Goal: Task Accomplishment & Management: Manage account settings

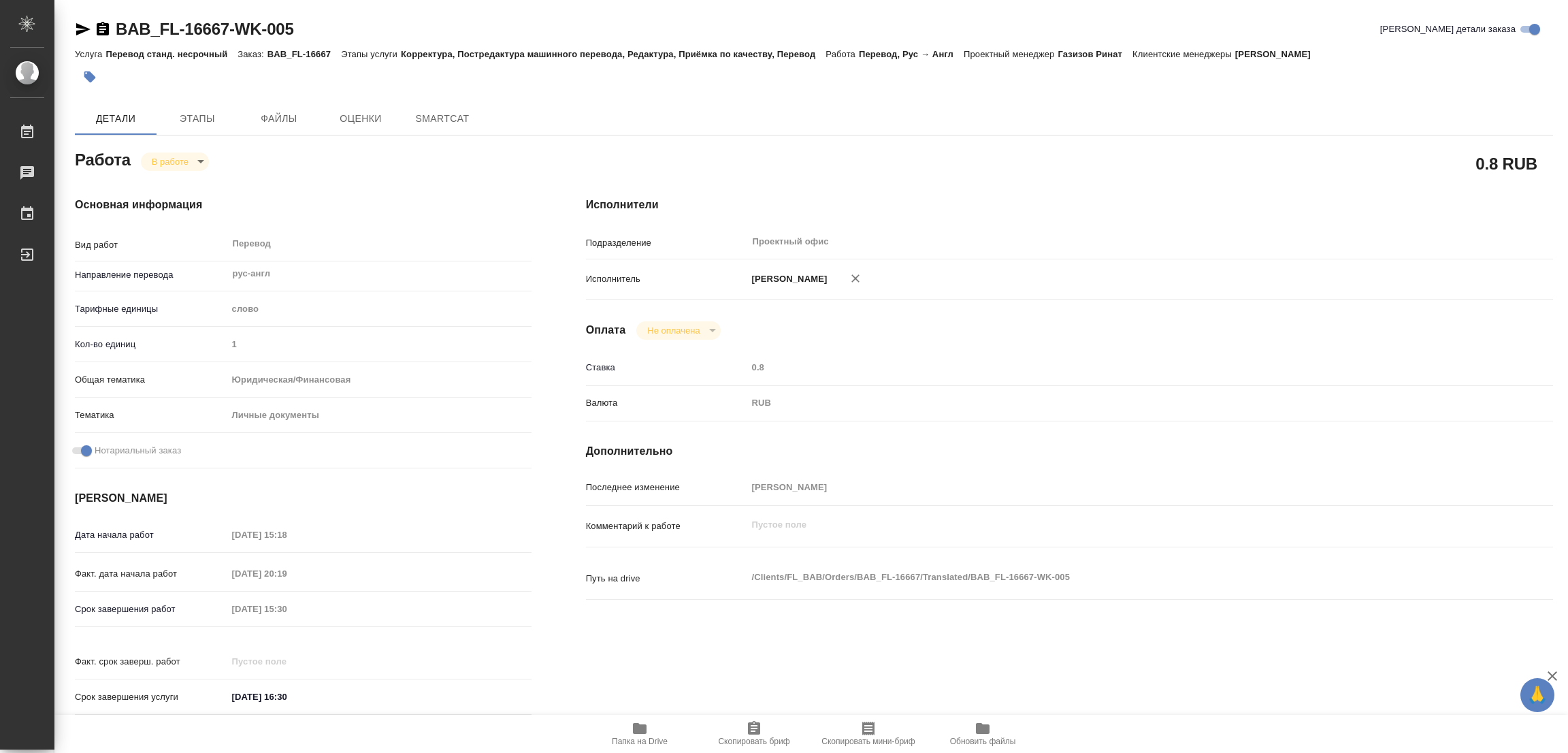
type textarea "x"
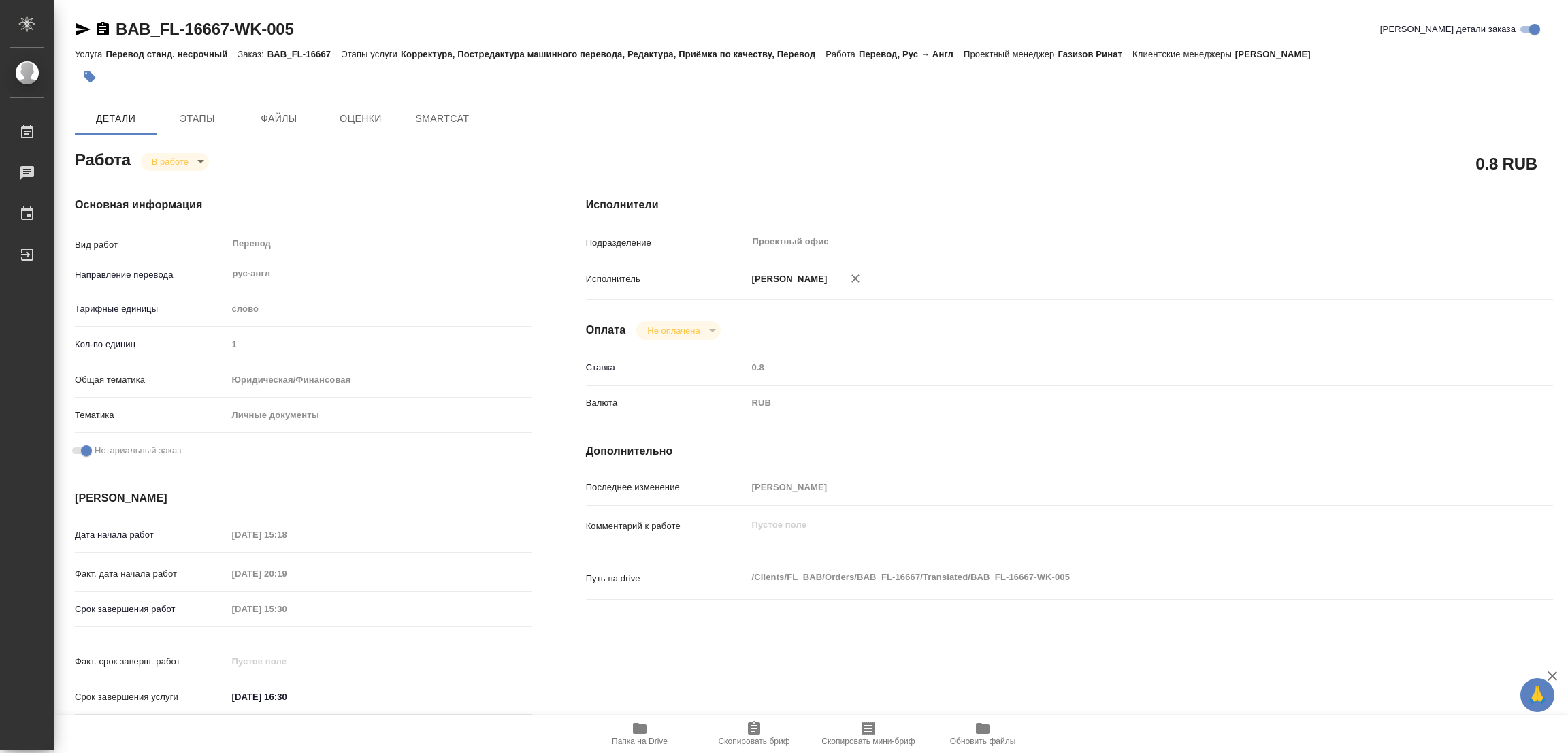
type textarea "x"
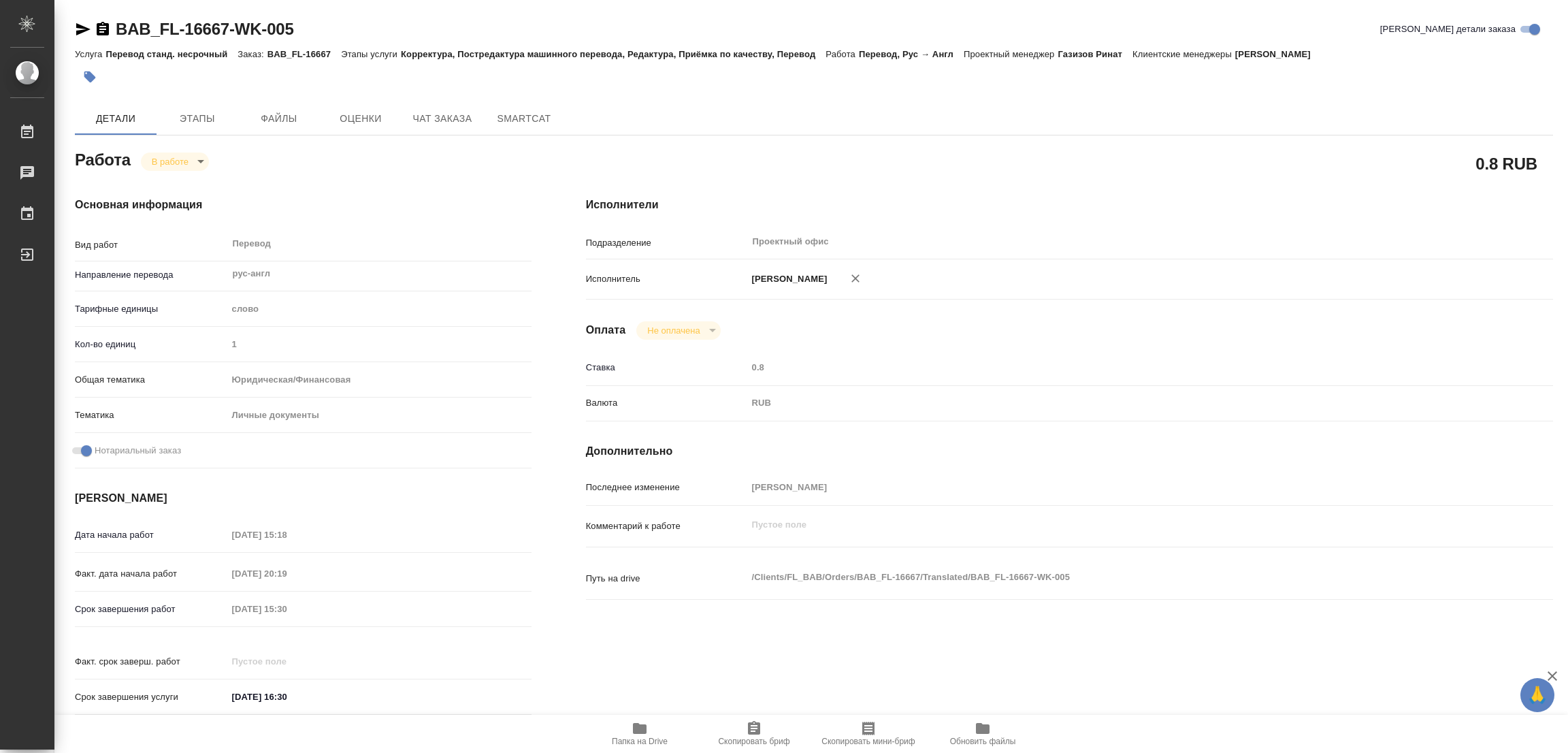
type textarea "x"
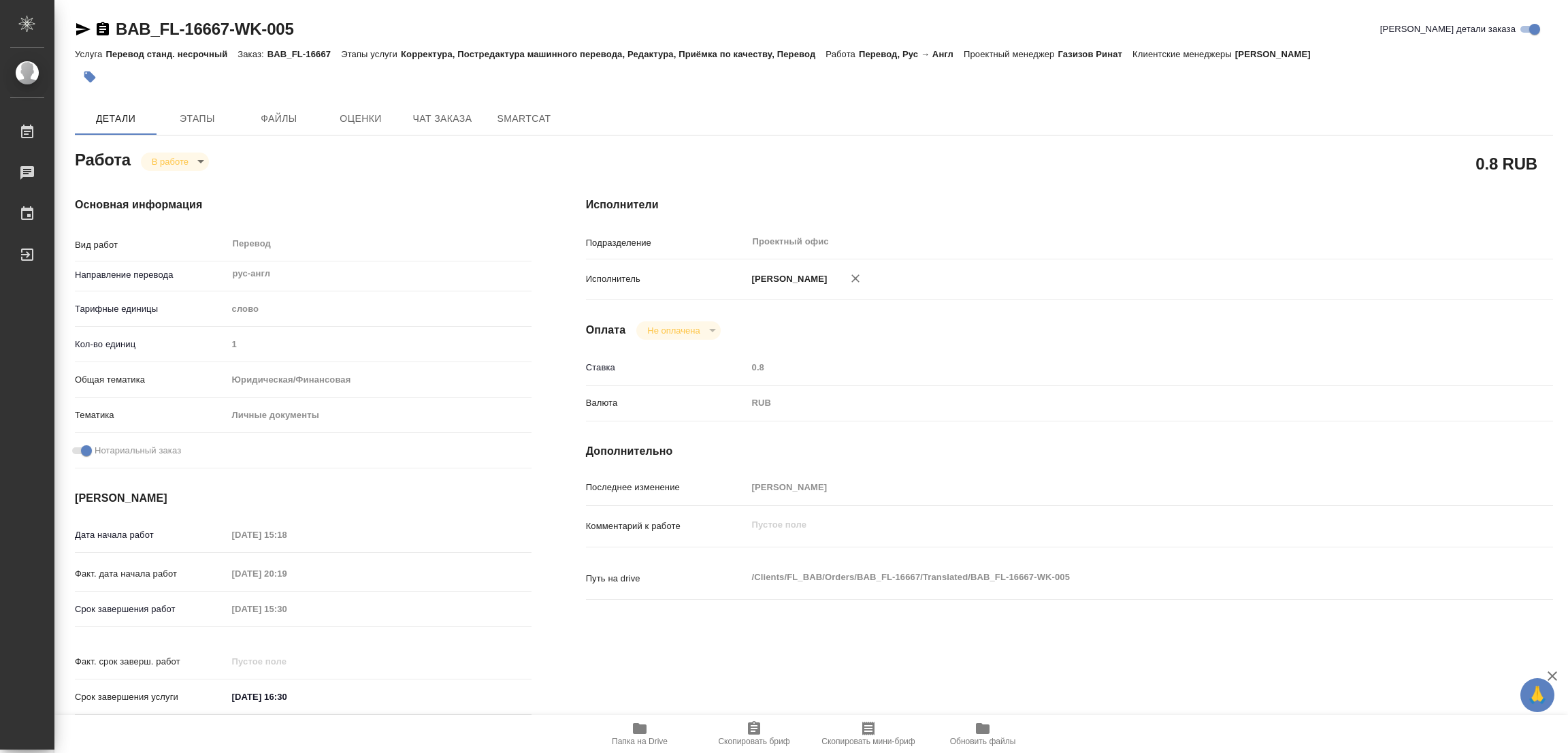
type textarea "x"
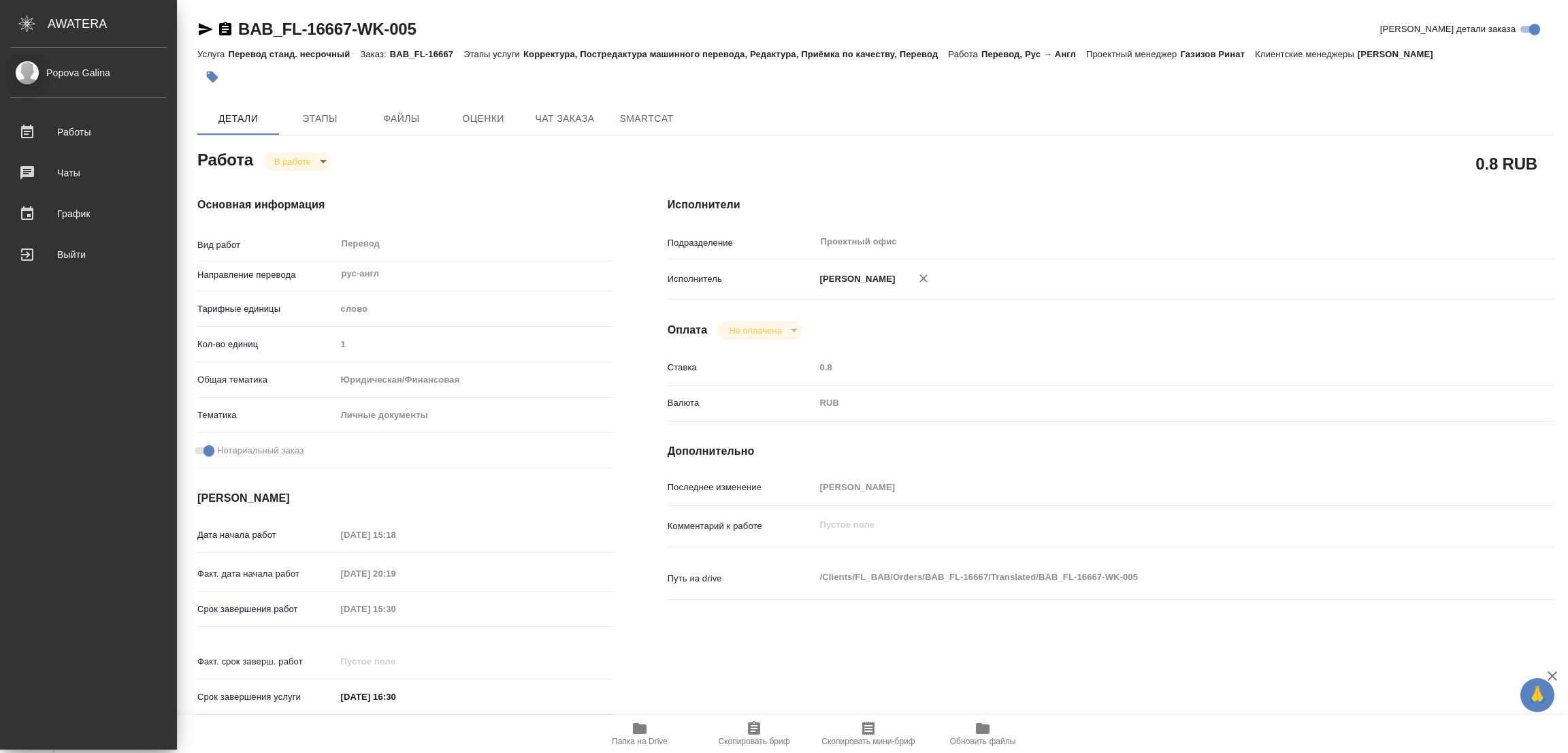
type textarea "x"
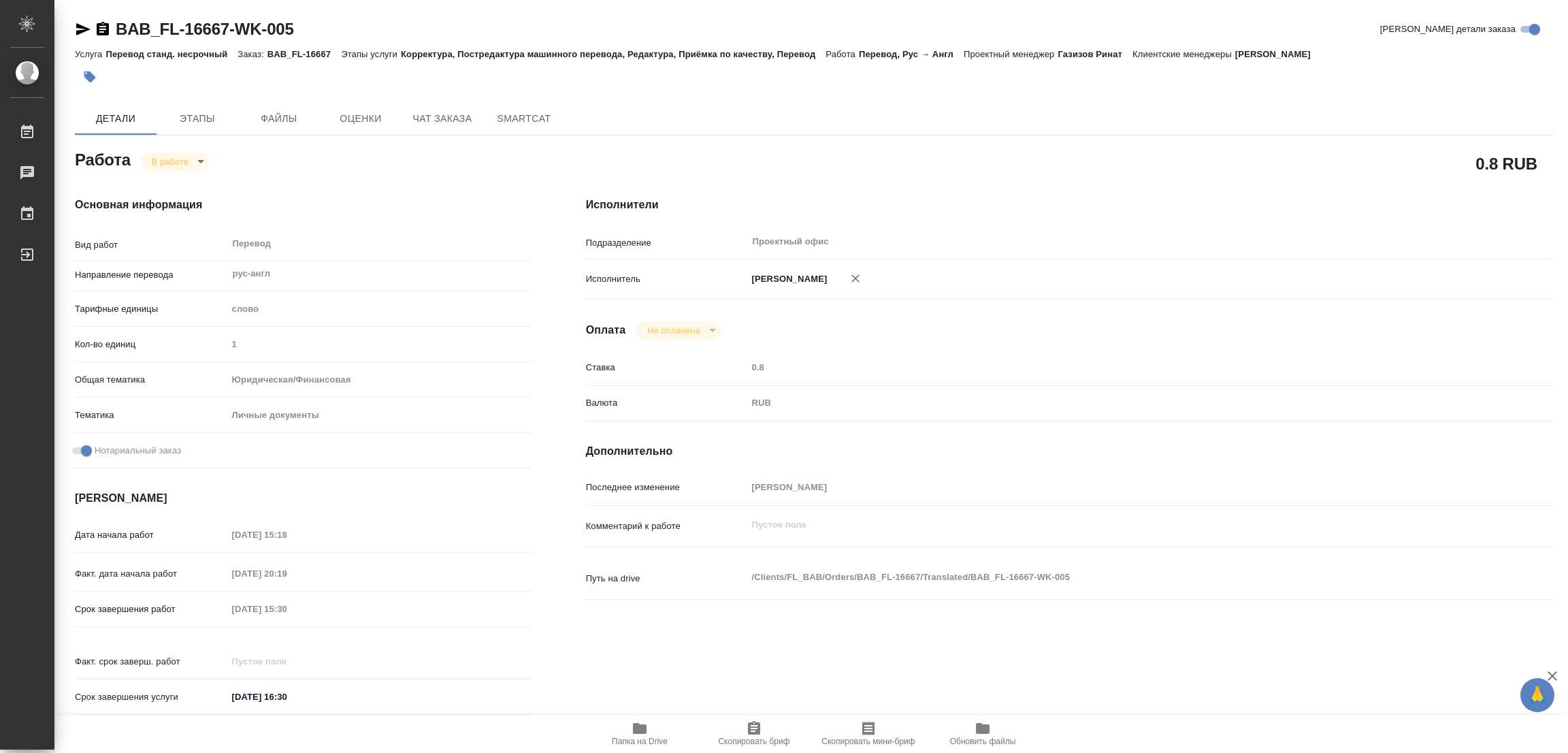
type textarea "x"
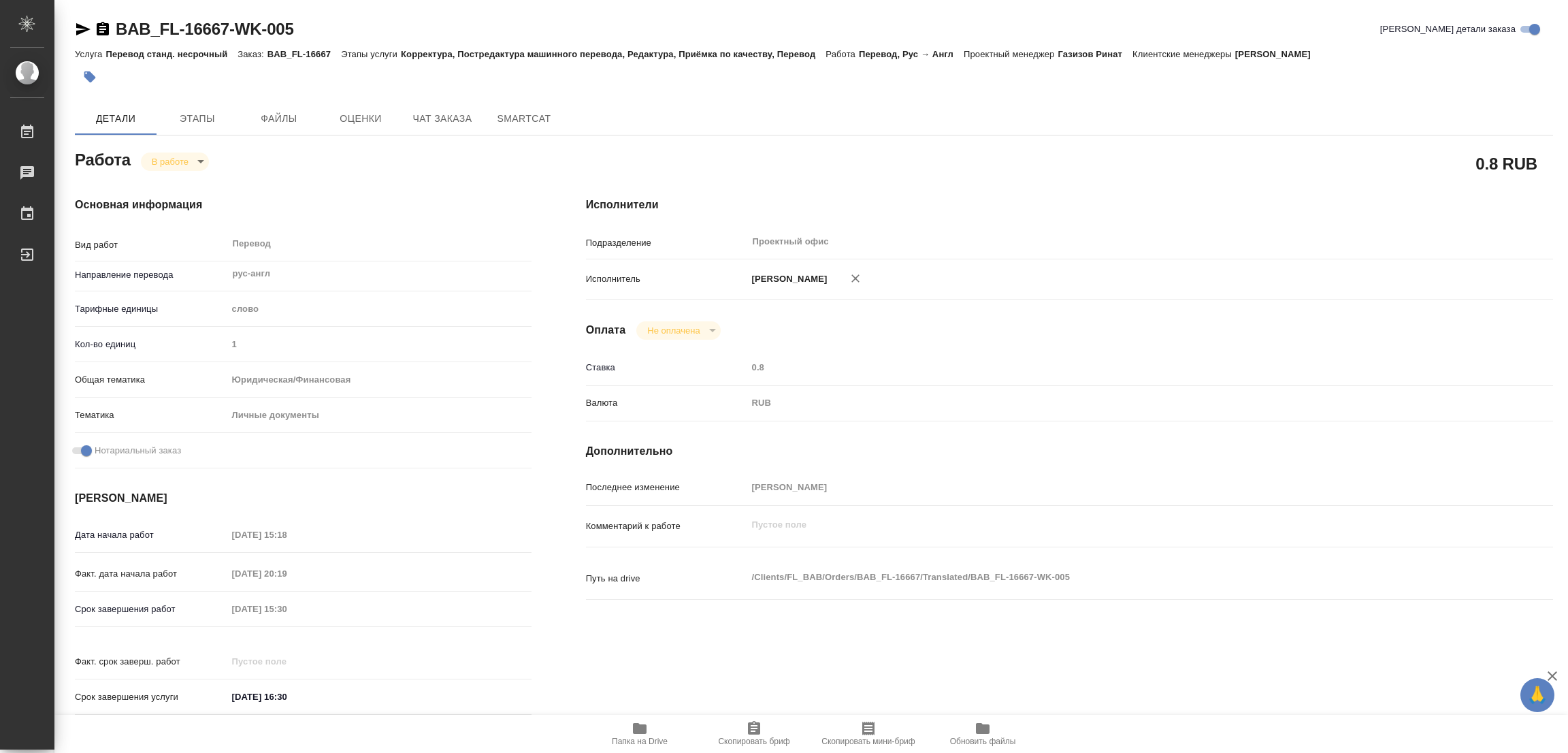
type textarea "x"
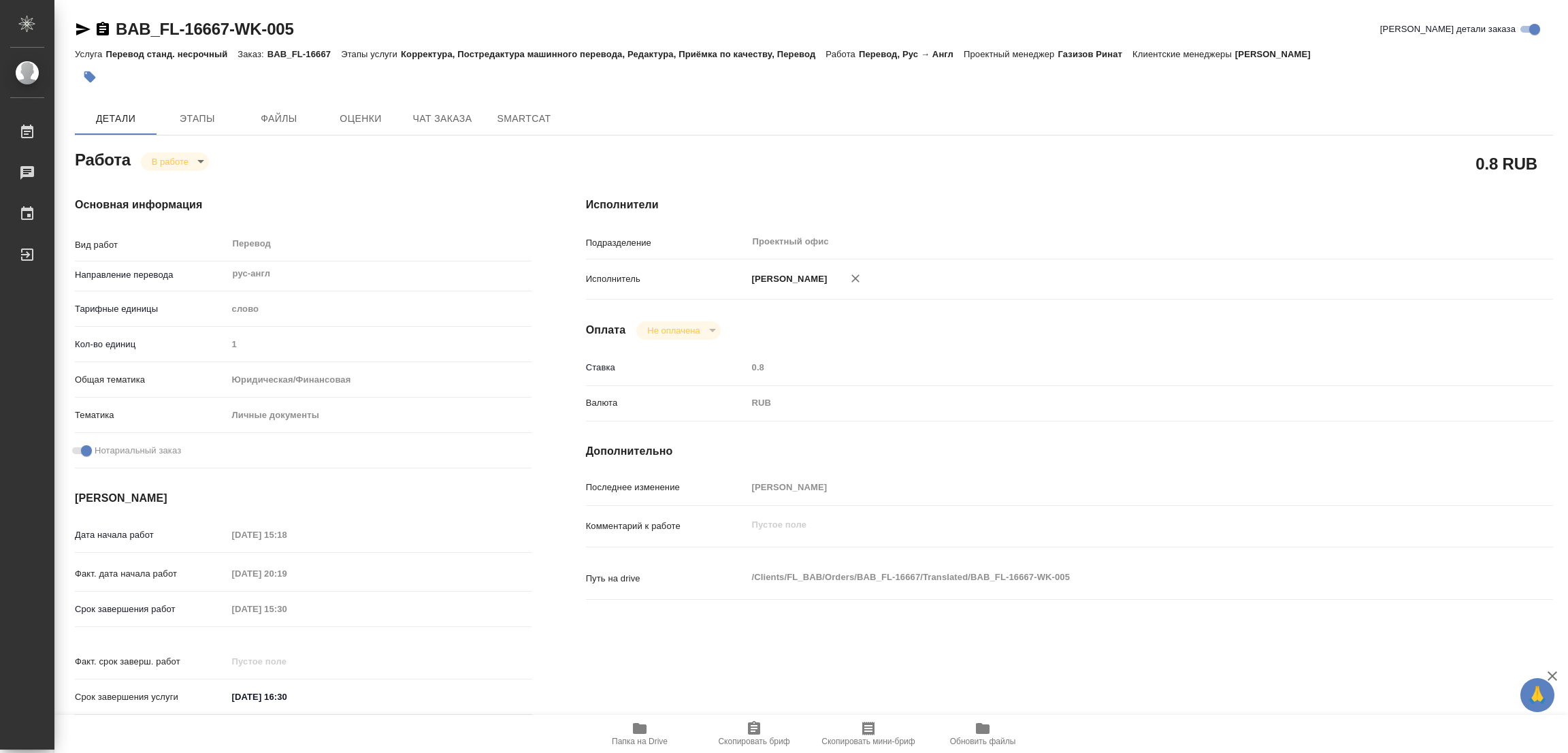
type textarea "x"
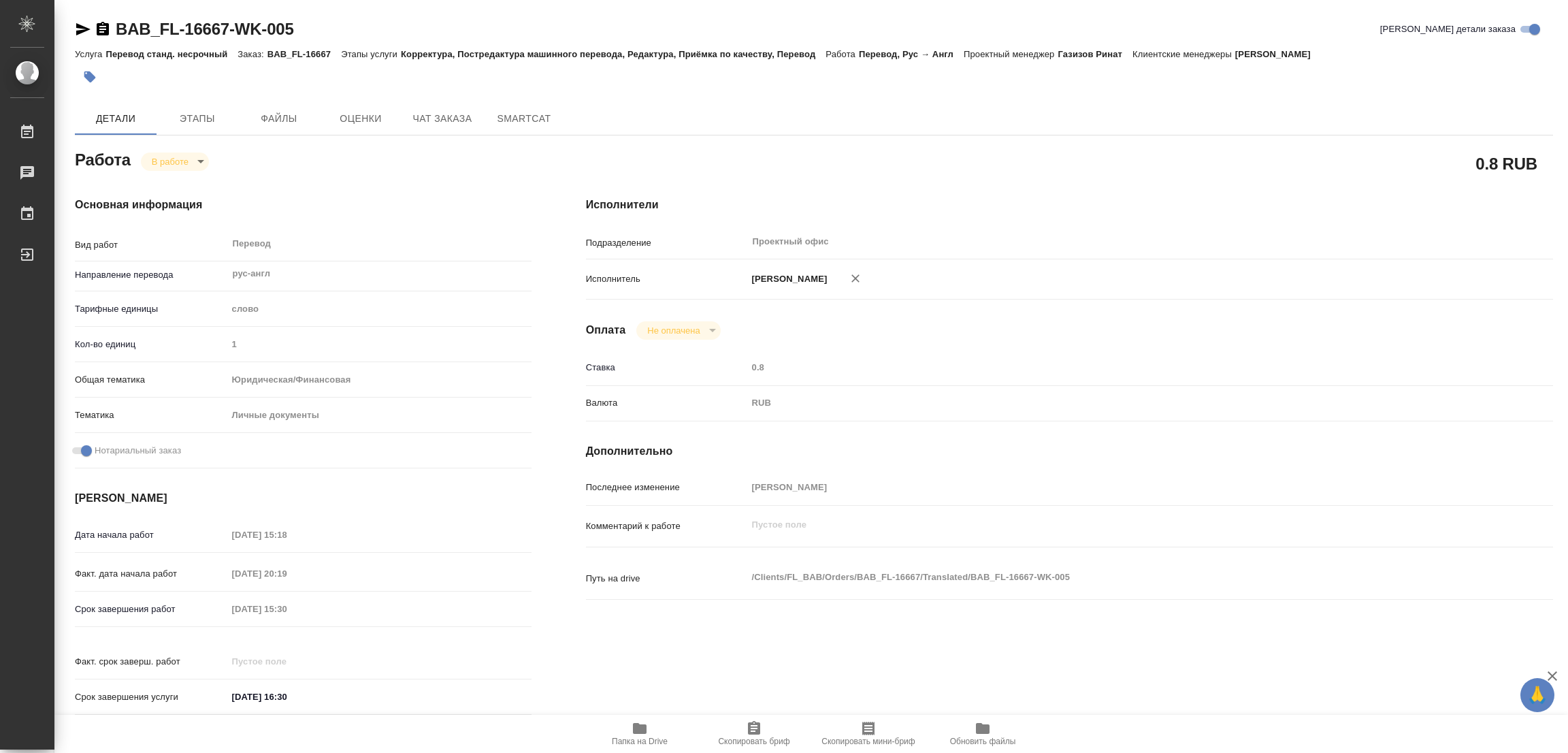
type textarea "x"
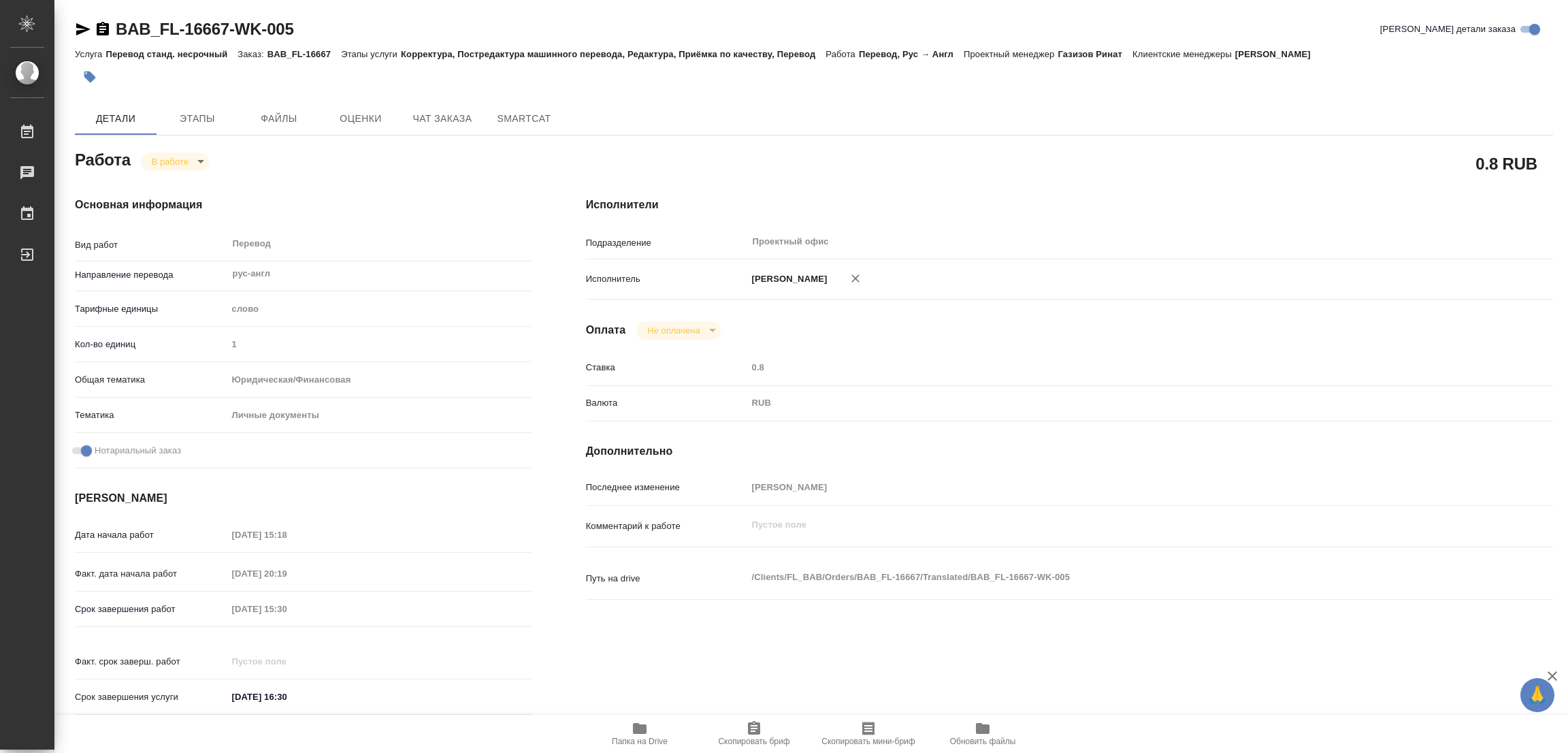
type textarea "x"
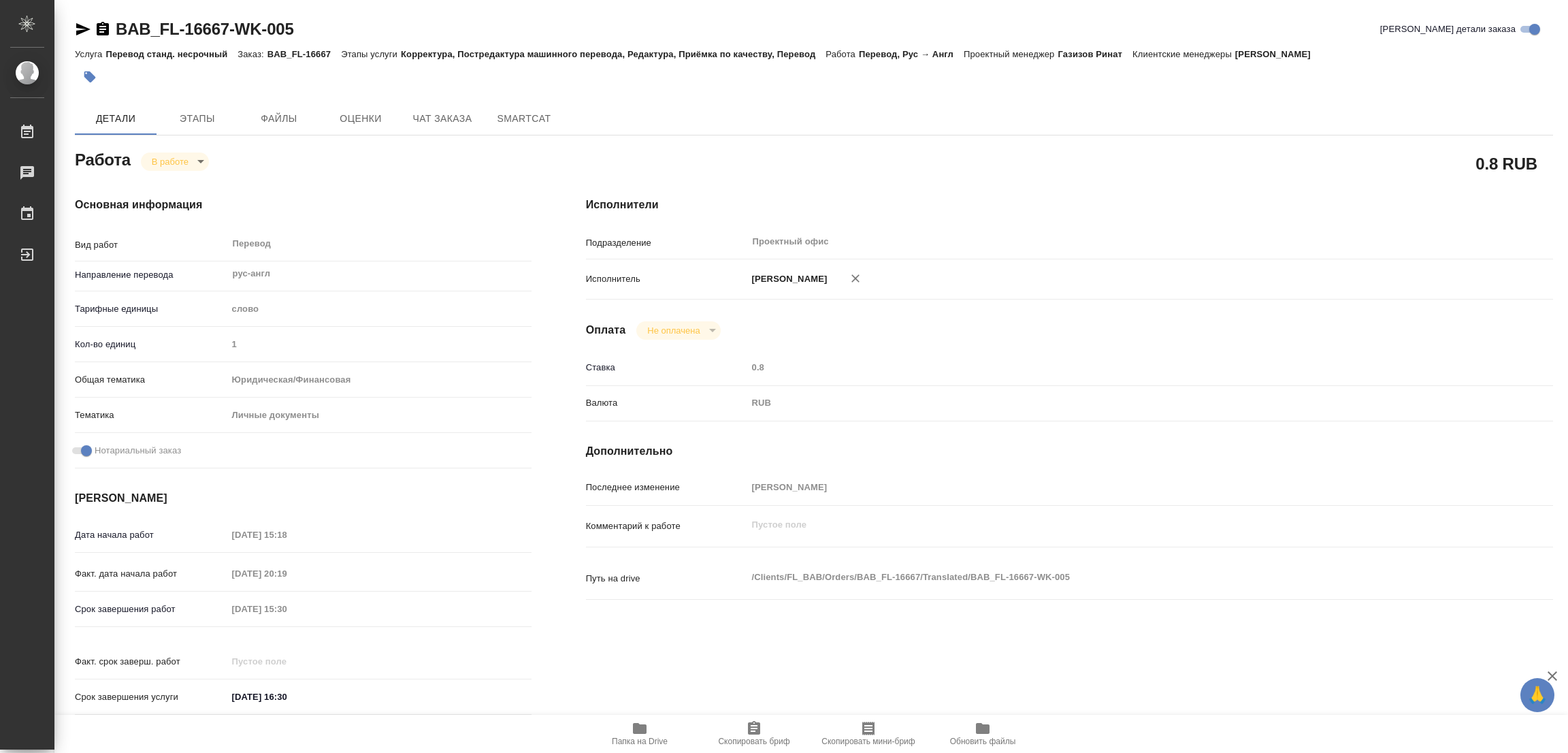
type textarea "x"
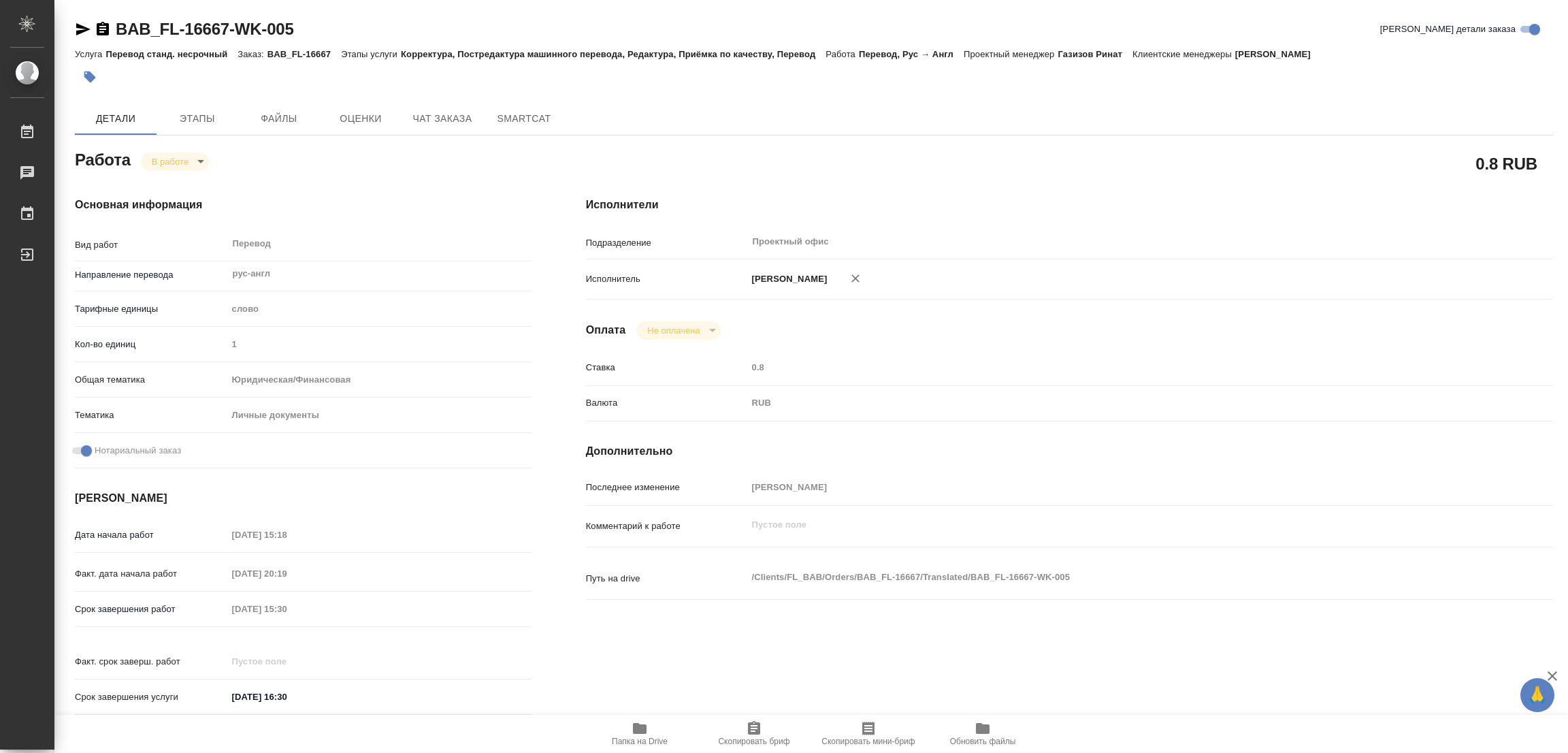
type textarea "x"
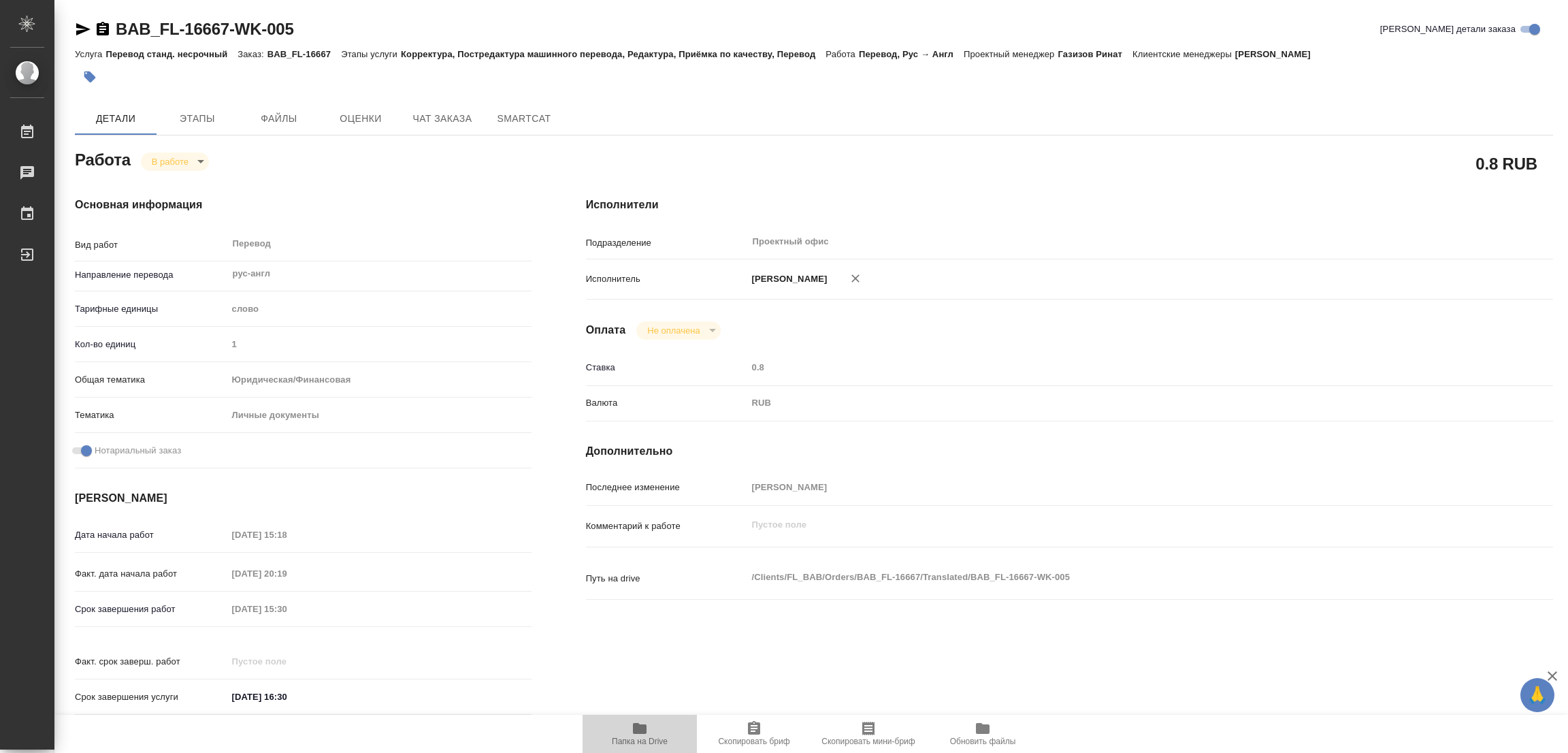
click at [640, 727] on icon "button" at bounding box center [640, 728] width 14 height 11
click at [189, 118] on span "Этапы" at bounding box center [197, 118] width 65 height 17
type textarea "x"
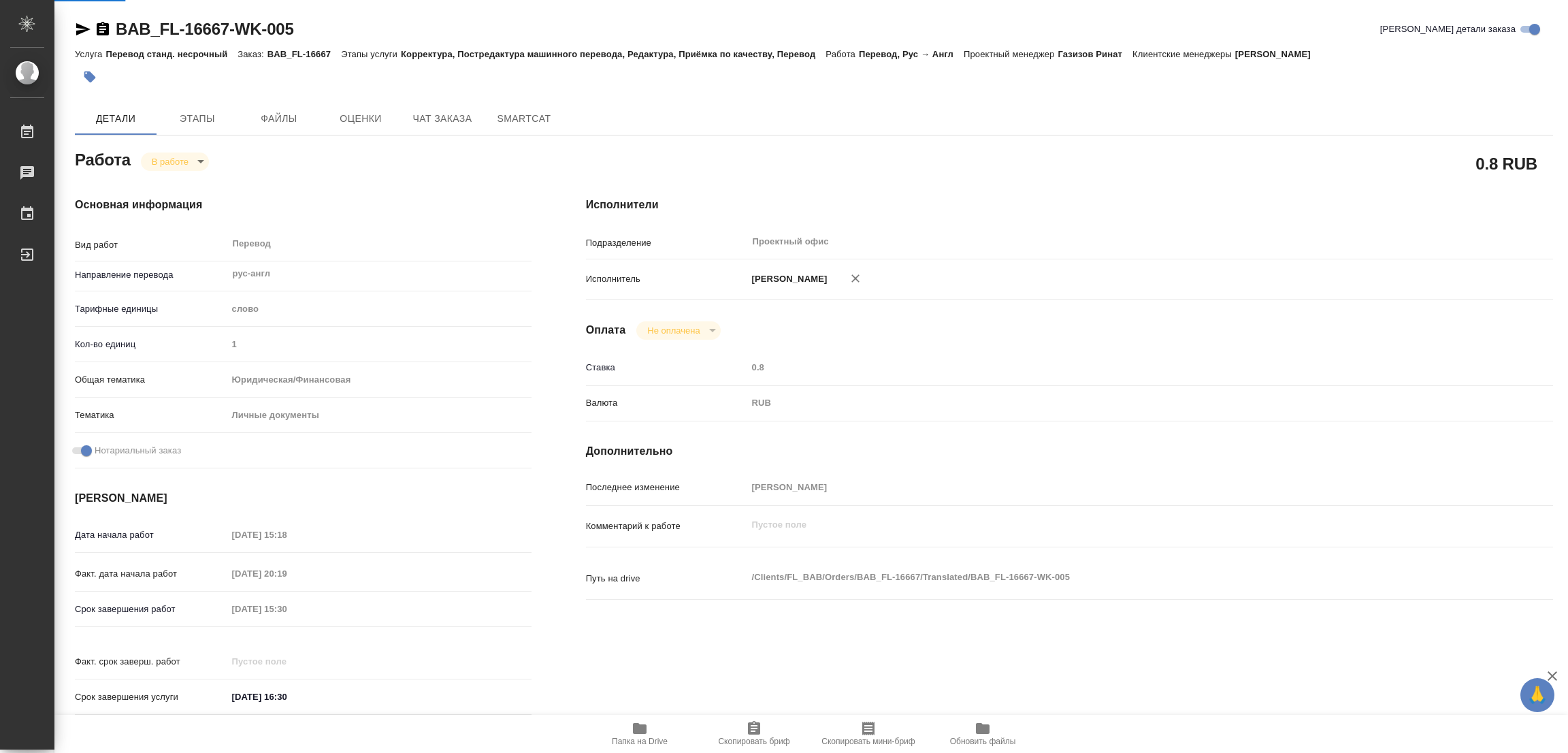
type textarea "x"
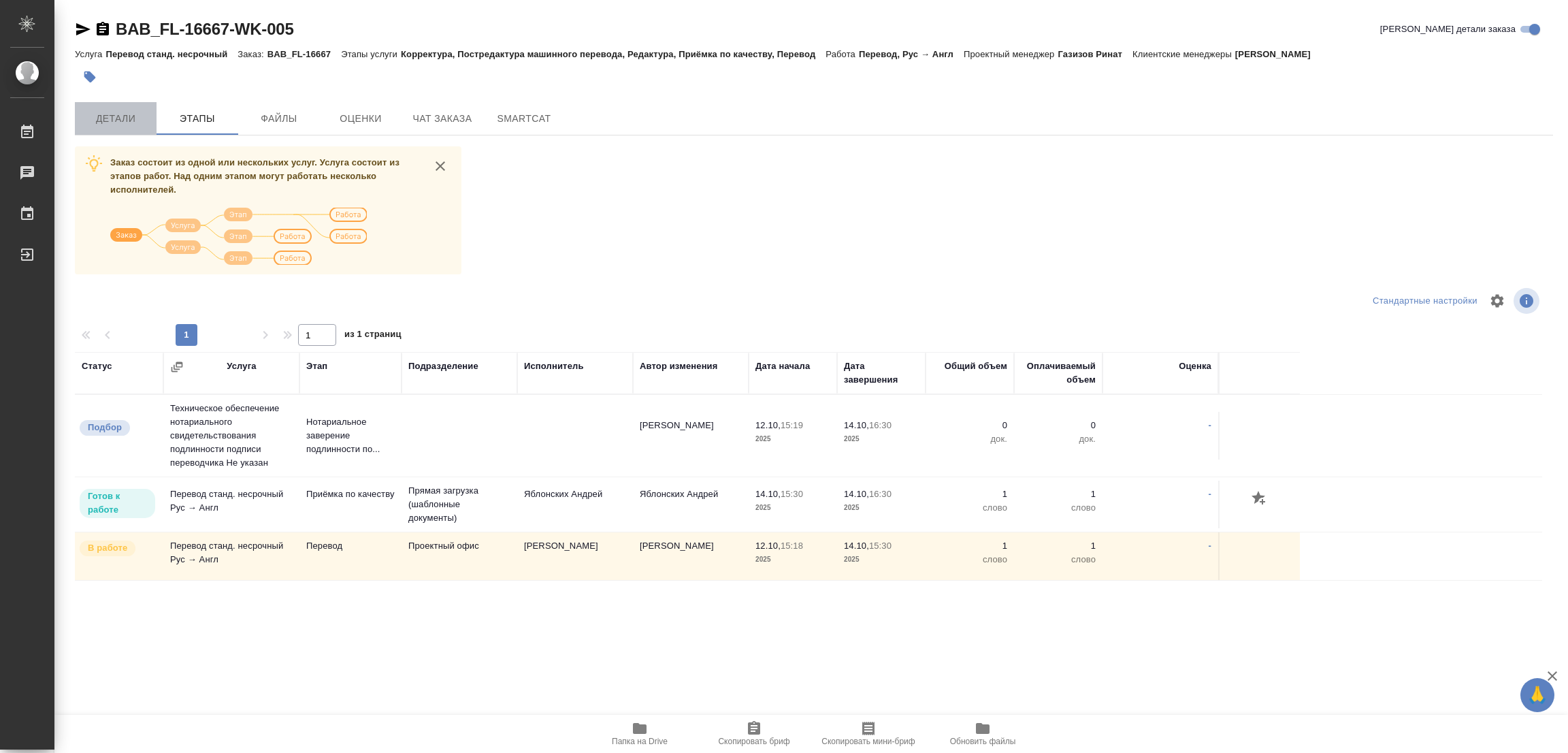
click at [103, 111] on span "Детали" at bounding box center [115, 118] width 65 height 17
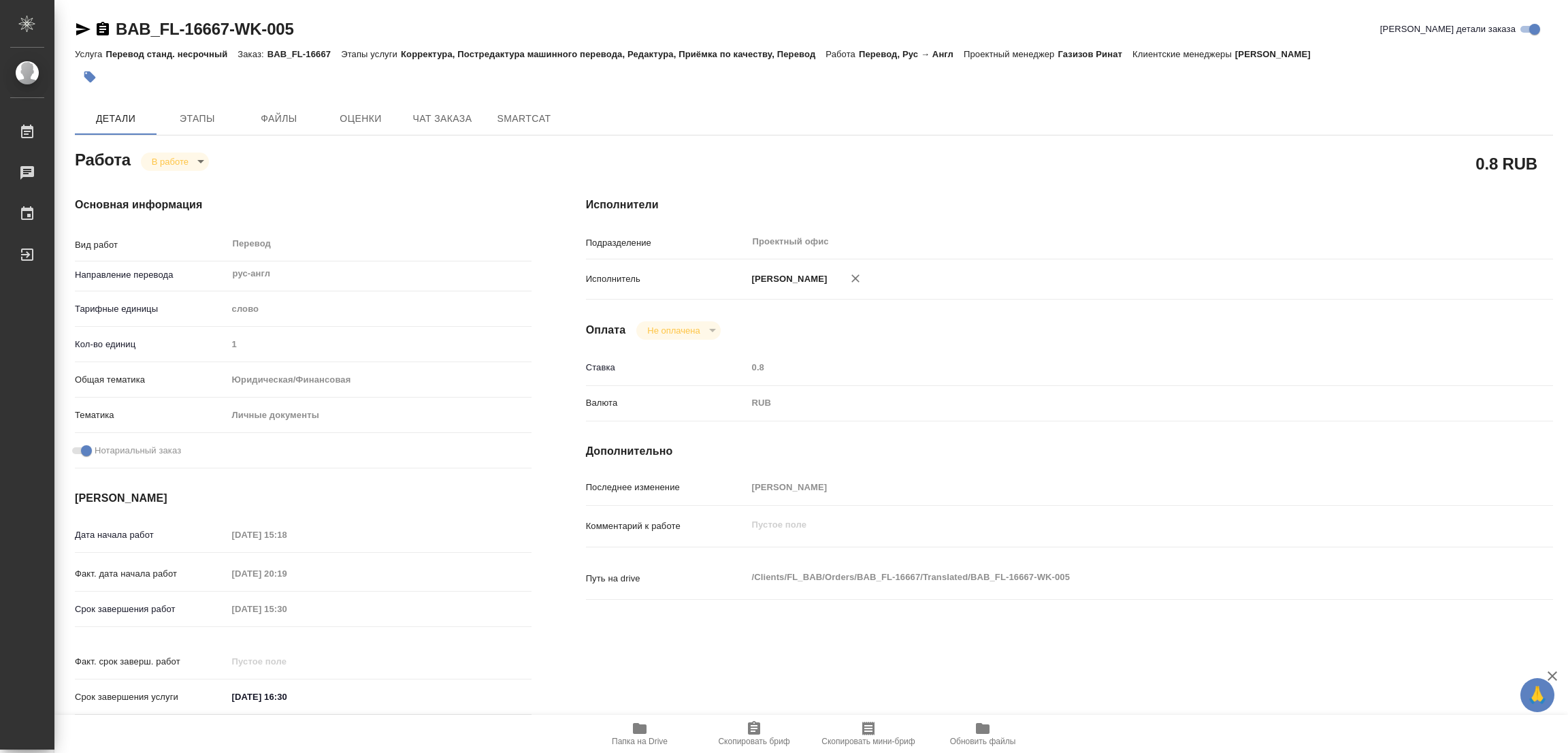
type textarea "x"
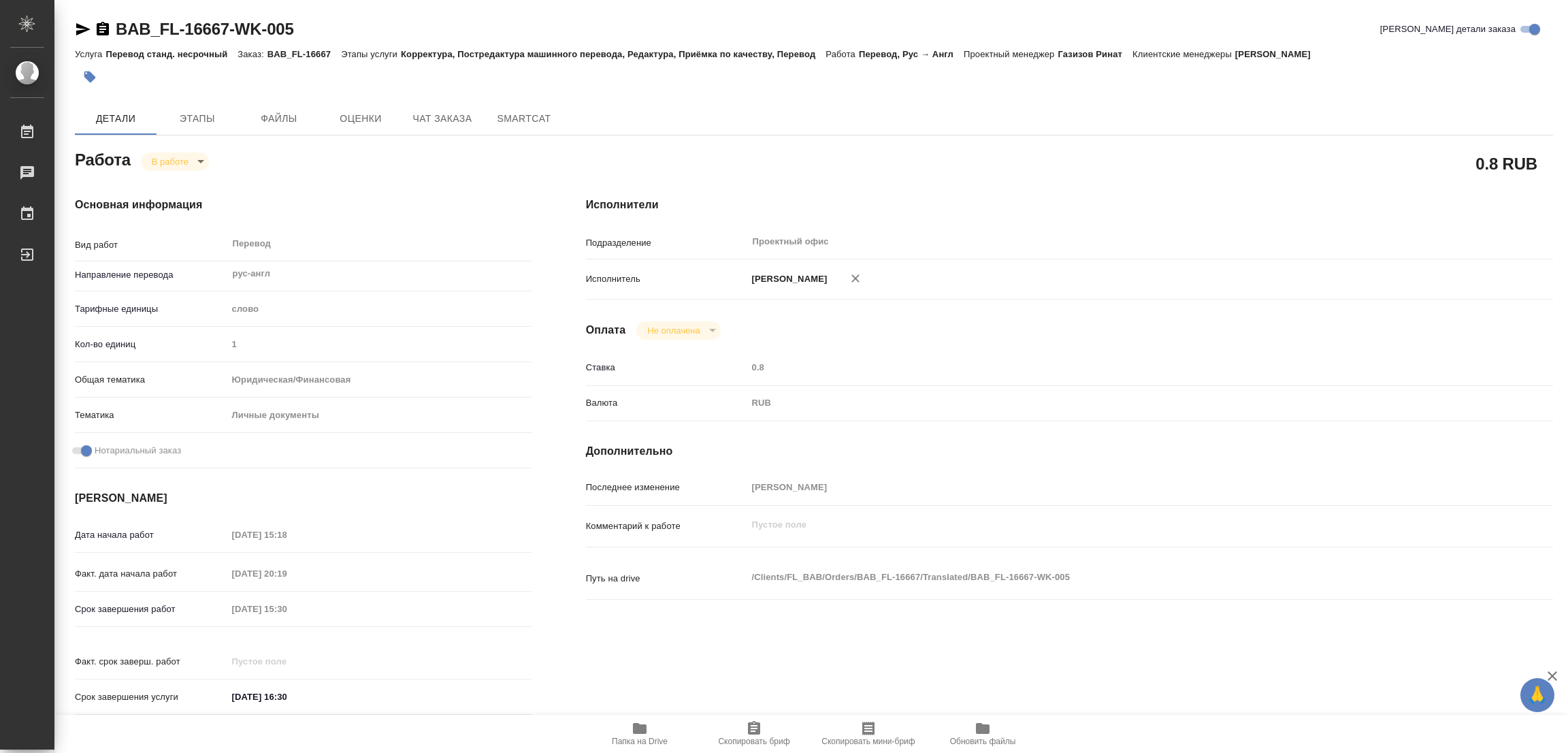
type textarea "x"
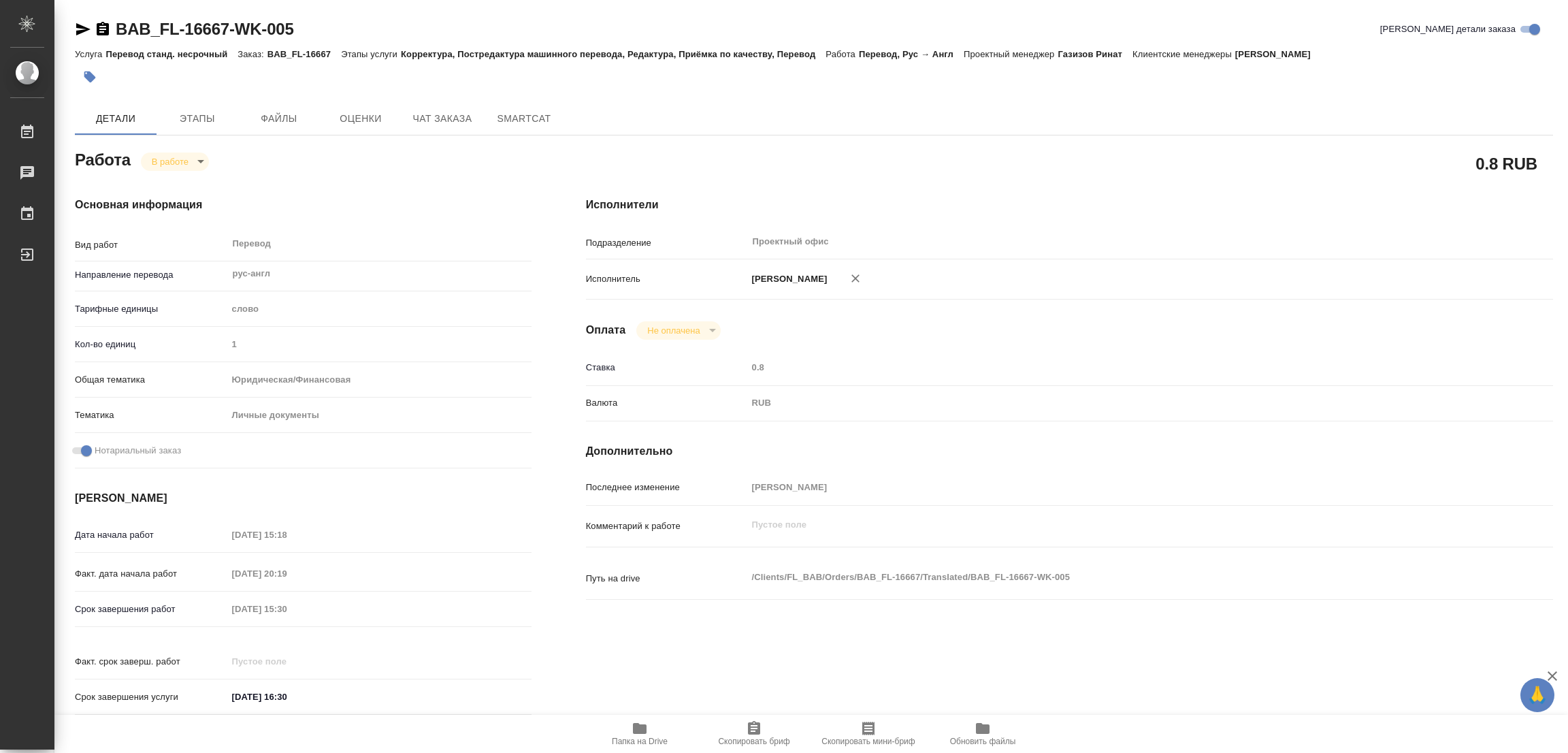
type textarea "x"
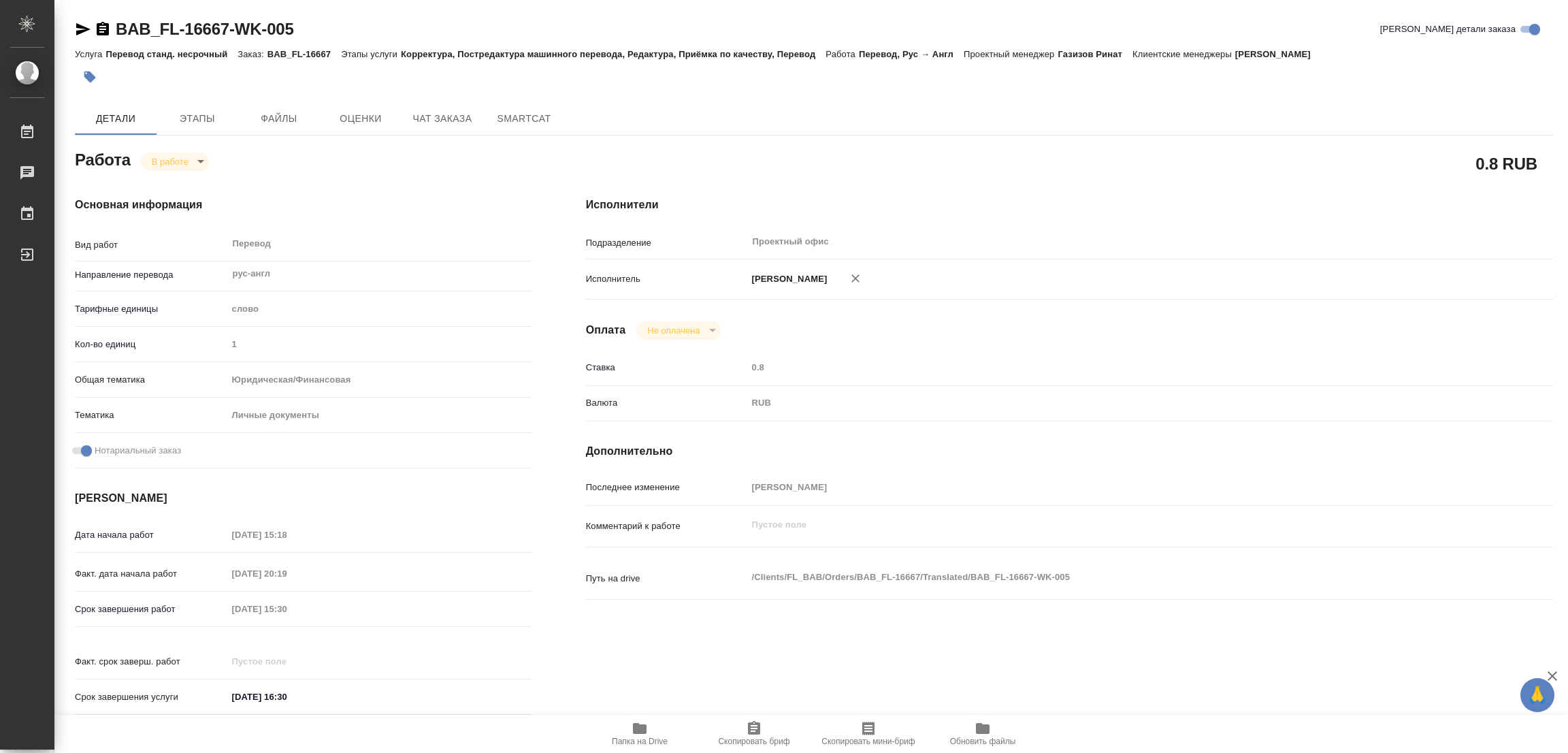
type textarea "x"
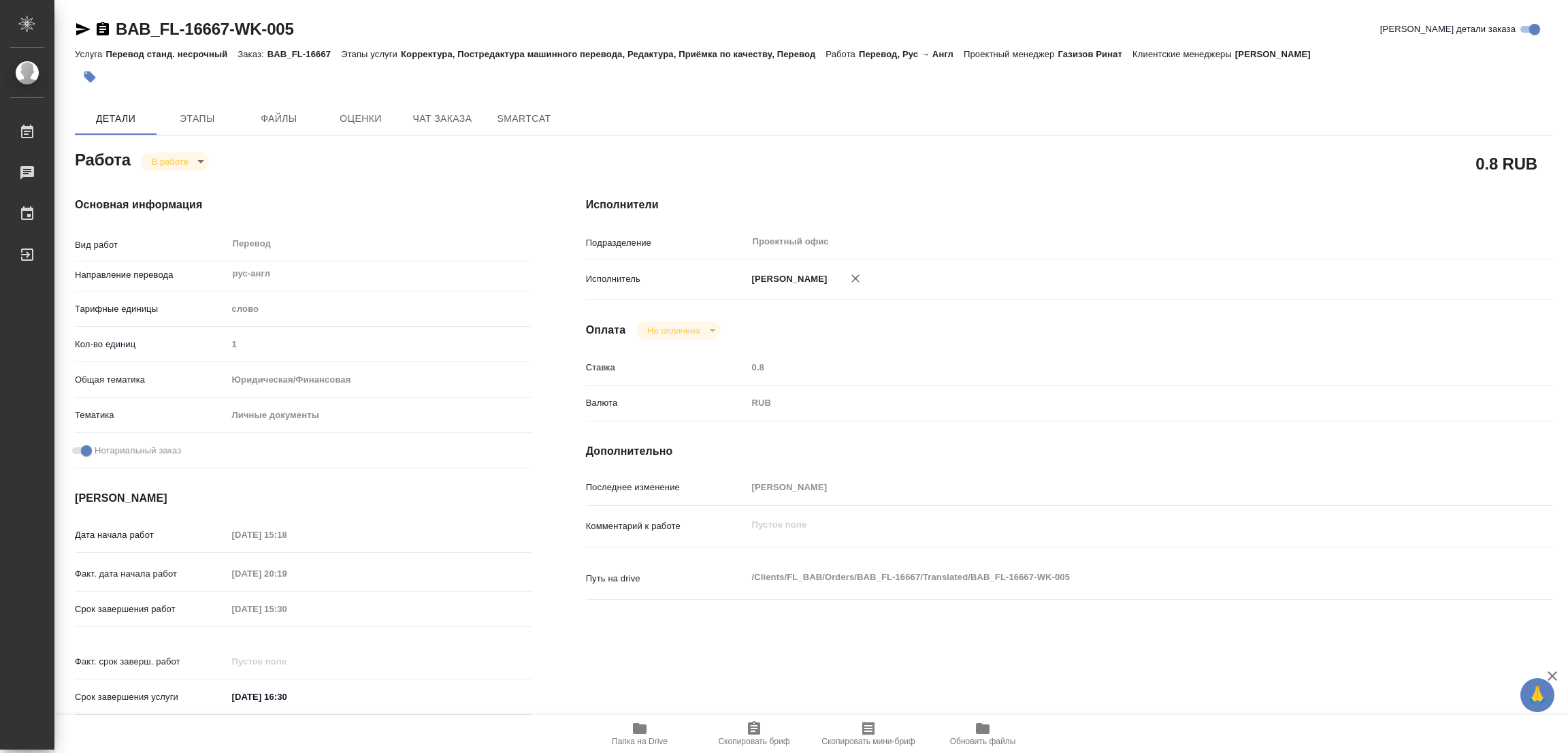
type textarea "x"
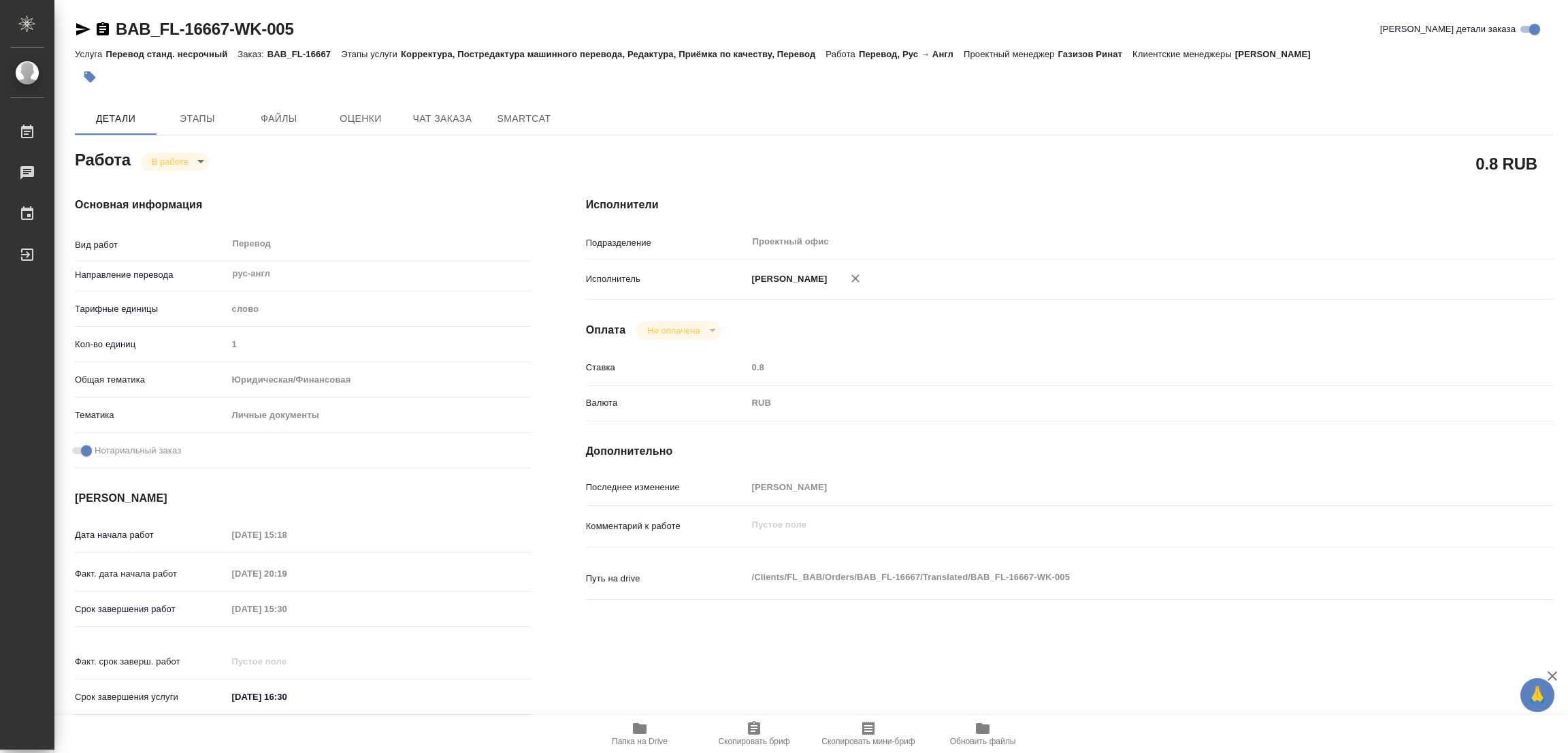
type textarea "x"
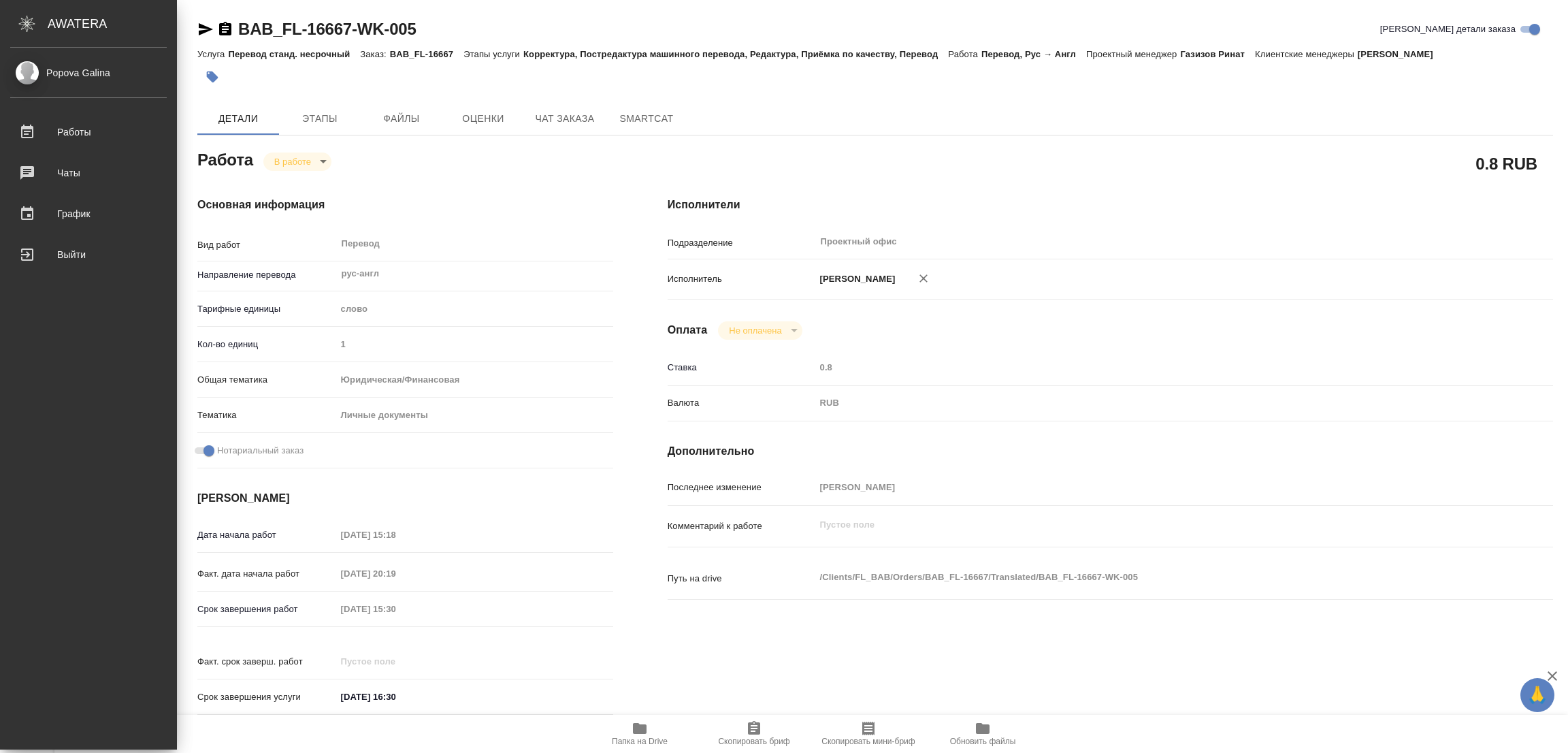
type textarea "x"
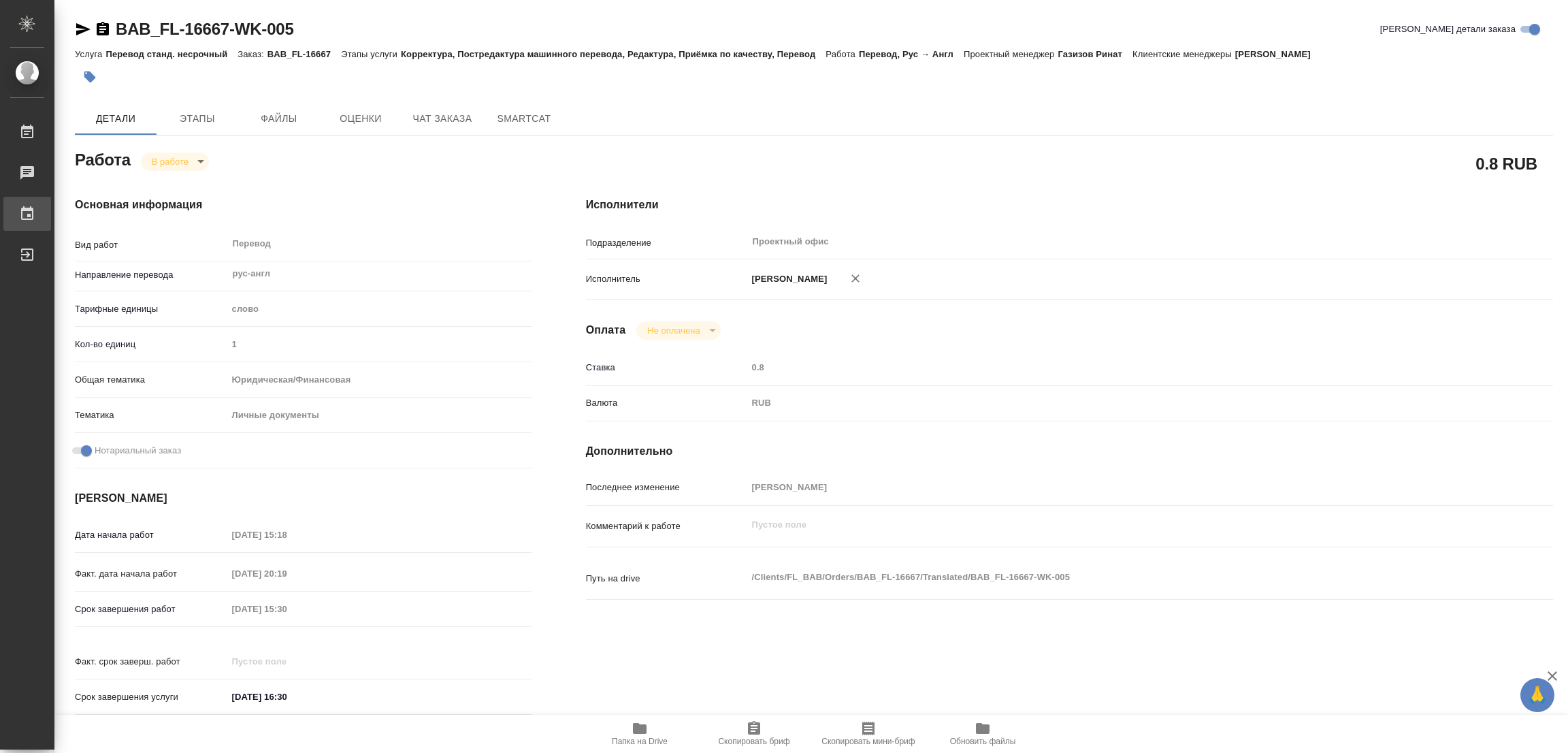
type textarea "x"
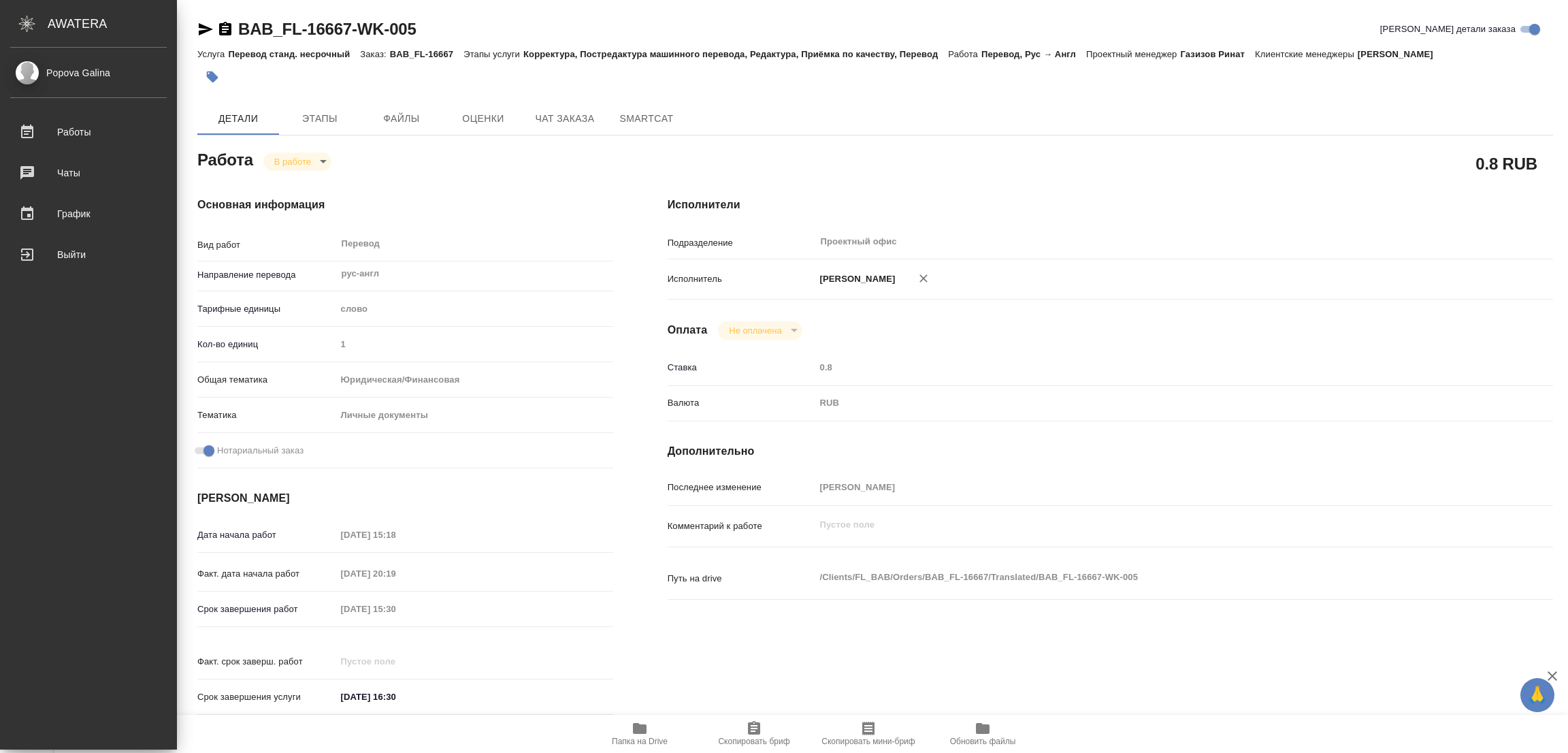
type textarea "x"
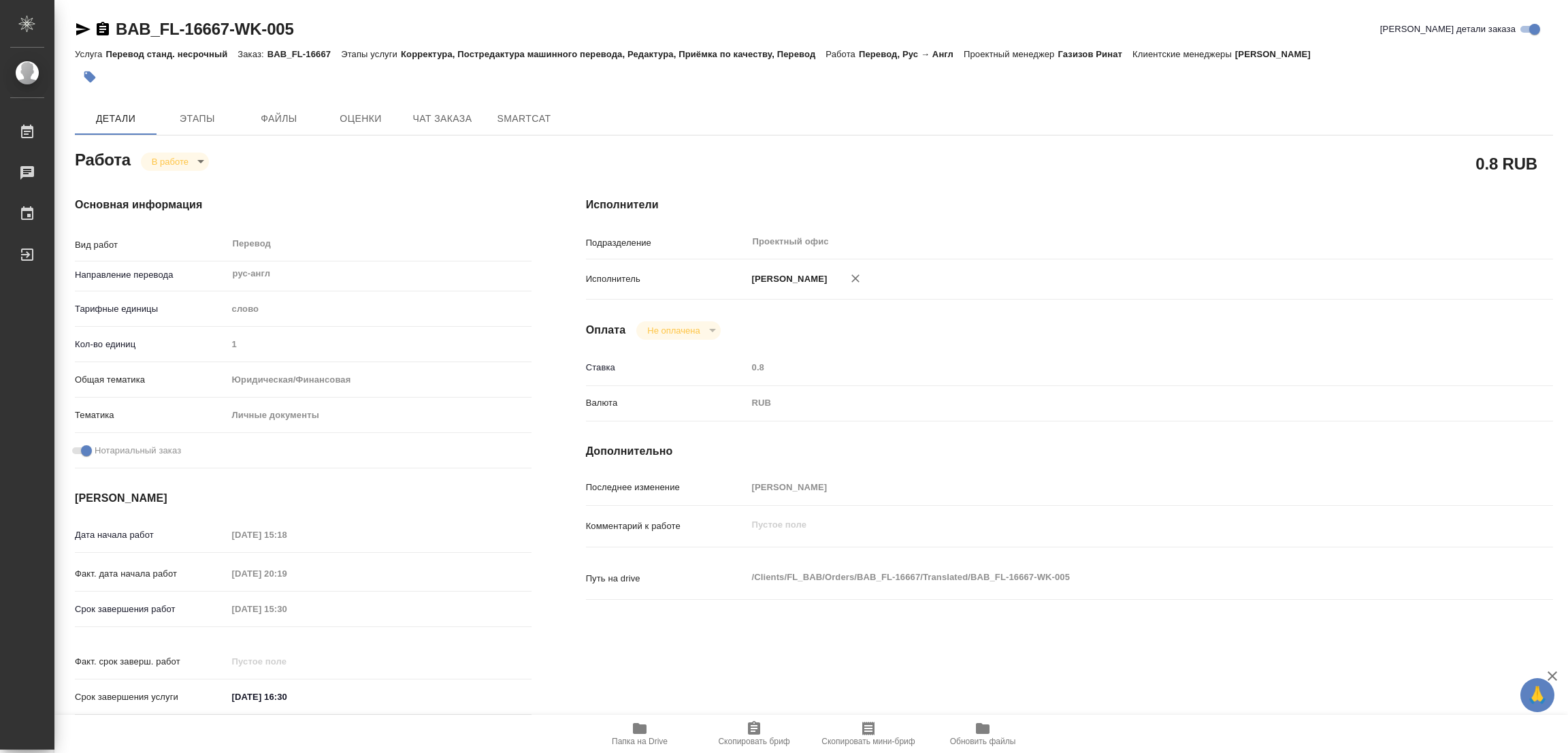
click at [315, 196] on h4 "Основная информация" at bounding box center [304, 204] width 457 height 17
click at [337, 213] on div "Основная информация Вид работ Перевод x ​ Направление перевода рус-англ ​ Тариф…" at bounding box center [304, 459] width 457 height 526
click at [161, 160] on body "🙏 .cls-1 fill:#fff; AWATERA Popova Galina Работы 0 Чаты График Выйти BAB_FL-166…" at bounding box center [784, 376] width 1568 height 753
click at [168, 185] on button "Выполнен" at bounding box center [176, 184] width 50 height 15
type textarea "x"
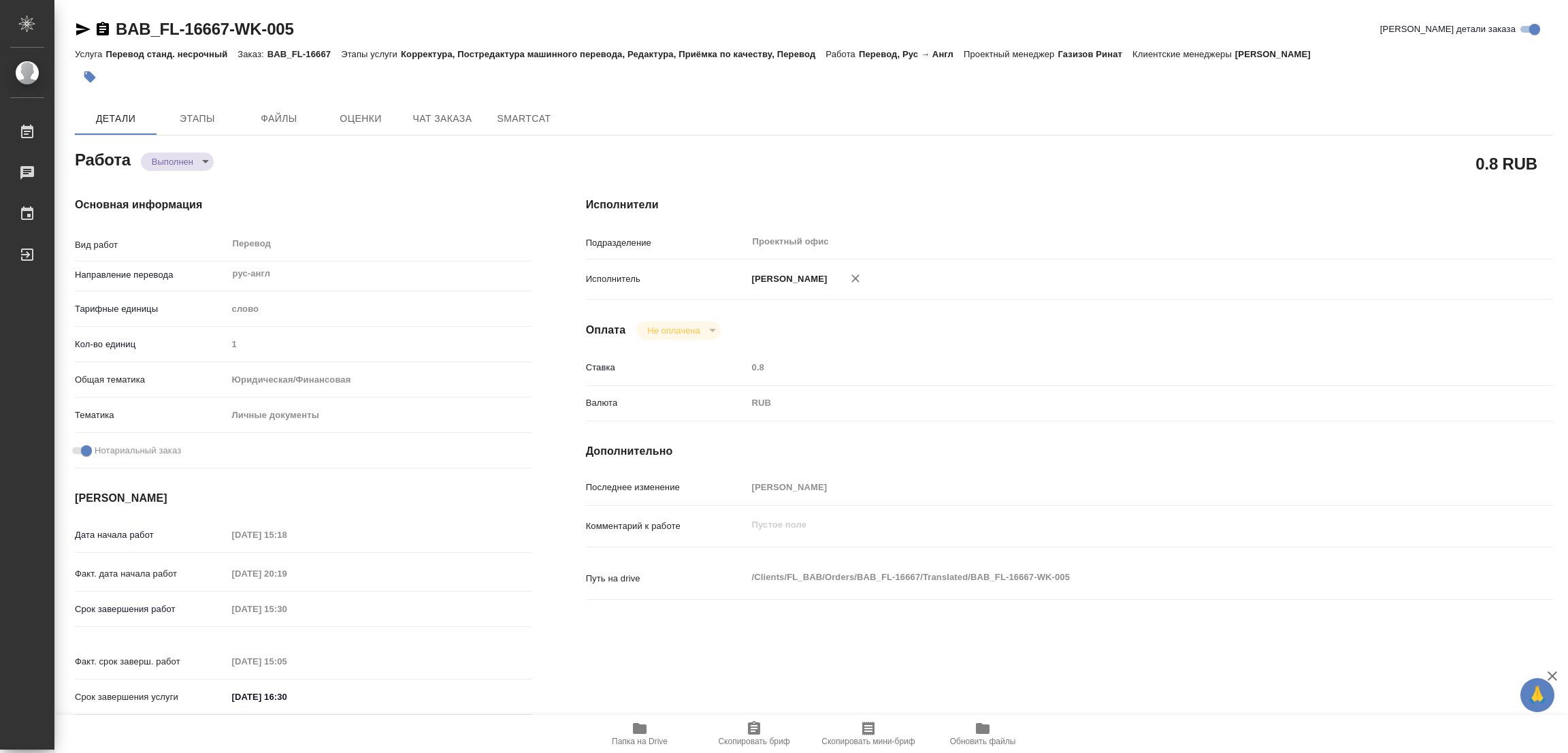
type textarea "x"
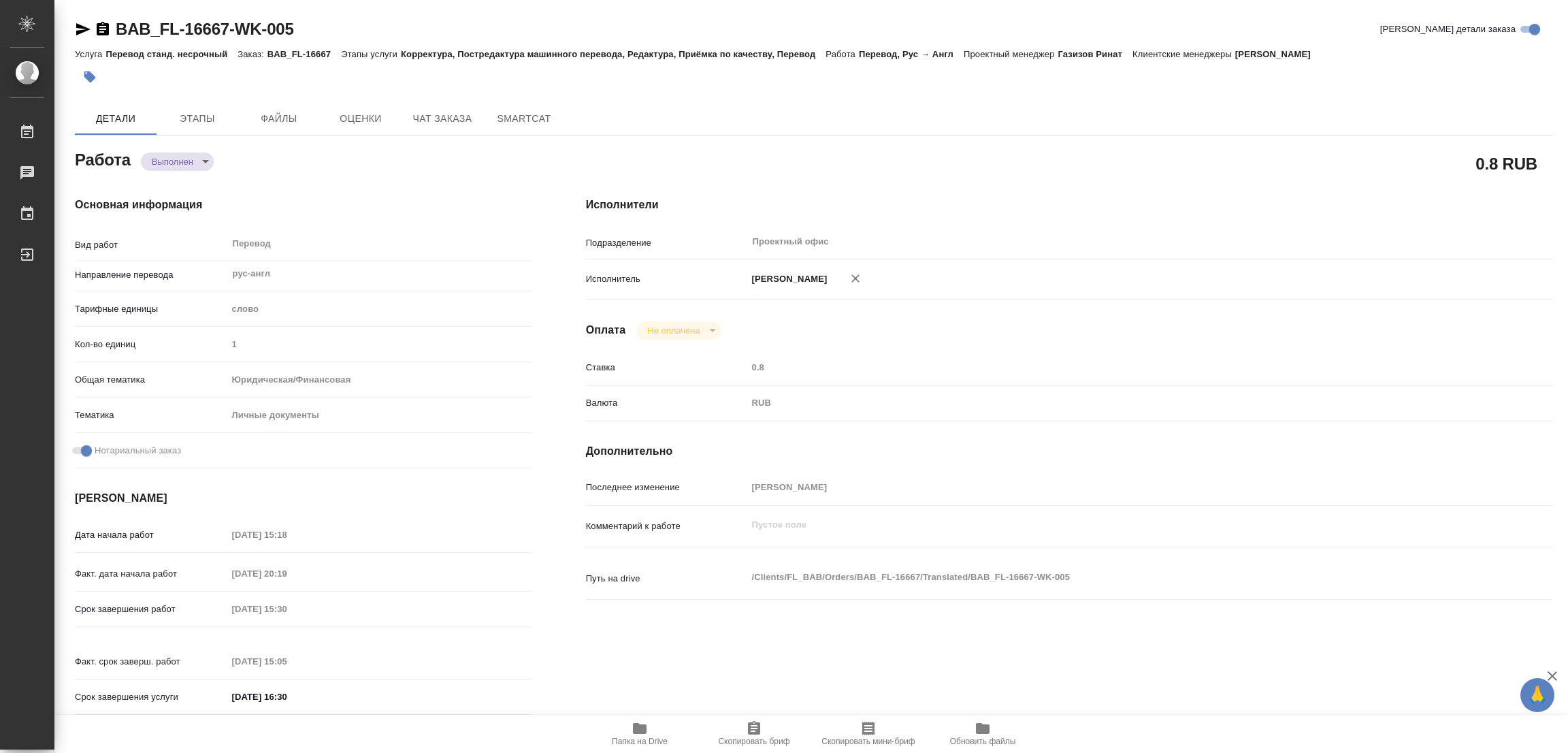
type textarea "x"
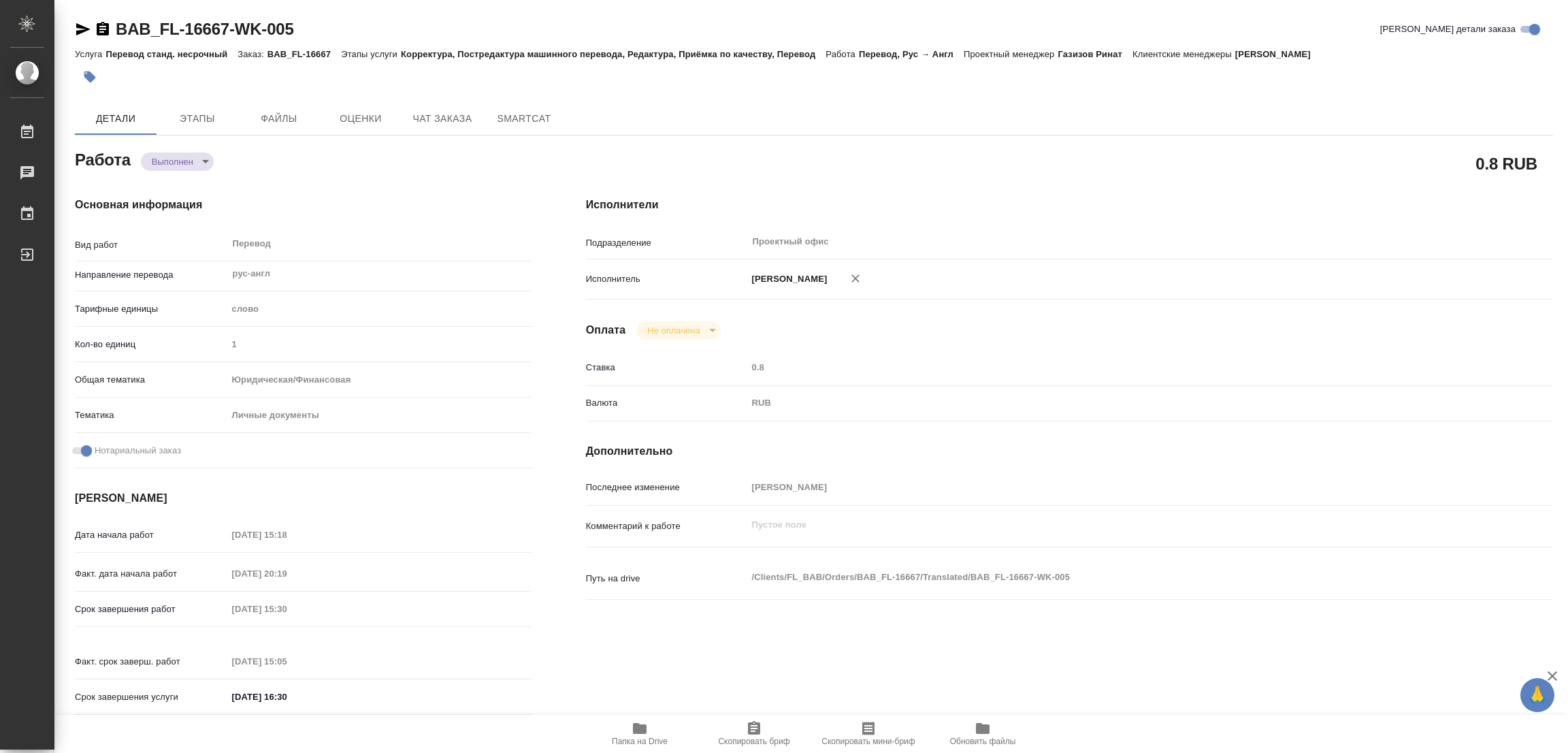
type textarea "x"
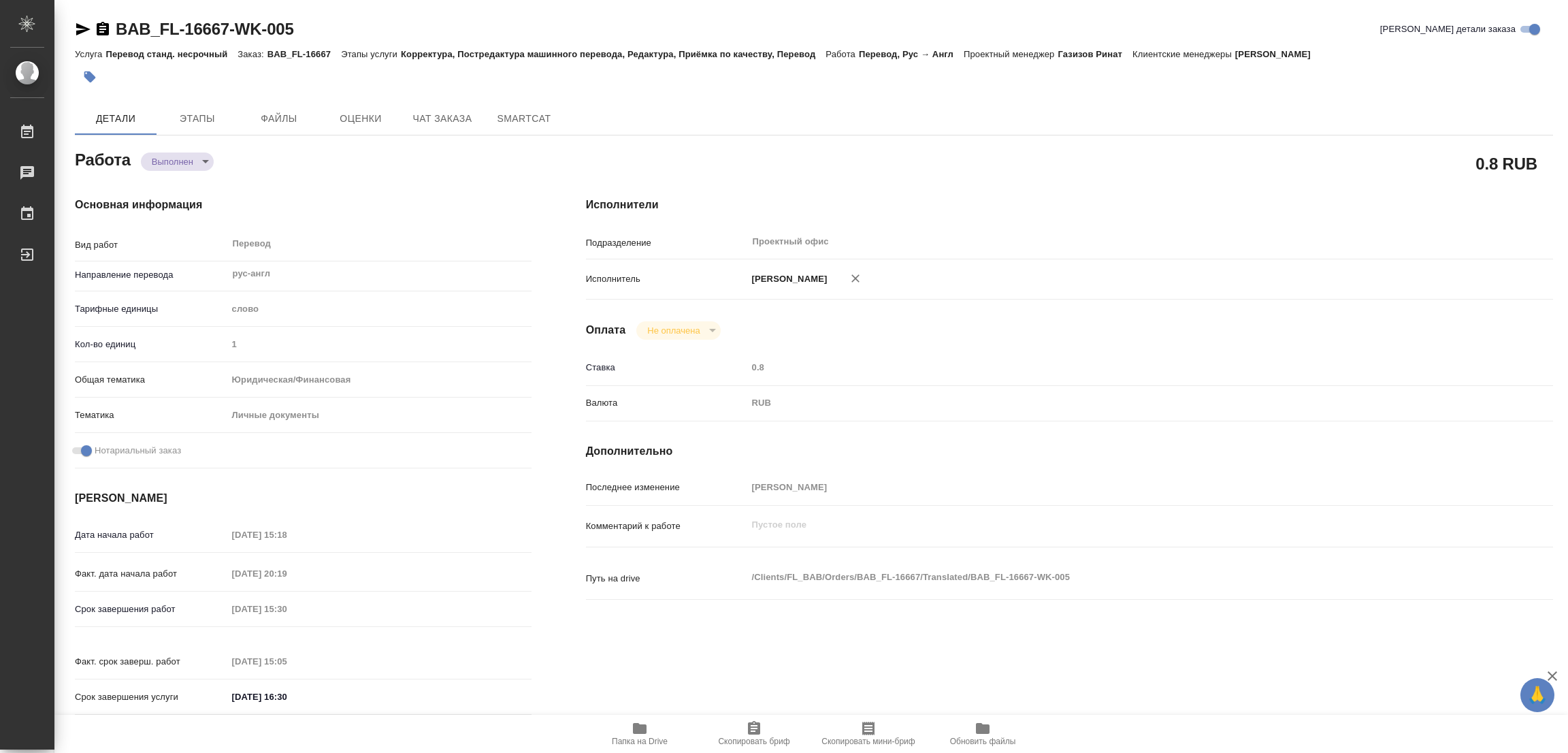
type textarea "x"
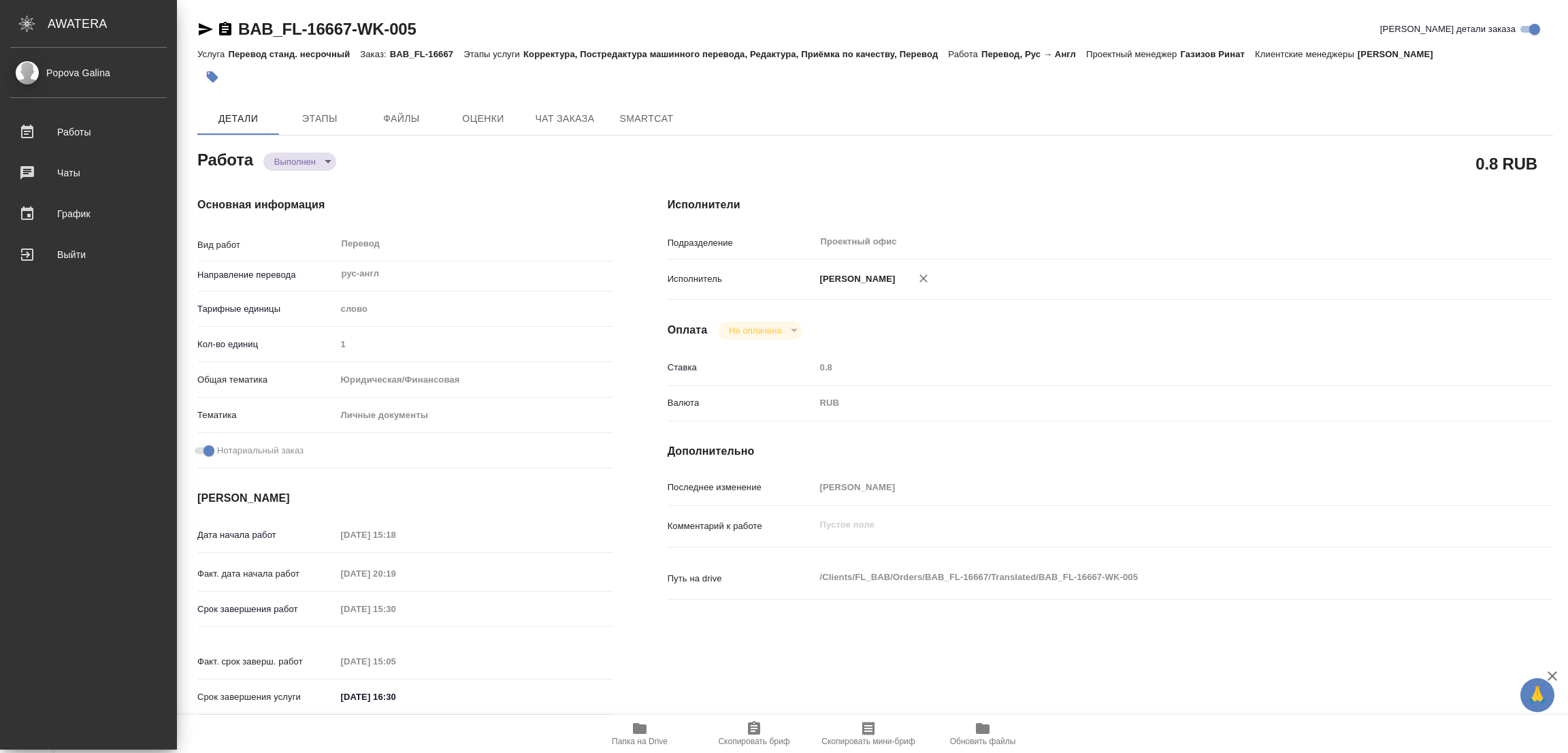
type textarea "x"
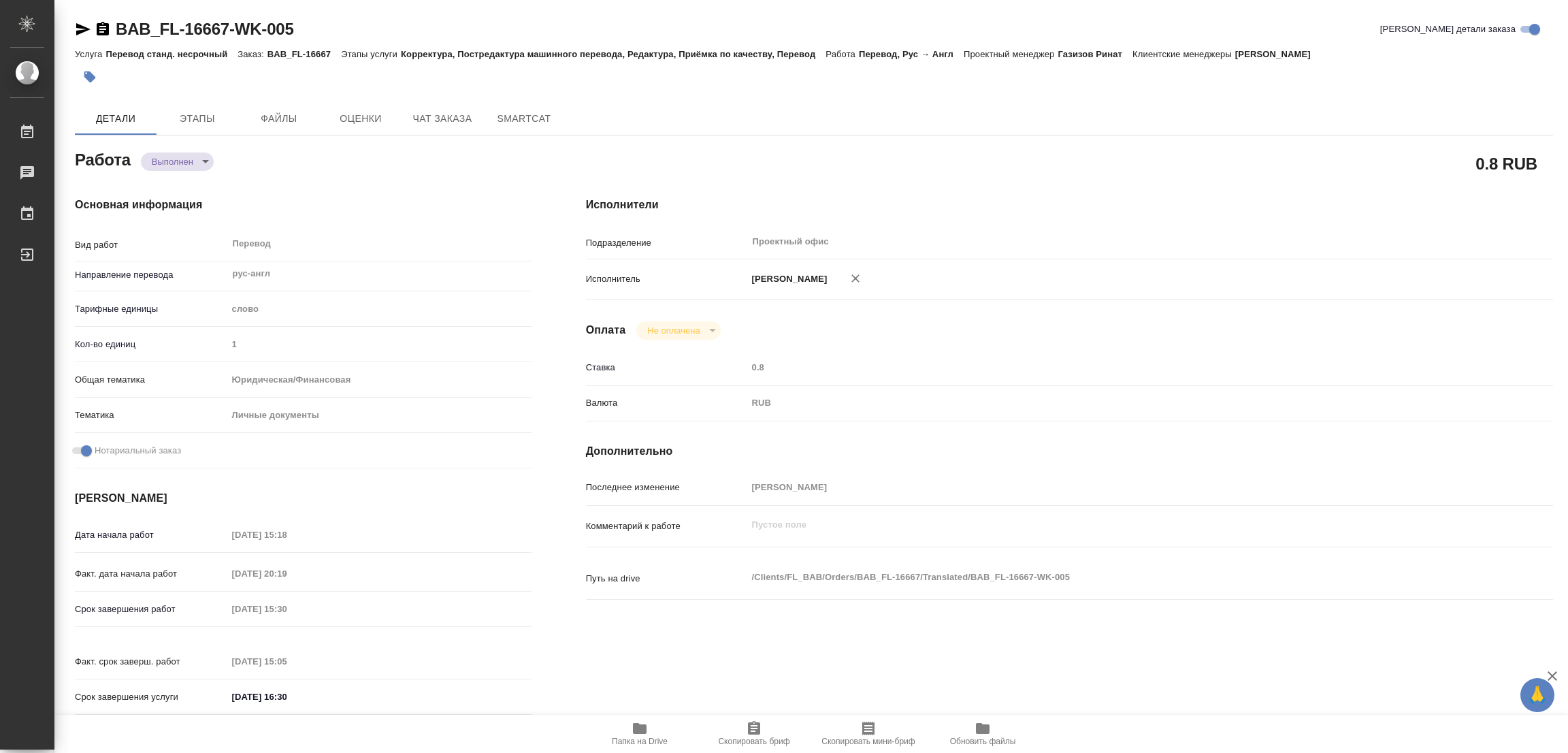
click at [95, 74] on icon "button" at bounding box center [90, 77] width 14 height 14
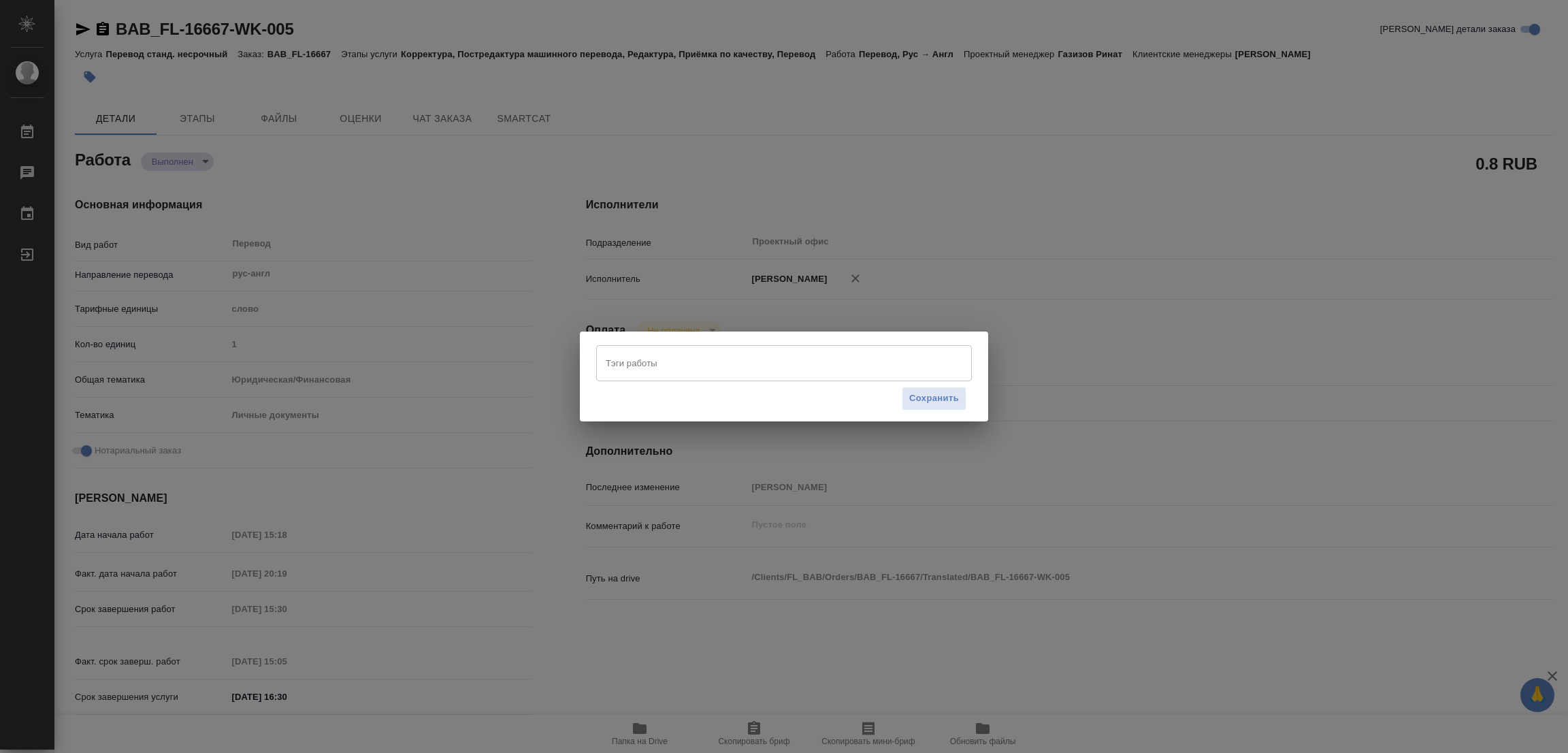
click at [623, 356] on input "Тэги работы" at bounding box center [771, 363] width 338 height 23
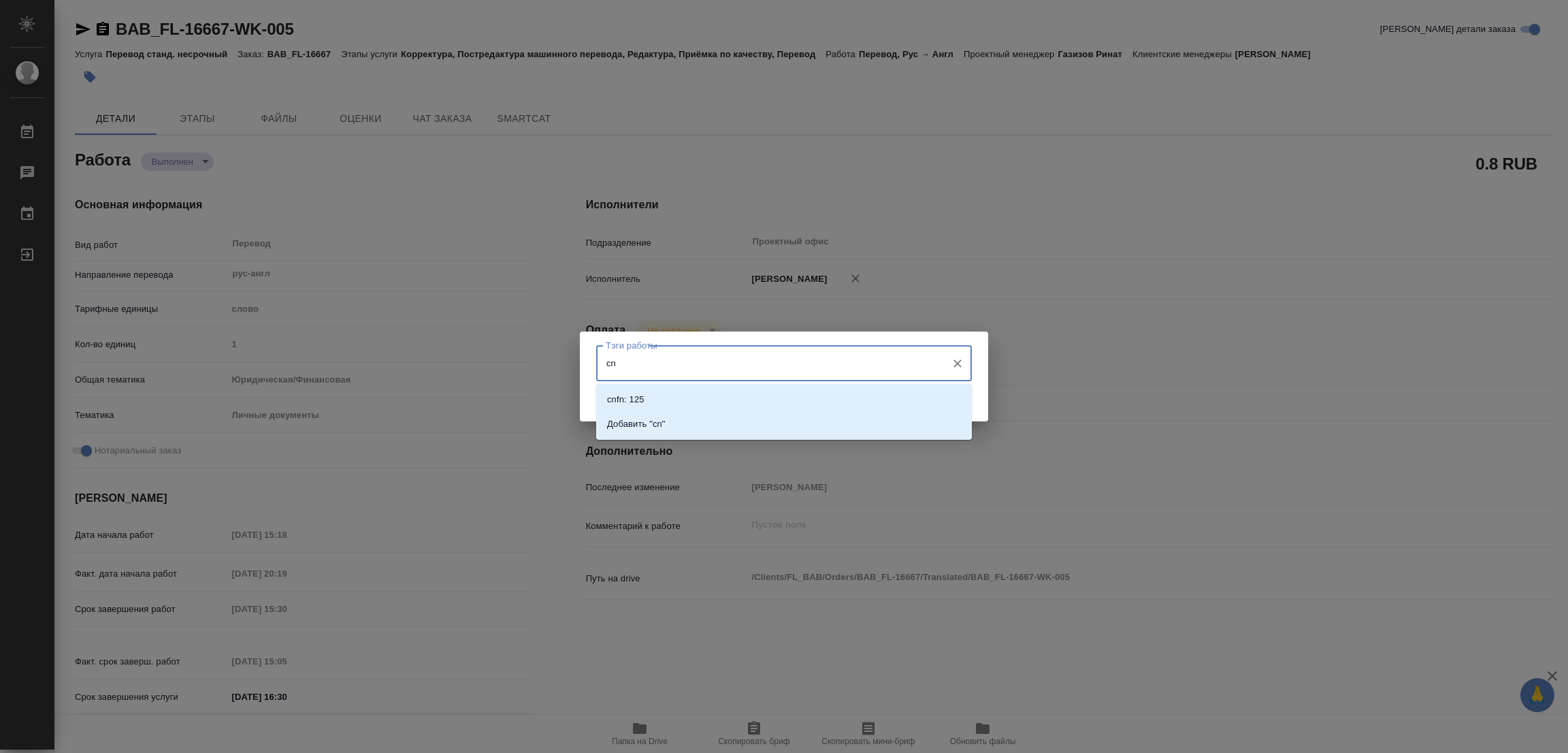
type input "c"
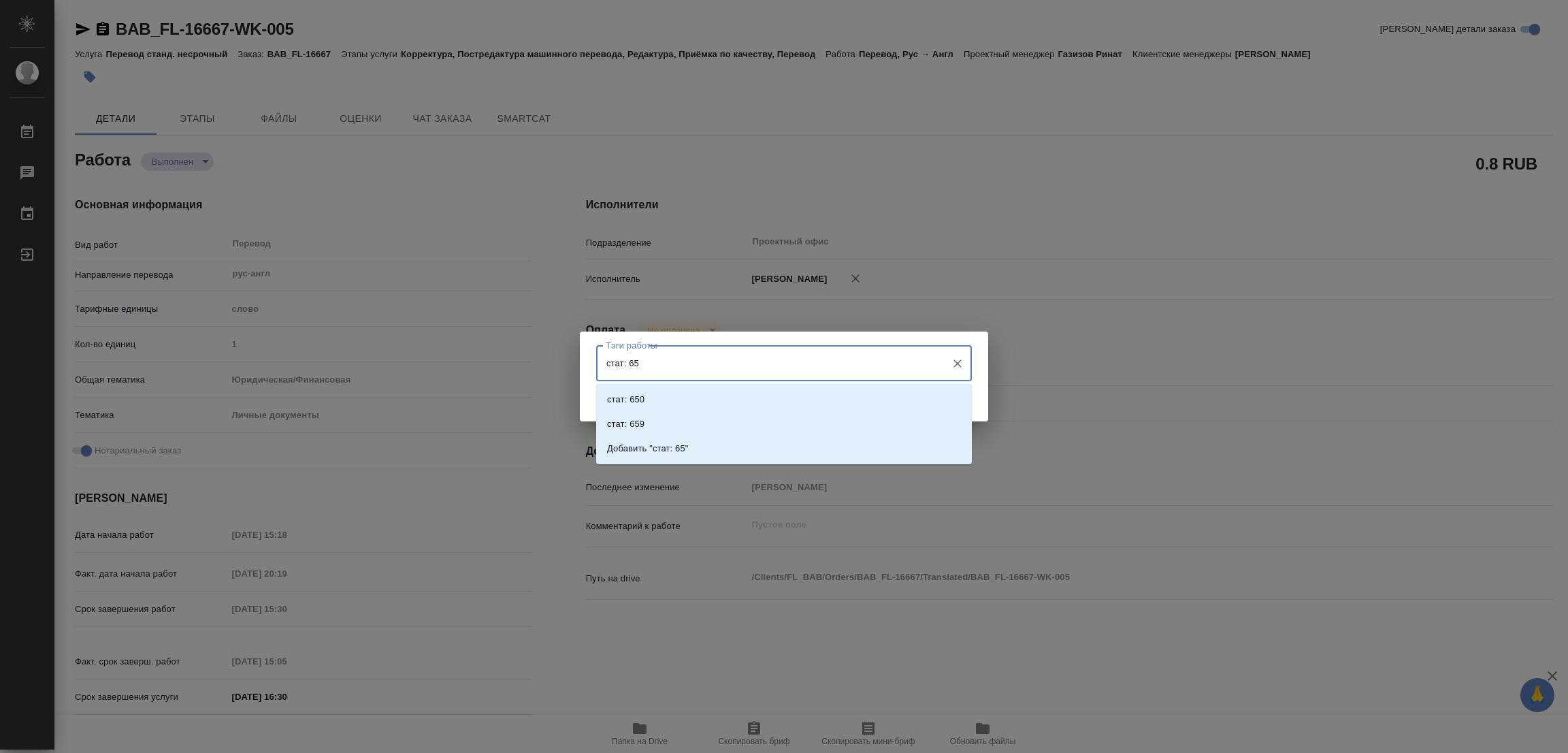
type input "стат: 650"
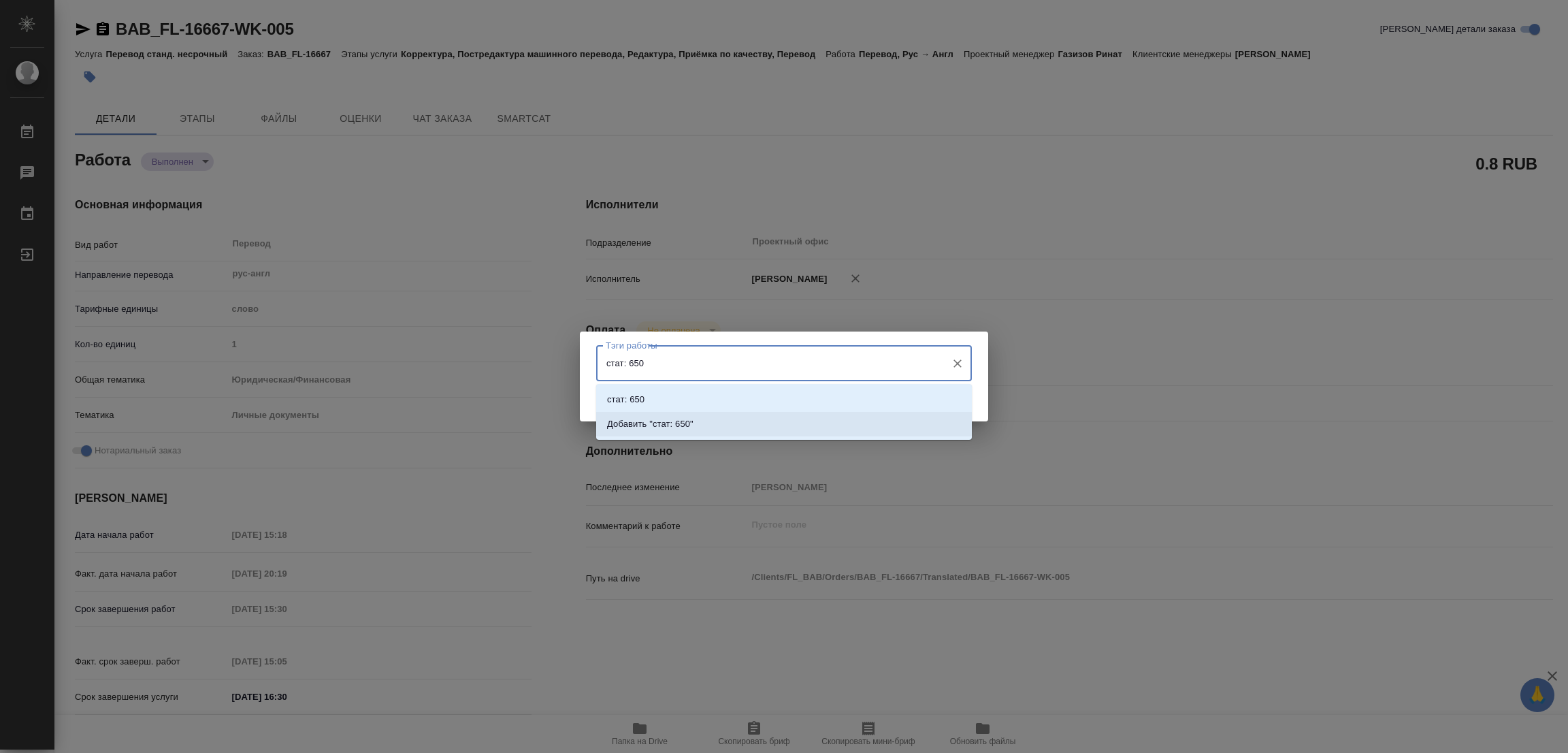
click at [682, 421] on p "Добавить "стат: 650"" at bounding box center [650, 424] width 87 height 14
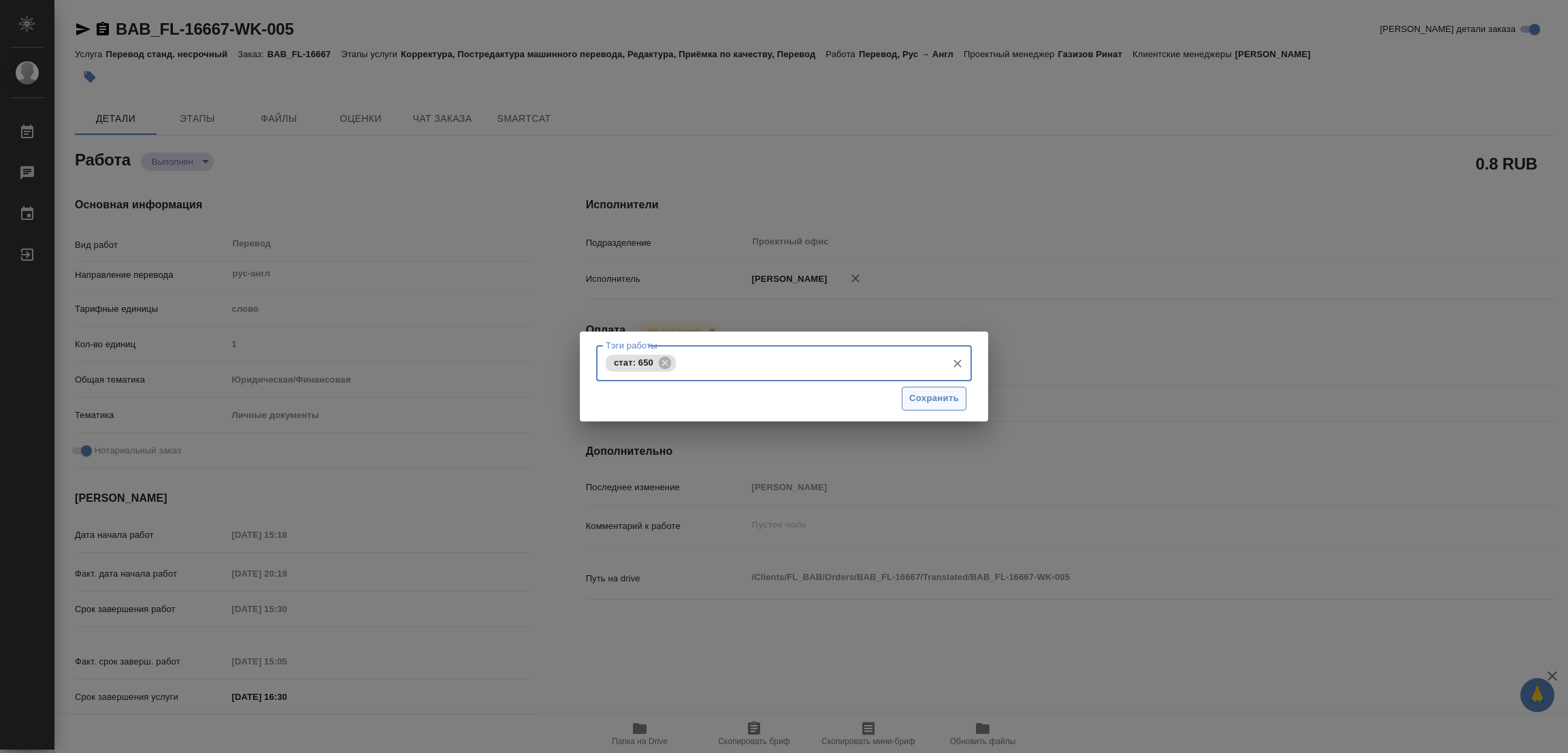
click at [931, 394] on span "Сохранить" at bounding box center [933, 398] width 50 height 16
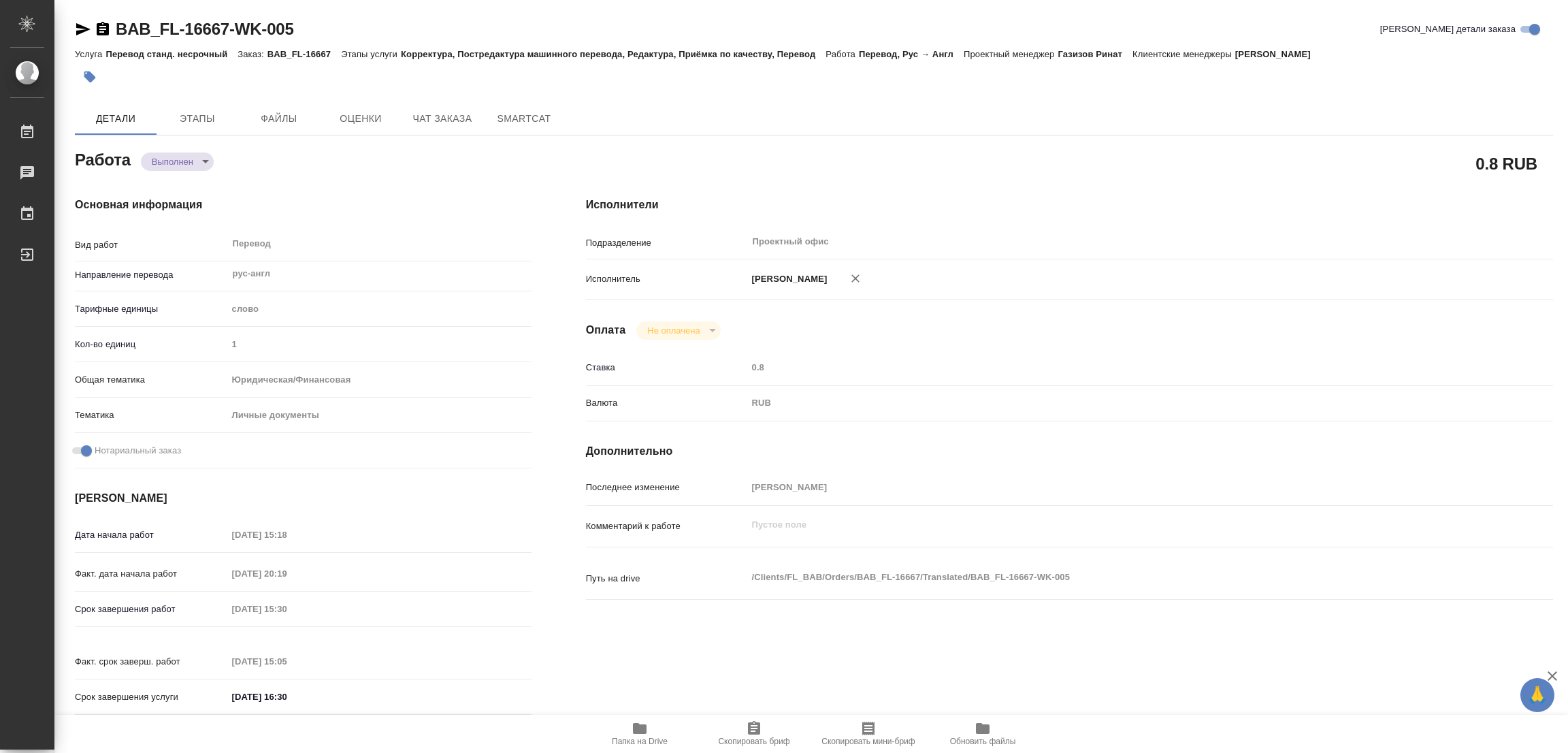
type input "completed"
type textarea "Перевод"
type textarea "x"
type input "рус-англ"
type input "5a8b1489cc6b4906c91bfd90"
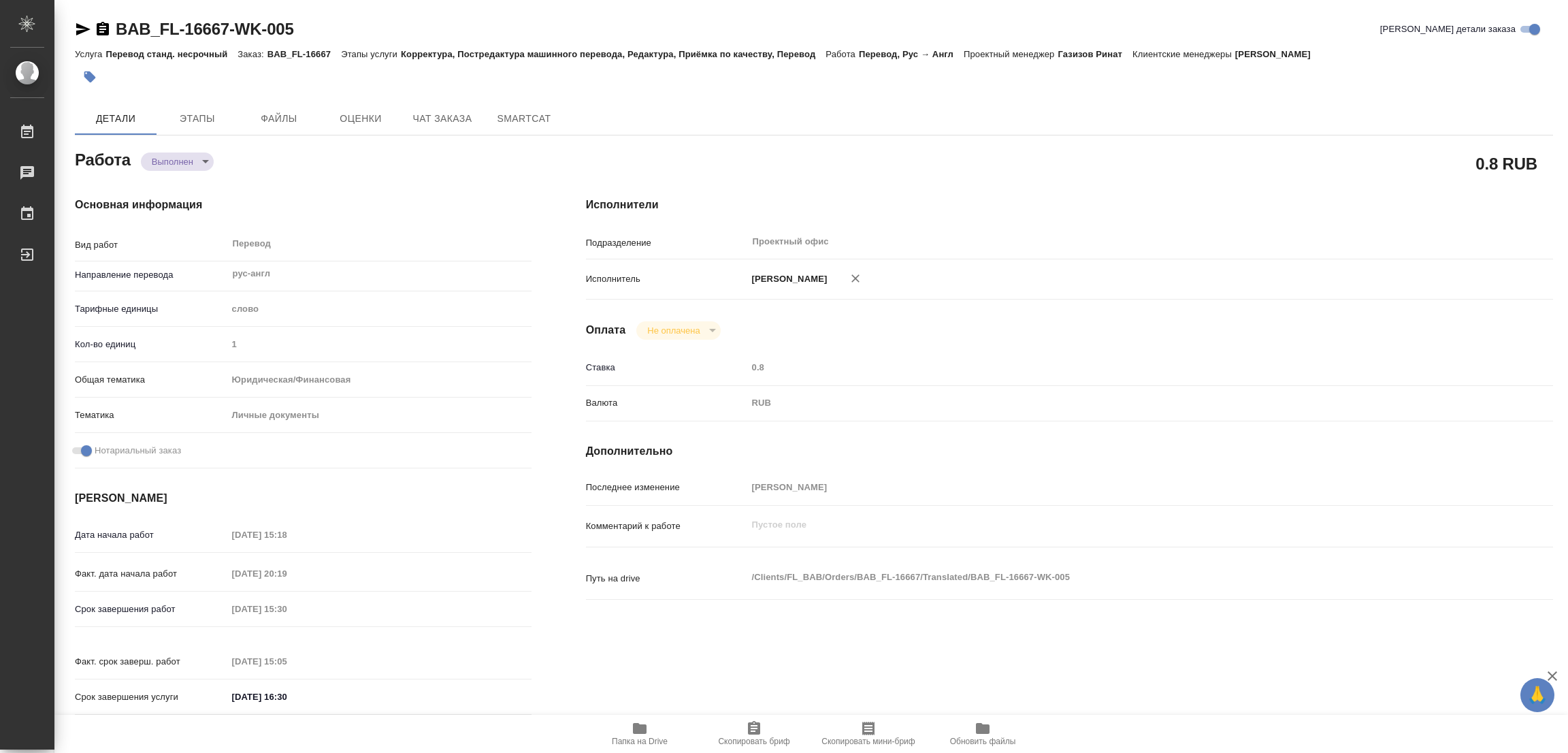
type input "1"
type input "yr-fn"
type input "5a8b8b956a9677013d343cfe"
checkbox input "true"
type input "12.10.2025 15:18"
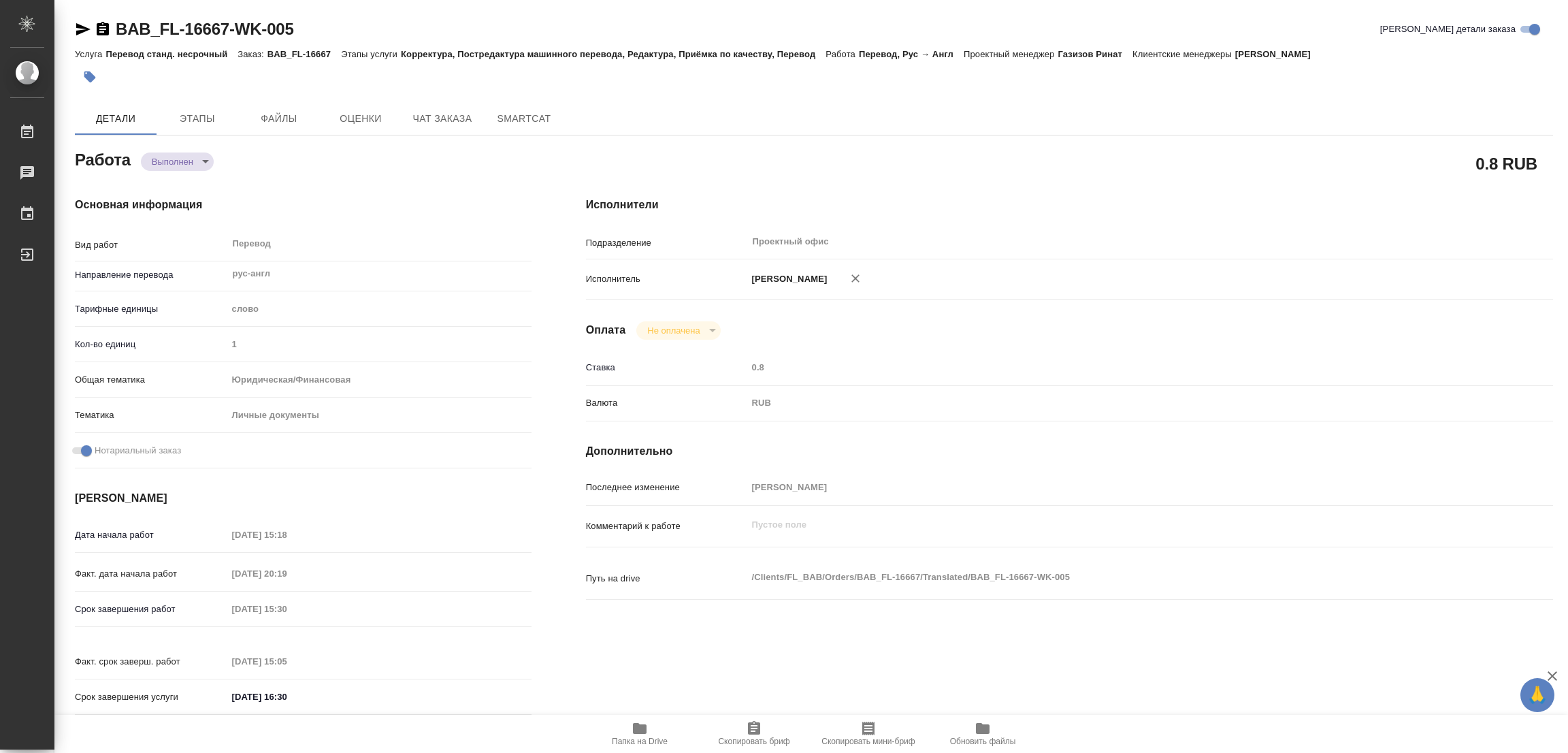
type input "13.10.2025 20:19"
type input "14.10.2025 15:30"
type input "14.10.2025 15:05"
type input "14.10.2025 16:30"
type input "Проектный офис"
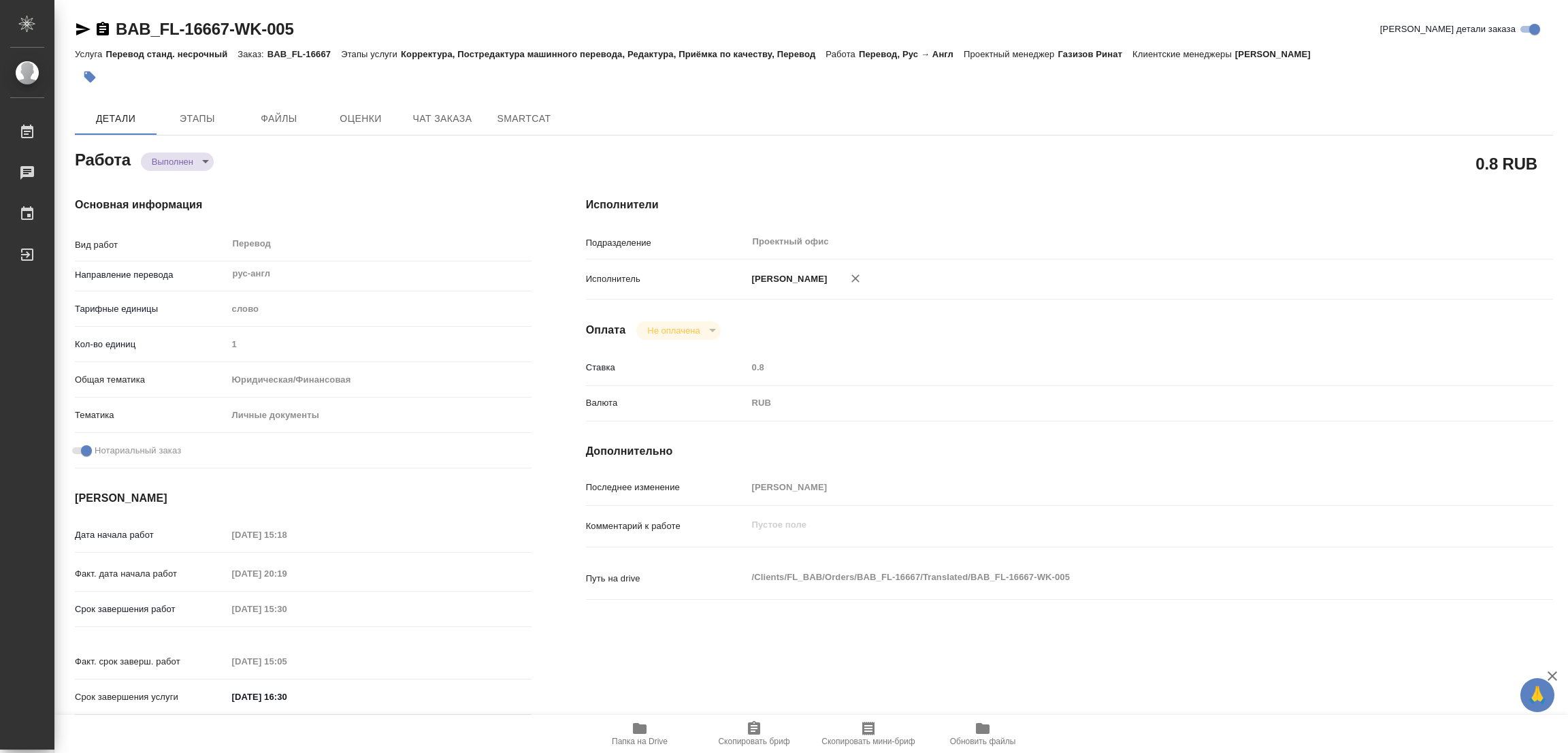
type input "notPayed"
type input "0.8"
type input "RUB"
type input "Попова Галина"
type textarea "x"
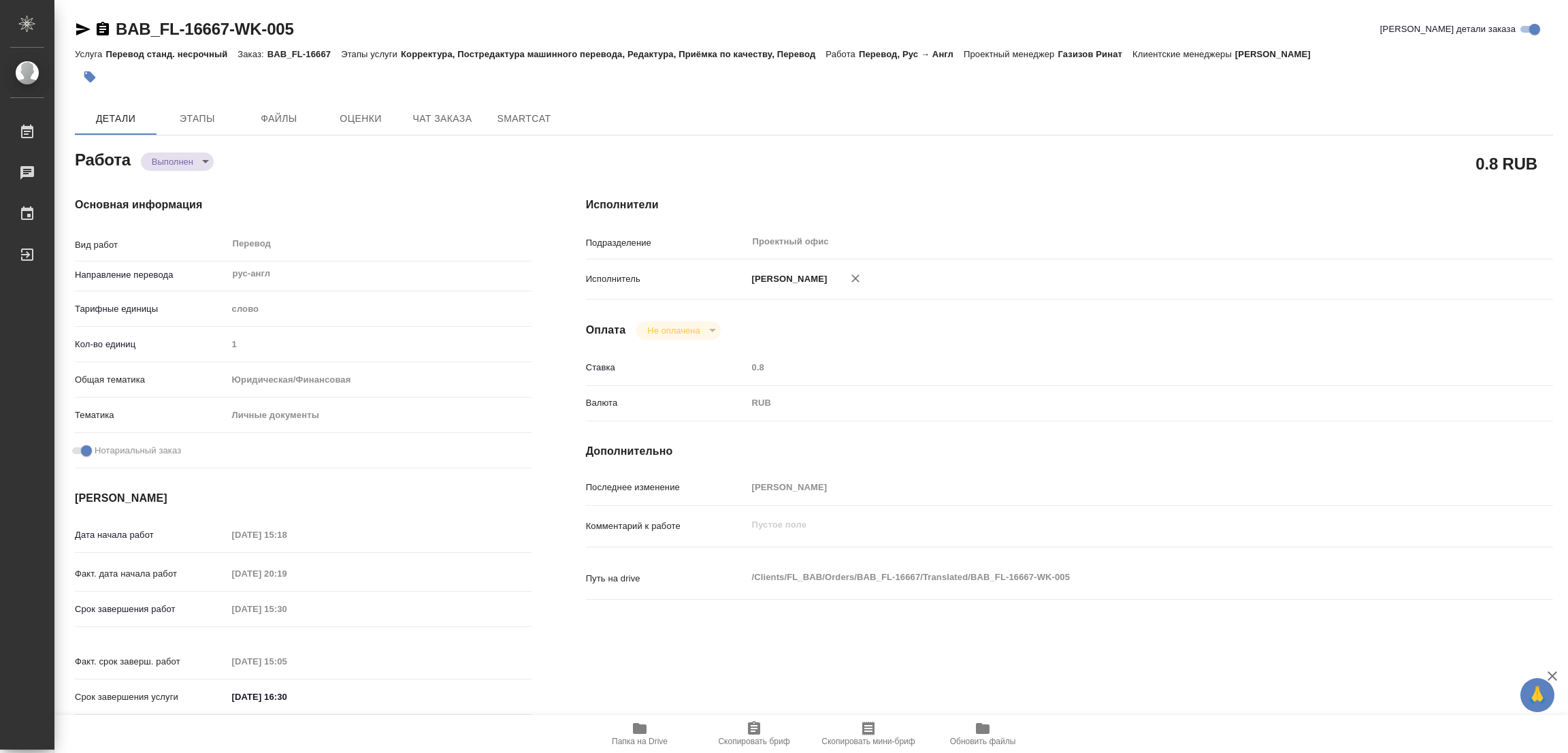
type textarea "/Clients/FL_BAB/Orders/BAB_FL-16667/Translated/BAB_FL-16667-WK-005"
type textarea "x"
type input "BAB_FL-16667"
type input "Перевод станд. несрочный"
type input "Корректура, Постредактура машинного перевода, Редактура, Приёмка по качеству, П…"
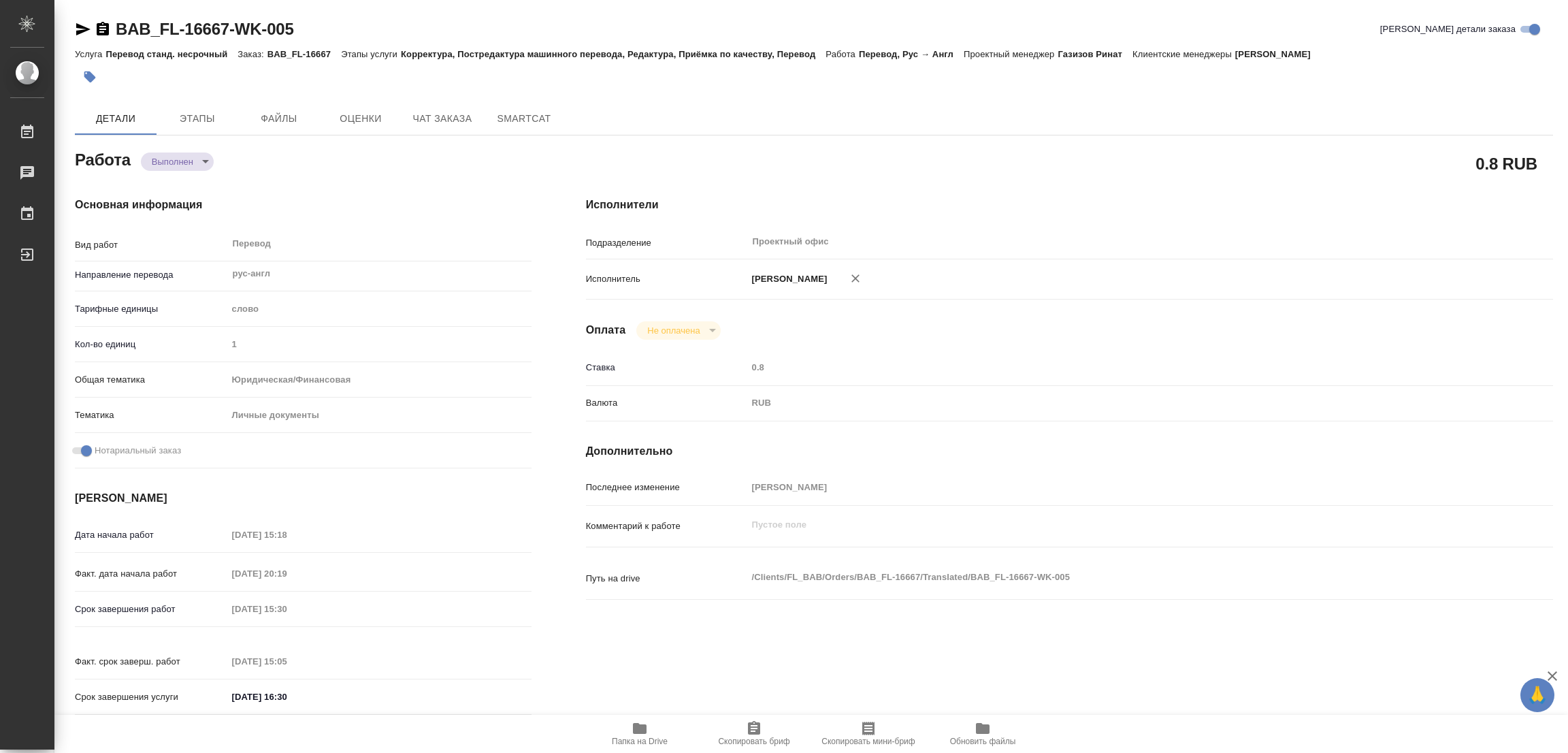
type input "Голубев Дмитрий"
type input "/Clients/FL_BAB/Orders/BAB_FL-16667"
type textarea "x"
type textarea "диплом переводим сами, приложение - вычитываем/правим"
type textarea "x"
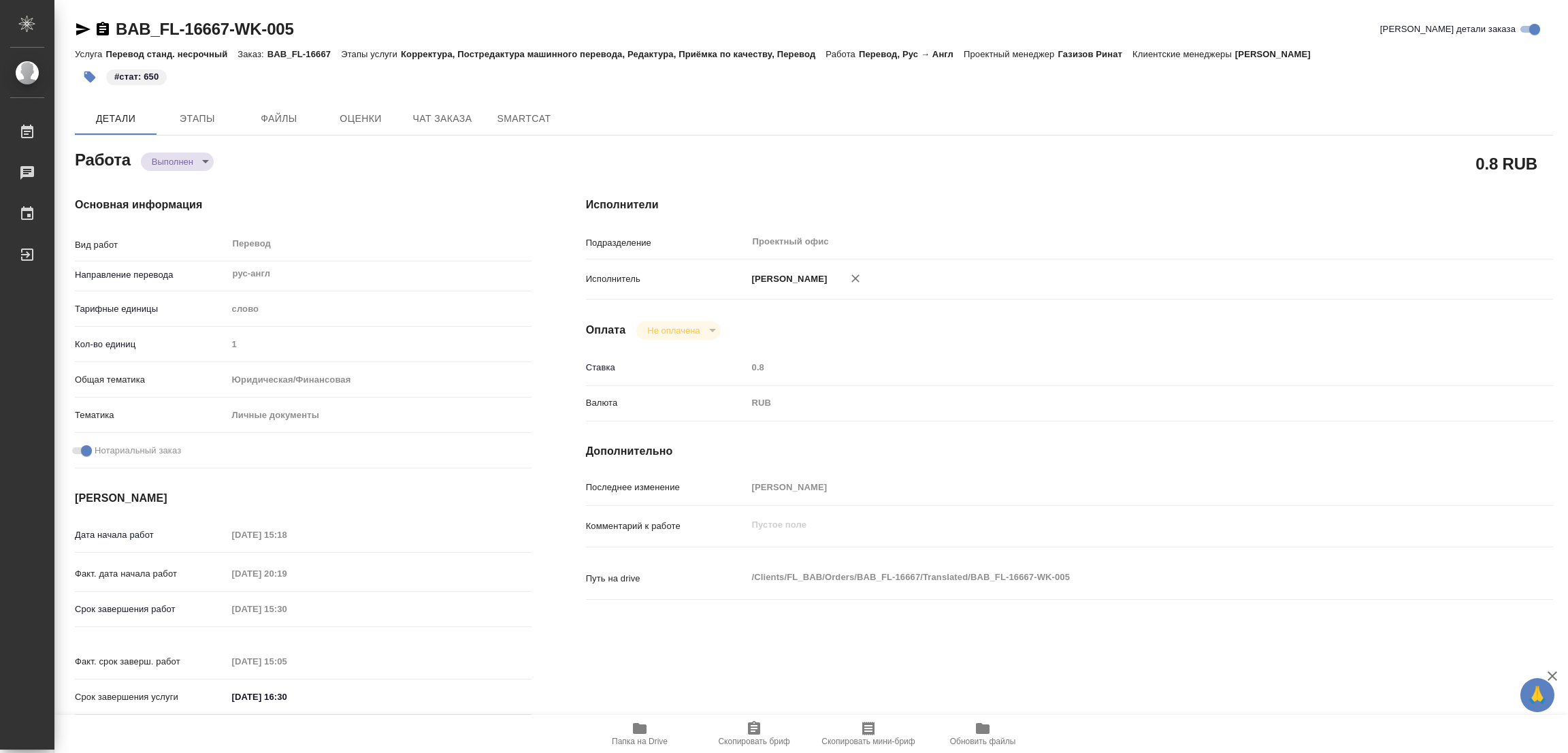
type textarea "x"
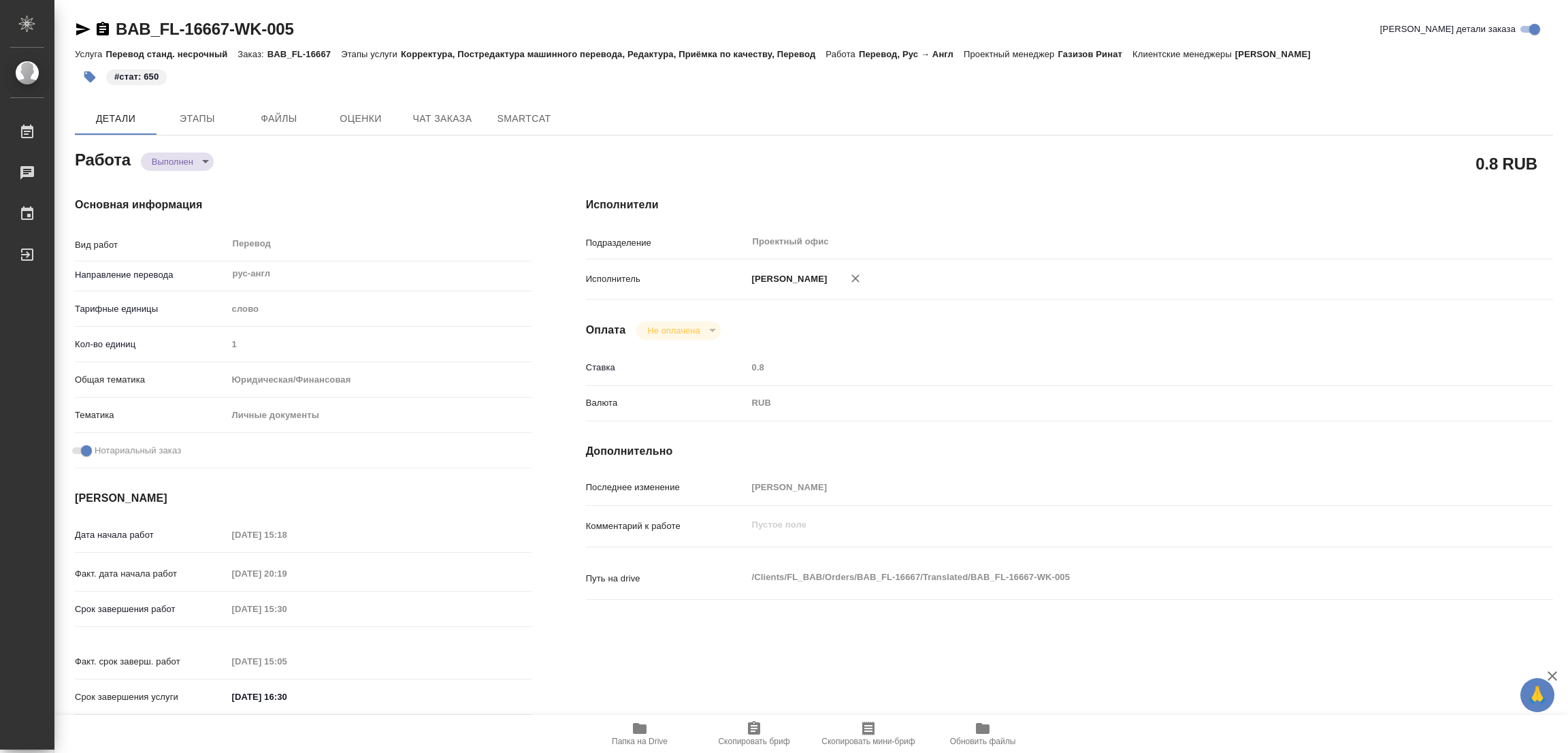
type textarea "x"
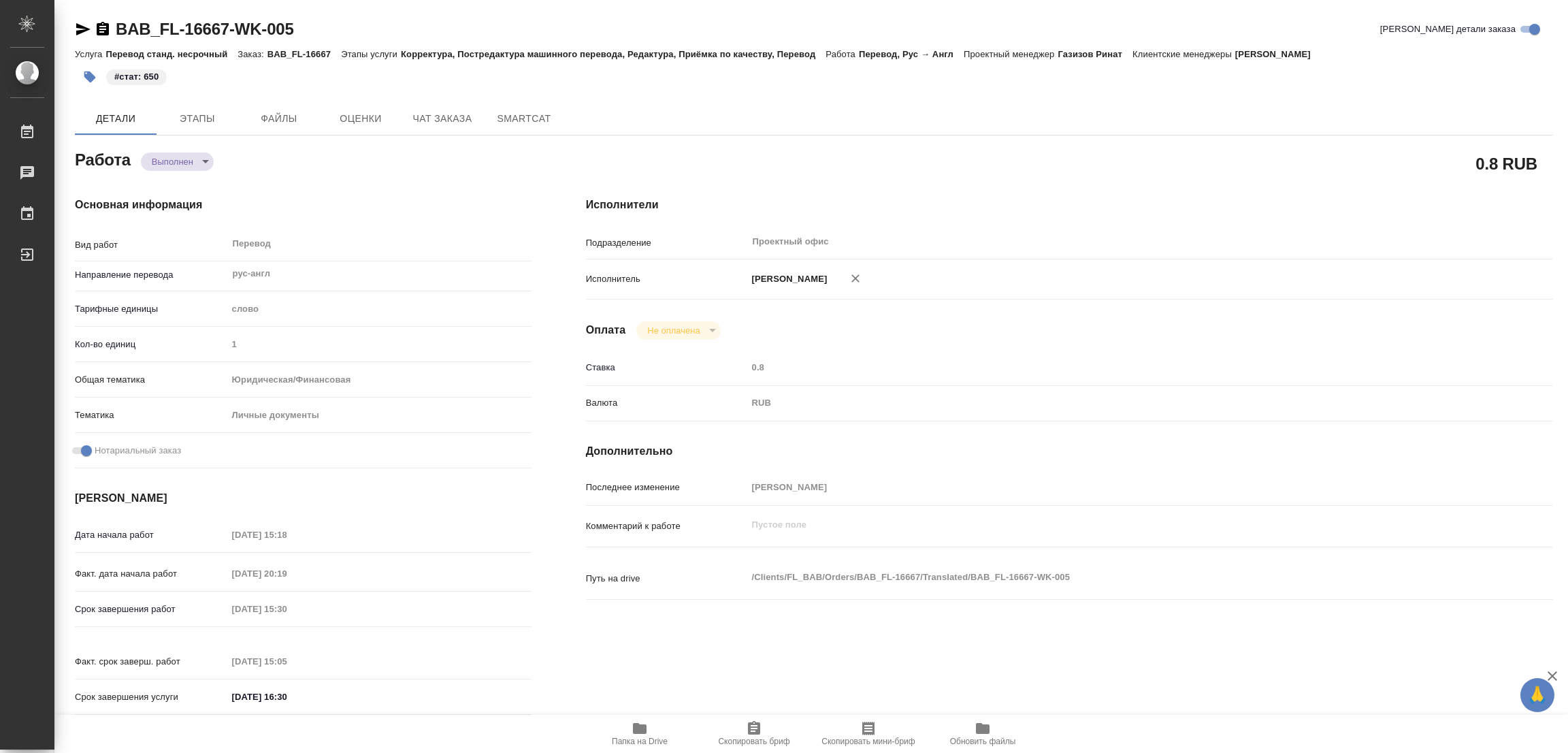
type textarea "x"
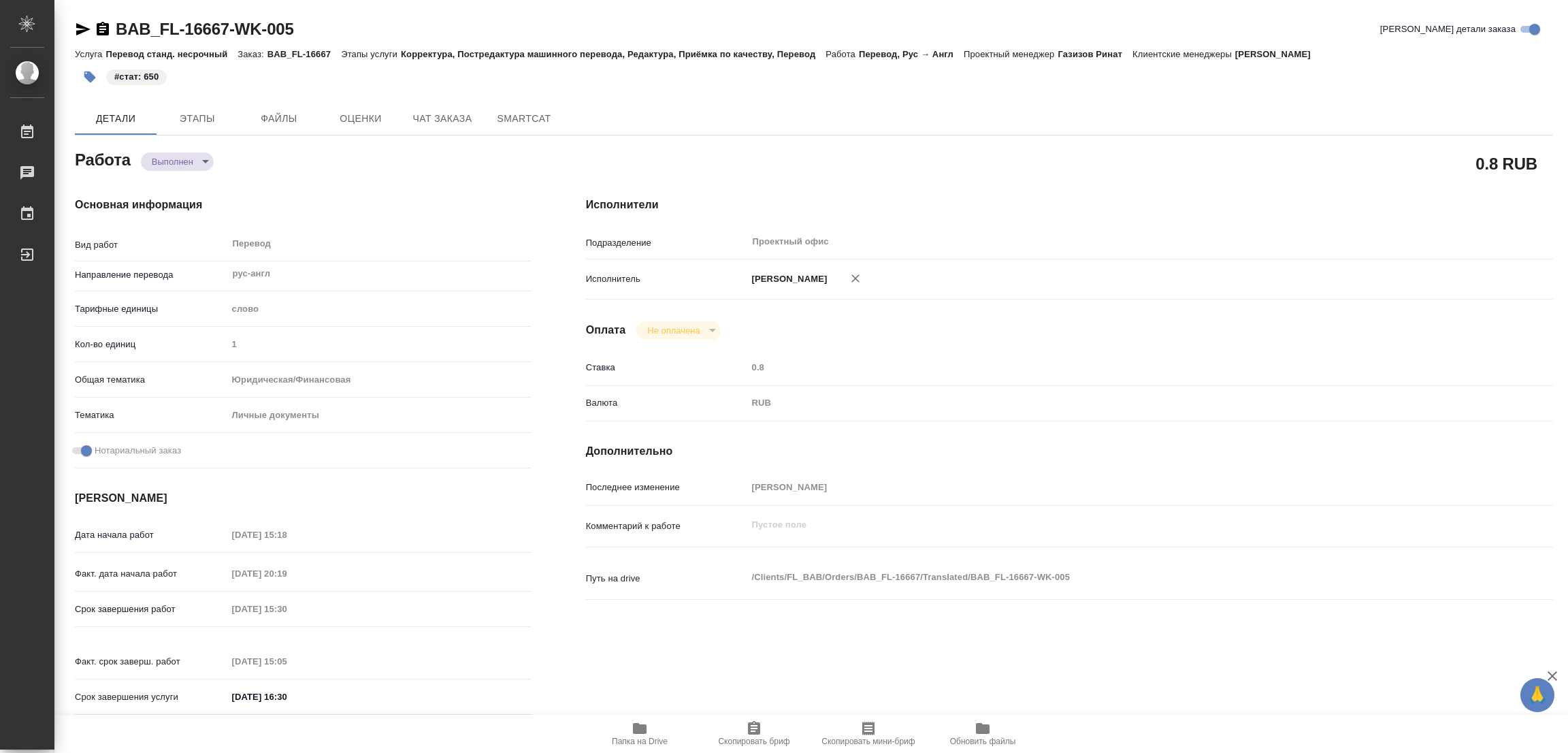
type textarea "x"
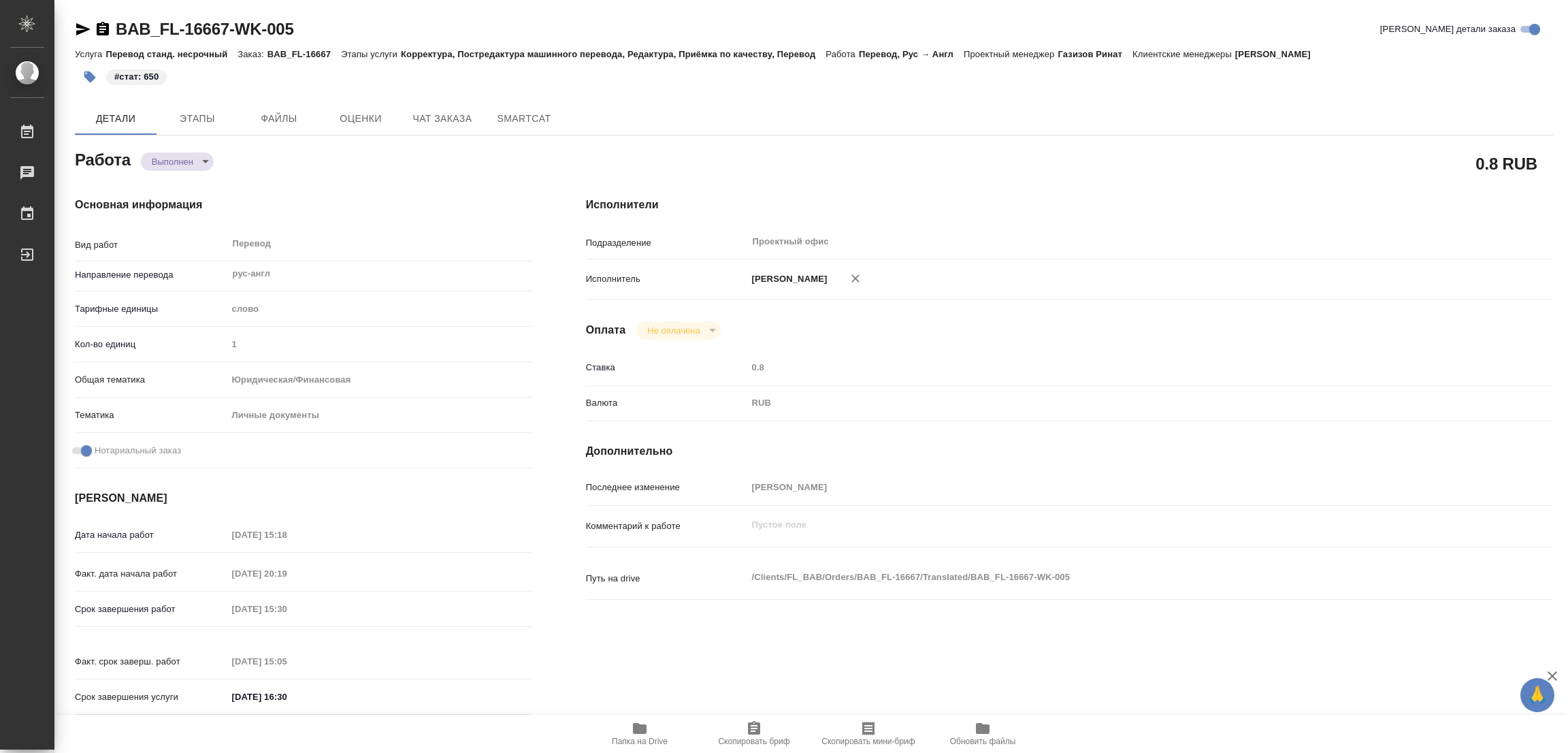
type textarea "x"
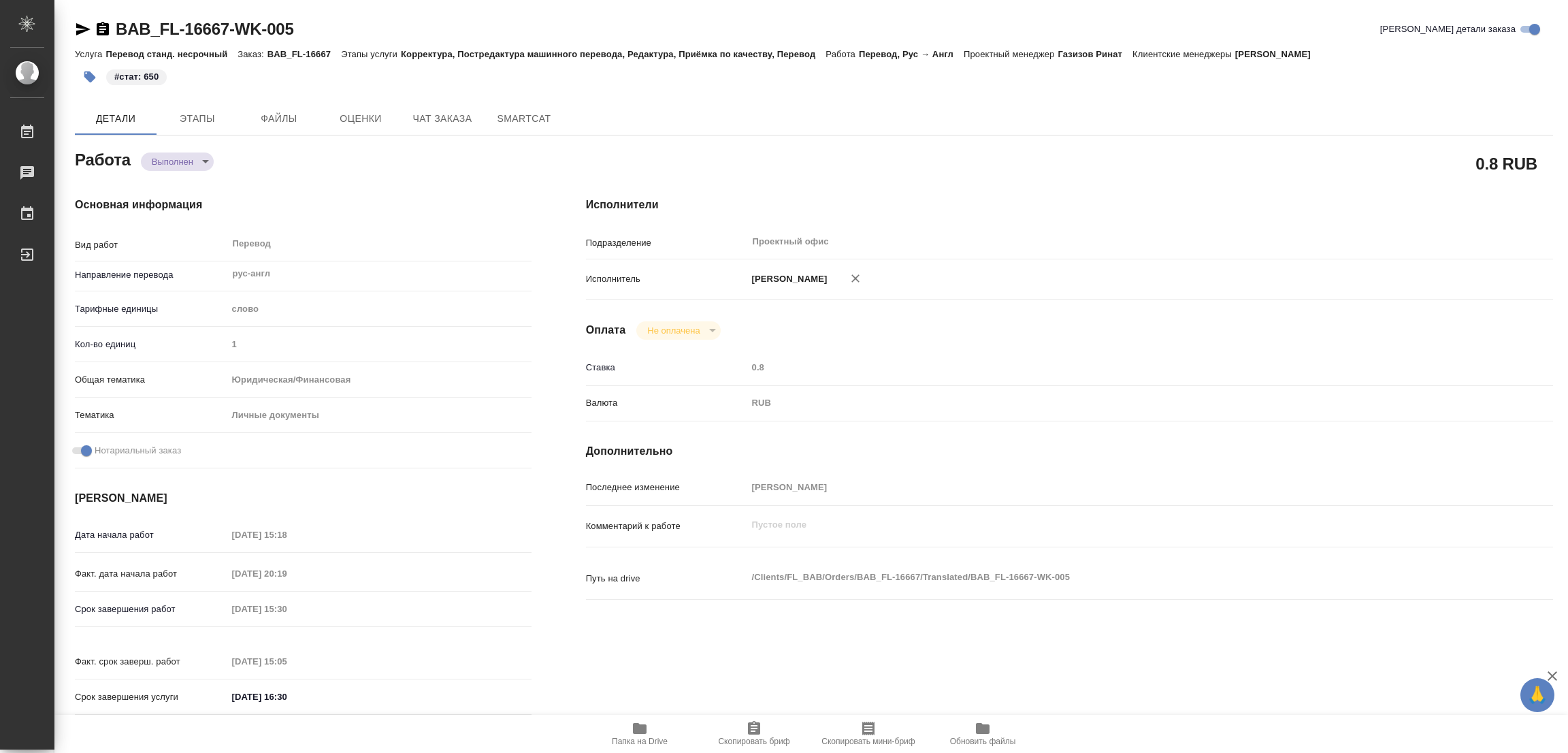
type textarea "x"
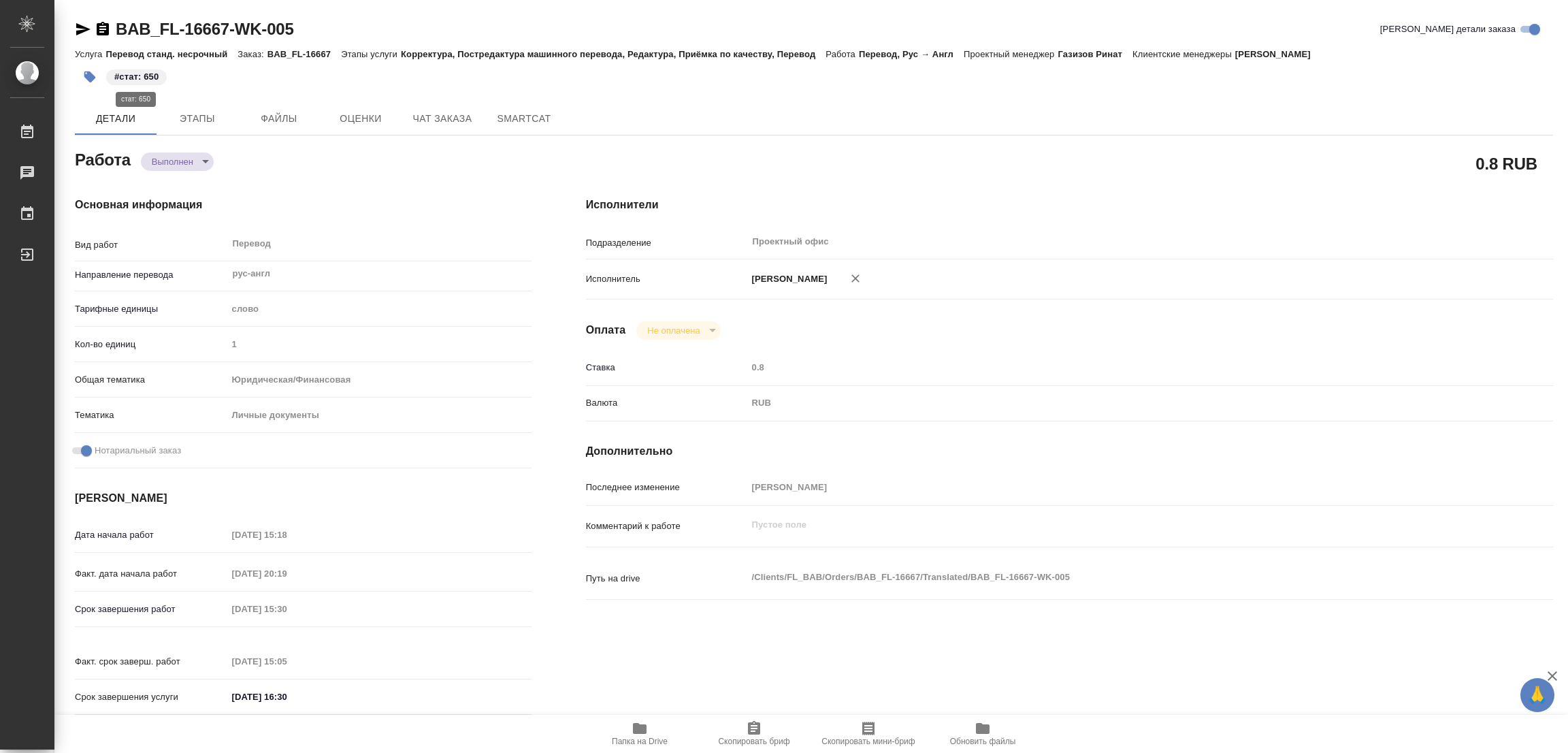
click at [129, 75] on p "#стат: 650" at bounding box center [136, 77] width 44 height 14
click at [91, 75] on icon "button" at bounding box center [90, 77] width 12 height 12
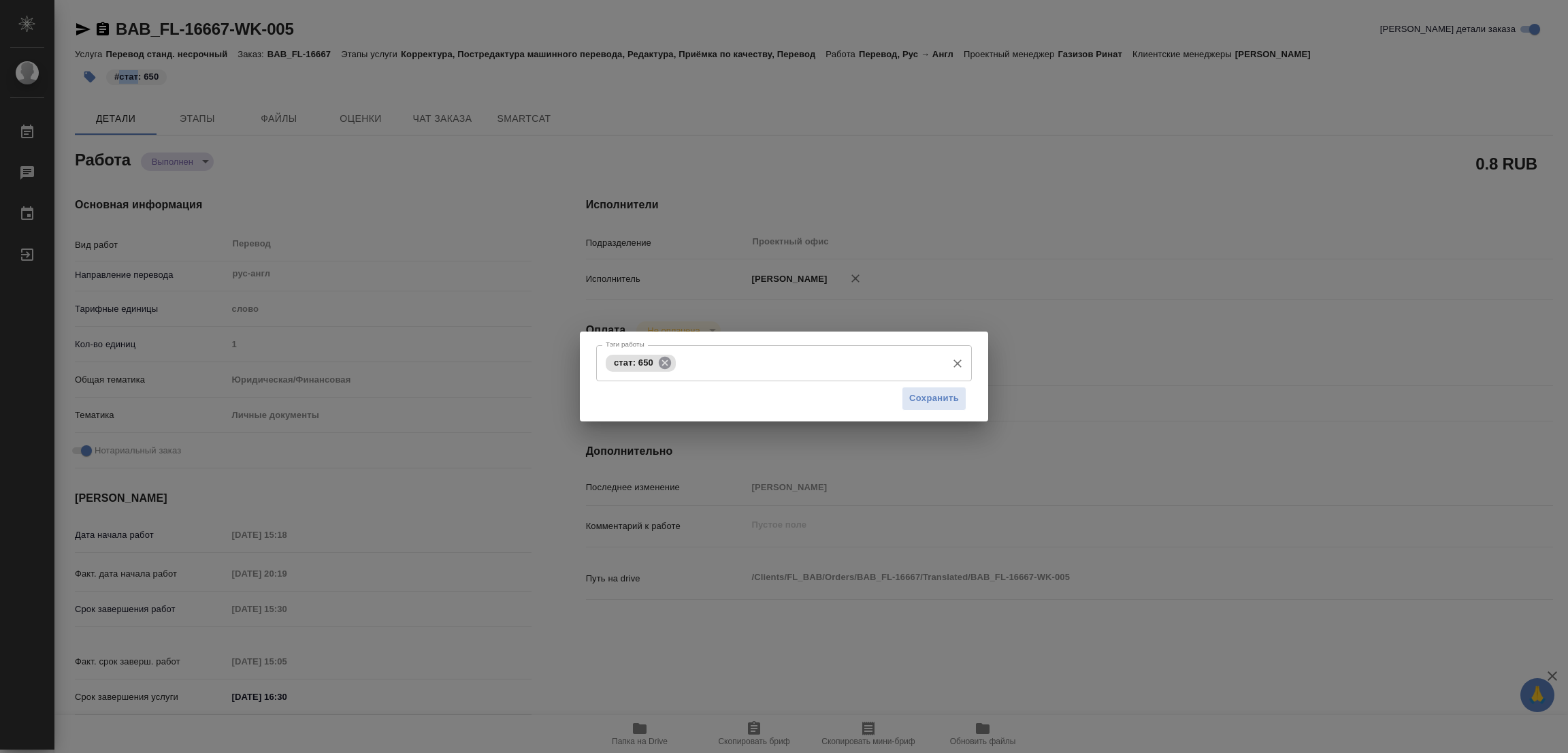
click at [668, 367] on icon at bounding box center [665, 361] width 13 height 13
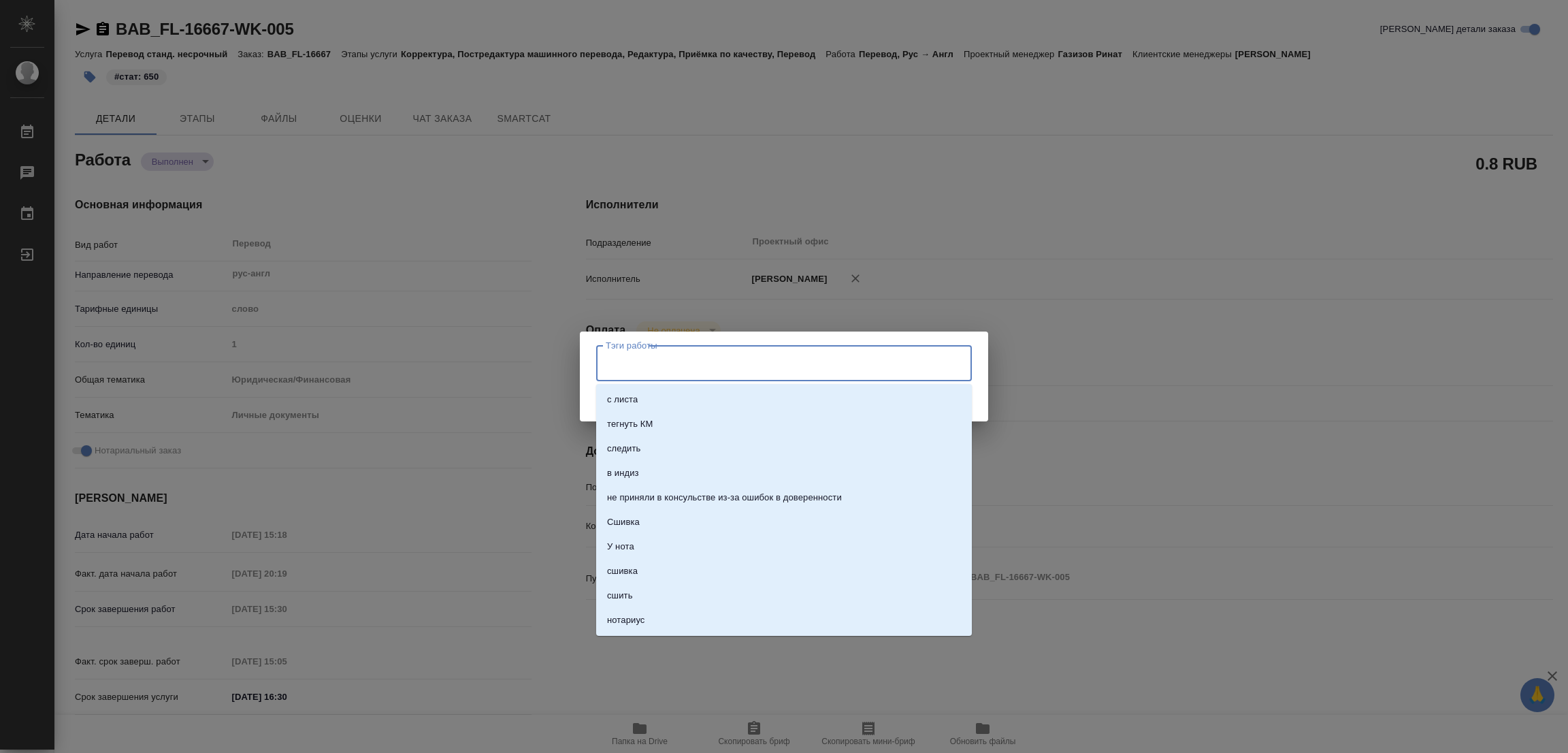
click at [663, 365] on input "Тэги работы" at bounding box center [771, 363] width 338 height 23
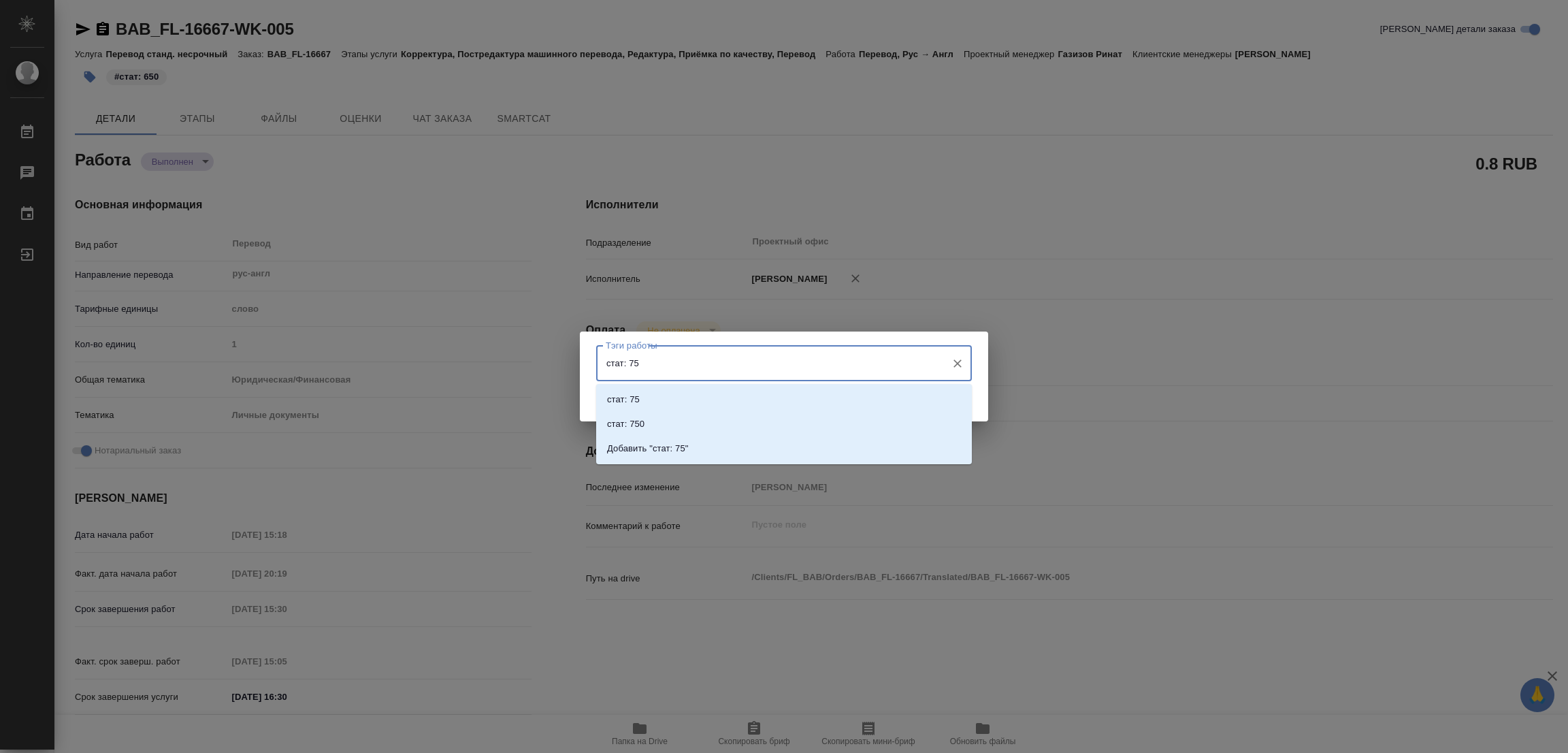
type input "стат: 750"
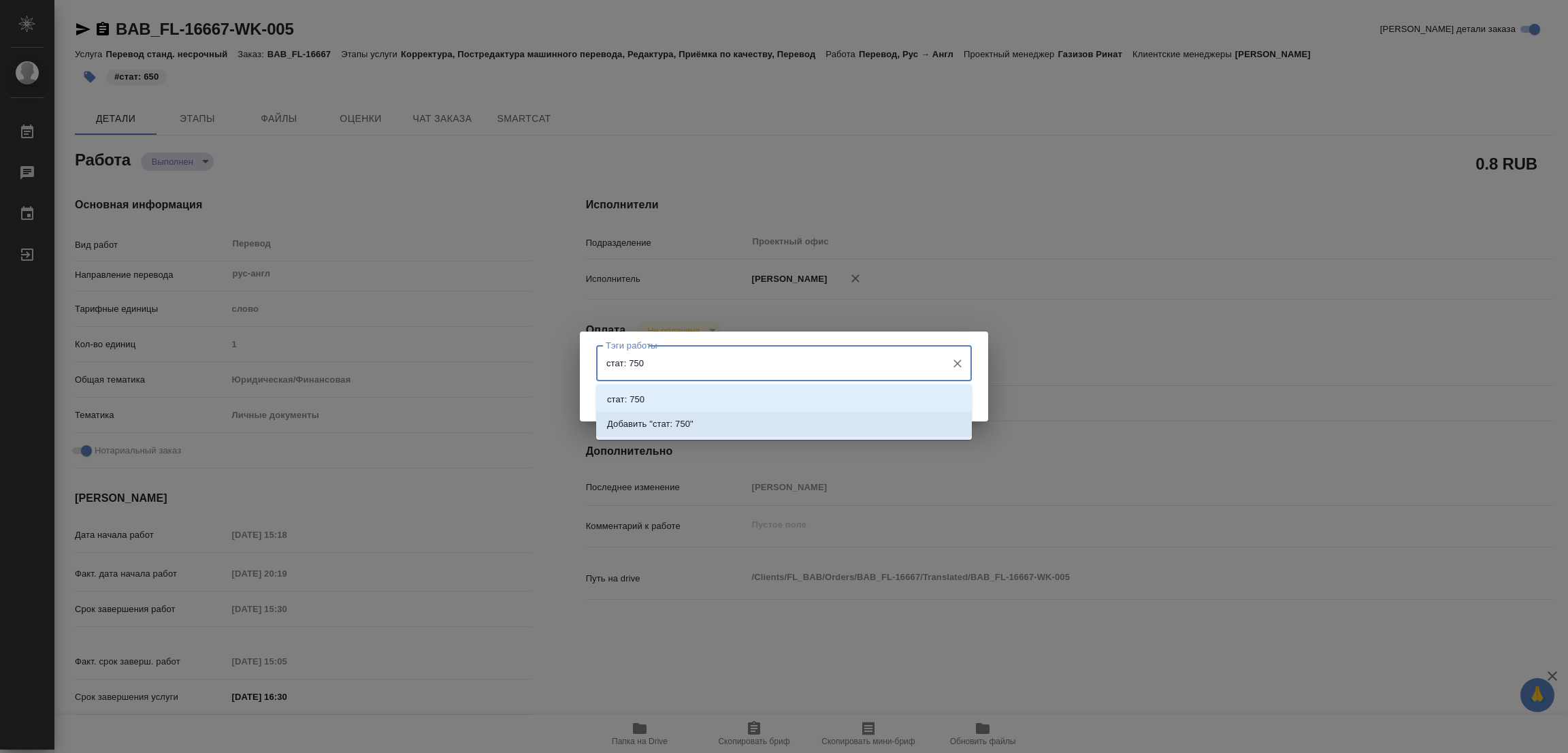
click at [675, 422] on p "Добавить "стат: 750"" at bounding box center [650, 424] width 87 height 14
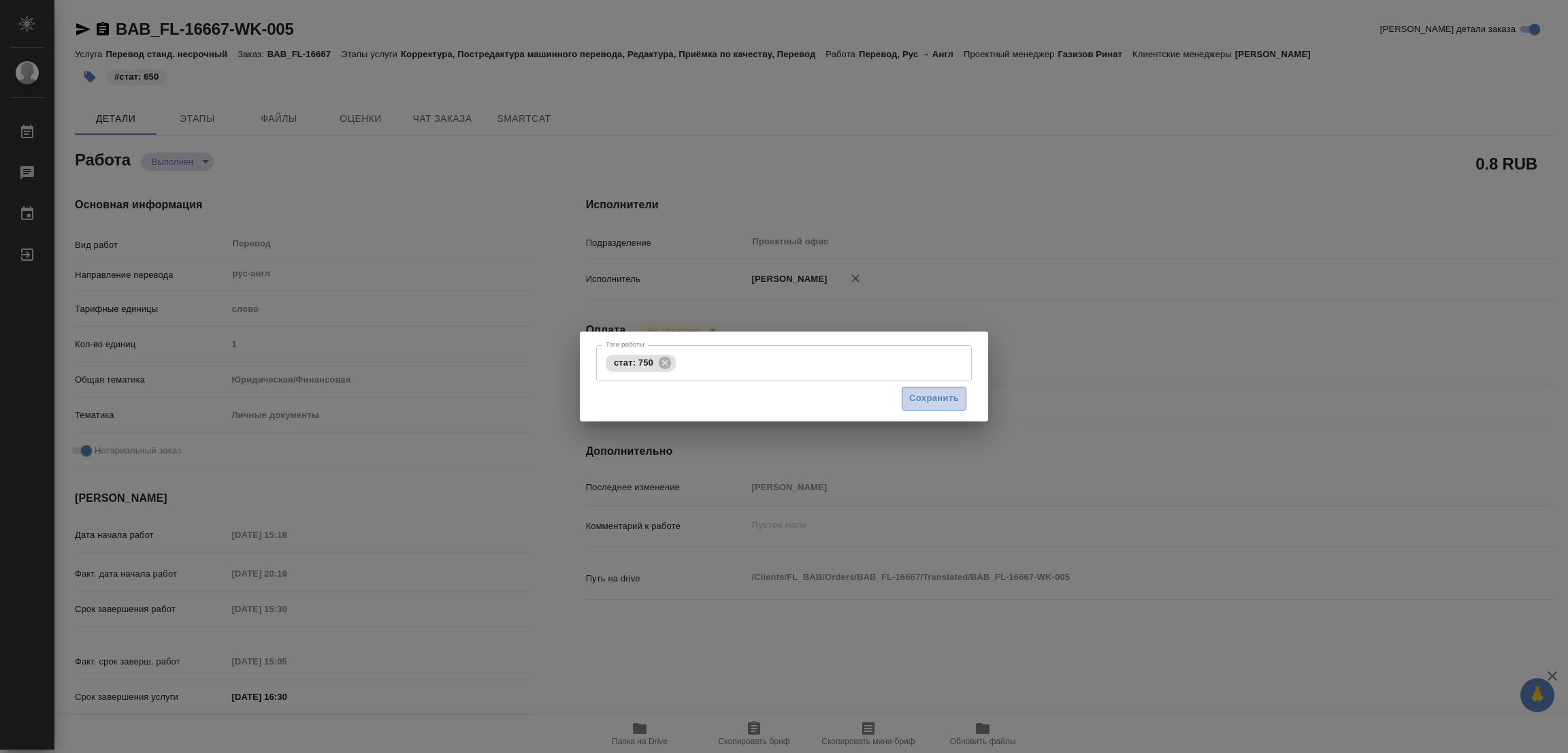
click at [940, 394] on span "Сохранить" at bounding box center [933, 398] width 50 height 16
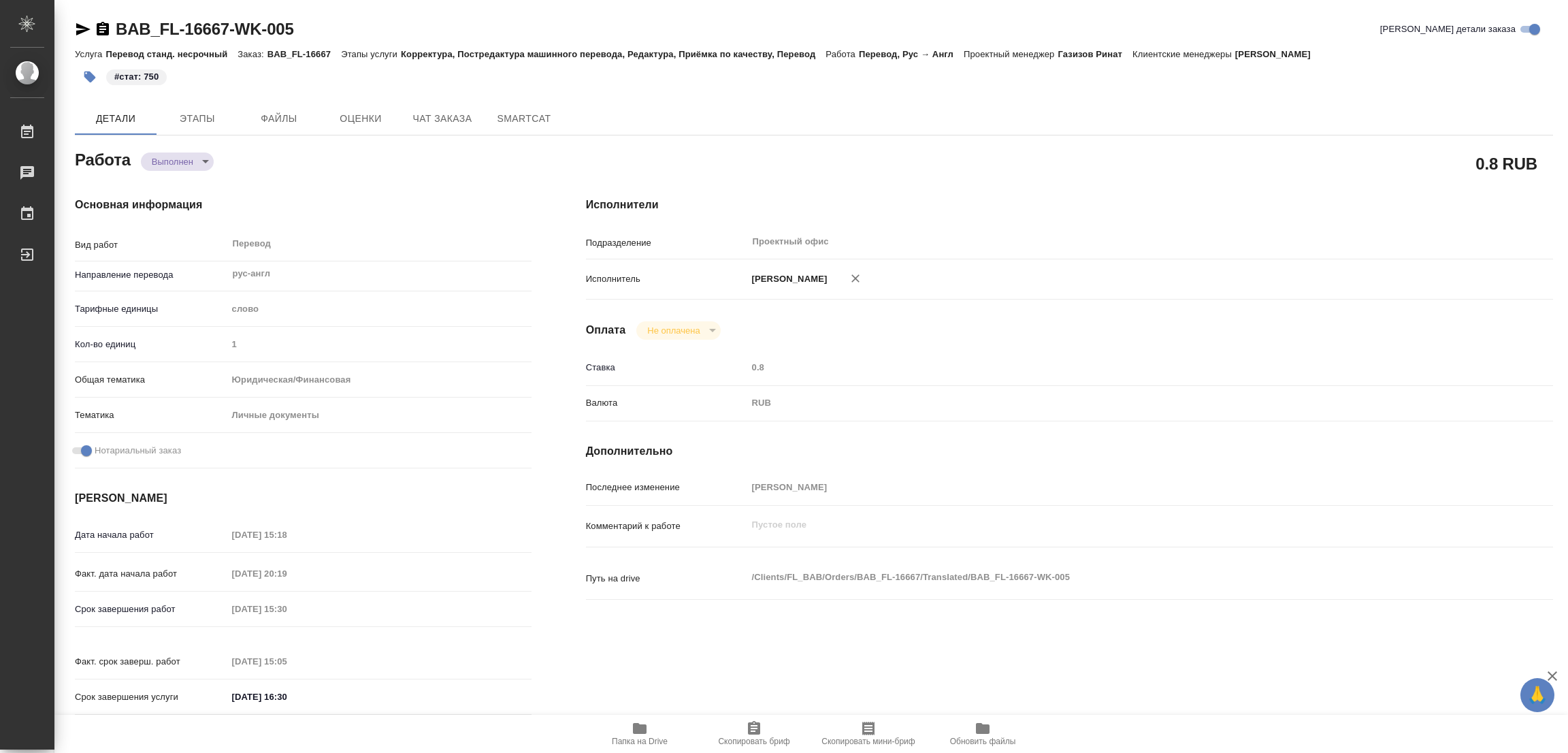
click at [958, 335] on div "Оплата Не оплачена notPayed" at bounding box center [1069, 330] width 967 height 19
click at [1092, 221] on div "Исполнители Подразделение Проектный офис ​ Исполнитель Попова Галина Оплата Не …" at bounding box center [1069, 460] width 1021 height 581
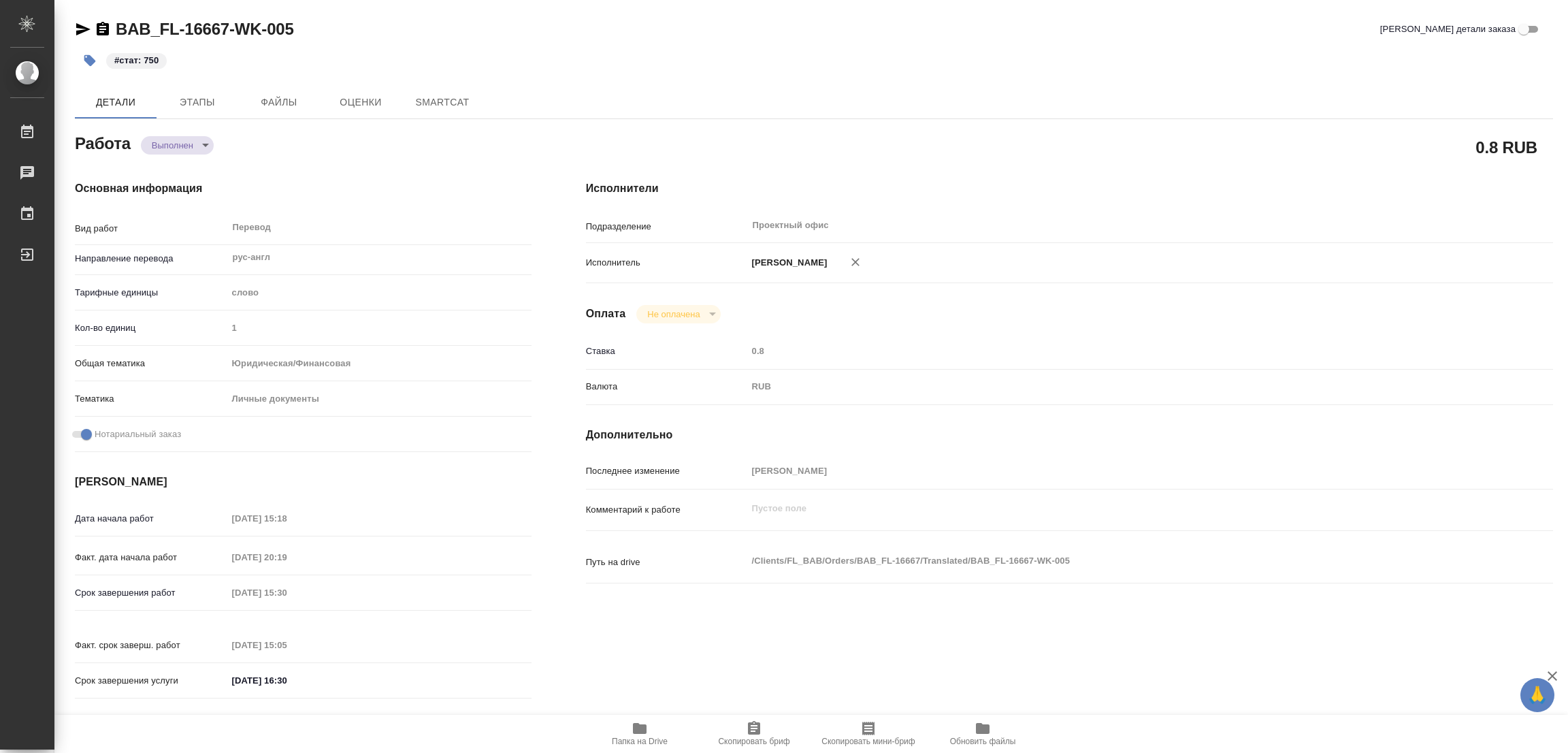
type textarea "x"
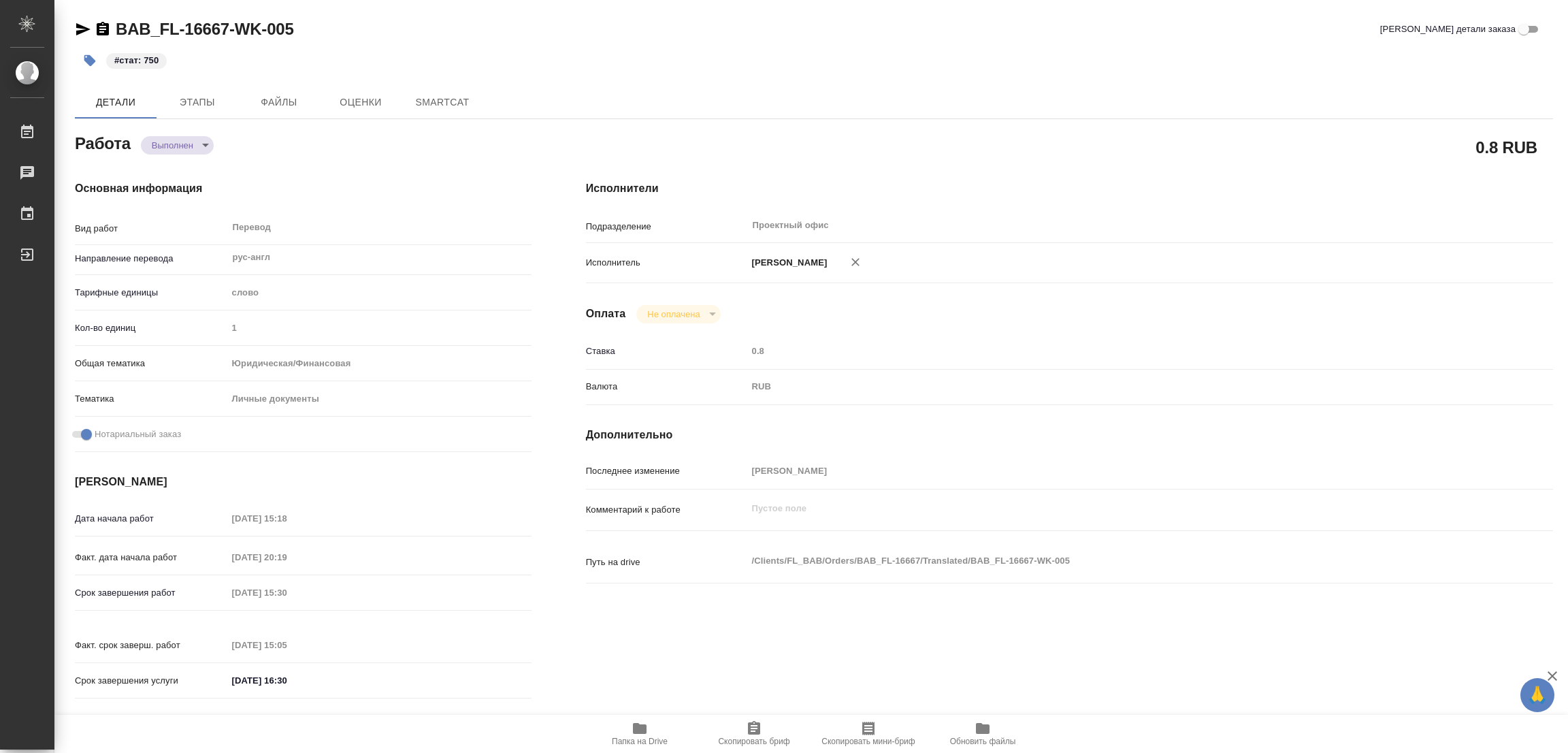
type textarea "x"
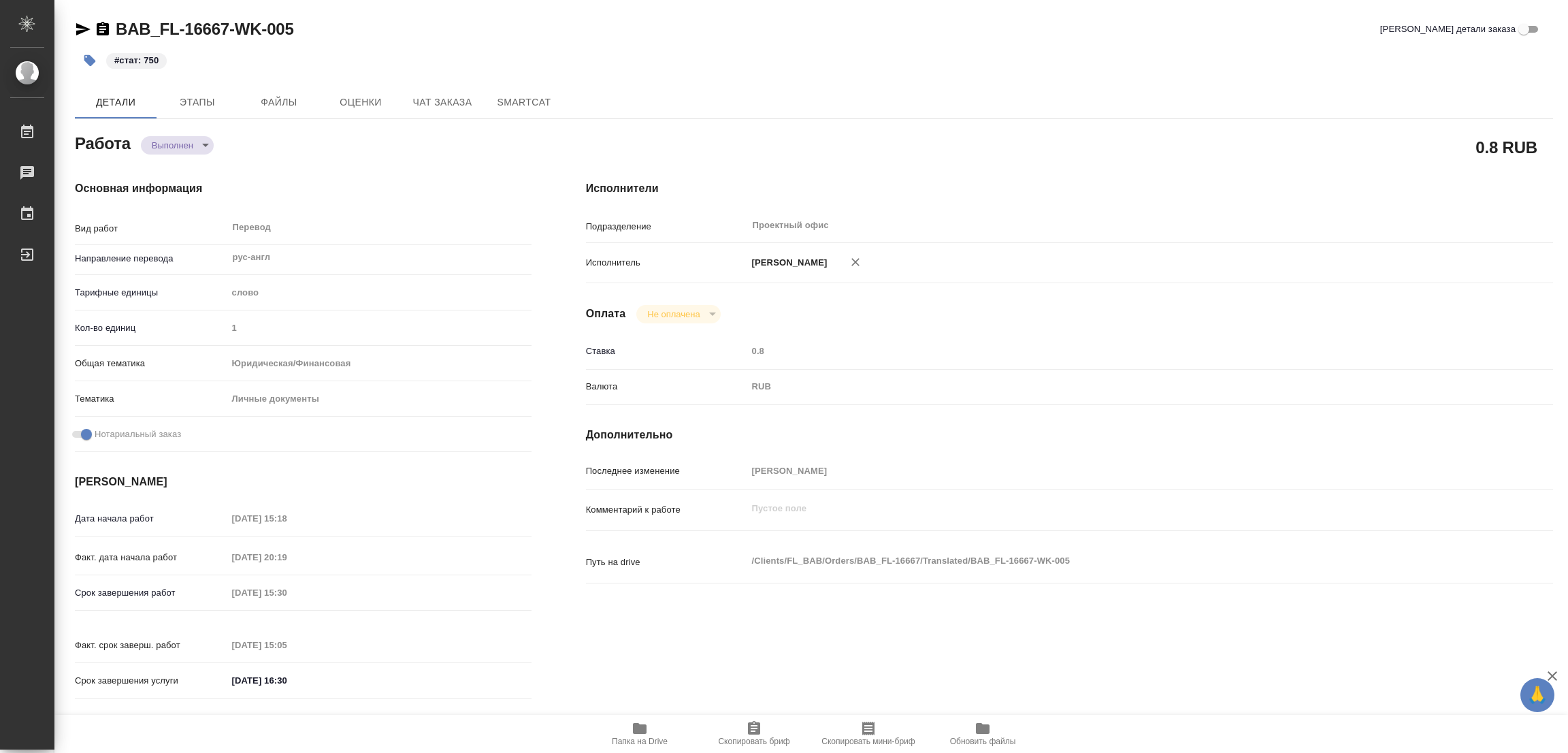
type textarea "x"
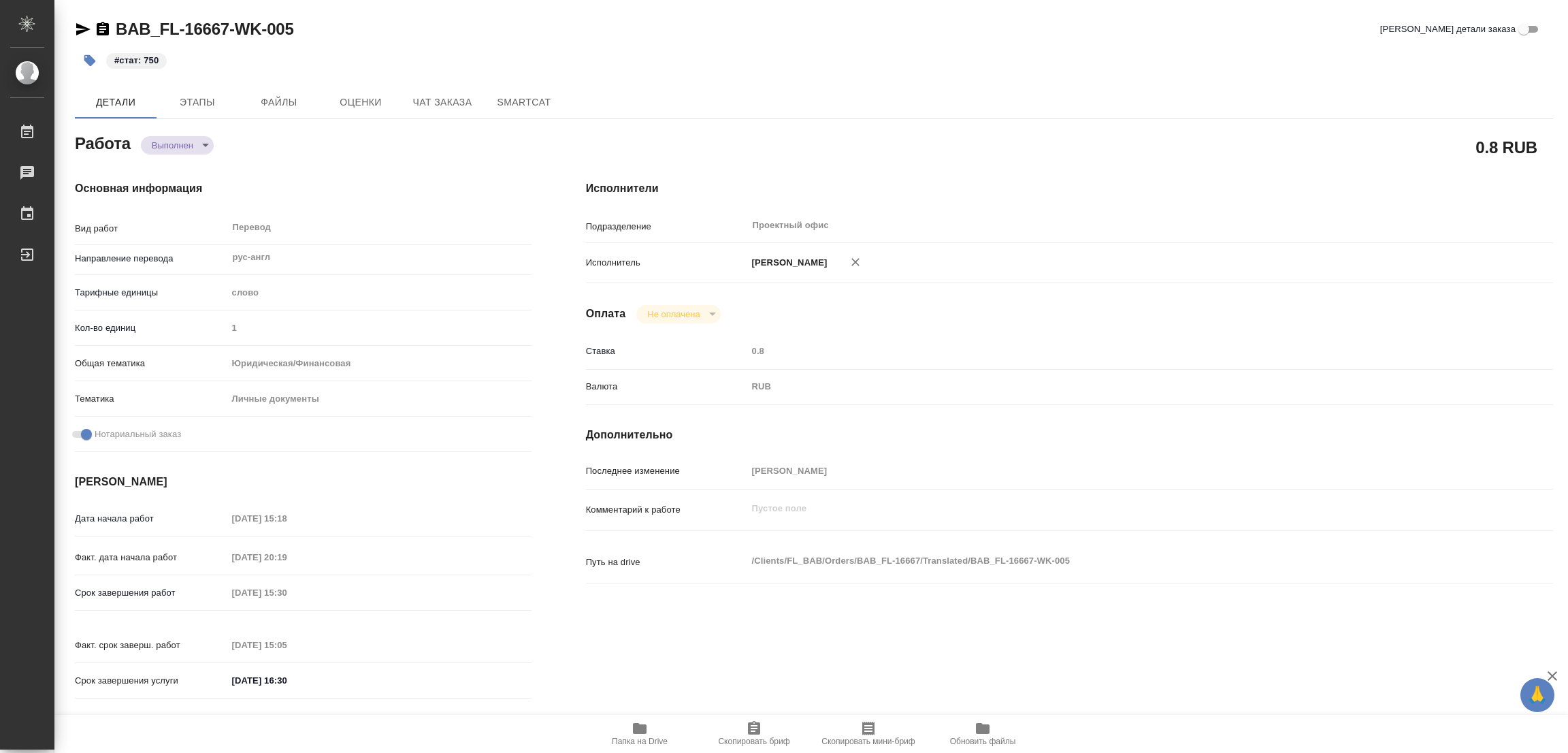
type textarea "x"
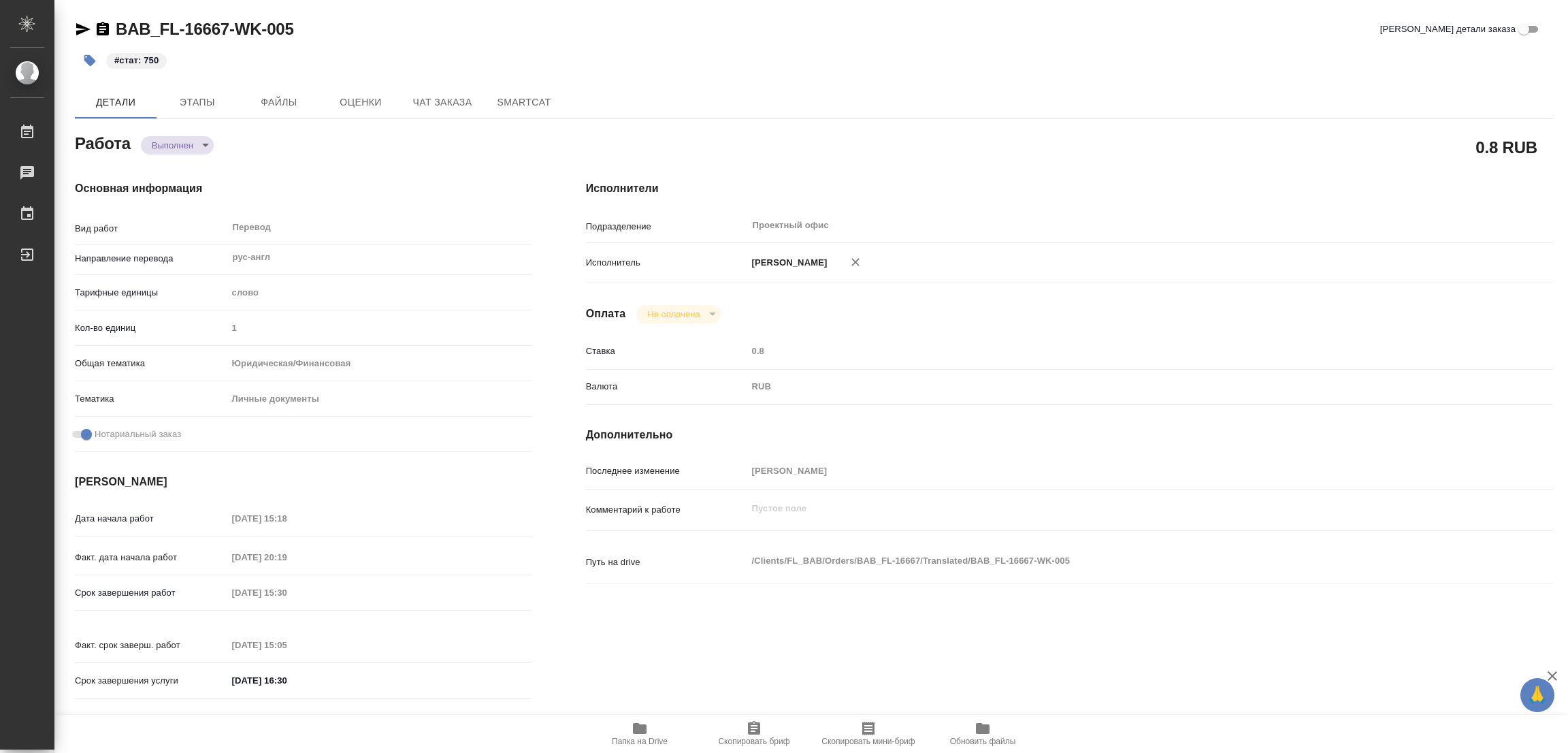
type textarea "x"
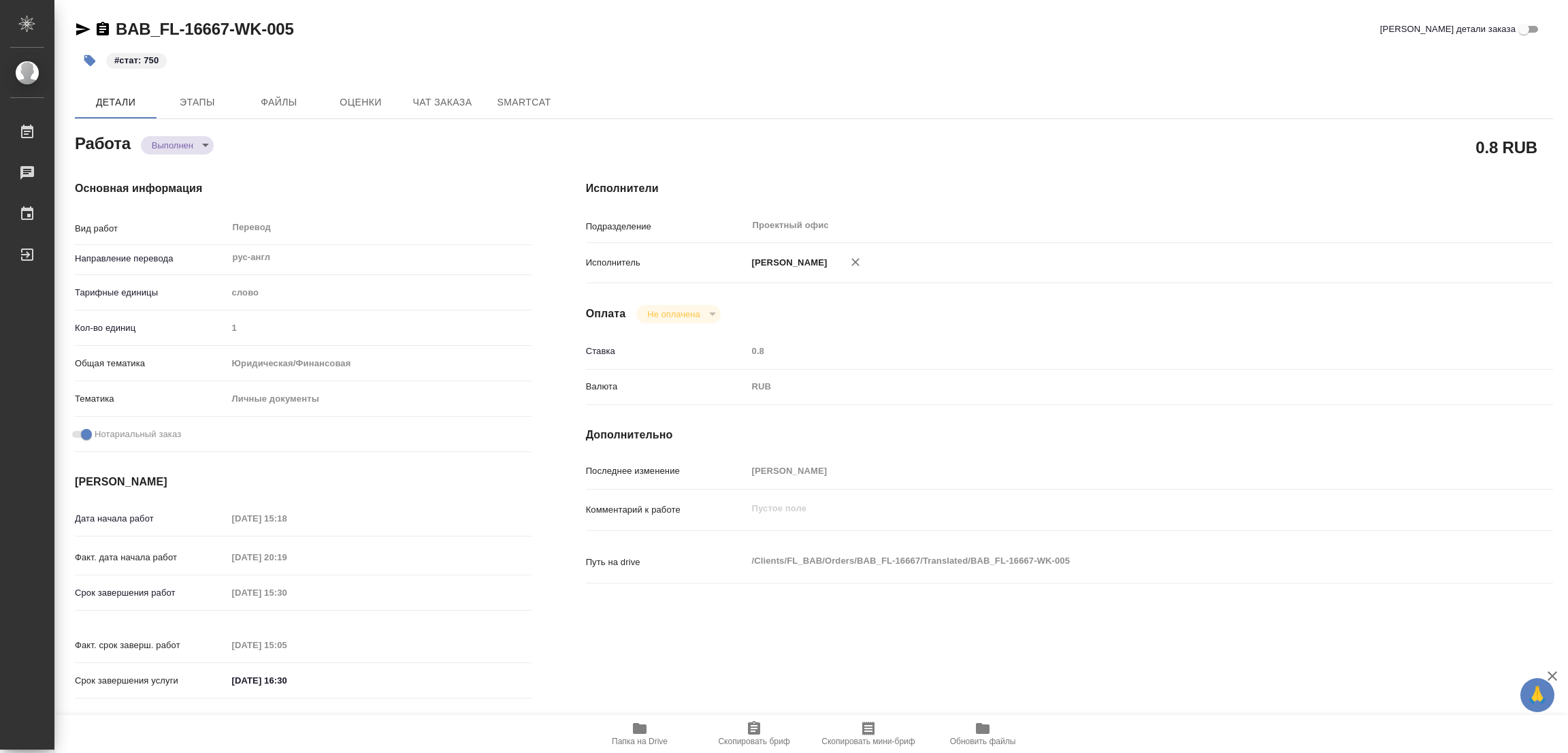
click at [355, 153] on div "Основная информация Вид работ Перевод x ​ Направление перевода рус-англ ​ Тариф…" at bounding box center [303, 443] width 511 height 581
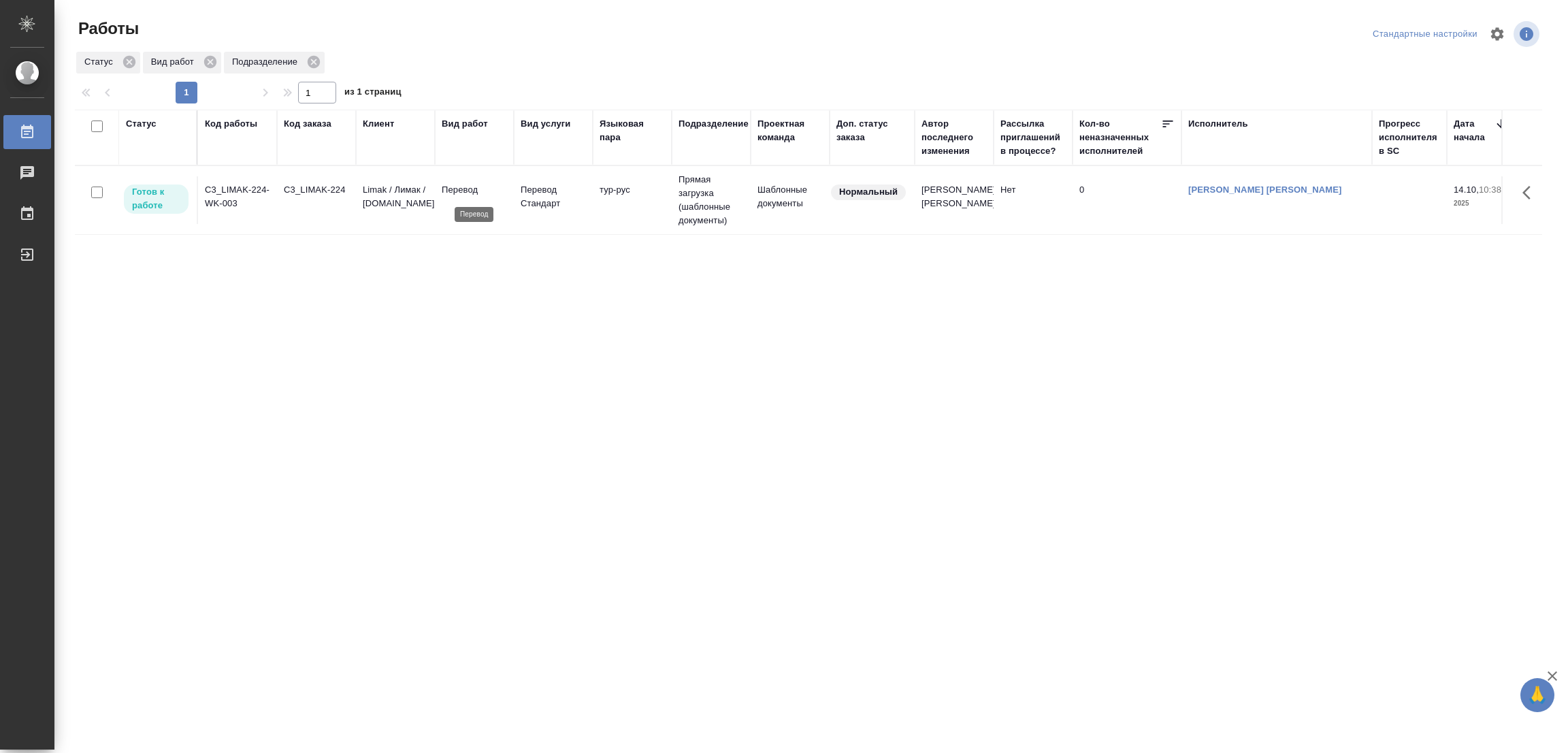
click at [468, 189] on p "Перевод" at bounding box center [474, 189] width 65 height 14
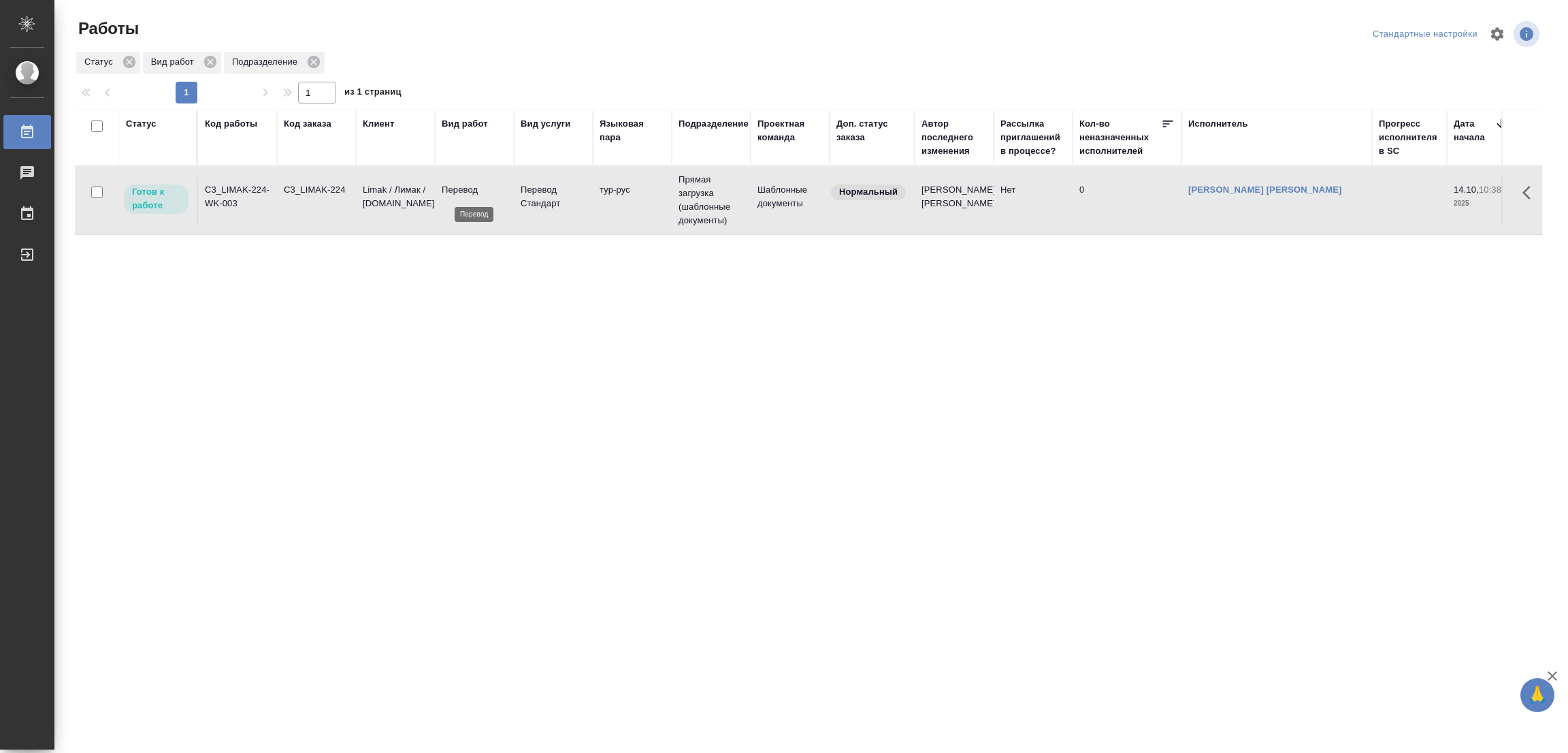
click at [468, 189] on p "Перевод" at bounding box center [474, 189] width 65 height 14
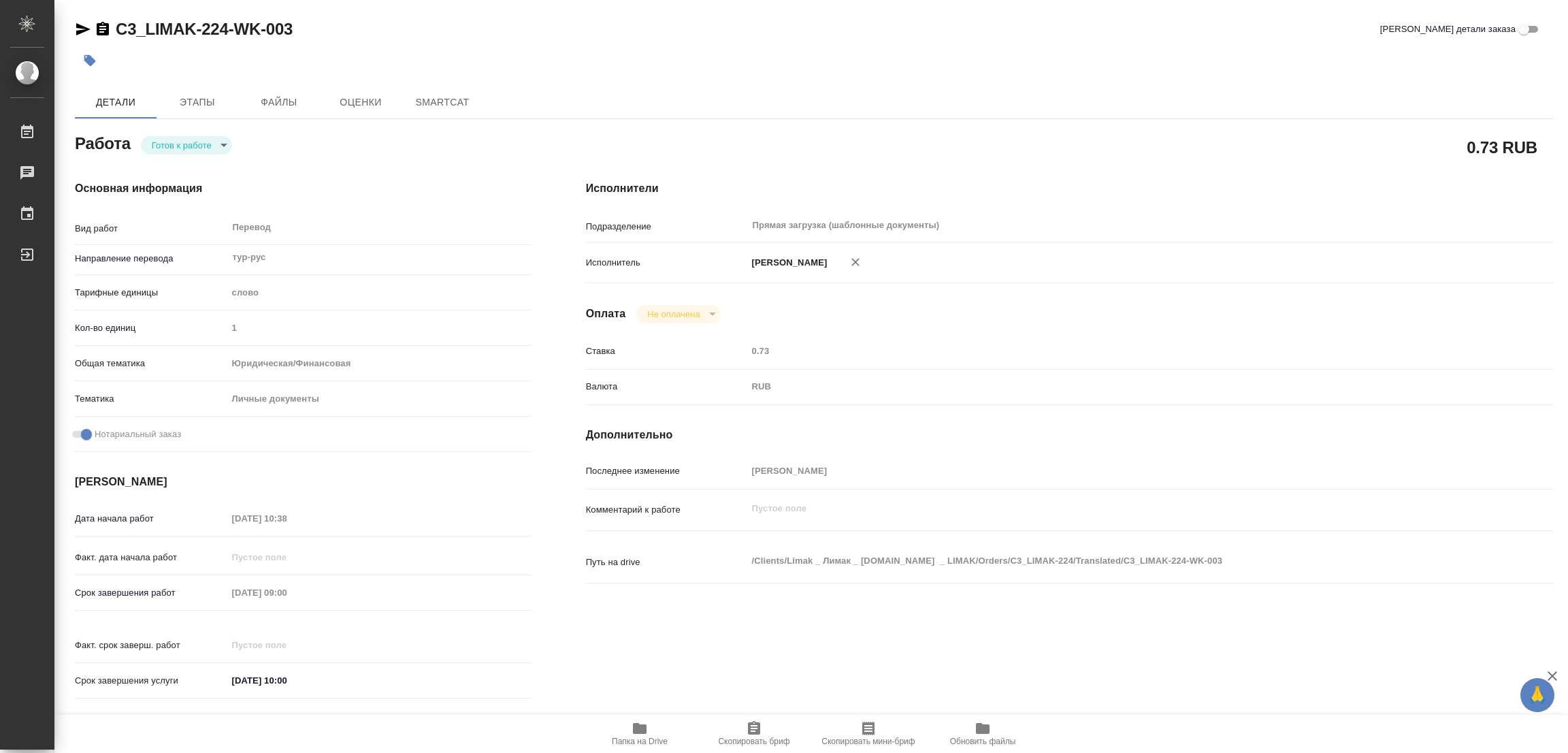
type textarea "x"
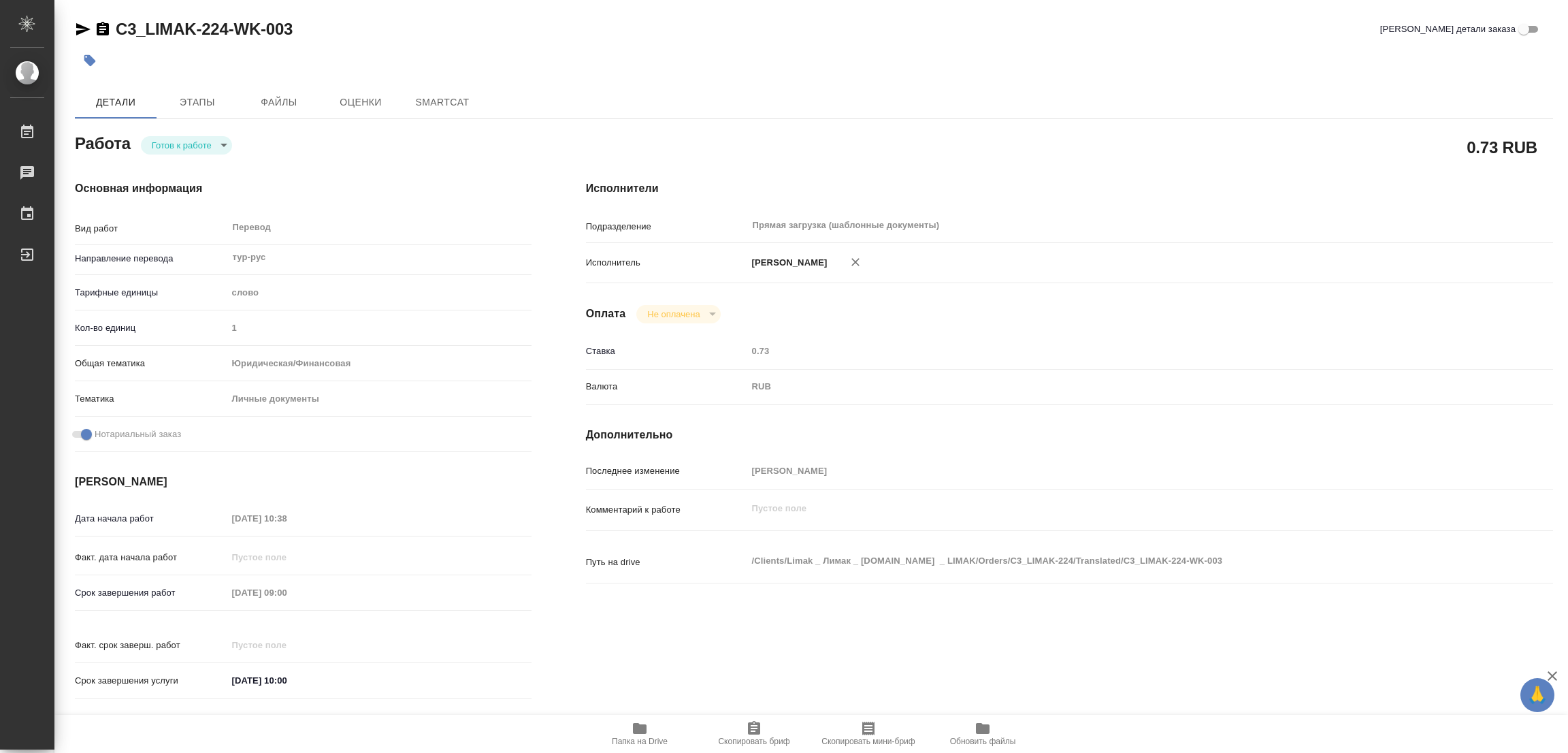
type textarea "x"
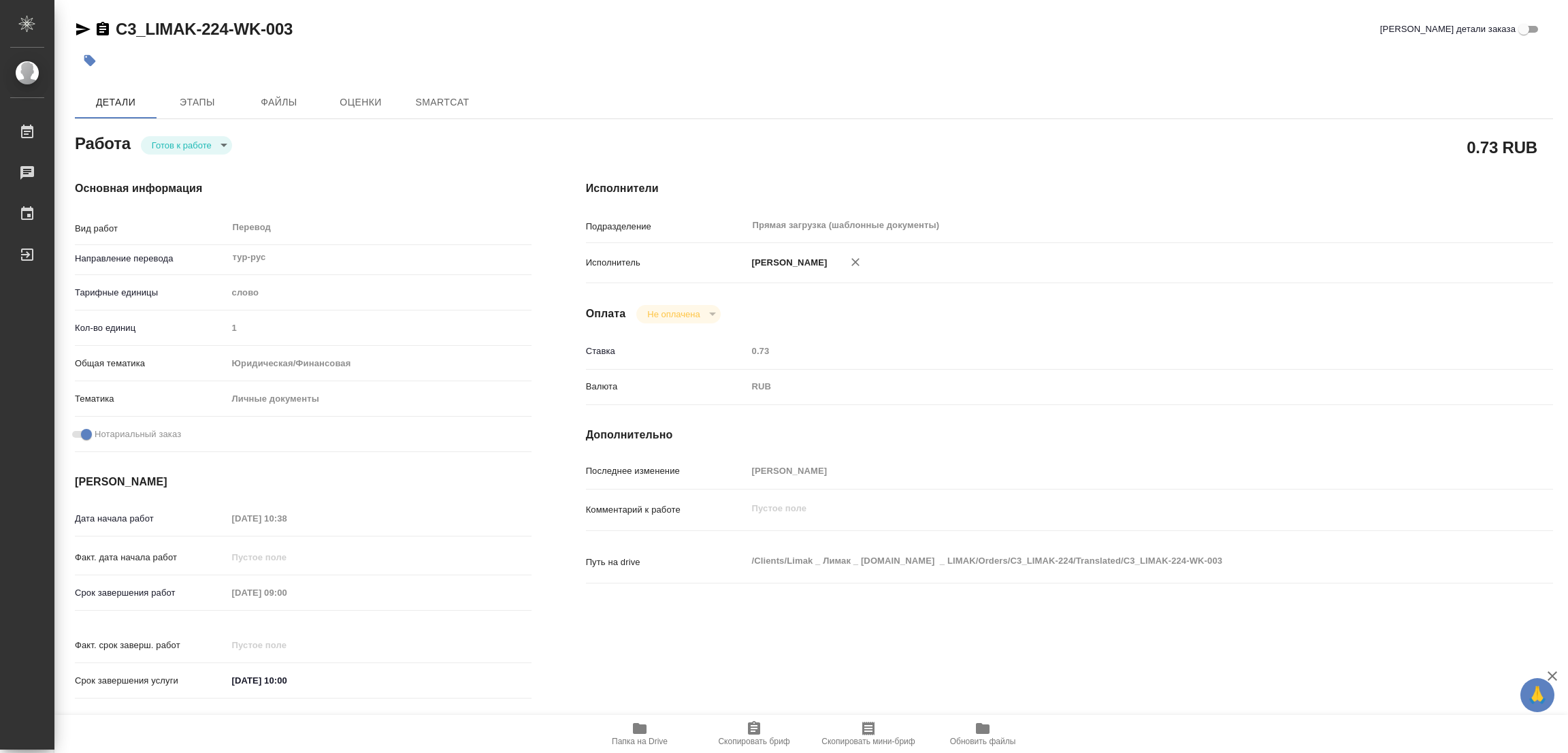
type textarea "x"
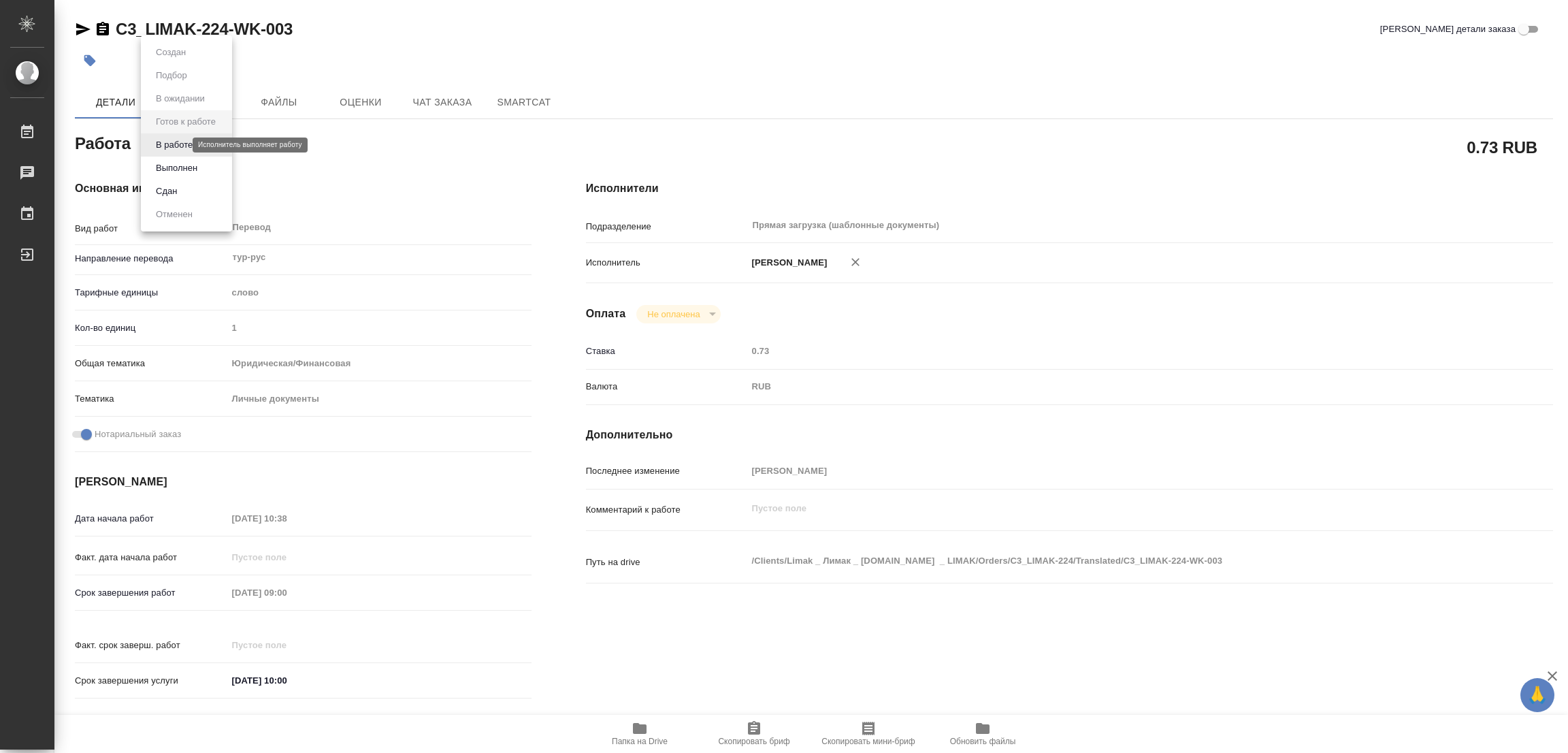
type textarea "x"
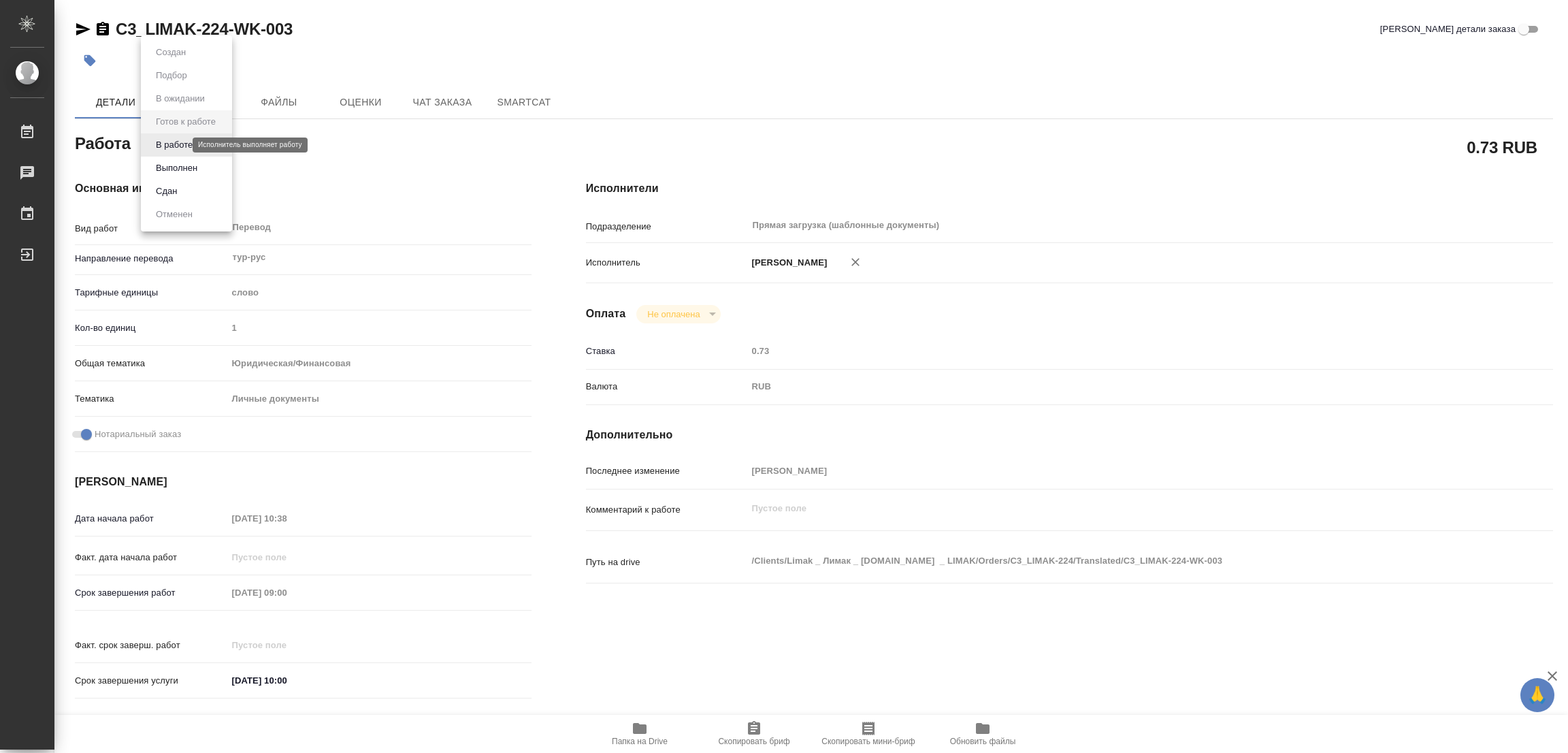
click at [165, 146] on body "🙏 .cls-1 fill:#fff; AWATERA Popova Galina Работы Чаты График Выйти C3_LIMAK-224…" at bounding box center [784, 376] width 1568 height 753
type textarea "x"
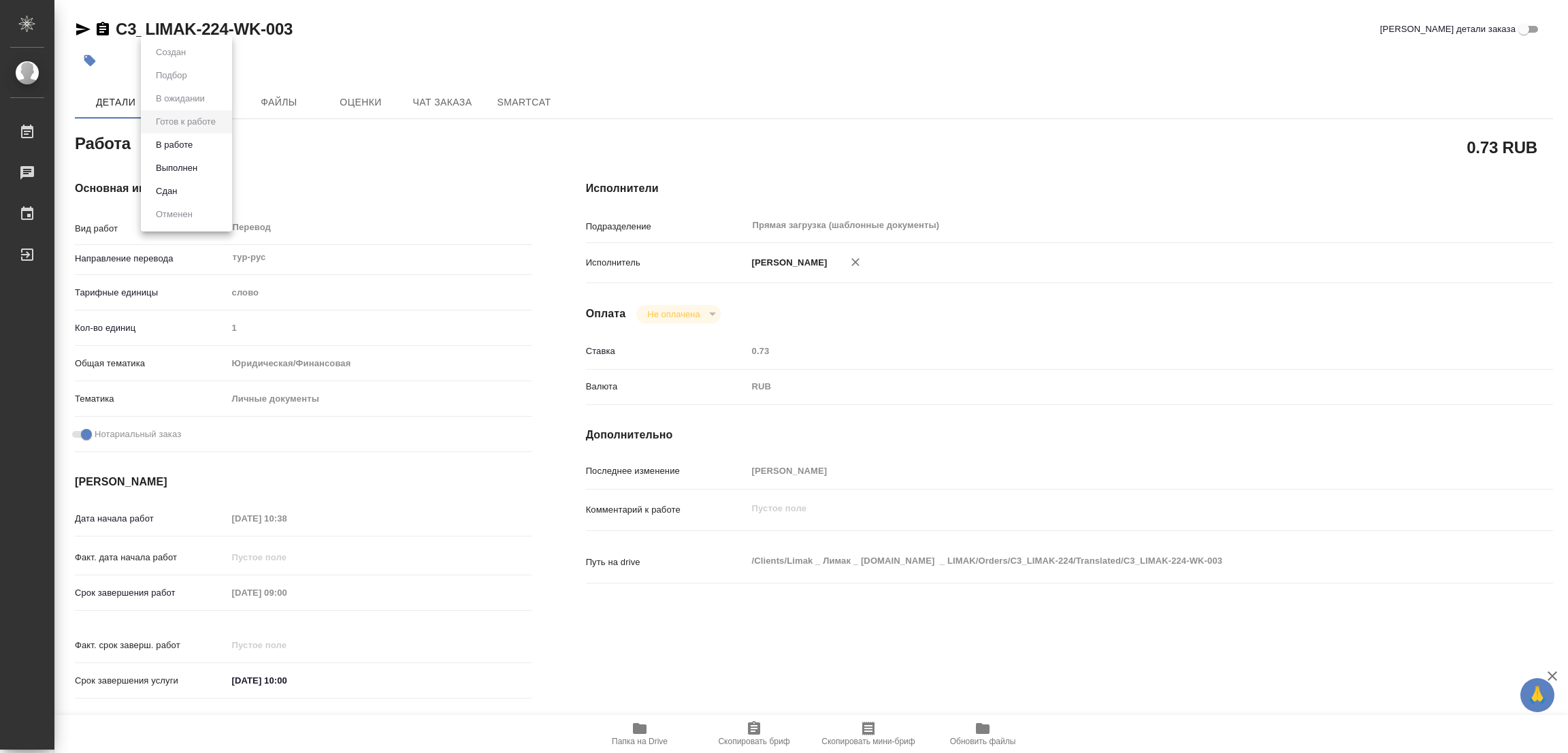
type textarea "x"
click at [170, 145] on button "В работе" at bounding box center [174, 145] width 45 height 15
type textarea "x"
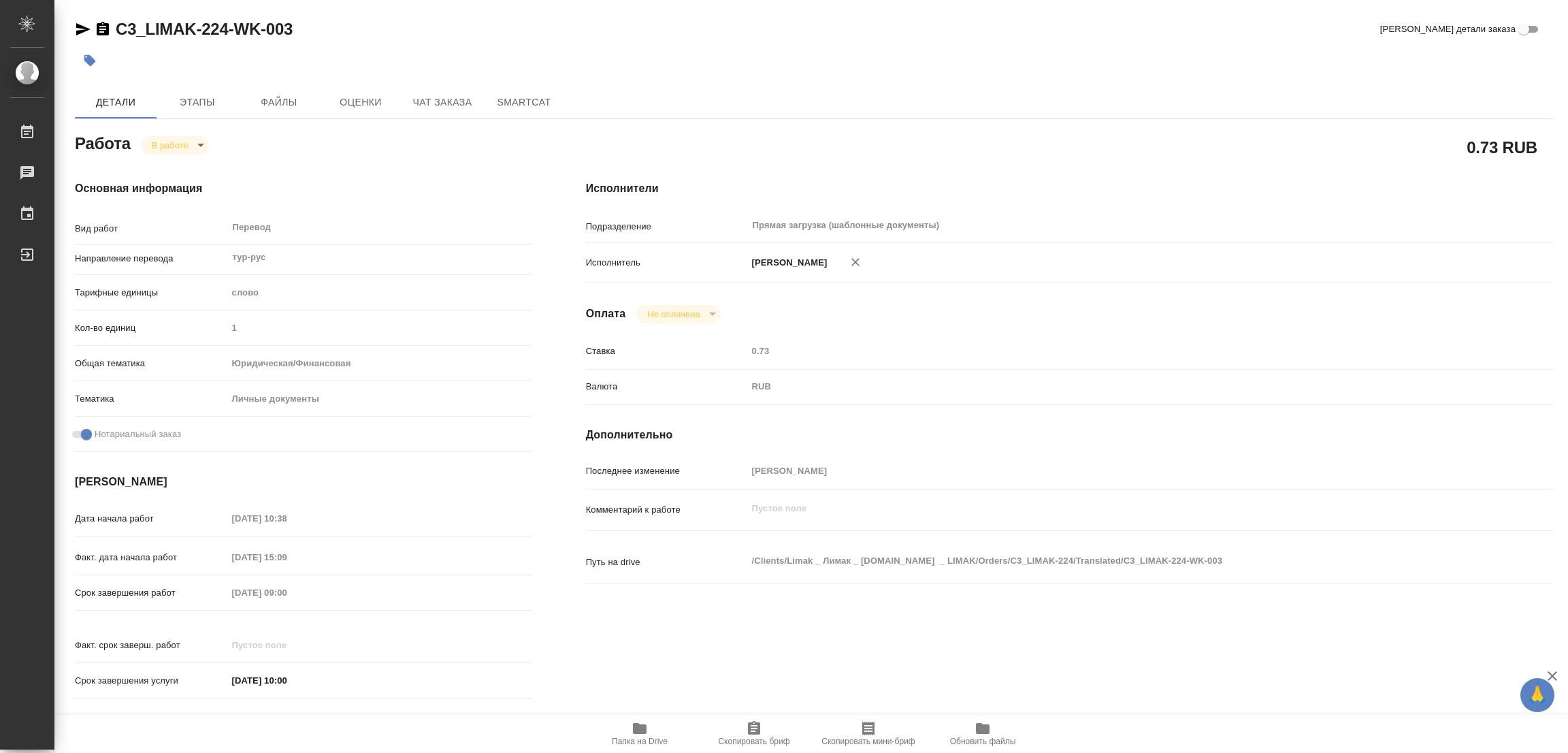
type textarea "x"
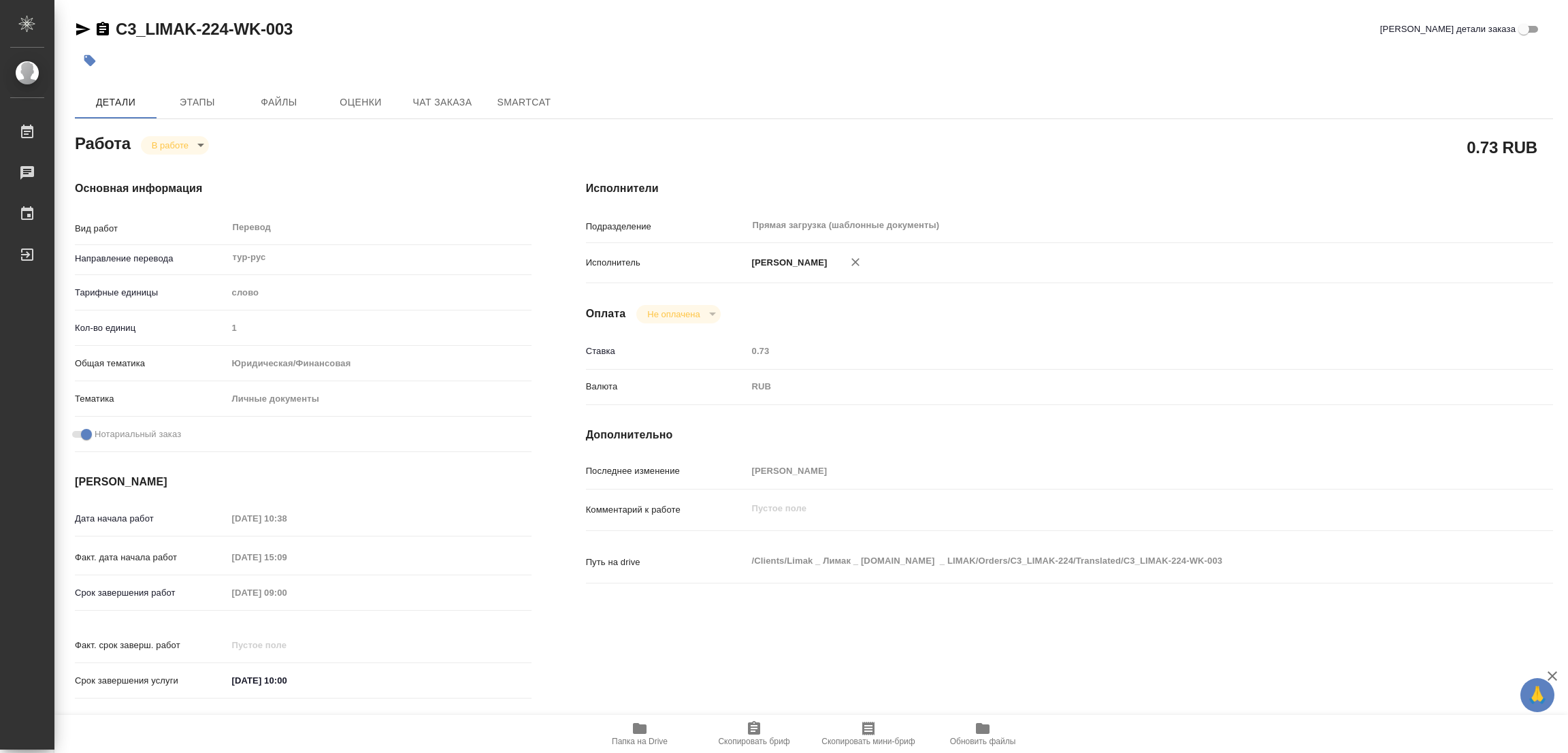
type textarea "x"
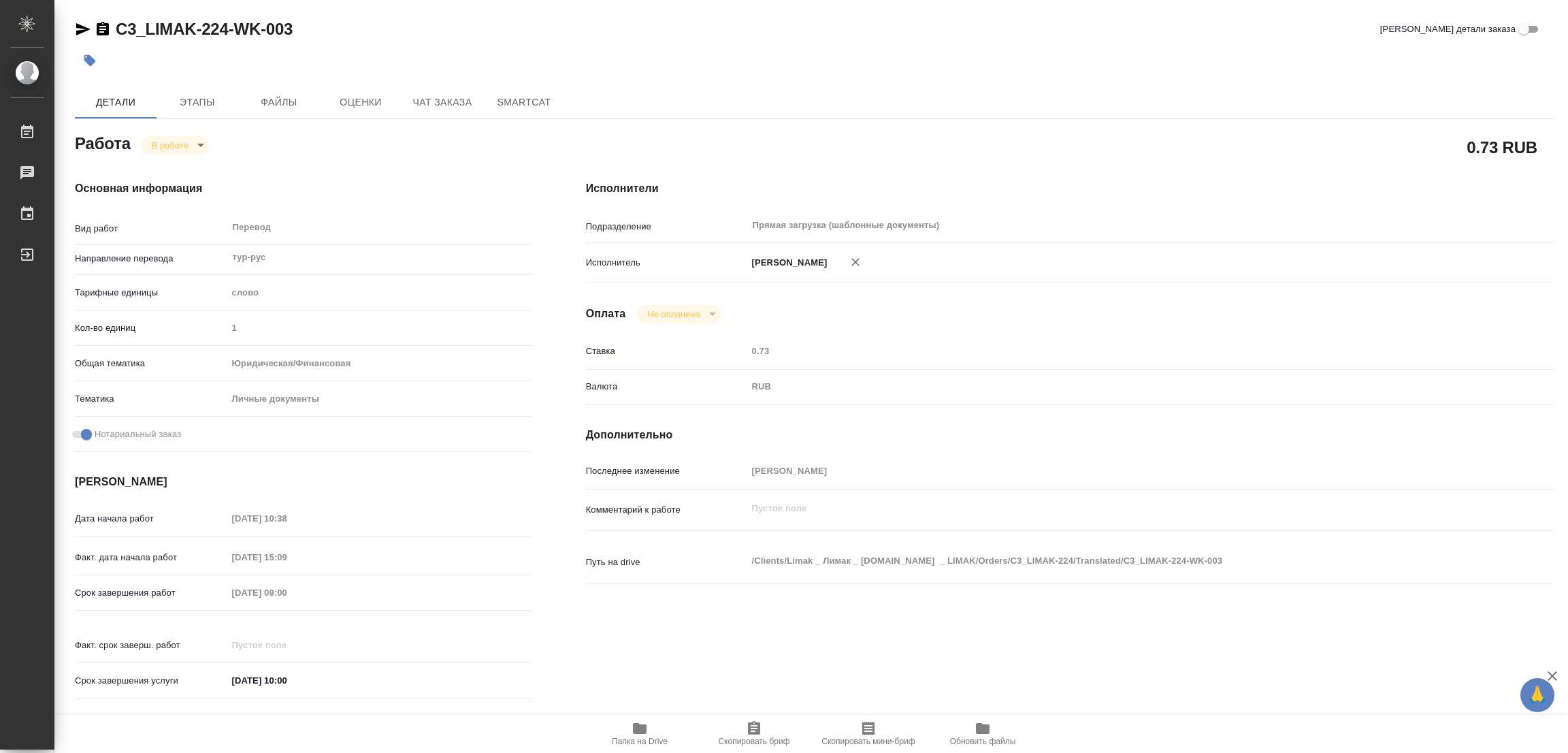
type textarea "x"
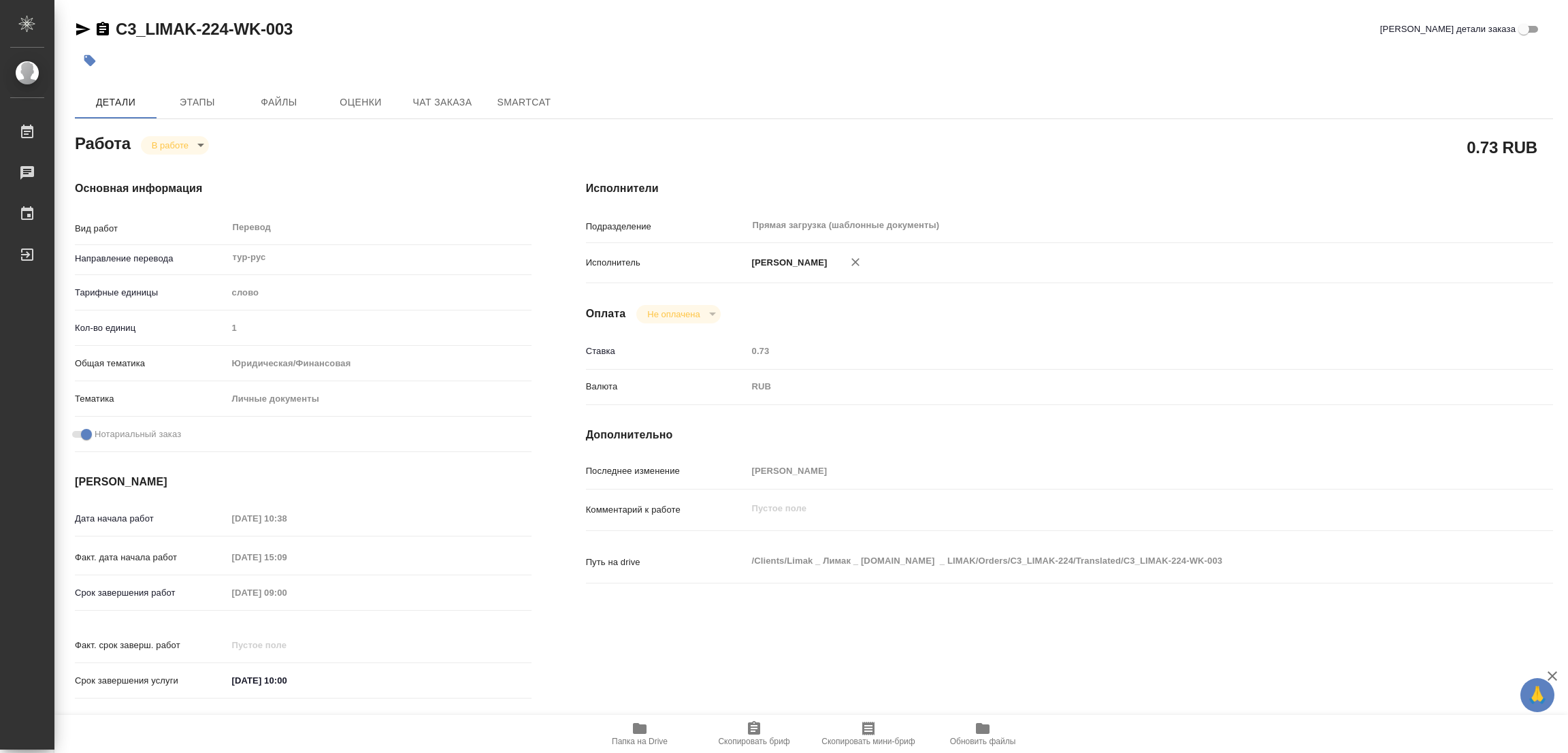
type textarea "x"
click at [977, 305] on div "Оплата Не оплачена notPayed" at bounding box center [1069, 314] width 967 height 19
type textarea "x"
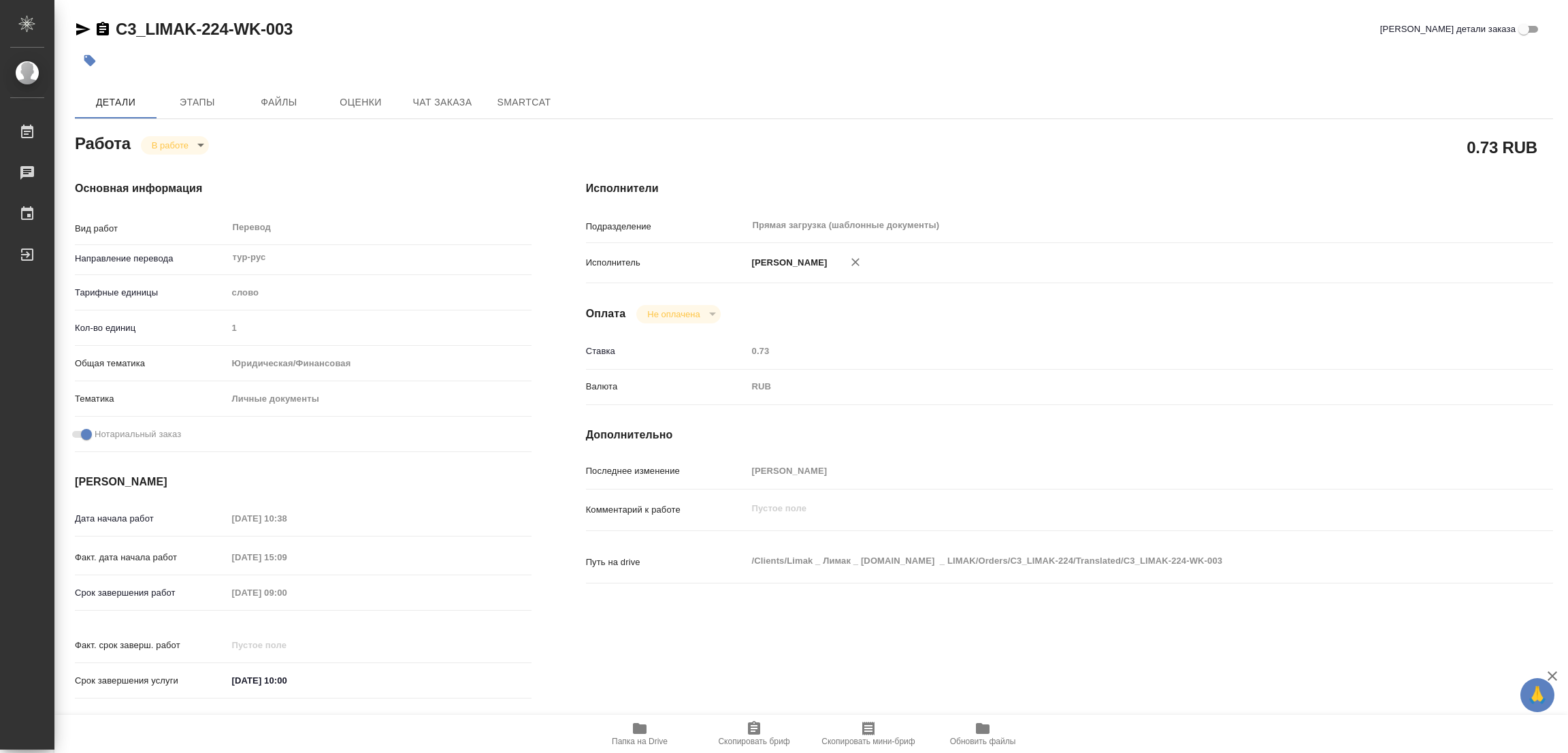
type textarea "x"
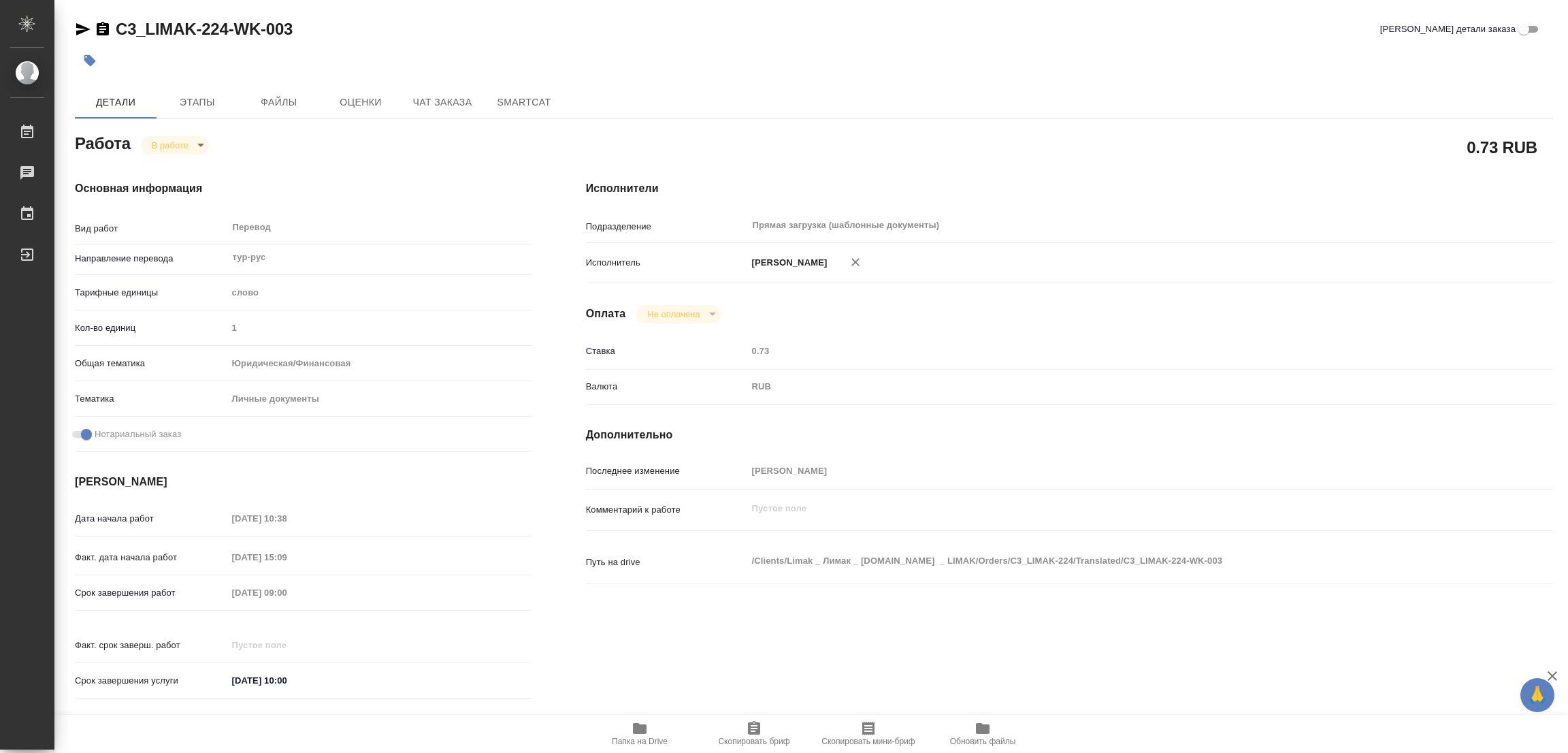
type textarea "x"
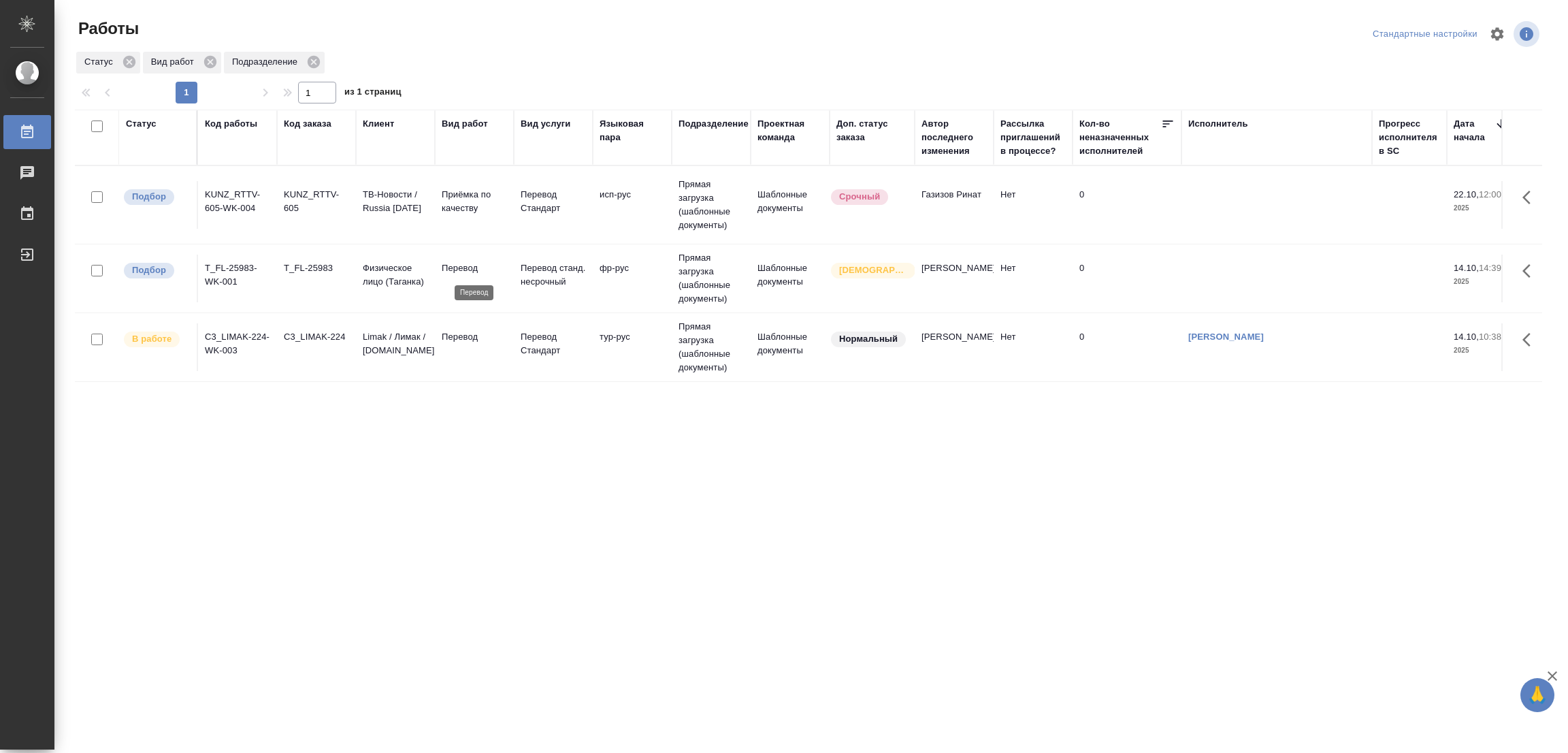
click at [463, 272] on p "Перевод" at bounding box center [474, 269] width 65 height 14
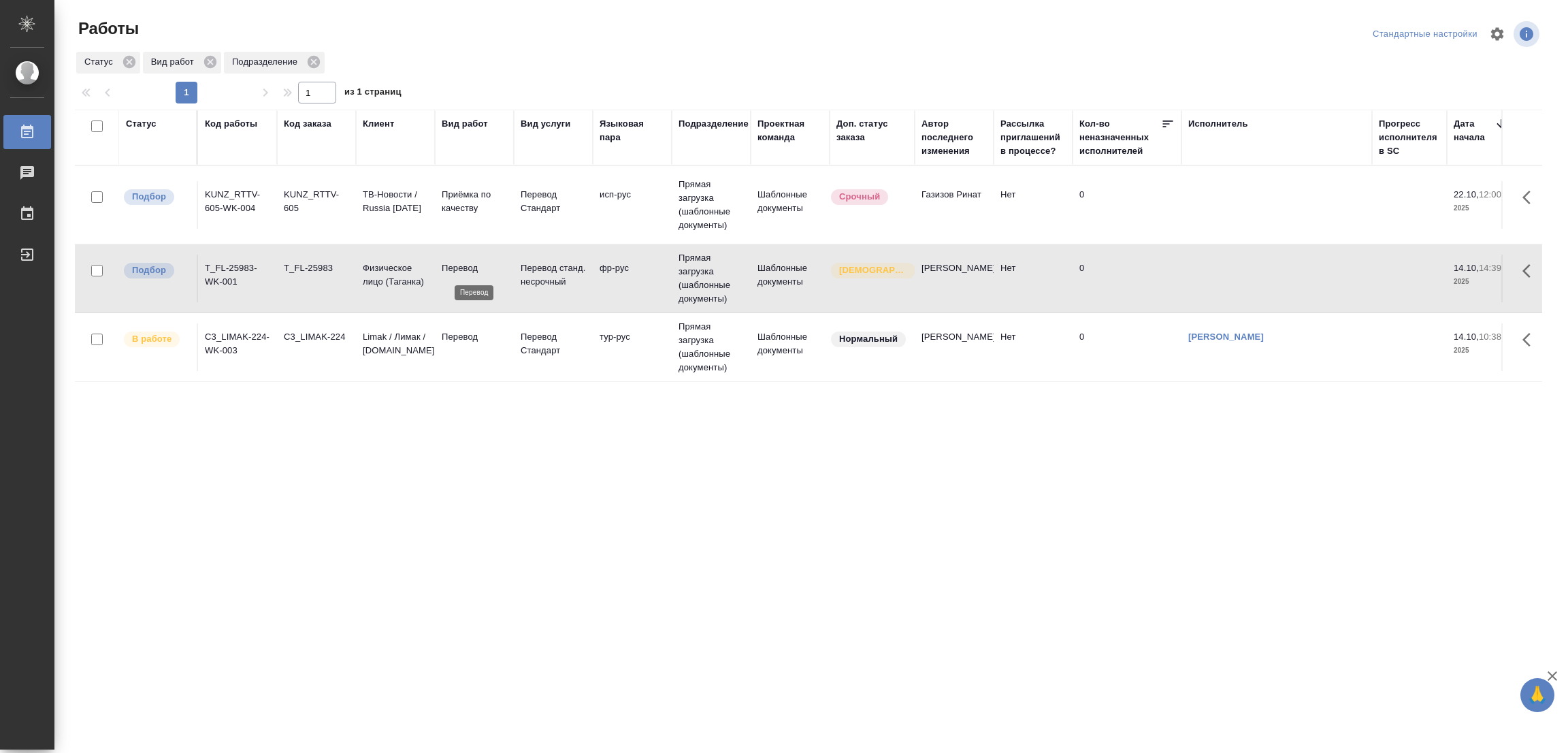
click at [463, 272] on p "Перевод" at bounding box center [474, 269] width 65 height 14
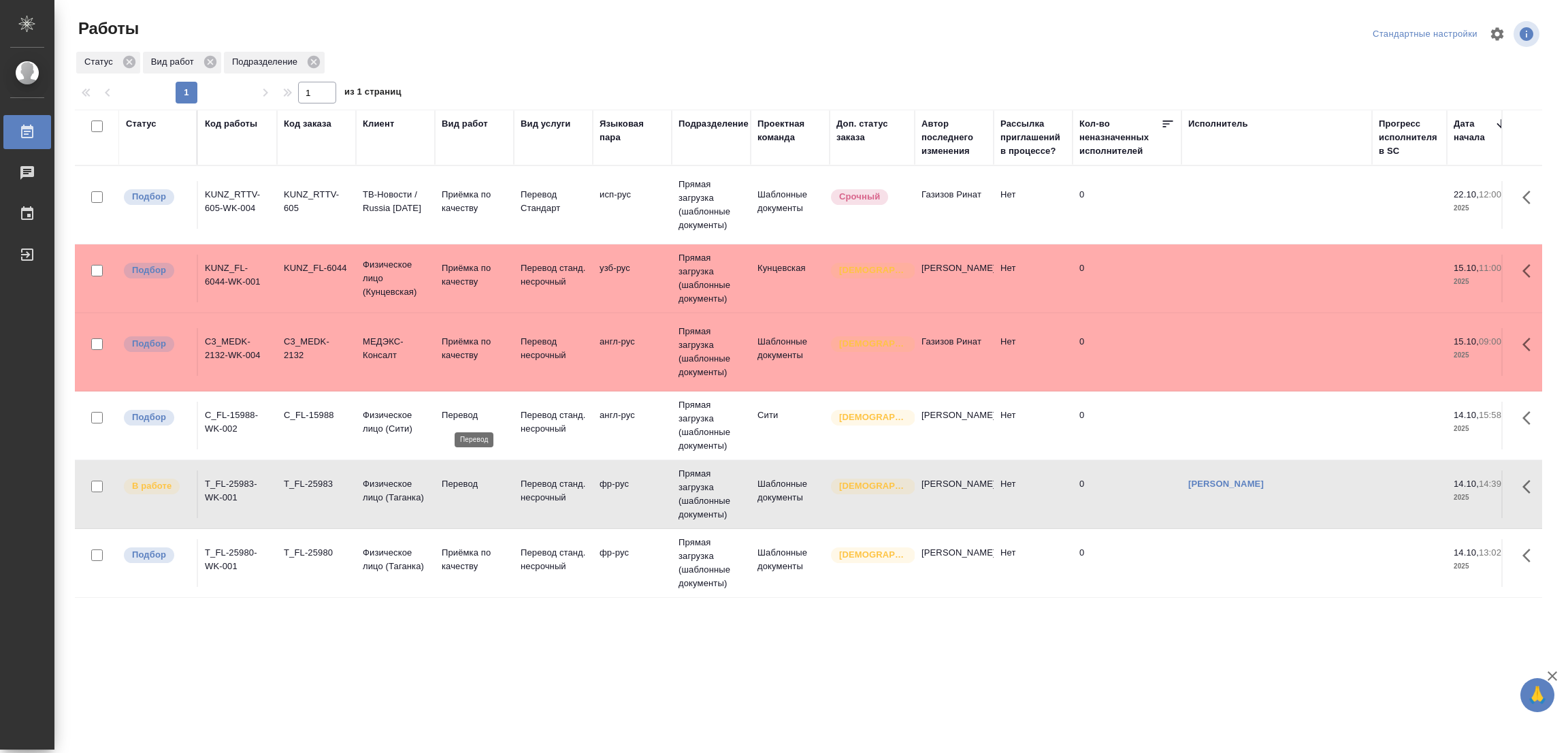
click at [456, 414] on p "Перевод" at bounding box center [474, 415] width 65 height 14
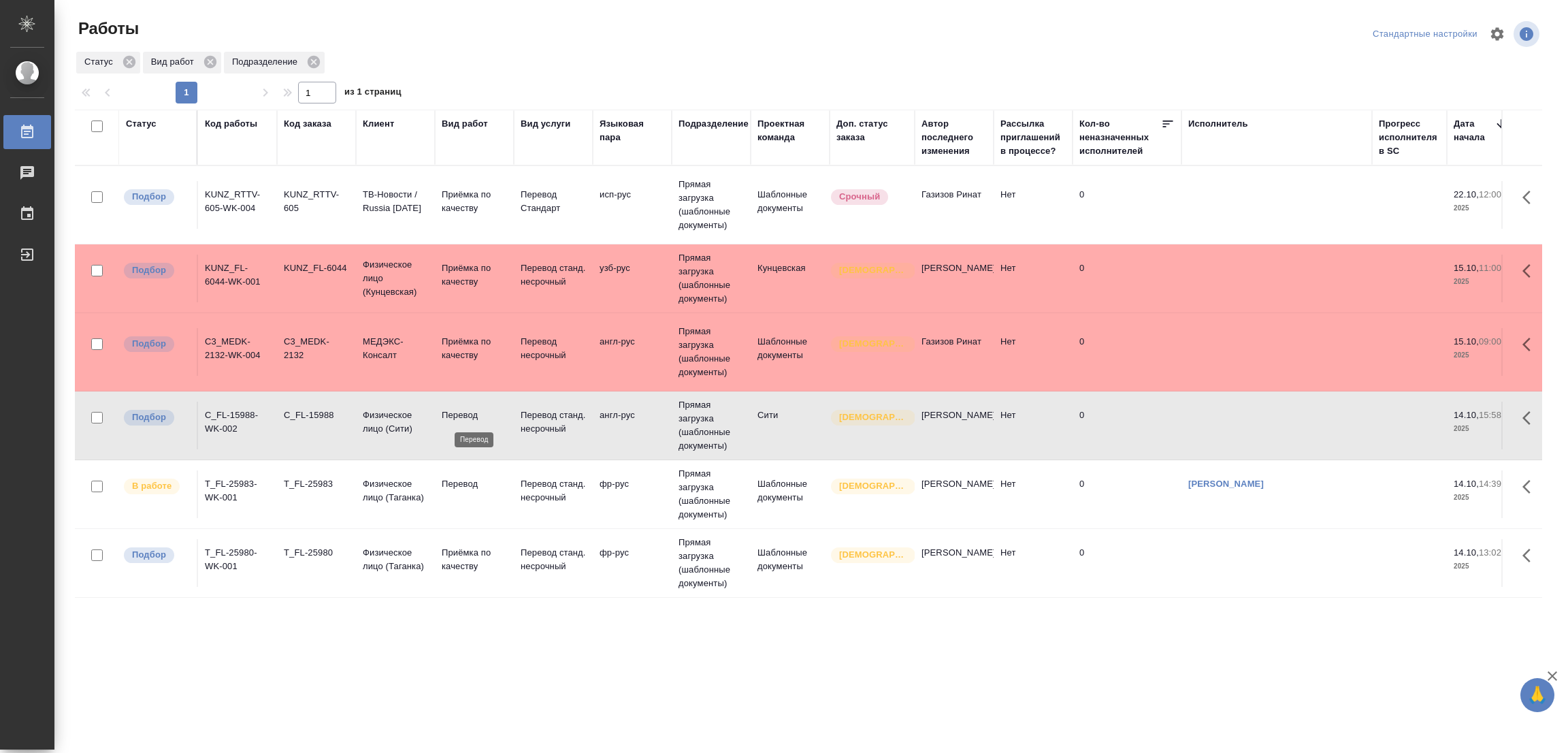
click at [456, 414] on p "Перевод" at bounding box center [474, 415] width 65 height 14
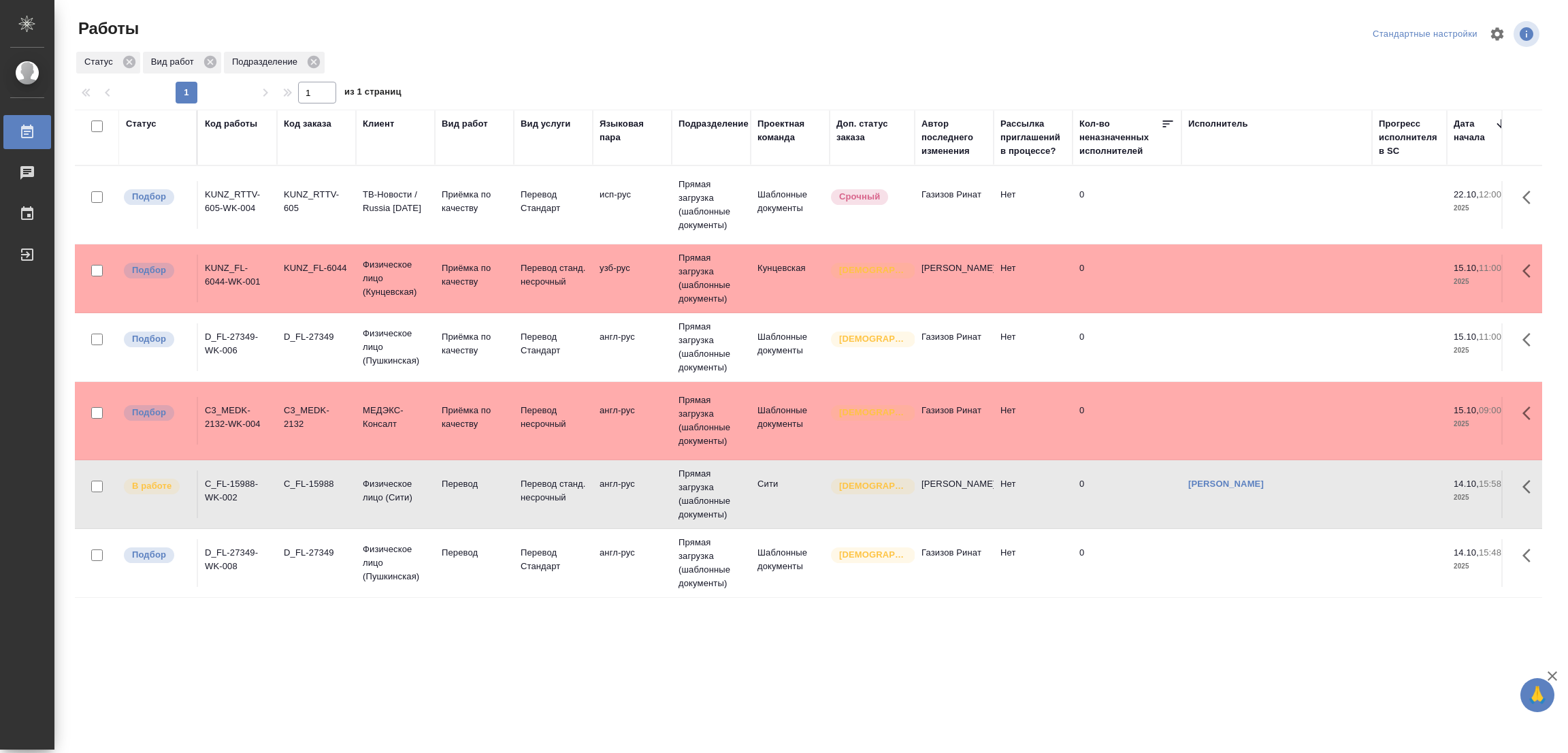
scroll to position [103, 0]
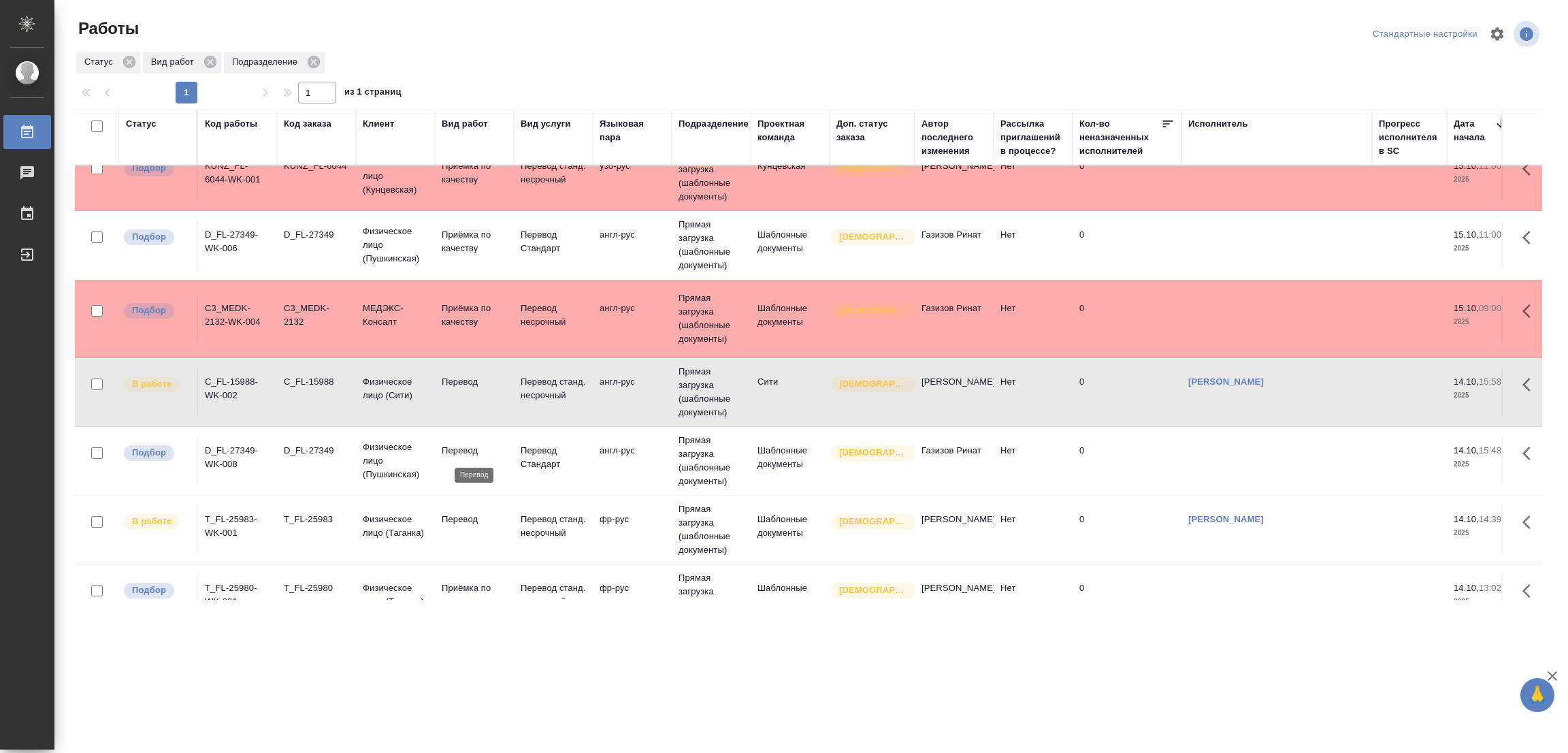
click at [450, 445] on p "Перевод" at bounding box center [474, 450] width 65 height 14
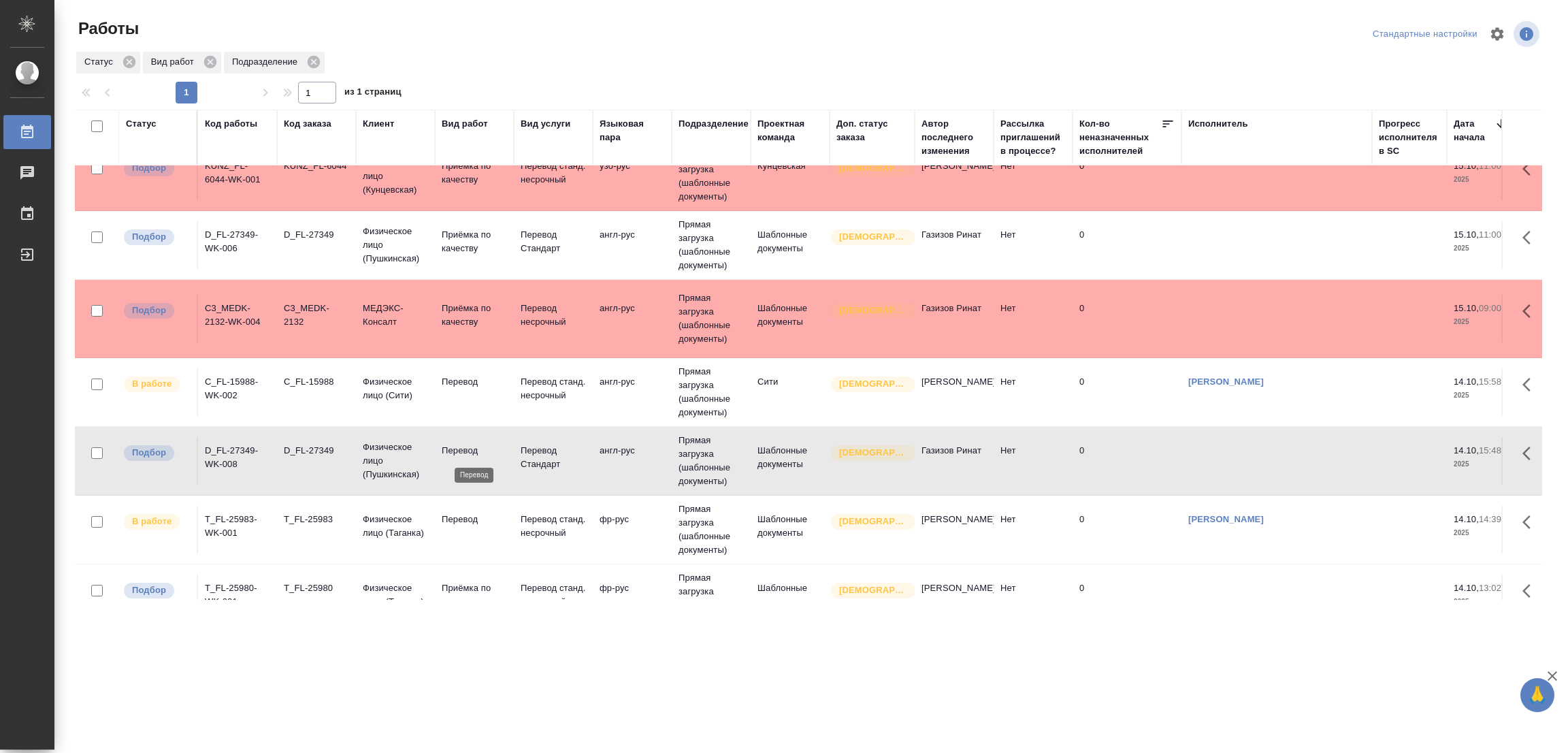
click at [450, 445] on p "Перевод" at bounding box center [474, 450] width 65 height 14
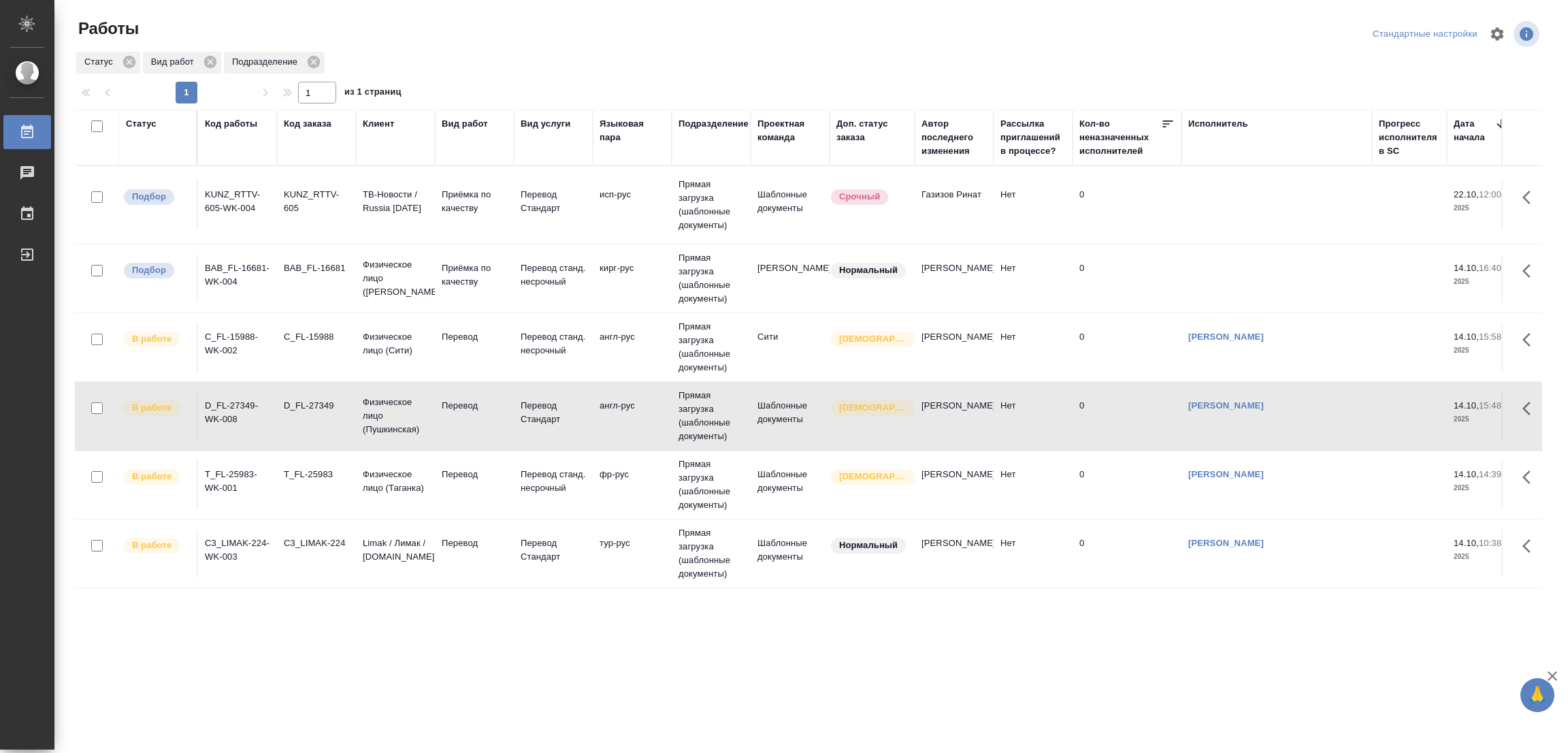
scroll to position [5, 0]
drag, startPoint x: 407, startPoint y: 341, endPoint x: 715, endPoint y: 194, distance: 341.3
click at [407, 341] on p "Физическое лицо (Сити)" at bounding box center [394, 344] width 65 height 27
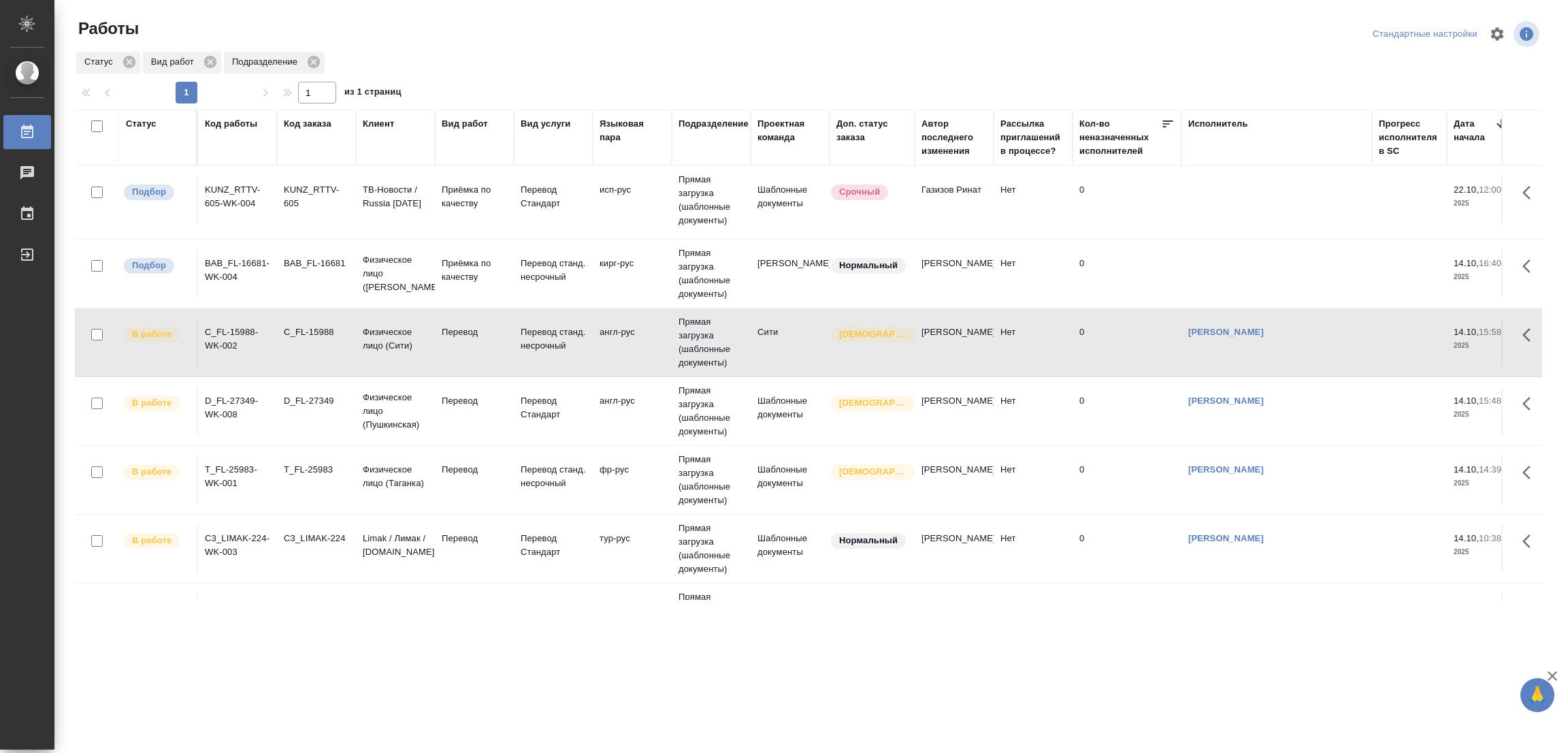
drag, startPoint x: 1566, startPoint y: 368, endPoint x: 1208, endPoint y: 332, distance: 359.8
click at [1208, 332] on div "Работы Стандартные настройки Статус Вид работ Подразделение 1 1 из 1 страниц Ст…" at bounding box center [811, 304] width 1513 height 607
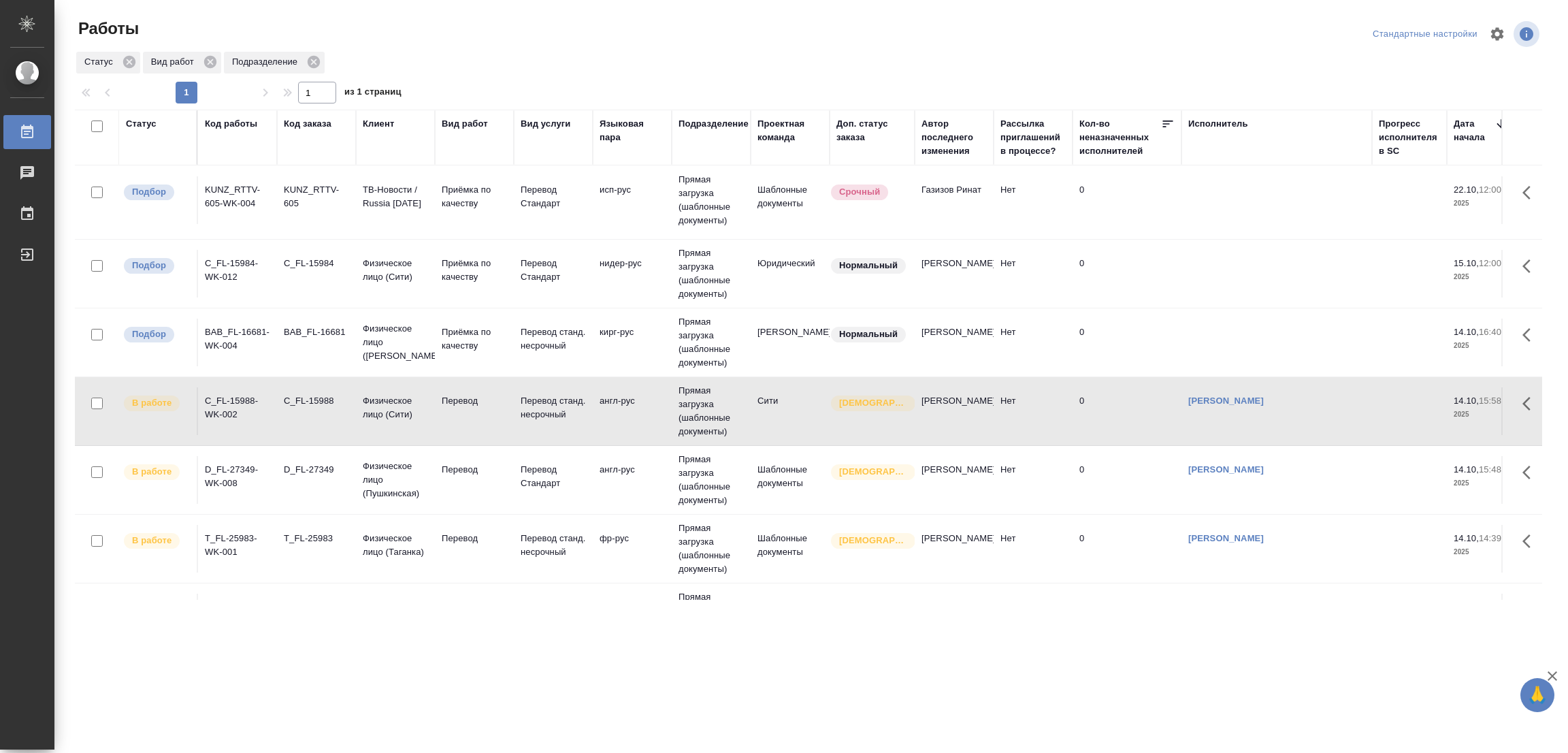
click at [201, 430] on td "C_FL-15988-WK-002" at bounding box center [237, 411] width 79 height 48
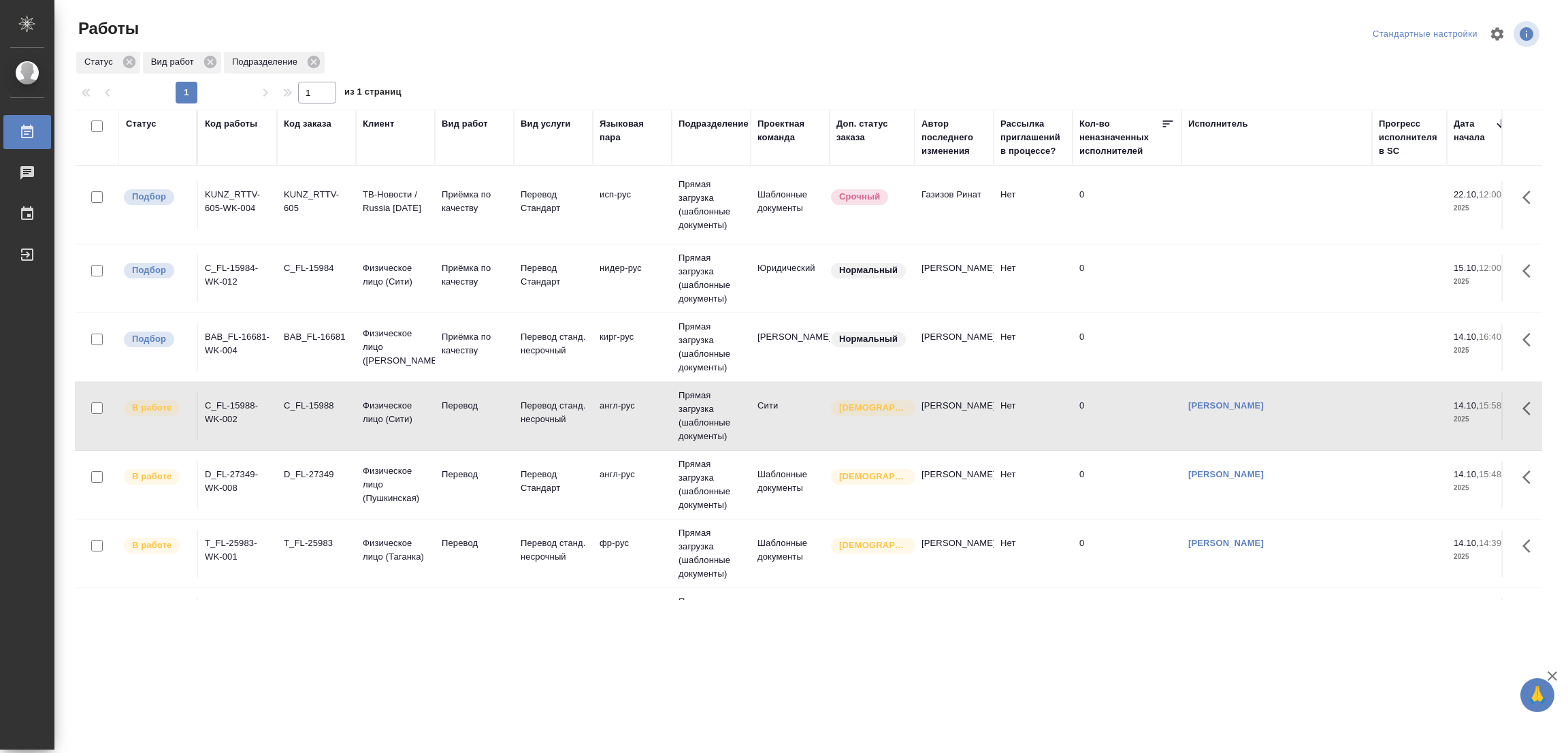
click at [1054, 624] on div ".cls-1 fill:#fff; AWATERA Popova Galina Работы 0 Чаты График Выйти Работы Станд…" at bounding box center [784, 376] width 1568 height 753
click at [1050, 697] on div ".cls-1 fill:#fff; AWATERA Popova Galina Работы 0 Чаты График Выйти Работы Станд…" at bounding box center [784, 376] width 1568 height 753
click at [881, 684] on div ".cls-1 fill:#fff; AWATERA Popova Galina Работы 0 Чаты График Выйти Работы Станд…" at bounding box center [784, 376] width 1568 height 753
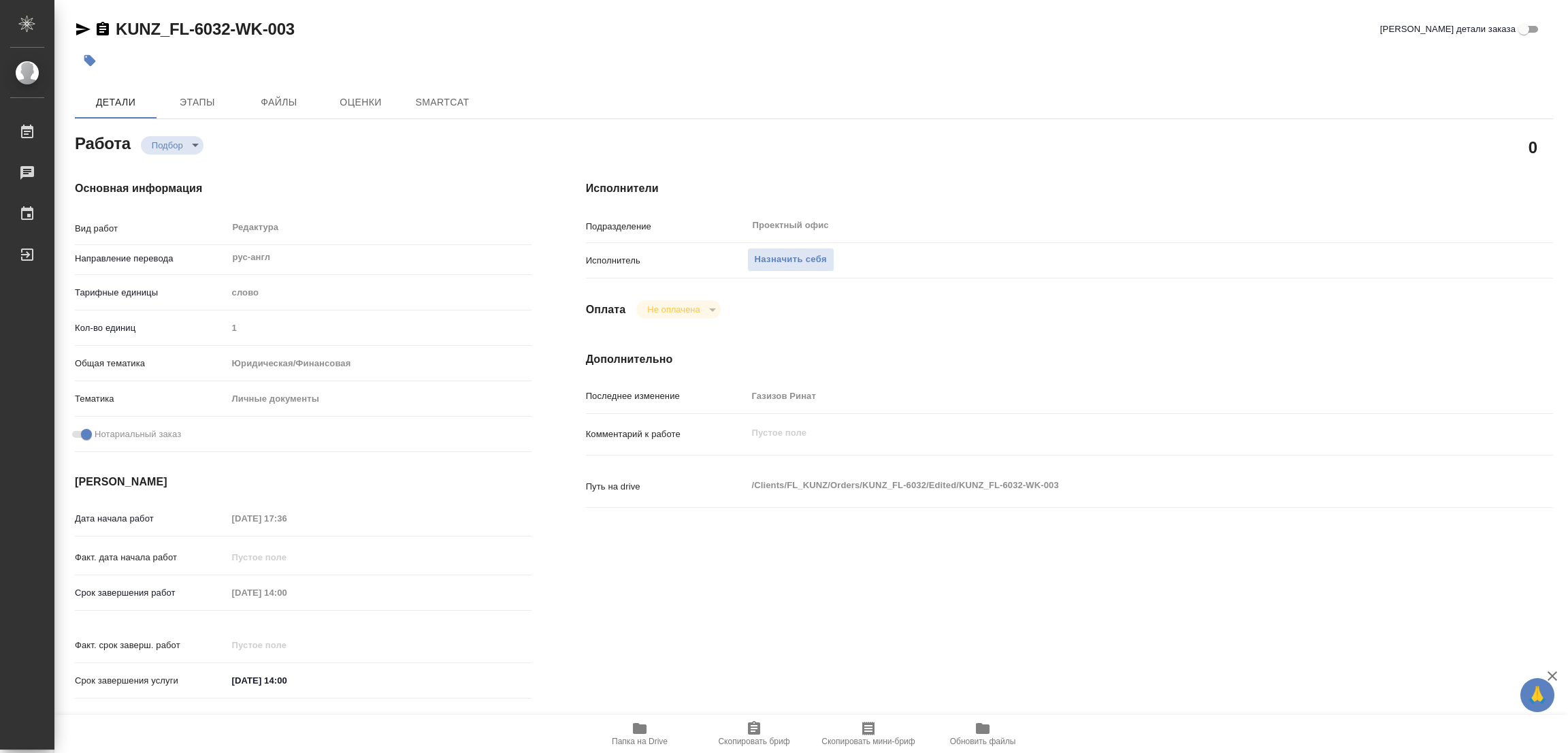
type textarea "x"
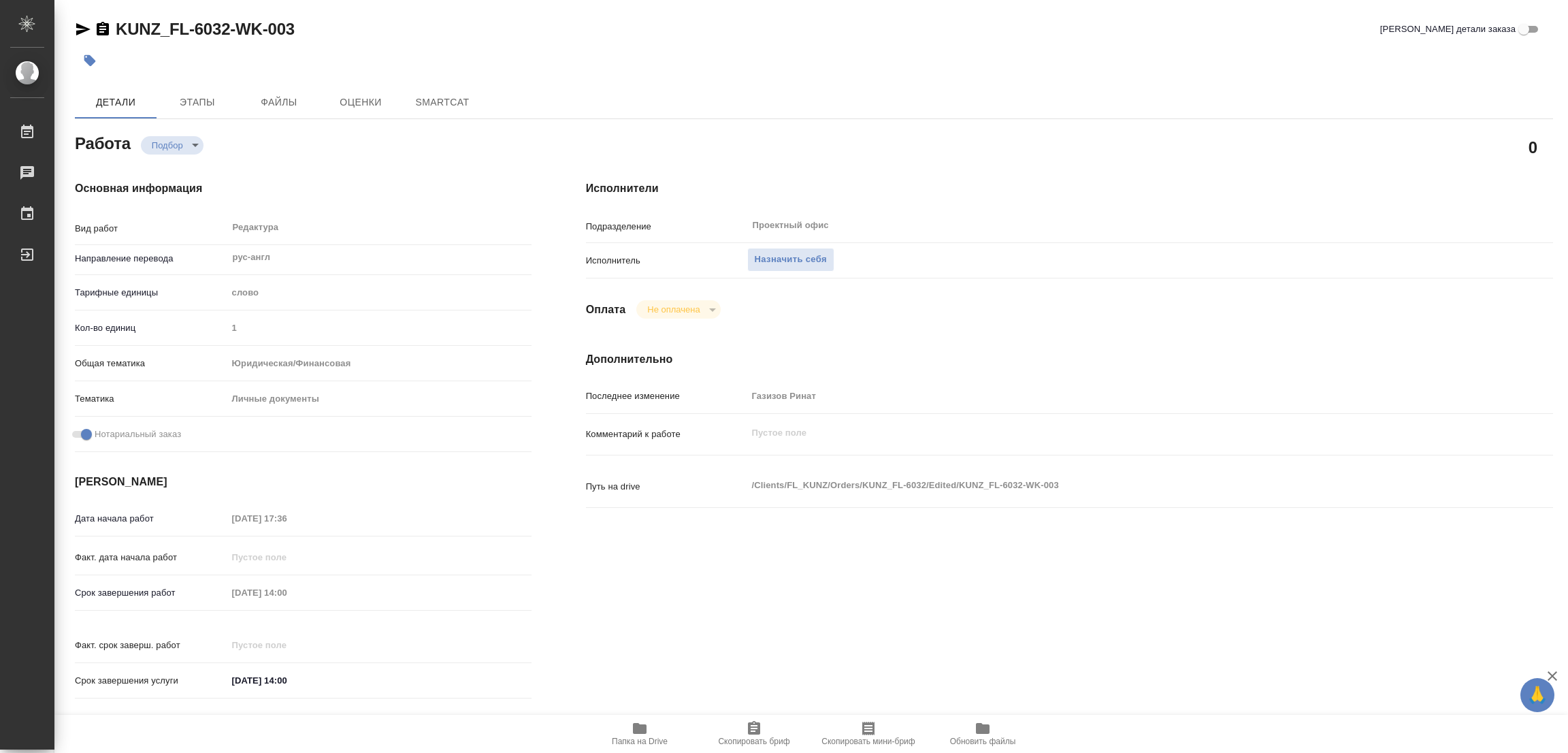
type textarea "x"
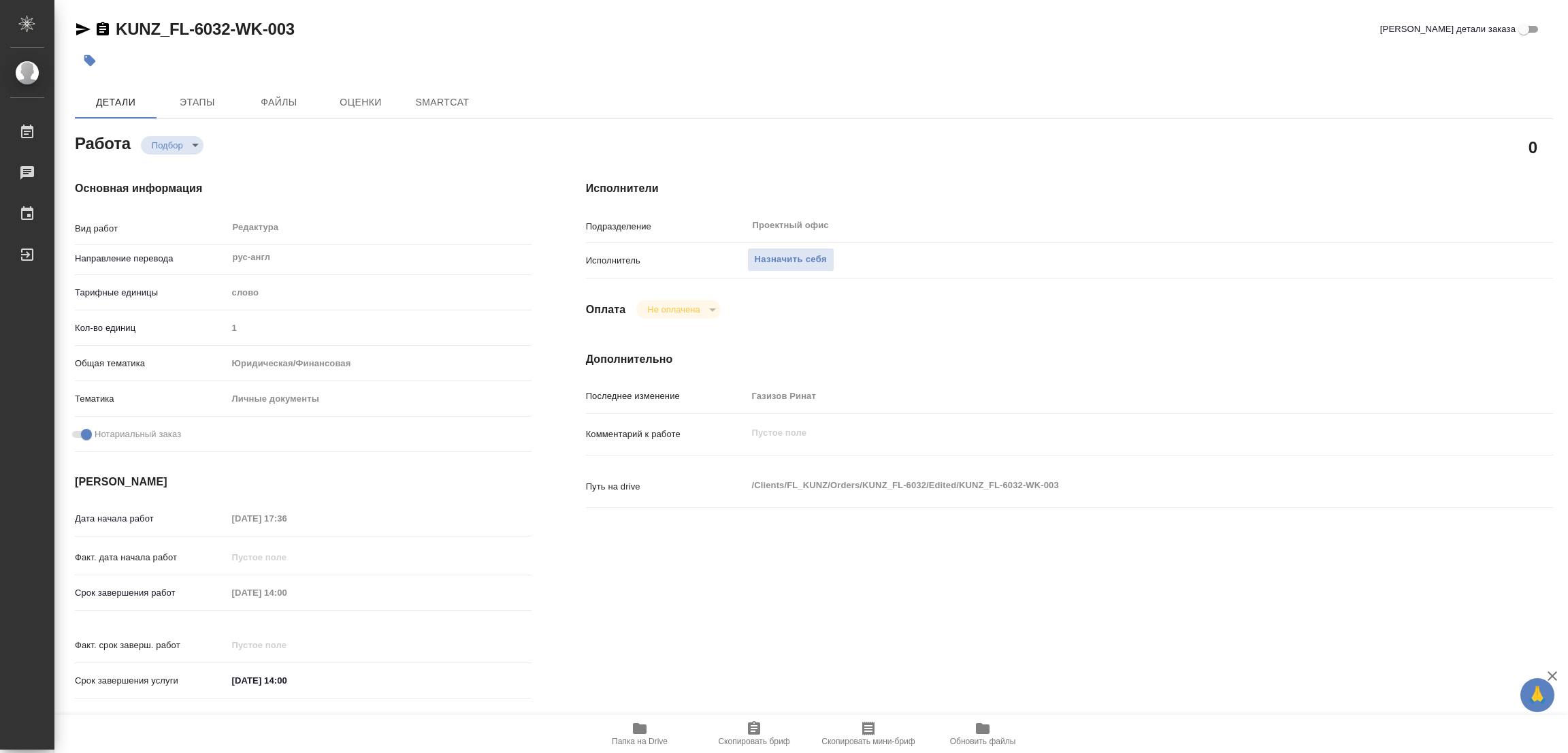
type textarea "x"
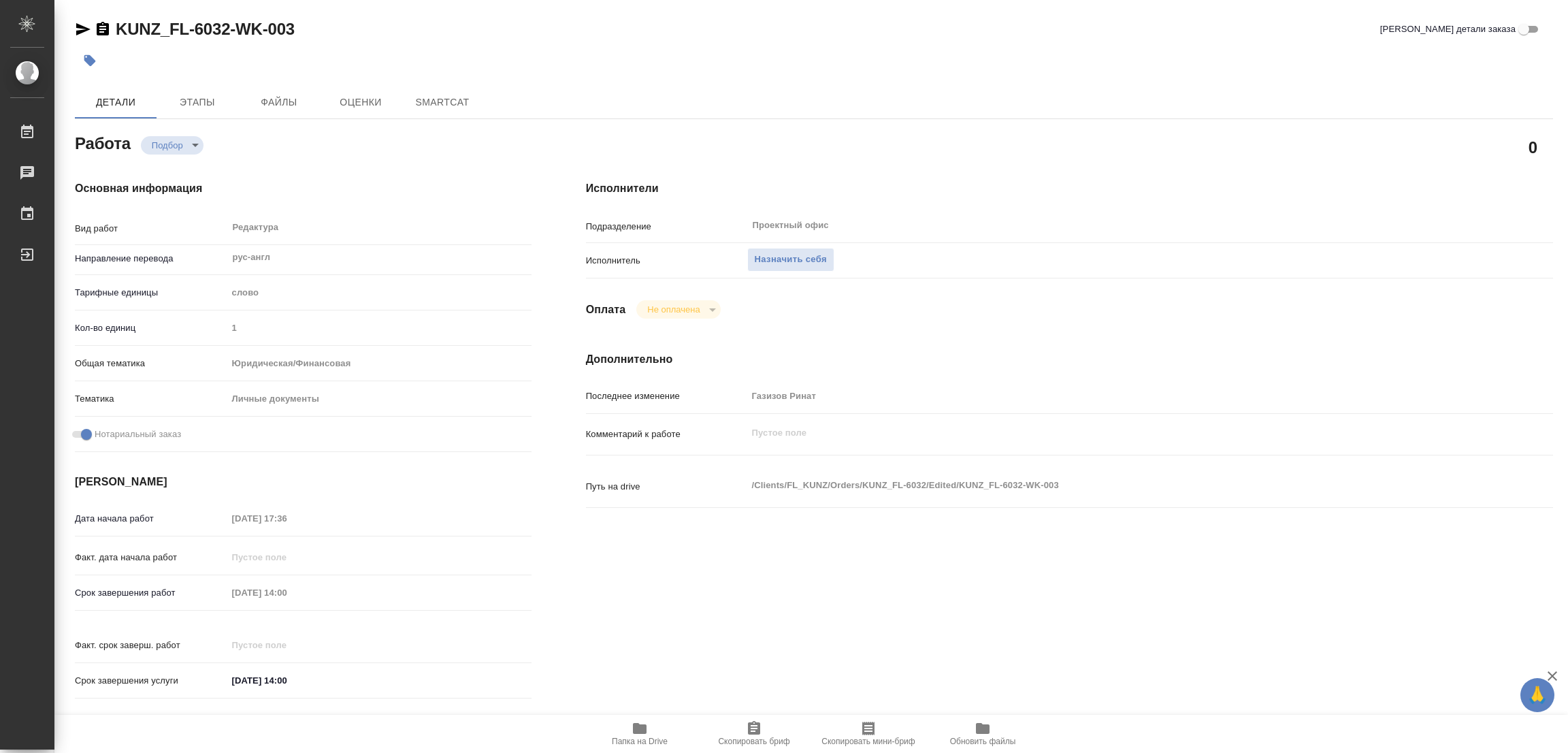
type textarea "x"
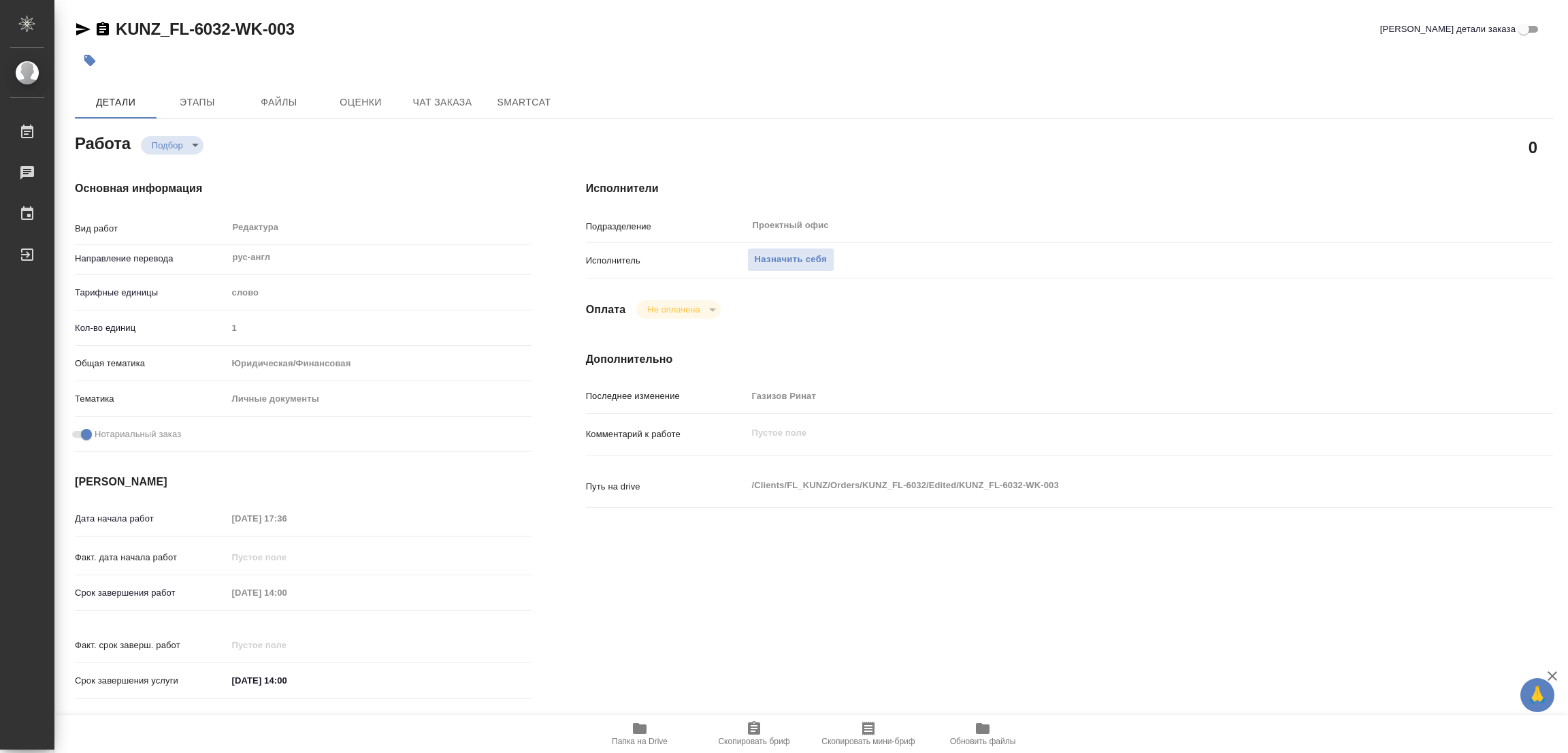
type textarea "x"
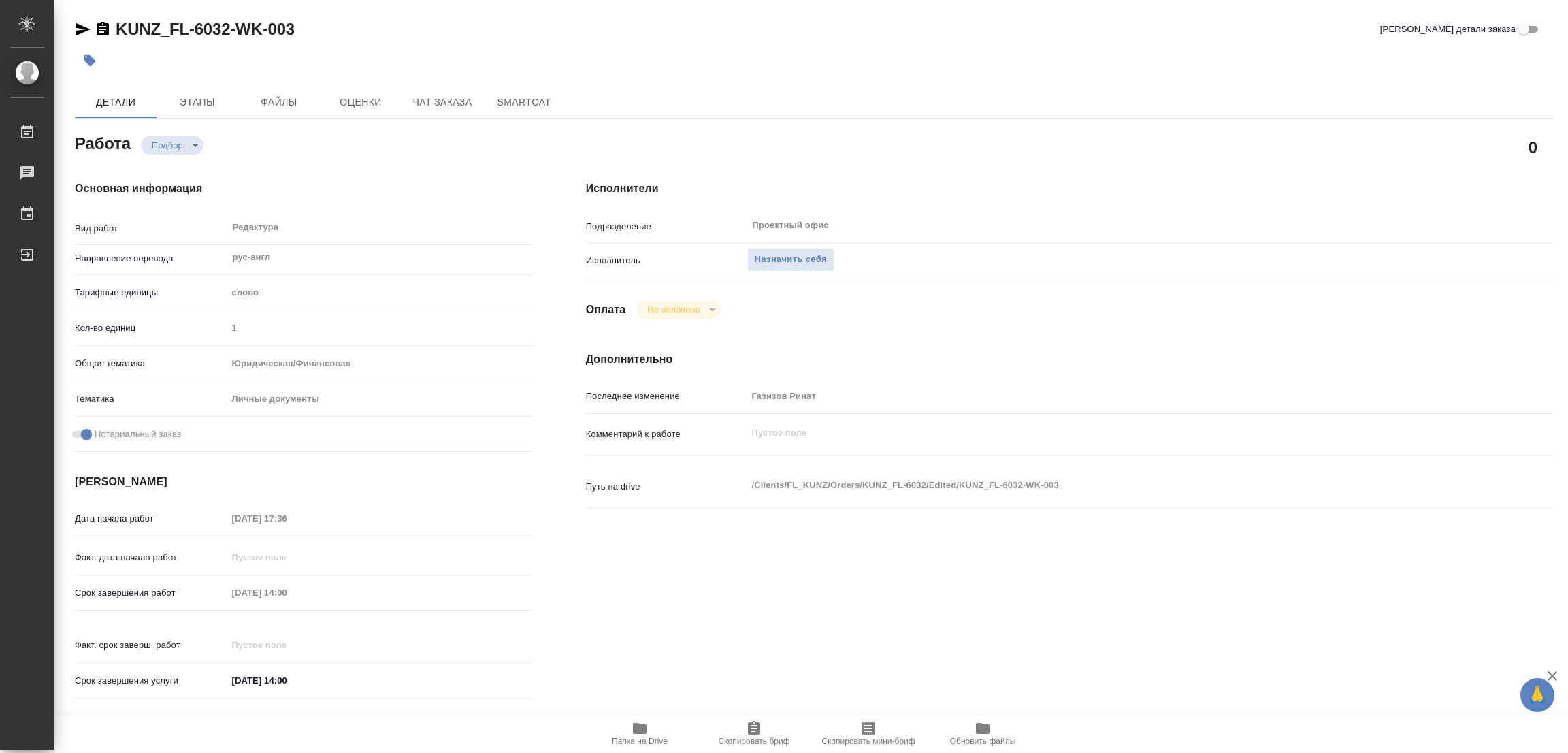
type textarea "x"
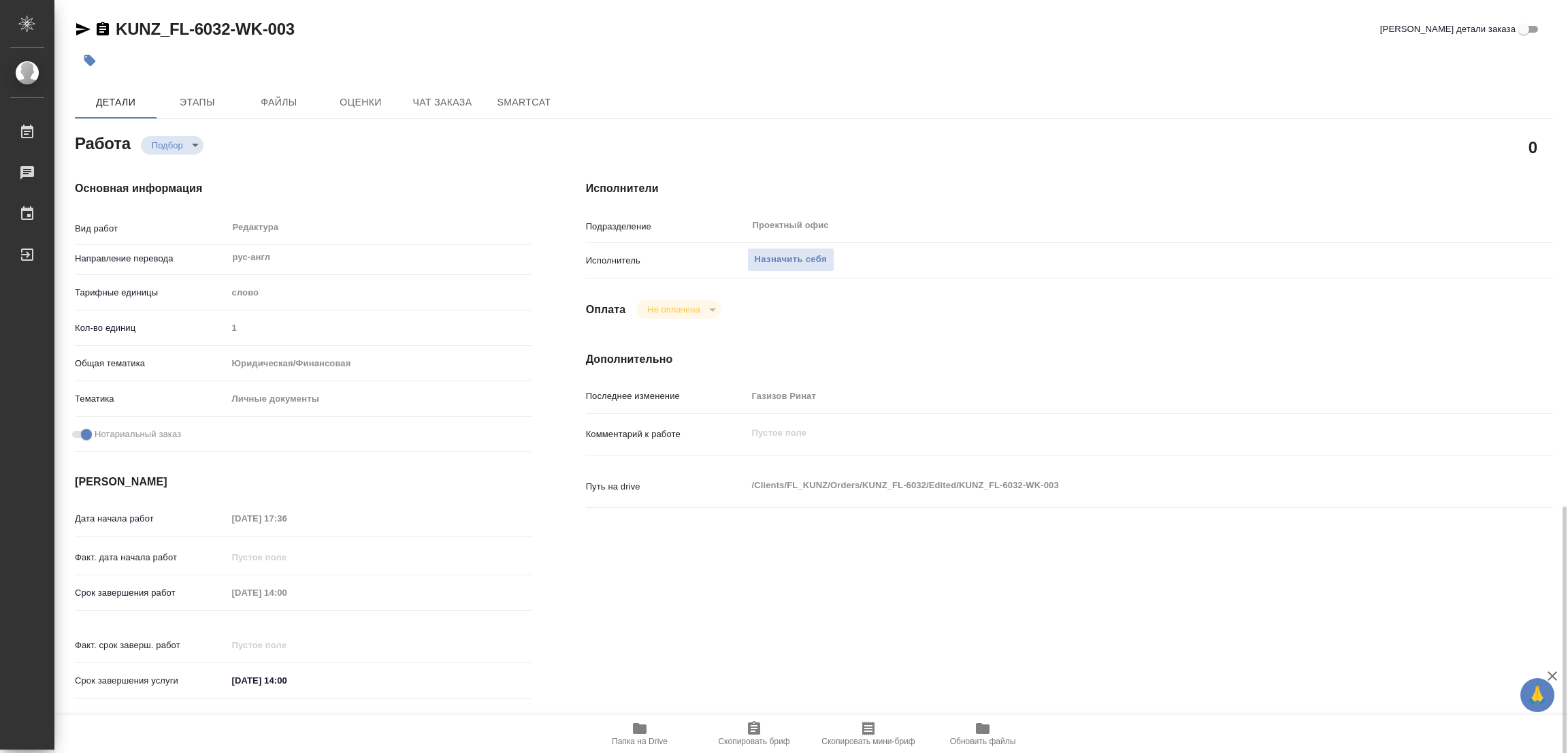
scroll to position [394, 0]
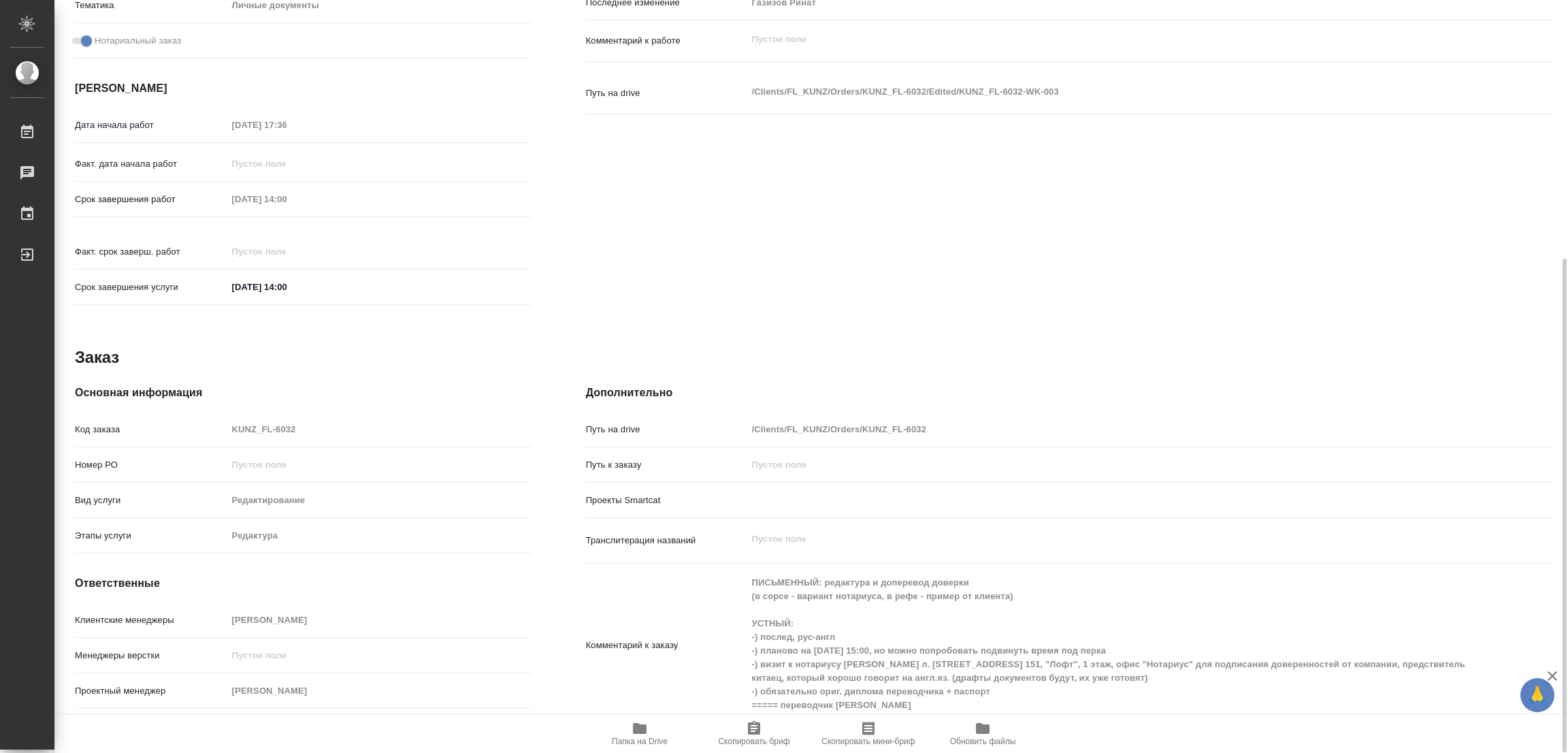
click at [750, 737] on span "Скопировать бриф" at bounding box center [753, 741] width 71 height 10
click at [634, 729] on icon "button" at bounding box center [640, 728] width 14 height 11
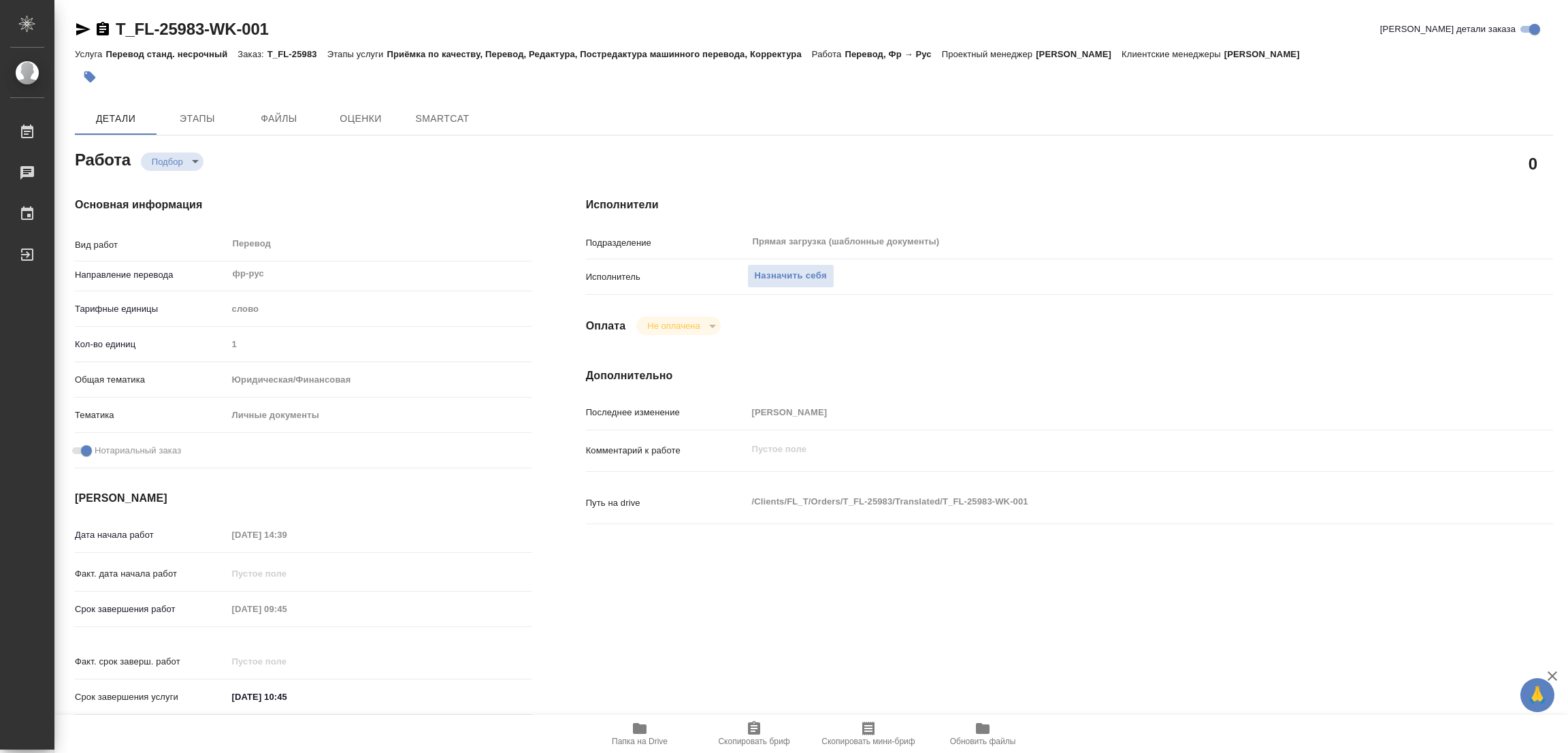
type textarea "x"
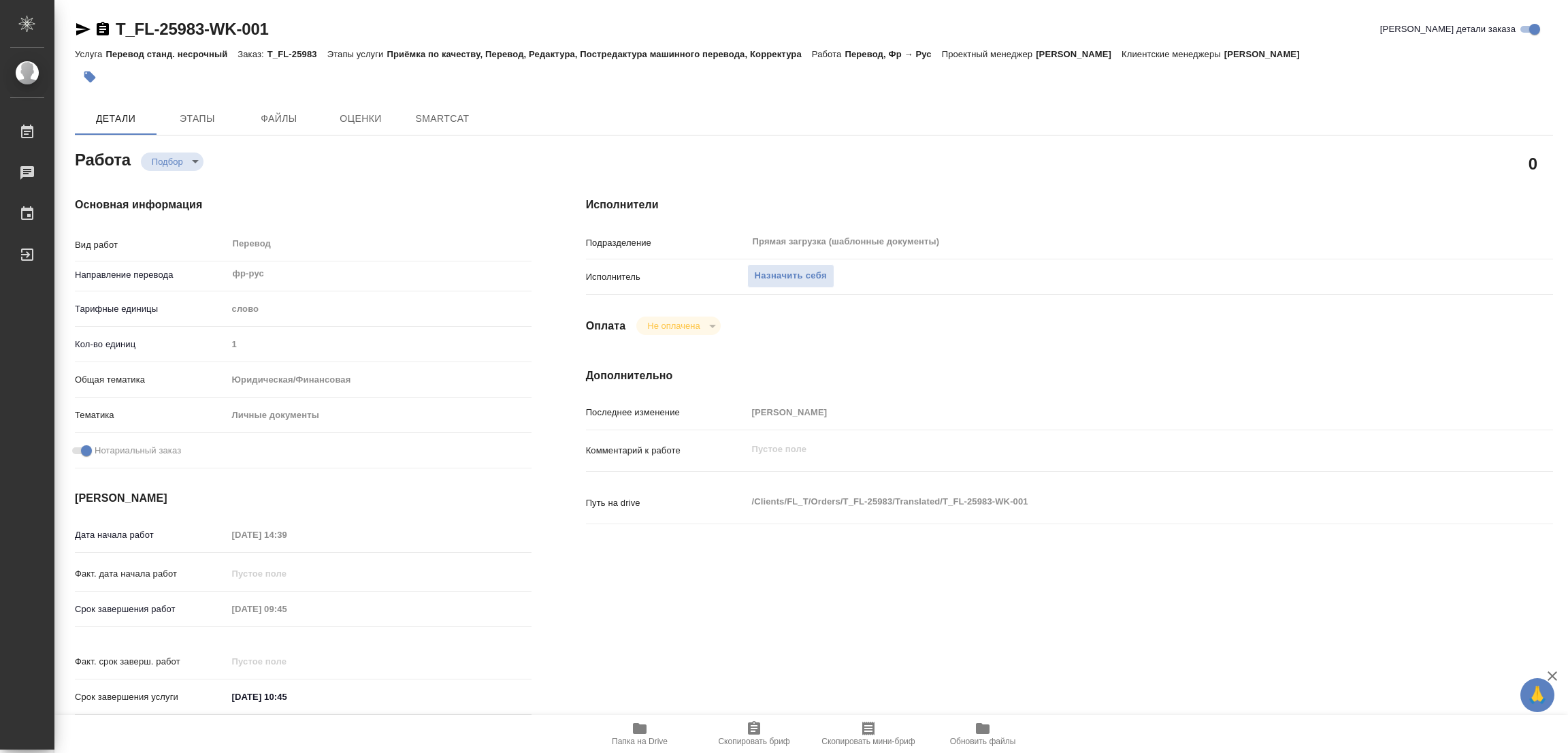
type textarea "x"
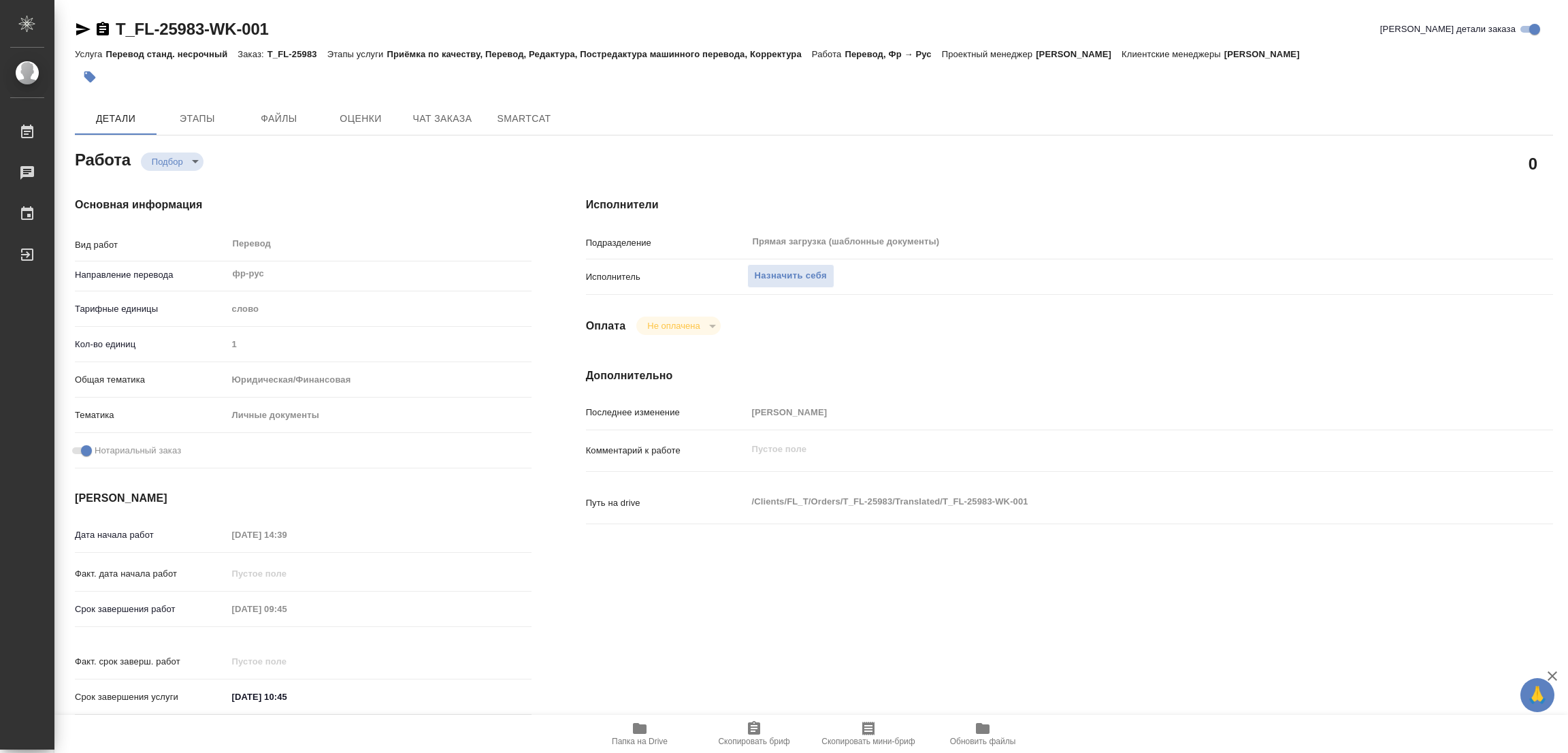
type textarea "x"
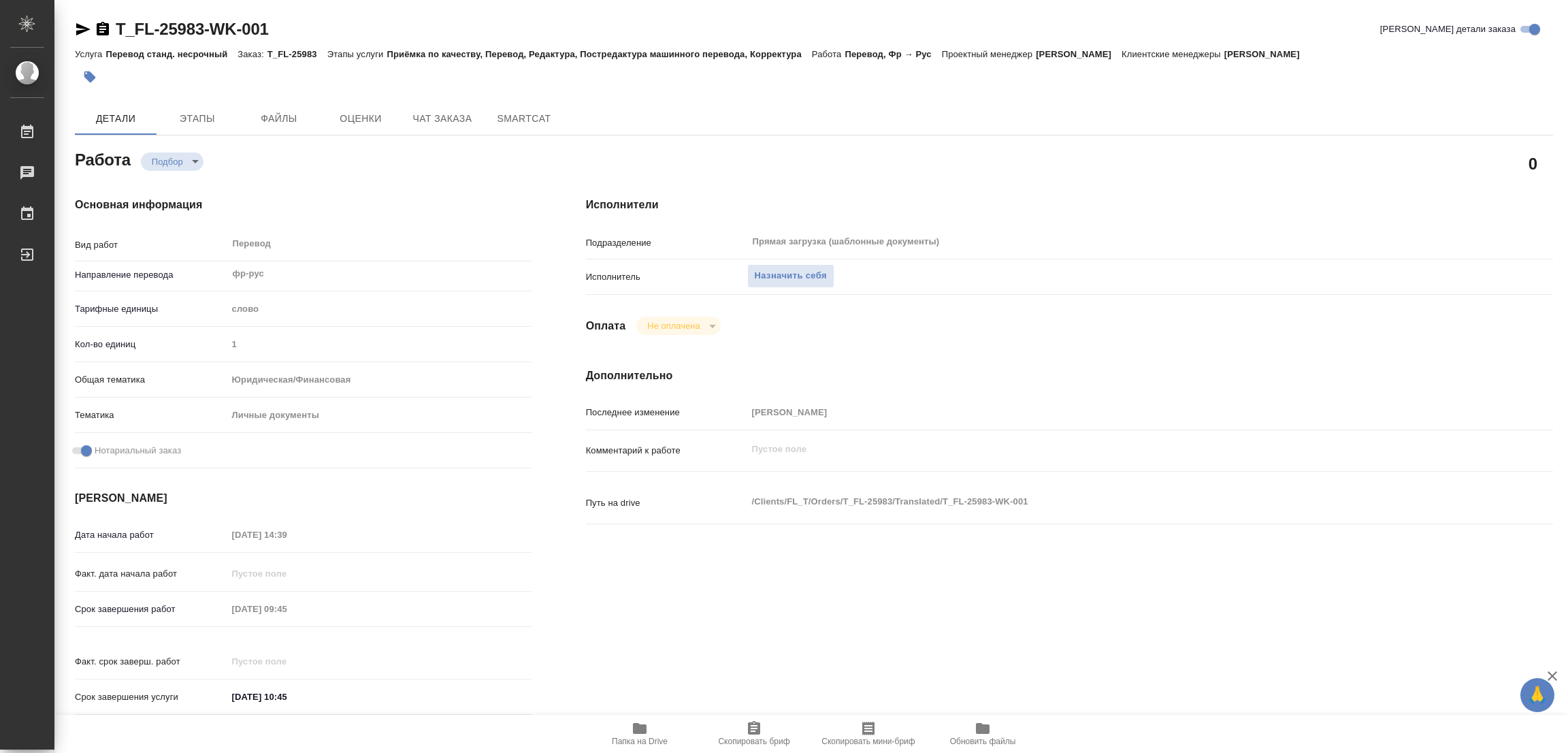
type textarea "x"
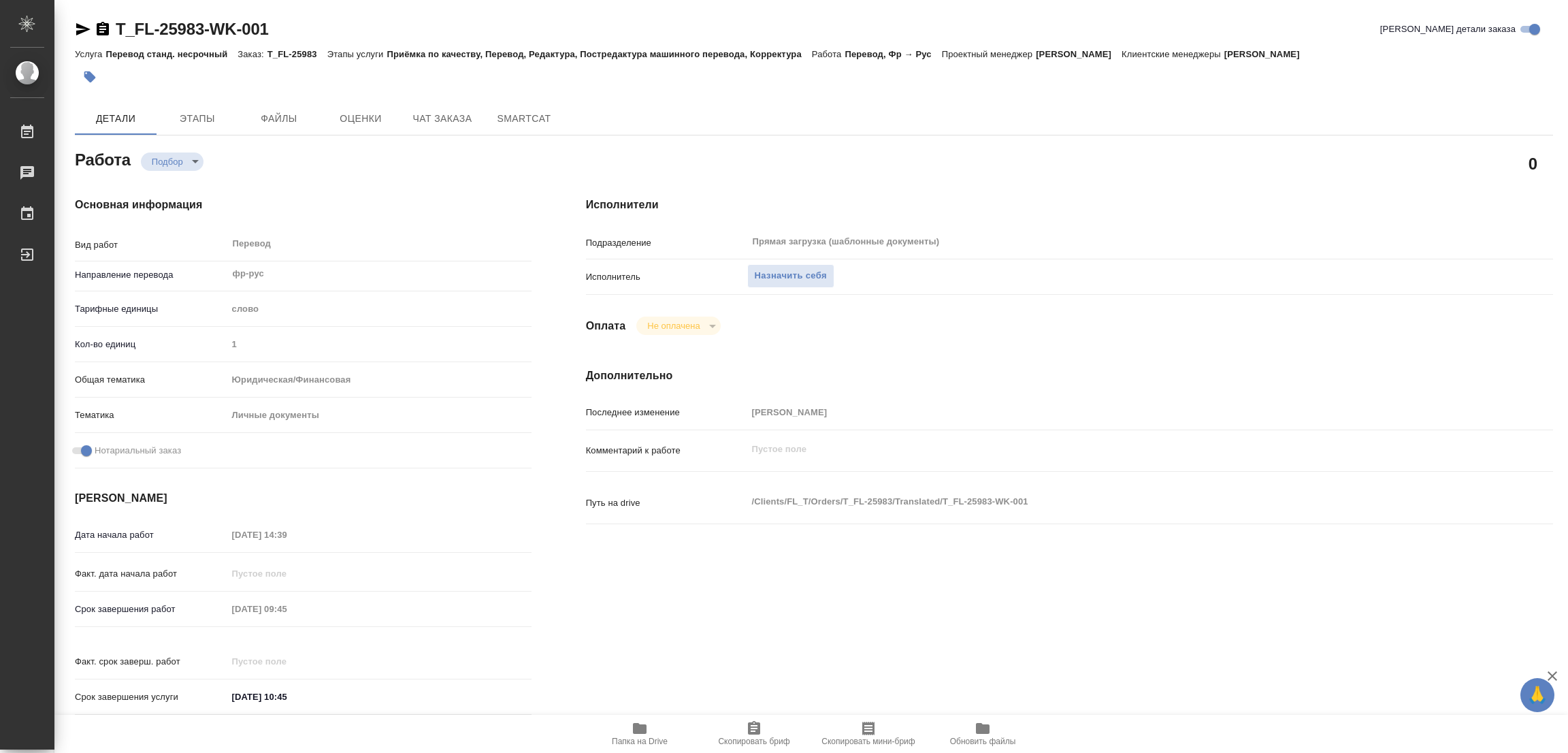
type textarea "x"
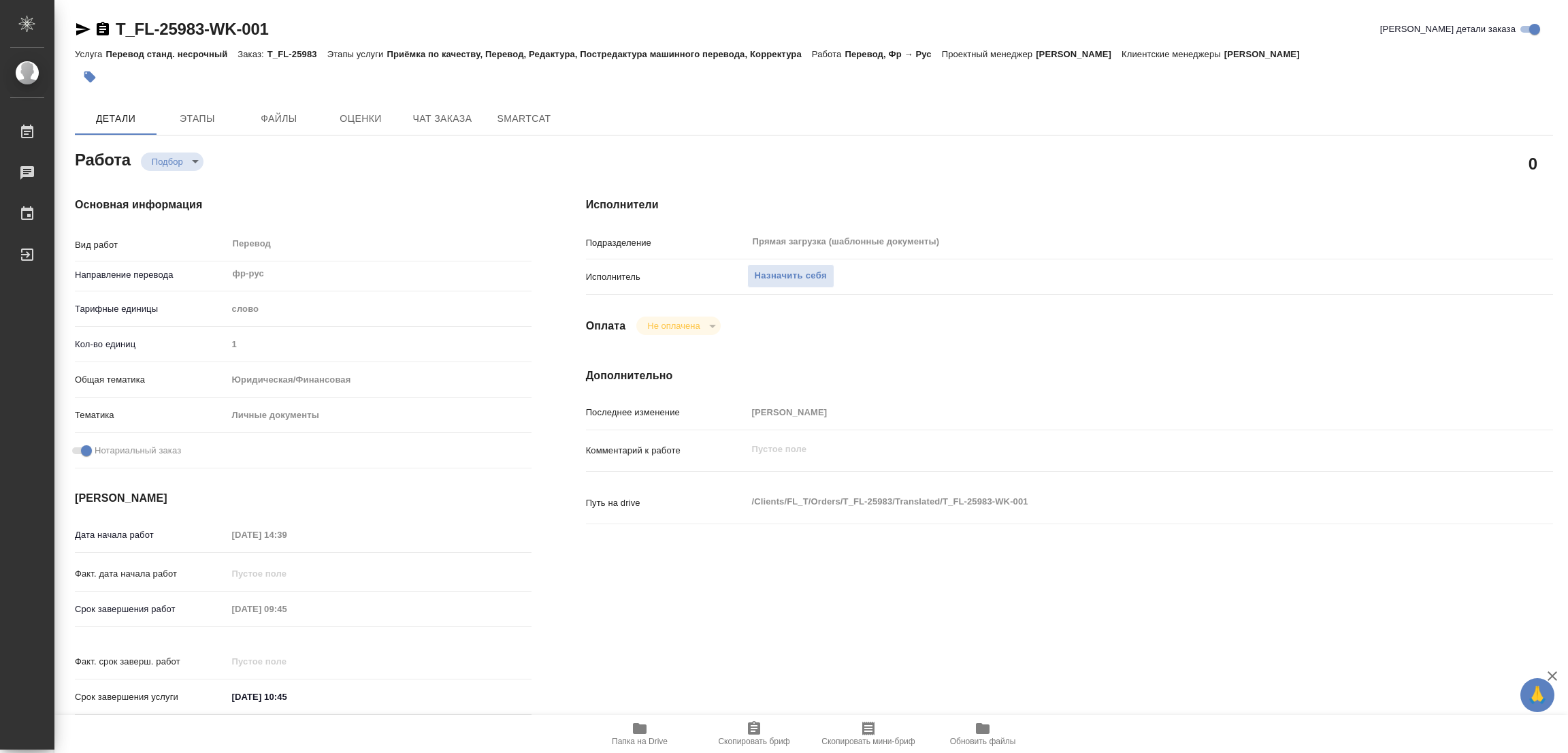
click at [635, 732] on icon "button" at bounding box center [640, 728] width 14 height 11
type textarea "x"
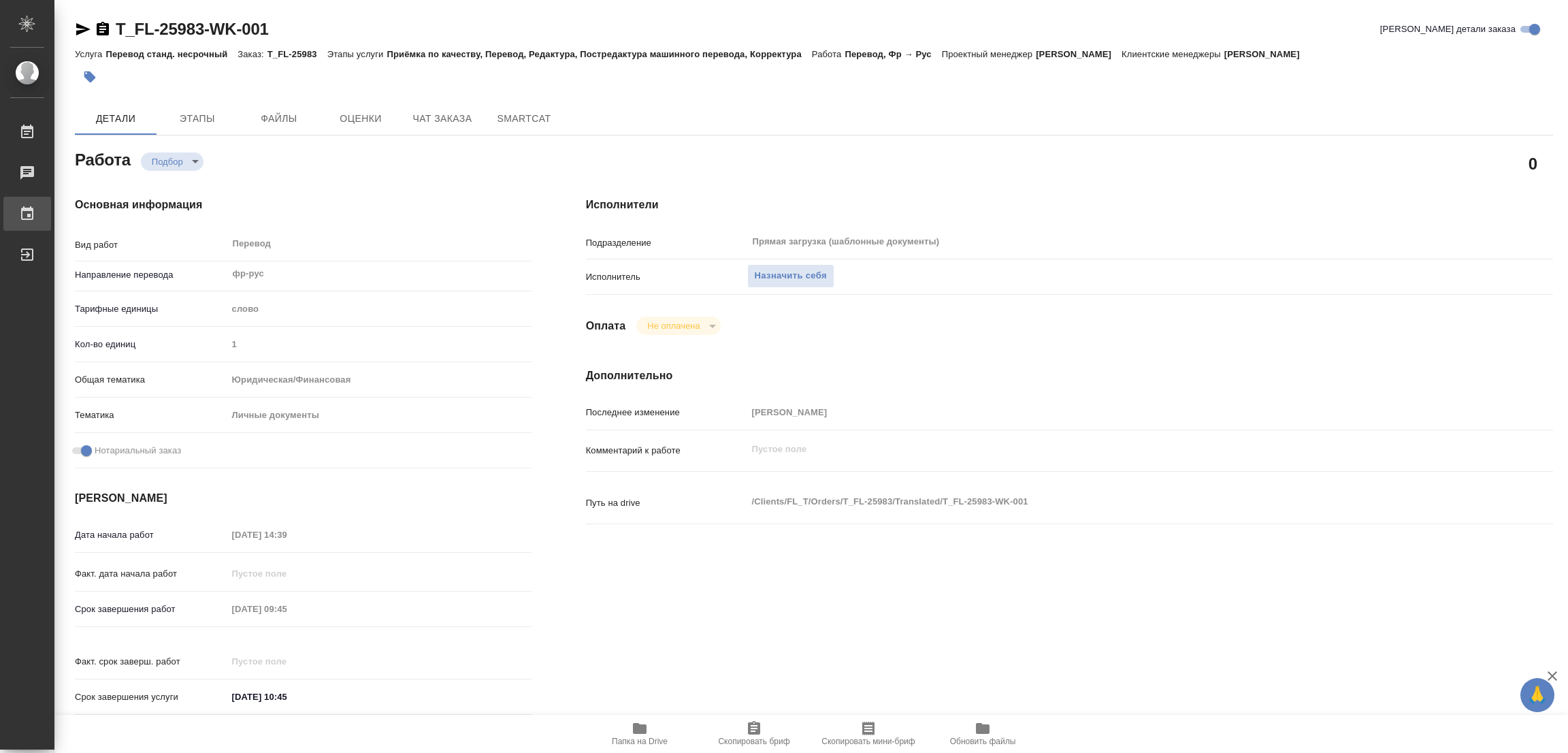
type textarea "x"
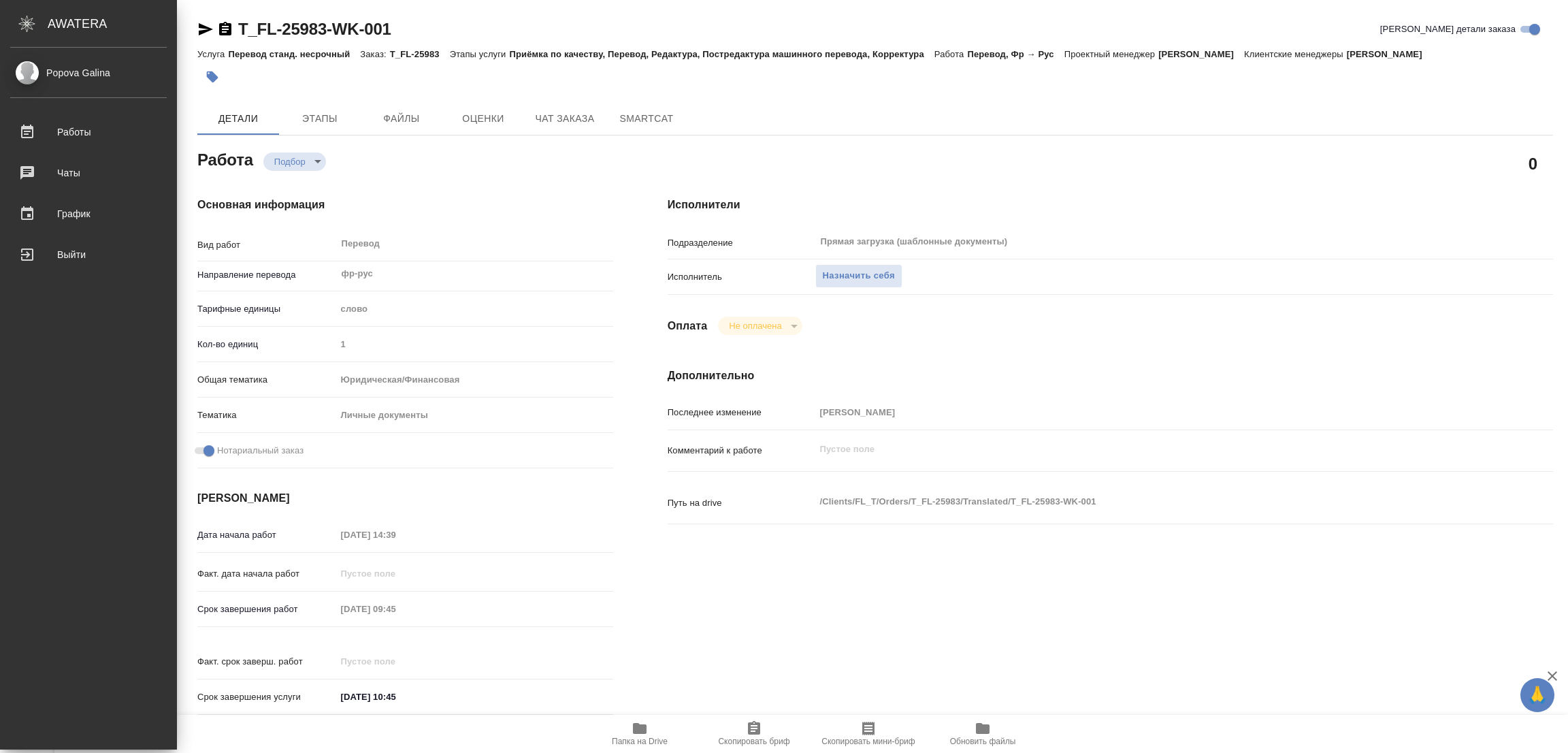
type textarea "x"
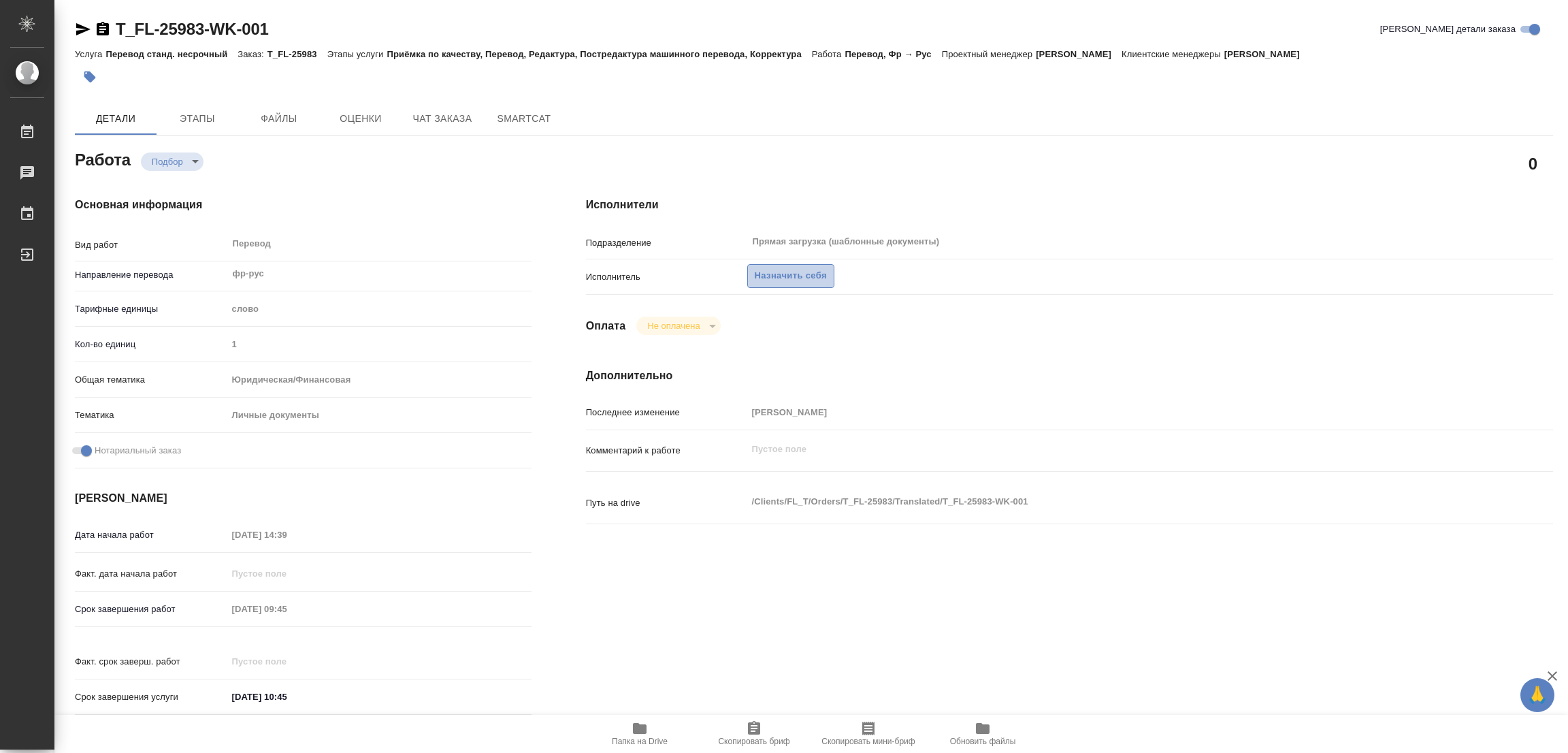
click at [762, 273] on span "Назначить себя" at bounding box center [791, 276] width 72 height 16
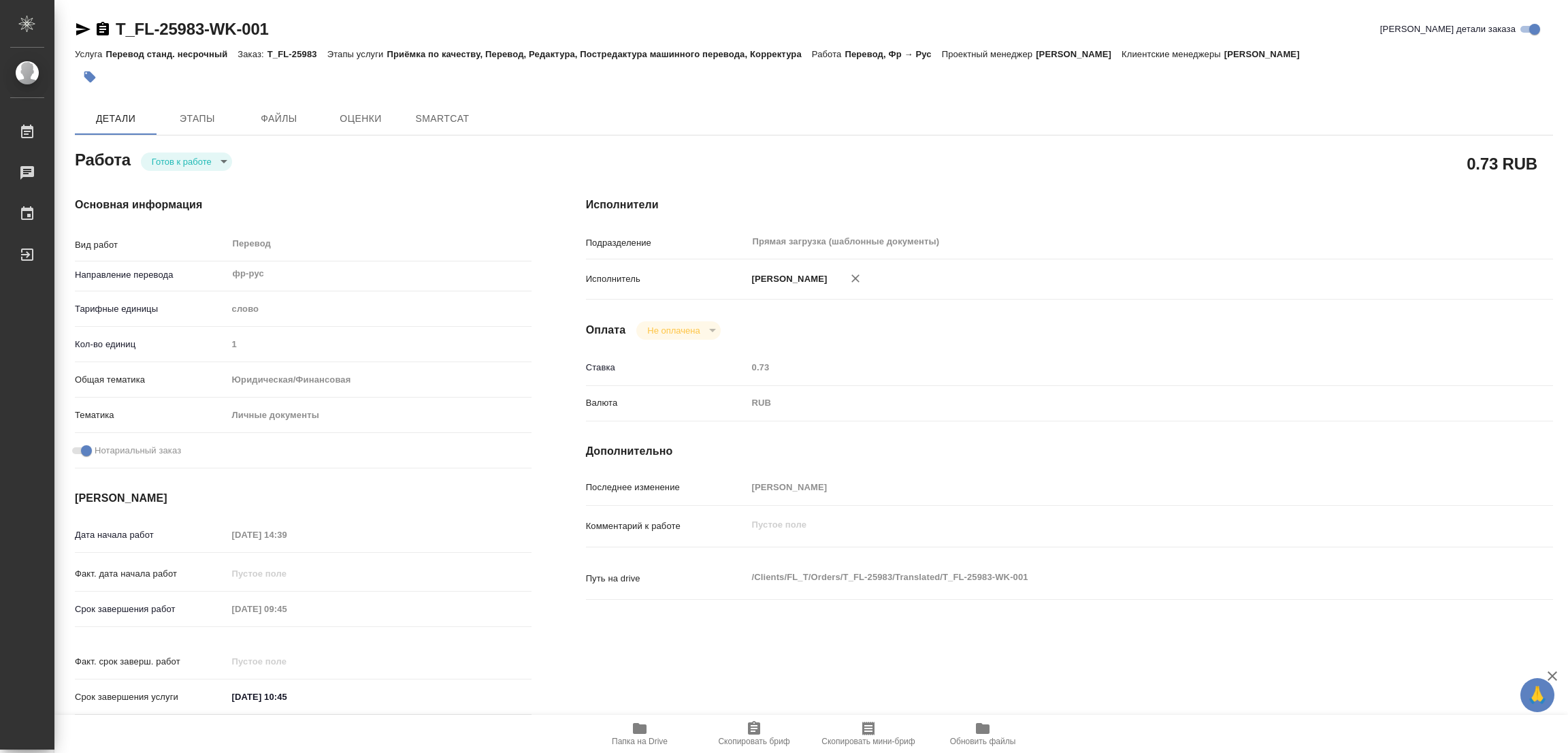
type textarea "x"
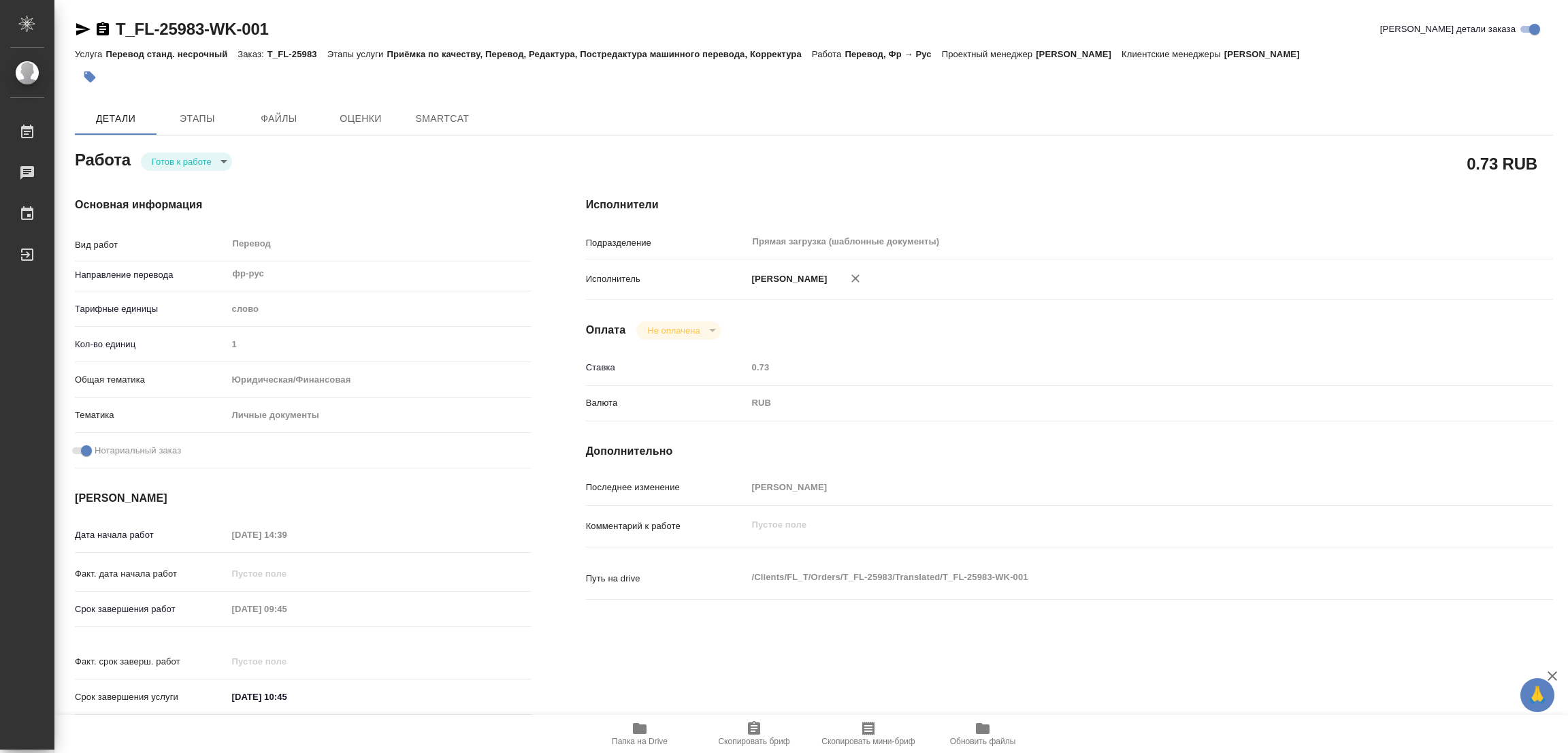
type textarea "x"
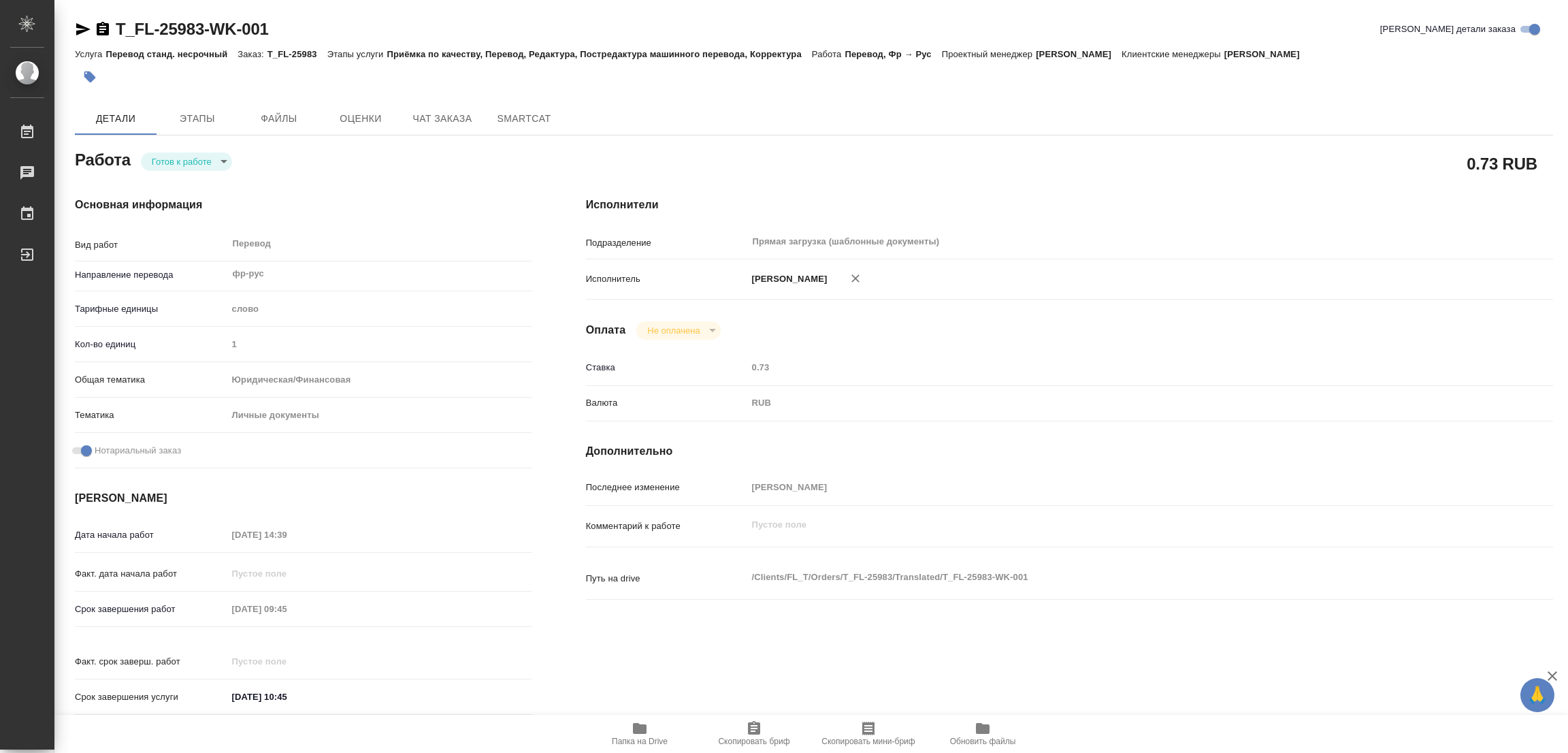
type textarea "x"
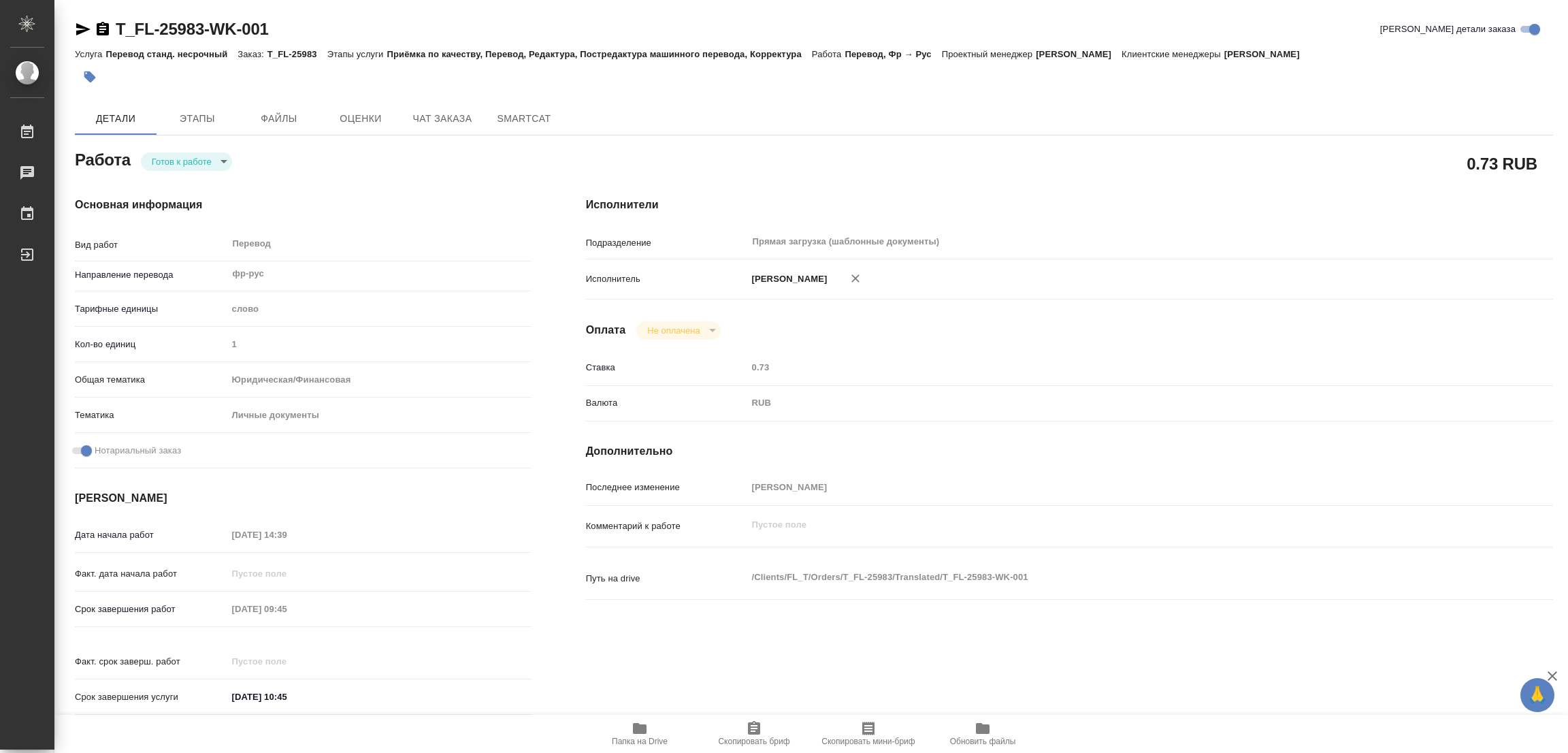
click at [166, 163] on body "🙏 .cls-1 fill:#fff; AWATERA [PERSON_NAME] Работы Чаты График Выйти T_FL-25983-W…" at bounding box center [784, 376] width 1568 height 753
type textarea "x"
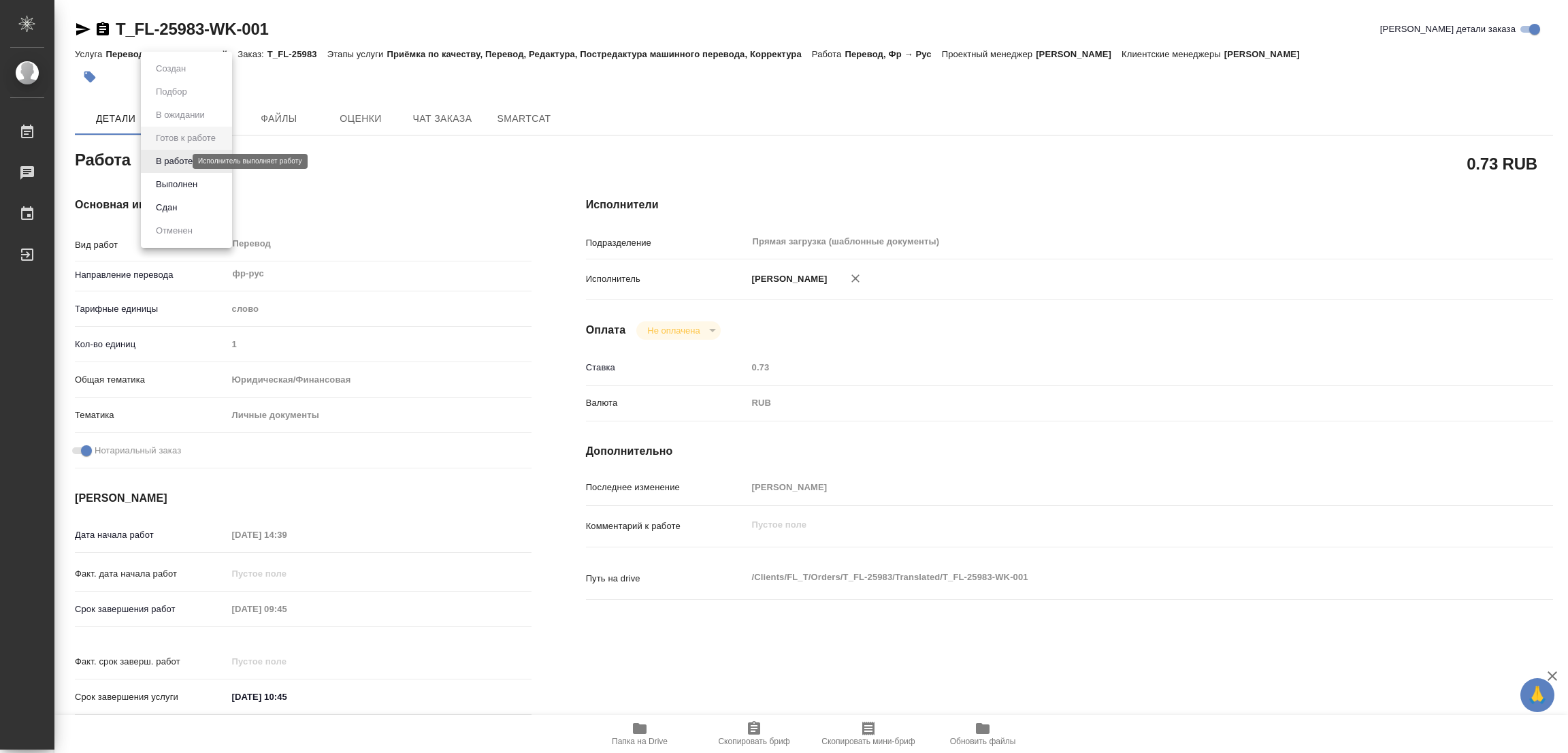
type textarea "x"
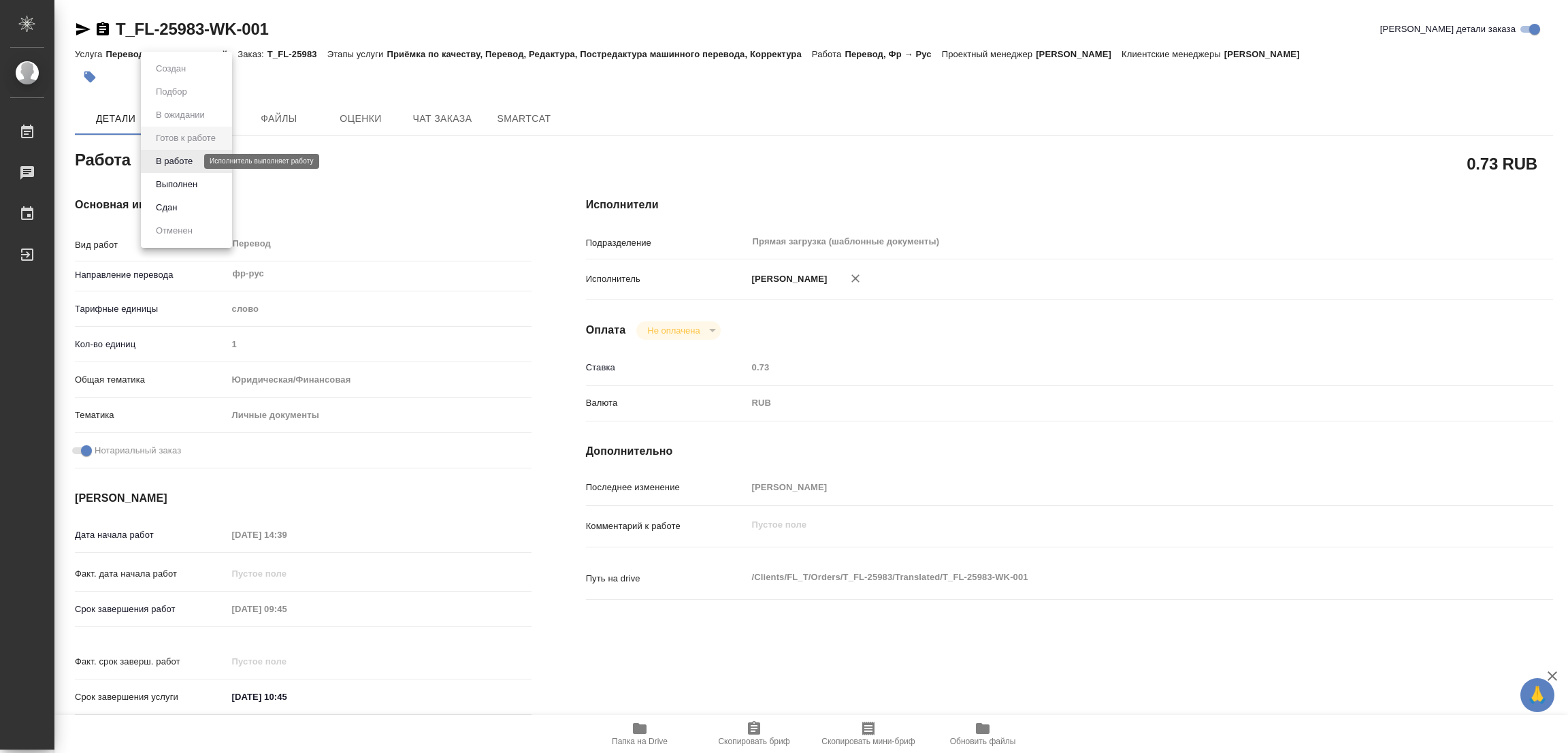
type textarea "x"
click at [166, 163] on button "В работе" at bounding box center [174, 160] width 45 height 15
type textarea "x"
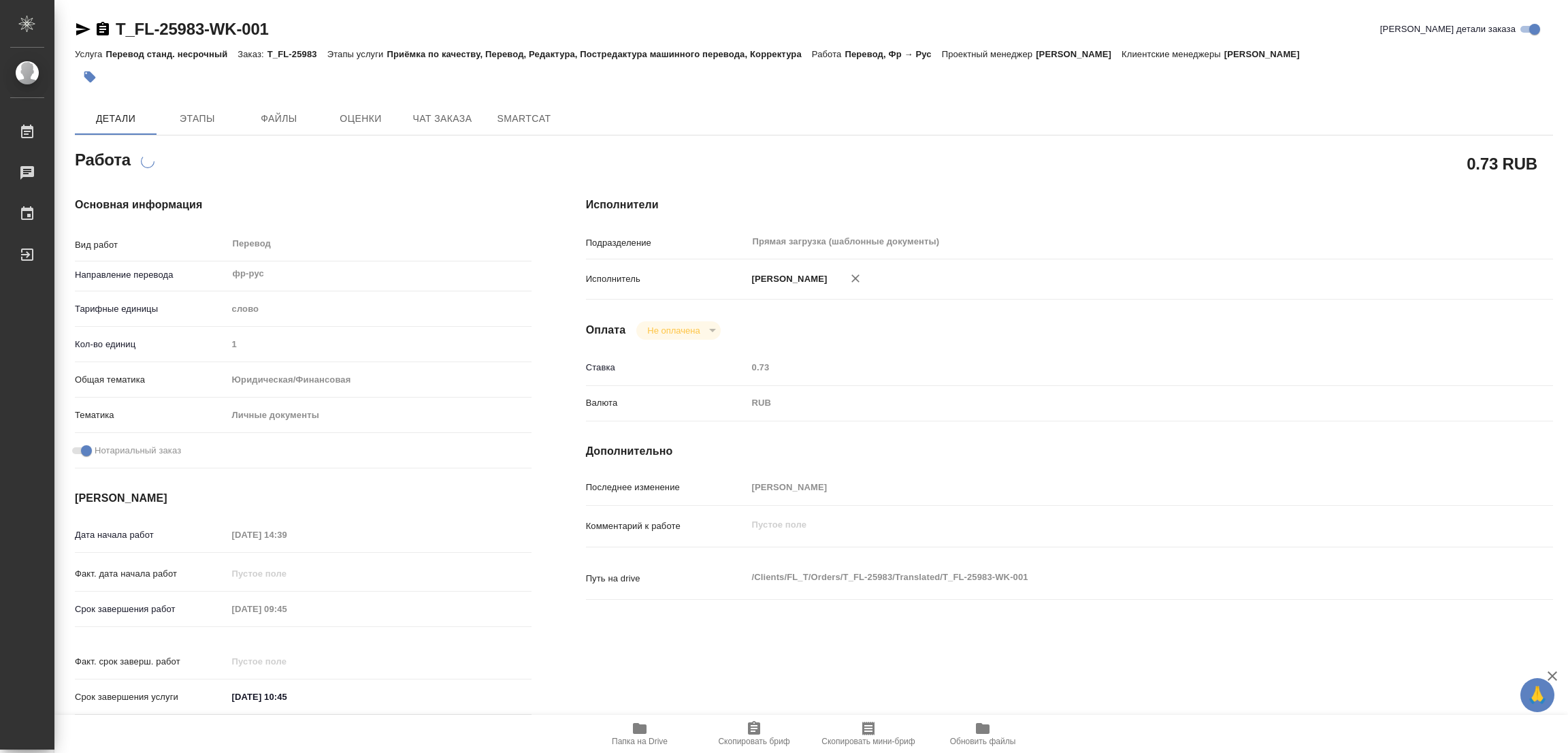
type textarea "x"
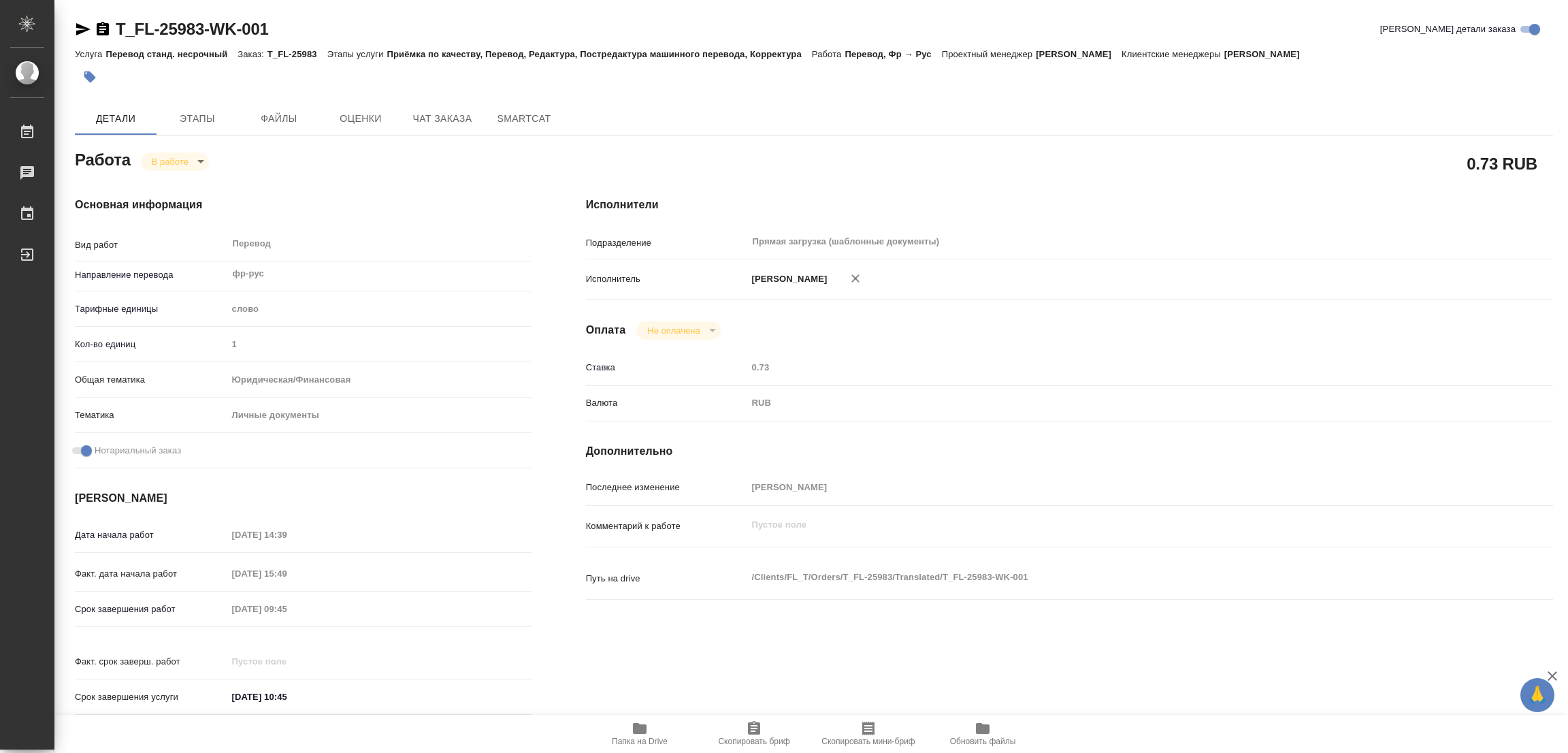
type textarea "x"
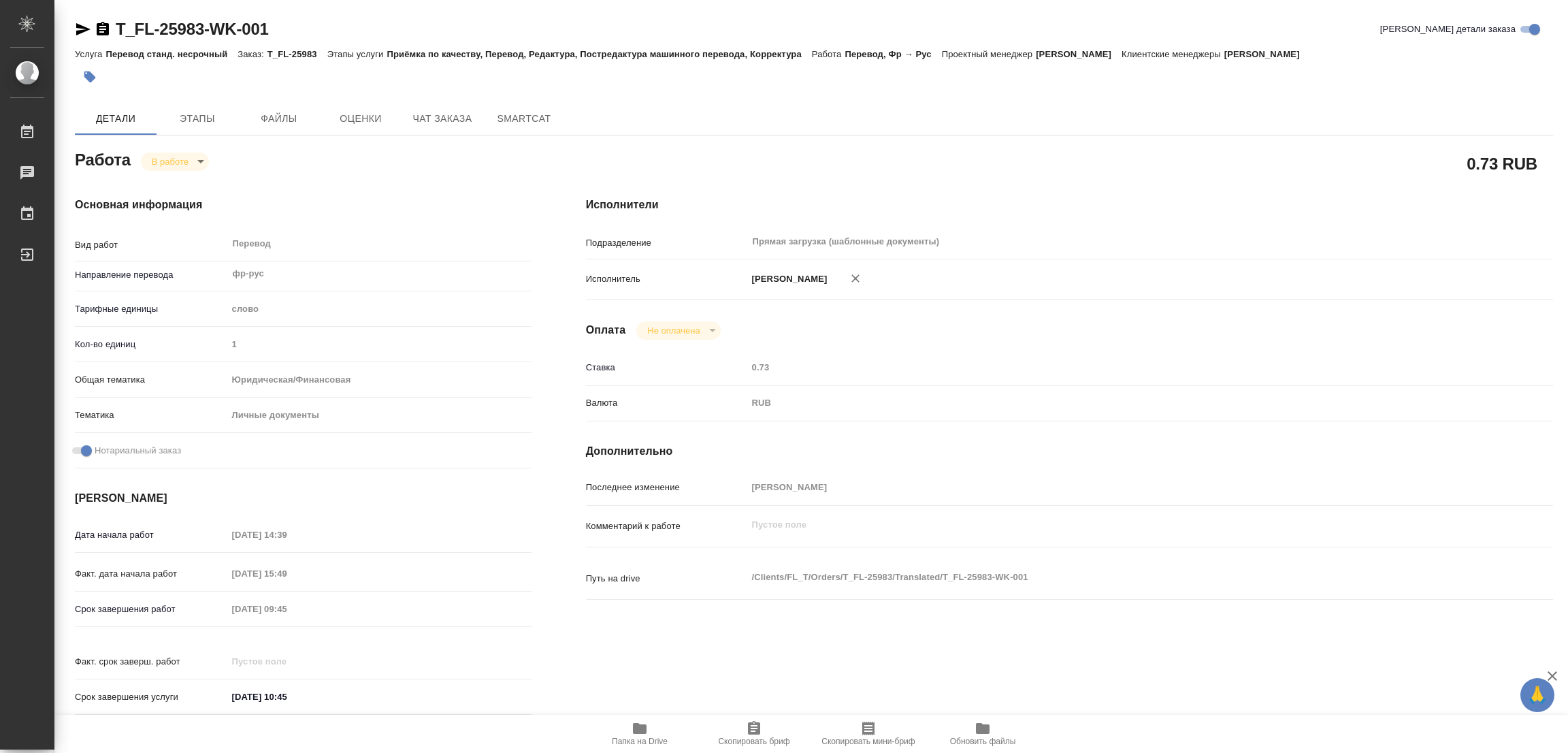
type textarea "x"
click at [782, 112] on div "Детали Этапы Файлы Оценки Чат заказа SmartCat" at bounding box center [814, 118] width 1478 height 32
type textarea "x"
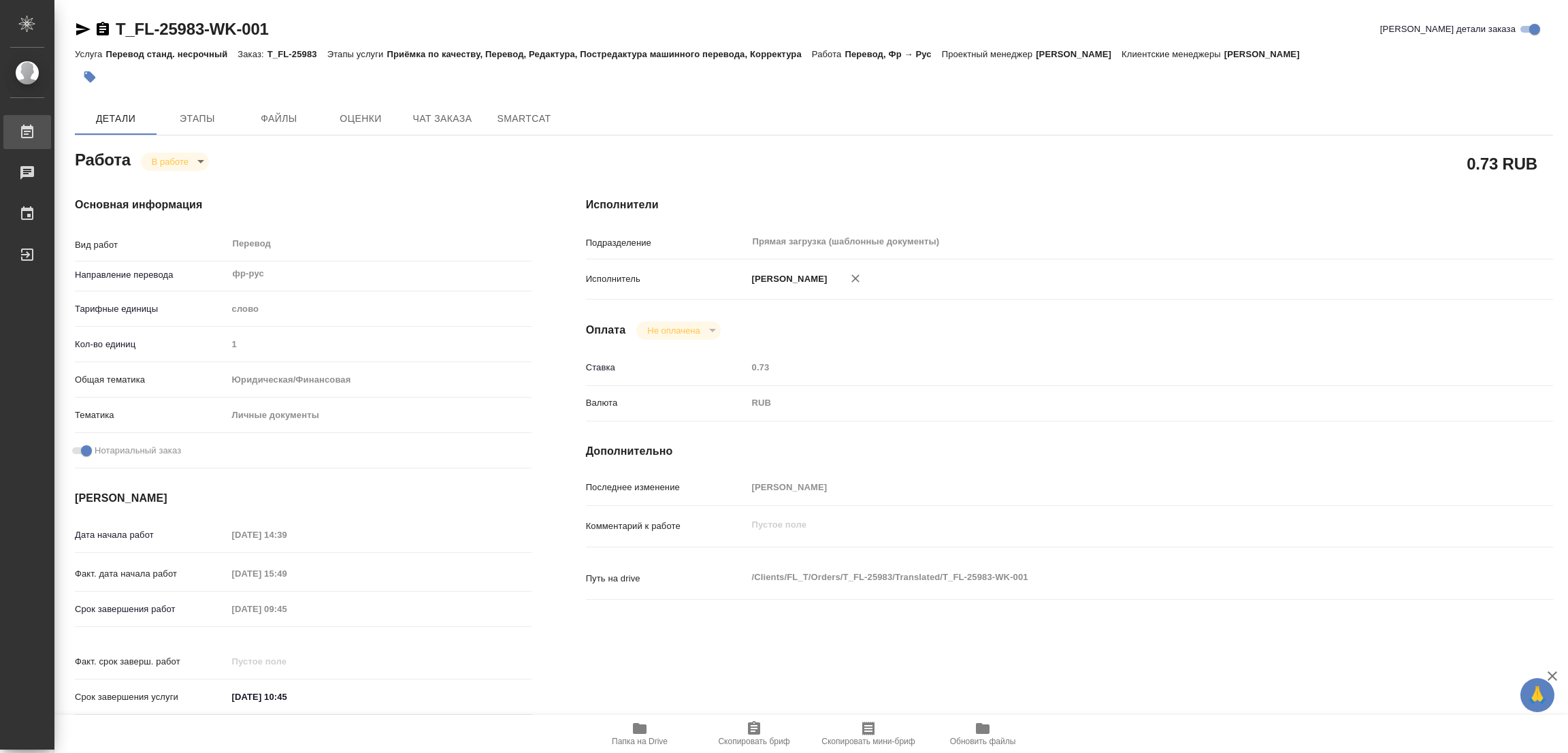
type textarea "x"
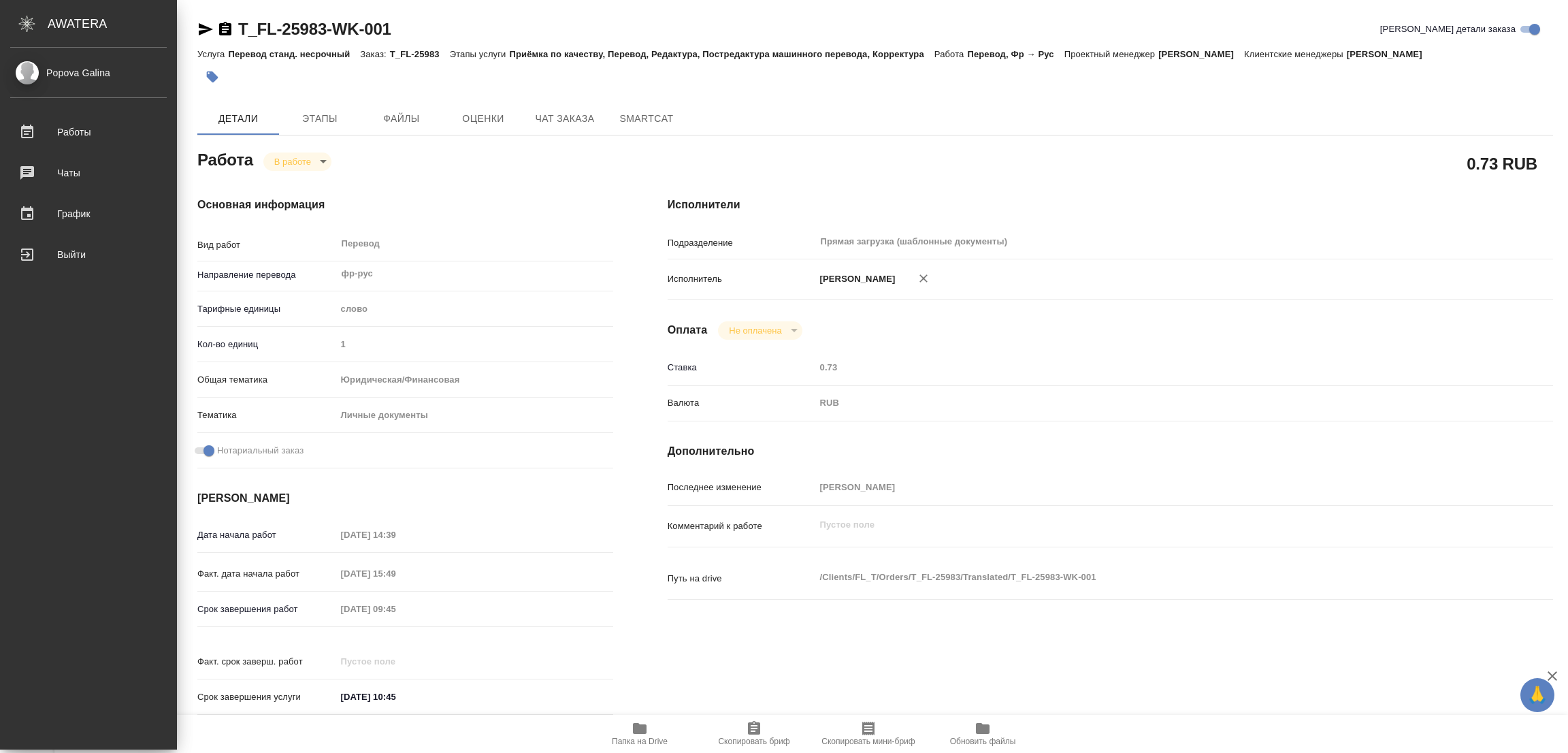
type textarea "x"
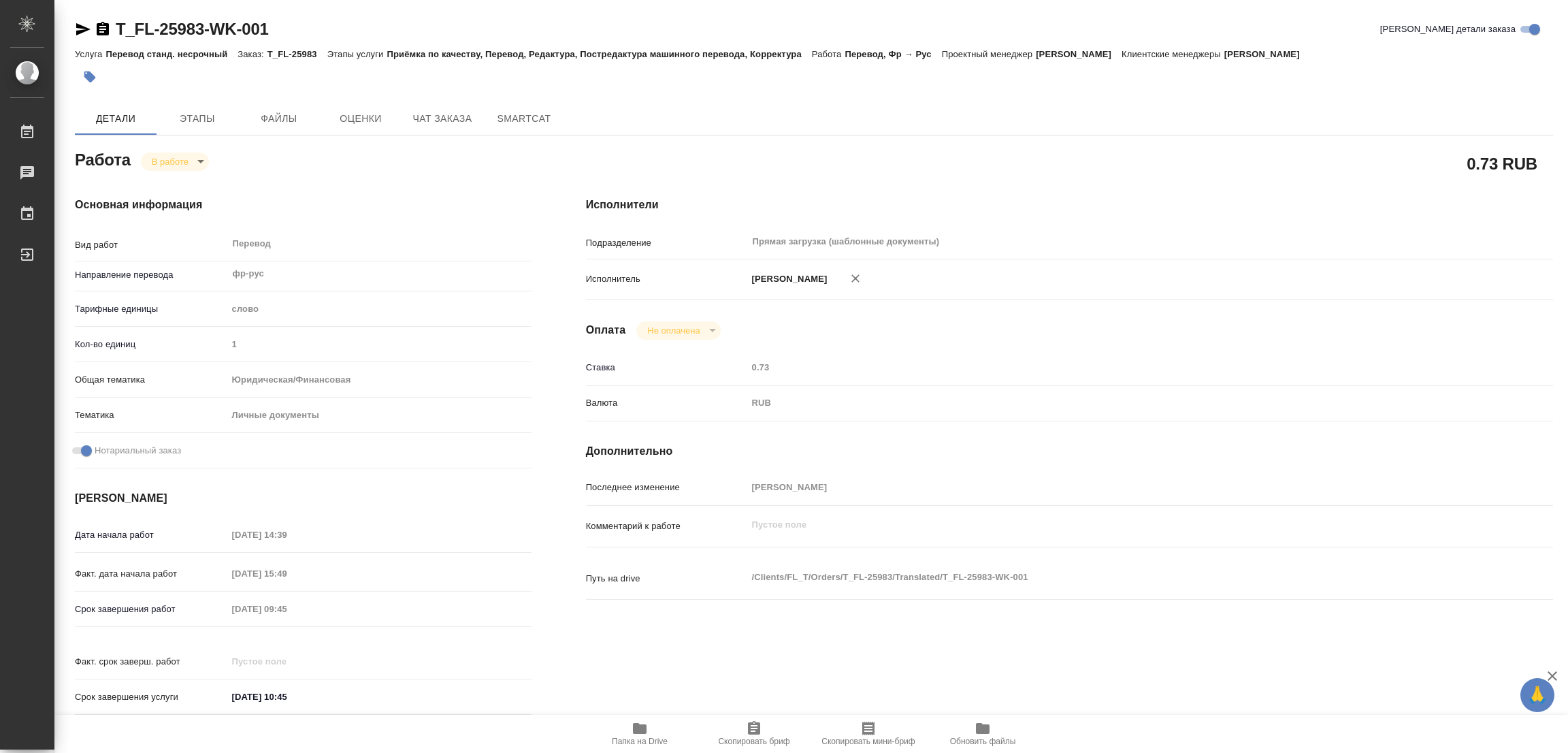
click at [338, 23] on div "T_FL-25983-WK-001 Кратко детали заказа" at bounding box center [814, 29] width 1478 height 21
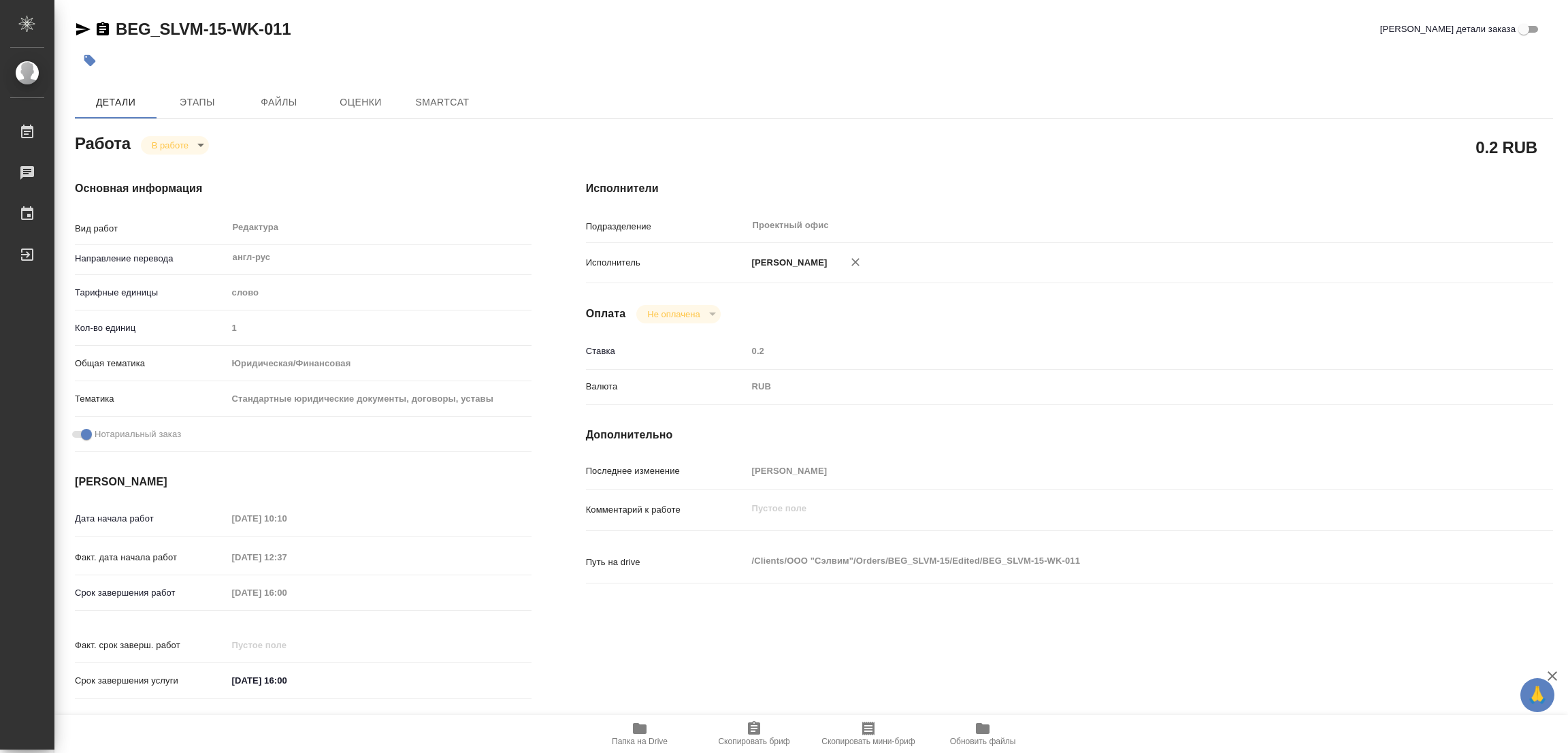
type textarea "x"
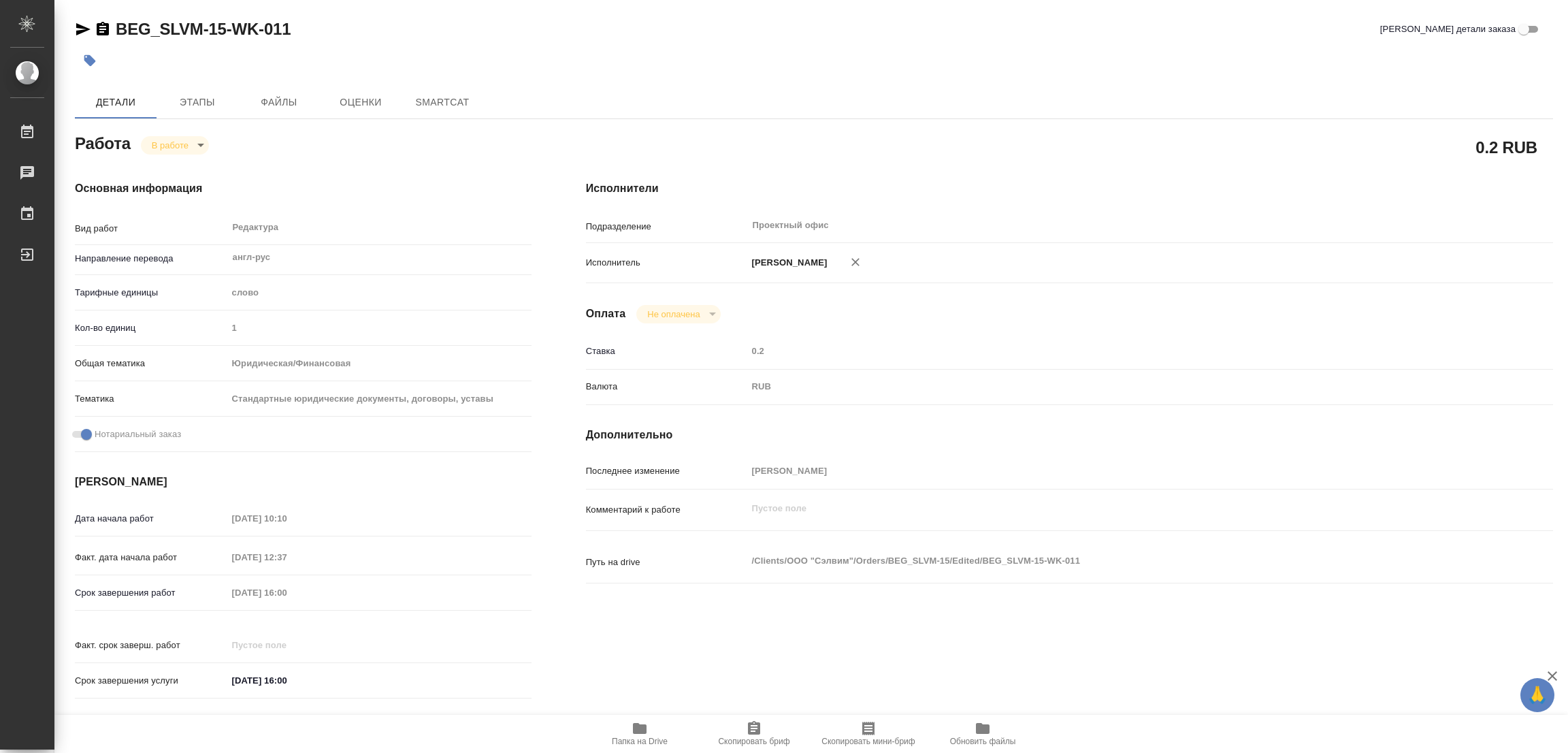
type textarea "x"
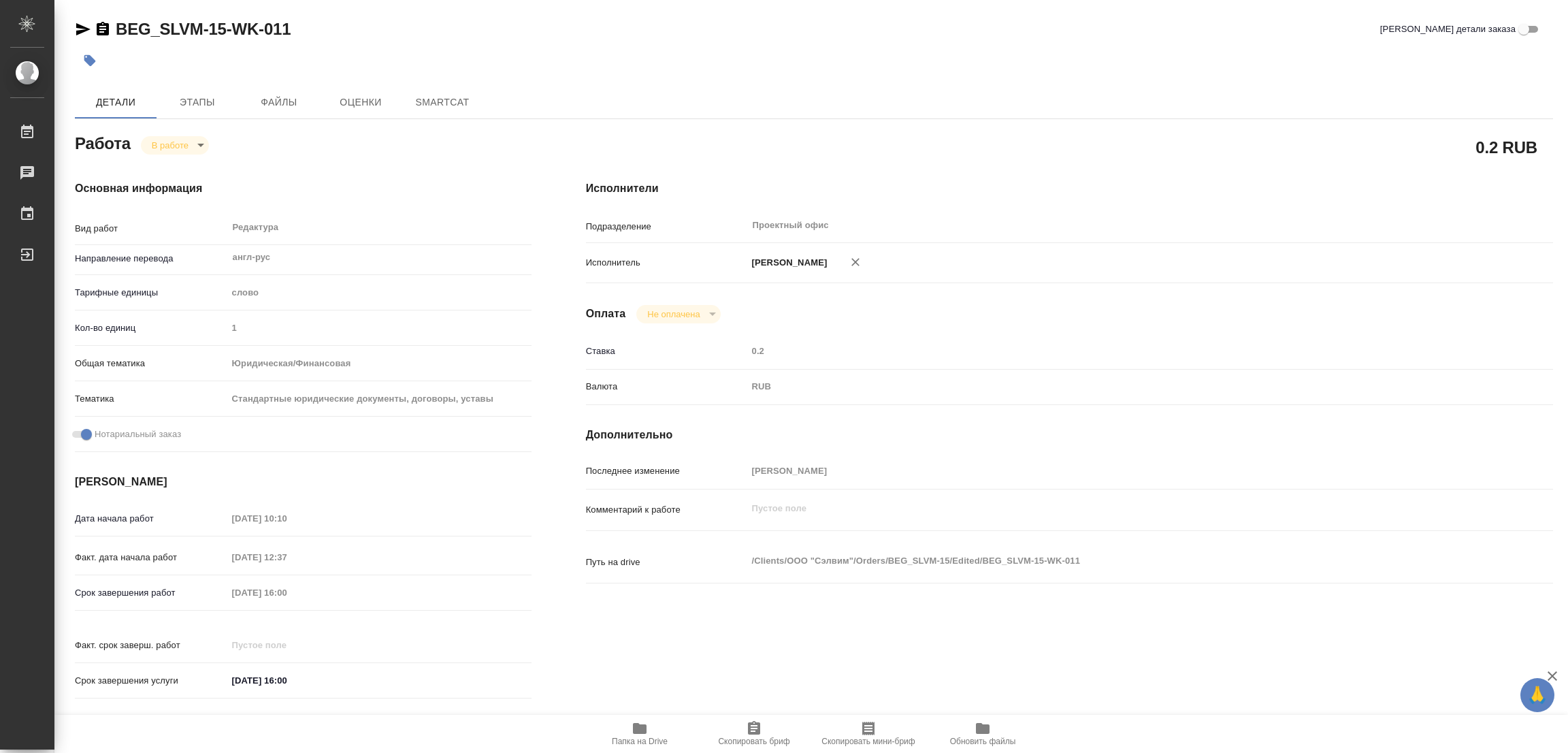
type textarea "x"
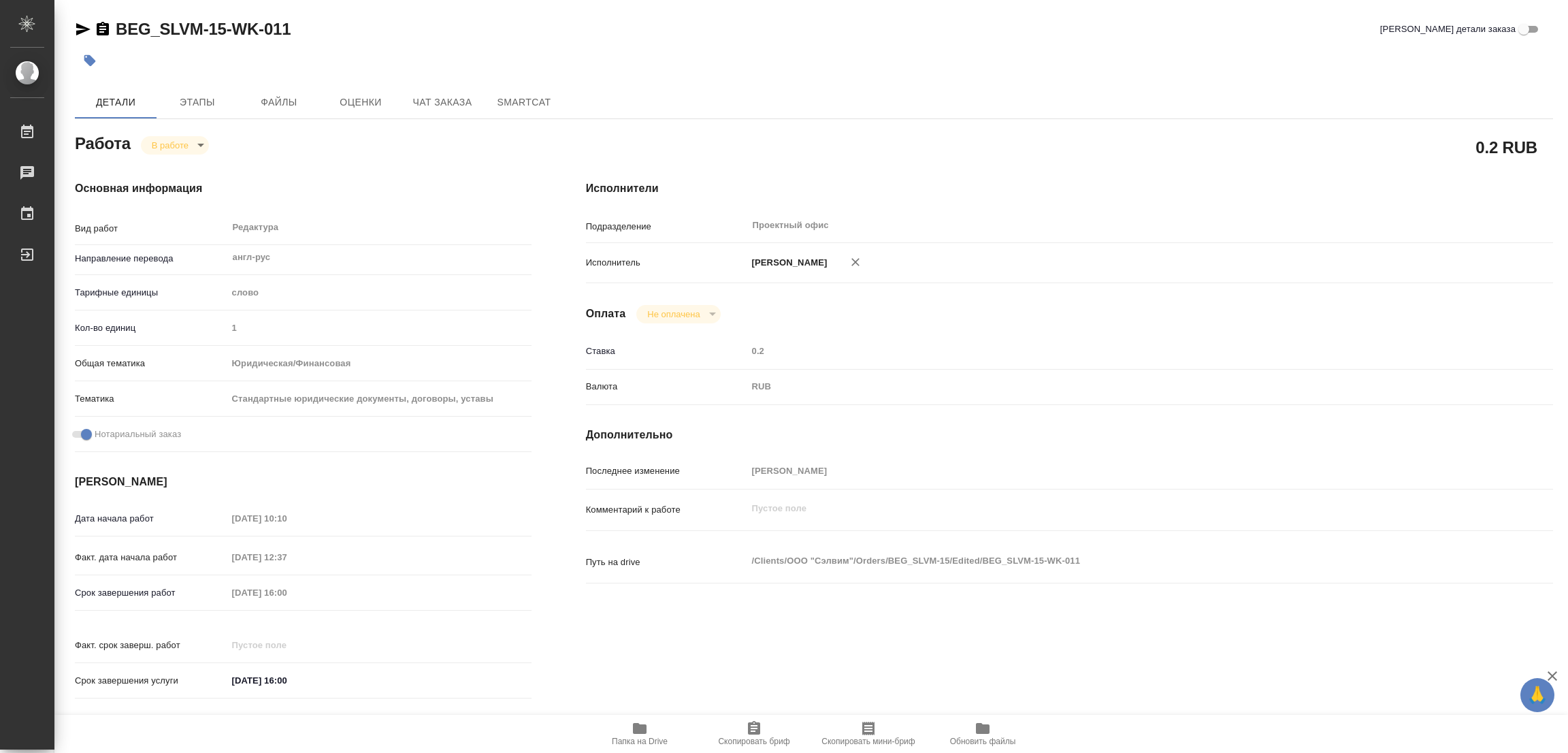
type textarea "x"
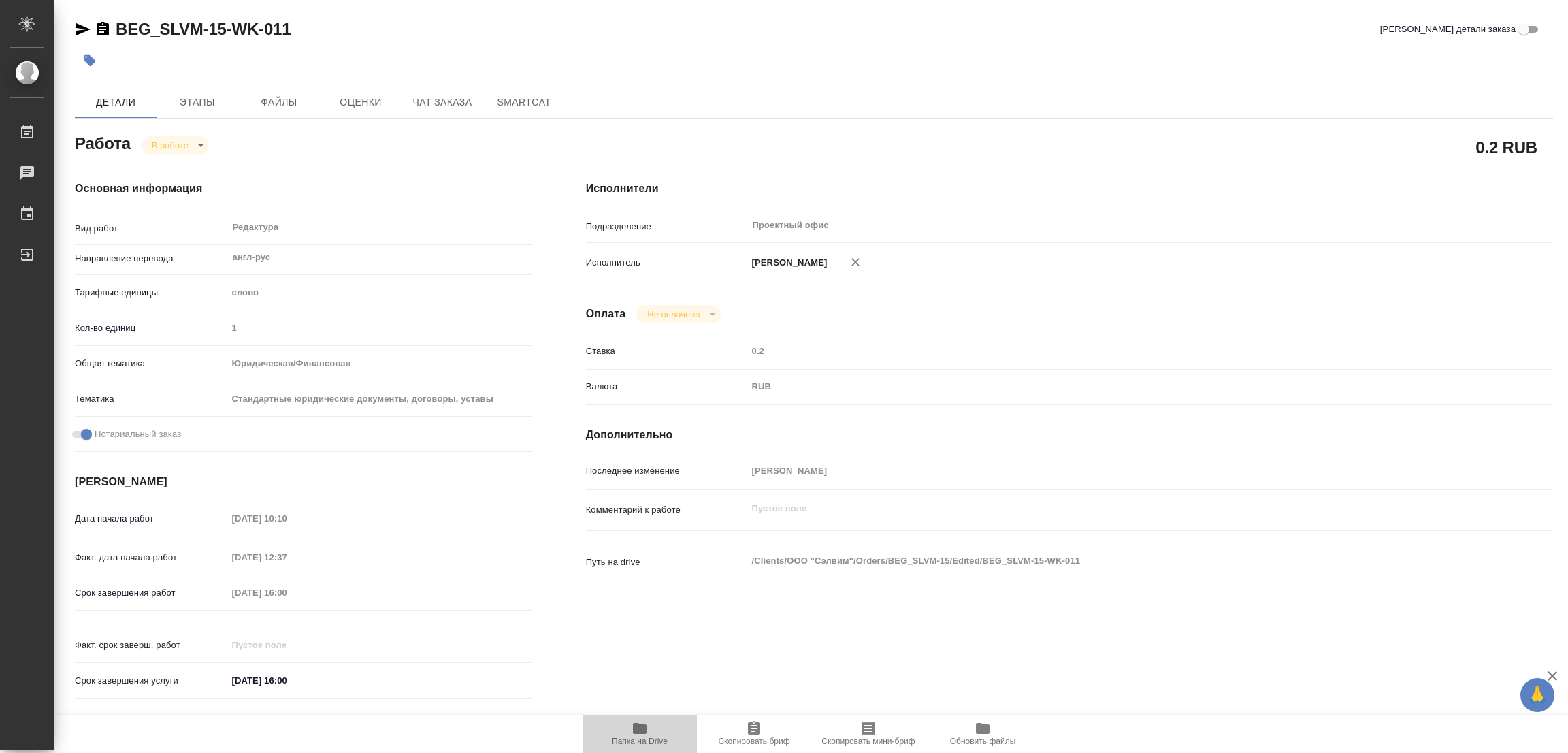
click at [635, 723] on icon "button" at bounding box center [640, 728] width 17 height 17
type textarea "x"
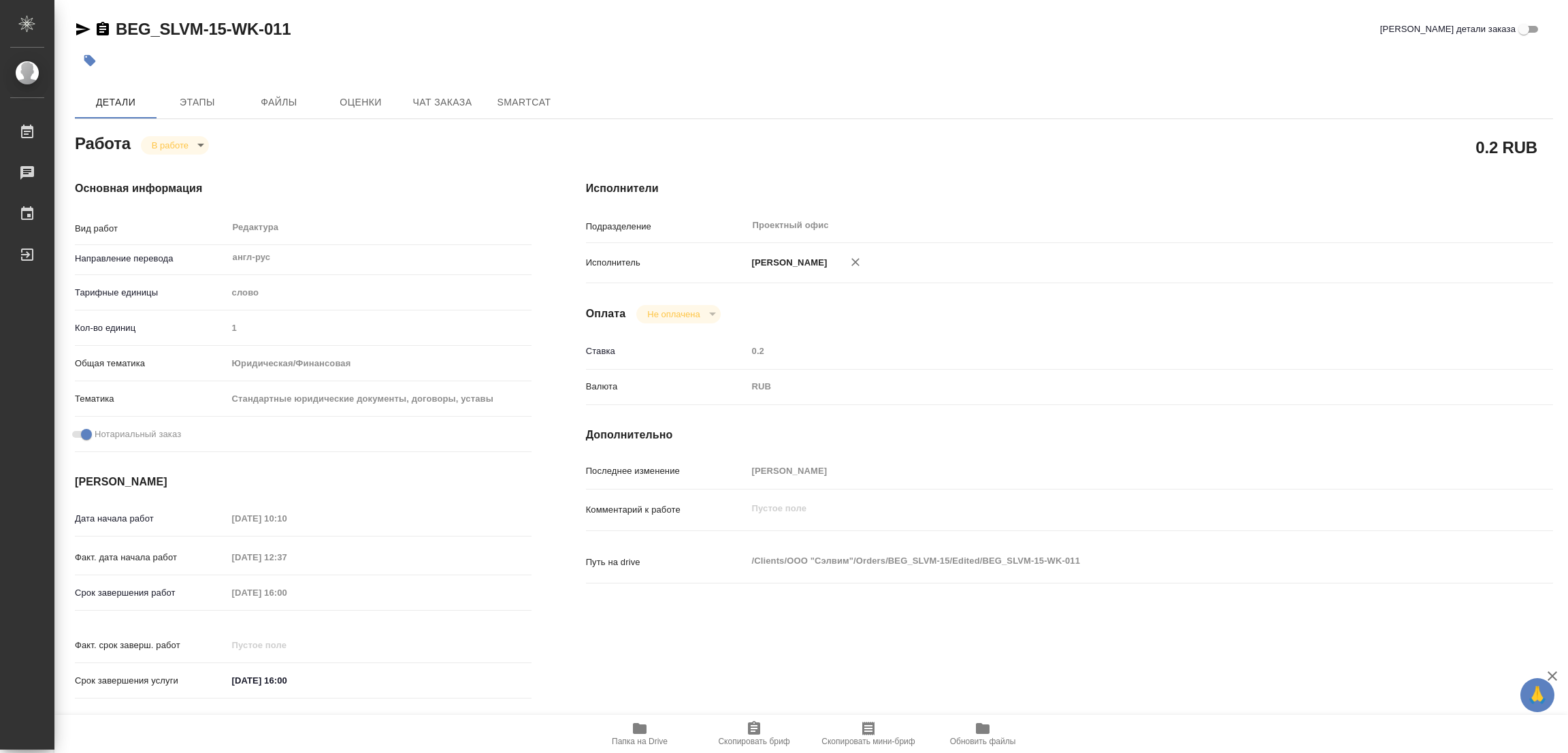
type textarea "x"
click at [639, 729] on icon "button" at bounding box center [640, 728] width 14 height 11
type textarea "x"
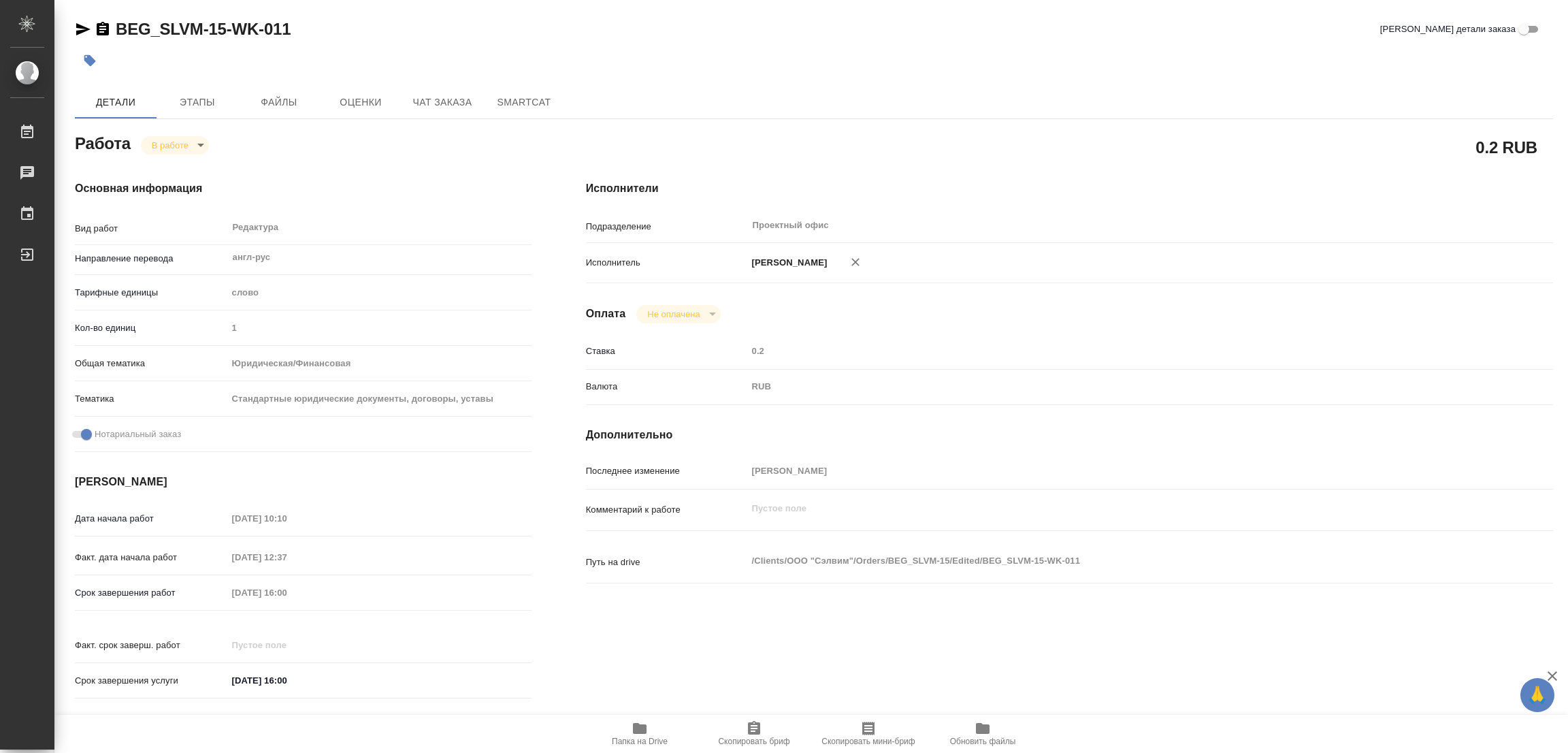
type textarea "x"
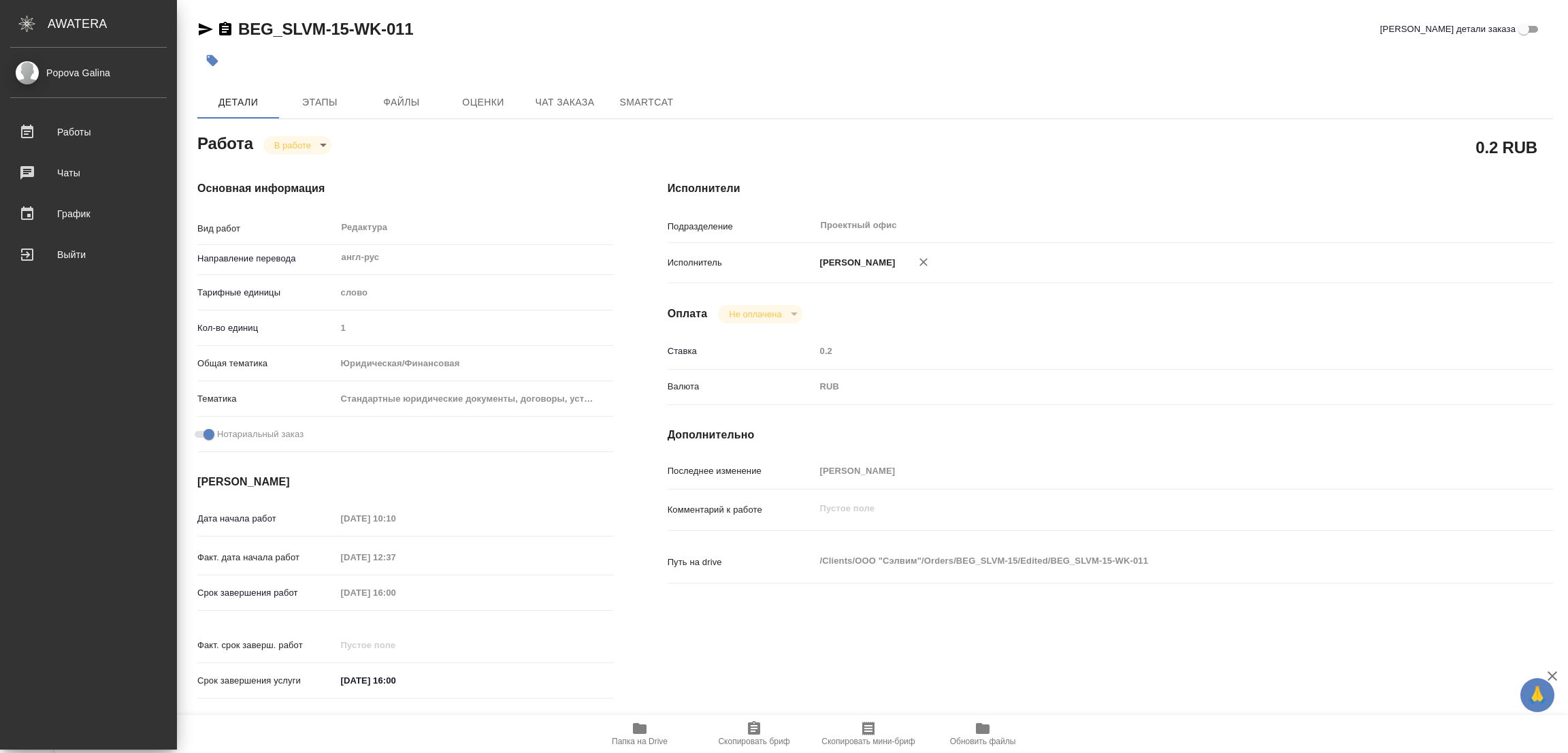
type textarea "x"
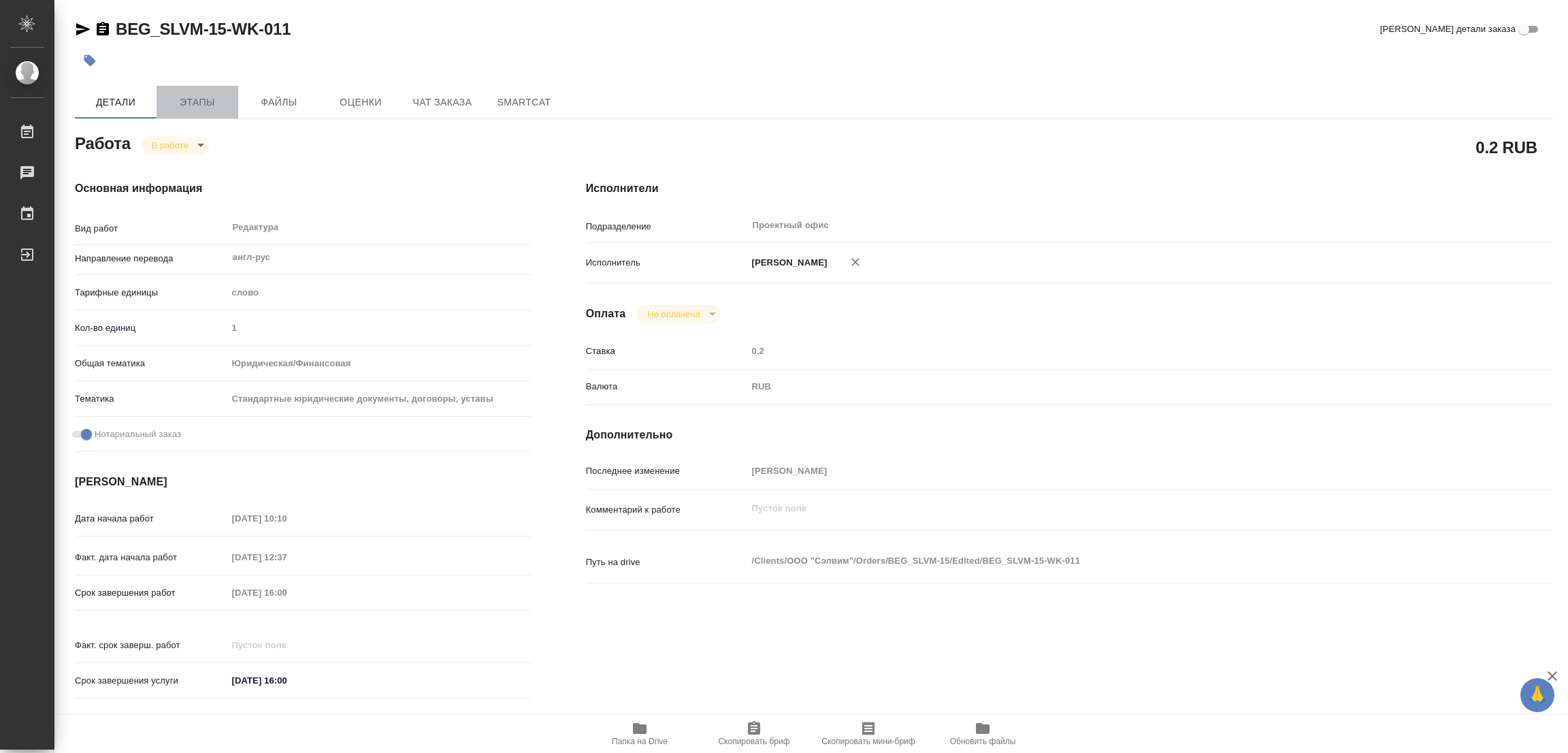
click at [179, 106] on span "Этапы" at bounding box center [197, 102] width 65 height 17
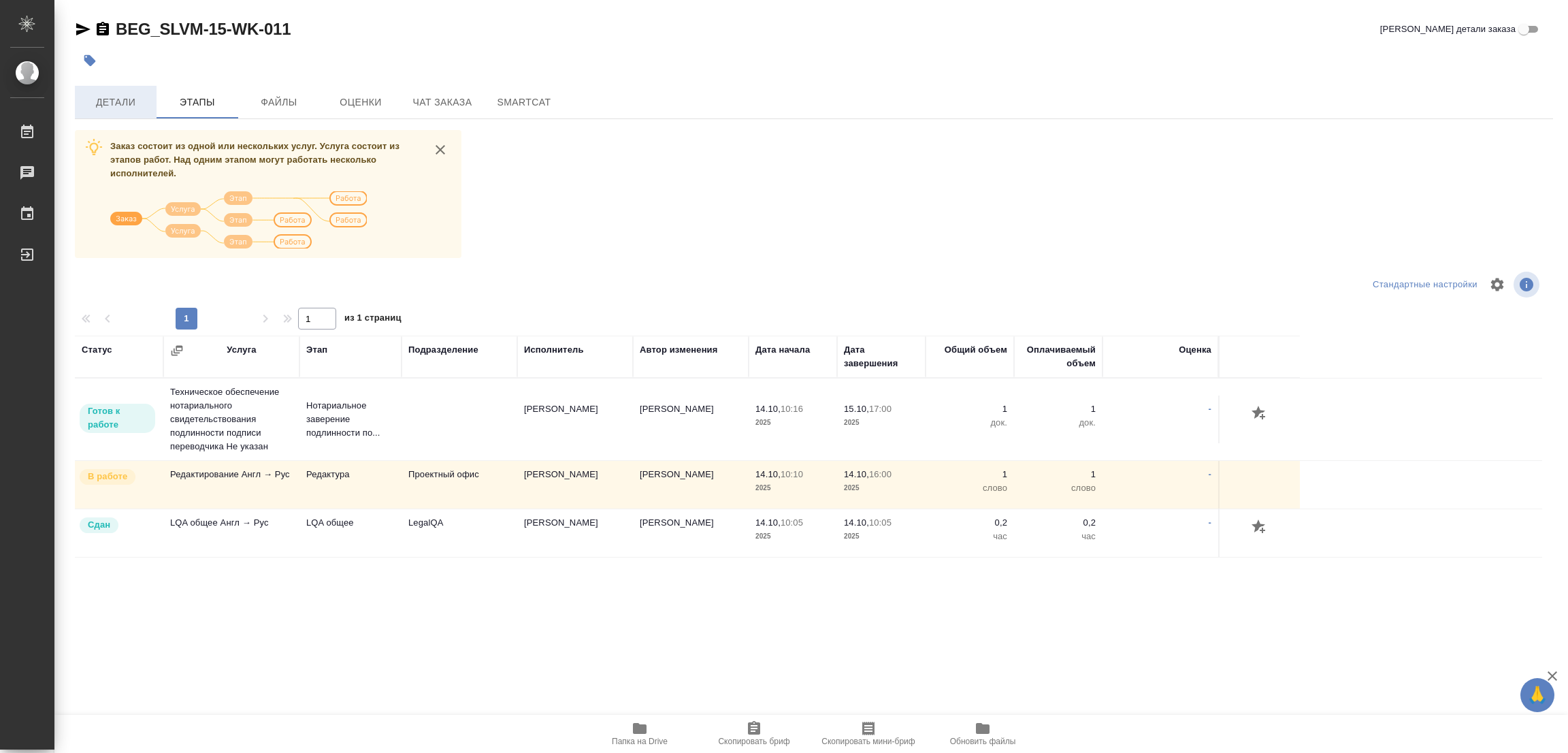
click at [107, 94] on span "Детали" at bounding box center [115, 102] width 65 height 17
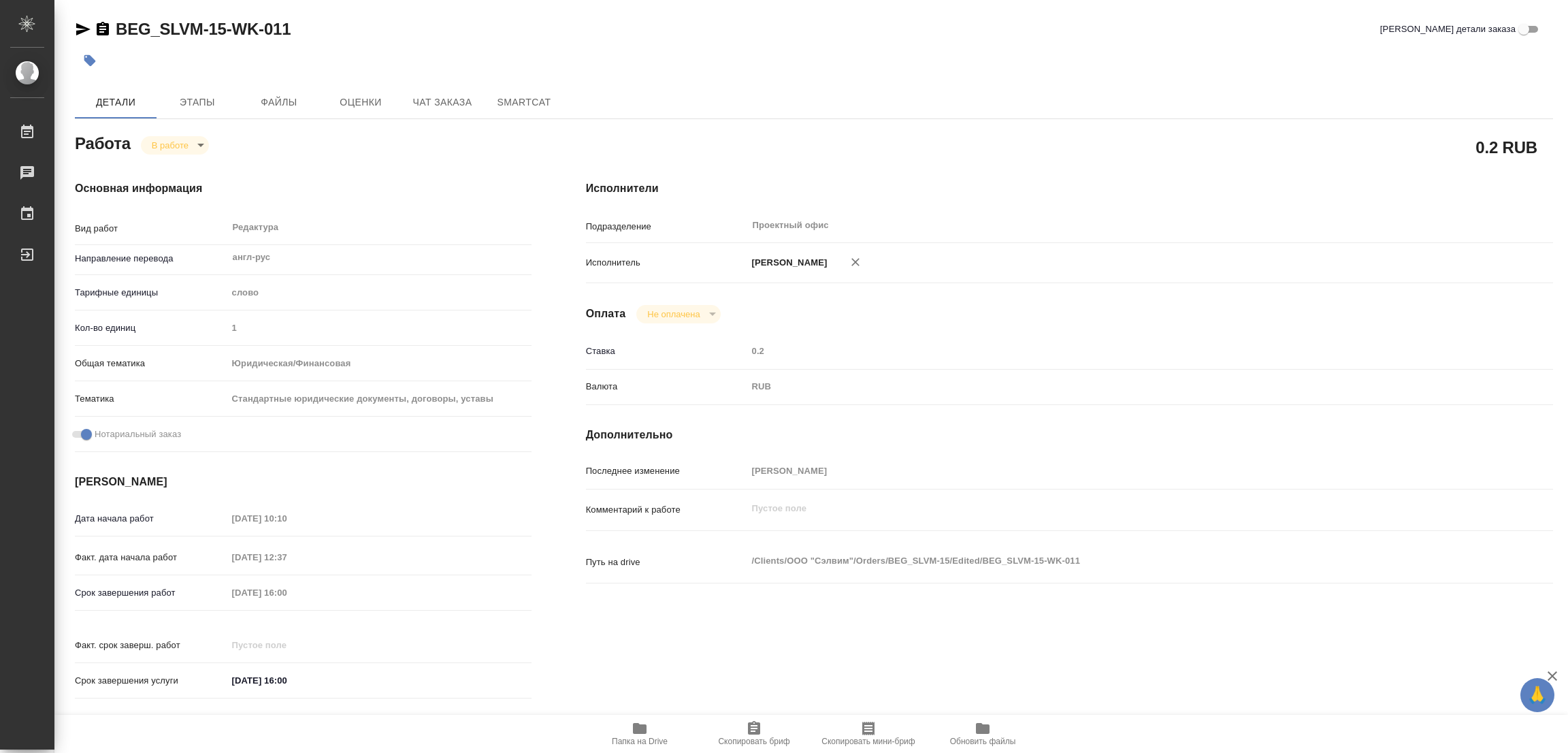
type textarea "x"
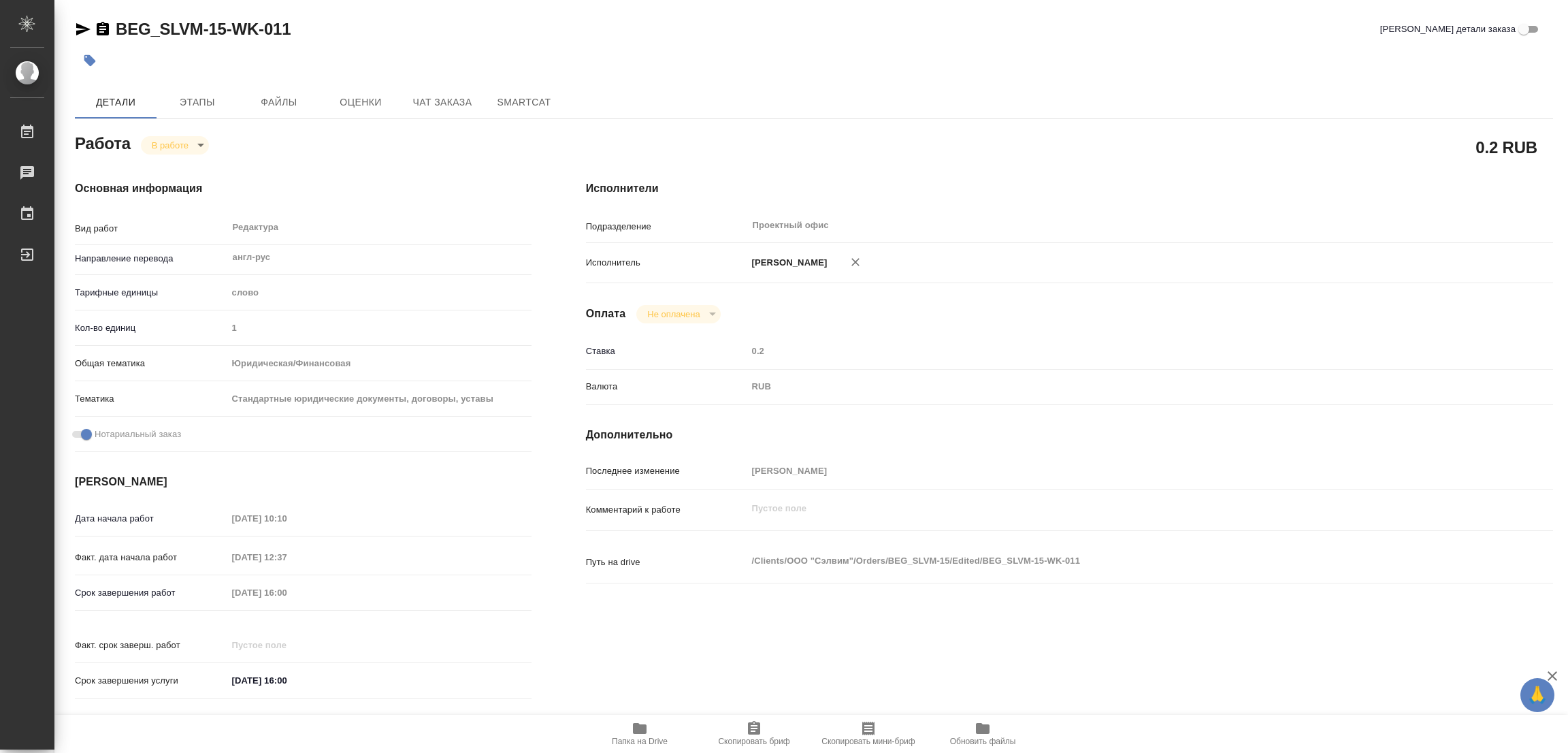
type textarea "x"
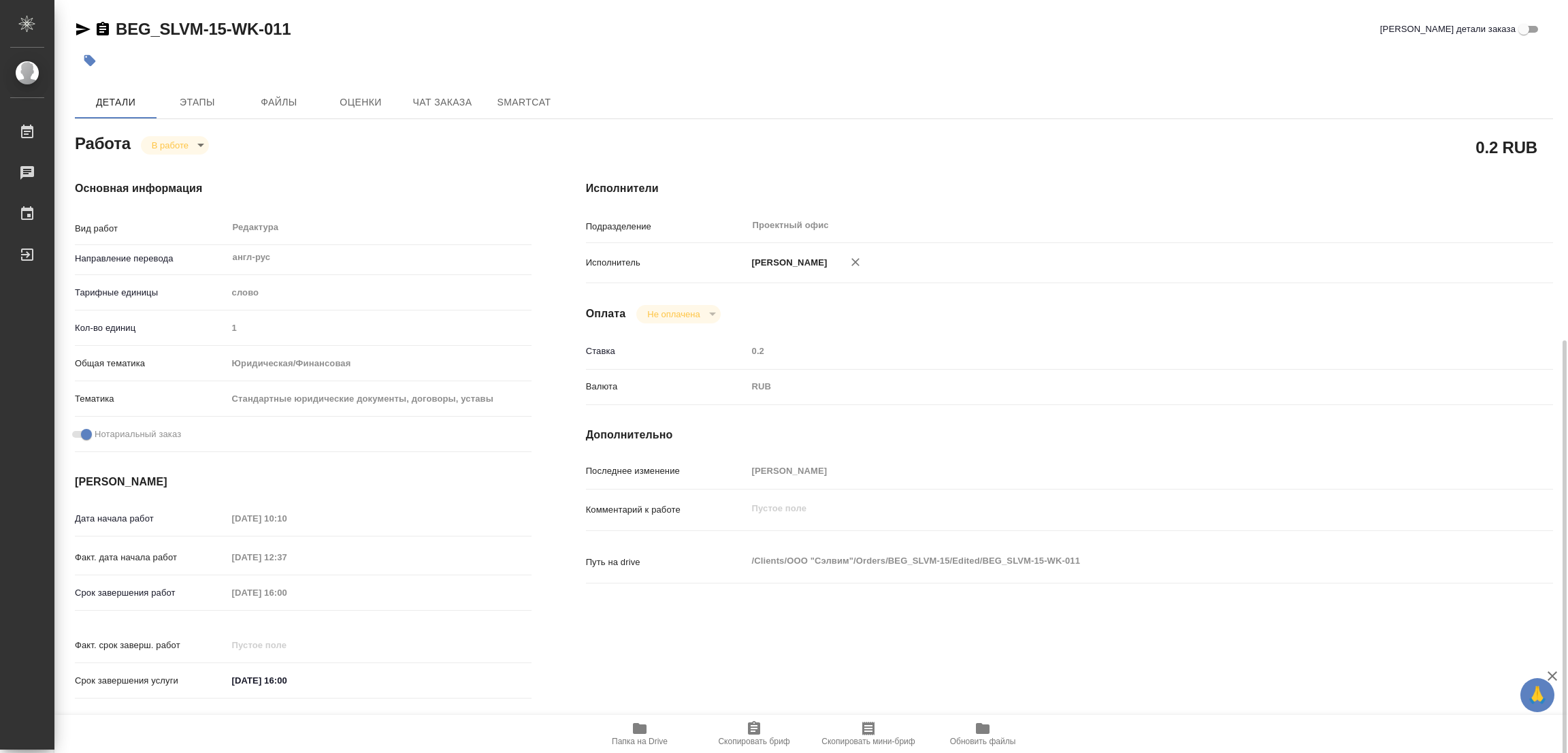
scroll to position [306, 0]
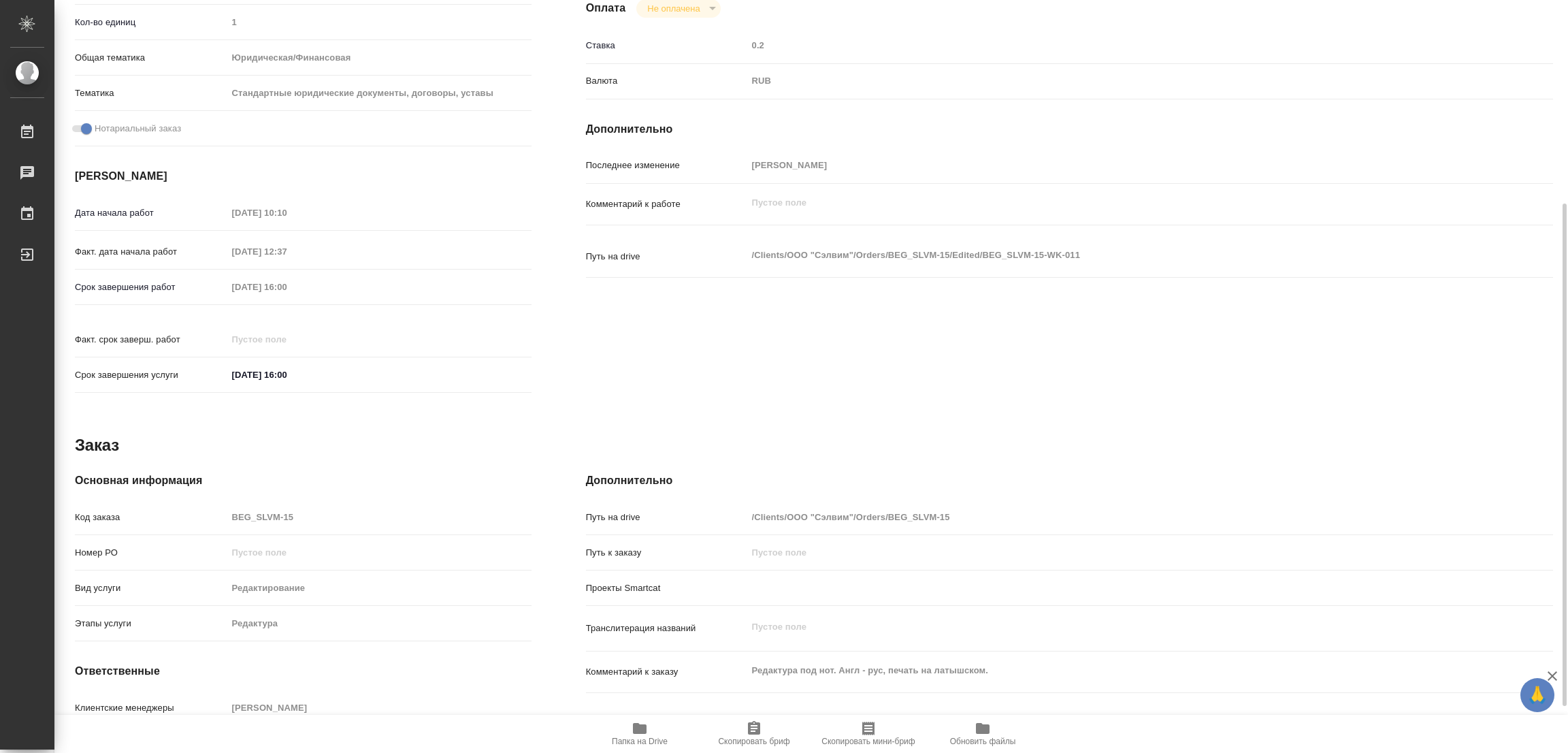
type textarea "x"
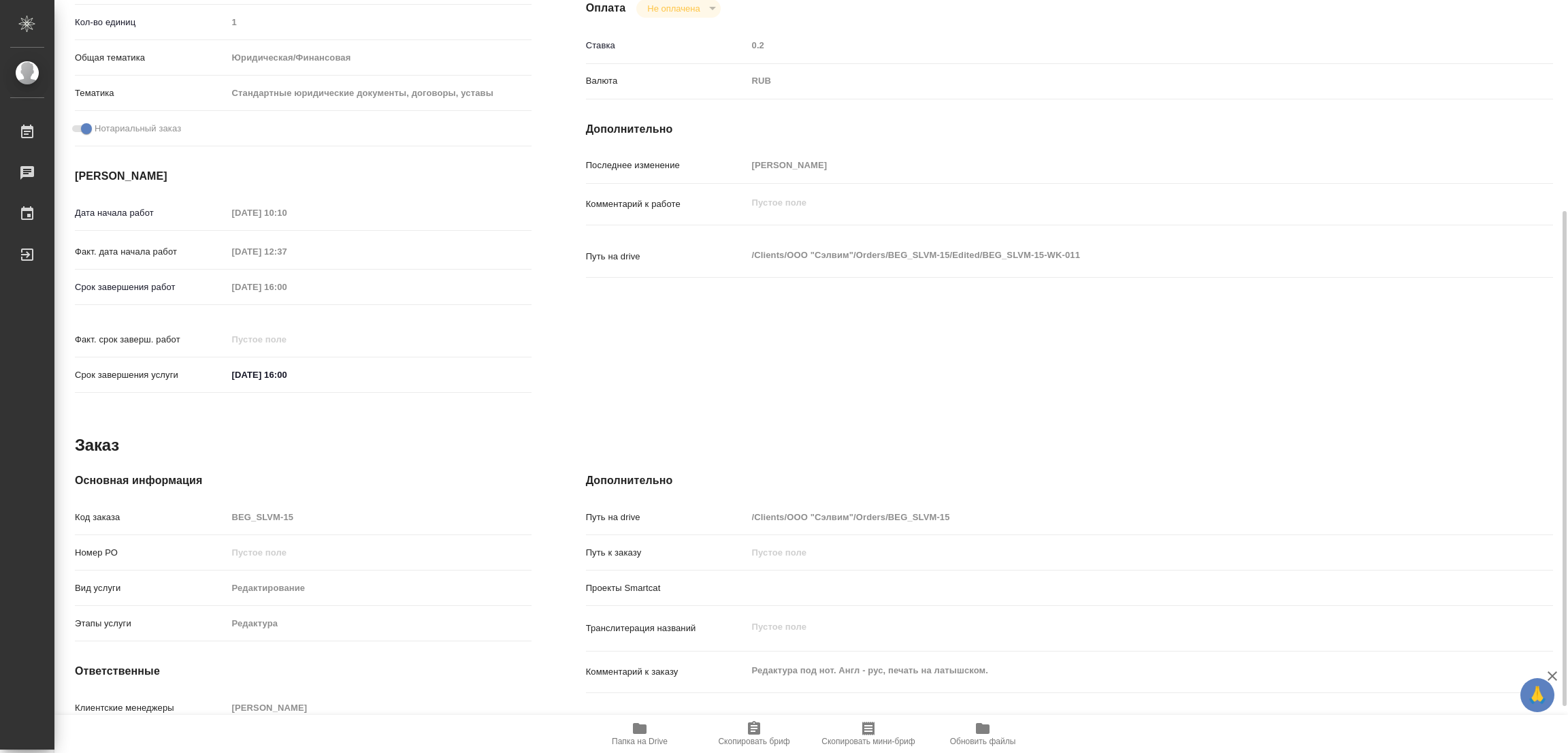
scroll to position [431, 0]
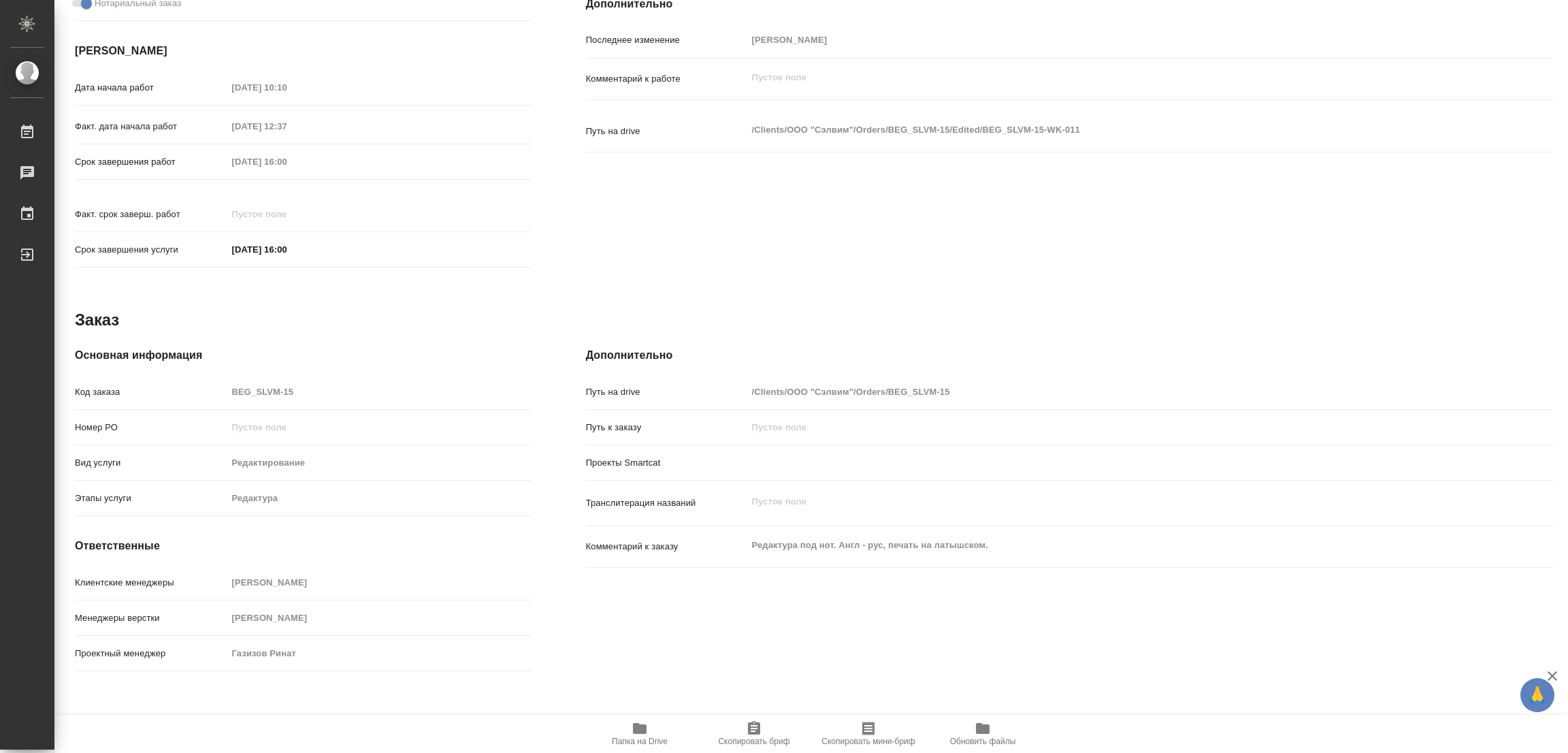
type textarea "x"
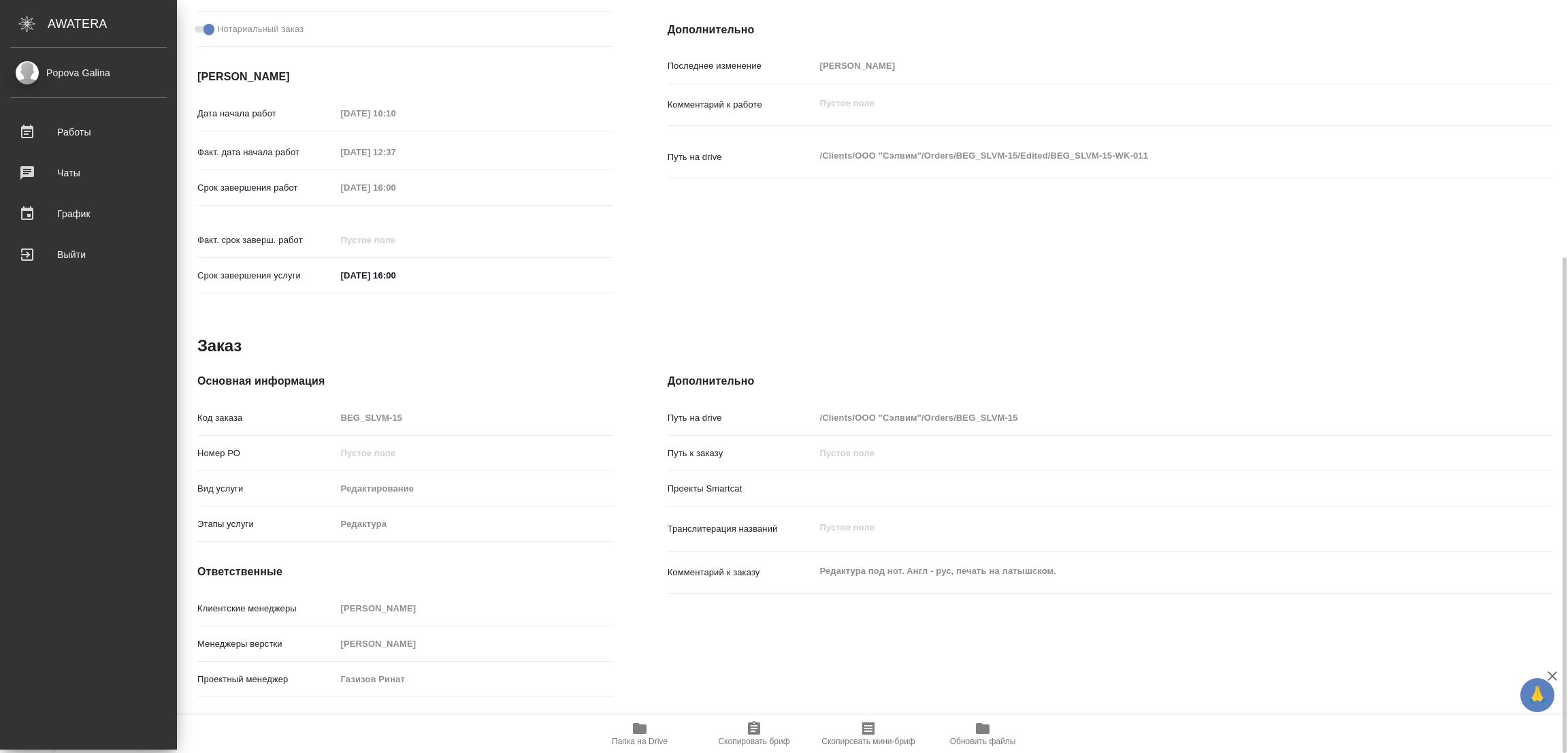
type textarea "x"
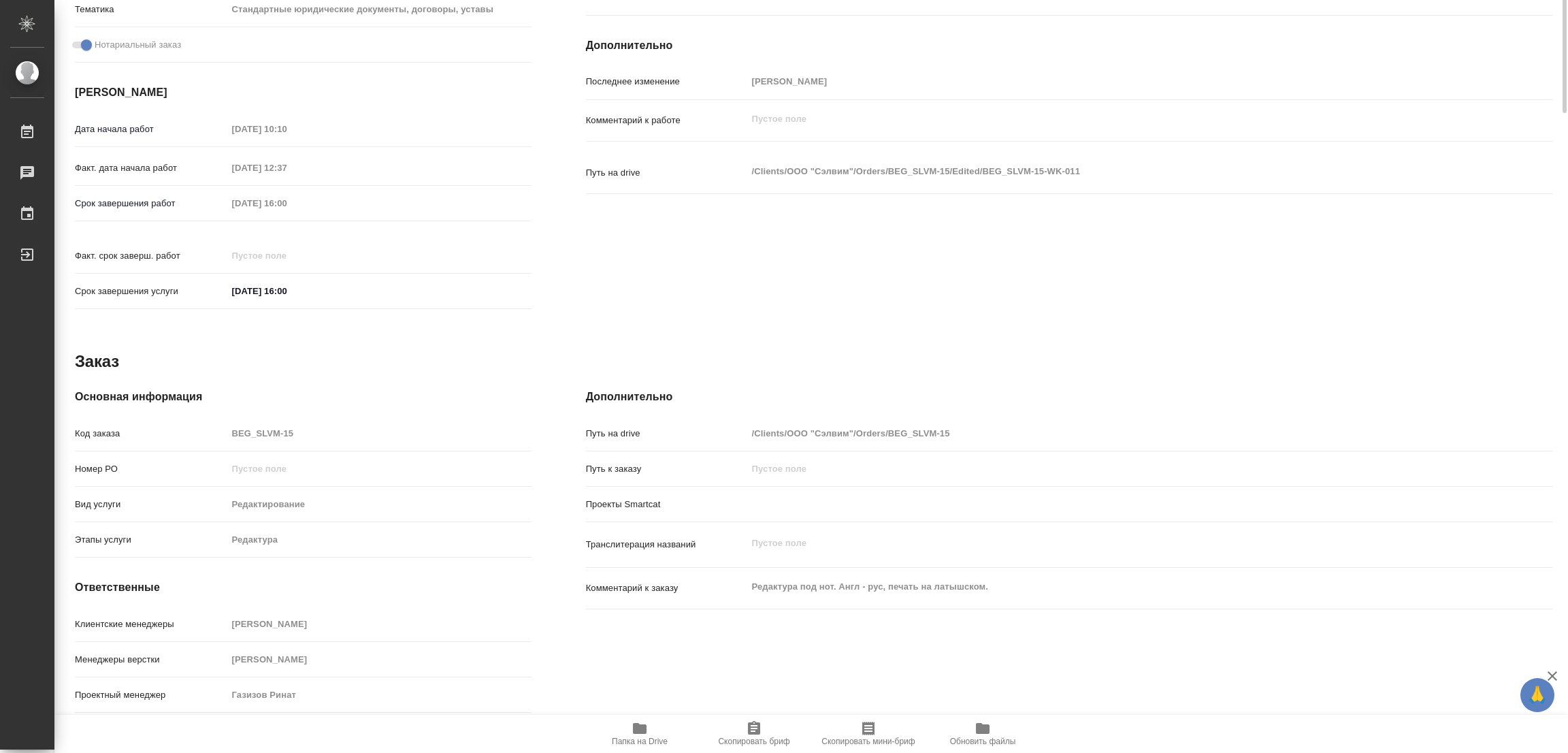
scroll to position [0, 0]
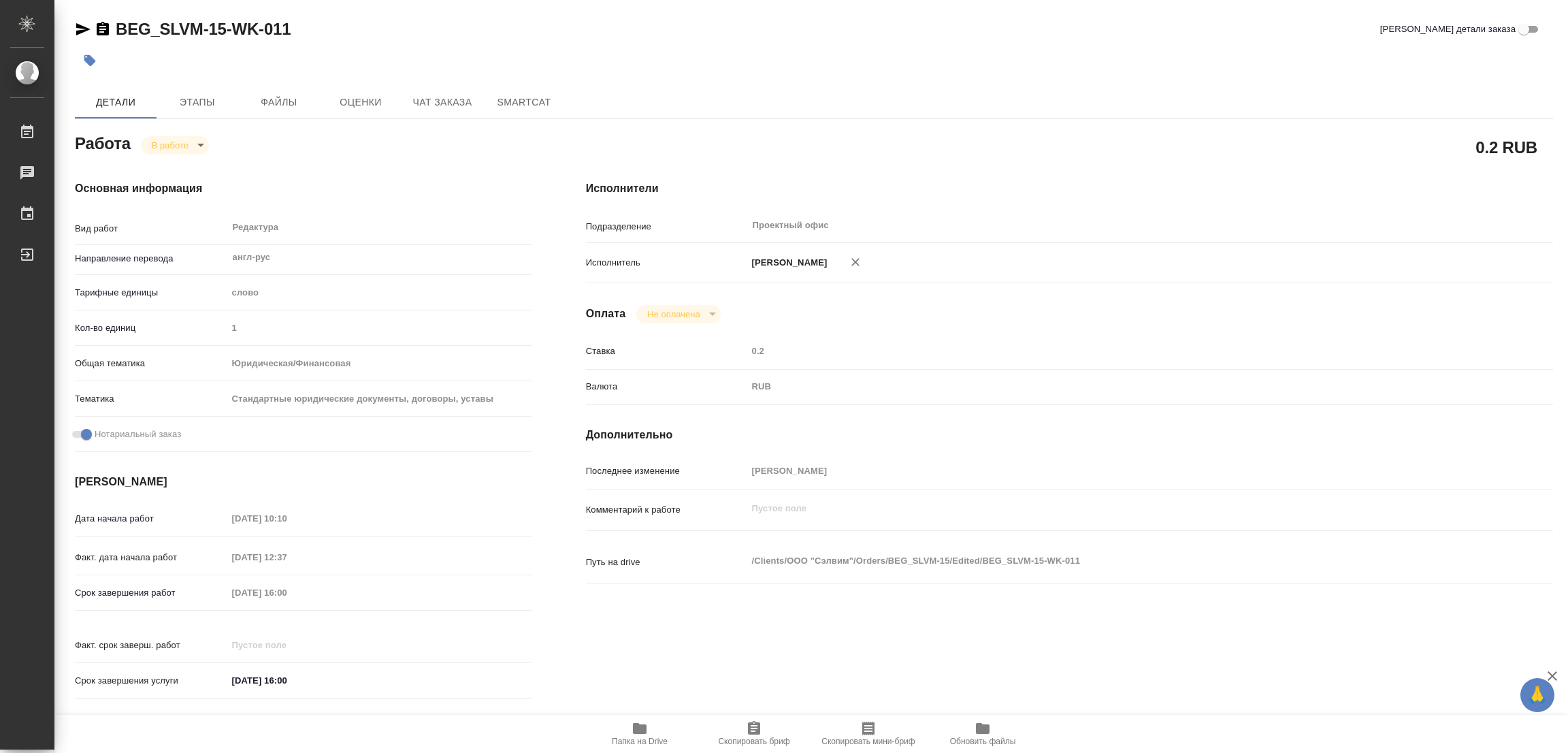
click at [165, 136] on body "🙏 .cls-1 fill:#fff; AWATERA Popova Galina Работы 0 Чаты График Выйти BEG_SLVM-1…" at bounding box center [784, 376] width 1568 height 753
click at [168, 160] on button "Выполнен" at bounding box center [176, 167] width 50 height 15
type textarea "x"
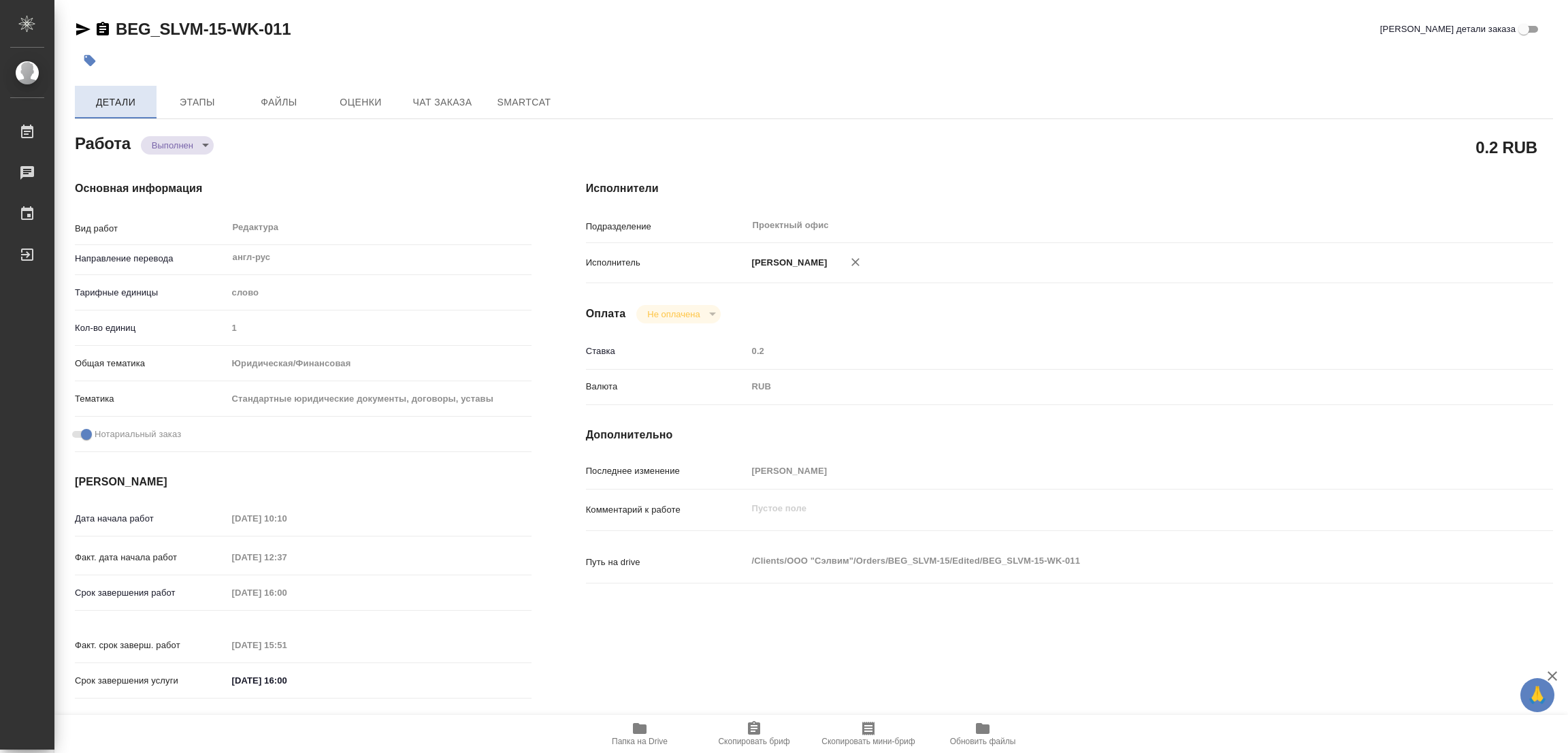
type textarea "x"
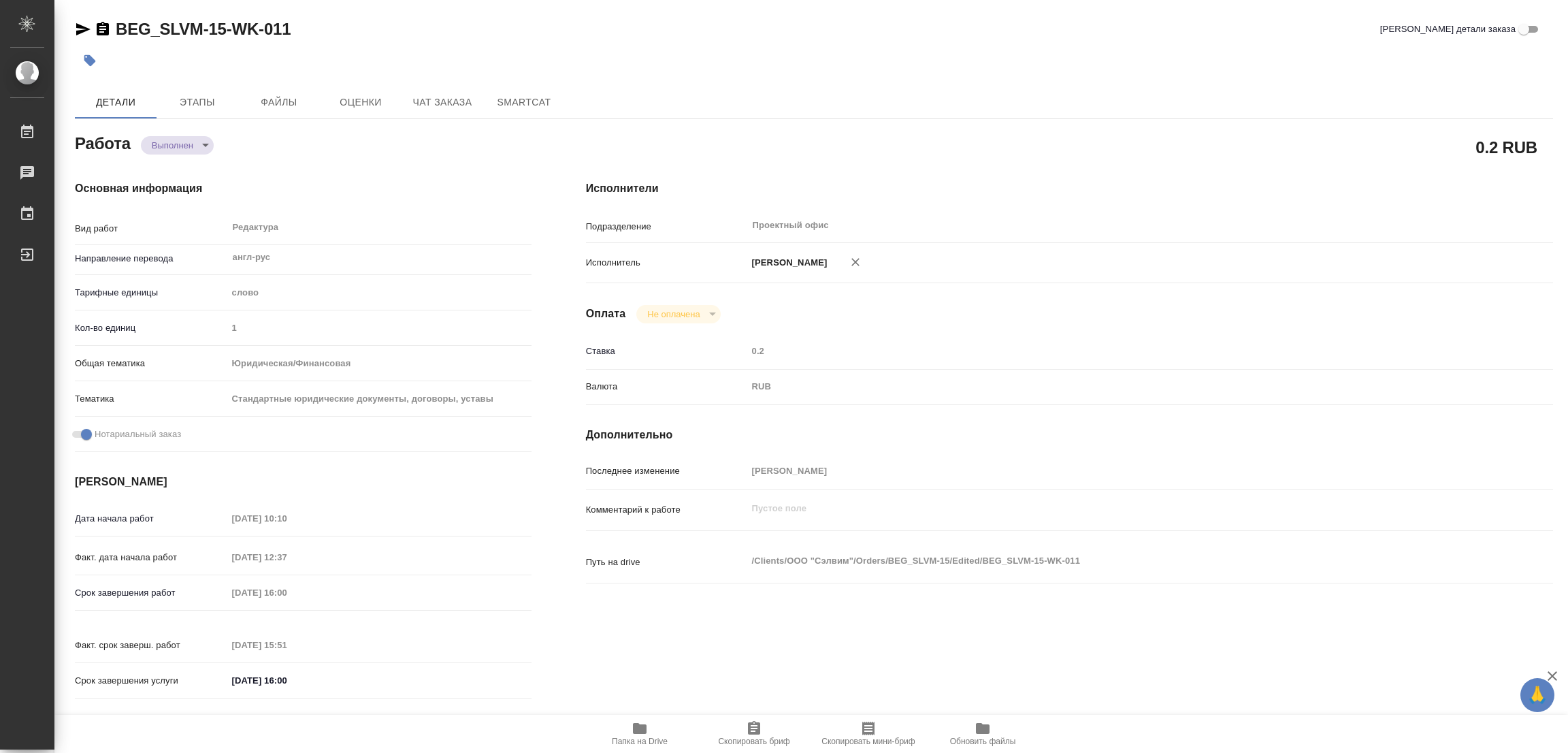
type textarea "x"
click at [88, 59] on icon "button" at bounding box center [90, 61] width 12 height 12
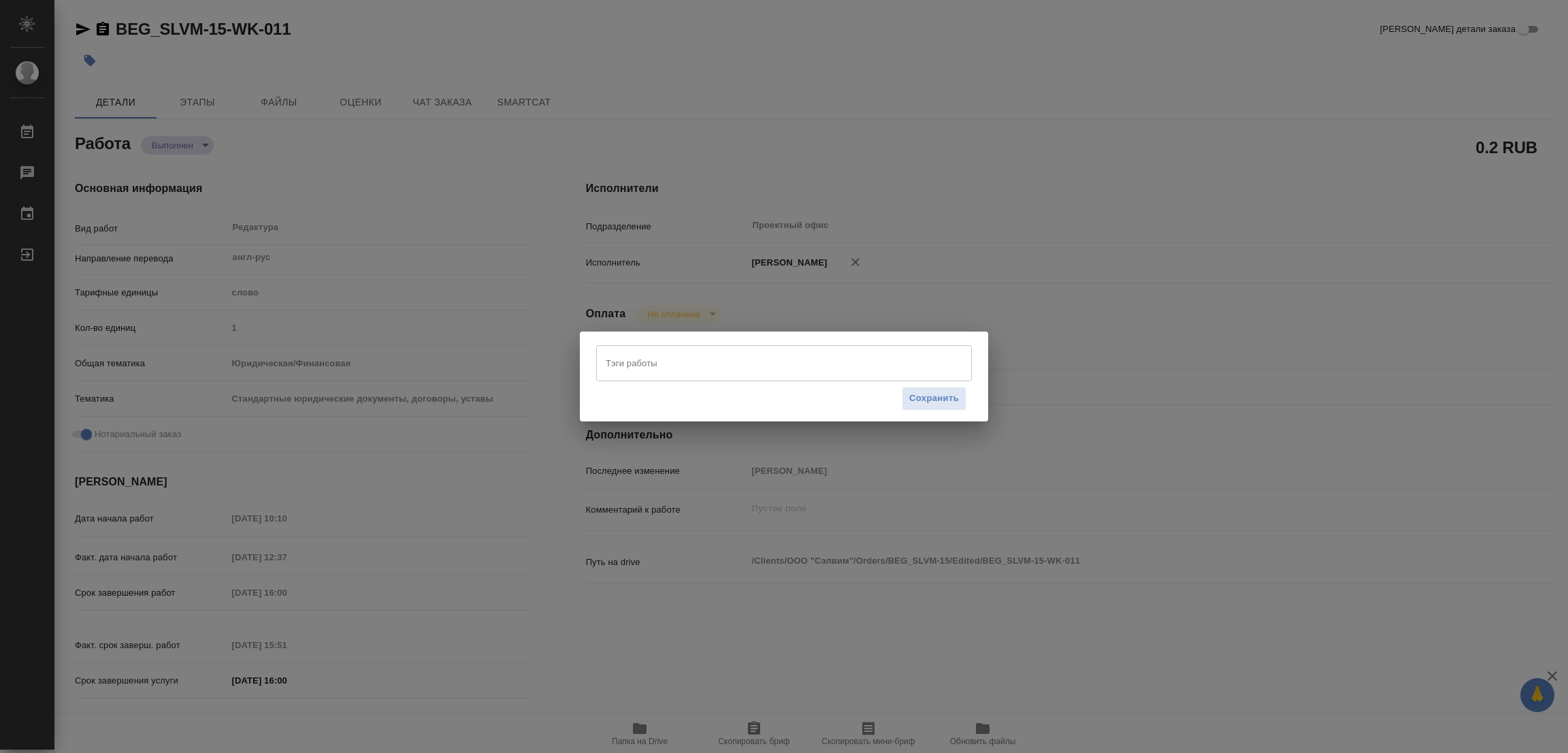
type textarea "x"
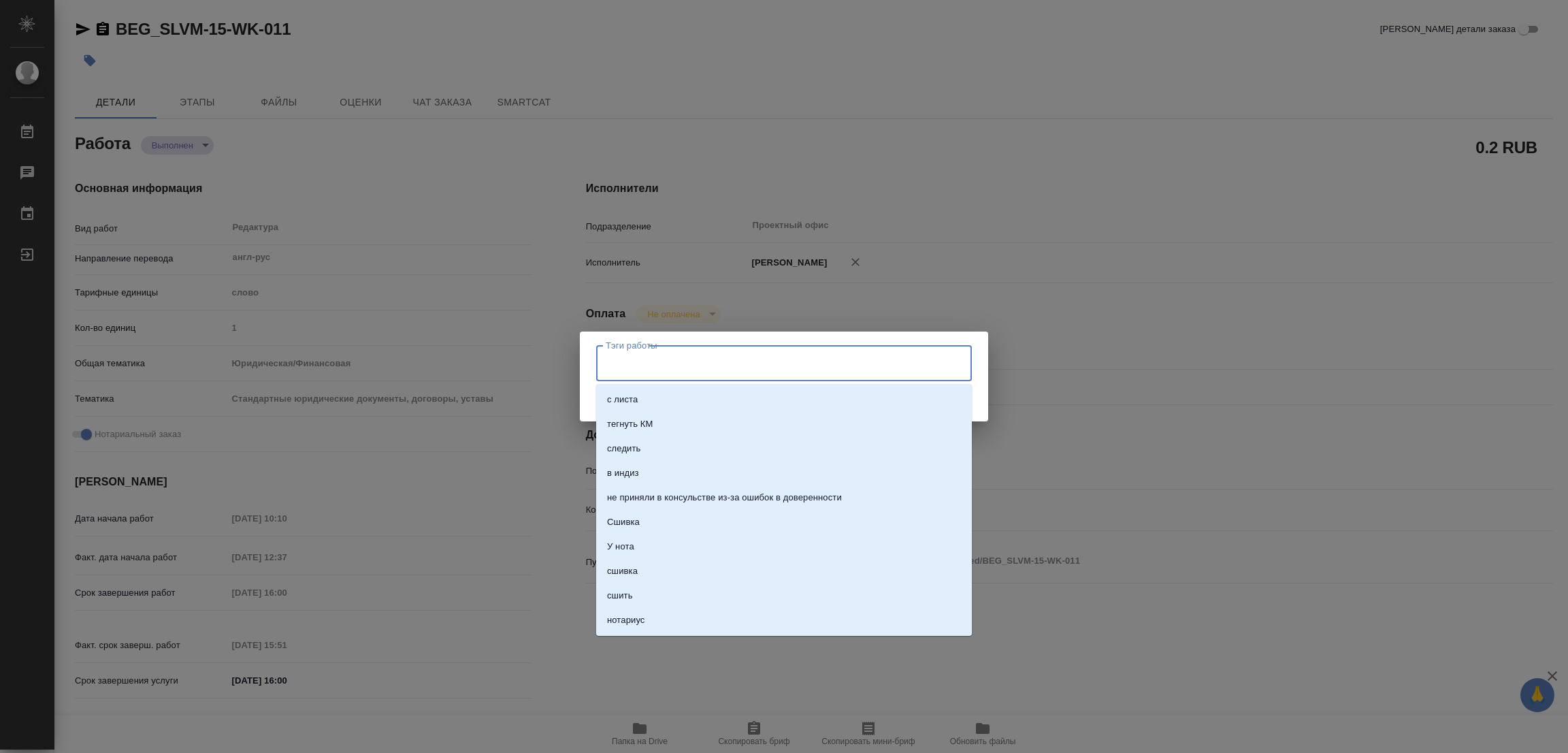
click at [708, 360] on input "Тэги работы" at bounding box center [771, 363] width 338 height 23
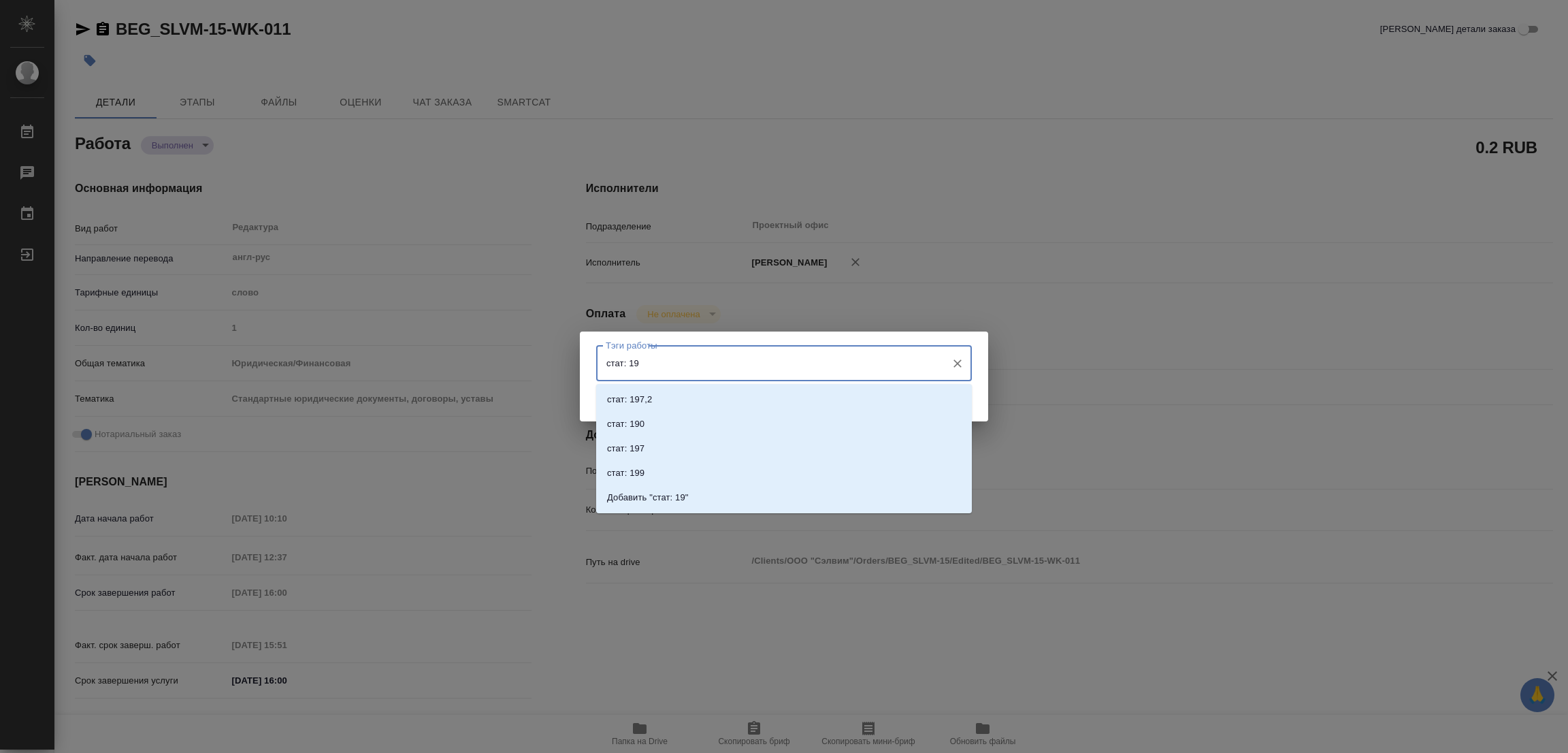
type input "стат: 197"
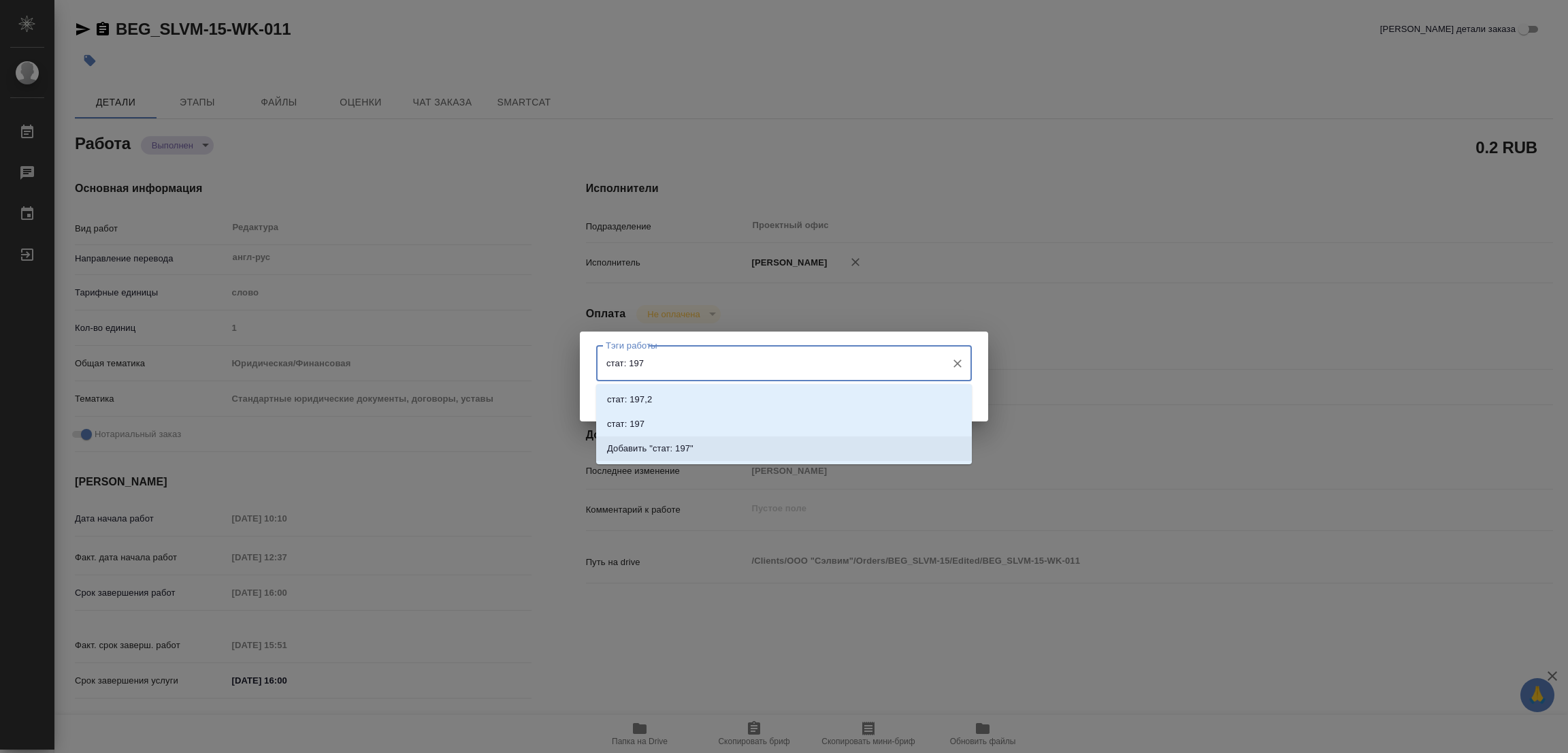
click at [676, 441] on p "Добавить "стат: 197"" at bounding box center [650, 448] width 87 height 14
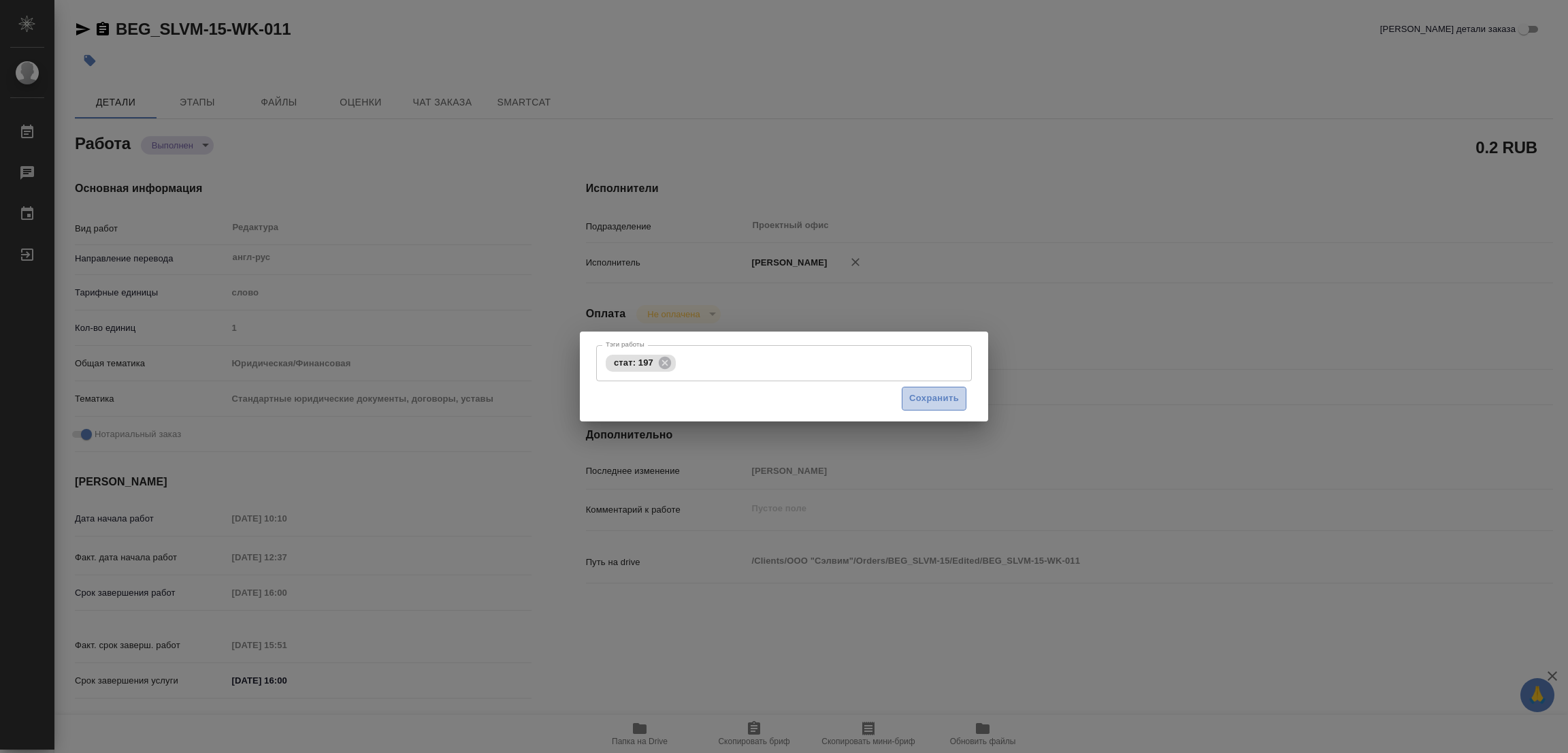
click at [924, 400] on span "Сохранить" at bounding box center [933, 398] width 50 height 16
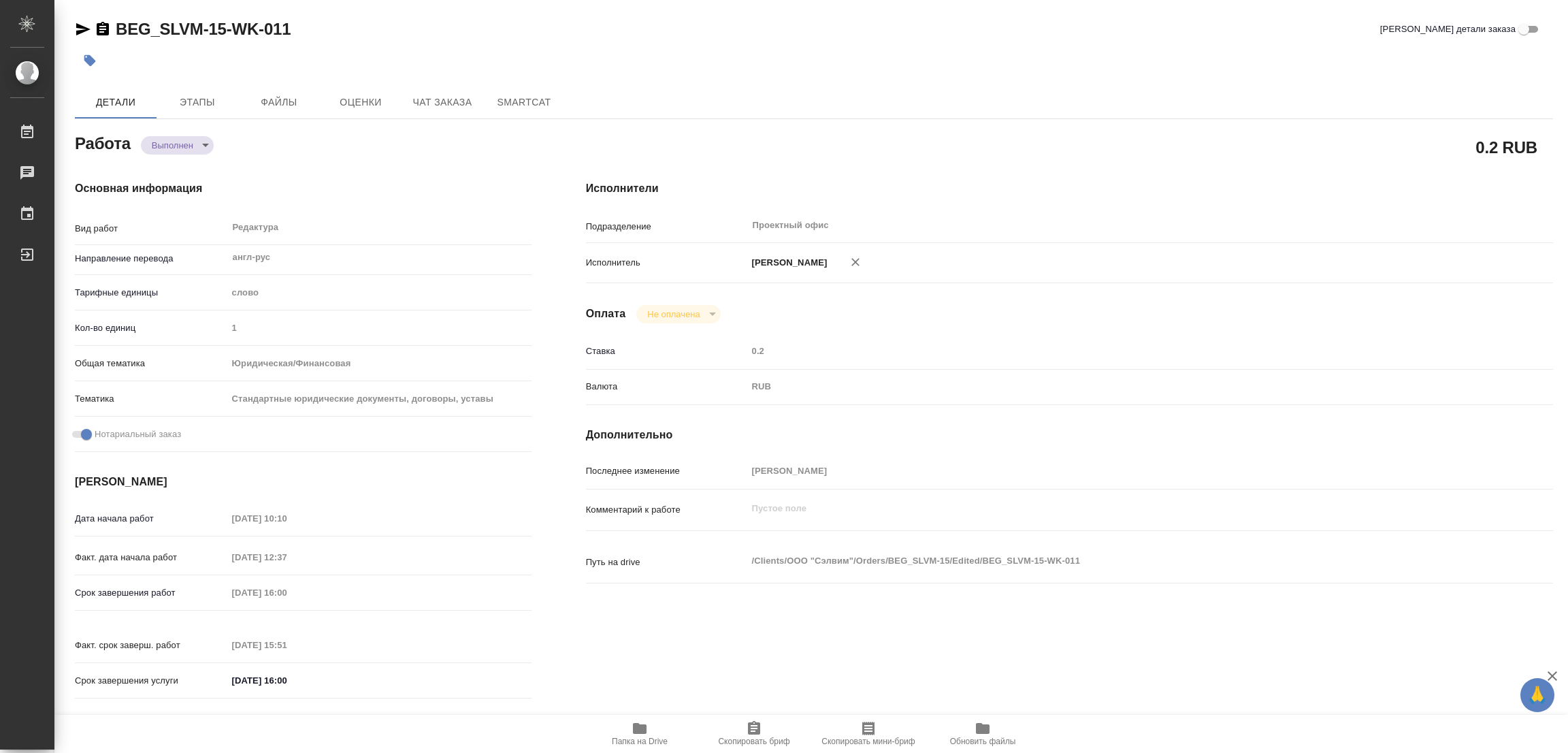
type input "completed"
type textarea "Редактура"
type textarea "x"
type input "англ-рус"
type input "5a8b1489cc6b4906c91bfd90"
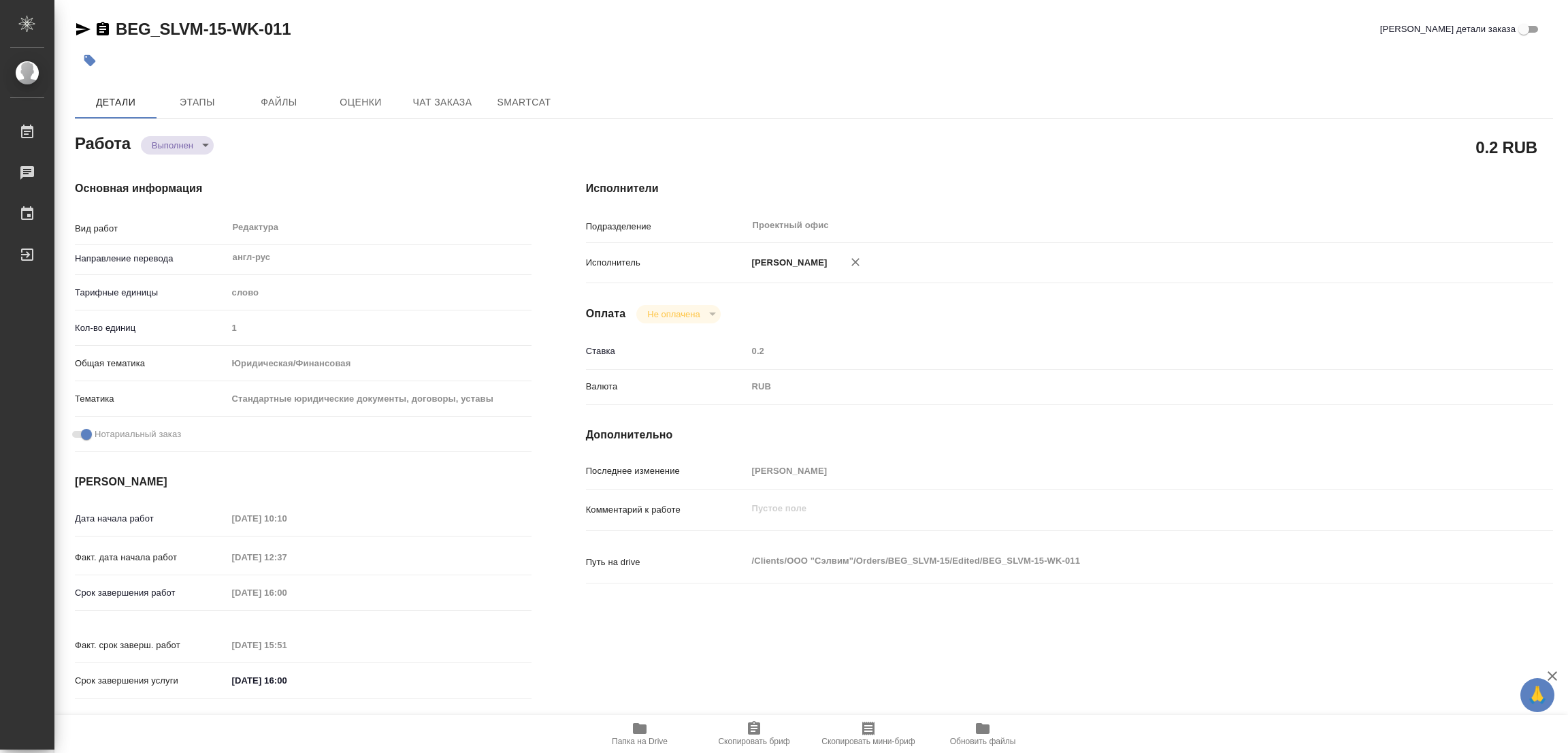
type input "1"
type input "yr-fn"
type input "5f647205b73bc97568ca66bf"
checkbox input "true"
type input "14.10.2025 10:10"
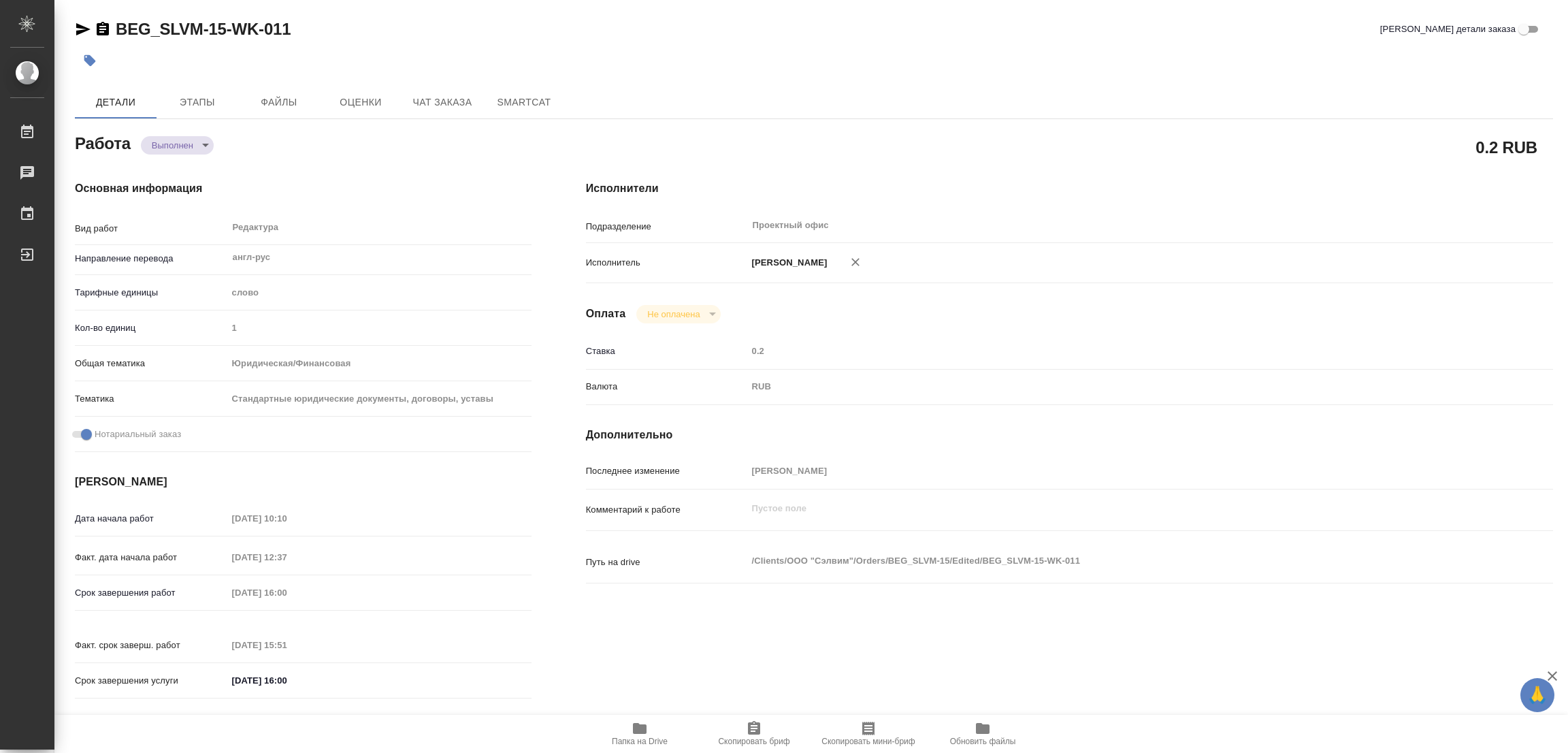
type input "14.10.2025 12:37"
type input "14.10.2025 16:00"
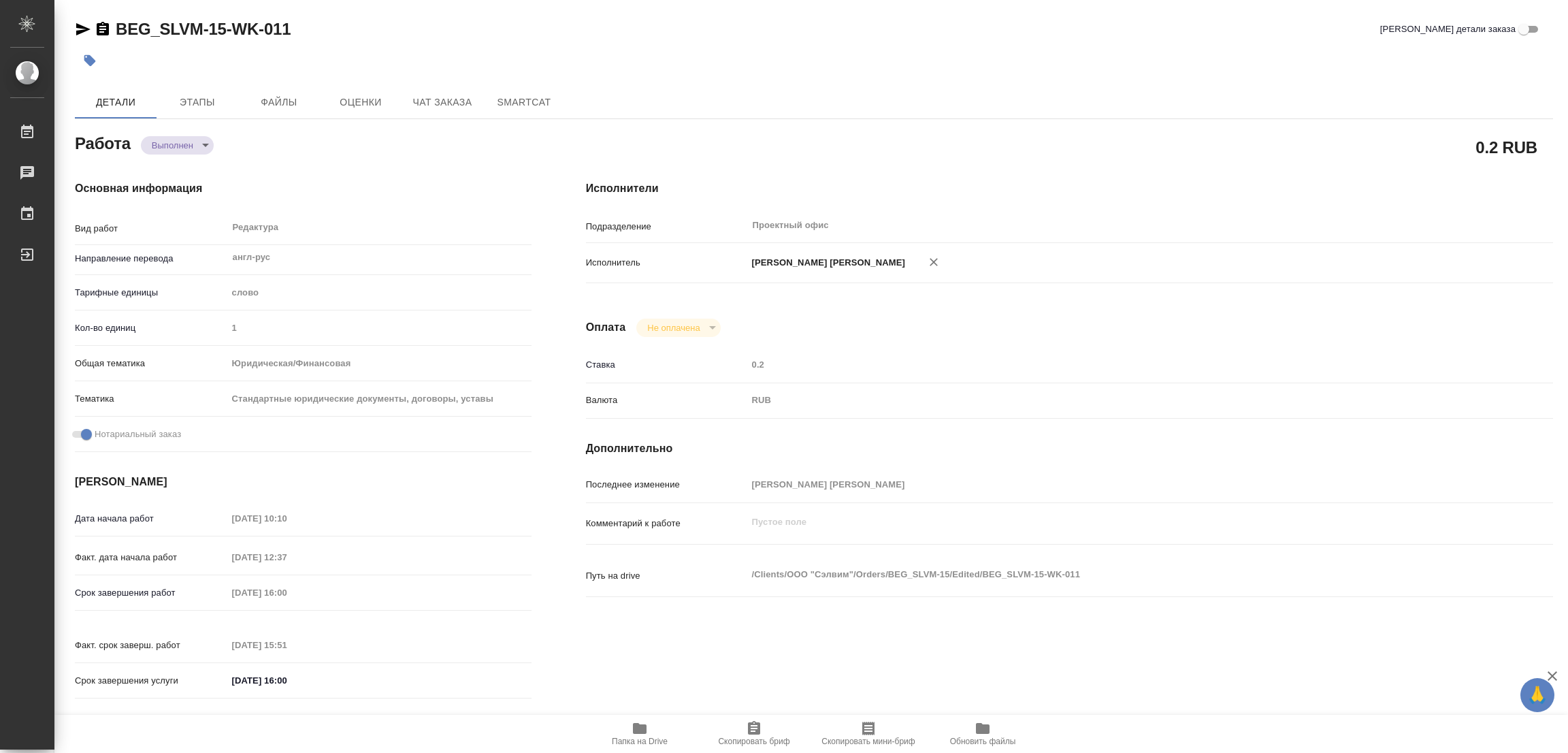
type input "14.10.2025 15:51"
type input "14.10.2025 16:00"
type input "Проектный офис"
type input "notPayed"
type input "0.2"
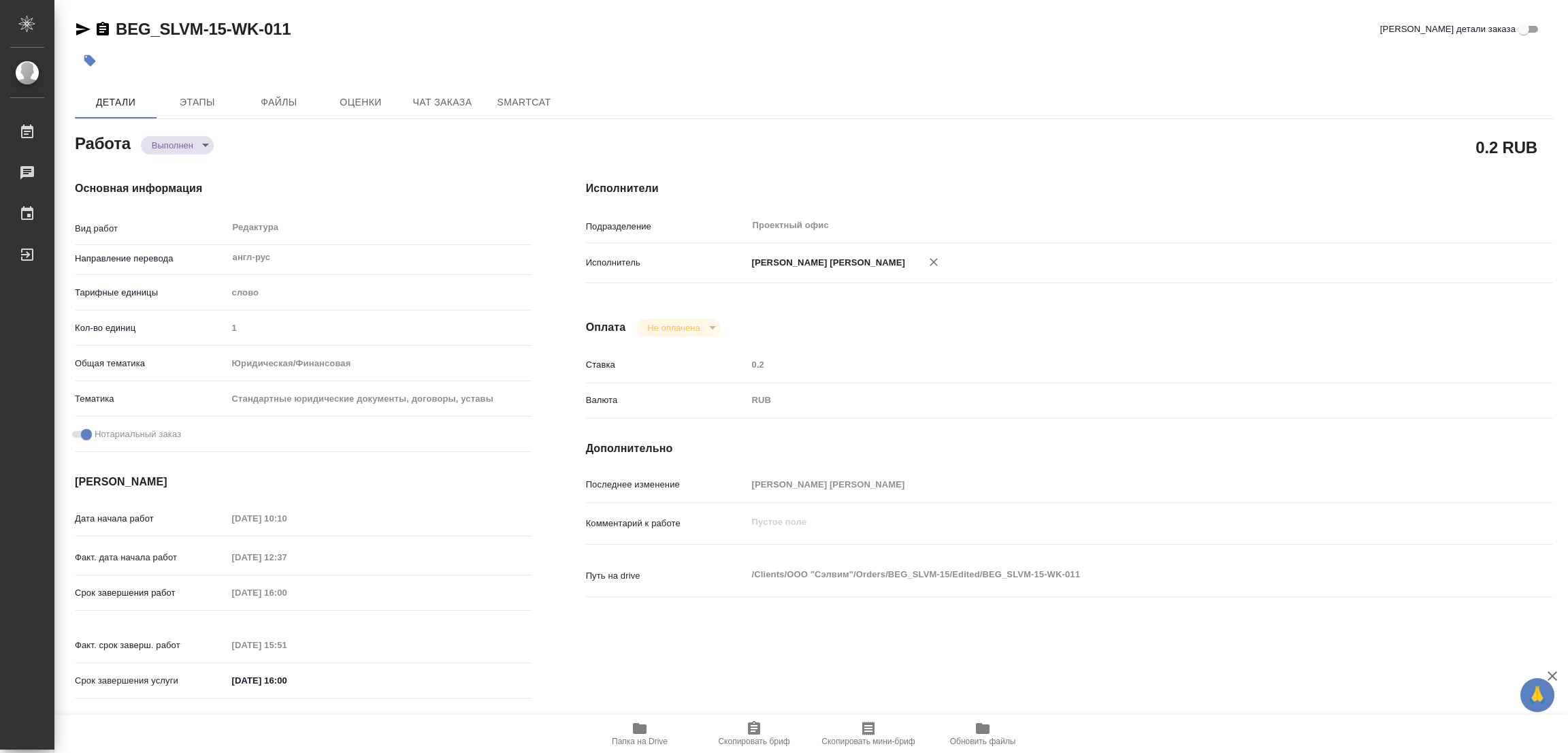
type input "RUB"
type input "[PERSON_NAME]"
type textarea "x"
type textarea "/Clients/ООО "Сэлвим"/Orders/BEG_SLVM-15/Edited/BEG_SLVM-15-WK-011"
type textarea "x"
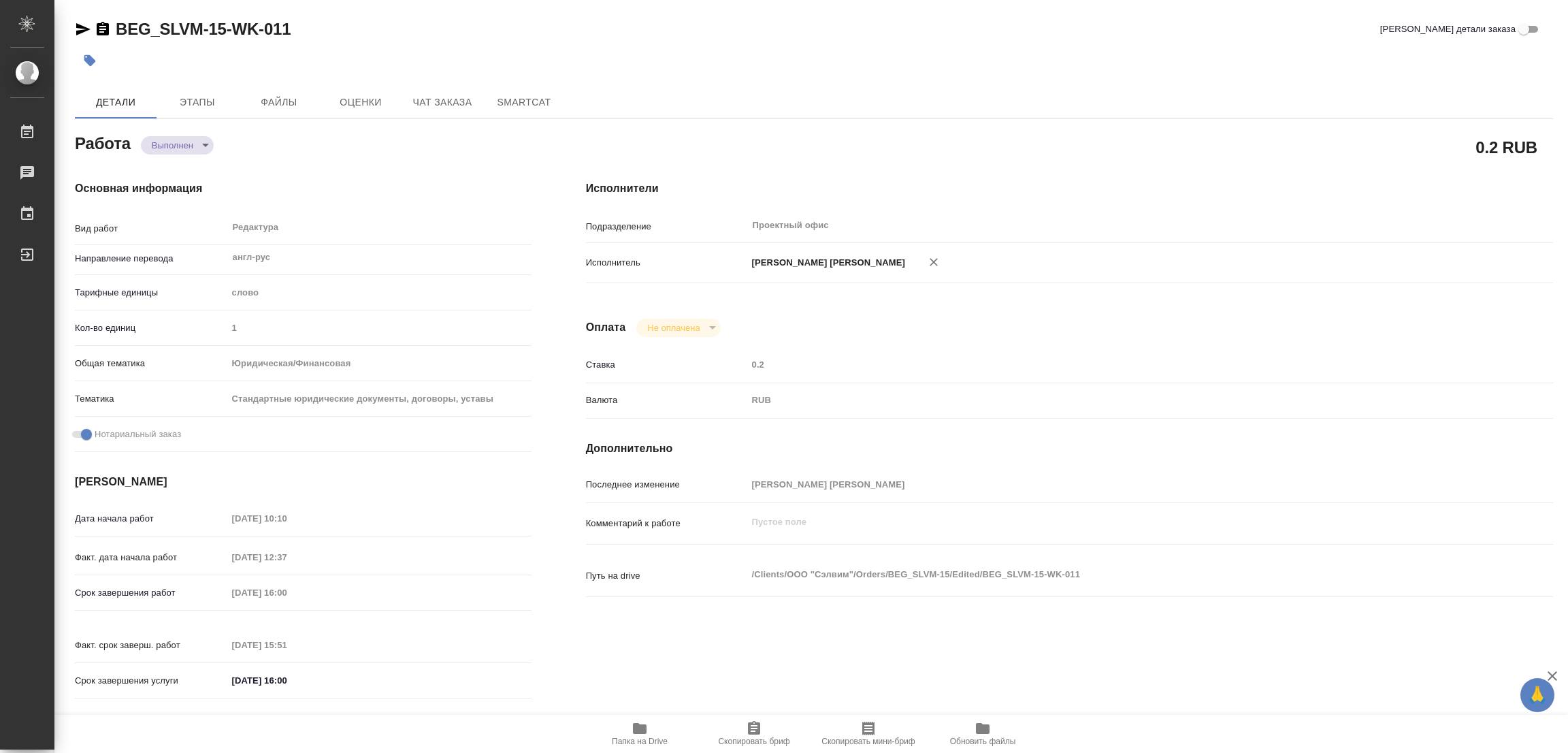
type input "BEG_SLVM-15"
type input "Редактирование"
type input "Редактура"
type input "Антонова Кристина"
type input "[PERSON_NAME]"
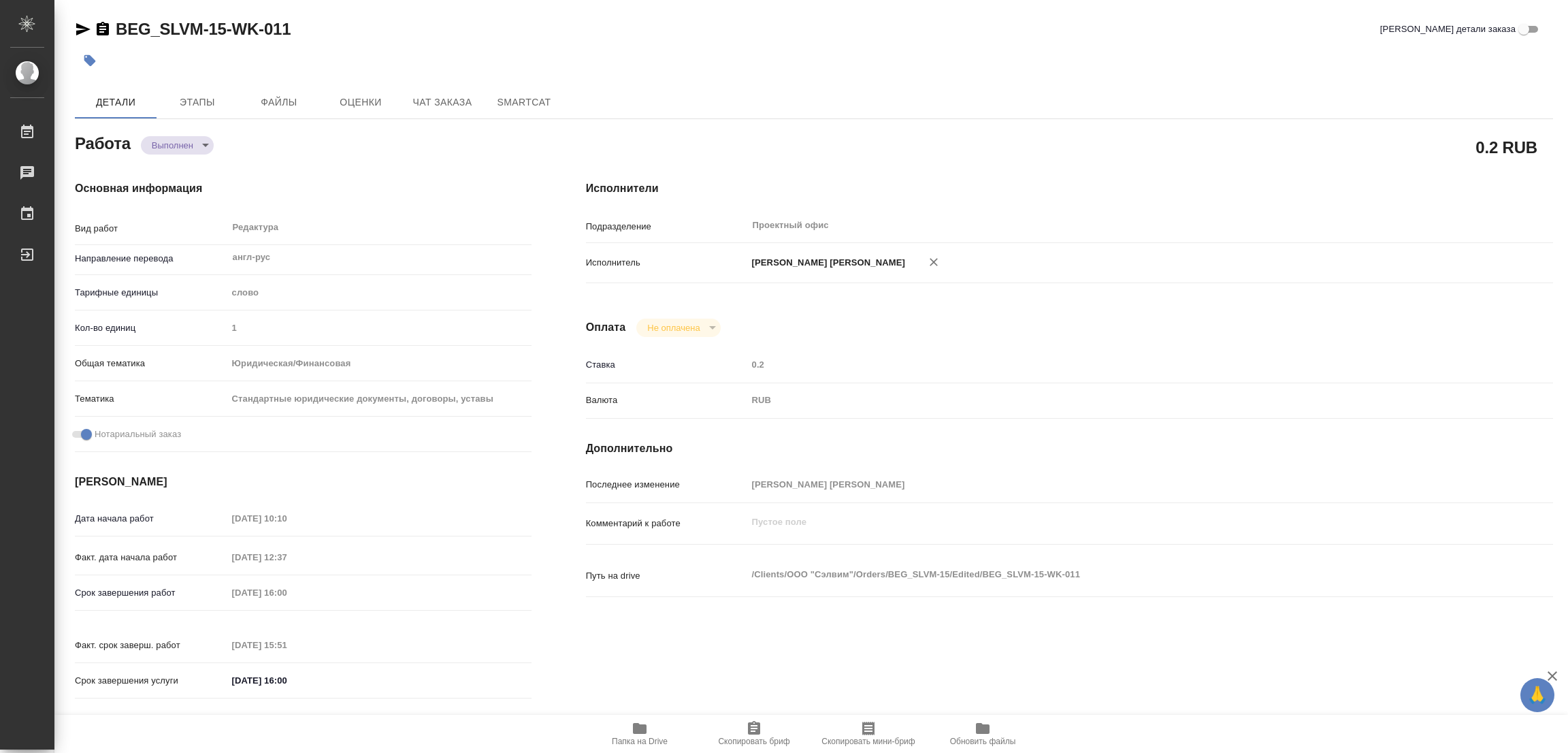
type input "/Clients/ООО "Сэлвим"/Orders/BEG_SLVM-15"
type textarea "x"
type textarea "Редактура под нот. Англ - рус, печать на латышском."
type textarea "x"
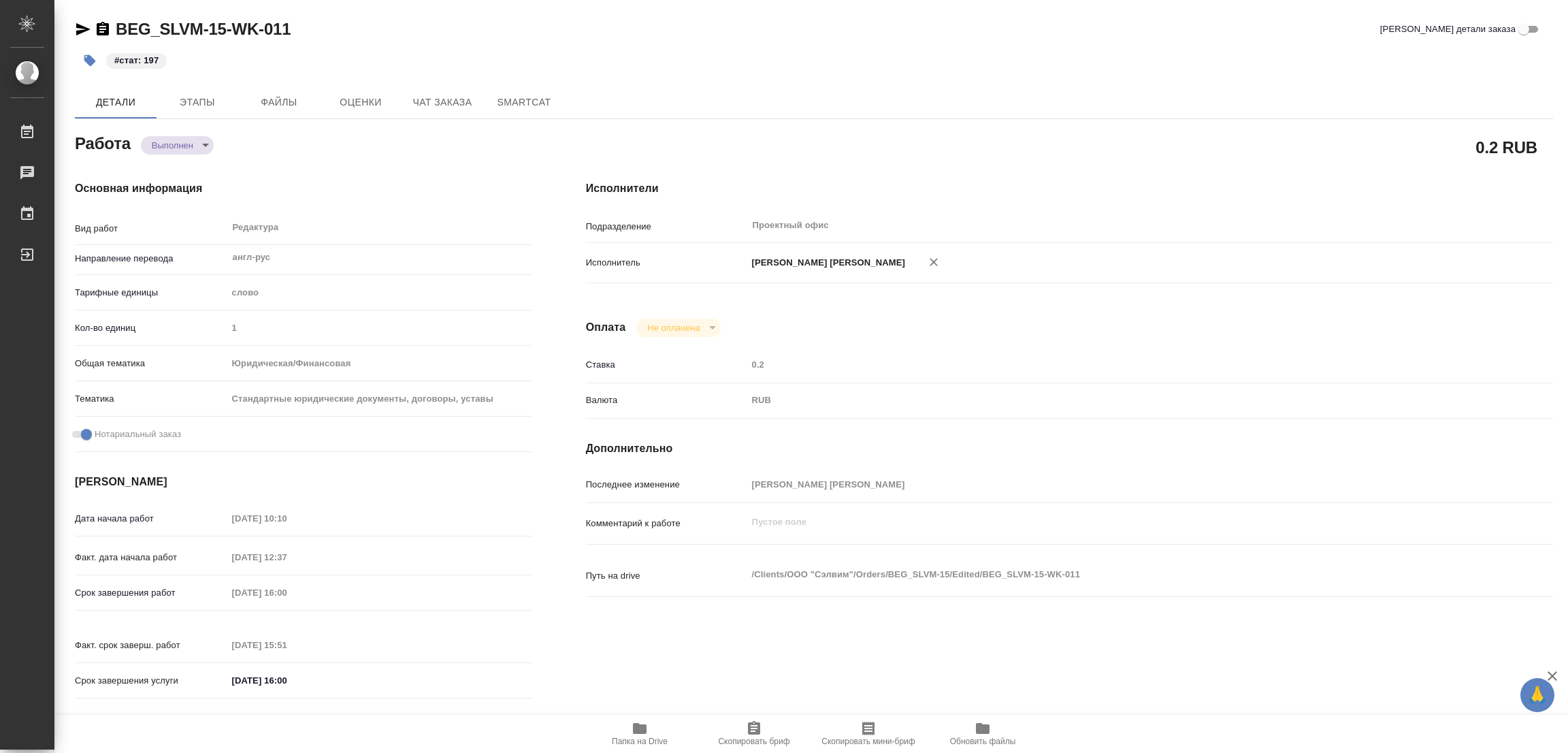
type textarea "x"
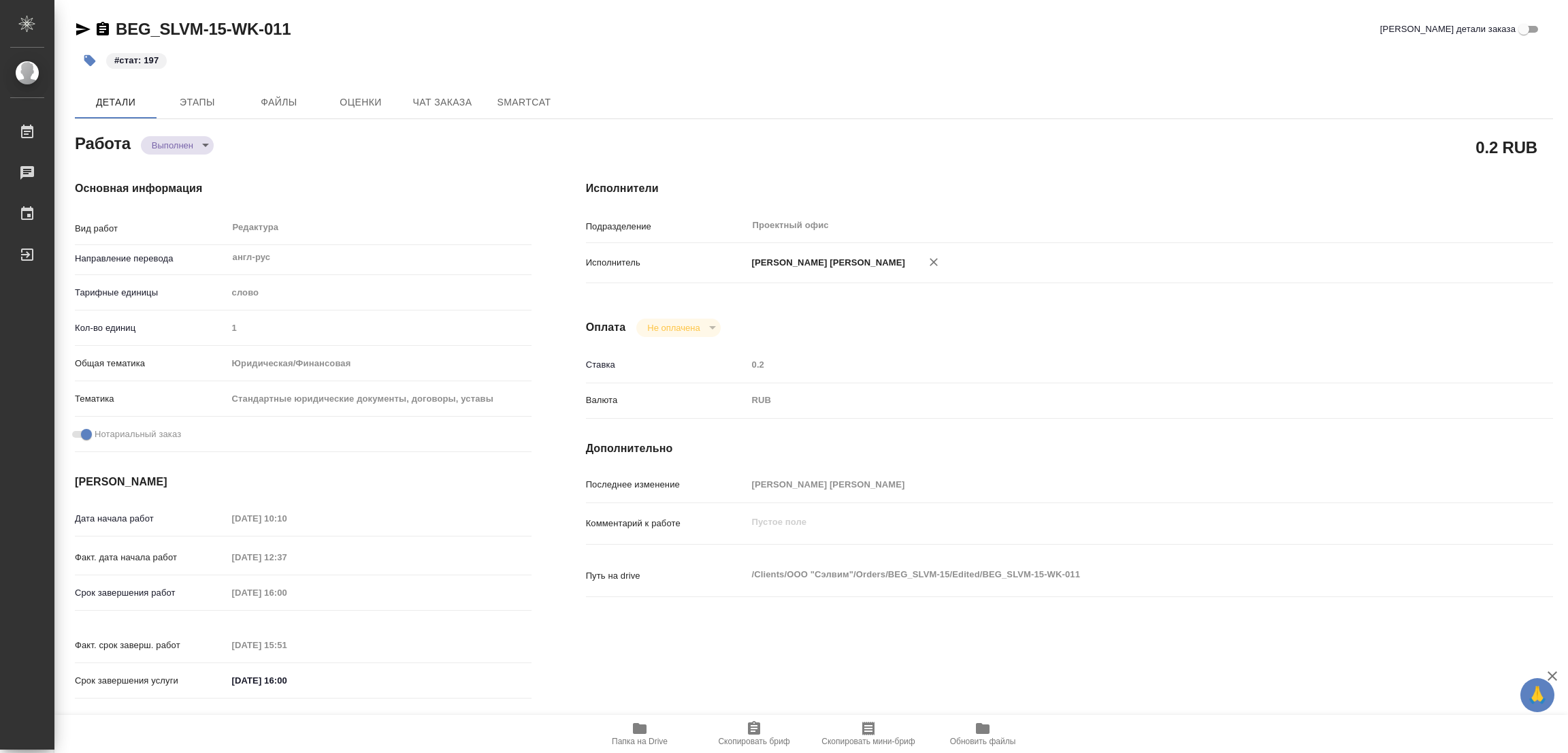
type textarea "x"
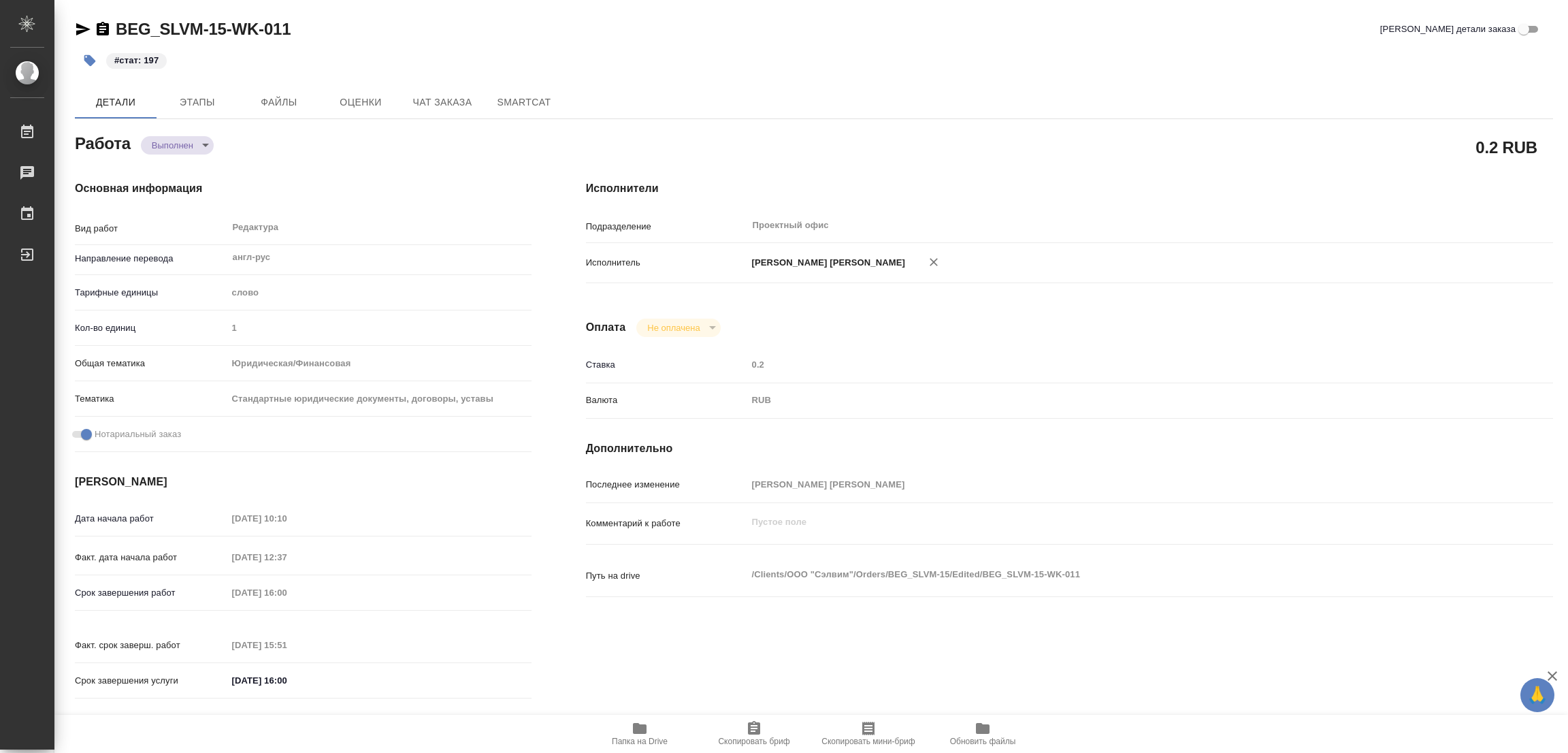
type textarea "x"
click at [796, 63] on div "#стат: 197" at bounding box center [567, 61] width 985 height 30
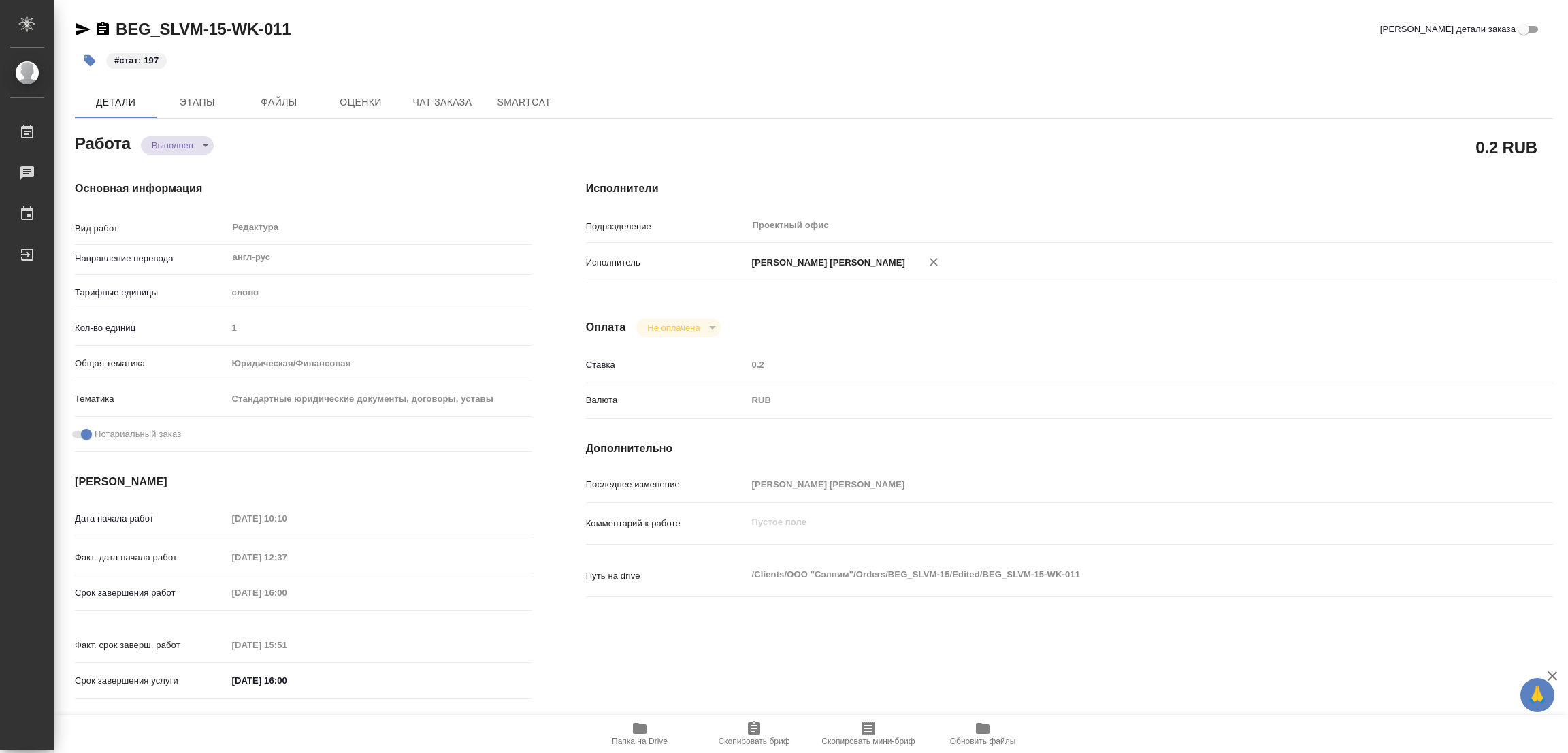
type textarea "x"
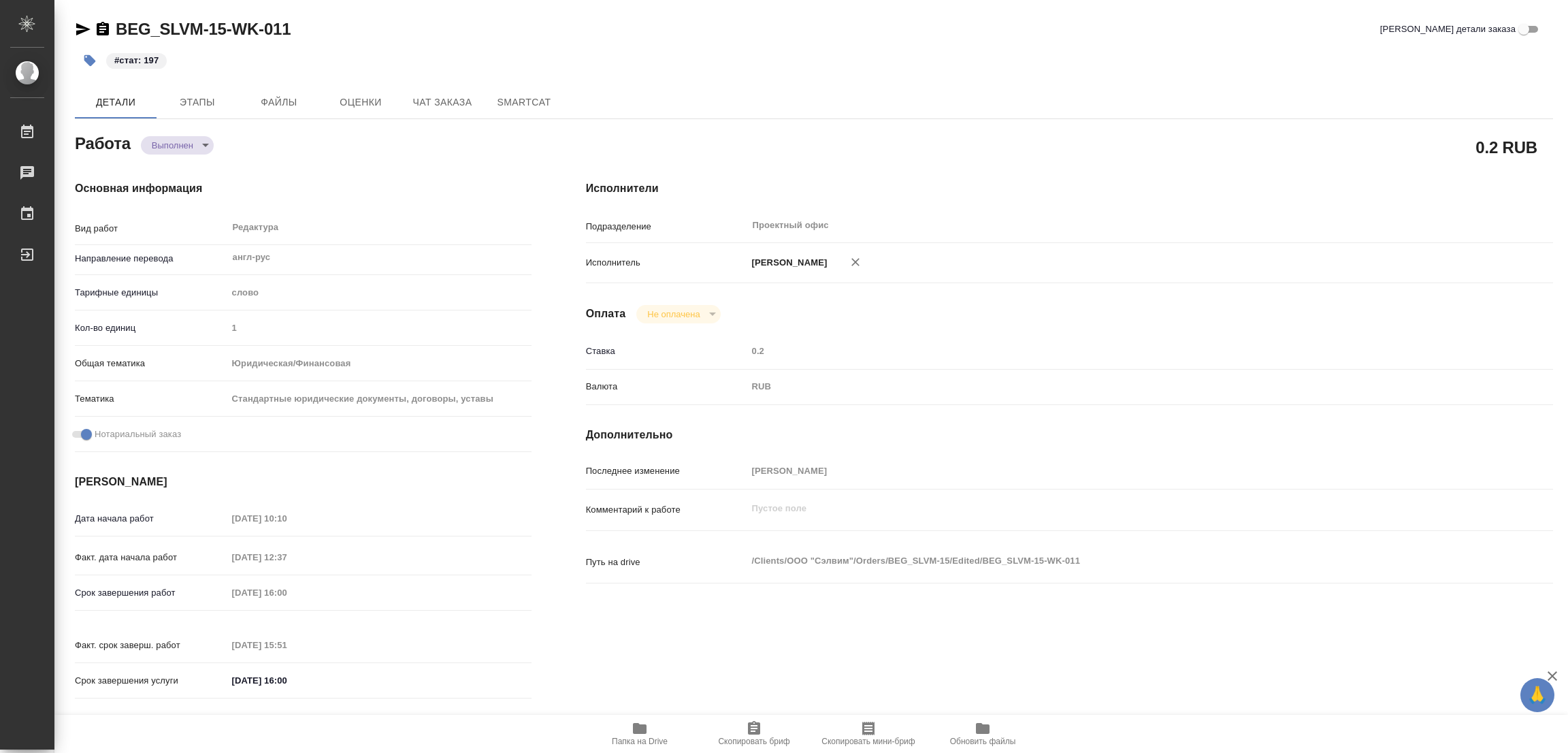
type textarea "x"
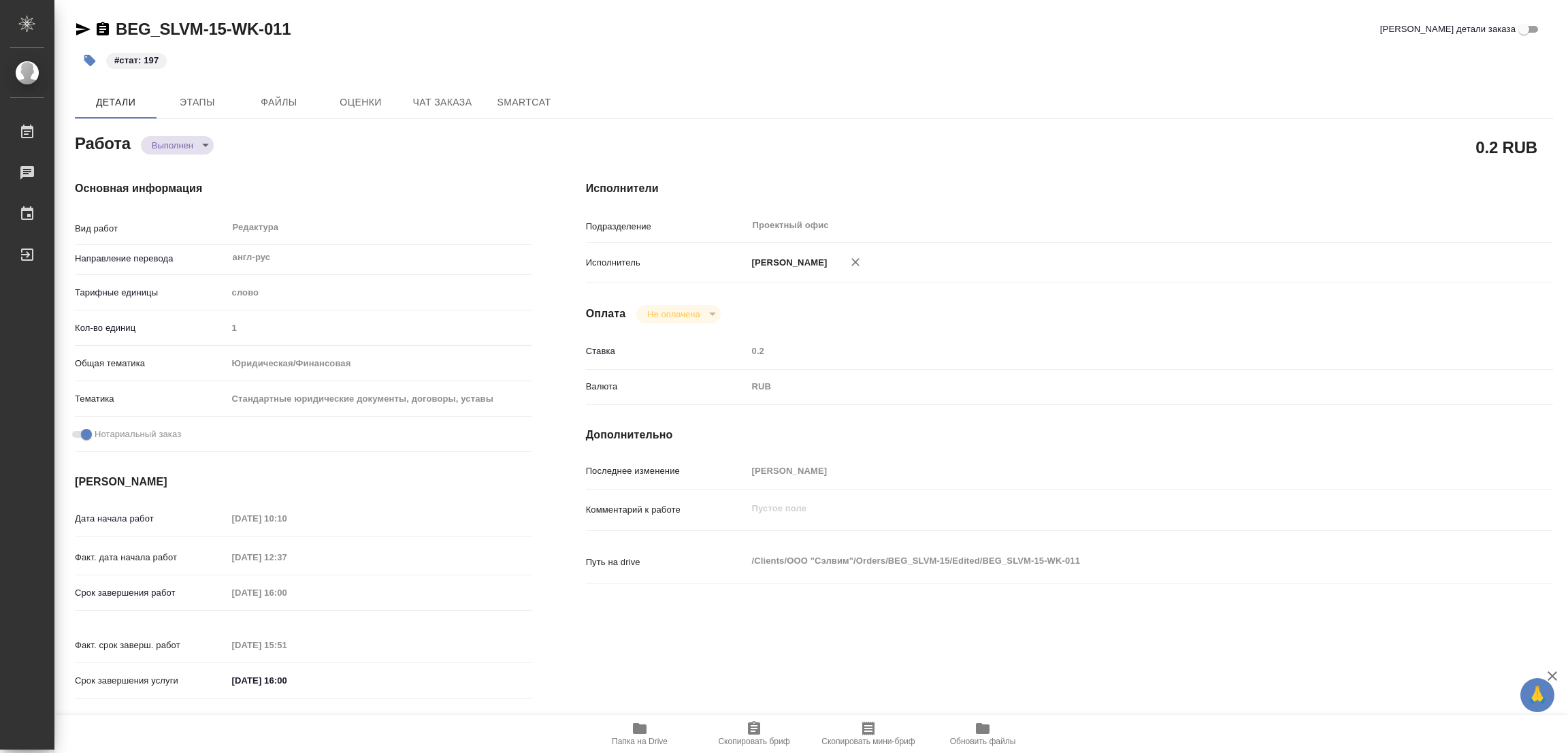
type textarea "x"
drag, startPoint x: 643, startPoint y: 51, endPoint x: 551, endPoint y: 16, distance: 98.4
click at [642, 50] on div "#стат: 197" at bounding box center [567, 61] width 985 height 30
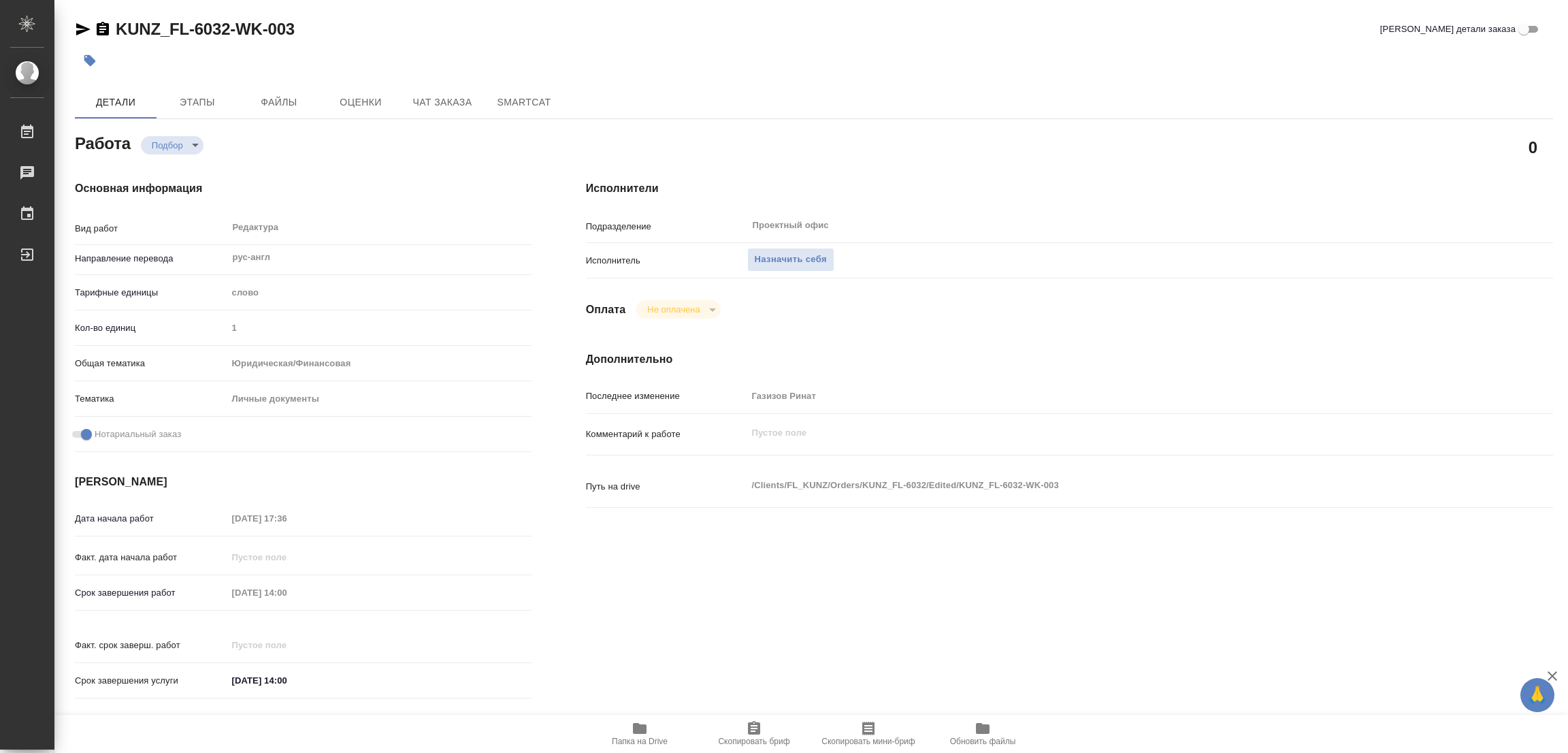
type textarea "x"
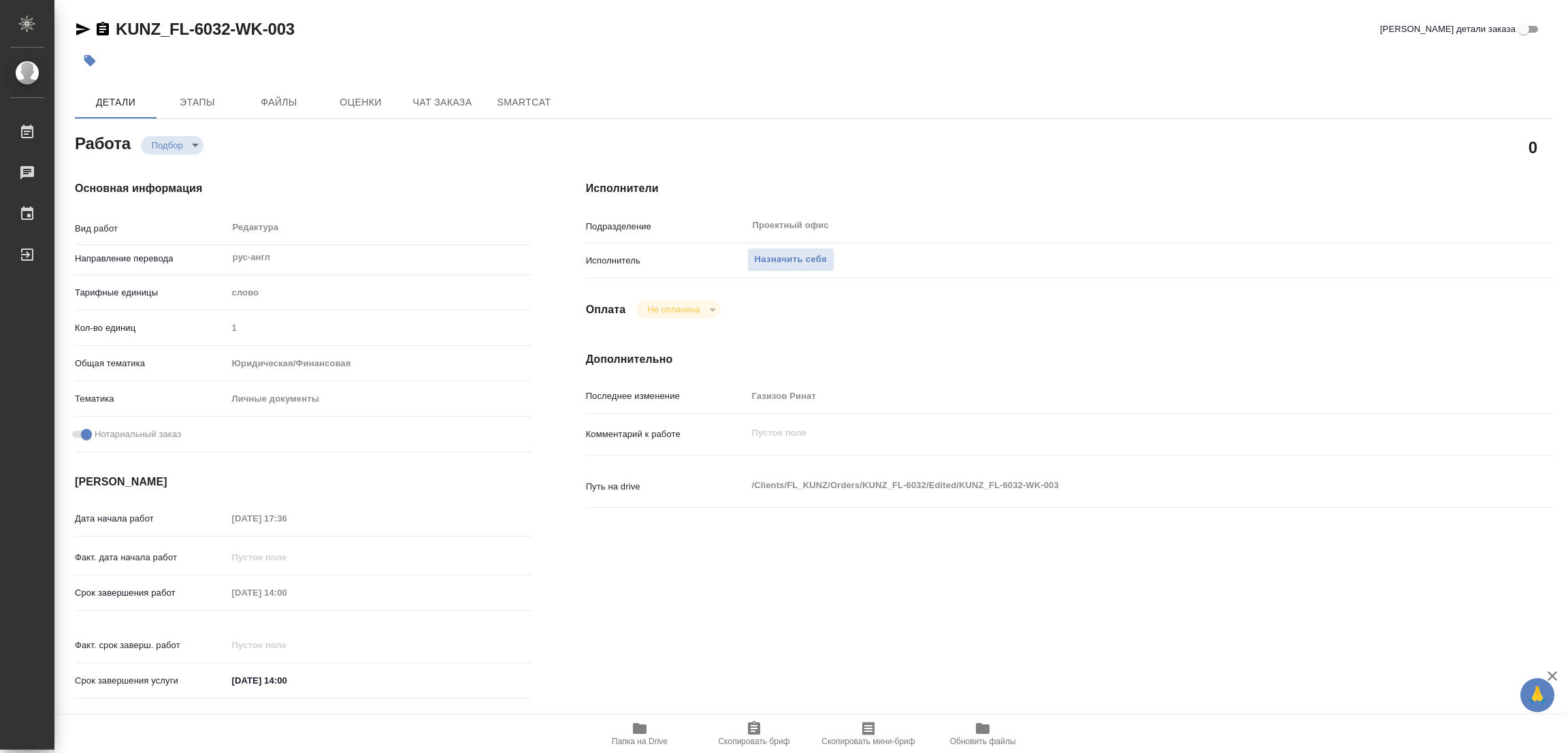
type textarea "x"
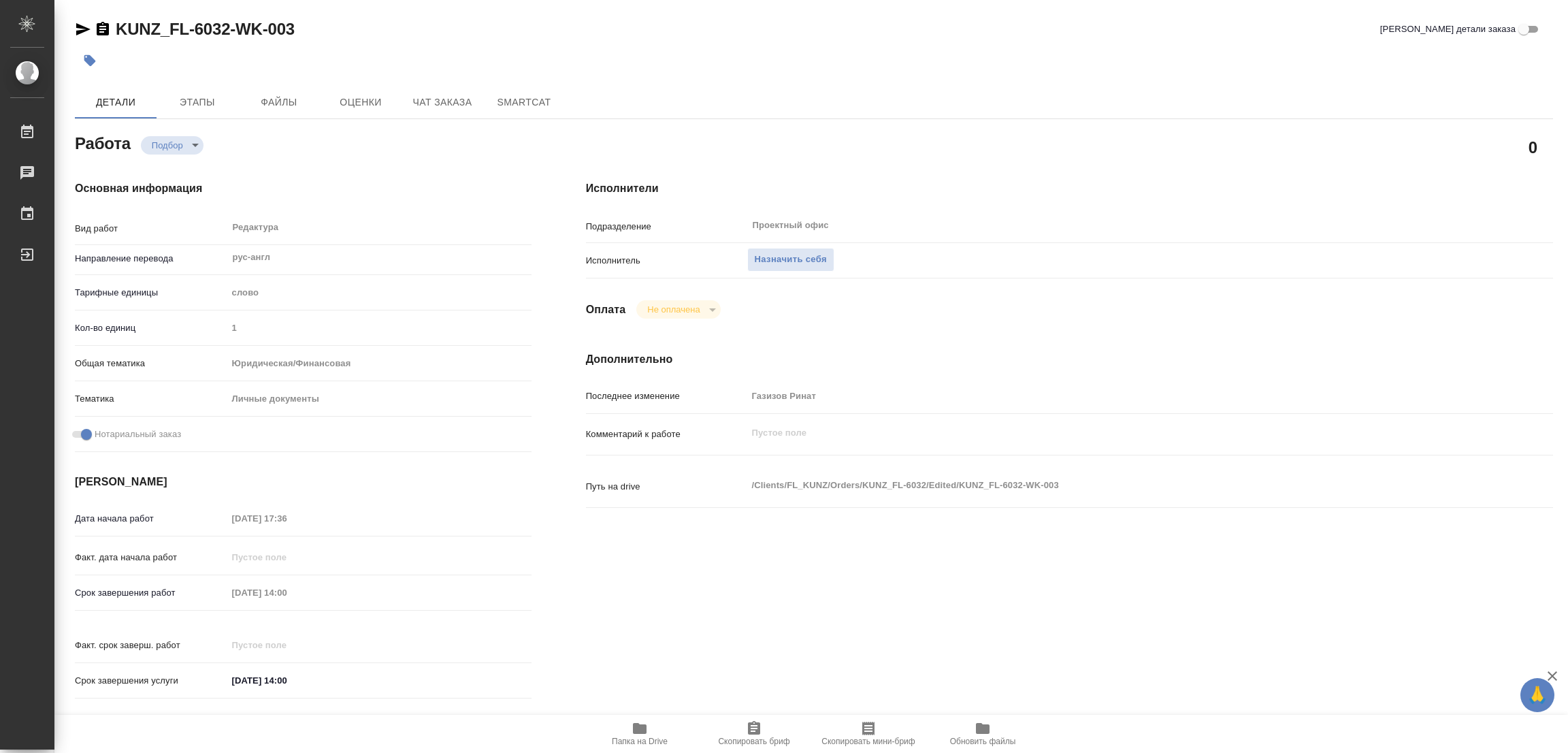
type textarea "x"
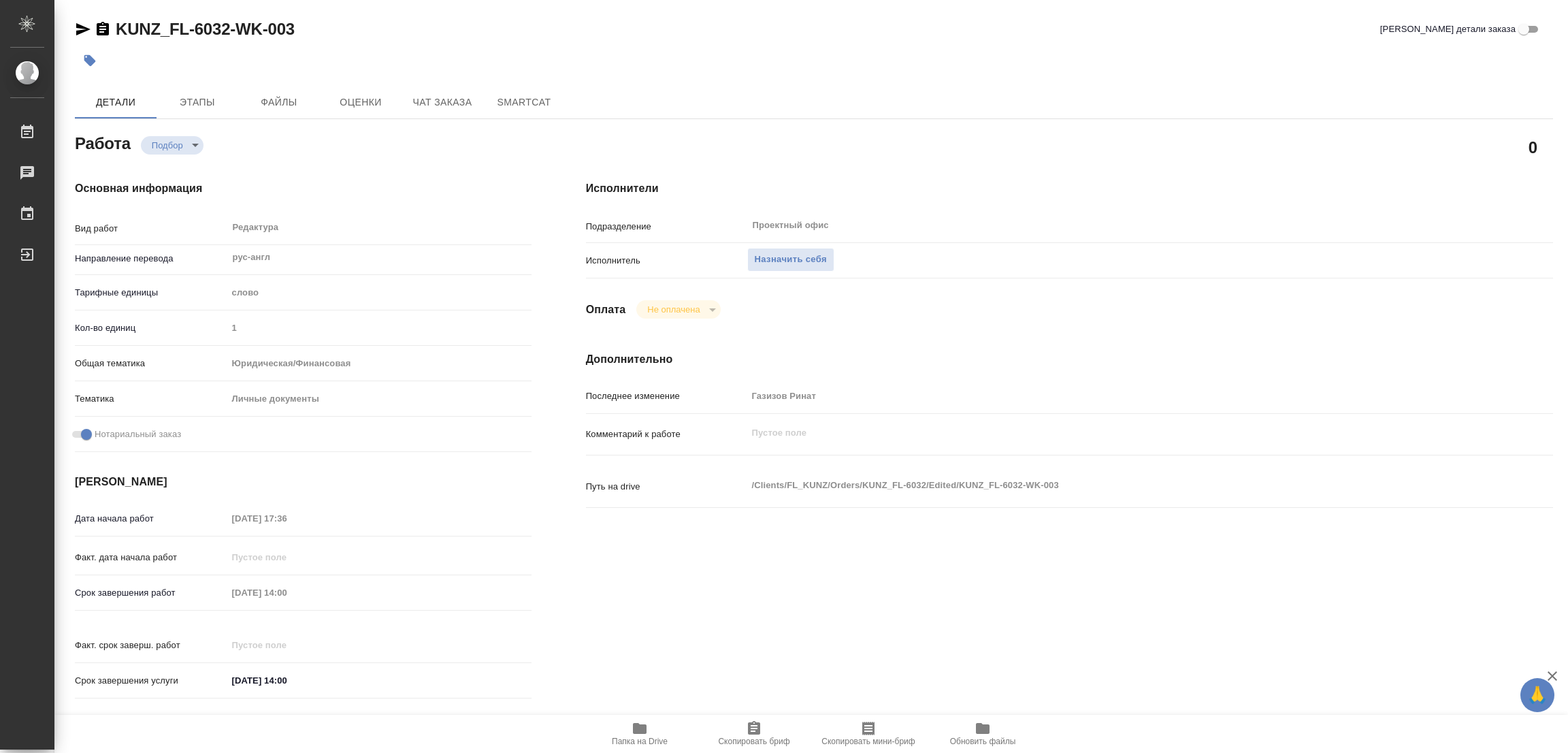
drag, startPoint x: 1083, startPoint y: 197, endPoint x: 681, endPoint y: 28, distance: 436.1
click at [1081, 194] on div "Исполнители Подразделение Проектный офис ​ Исполнитель Назначить себя Оплата Не…" at bounding box center [1069, 443] width 1021 height 581
drag, startPoint x: 109, startPoint y: 13, endPoint x: 227, endPoint y: 32, distance: 119.5
click at [227, 32] on div "KUNZ_FL-6032-WK-003 Кратко детали заказа Детали Этапы Файлы Оценки Чат заказа S…" at bounding box center [813, 580] width 1493 height 1161
copy link "KUNZ_FL-6032"
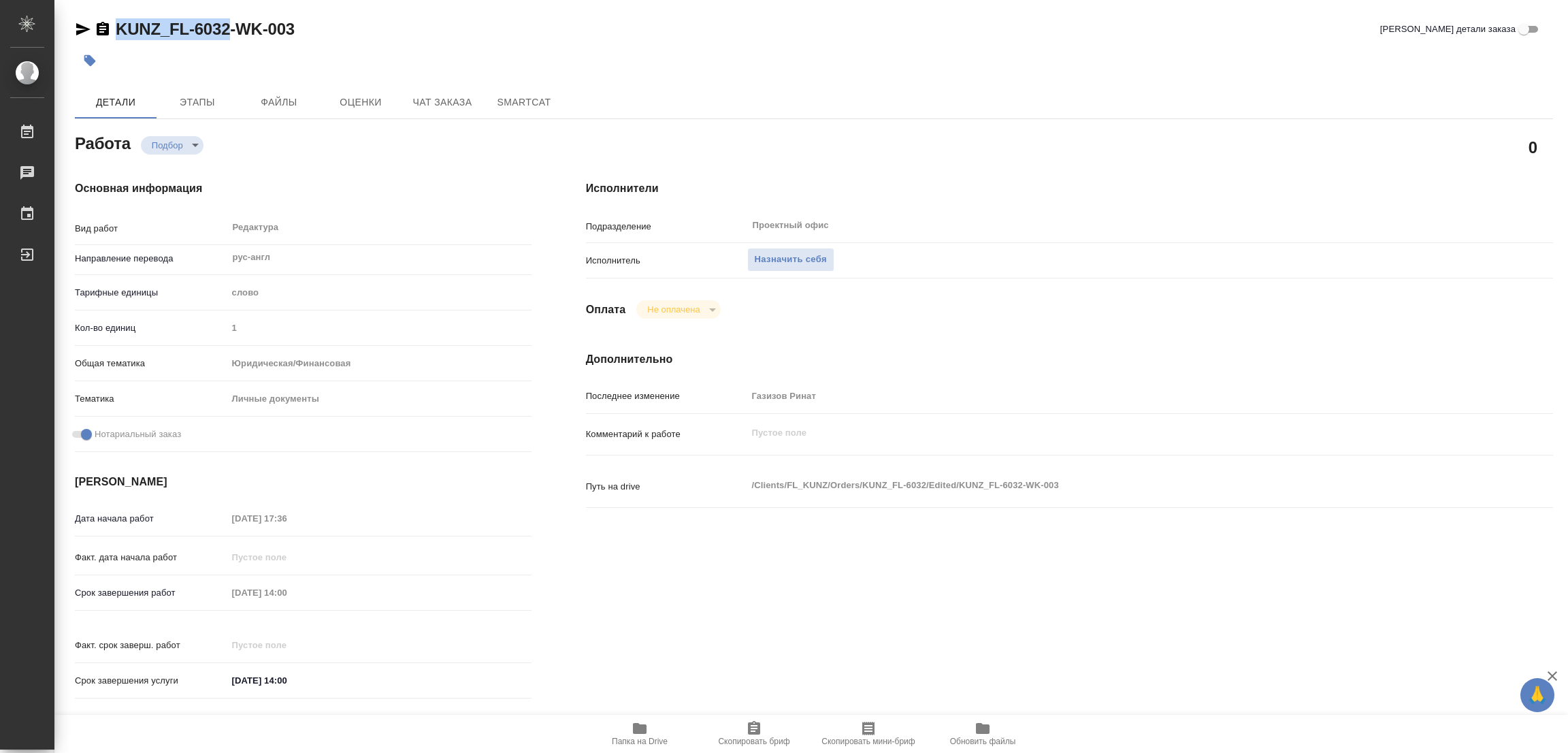
type textarea "x"
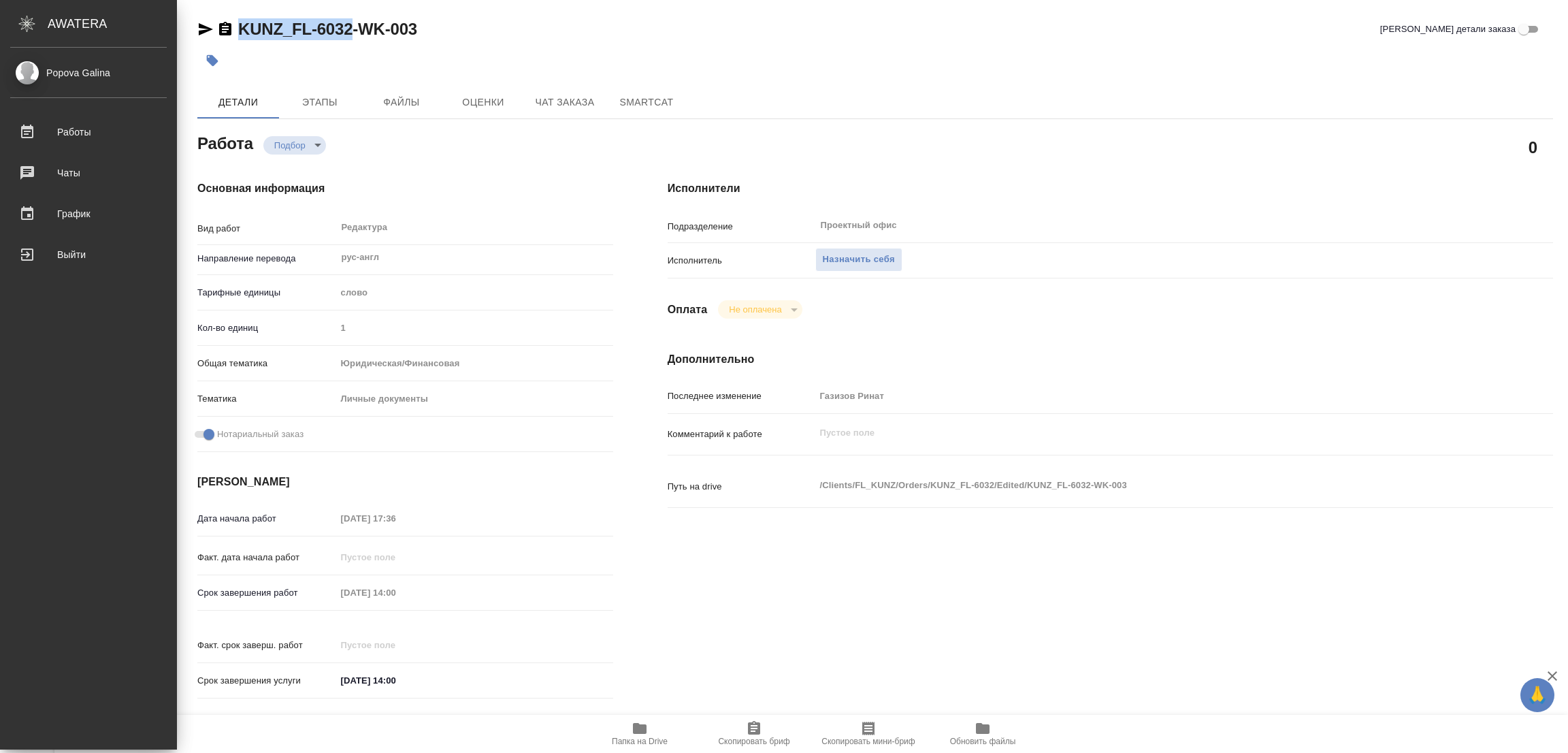
type textarea "x"
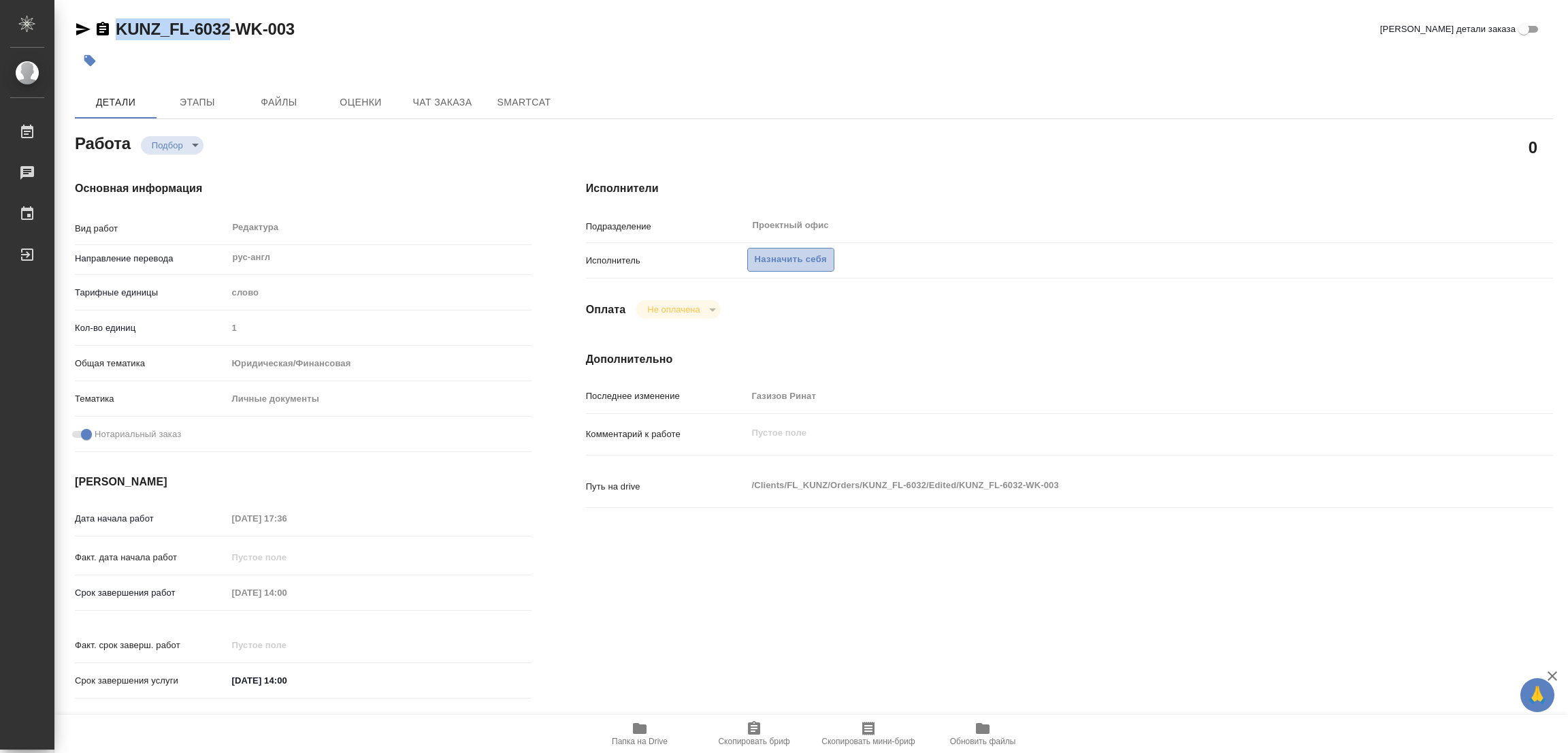
click at [773, 257] on span "Назначить себя" at bounding box center [791, 260] width 72 height 16
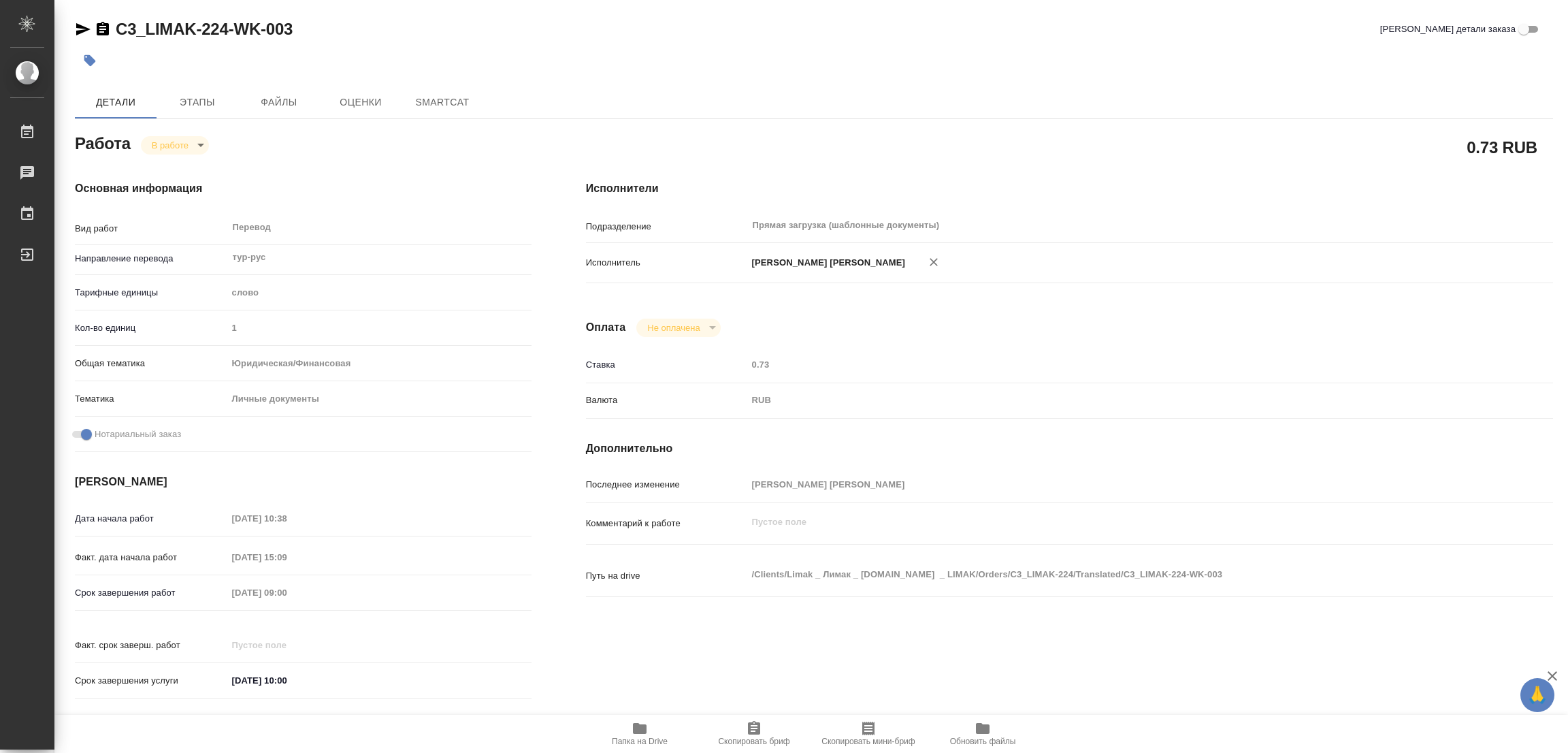
type textarea "x"
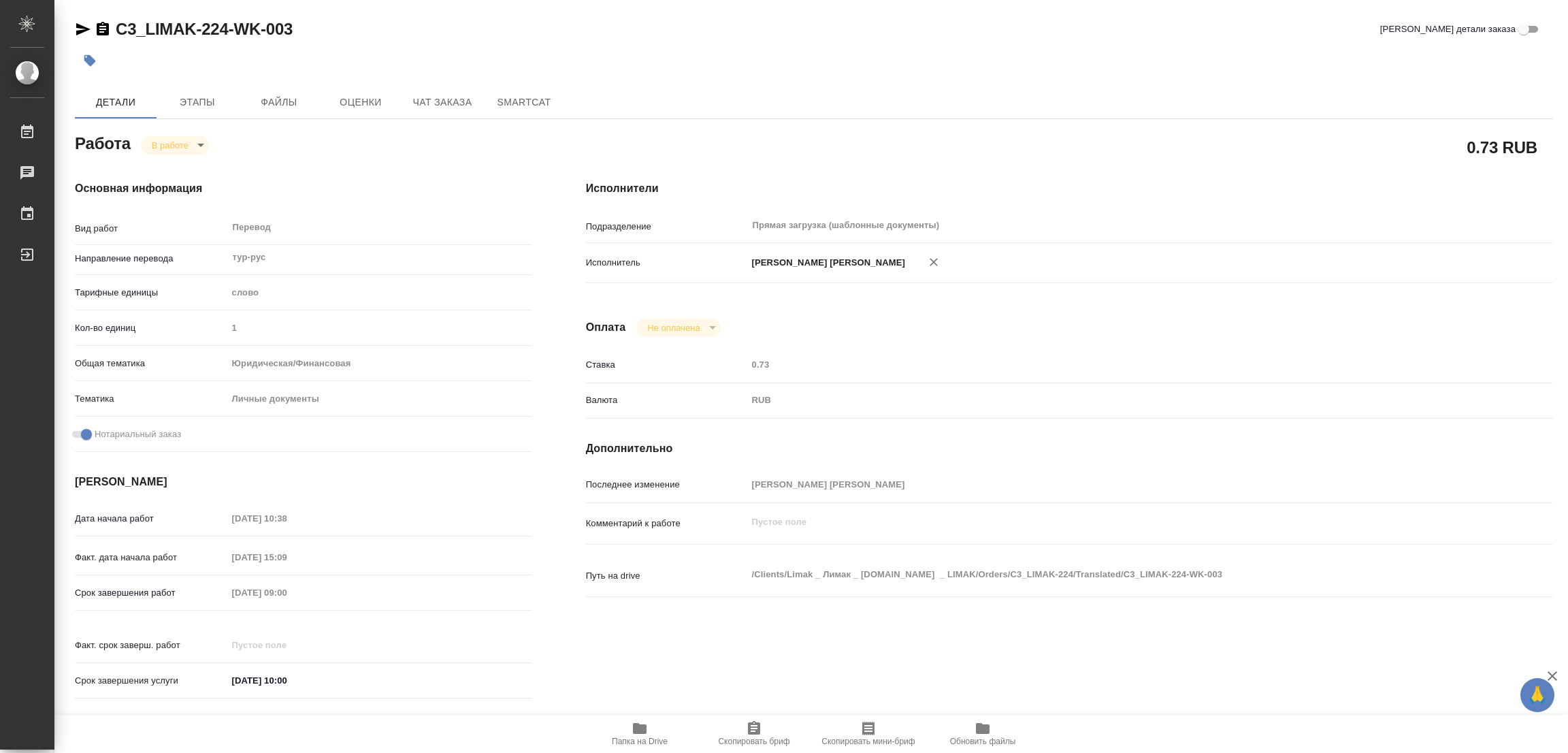
type textarea "x"
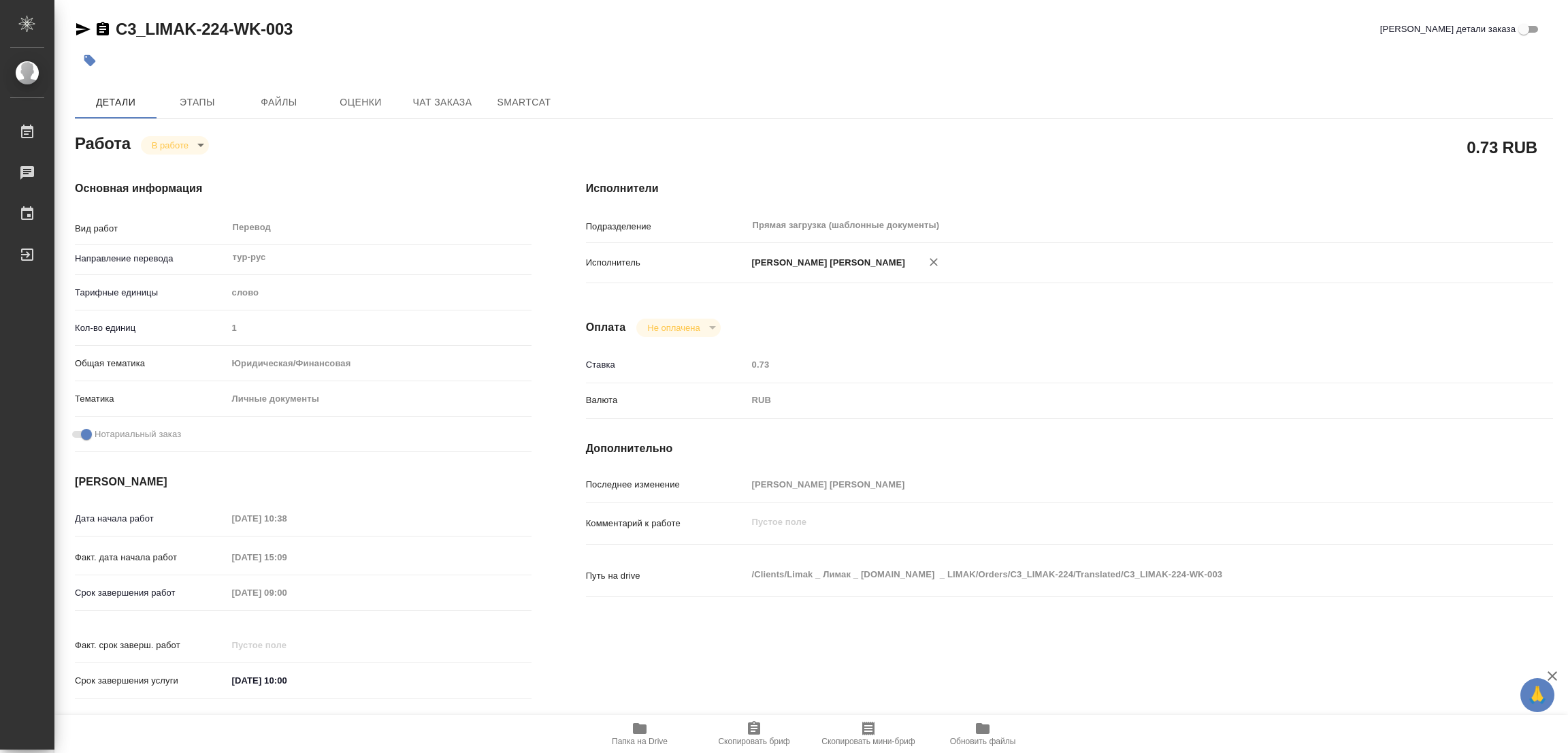
type textarea "x"
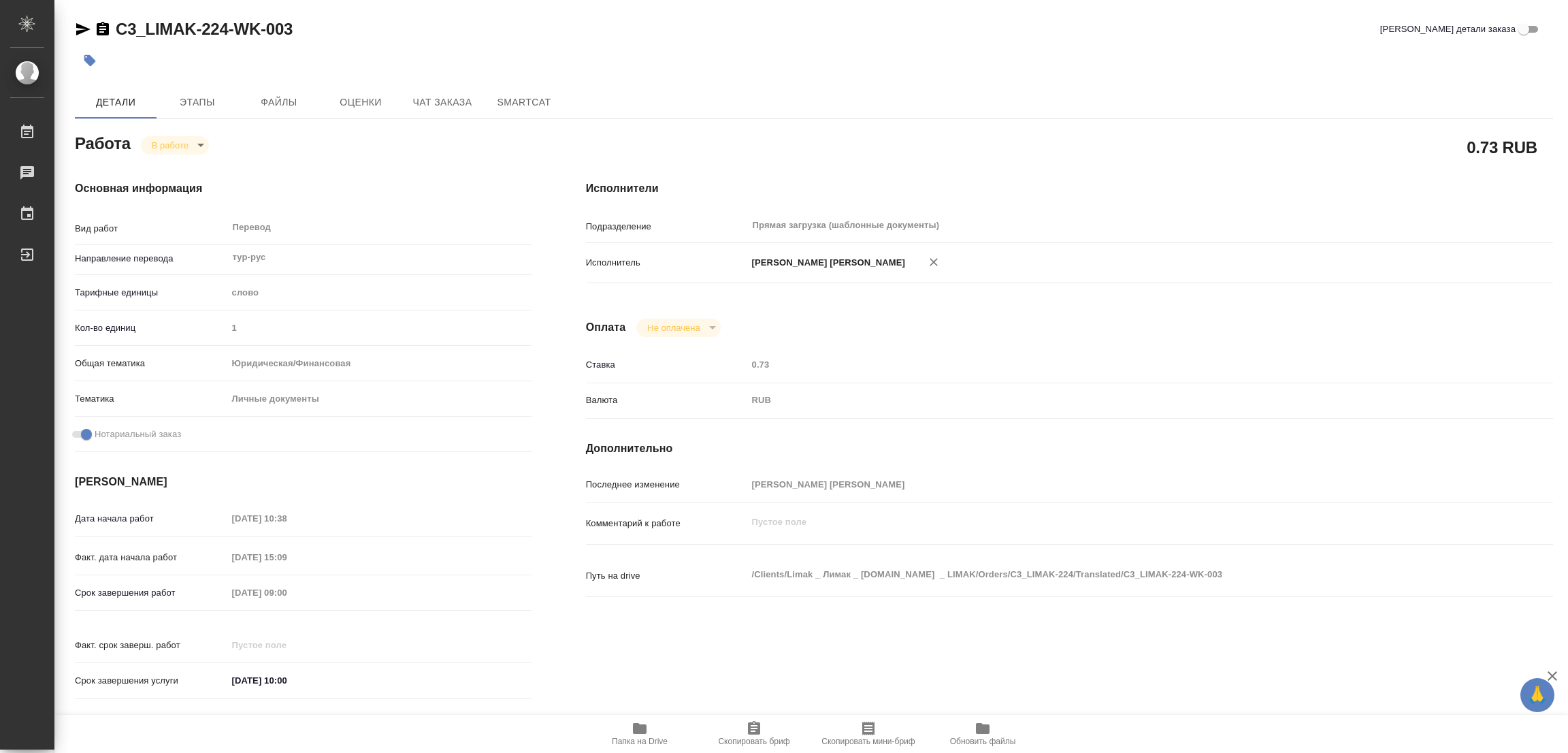
type textarea "x"
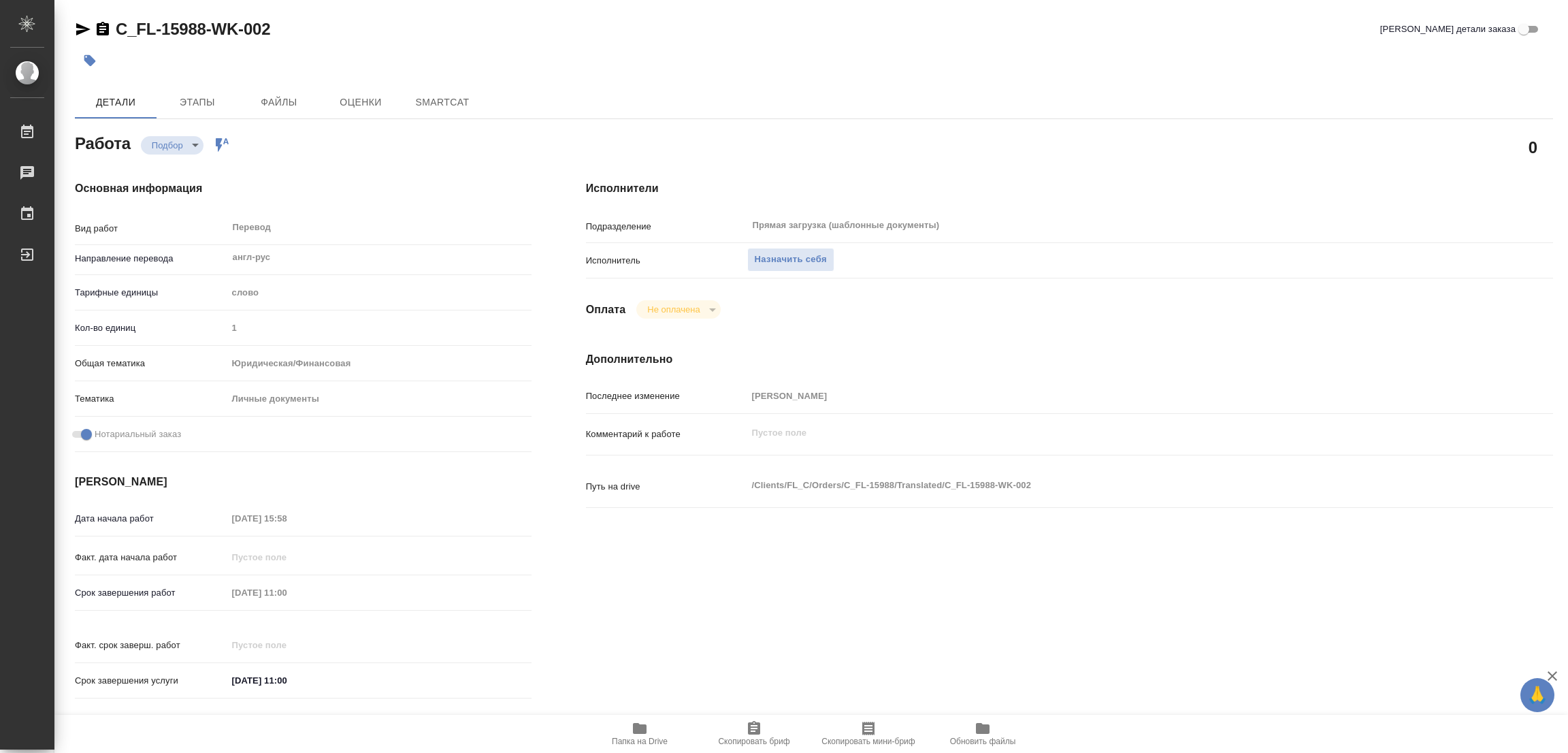
type textarea "x"
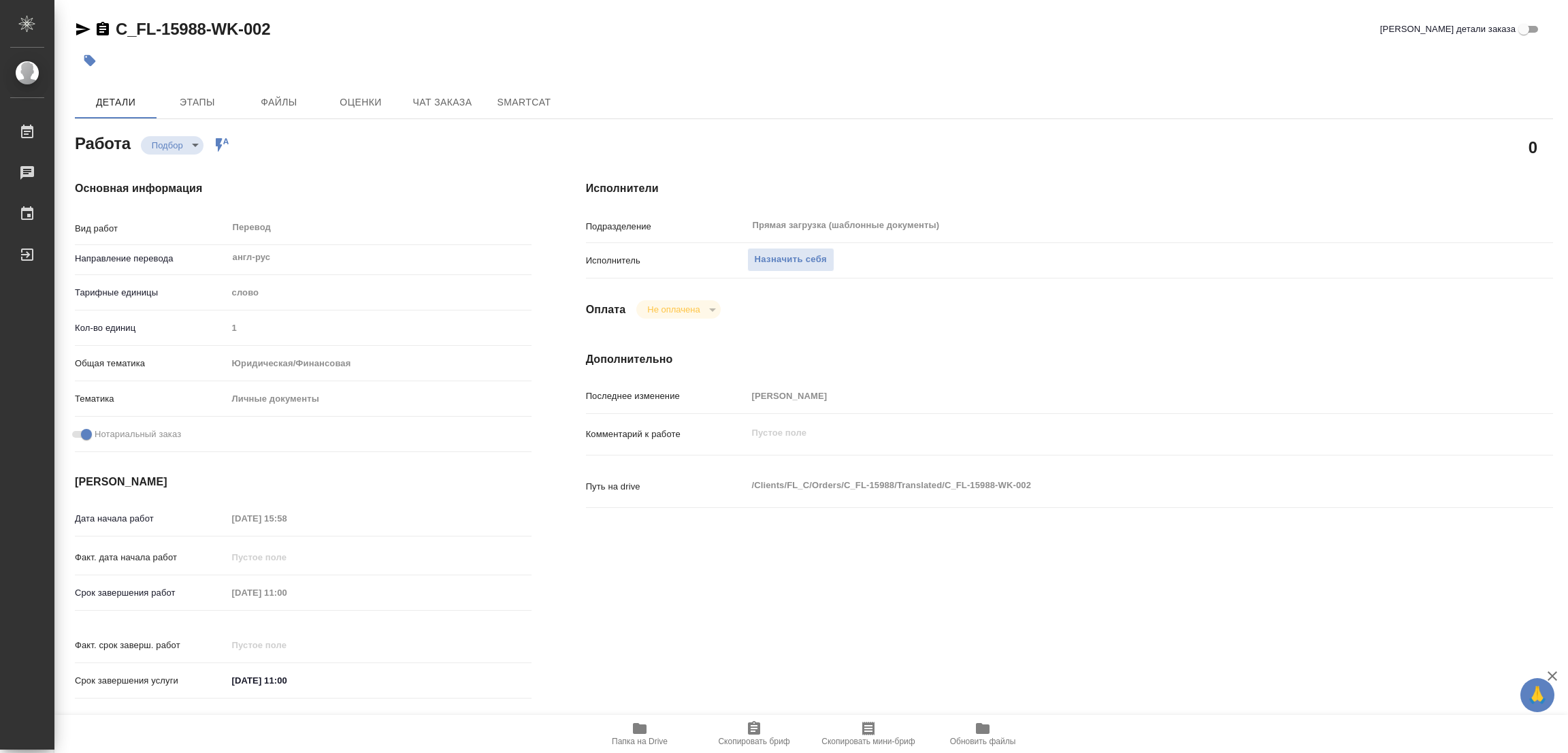
type textarea "x"
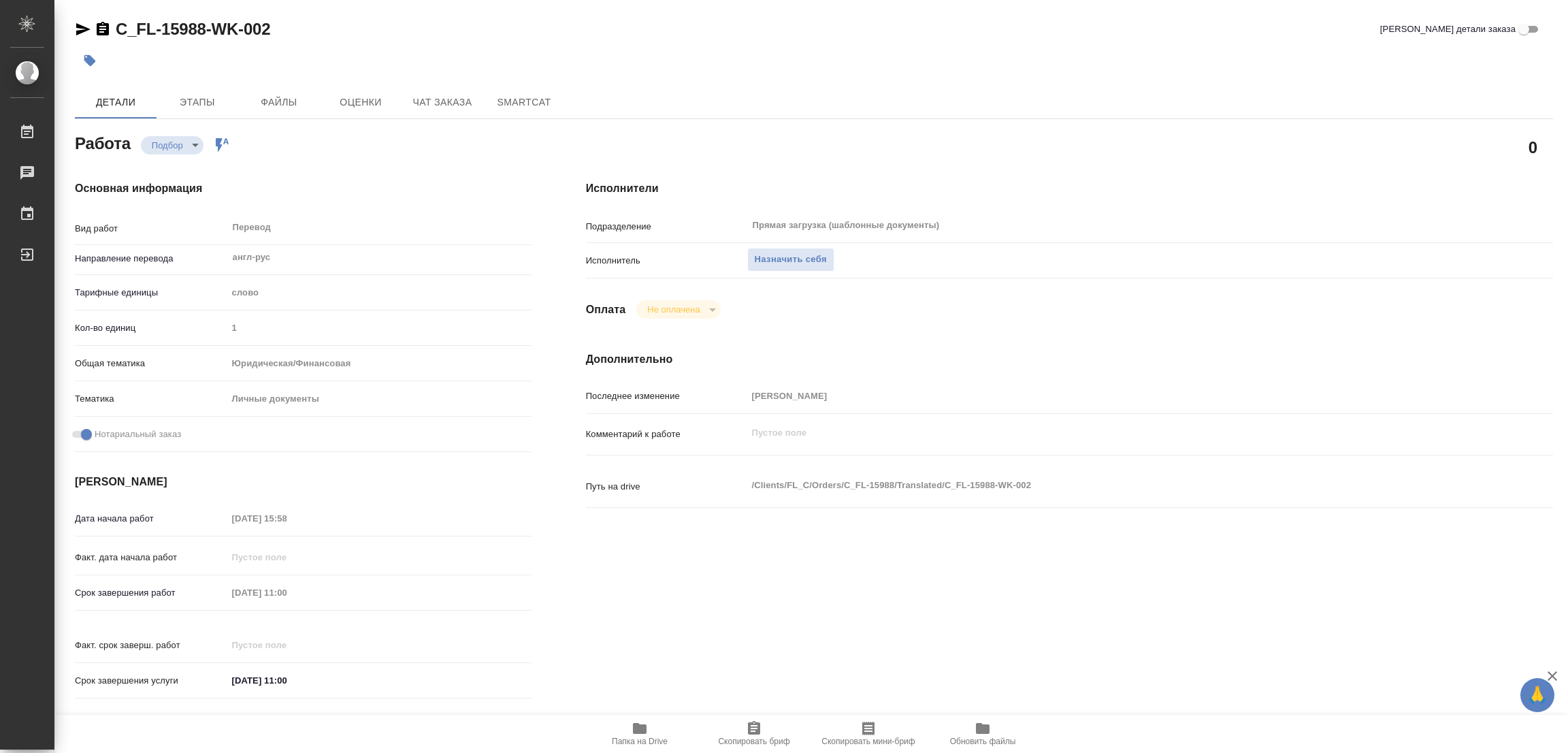
type textarea "x"
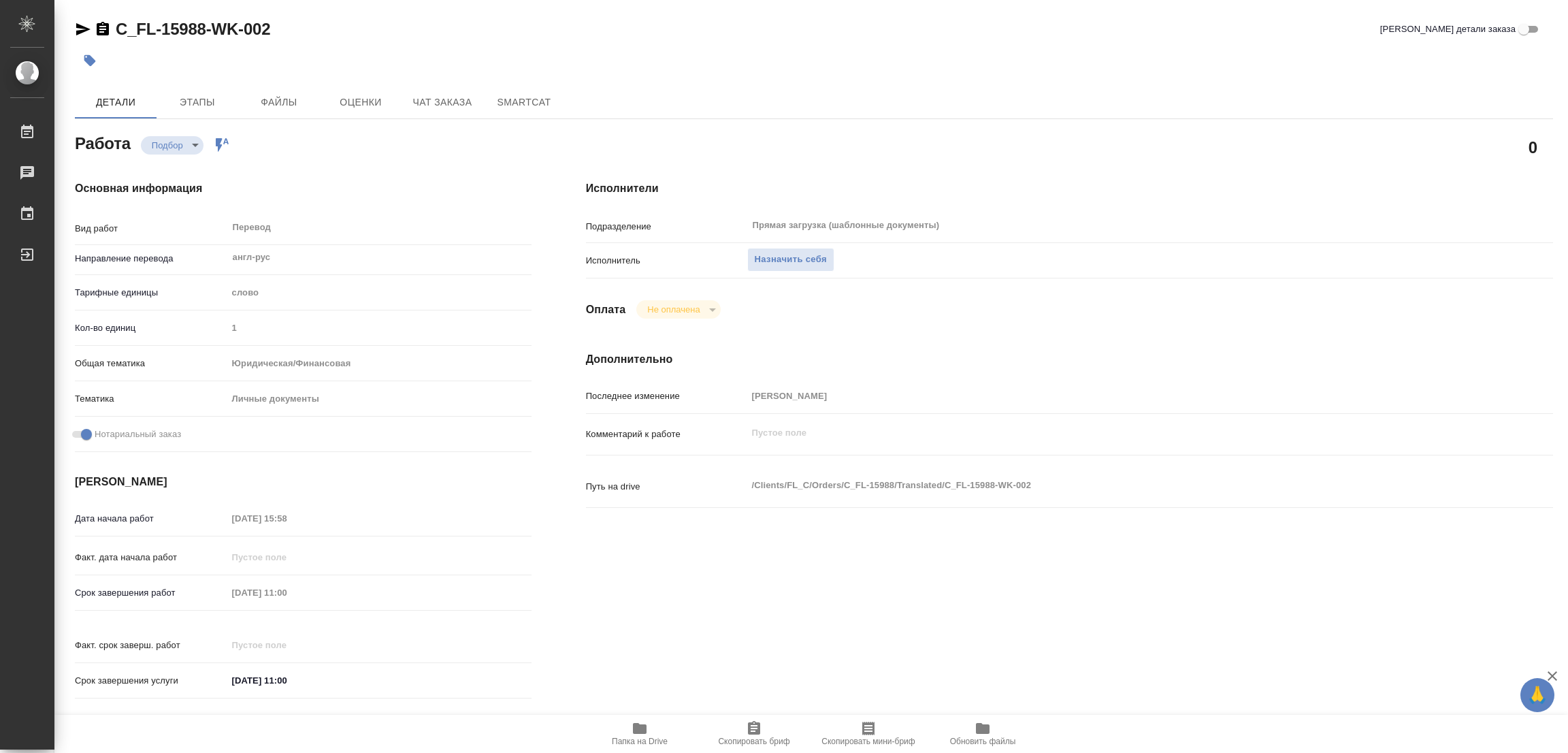
type textarea "x"
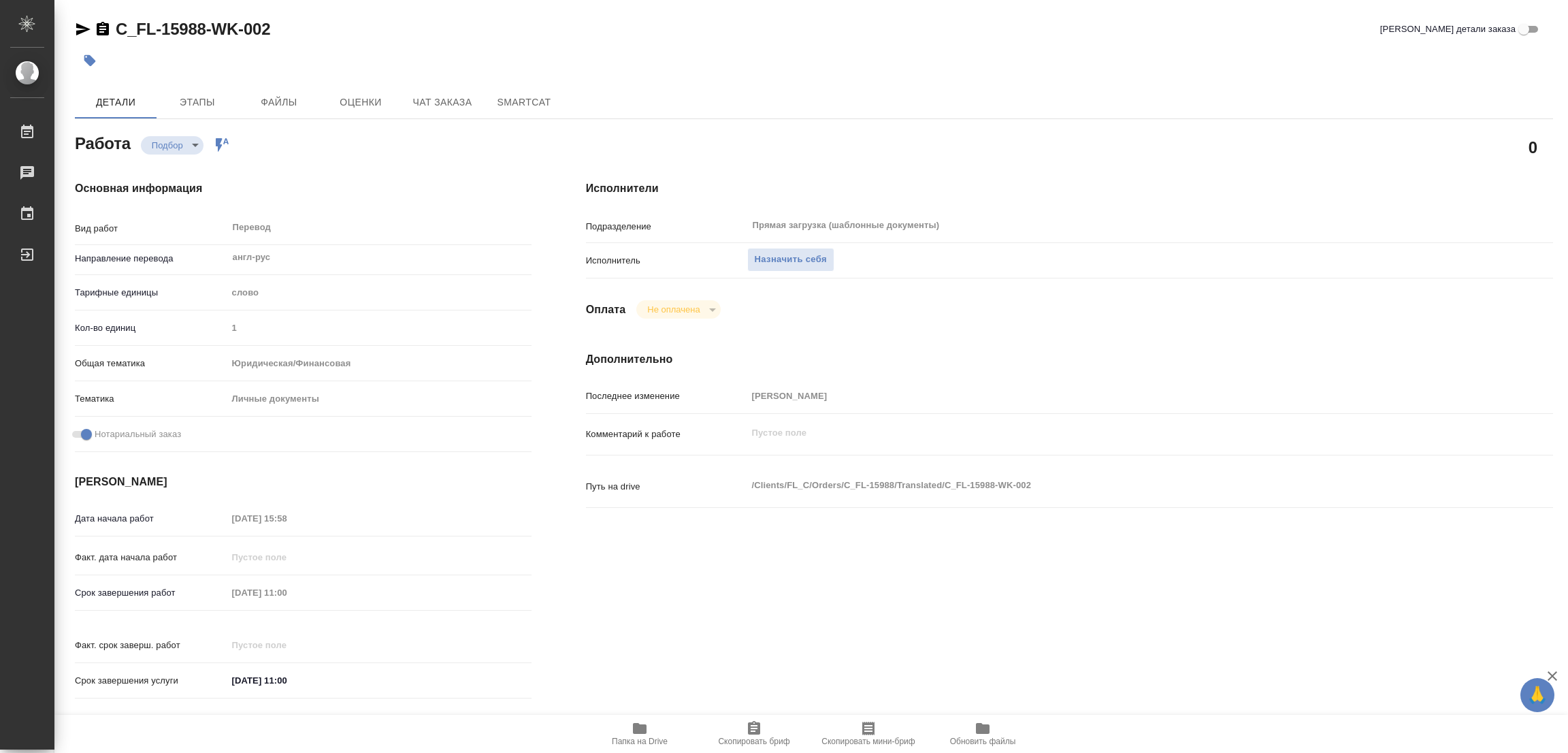
type textarea "x"
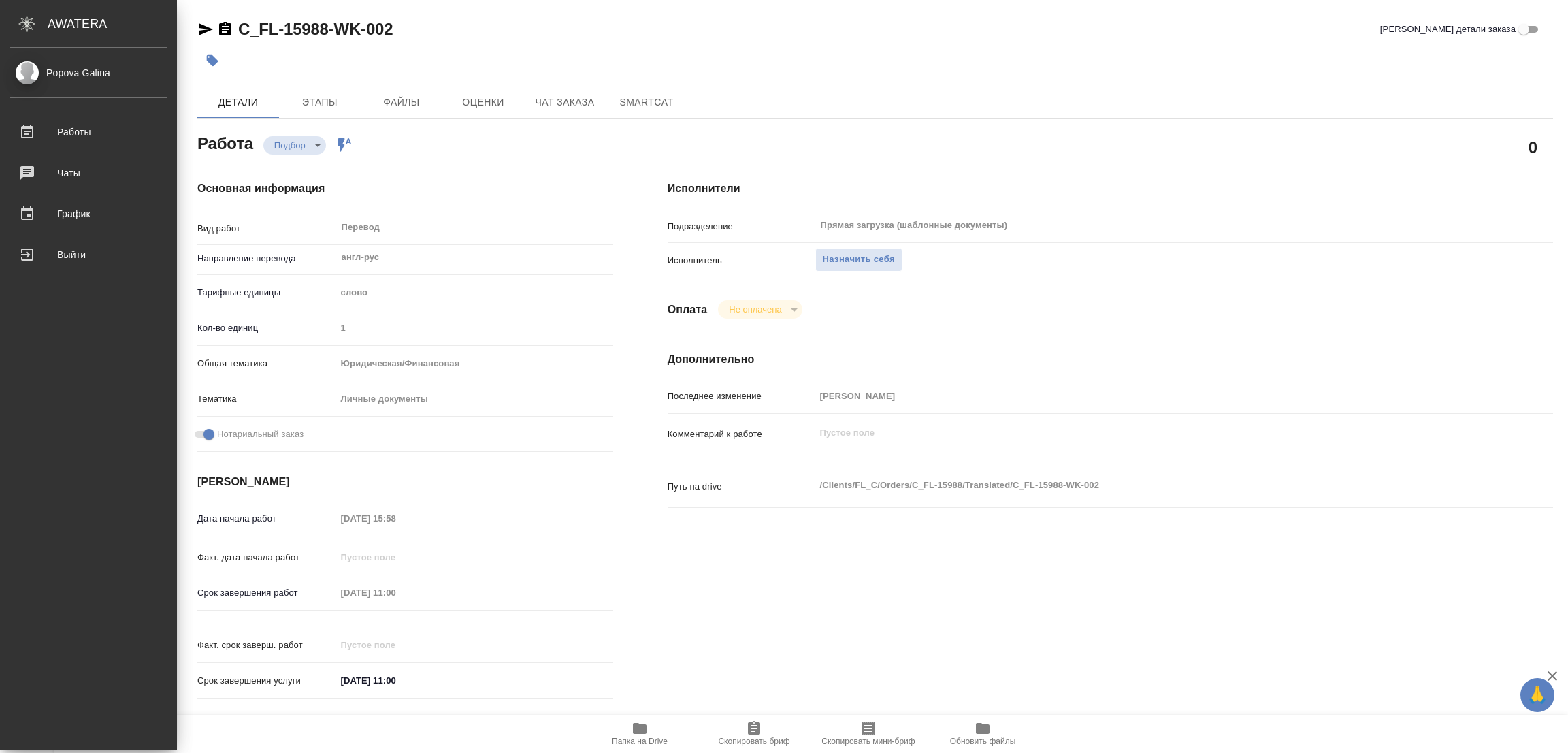
type textarea "x"
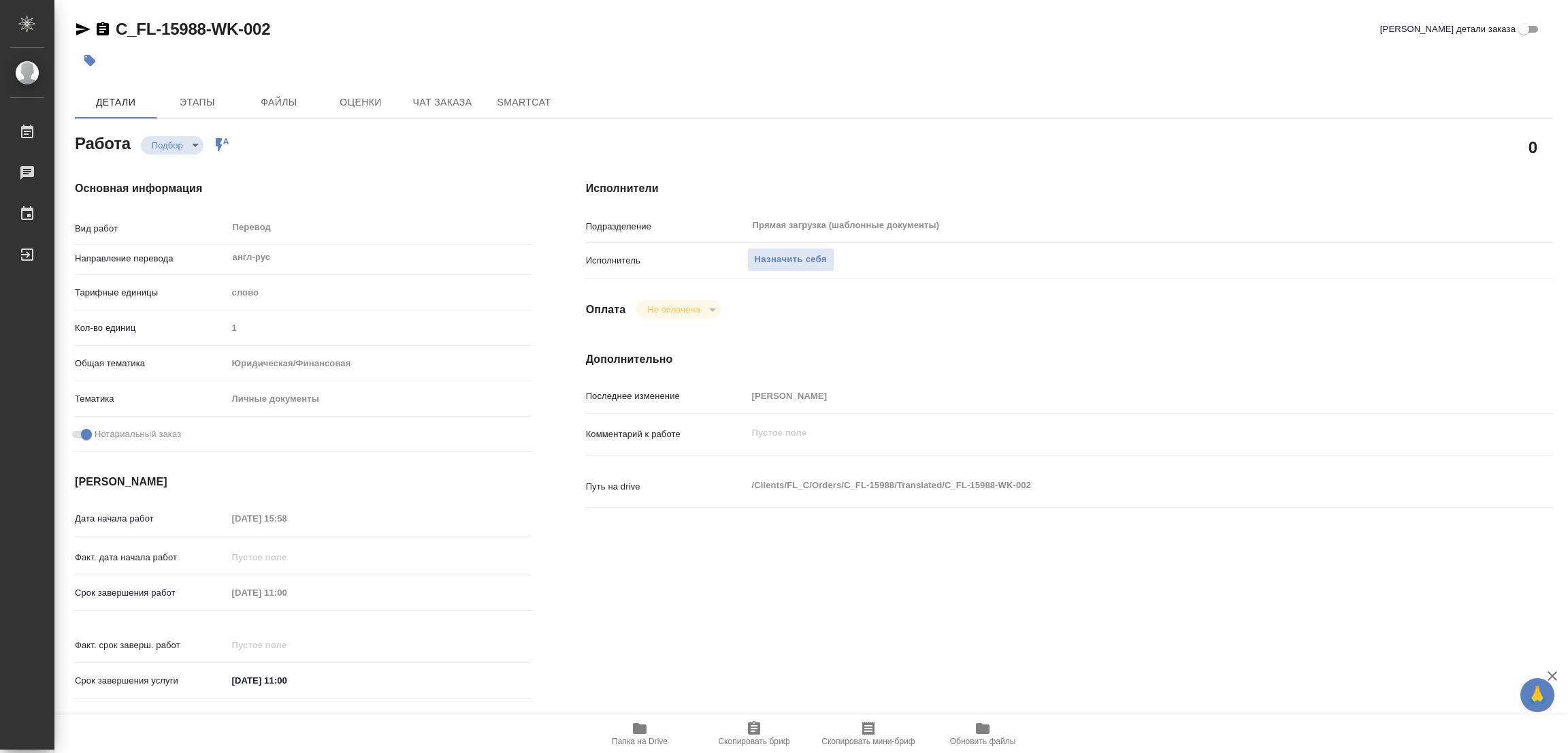
type textarea "x"
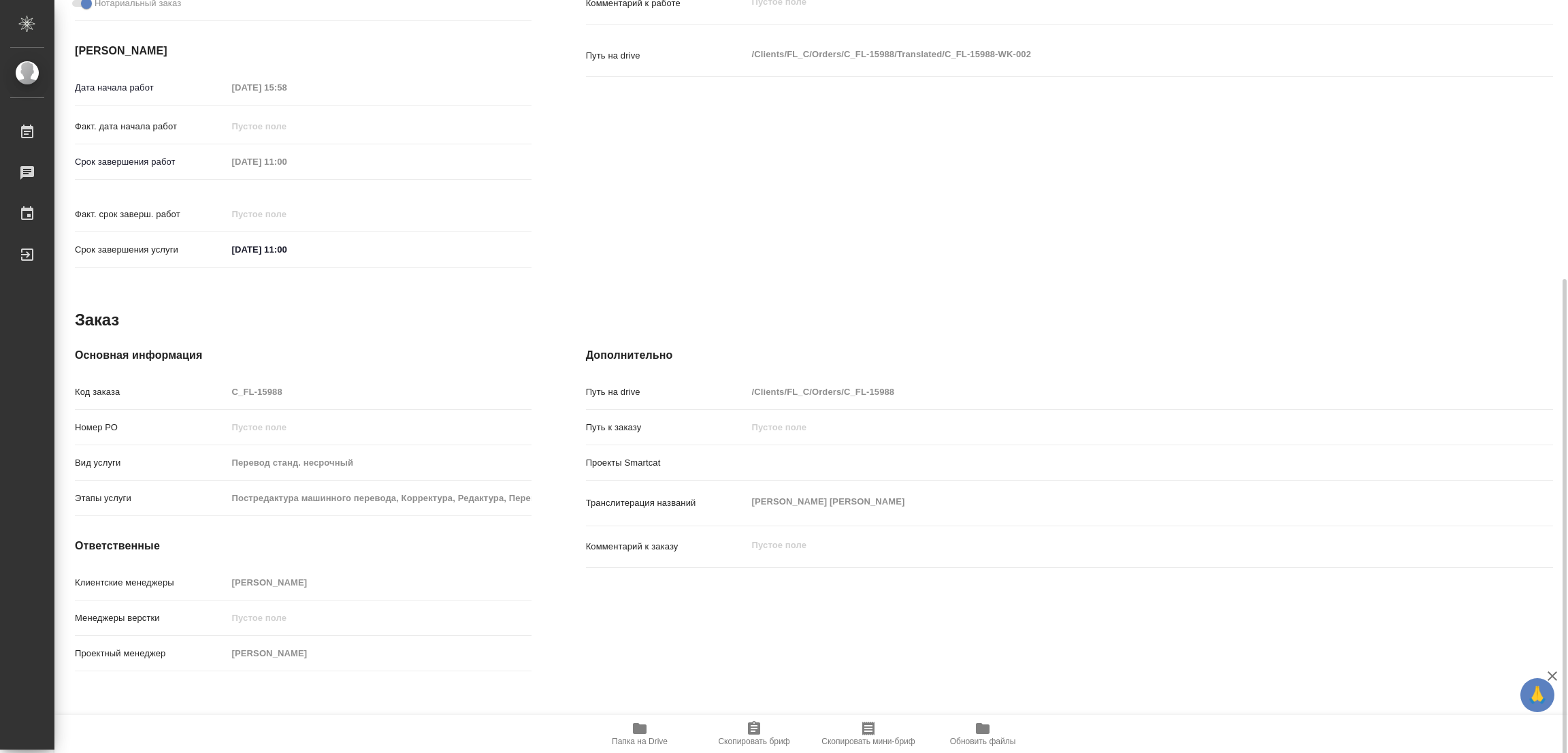
scroll to position [435, 0]
type textarea "x"
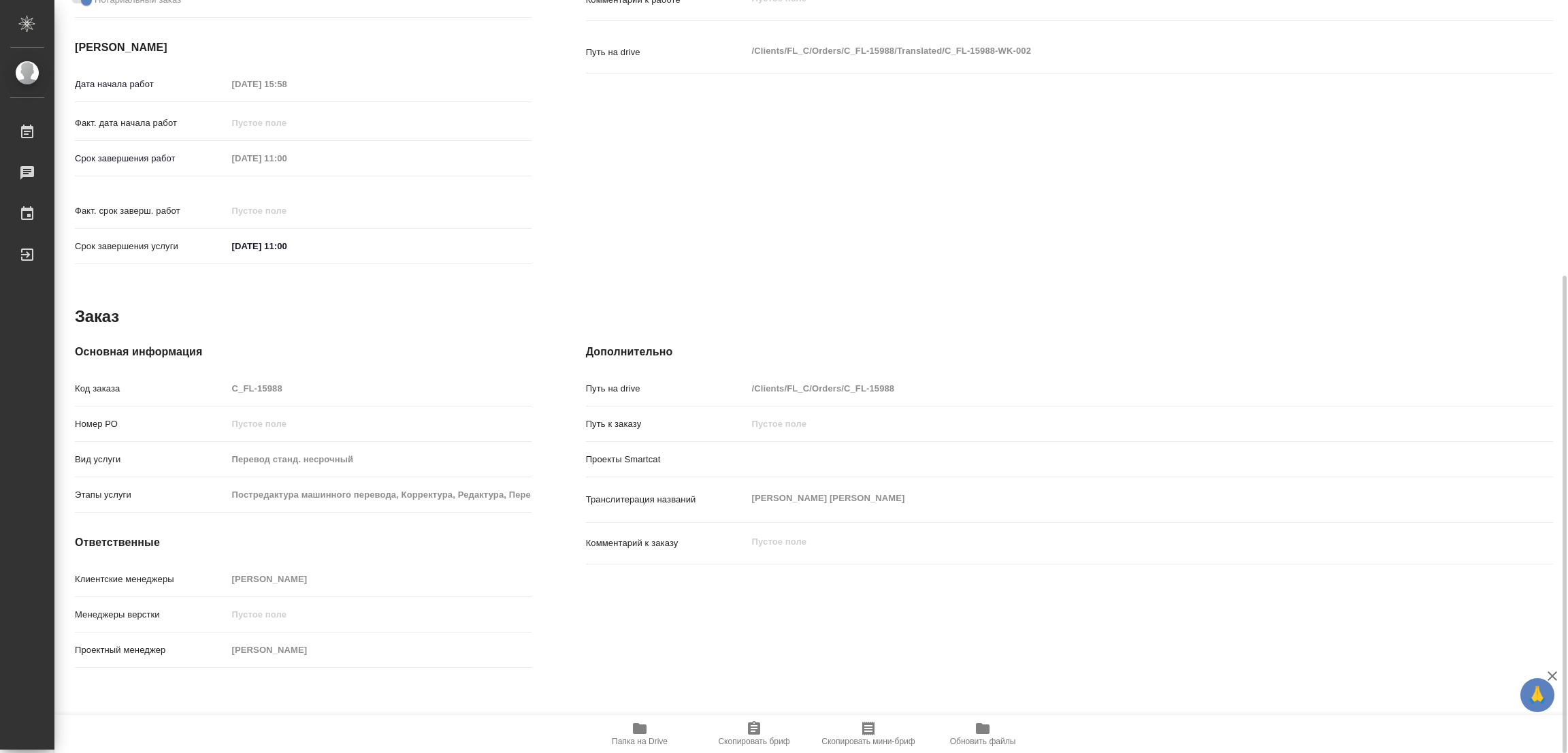
type textarea "x"
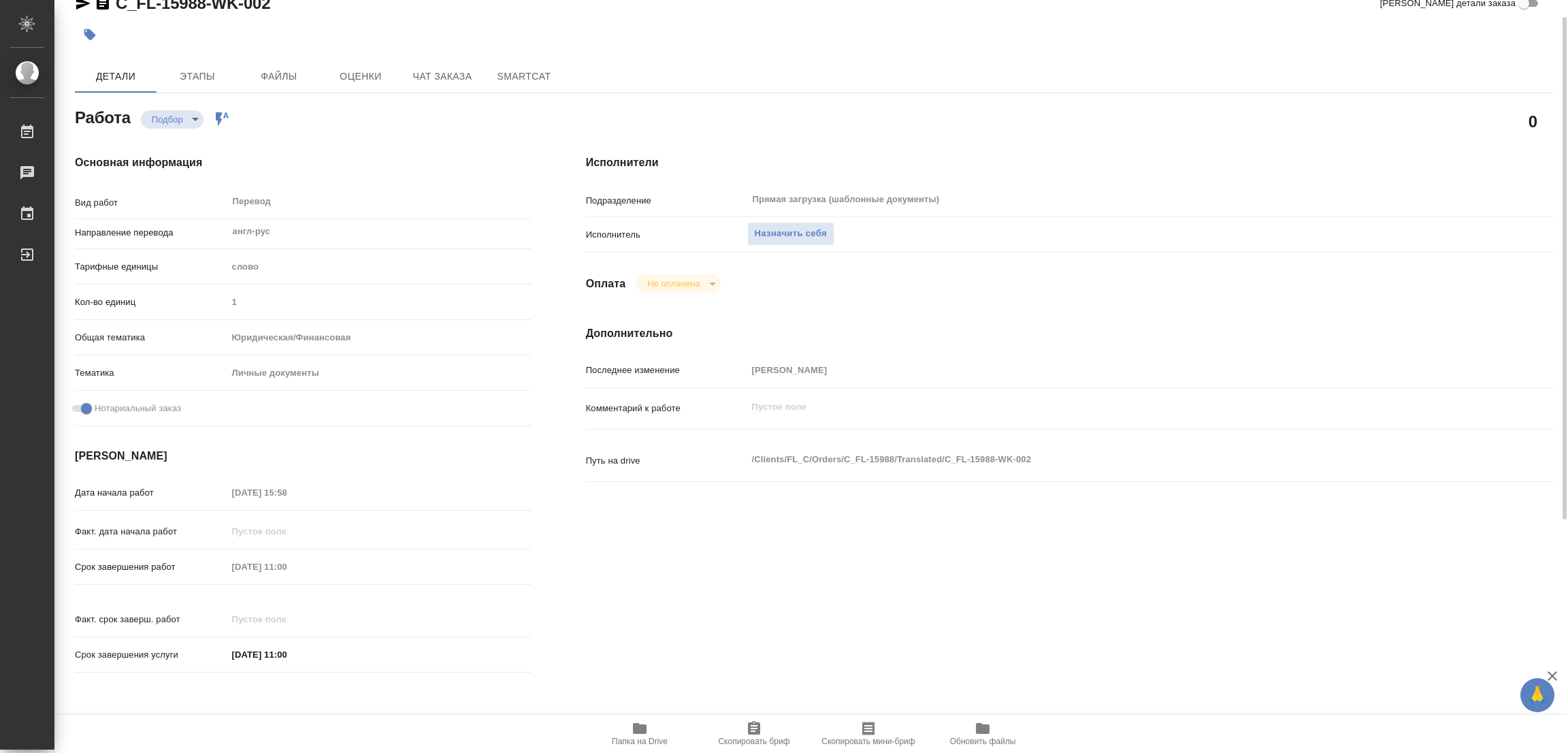
scroll to position [0, 0]
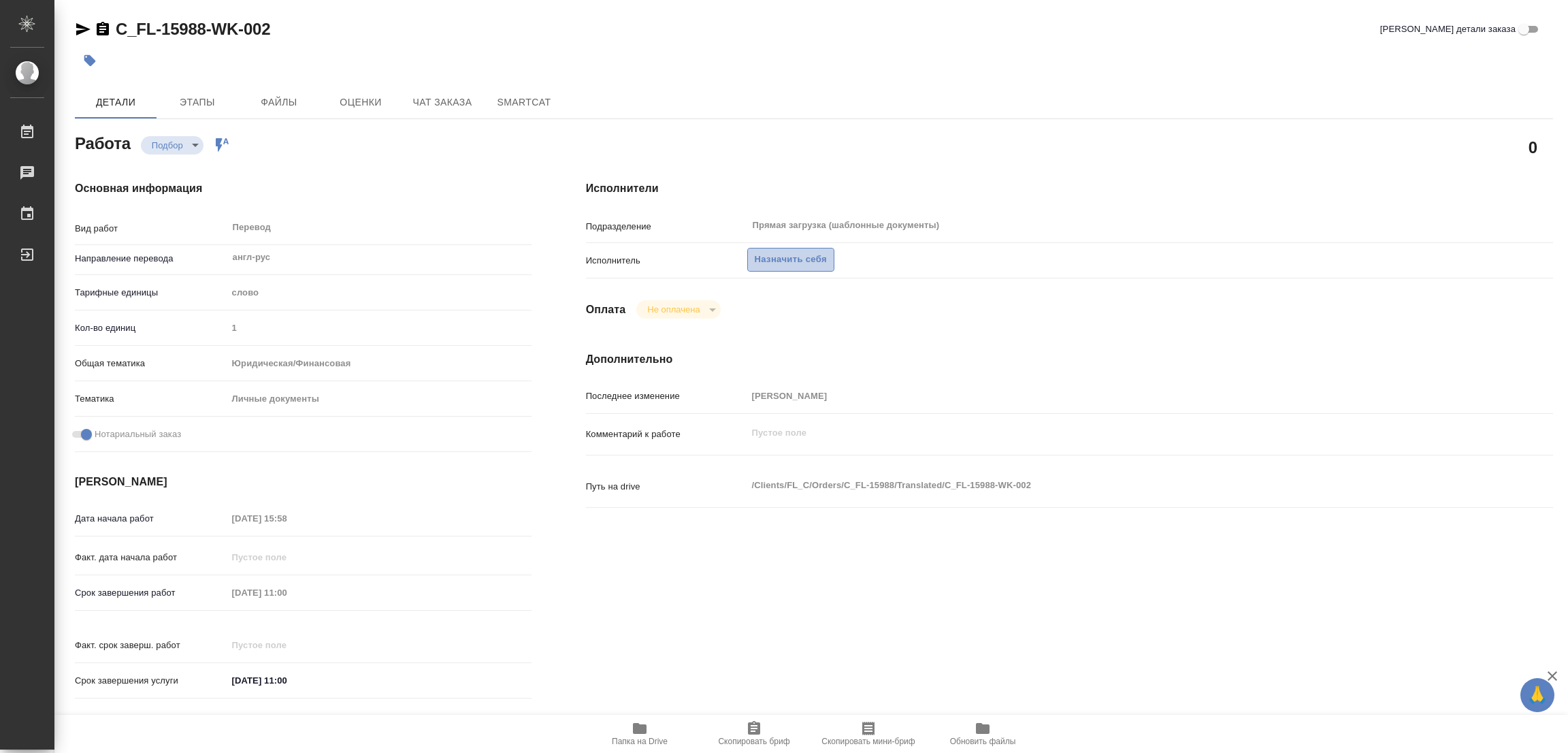
click at [755, 255] on span "Назначить себя" at bounding box center [791, 260] width 72 height 16
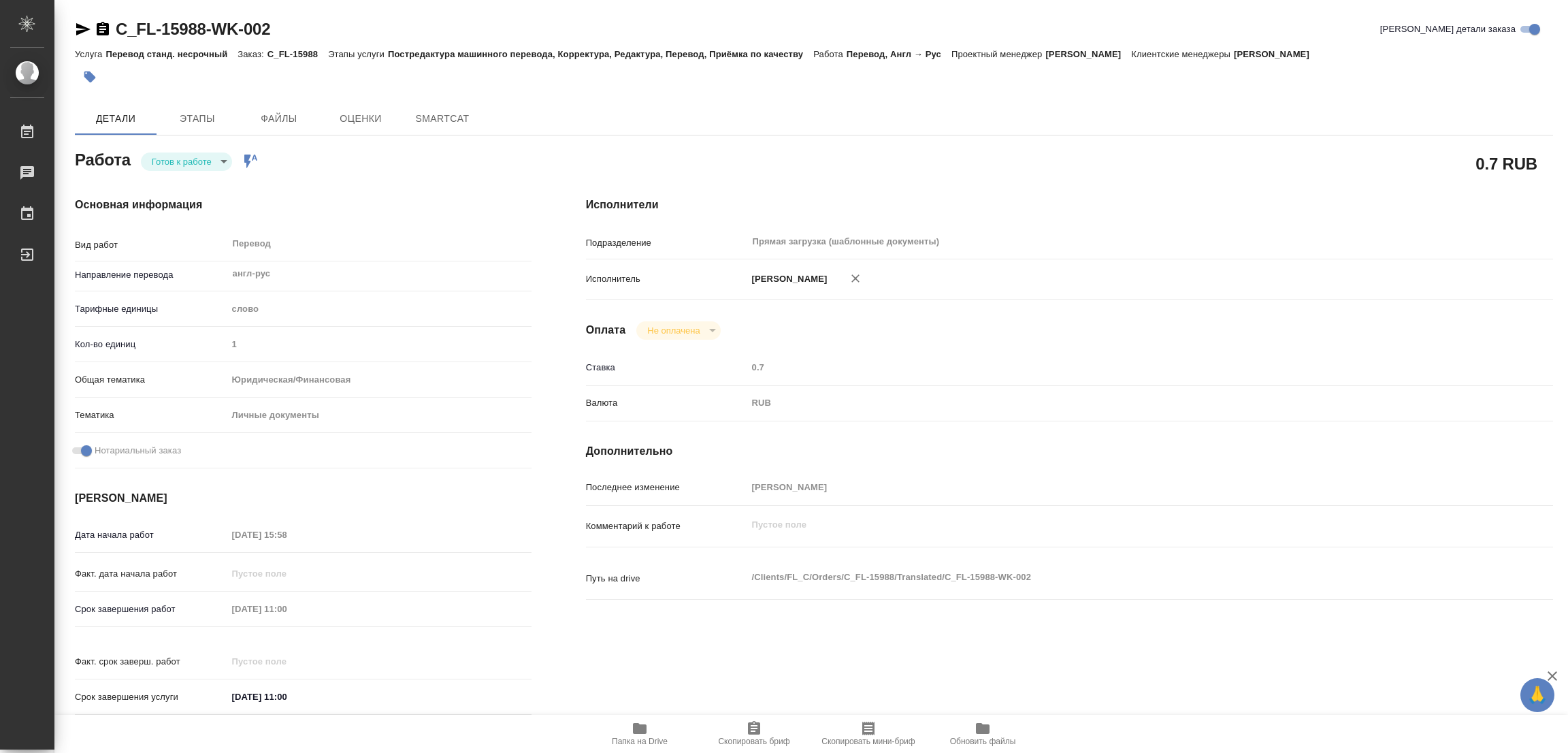
type textarea "x"
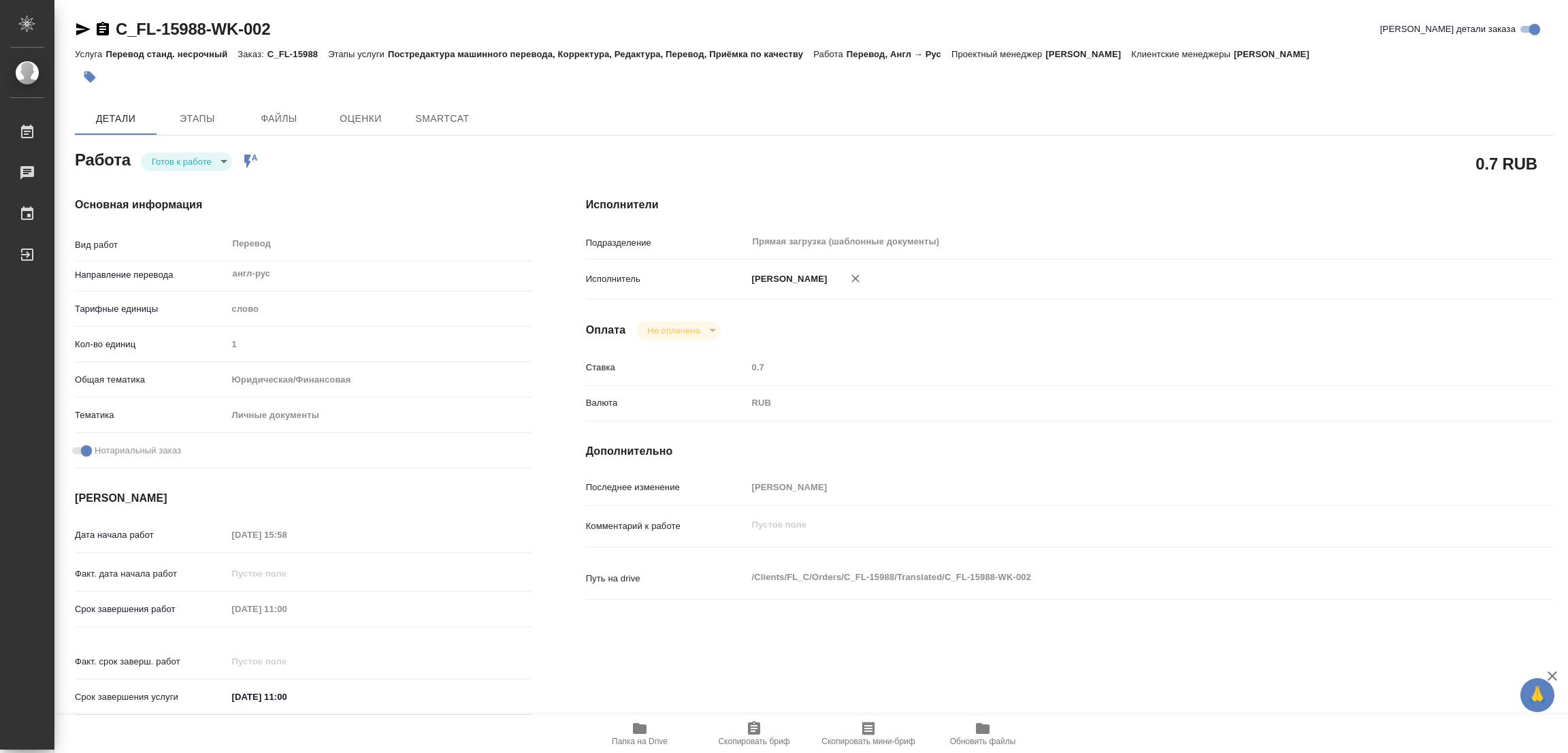
type textarea "x"
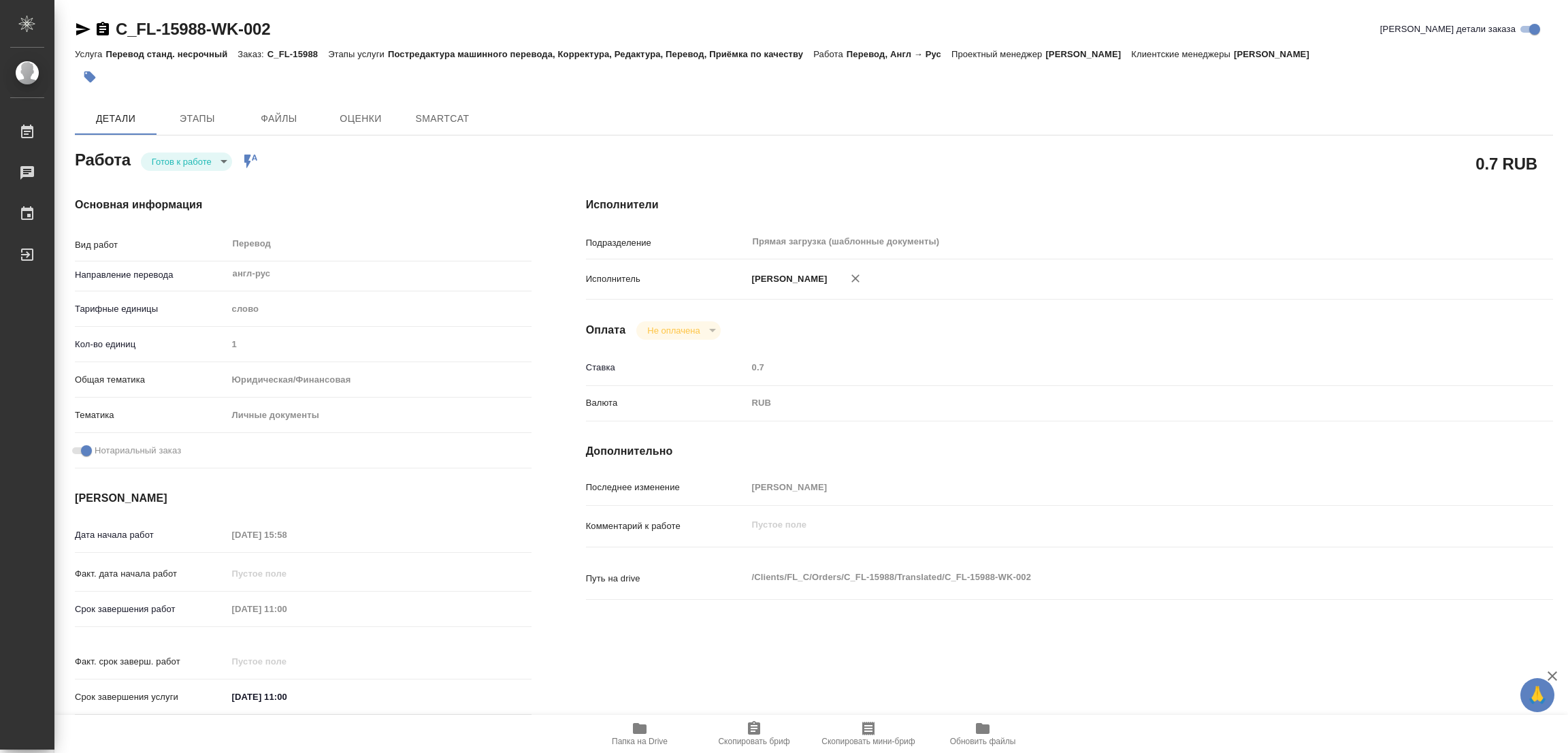
type textarea "x"
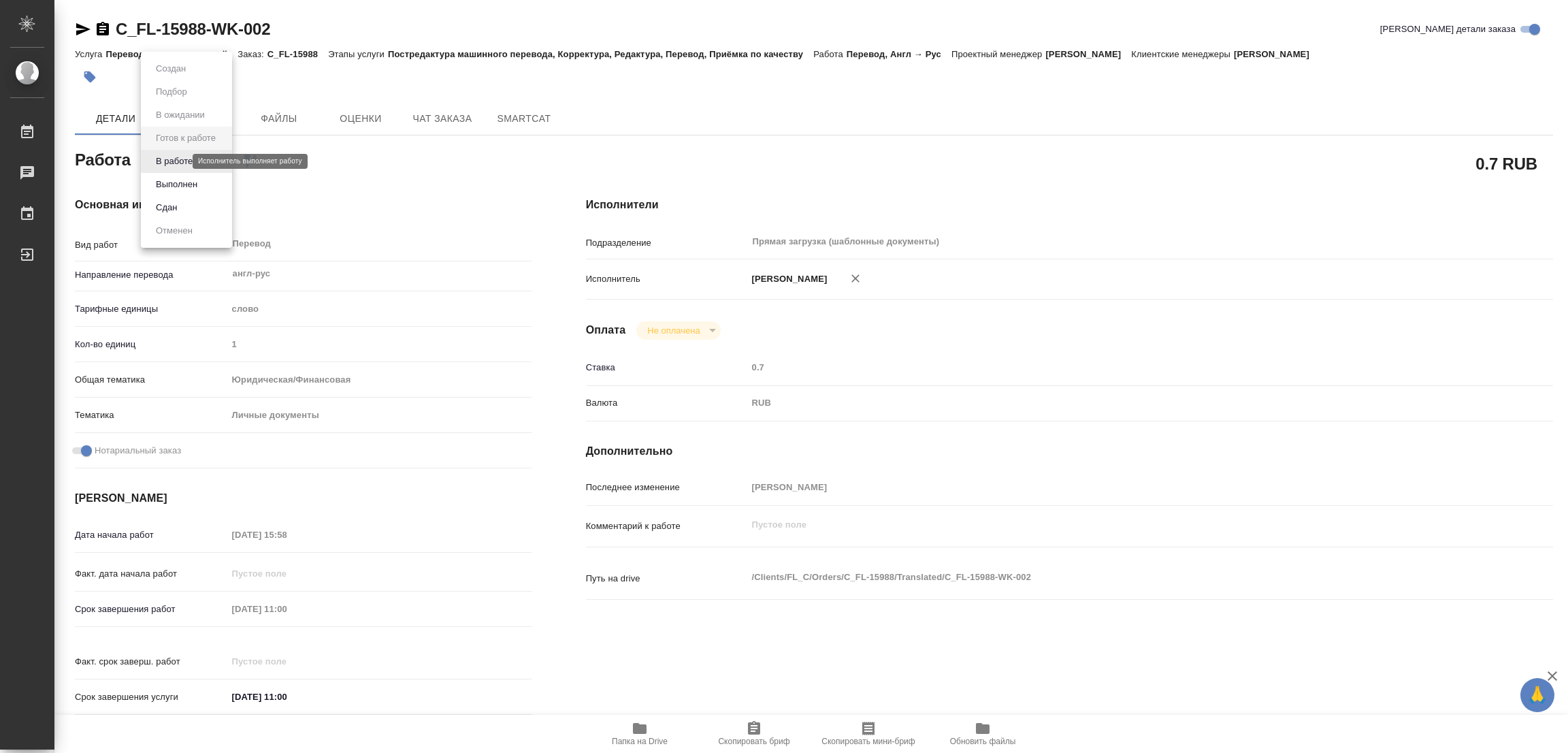
click at [179, 163] on body "🙏 .cls-1 fill:#fff; AWATERA [PERSON_NAME] Работы Чаты График Выйти C_FL-15988-W…" at bounding box center [784, 376] width 1568 height 753
type textarea "x"
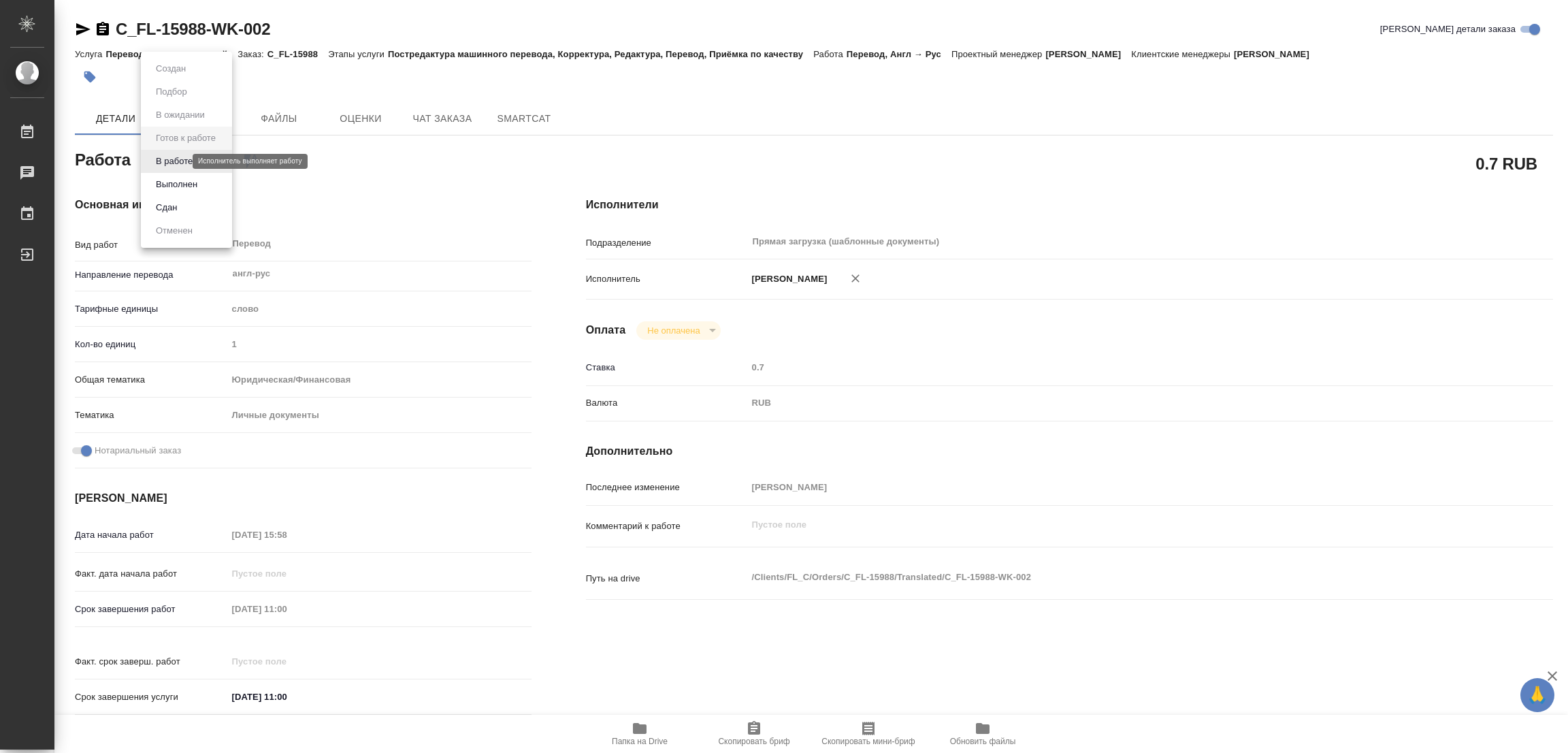
type textarea "x"
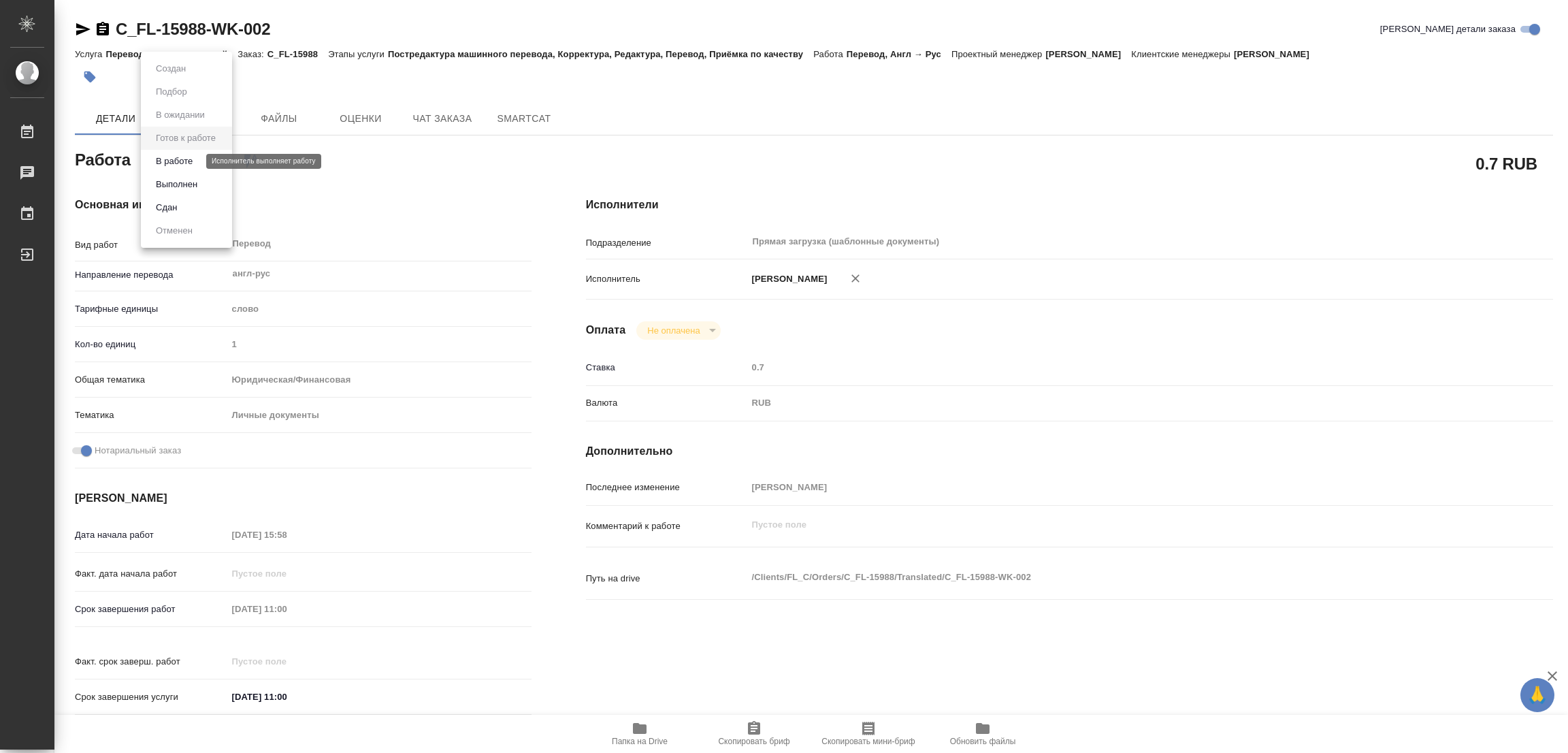
type textarea "x"
click at [179, 163] on button "В работе" at bounding box center [174, 160] width 45 height 15
type textarea "x"
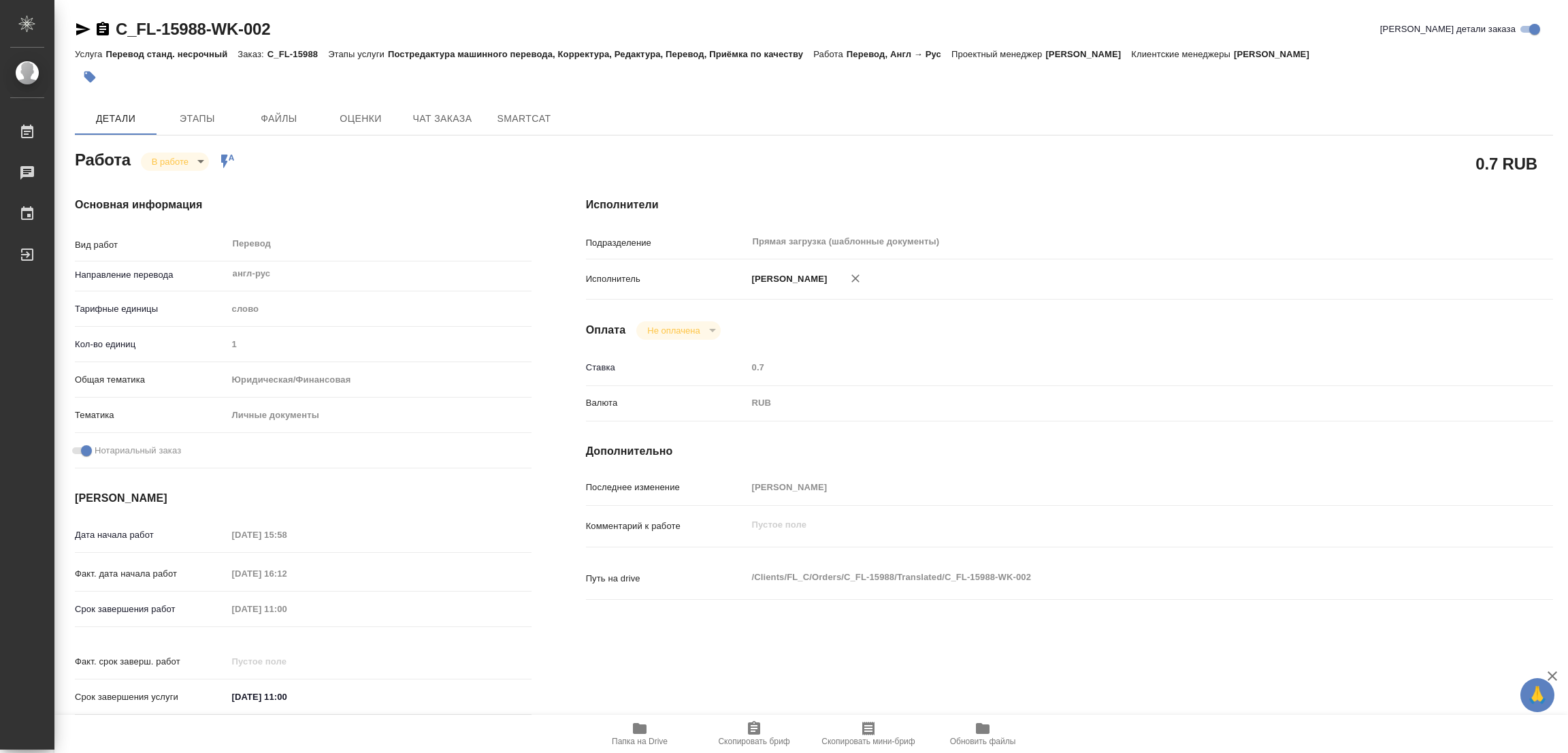
type textarea "x"
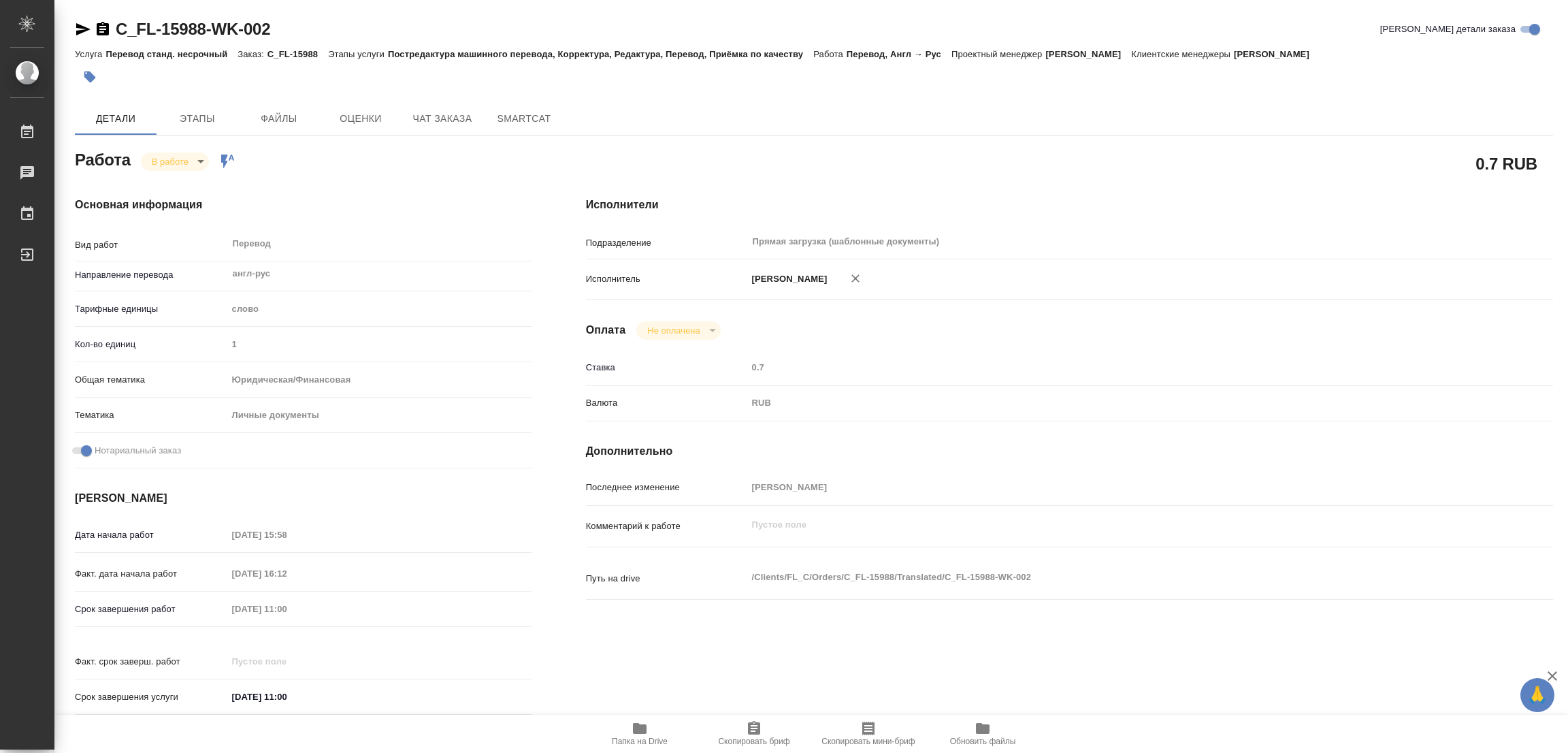
type textarea "x"
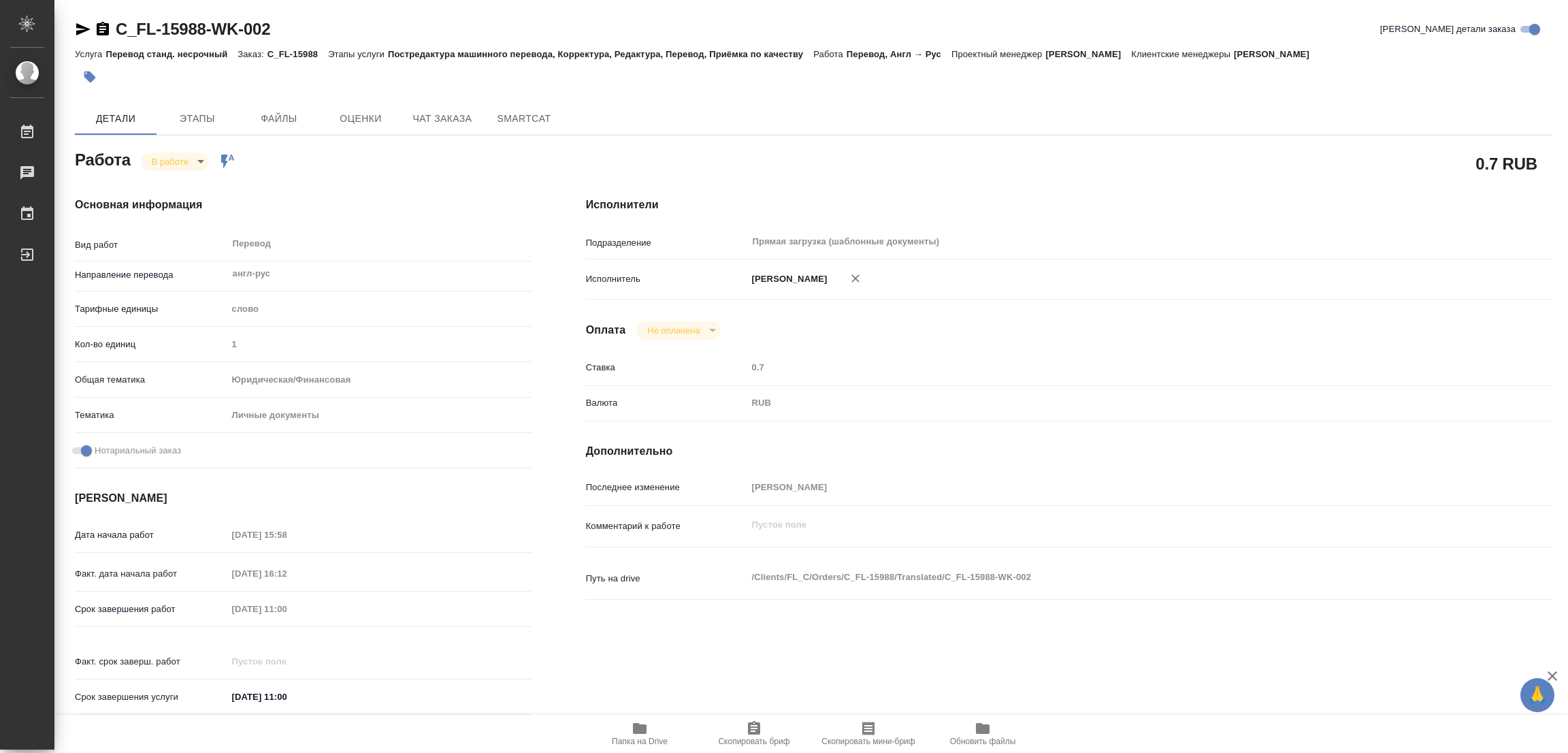
type textarea "x"
click at [635, 734] on icon "button" at bounding box center [640, 728] width 17 height 17
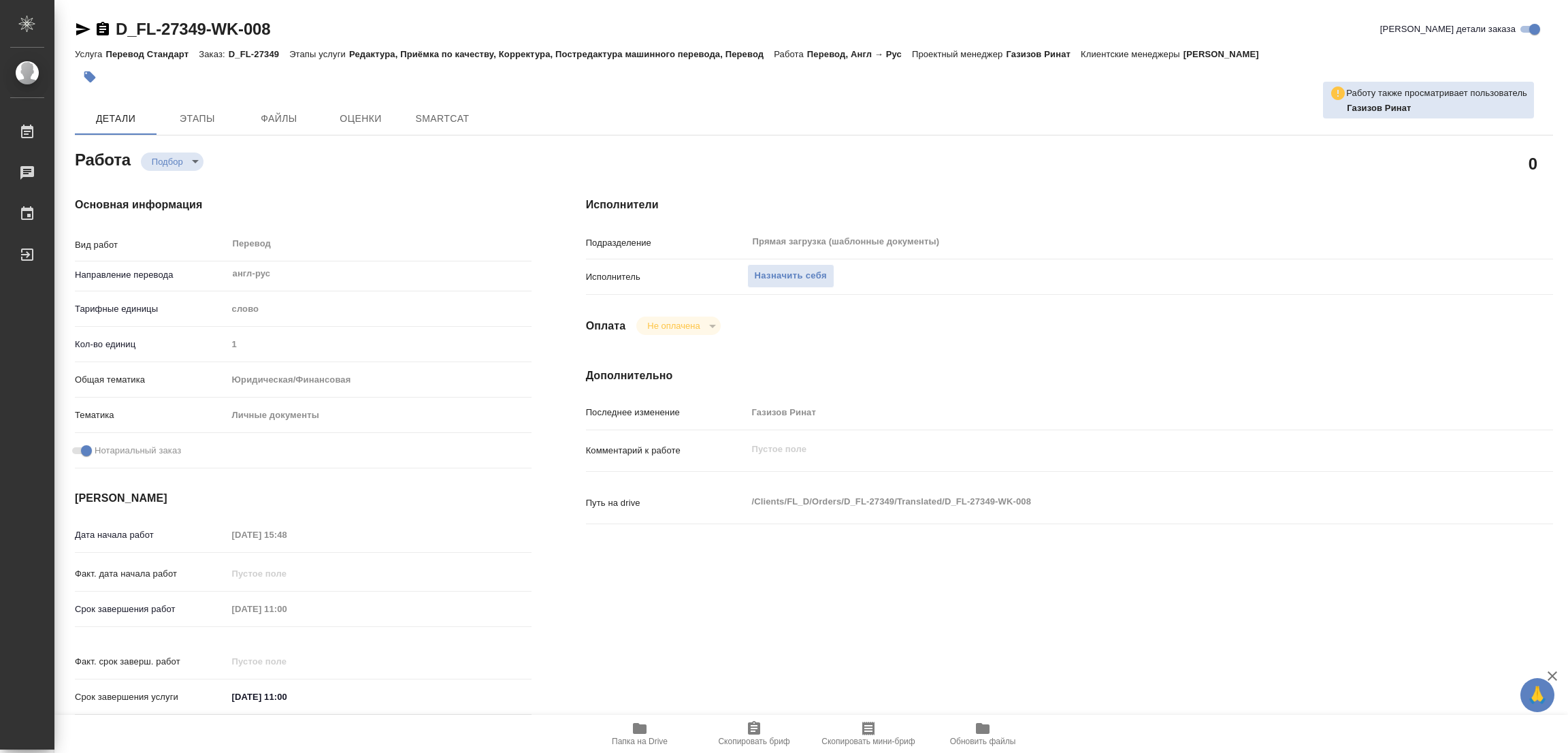
type textarea "x"
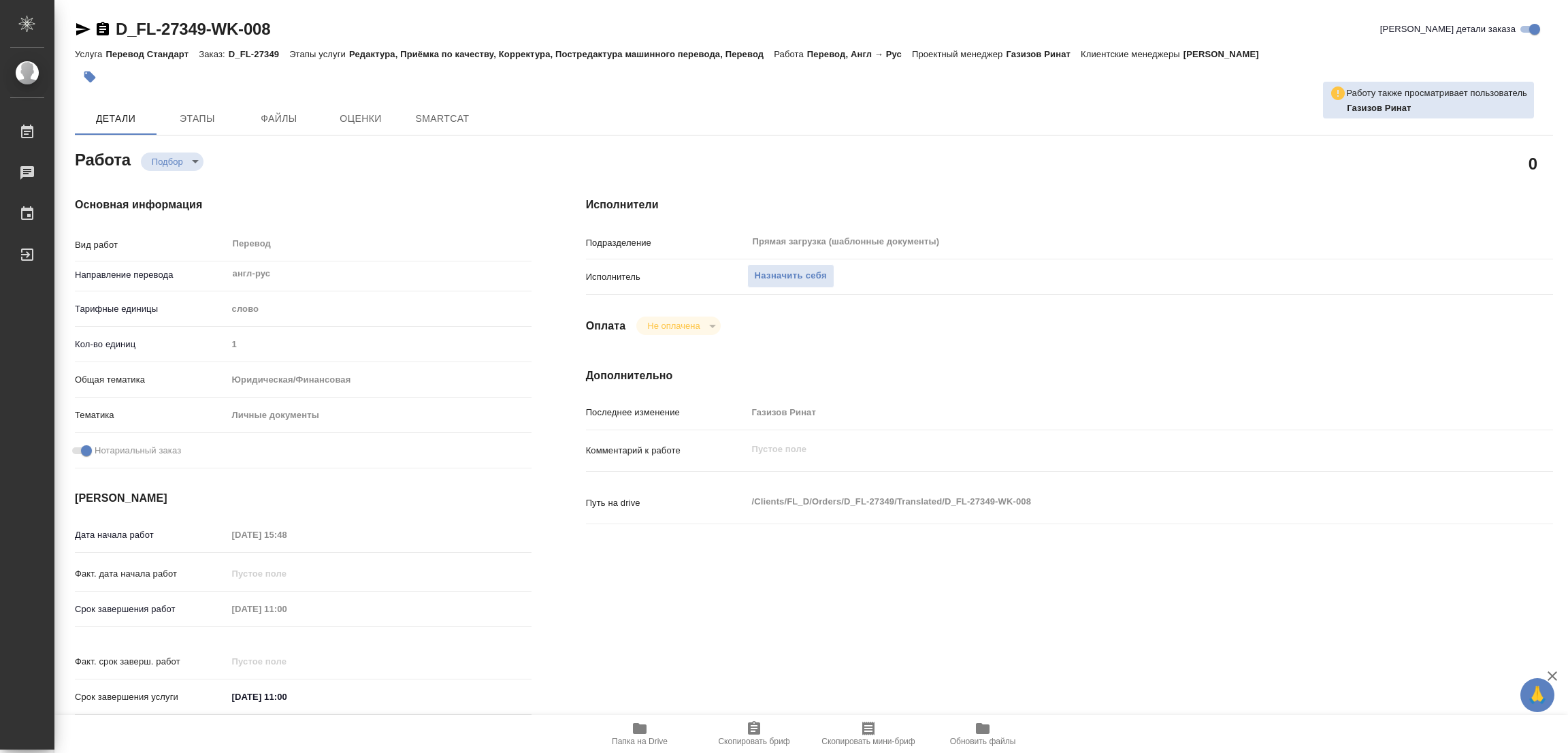
type textarea "x"
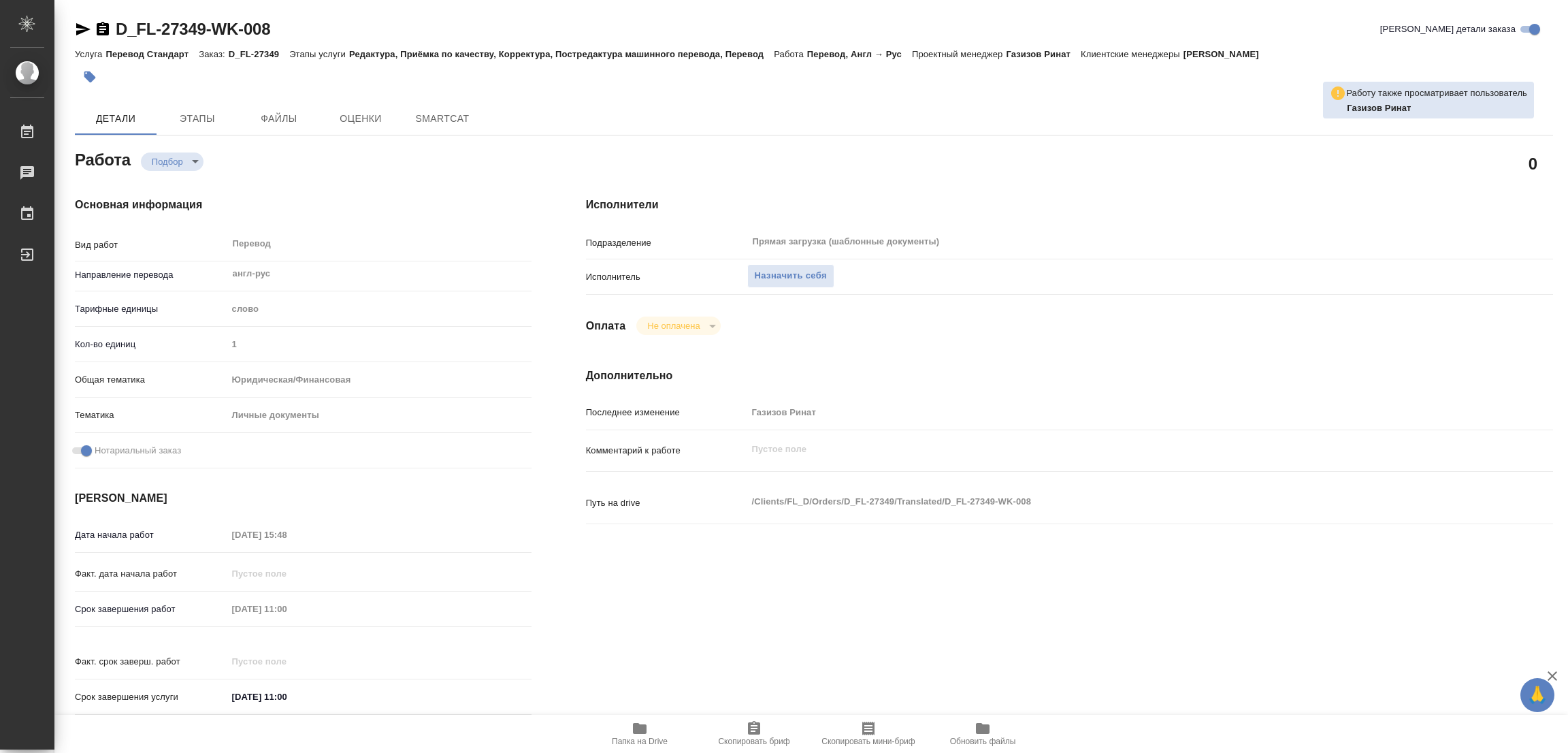
type textarea "x"
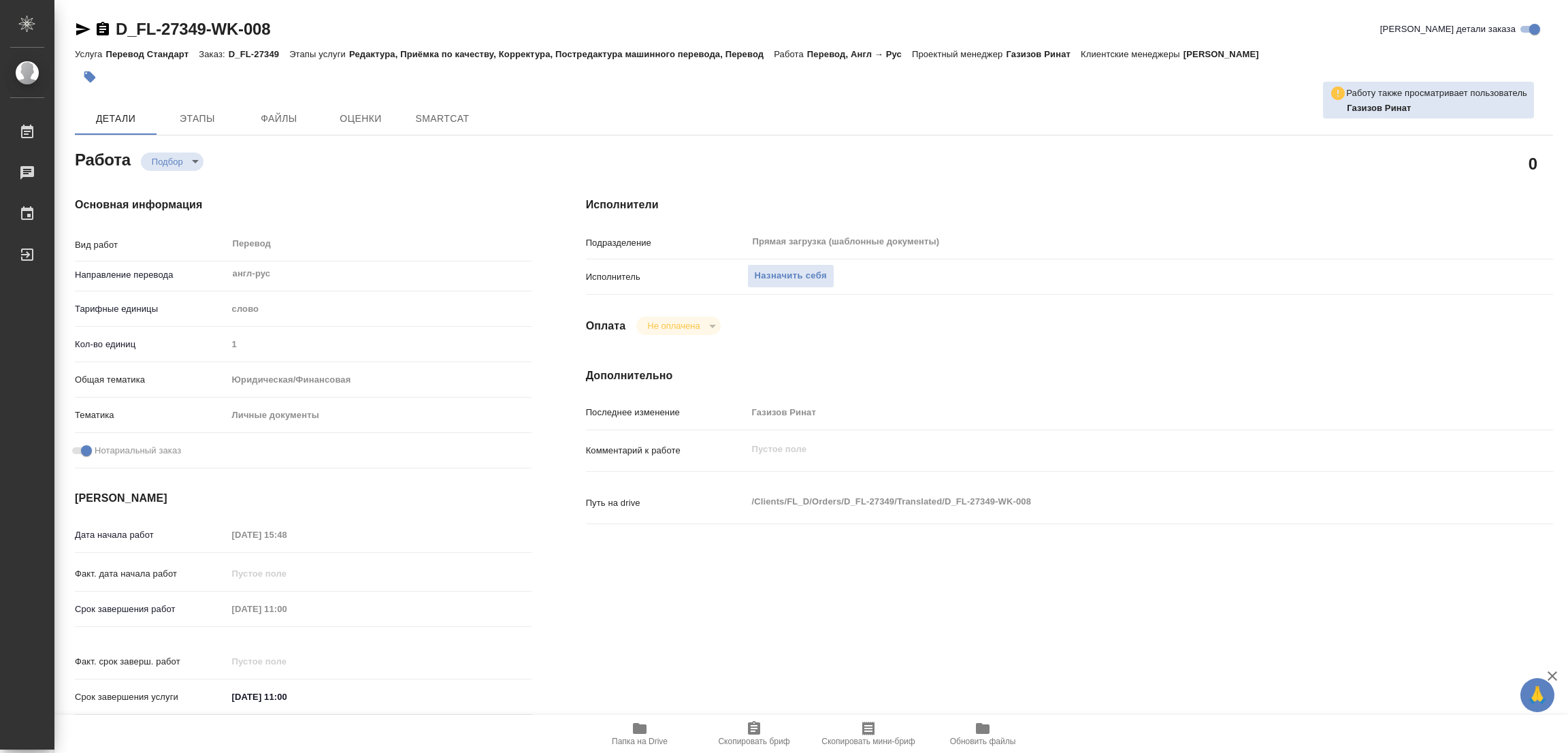
type textarea "x"
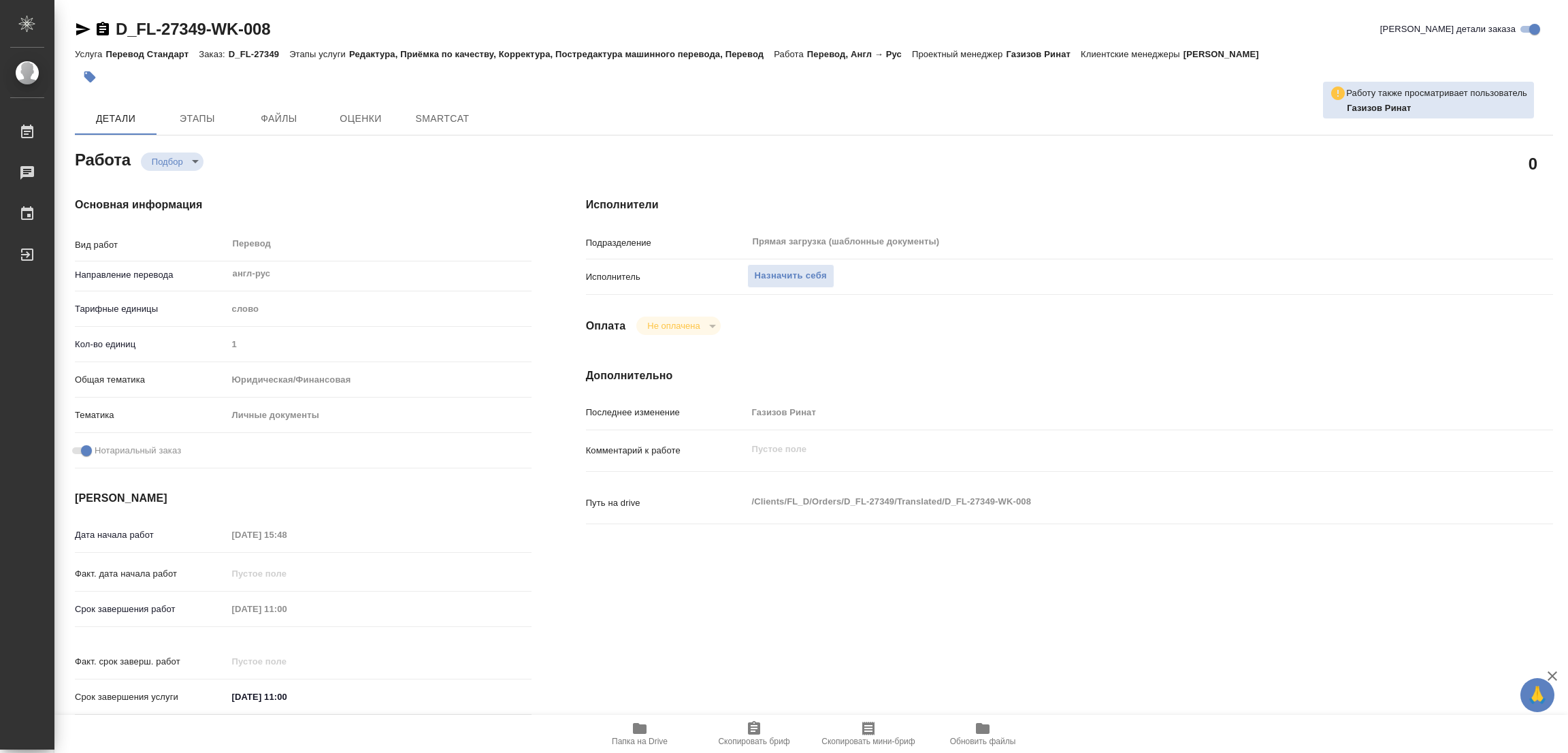
type textarea "x"
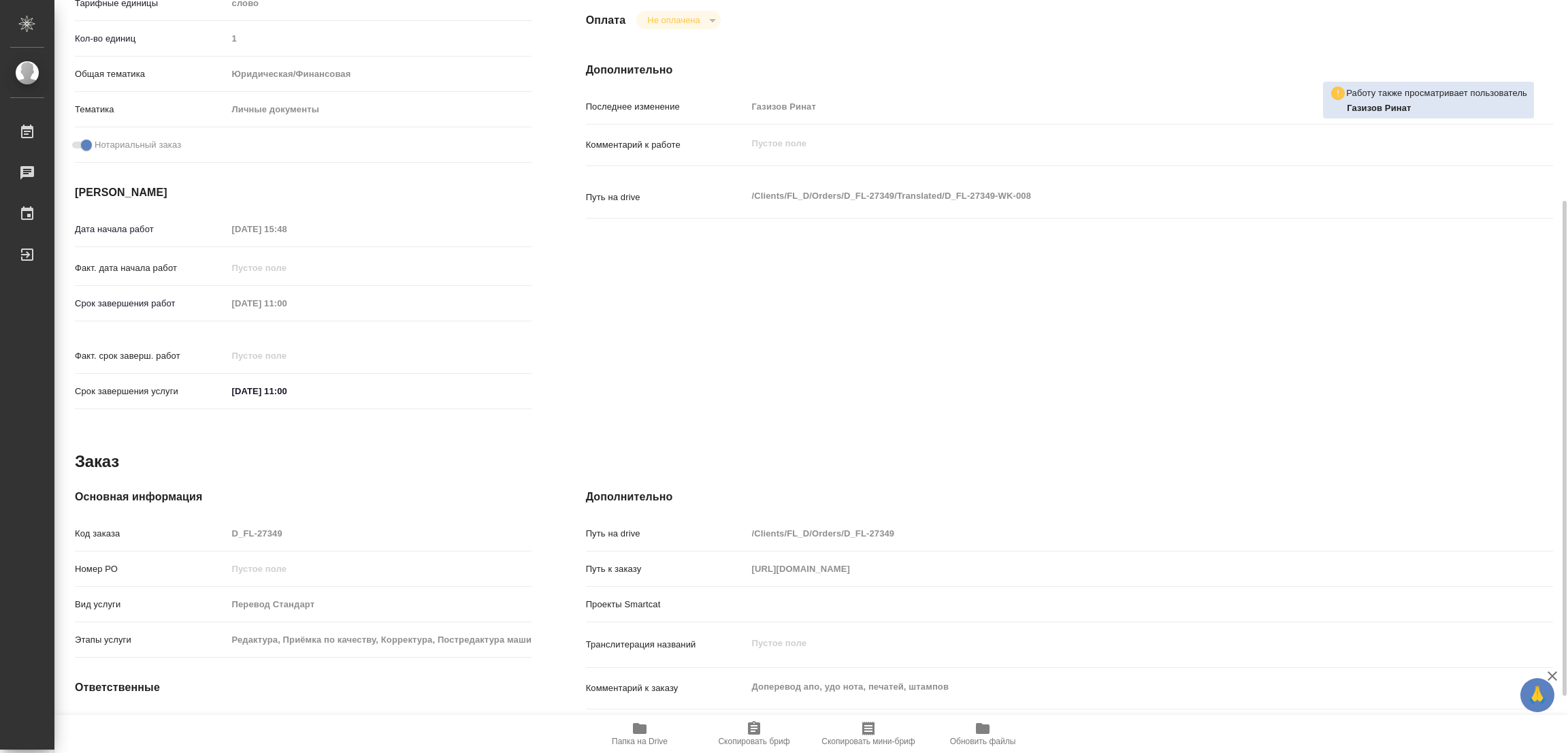
scroll to position [391, 0]
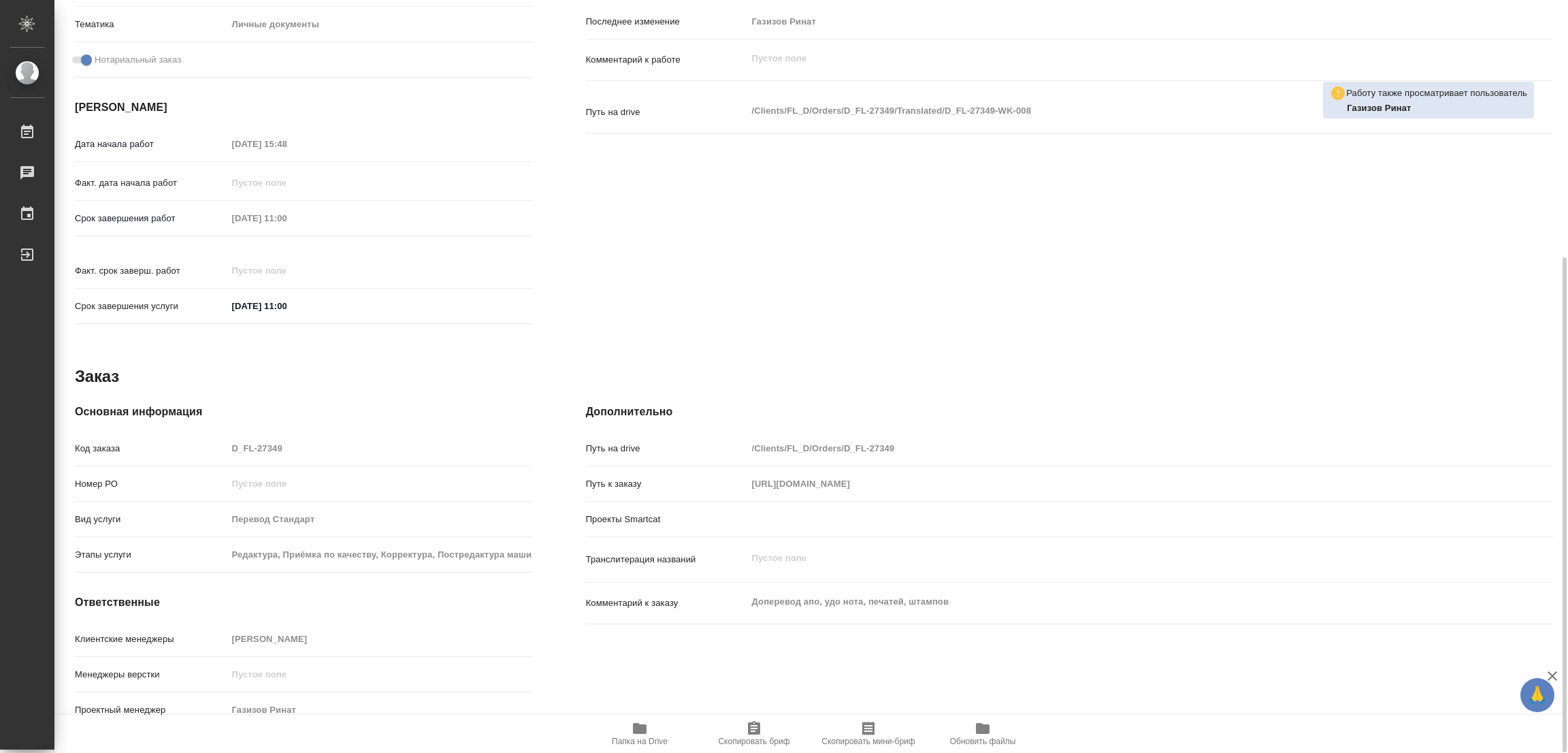
type textarea "x"
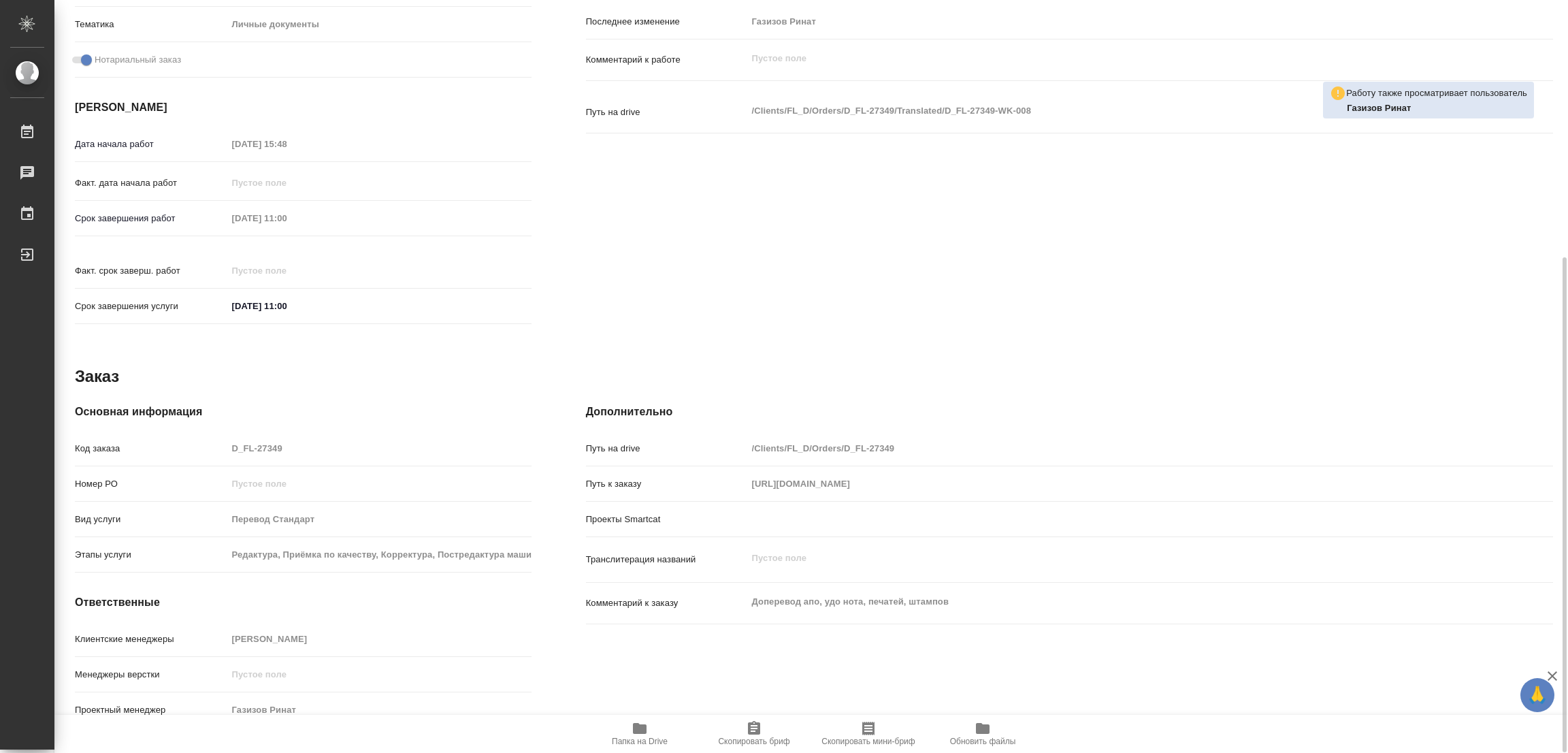
type textarea "x"
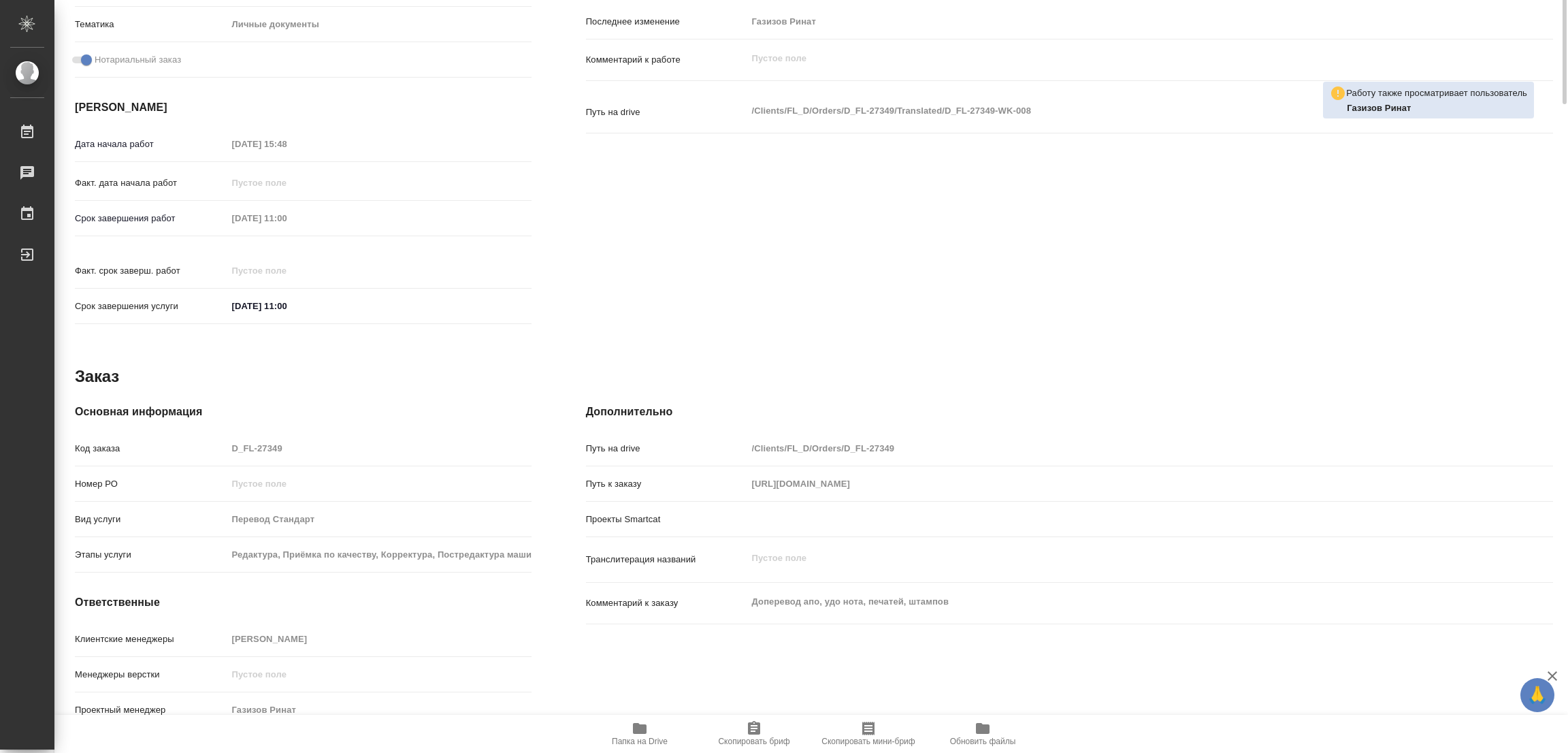
scroll to position [0, 0]
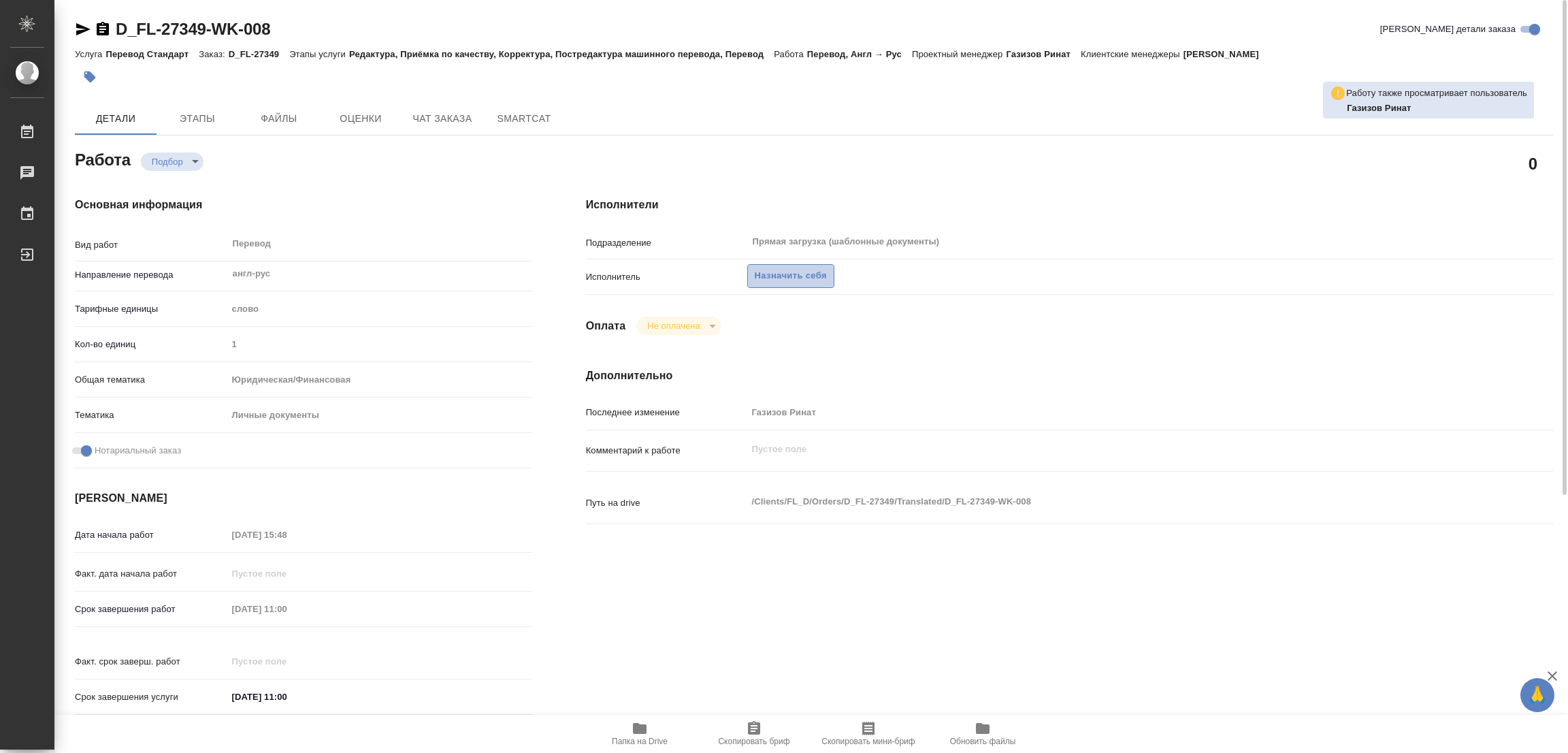
click at [787, 271] on span "Назначить себя" at bounding box center [791, 276] width 72 height 16
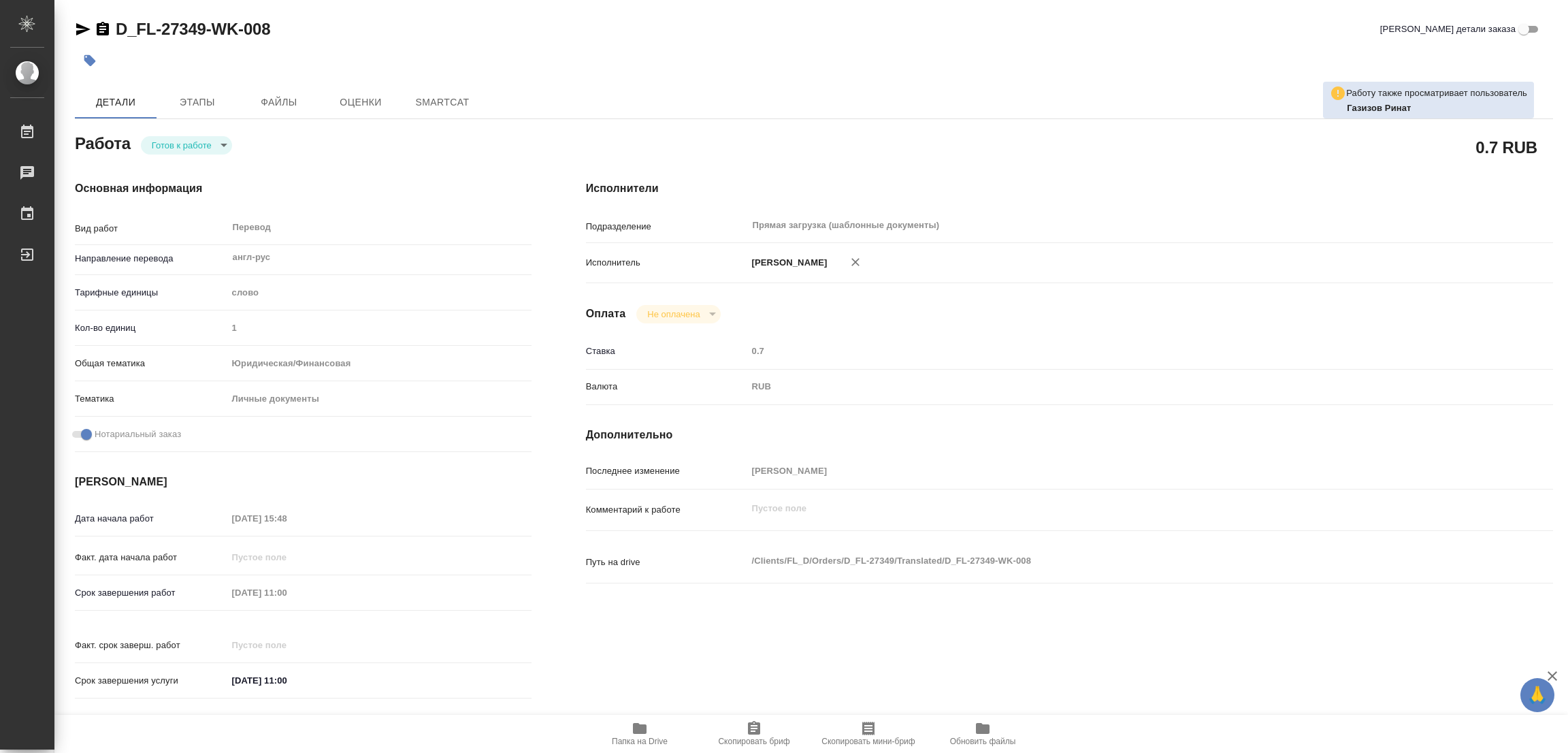
type textarea "x"
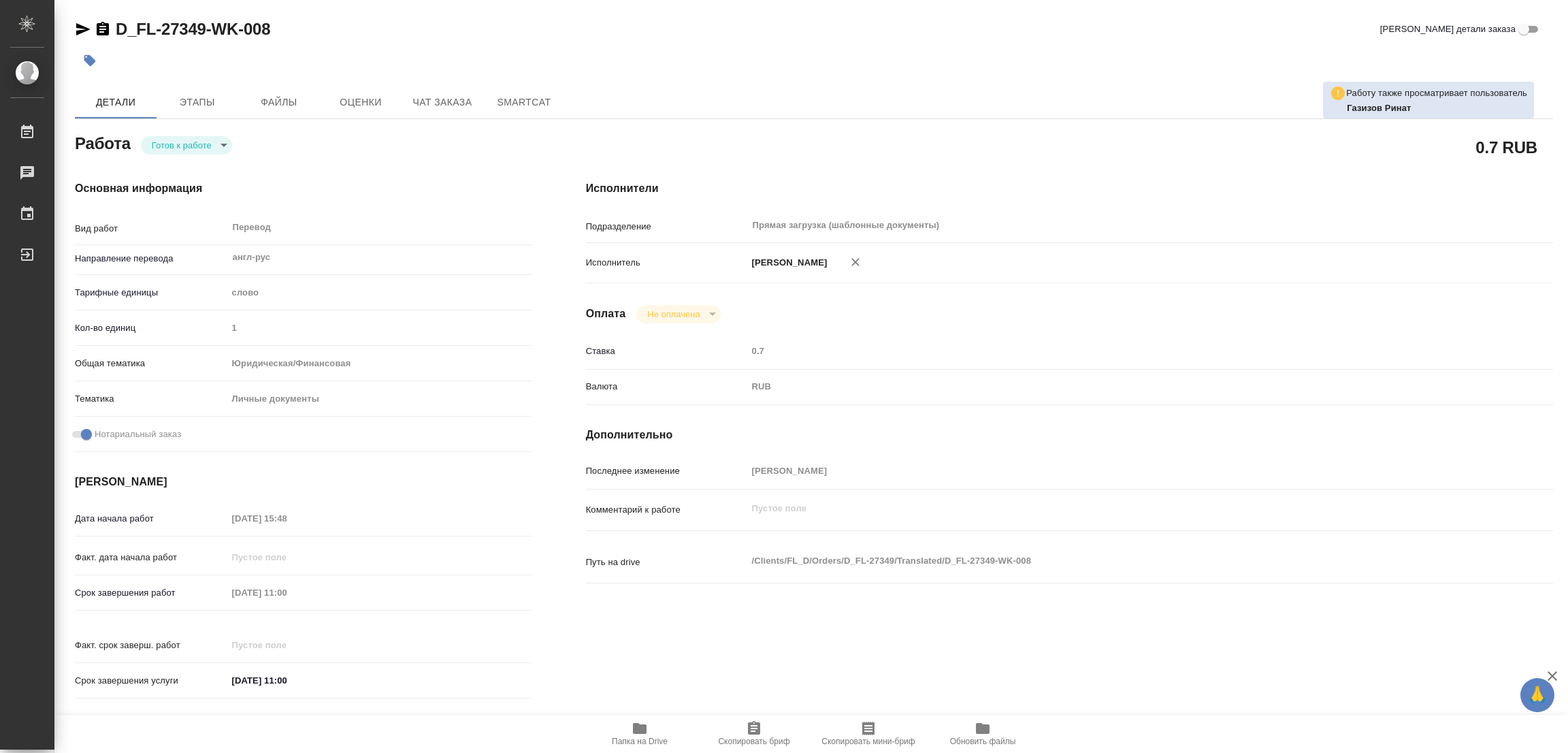
type textarea "x"
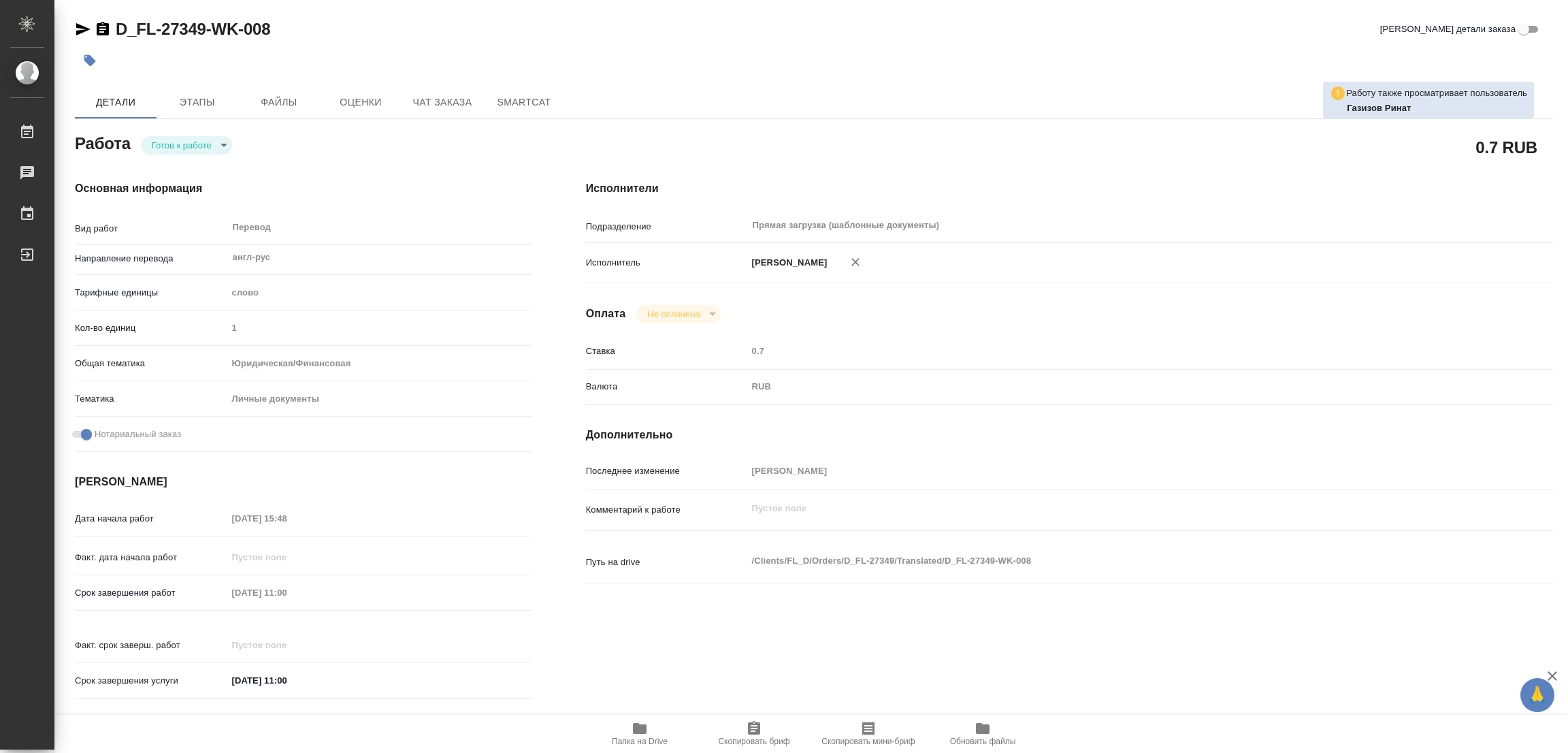
type textarea "x"
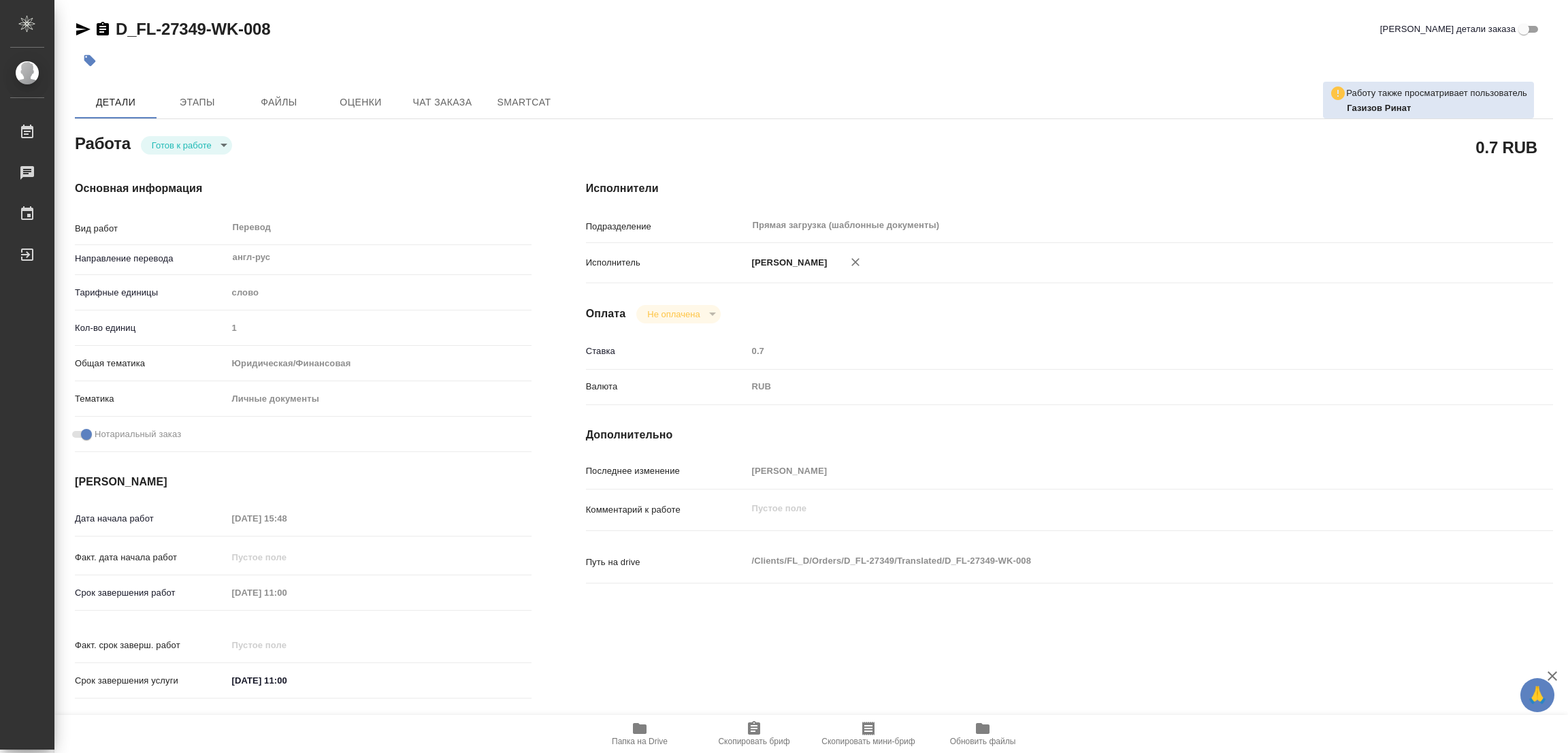
type textarea "x"
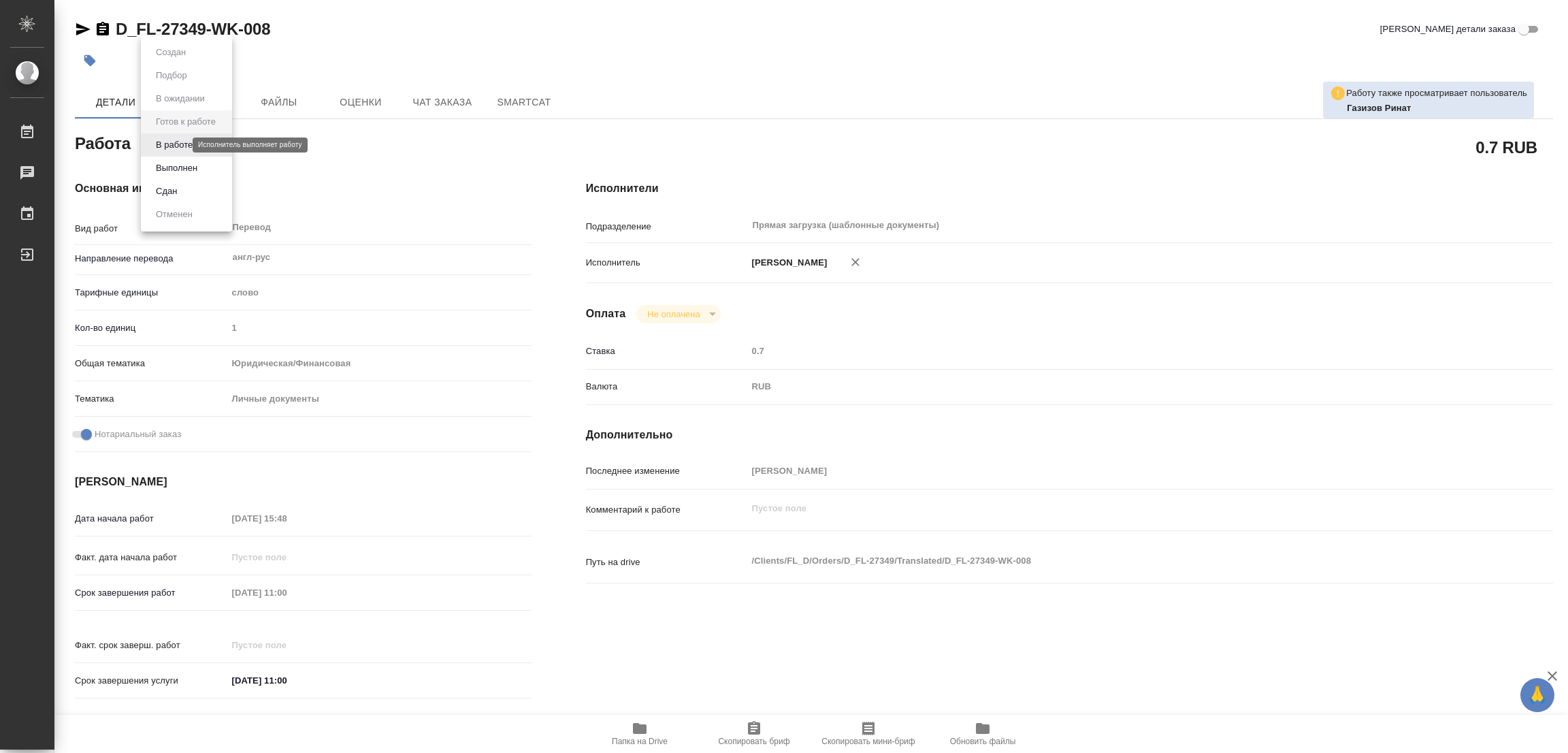
click at [179, 141] on body "🙏 .cls-1 fill:#fff; AWATERA Popova Galina Работы Чаты График Выйти D_FL-27349-W…" at bounding box center [784, 376] width 1568 height 753
type textarea "x"
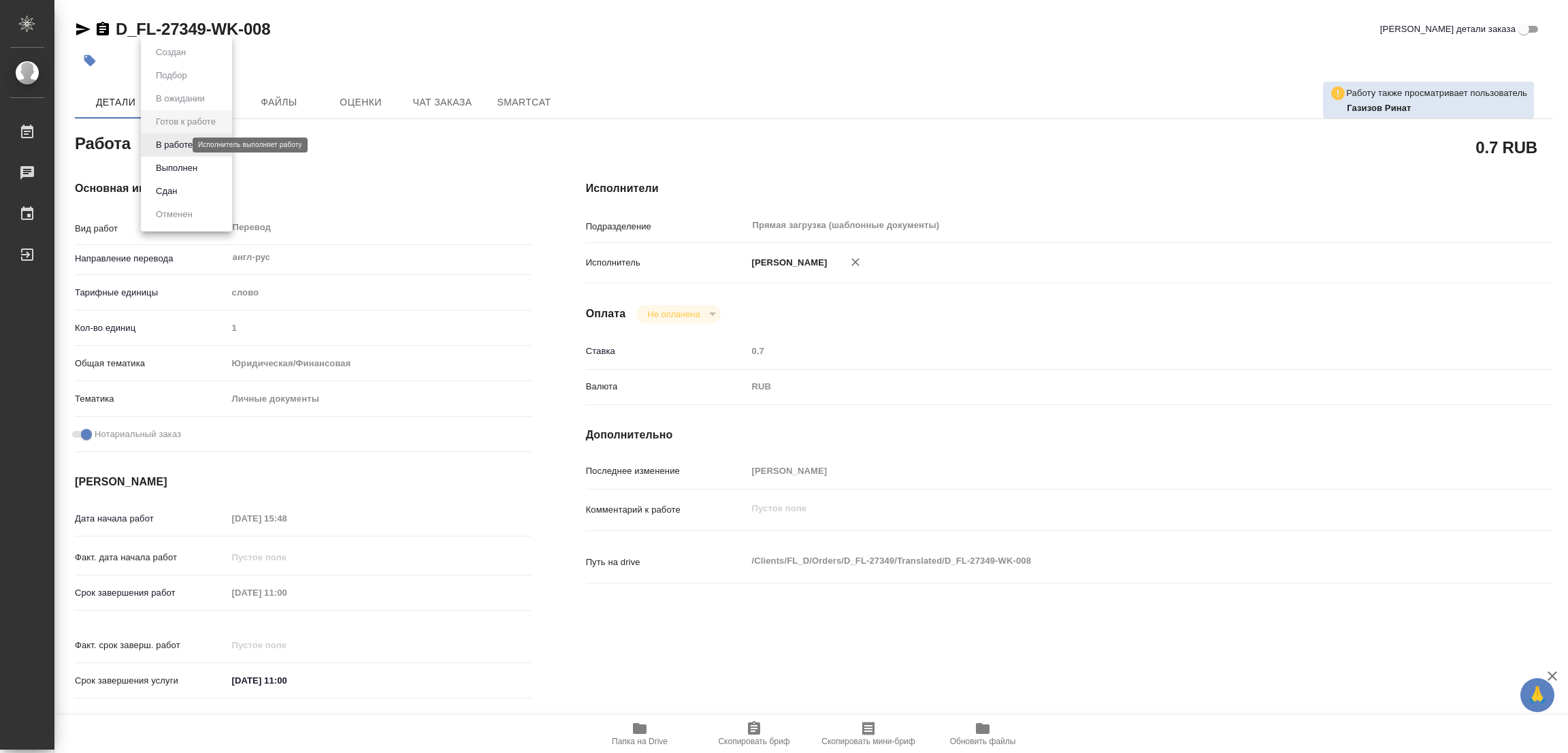
type textarea "x"
click at [179, 141] on button "В работе" at bounding box center [174, 145] width 45 height 15
type textarea "x"
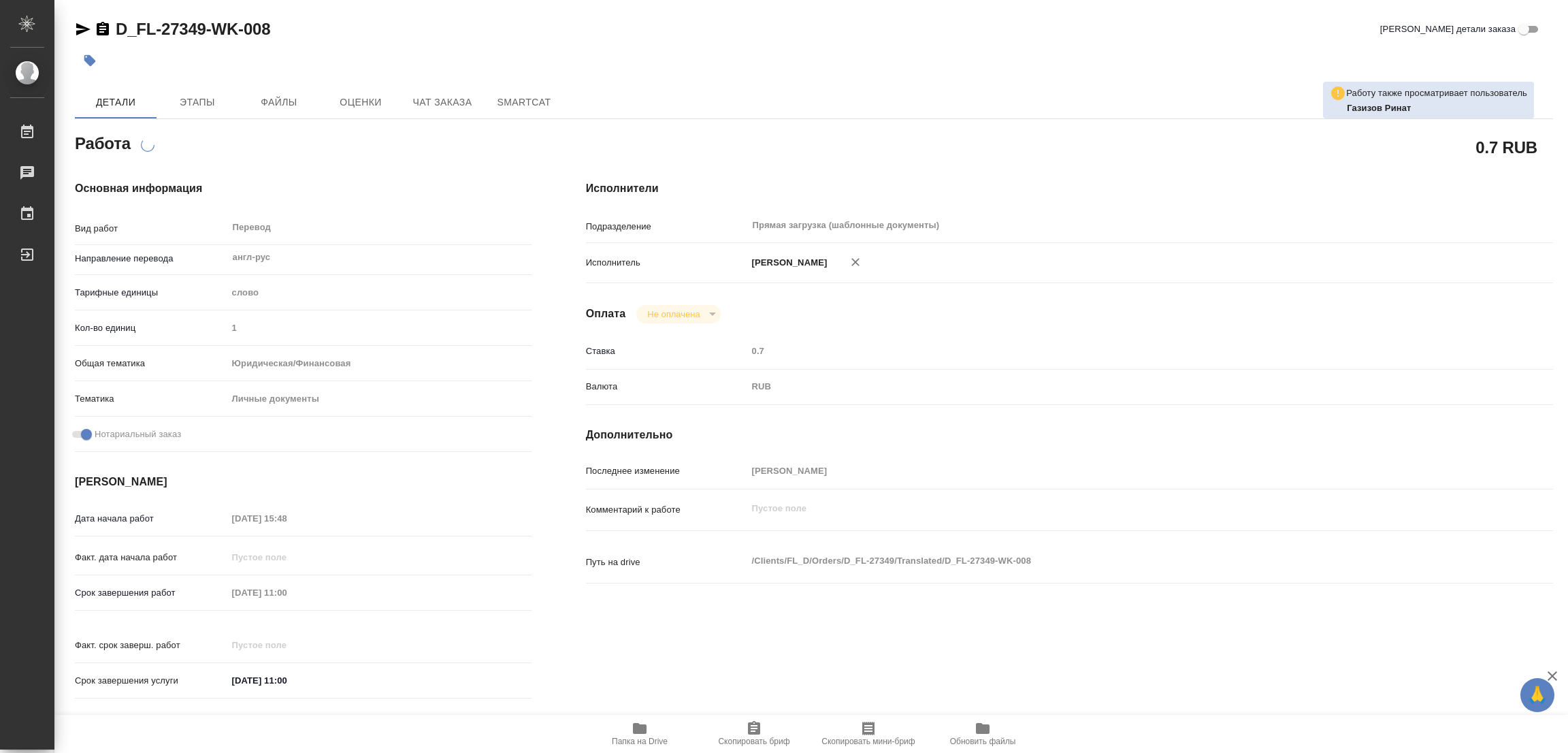
type textarea "x"
click at [676, 55] on div at bounding box center [567, 61] width 985 height 30
type textarea "x"
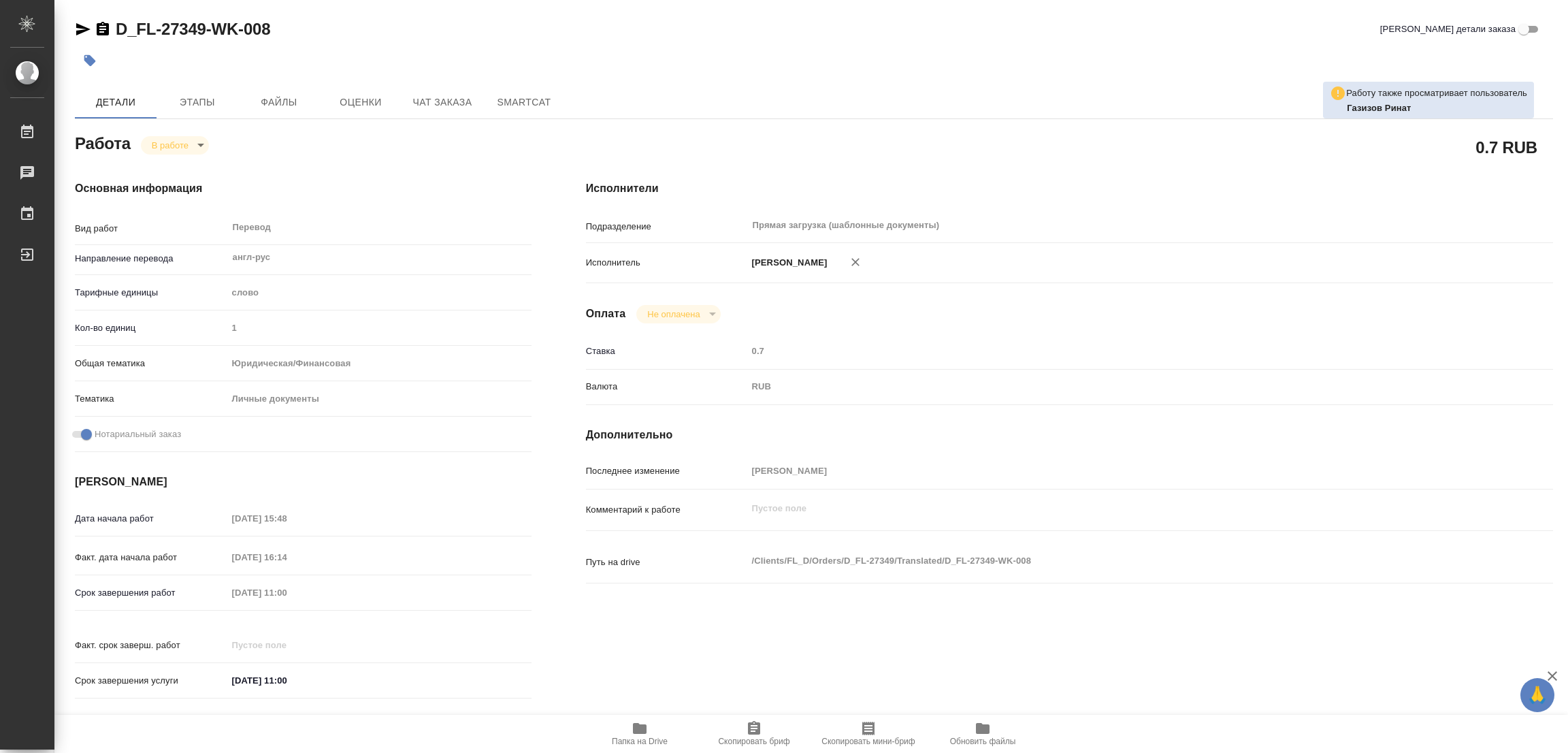
type textarea "x"
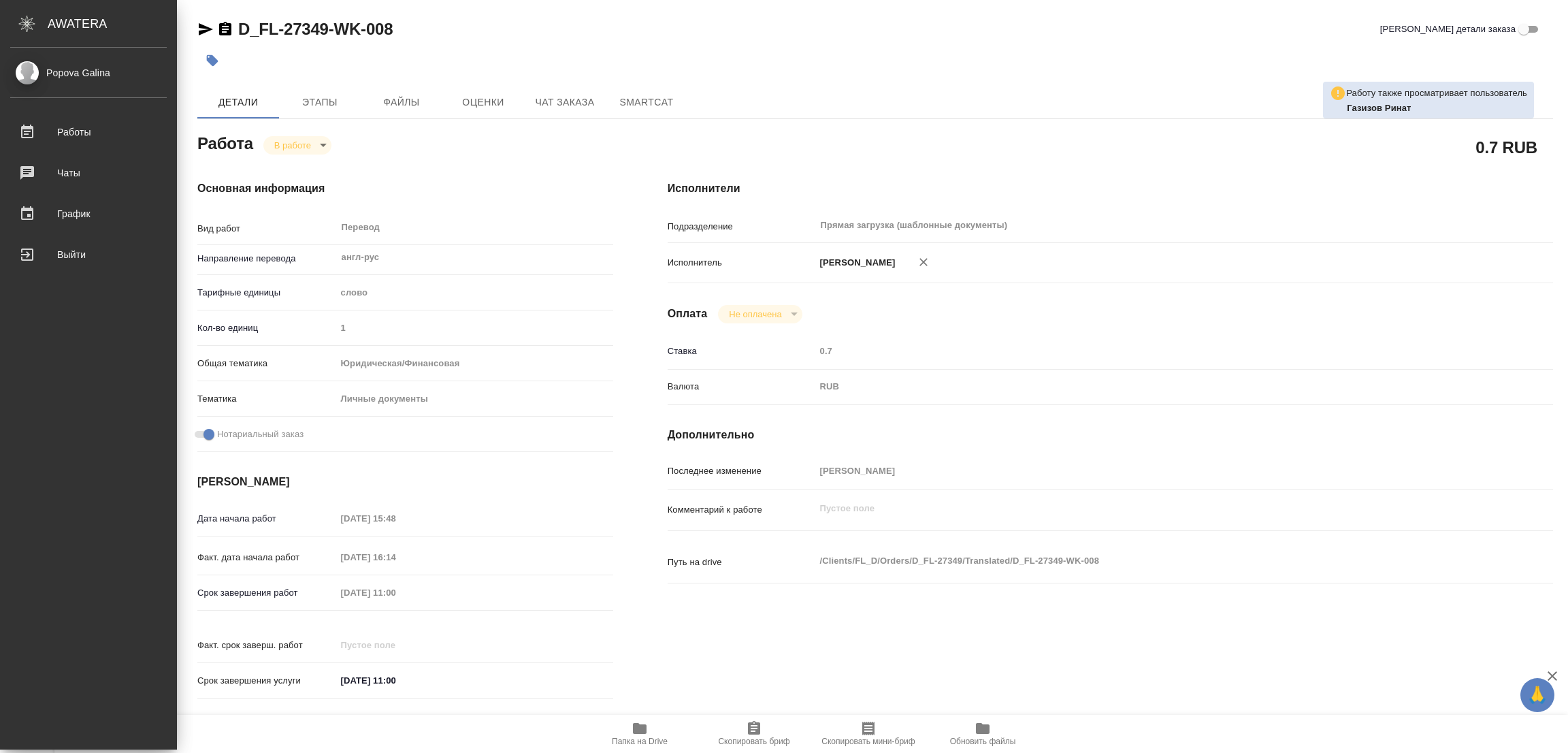
type textarea "x"
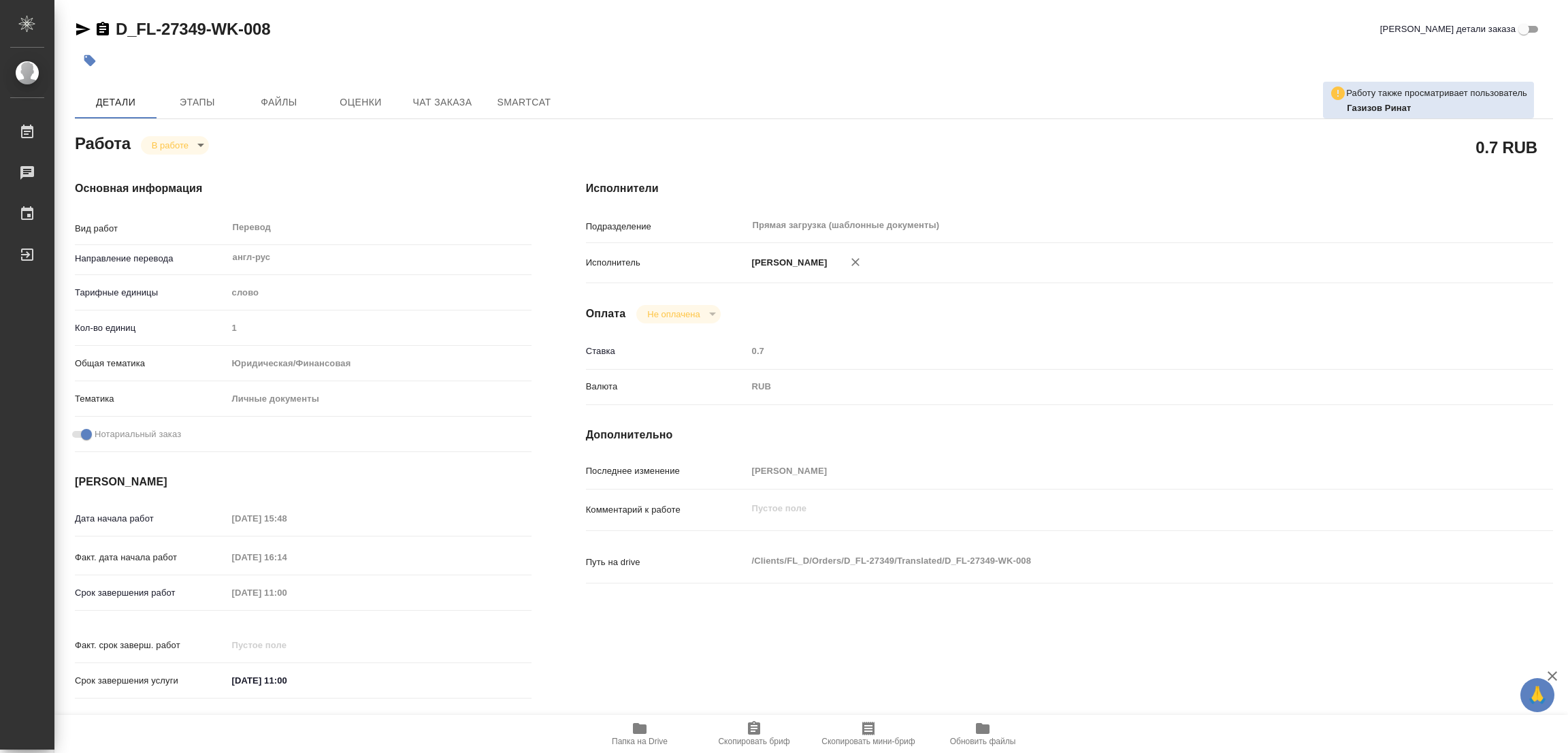
type textarea "x"
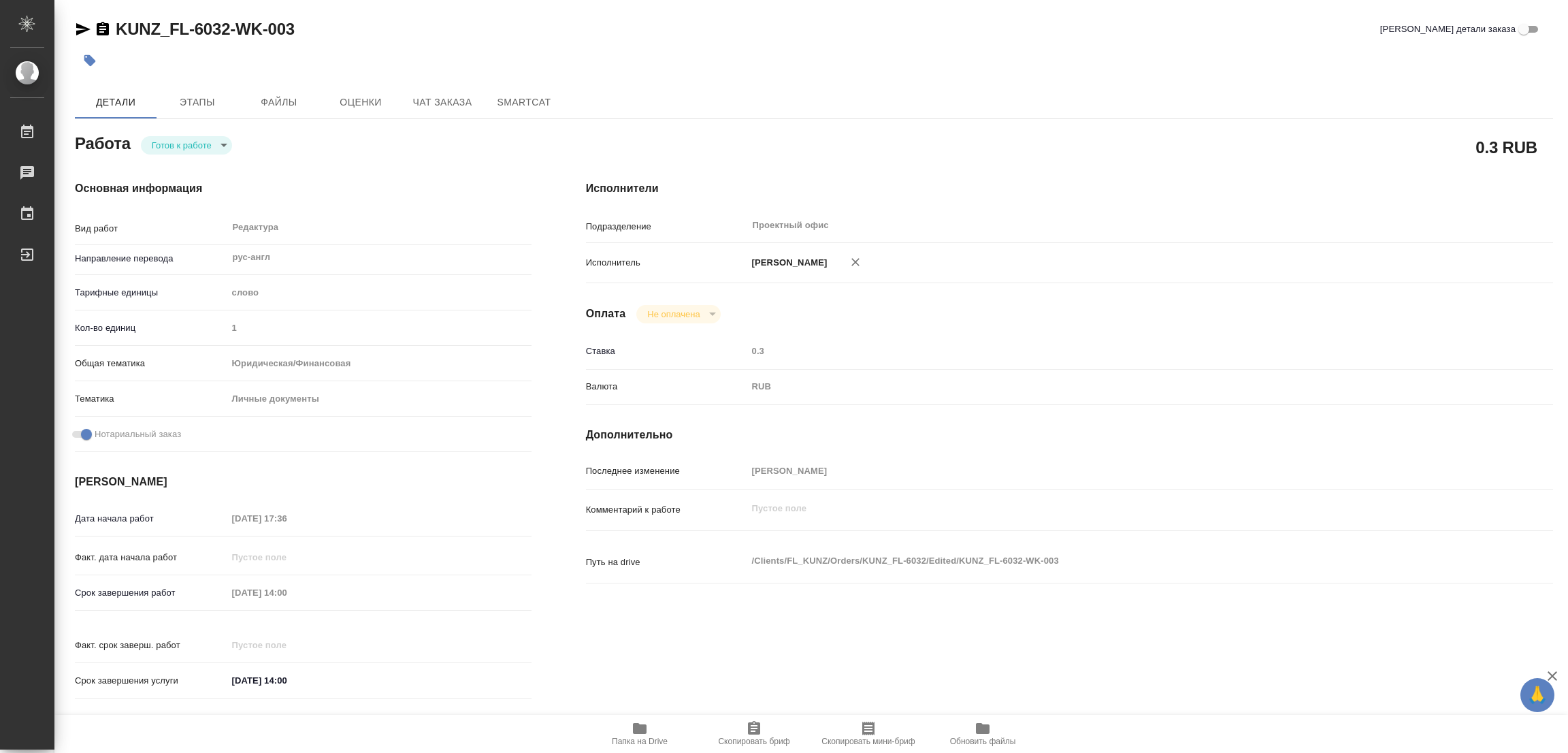
type textarea "x"
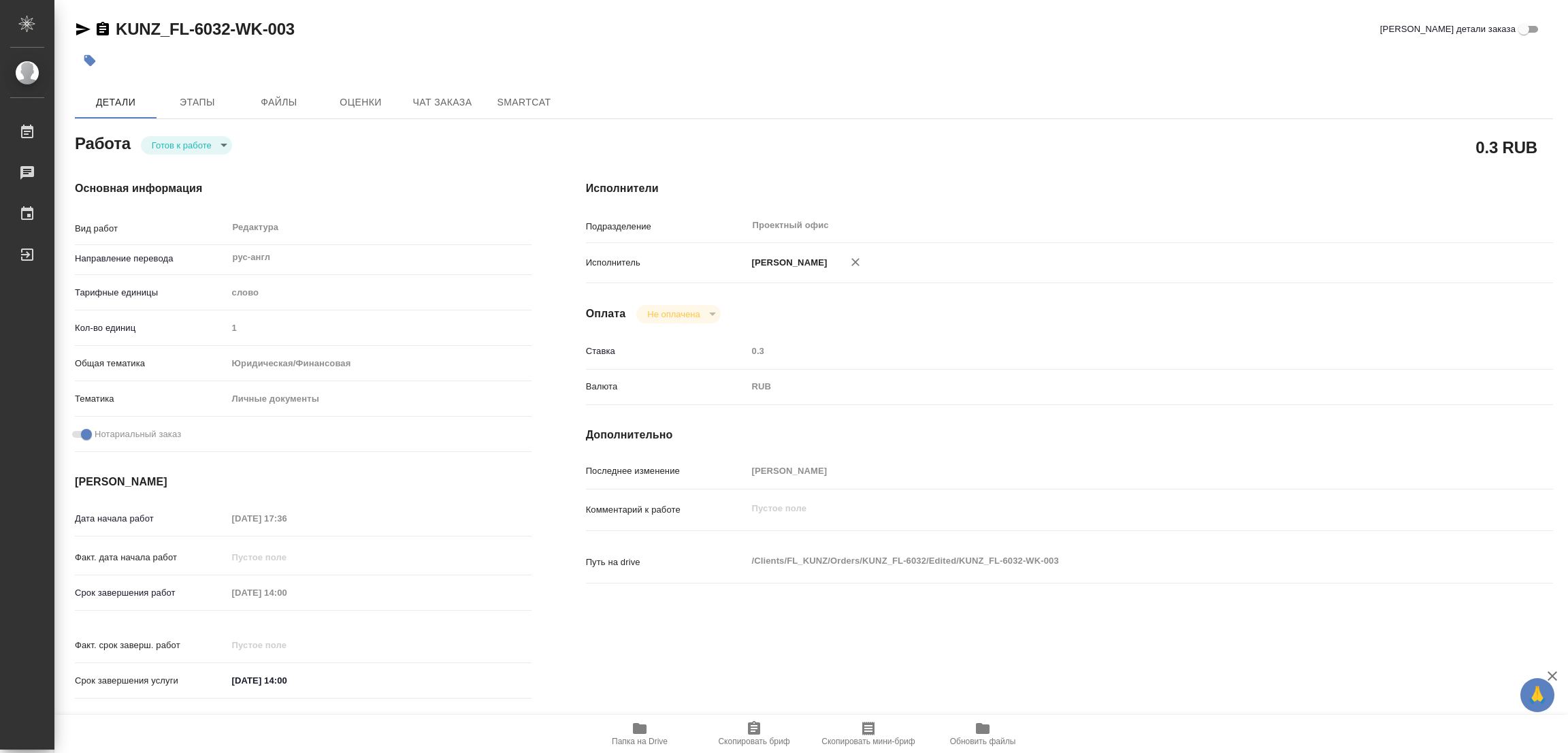
type textarea "x"
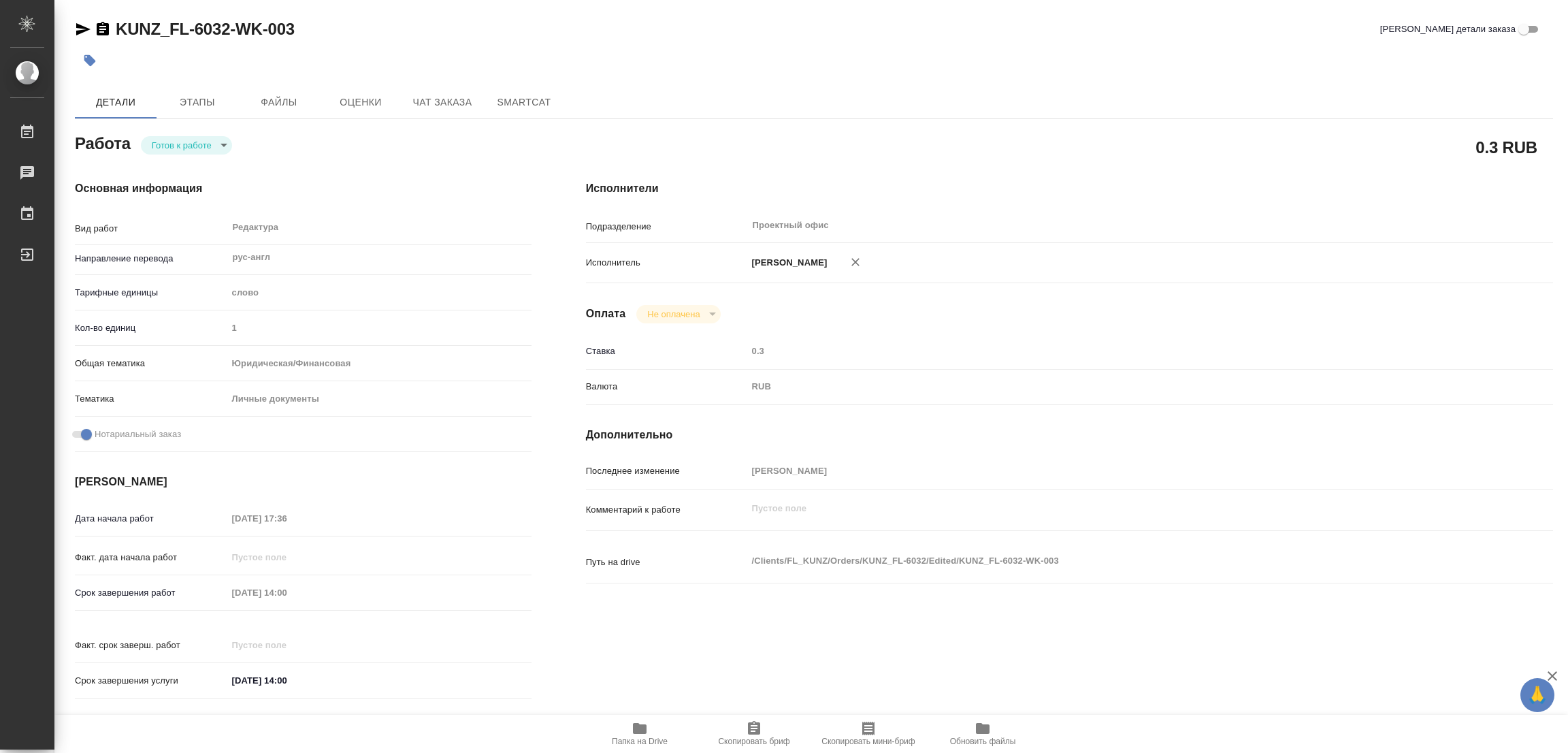
type textarea "x"
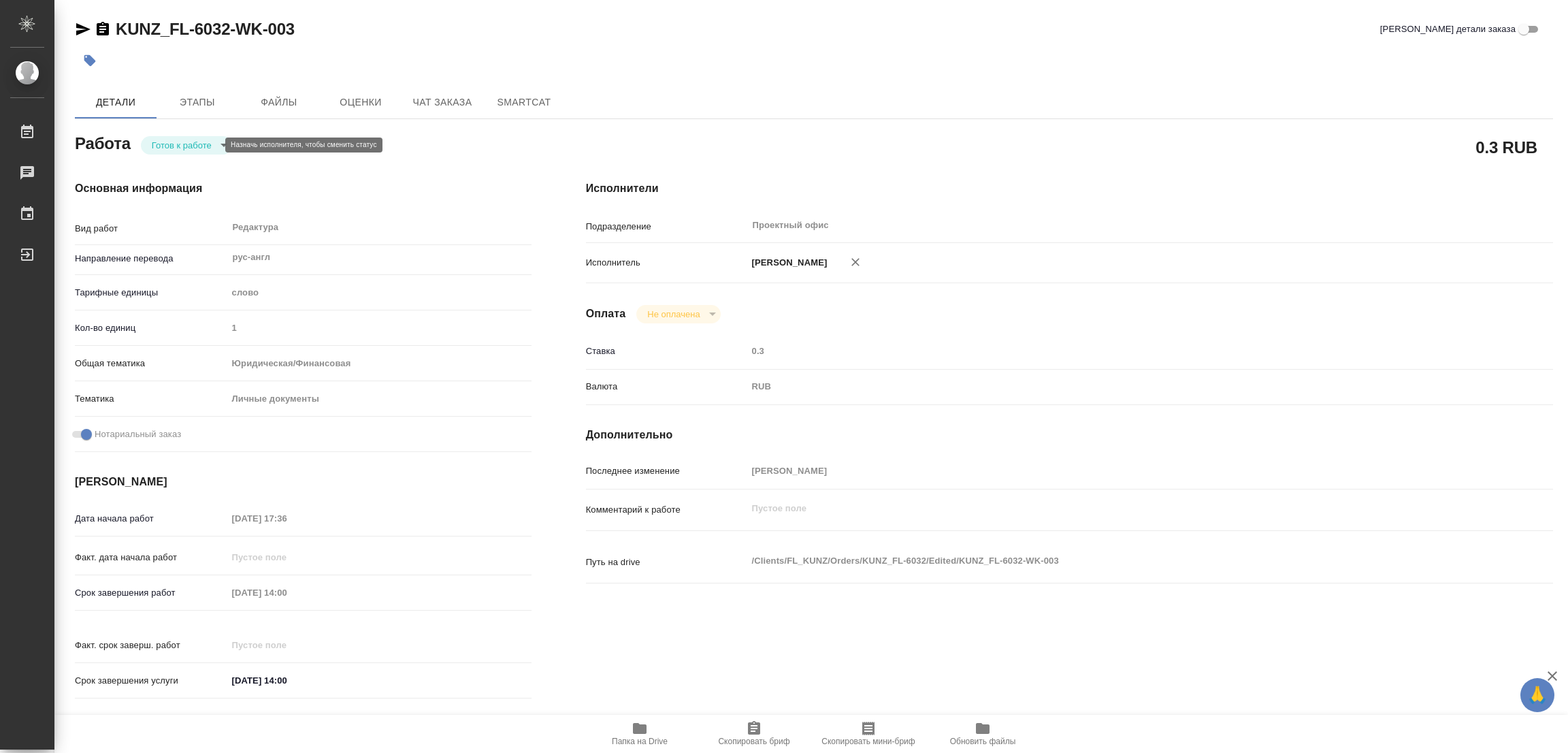
type textarea "x"
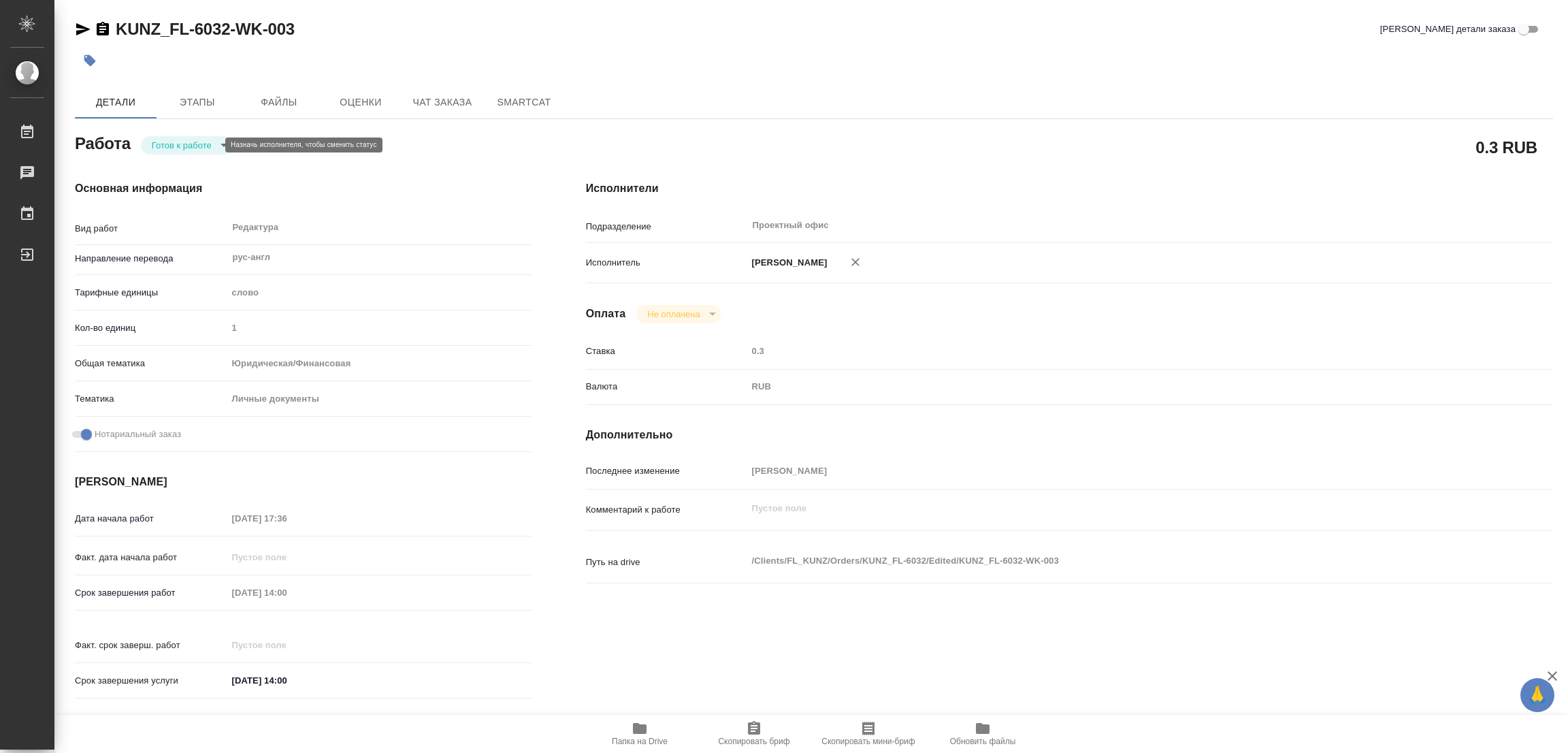
click at [172, 145] on body "🙏 .cls-1 fill:#fff; AWATERA Popova Galina Работы Чаты График Выйти KUNZ_FL-6032…" at bounding box center [784, 376] width 1568 height 753
type textarea "x"
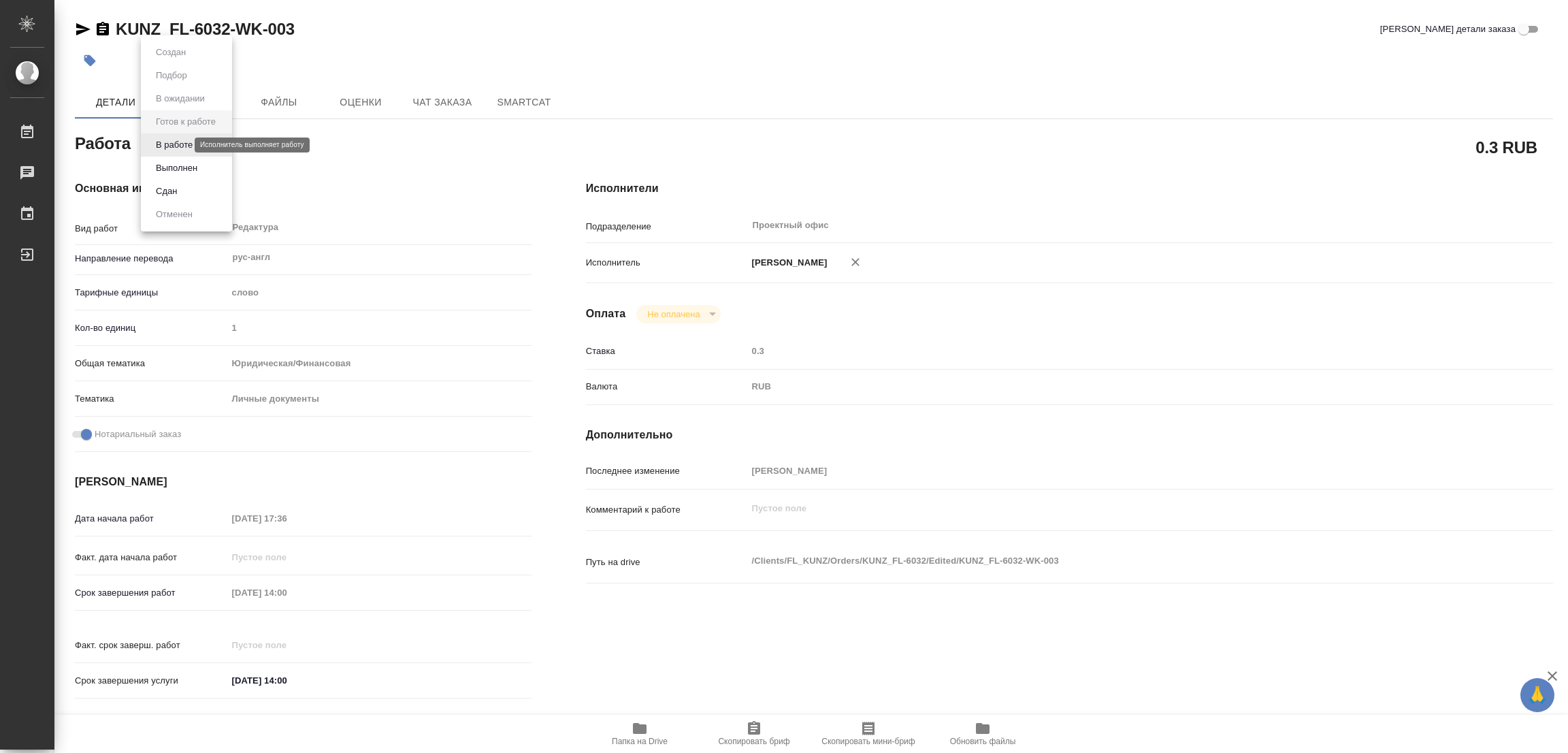
type textarea "x"
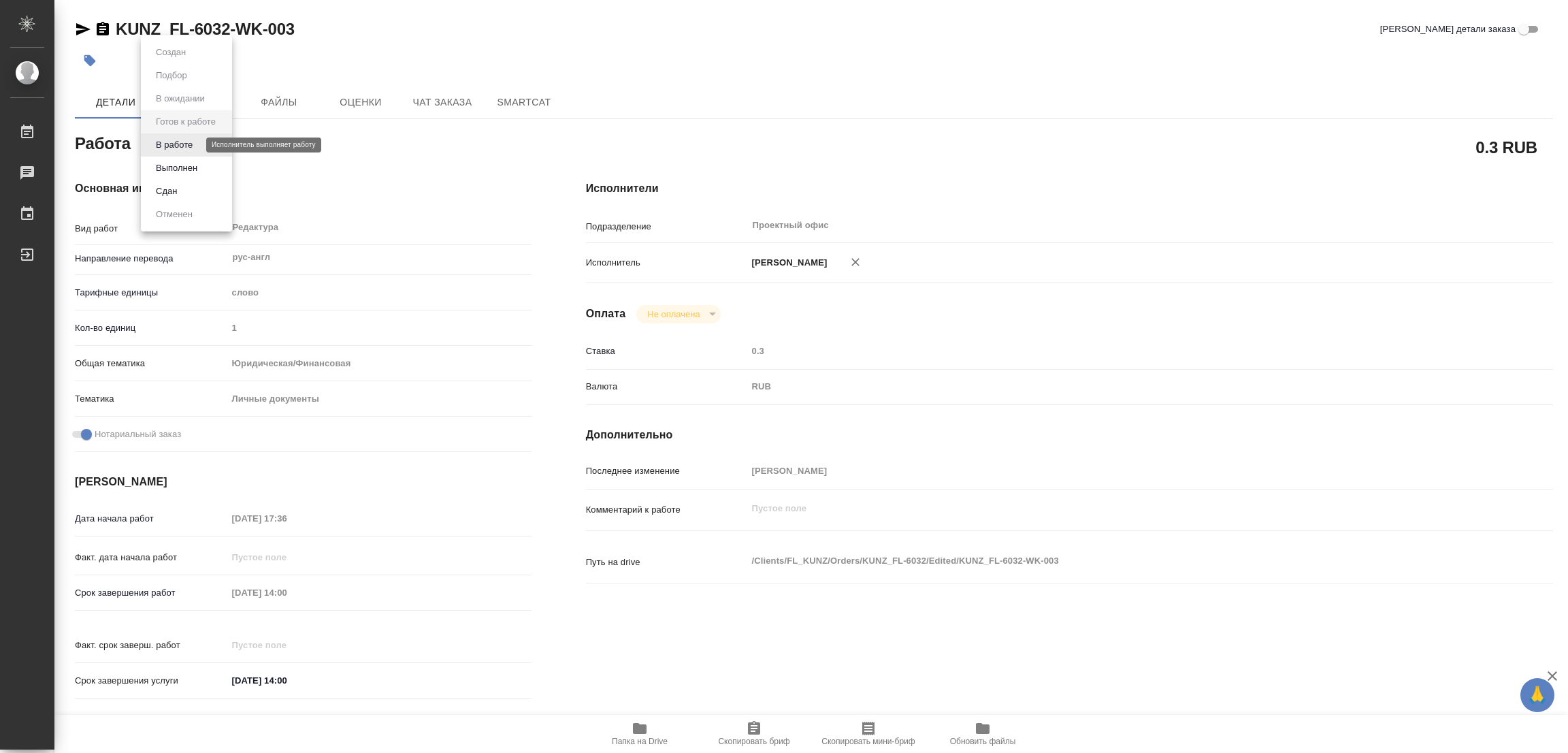
type textarea "x"
click at [172, 145] on button "В работе" at bounding box center [174, 145] width 45 height 15
type textarea "x"
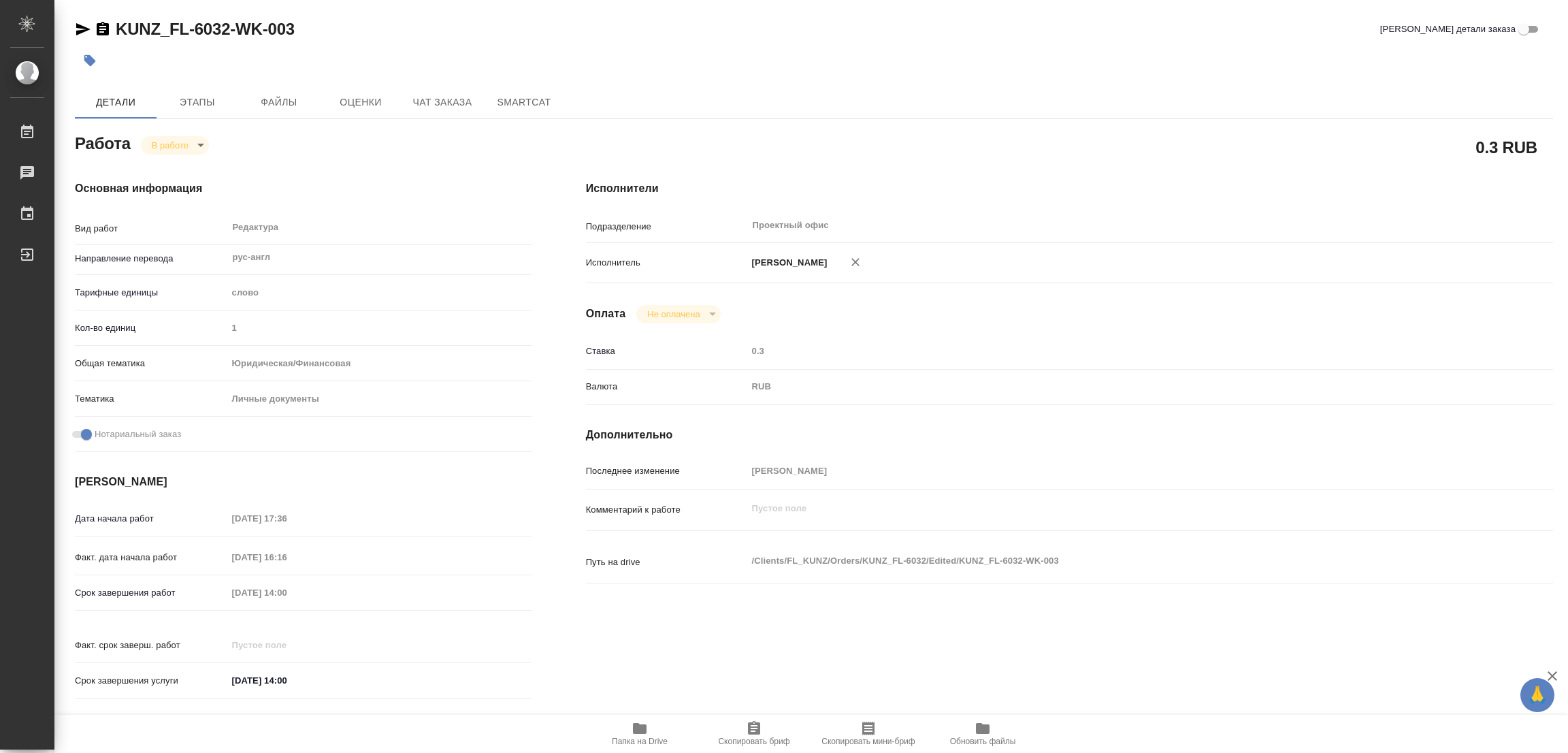
type textarea "x"
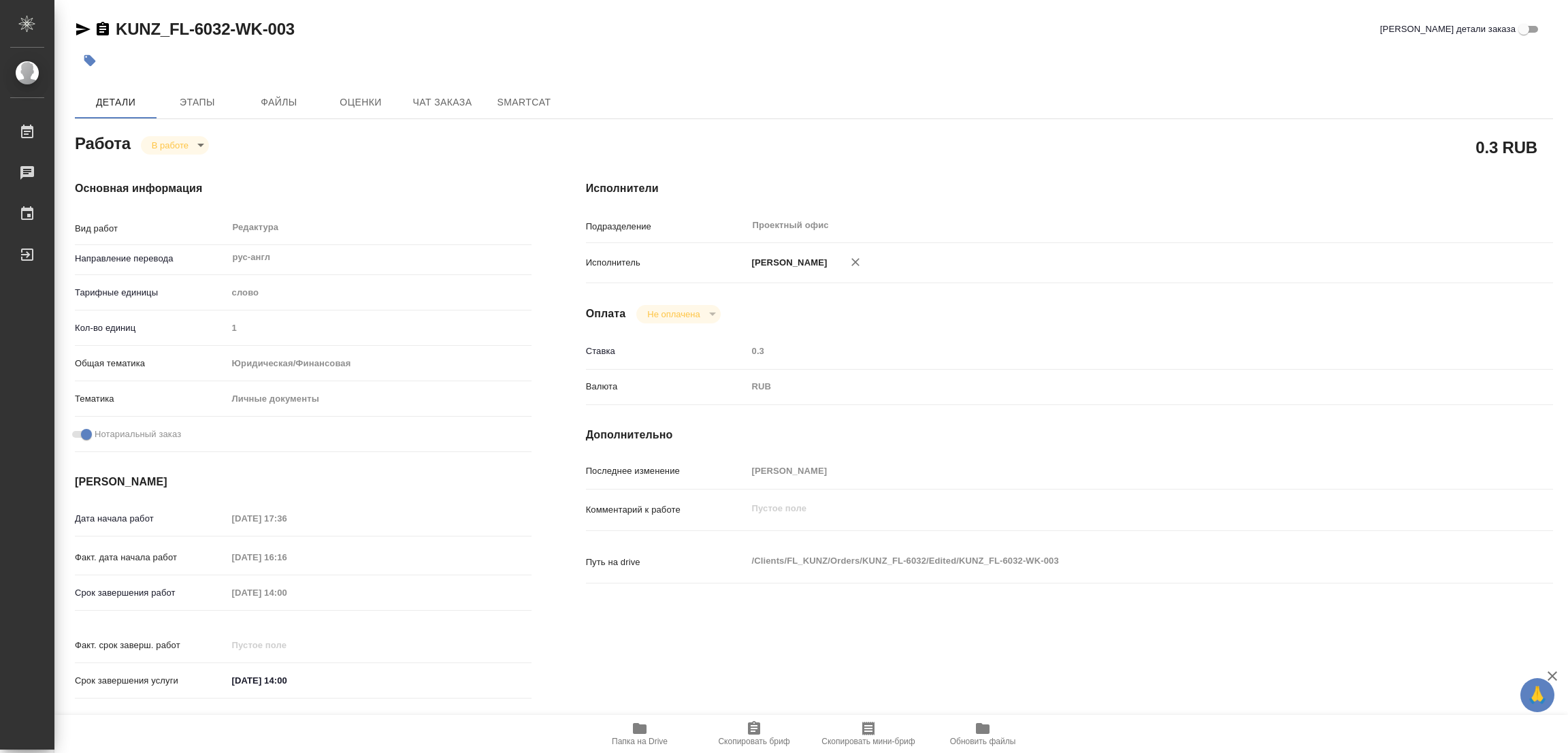
type textarea "x"
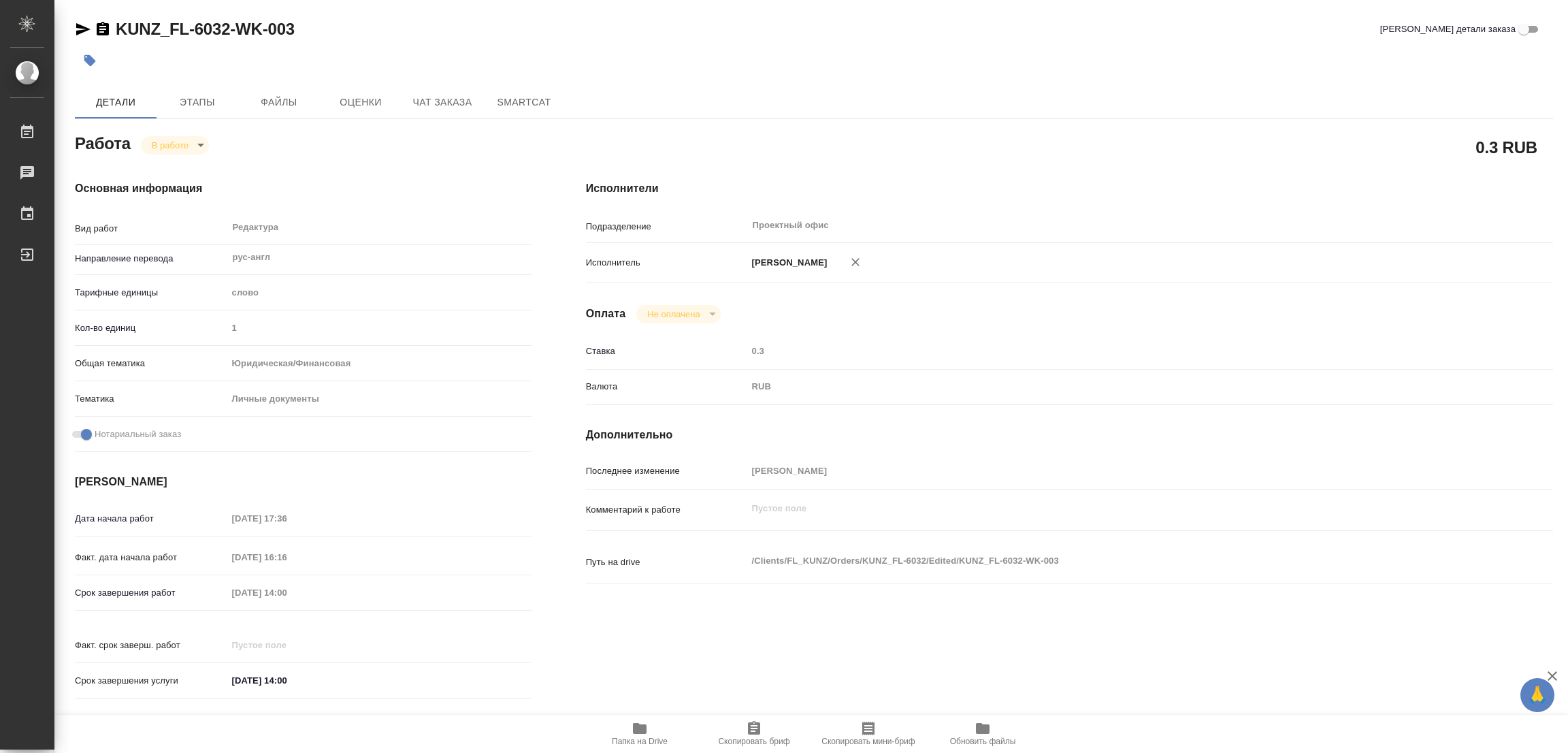
type textarea "x"
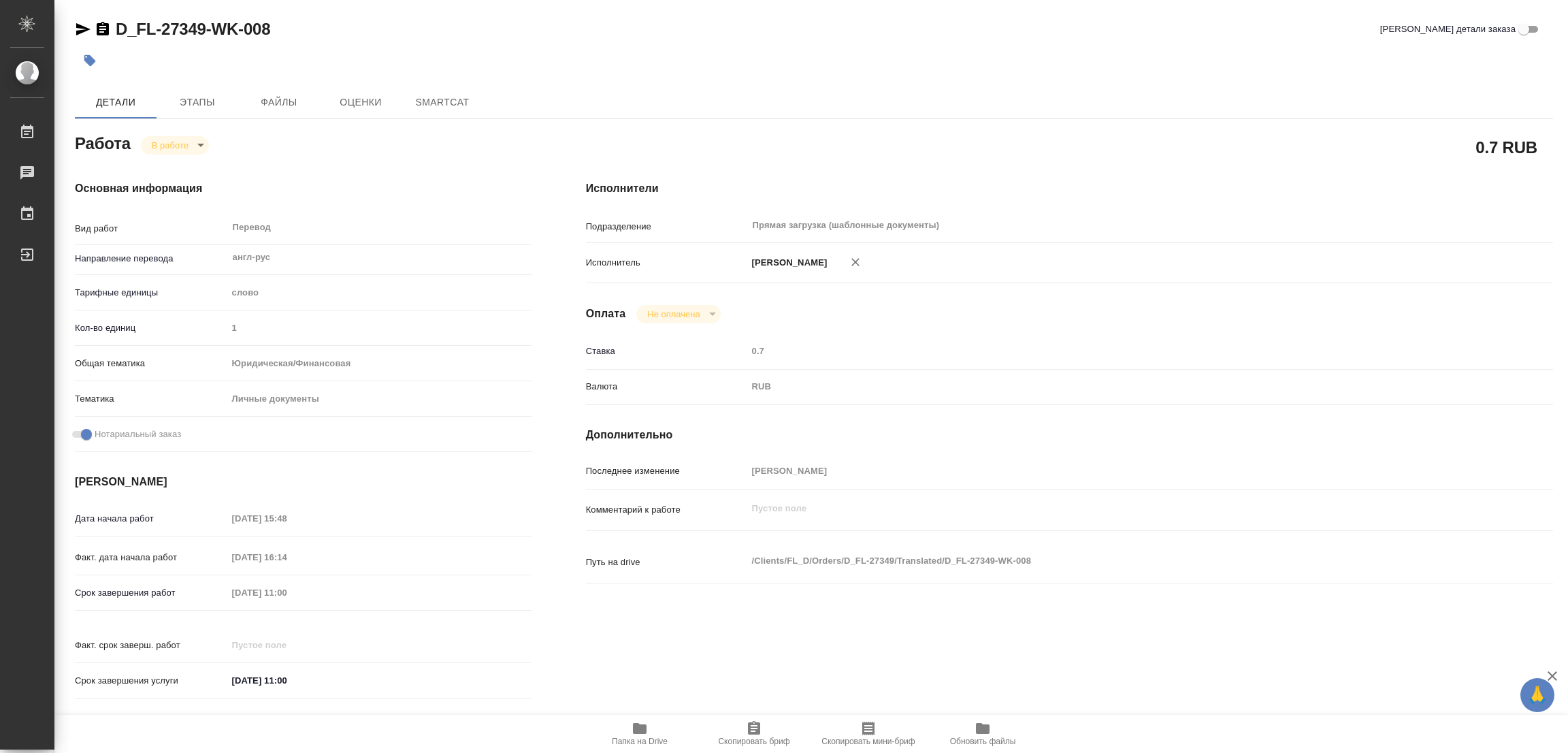
type textarea "x"
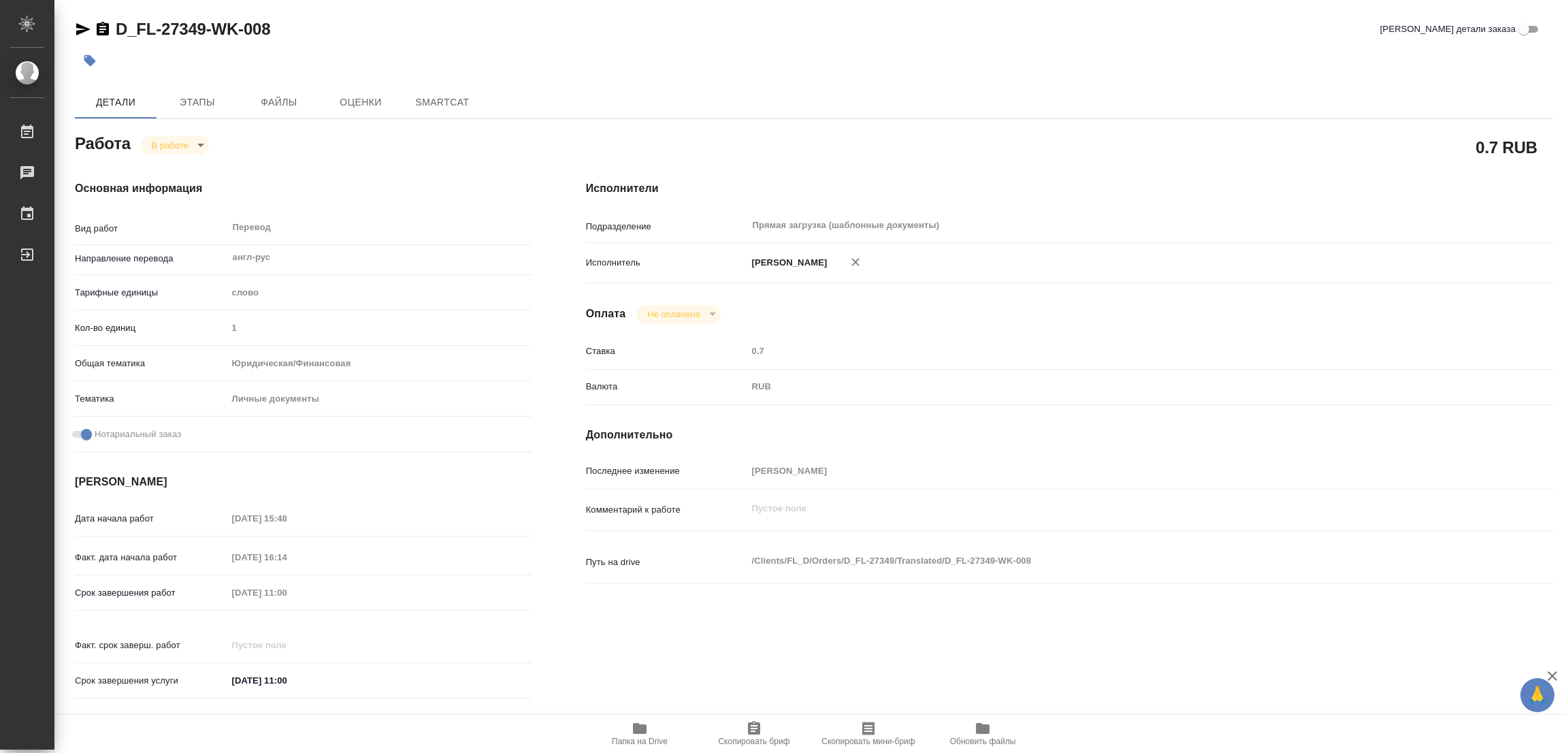
type textarea "x"
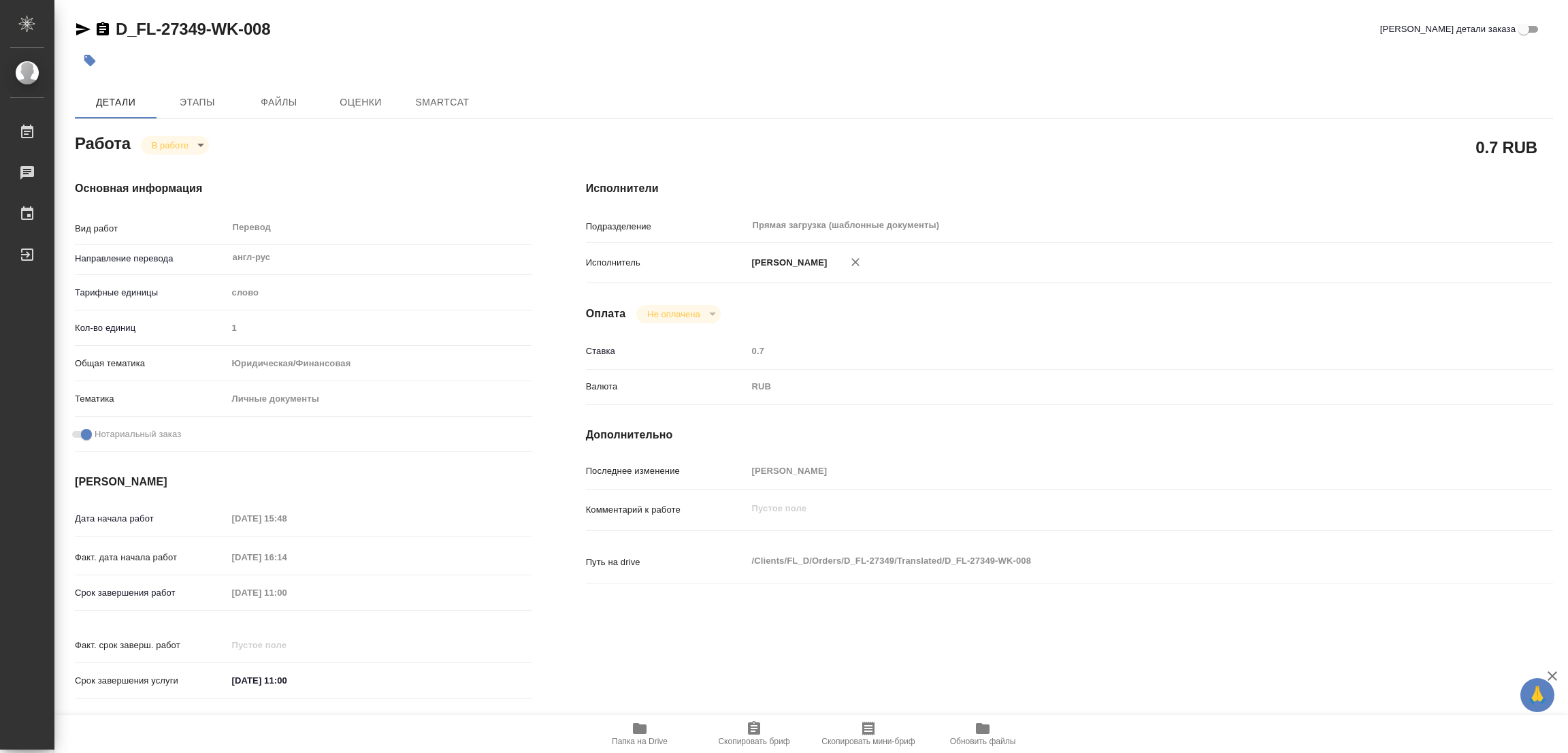
type textarea "x"
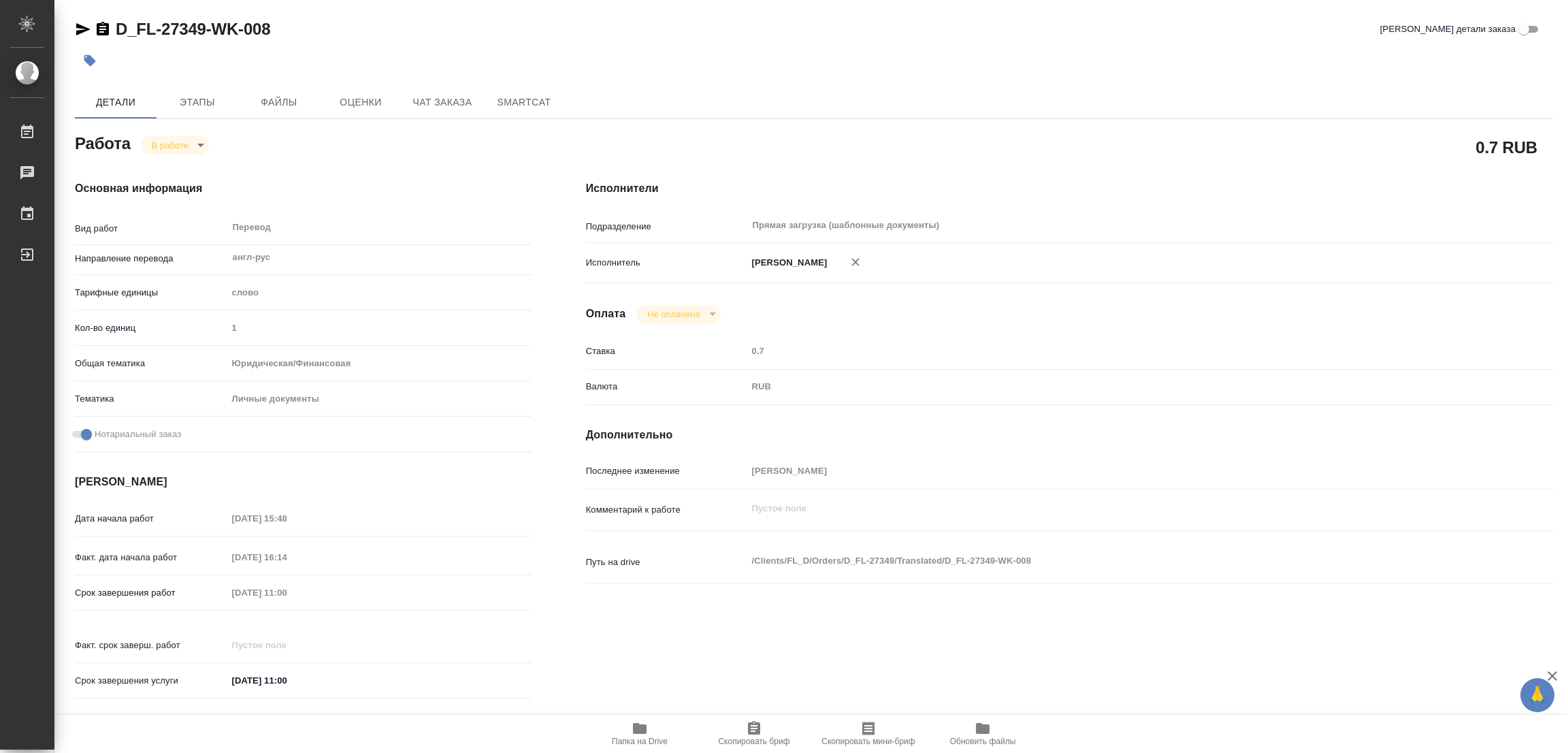
type textarea "x"
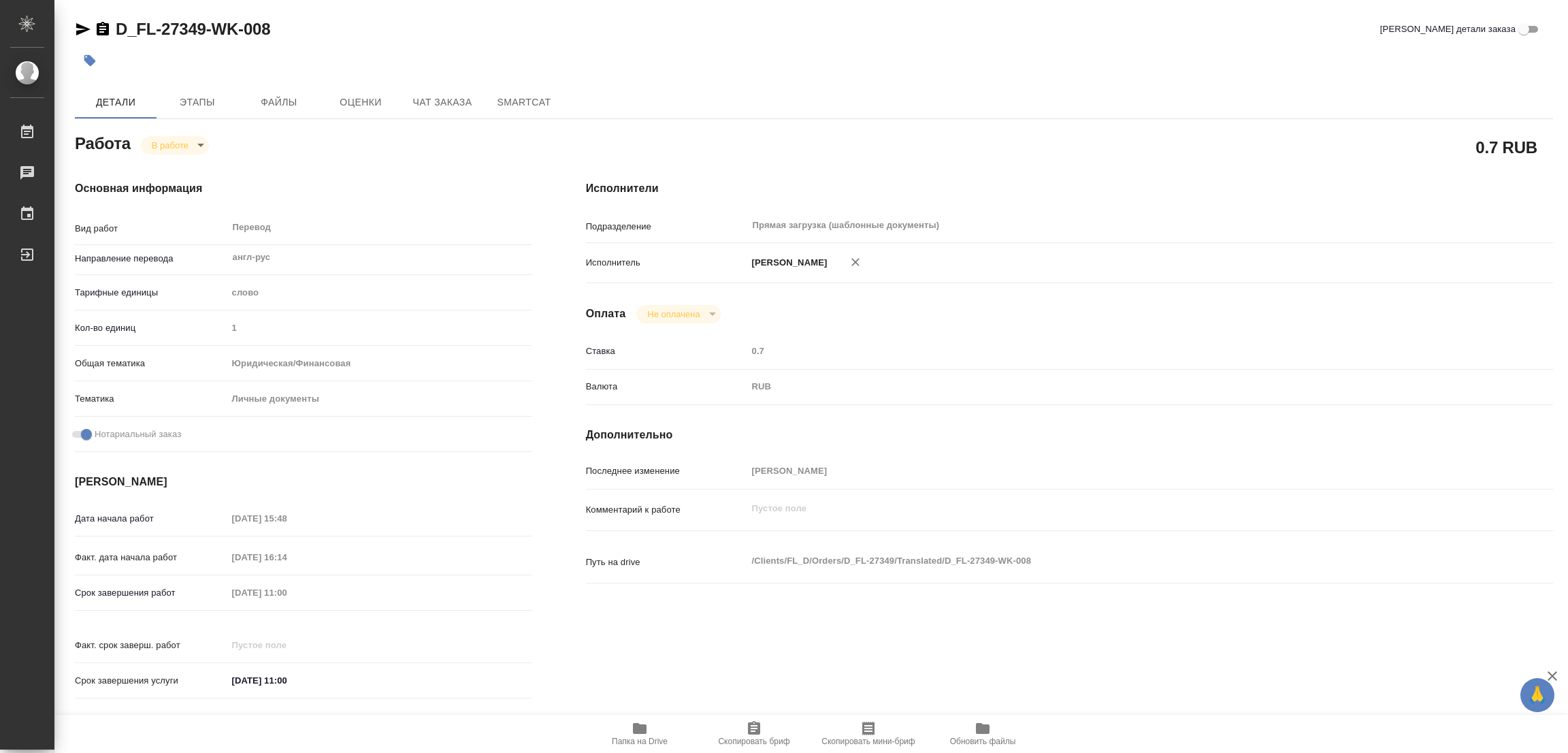
type textarea "x"
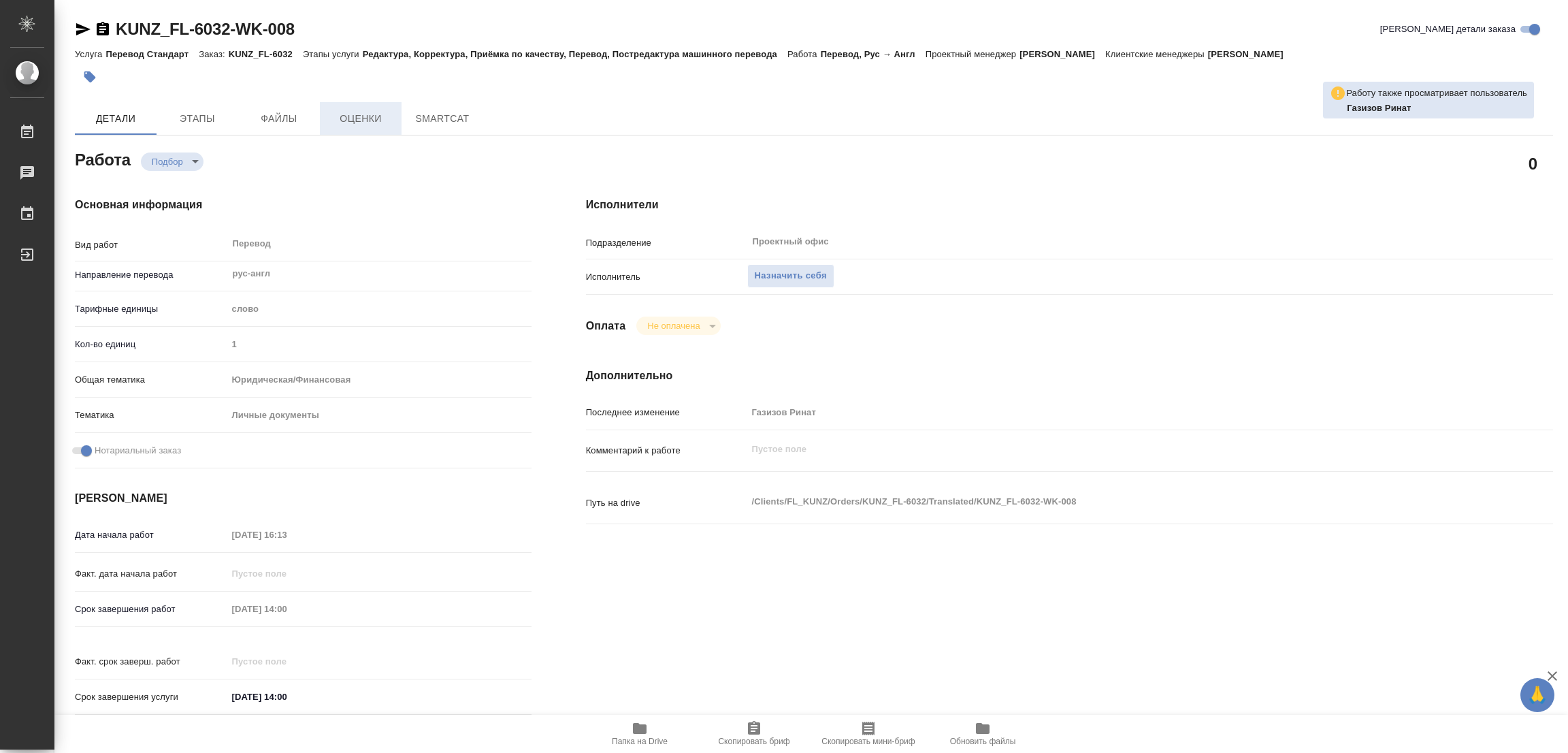
type textarea "x"
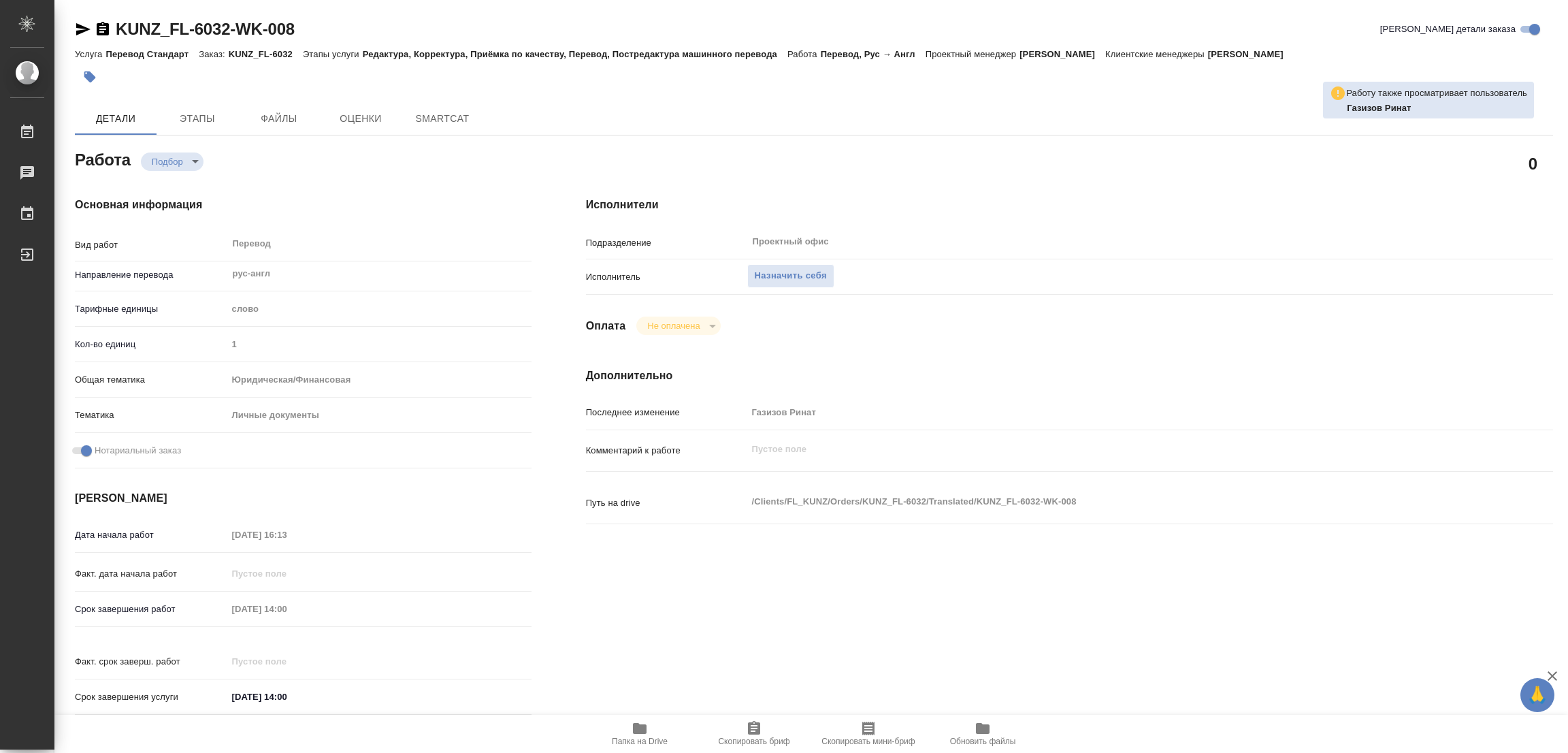
type textarea "x"
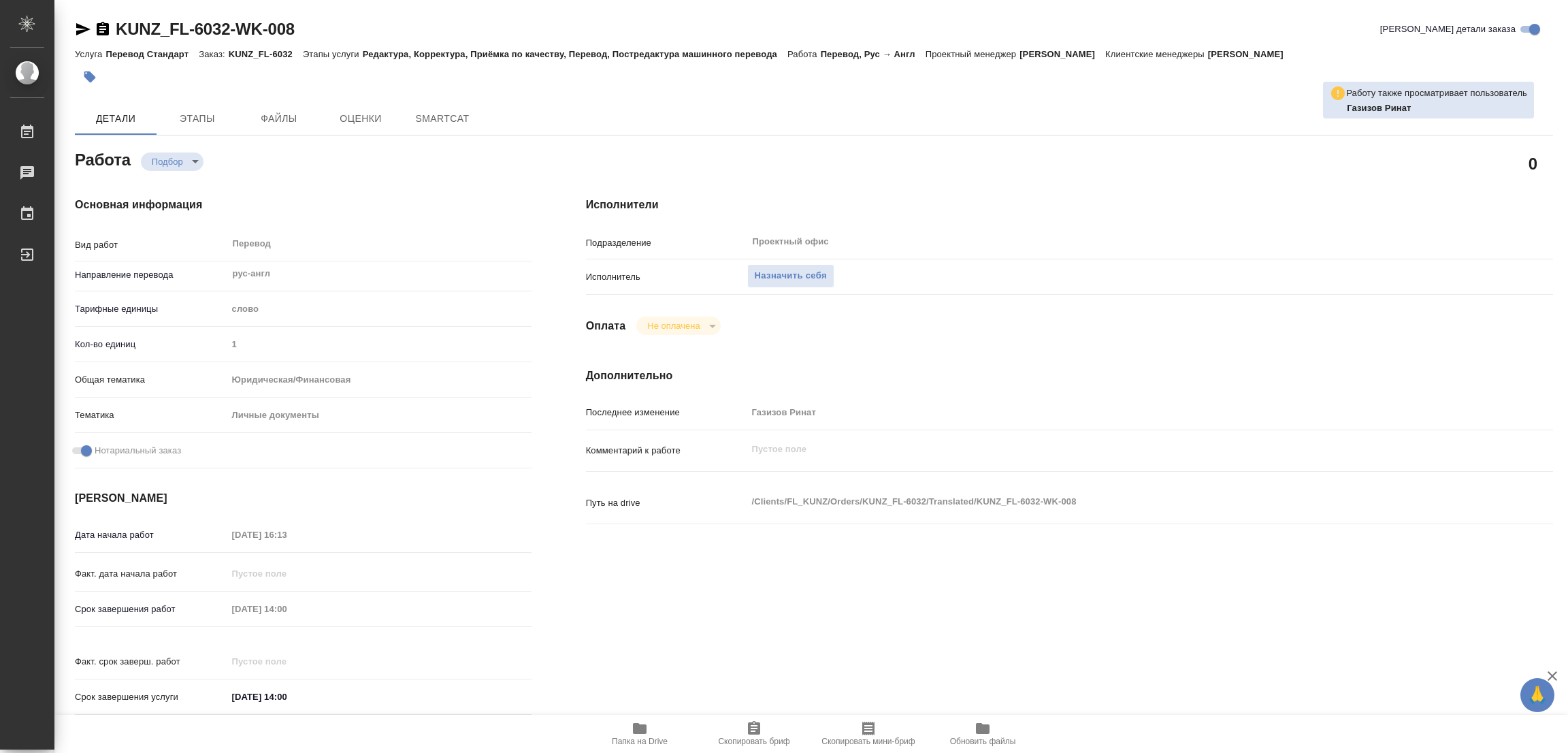
type textarea "x"
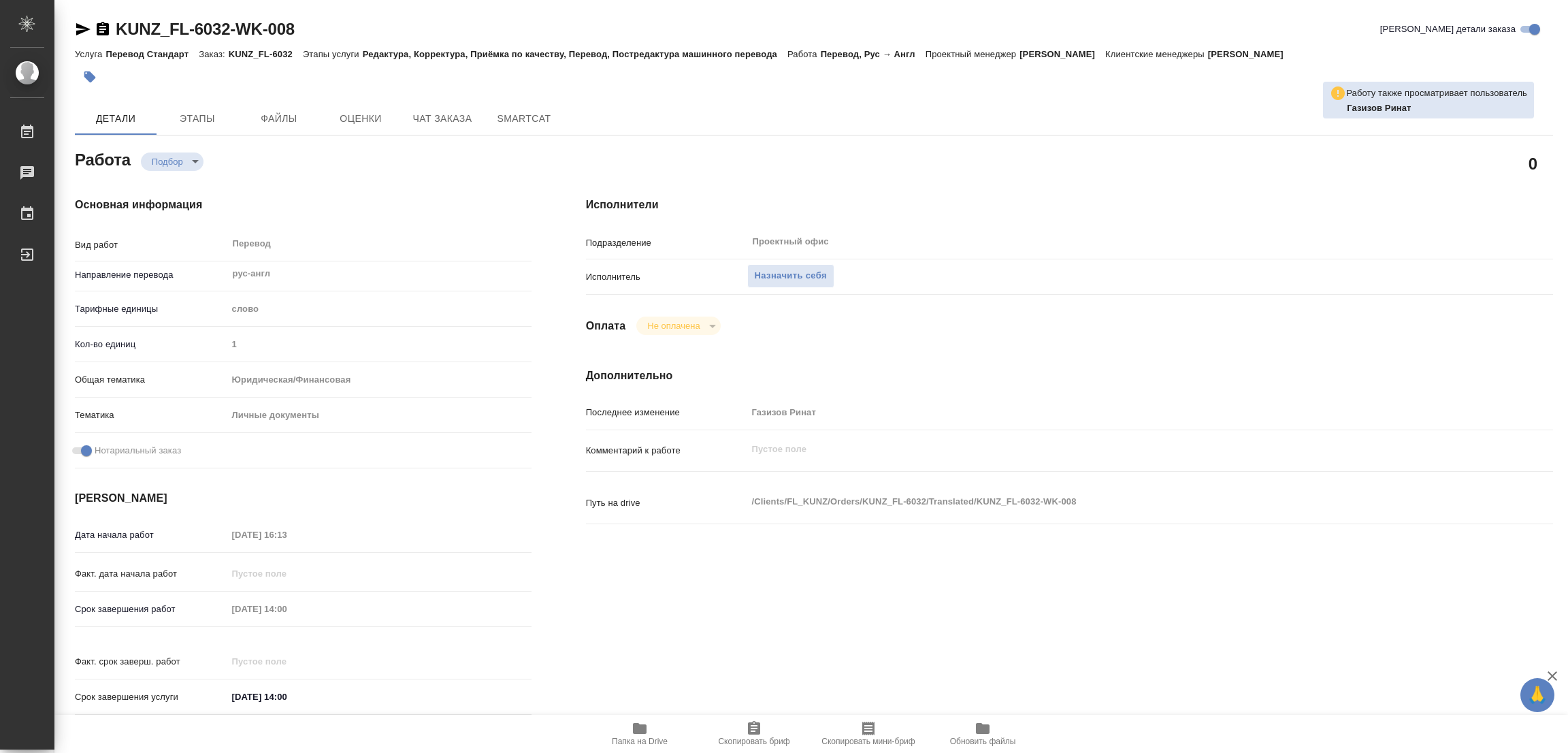
type textarea "x"
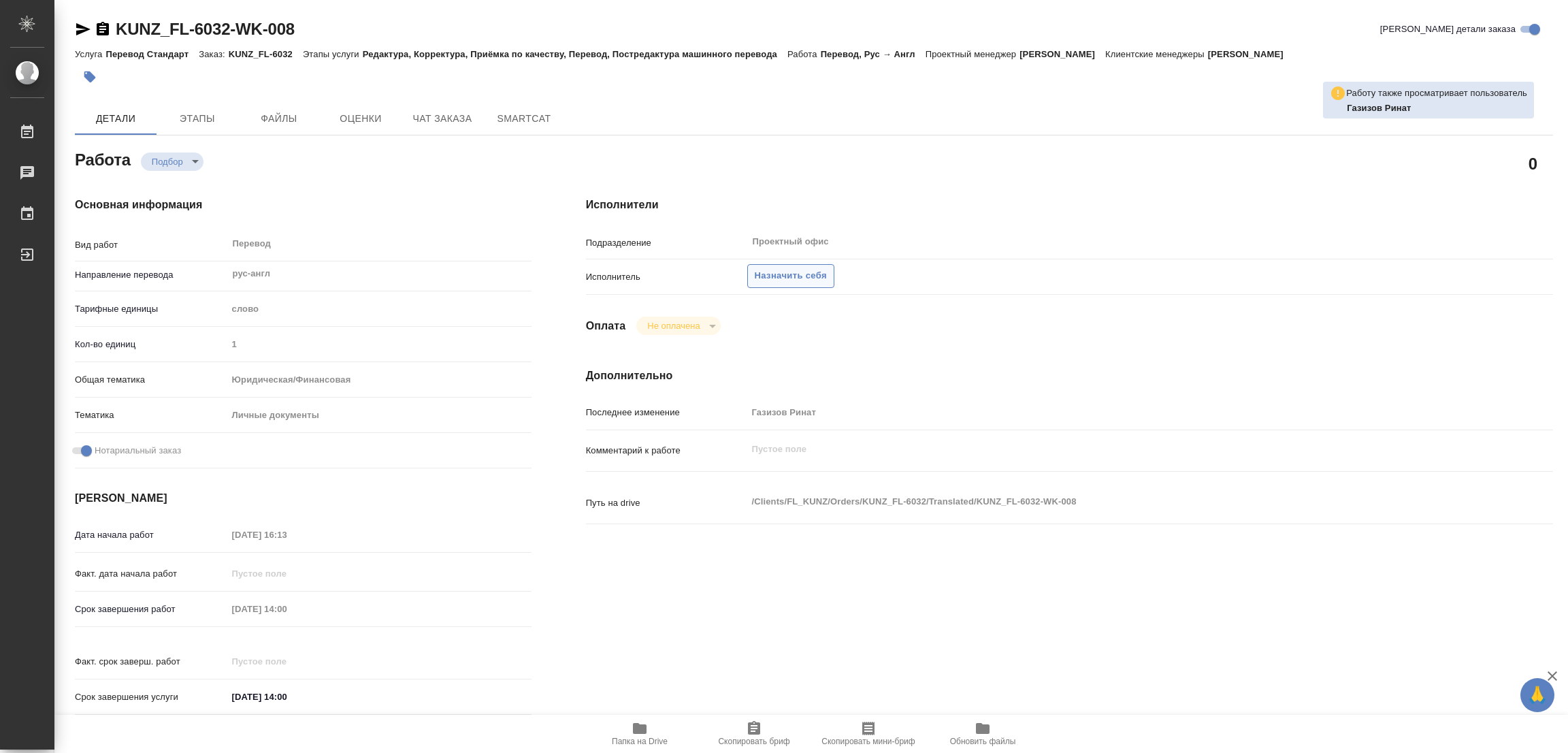
type textarea "x"
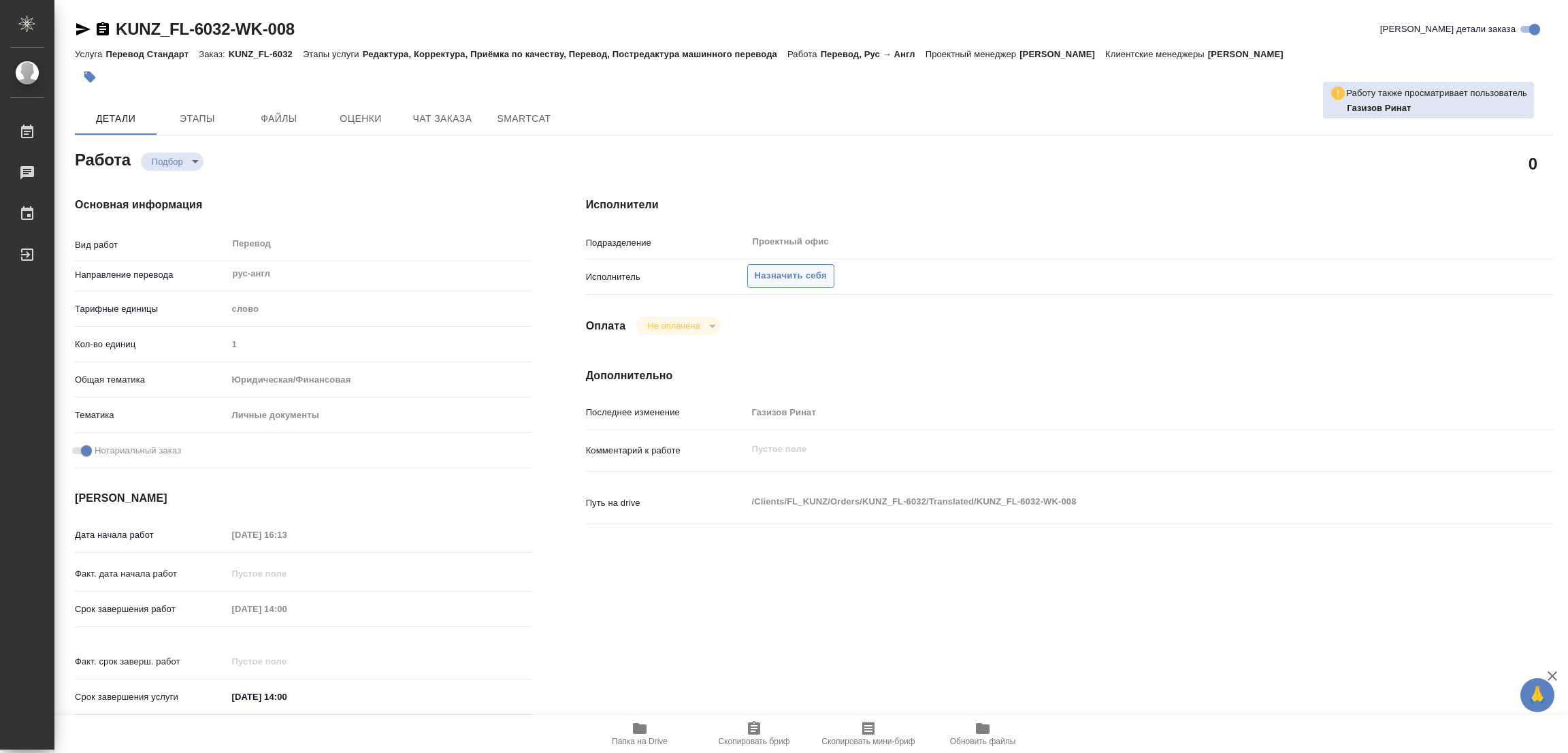
click at [786, 275] on span "Назначить себя" at bounding box center [791, 276] width 72 height 16
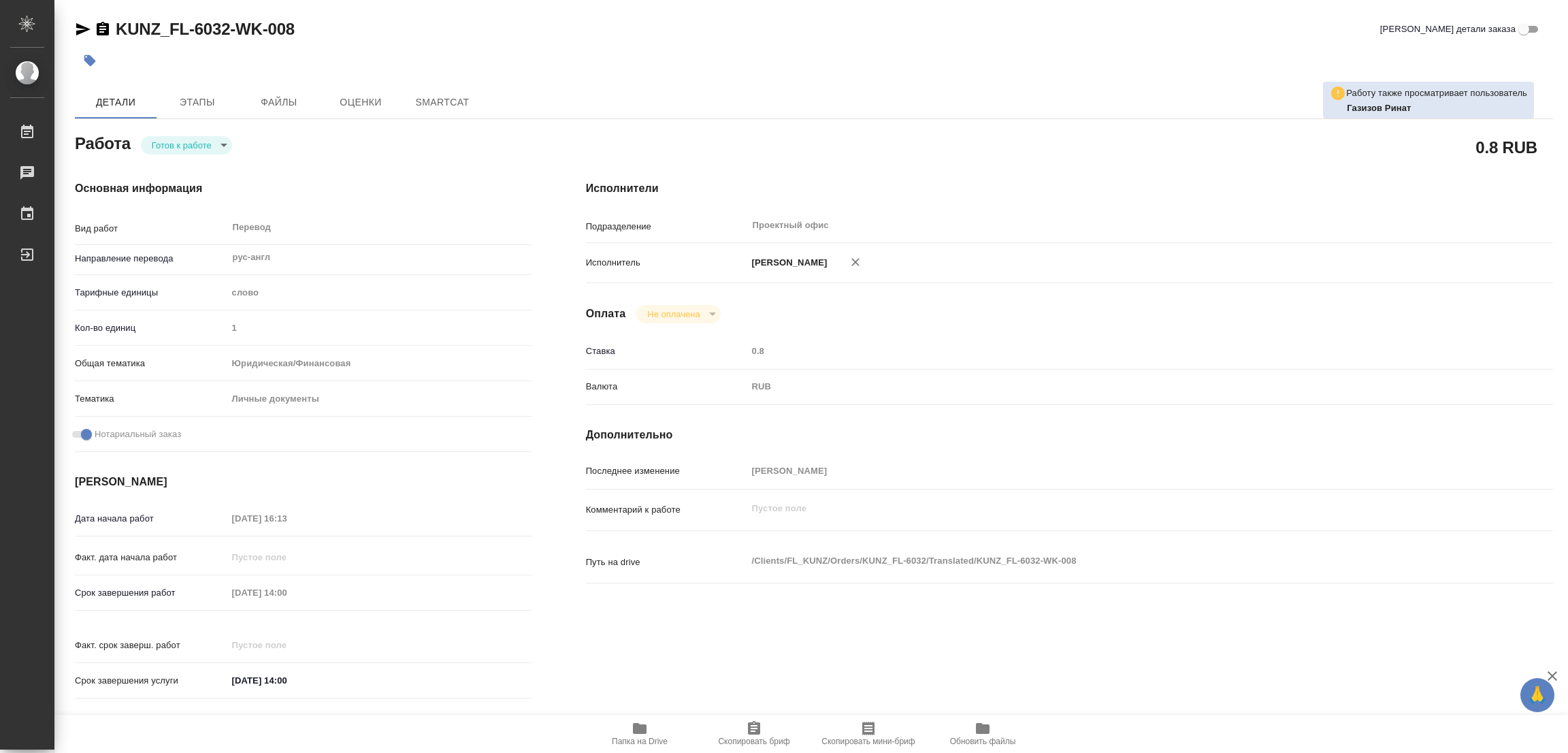
type textarea "x"
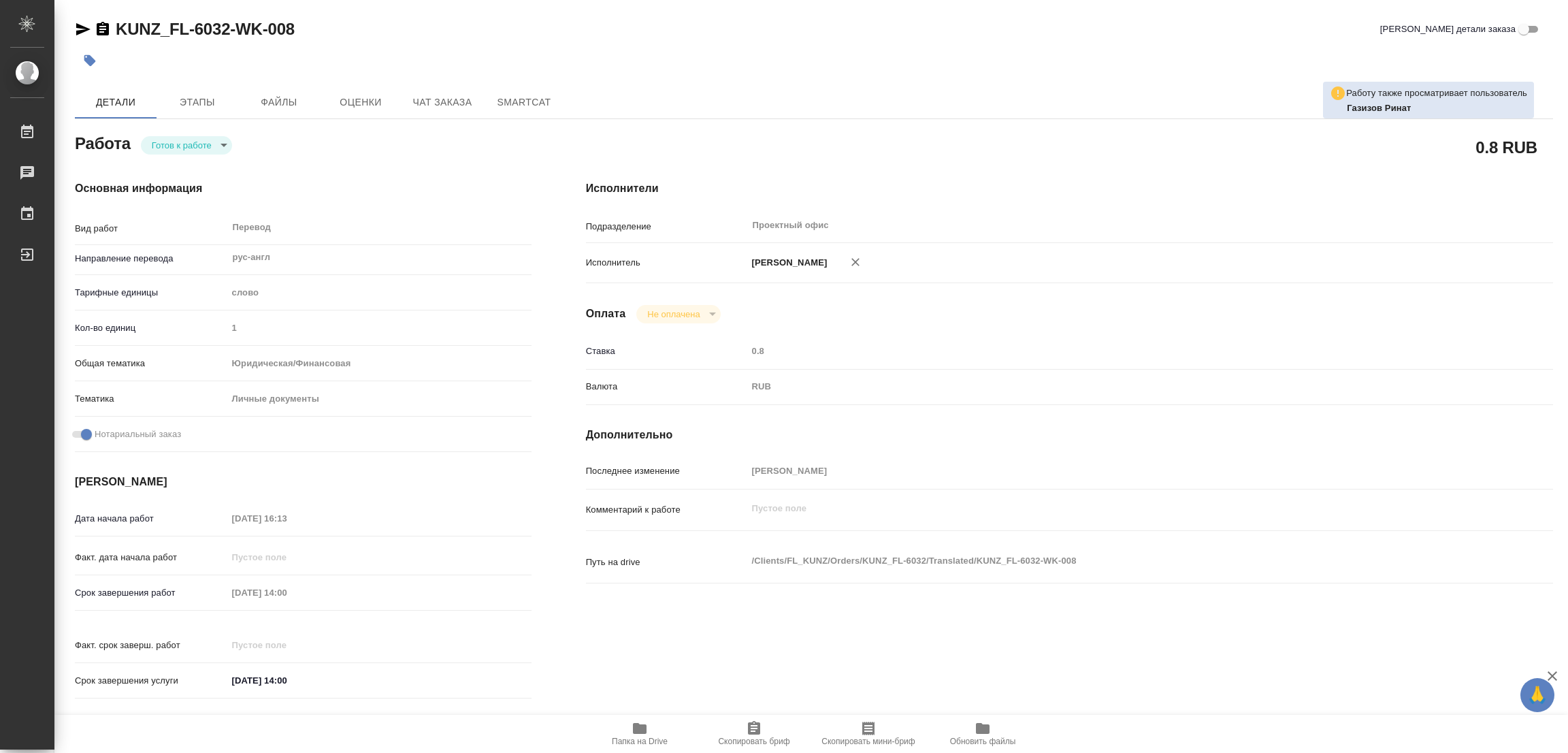
type textarea "x"
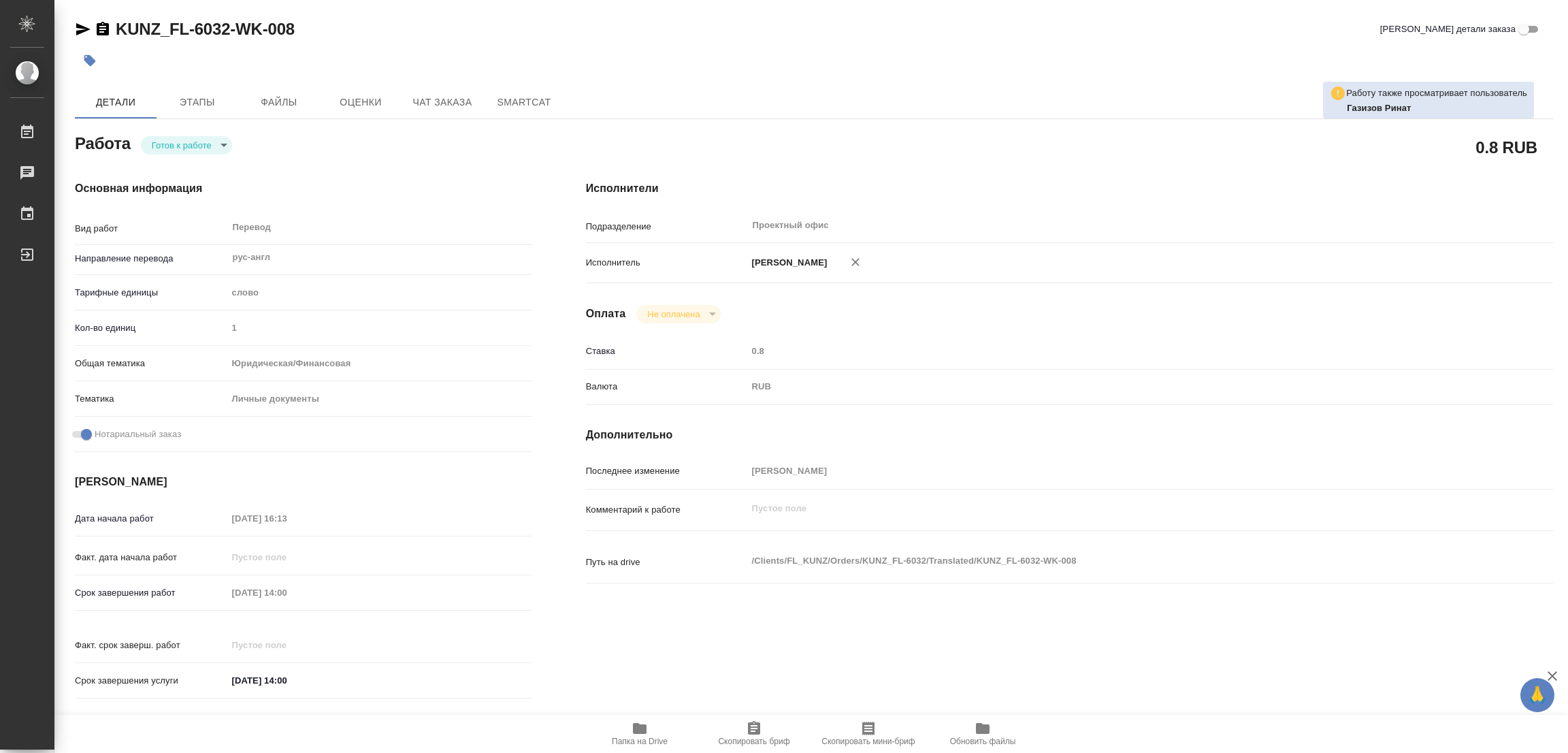
type textarea "x"
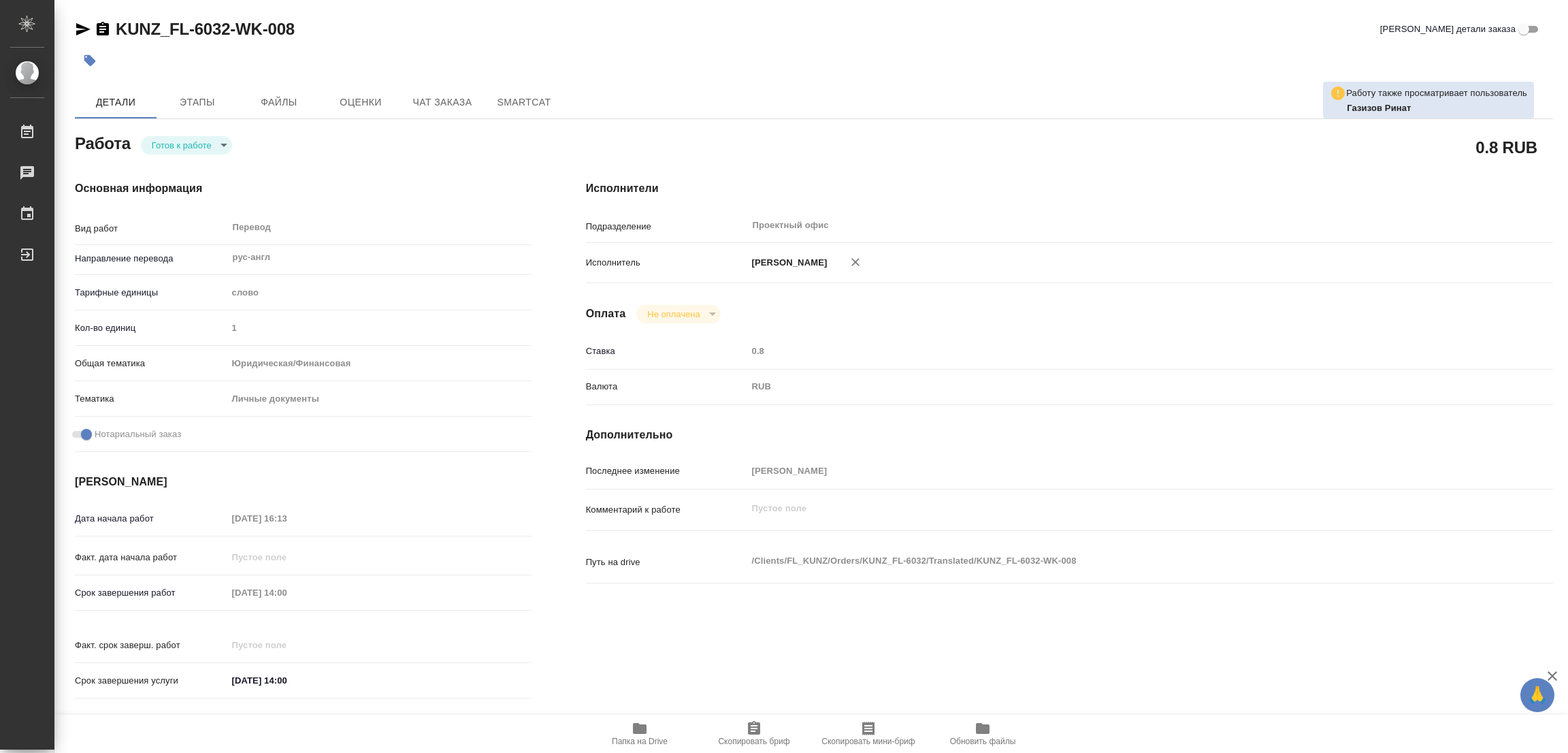
click at [173, 151] on body "🙏 .cls-1 fill:#fff; AWATERA Popova Galina Работы Чаты График Выйти KUNZ_FL-6032…" at bounding box center [784, 376] width 1568 height 753
type textarea "x"
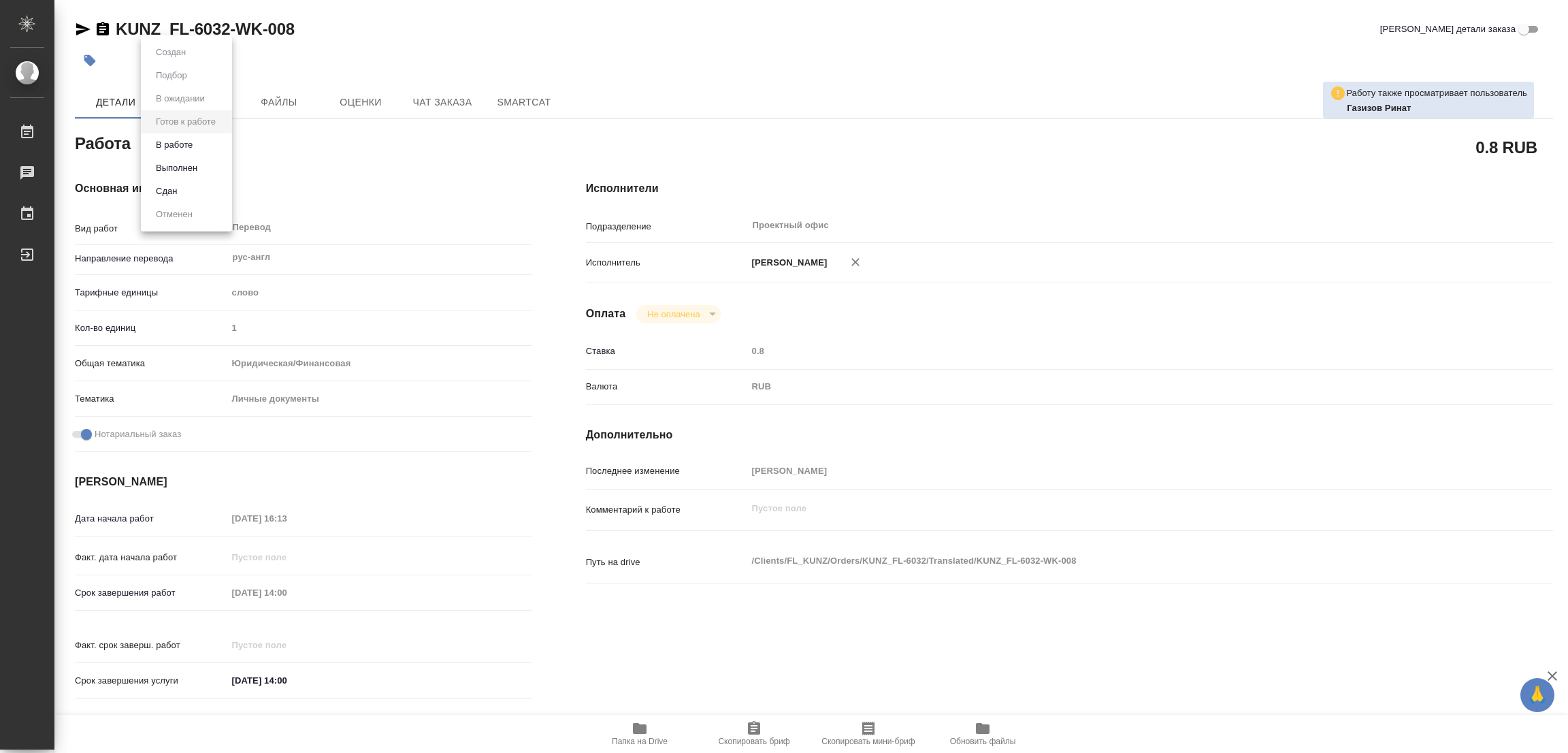
type textarea "x"
click at [169, 138] on button "В работе" at bounding box center [174, 145] width 45 height 15
type textarea "x"
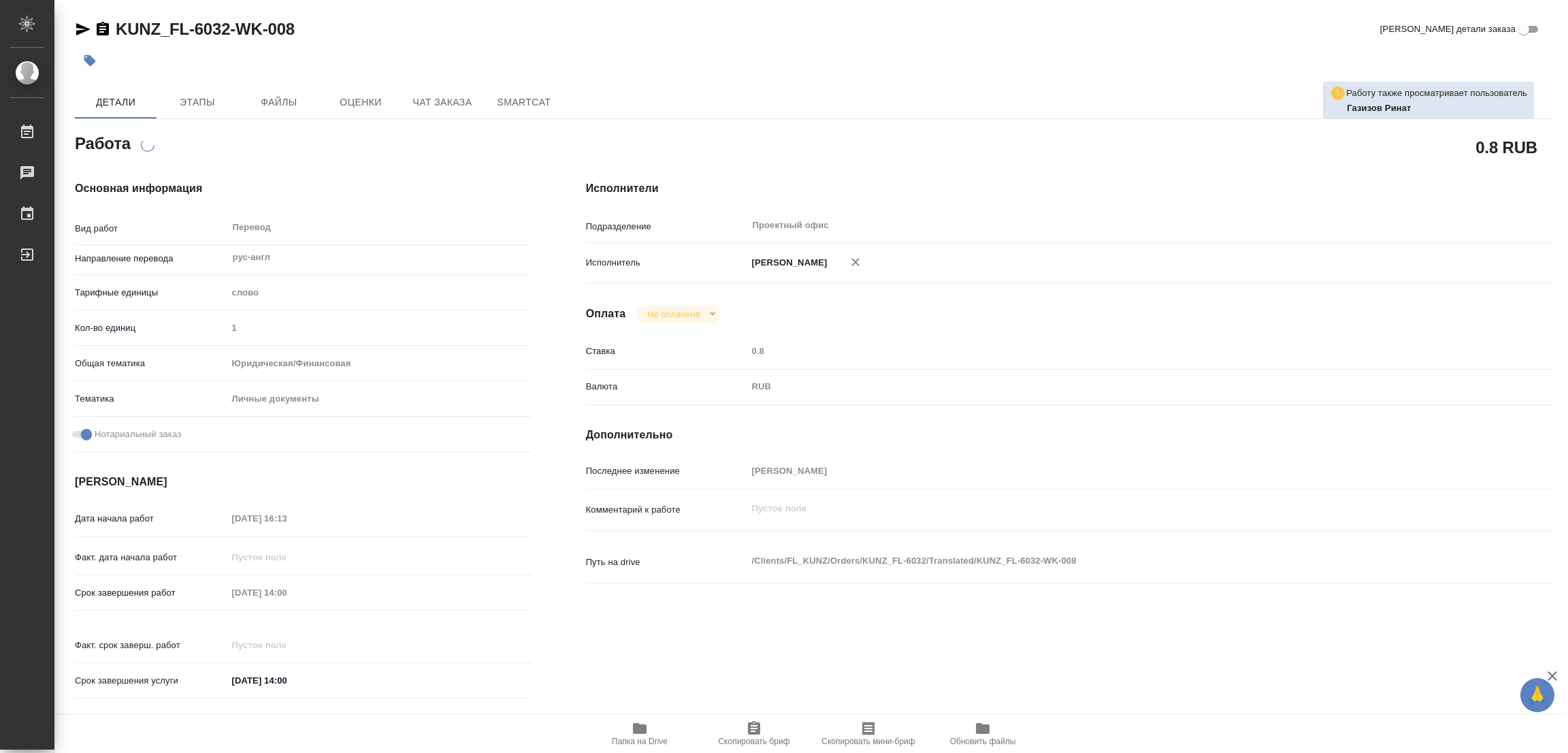
type textarea "x"
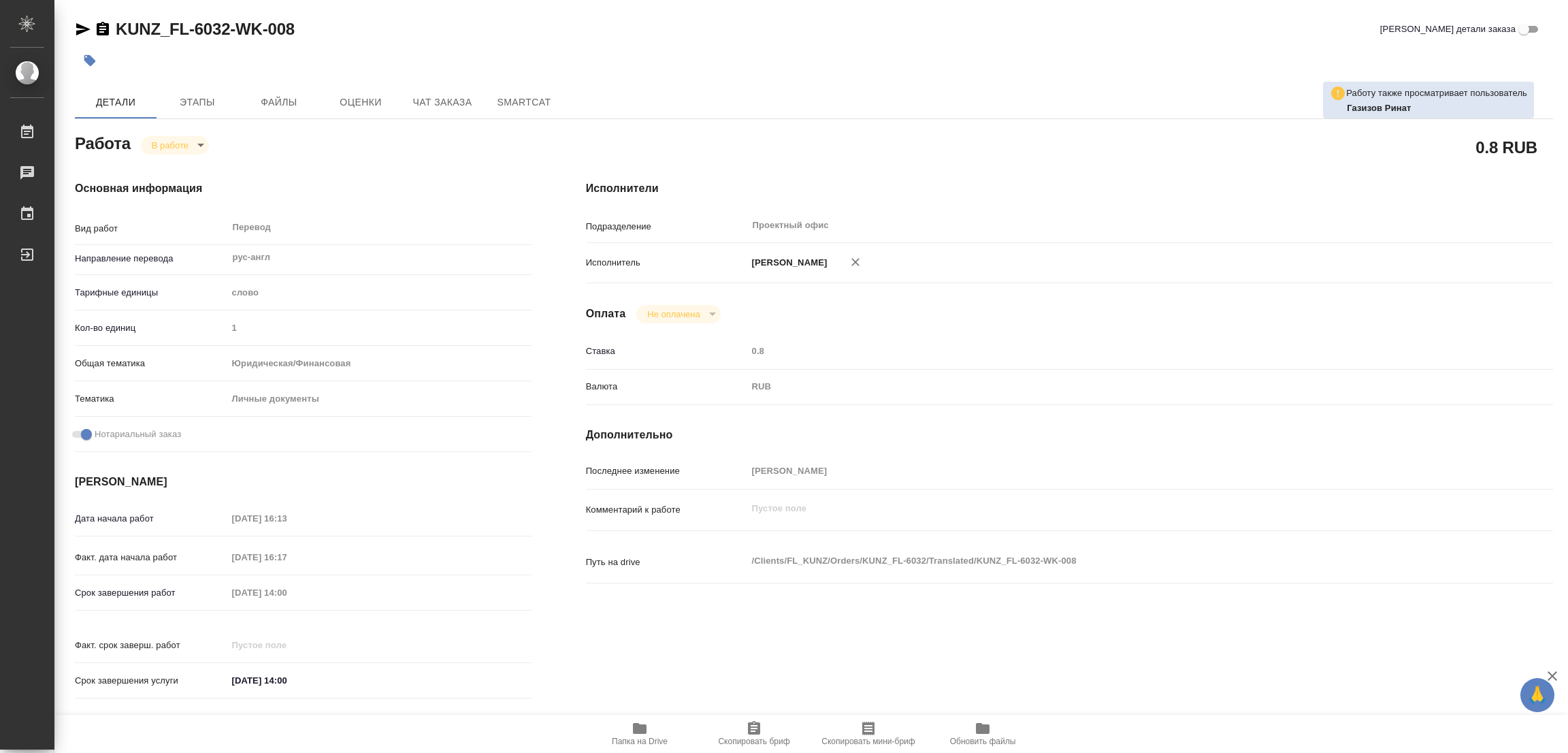
type textarea "x"
click at [863, 40] on div "KUNZ_FL-6032-WK-008 Кратко детали заказа" at bounding box center [814, 32] width 1478 height 27
type textarea "x"
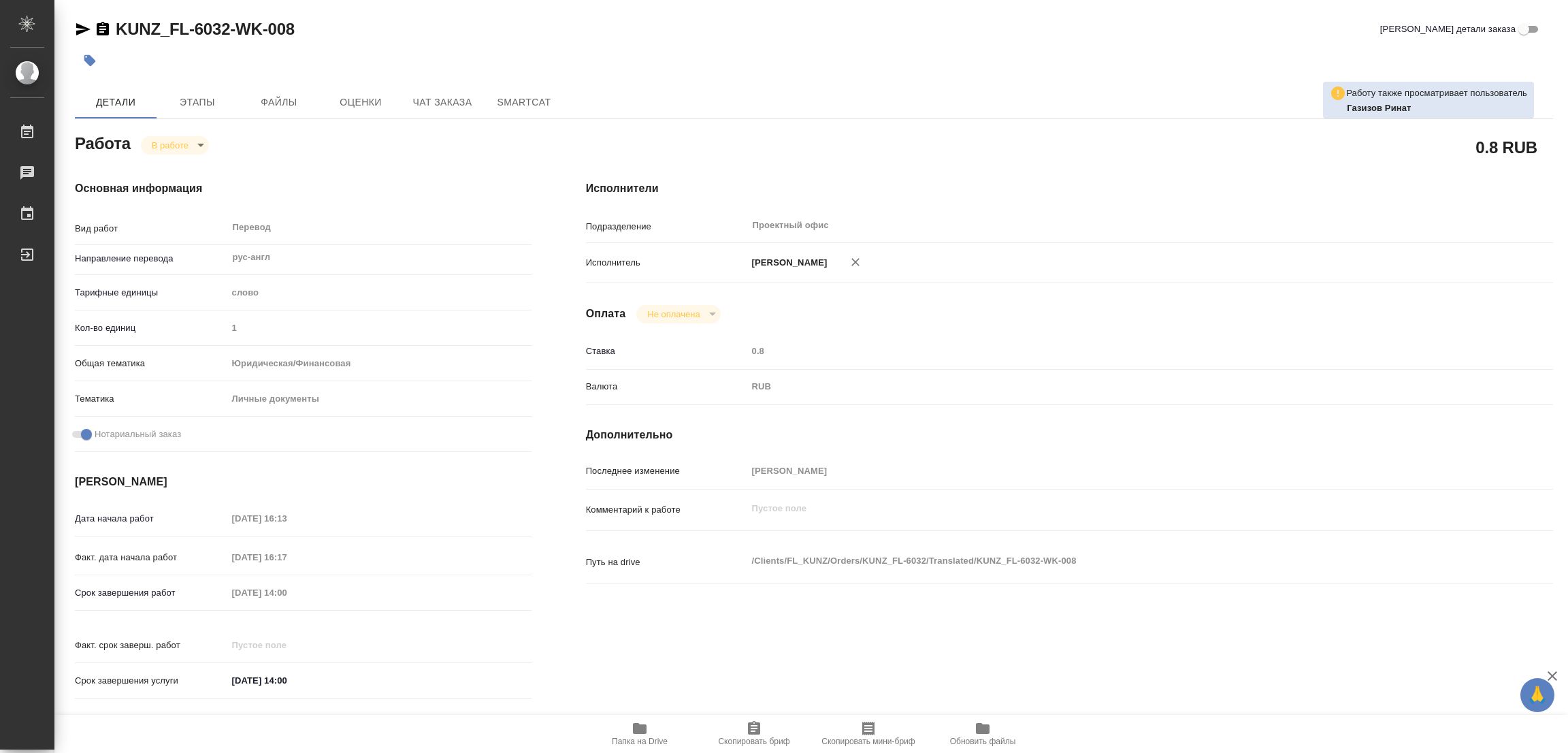
type textarea "x"
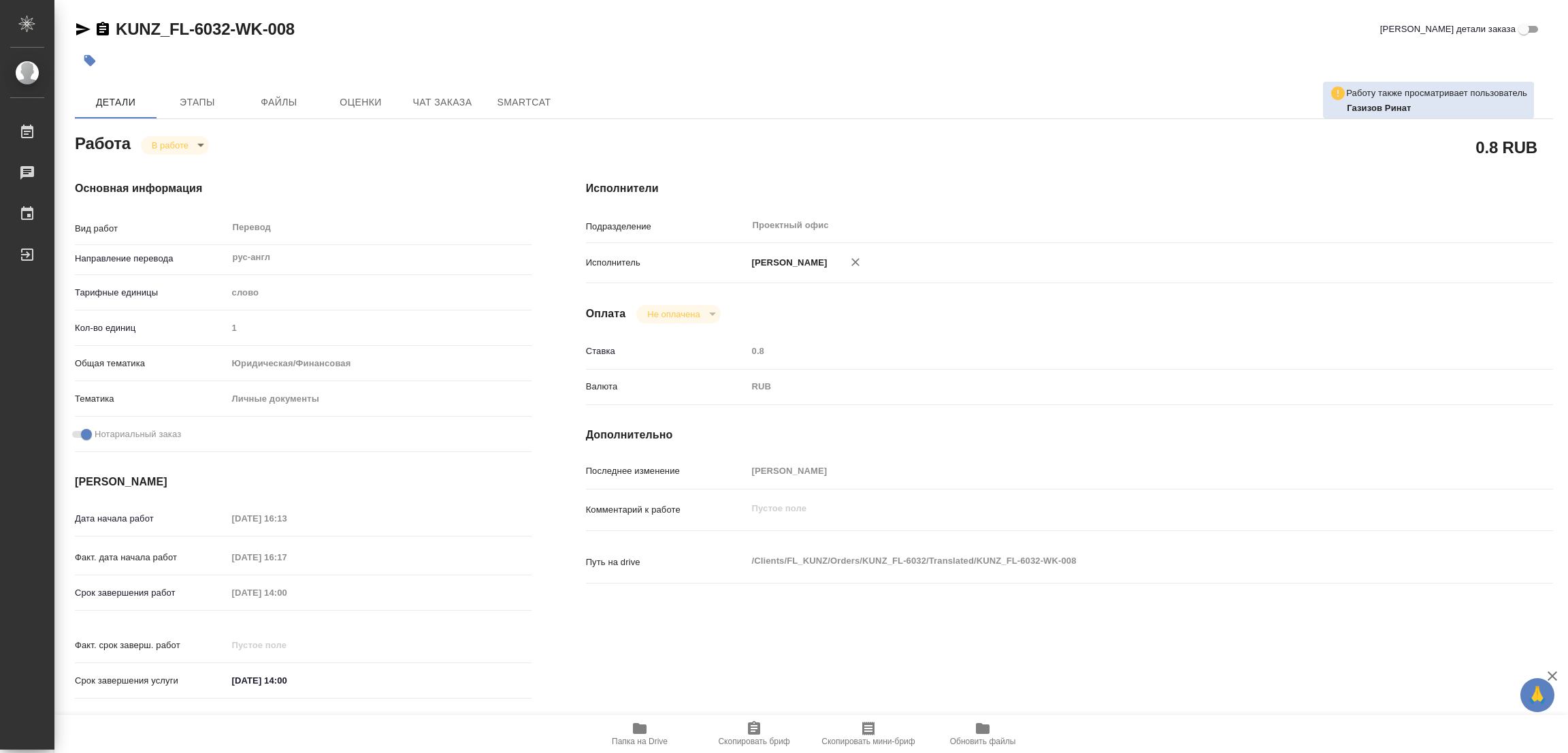
type textarea "x"
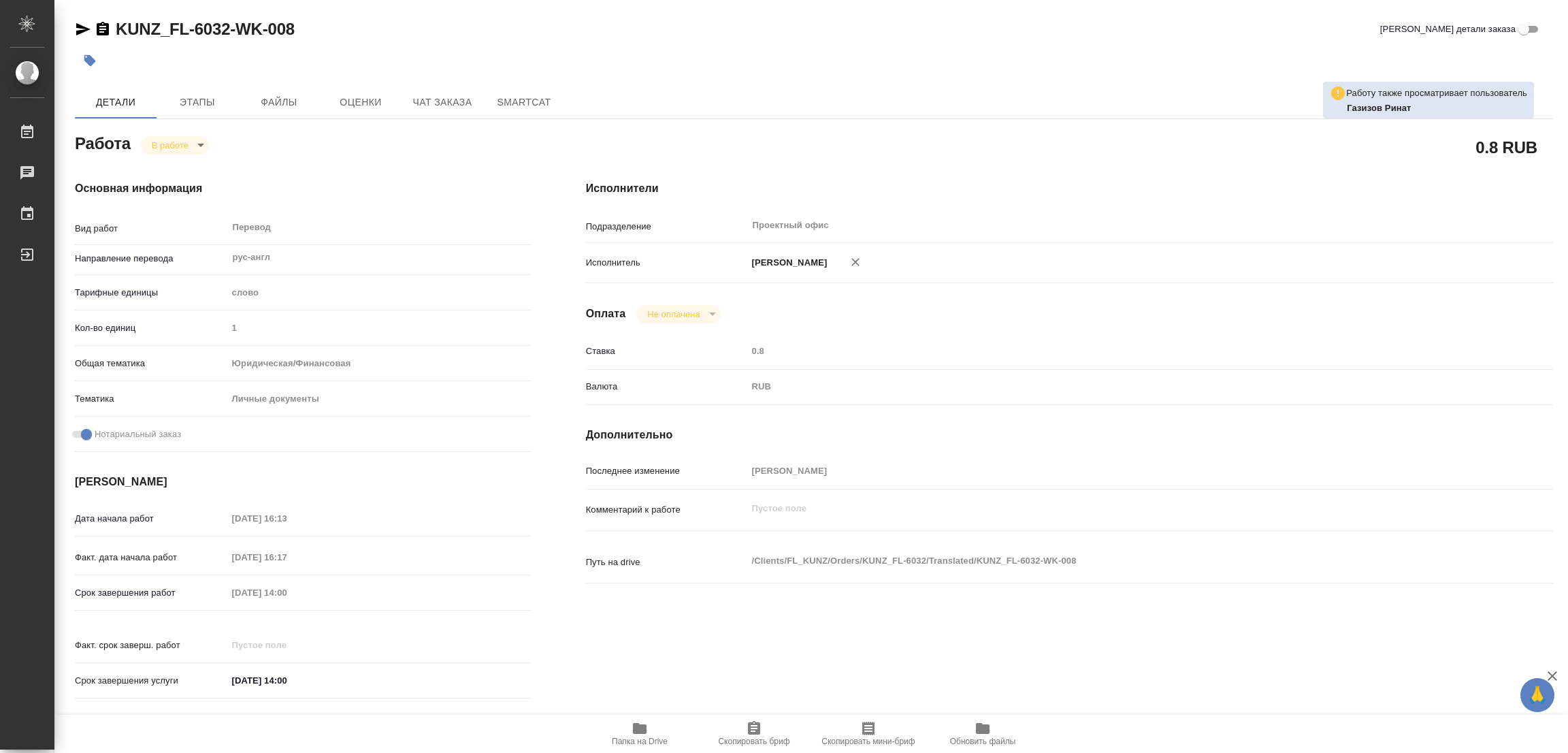
type textarea "x"
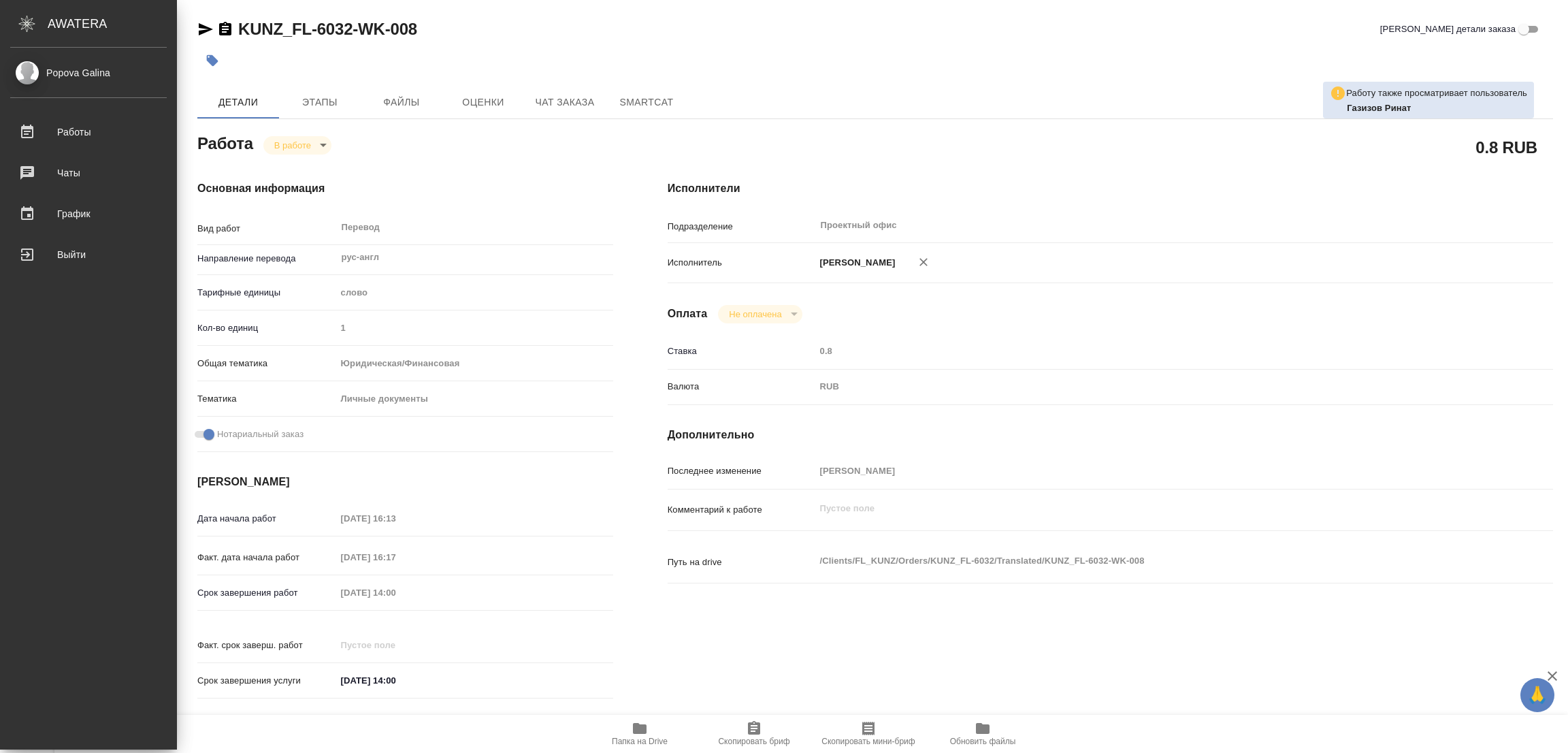
type textarea "x"
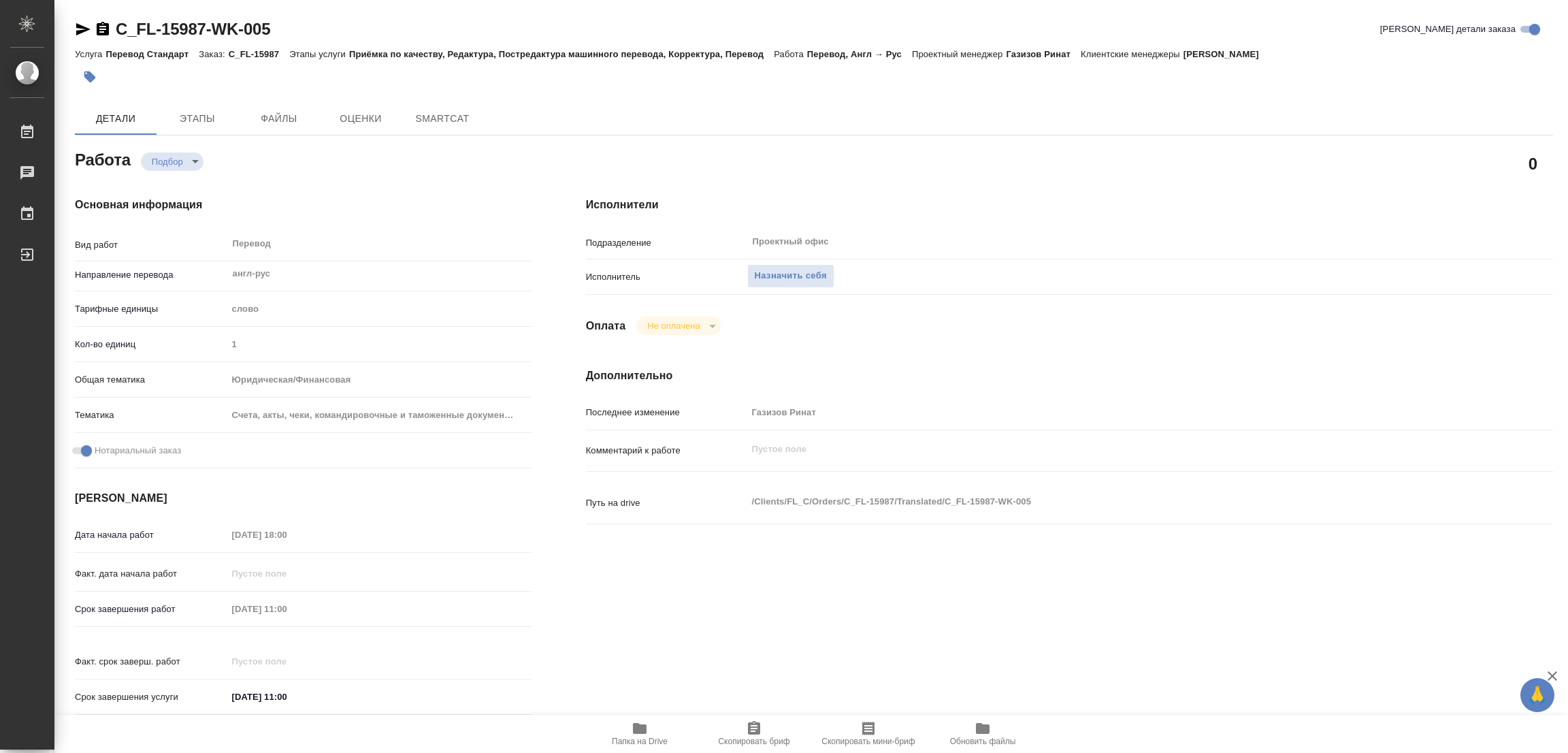
type textarea "x"
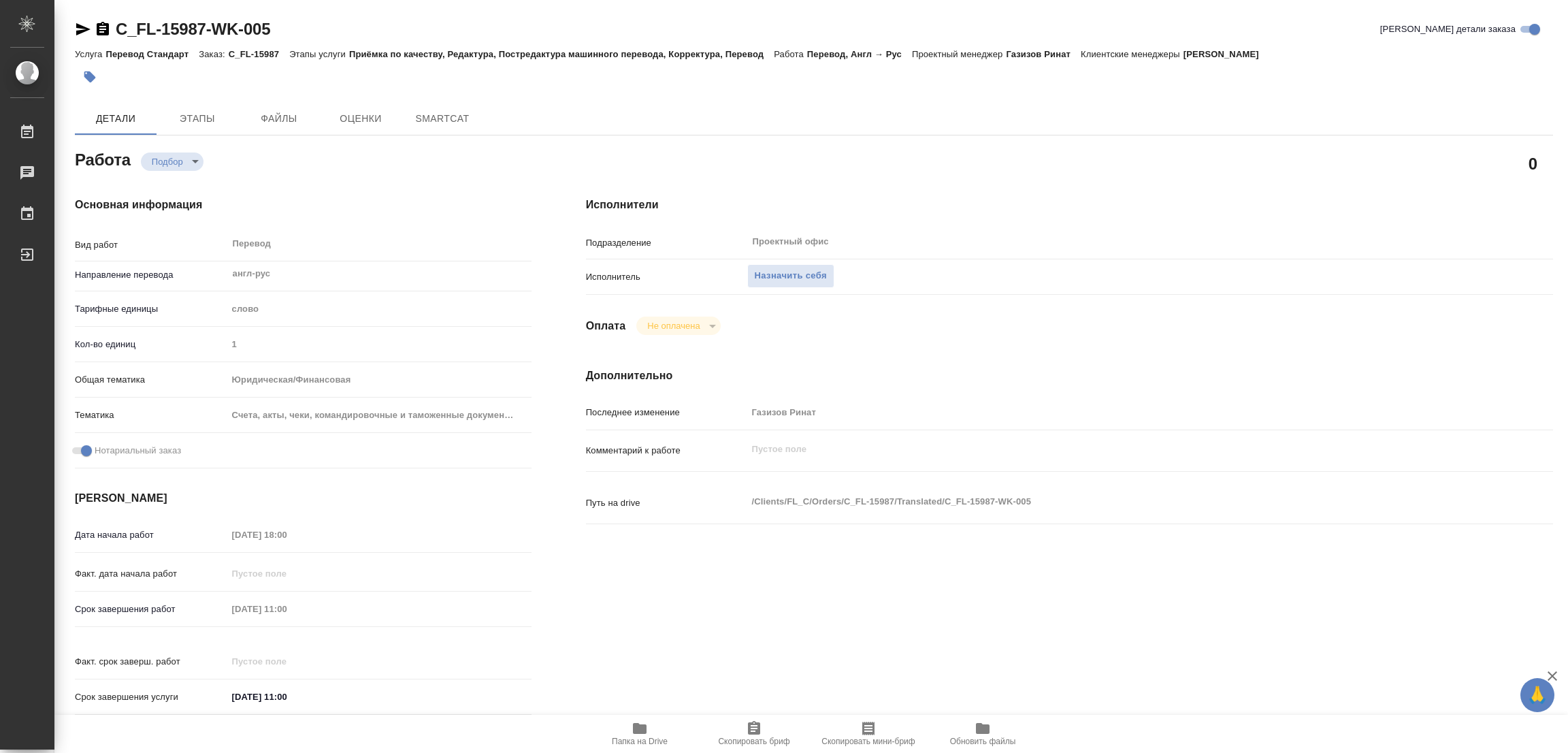
type textarea "x"
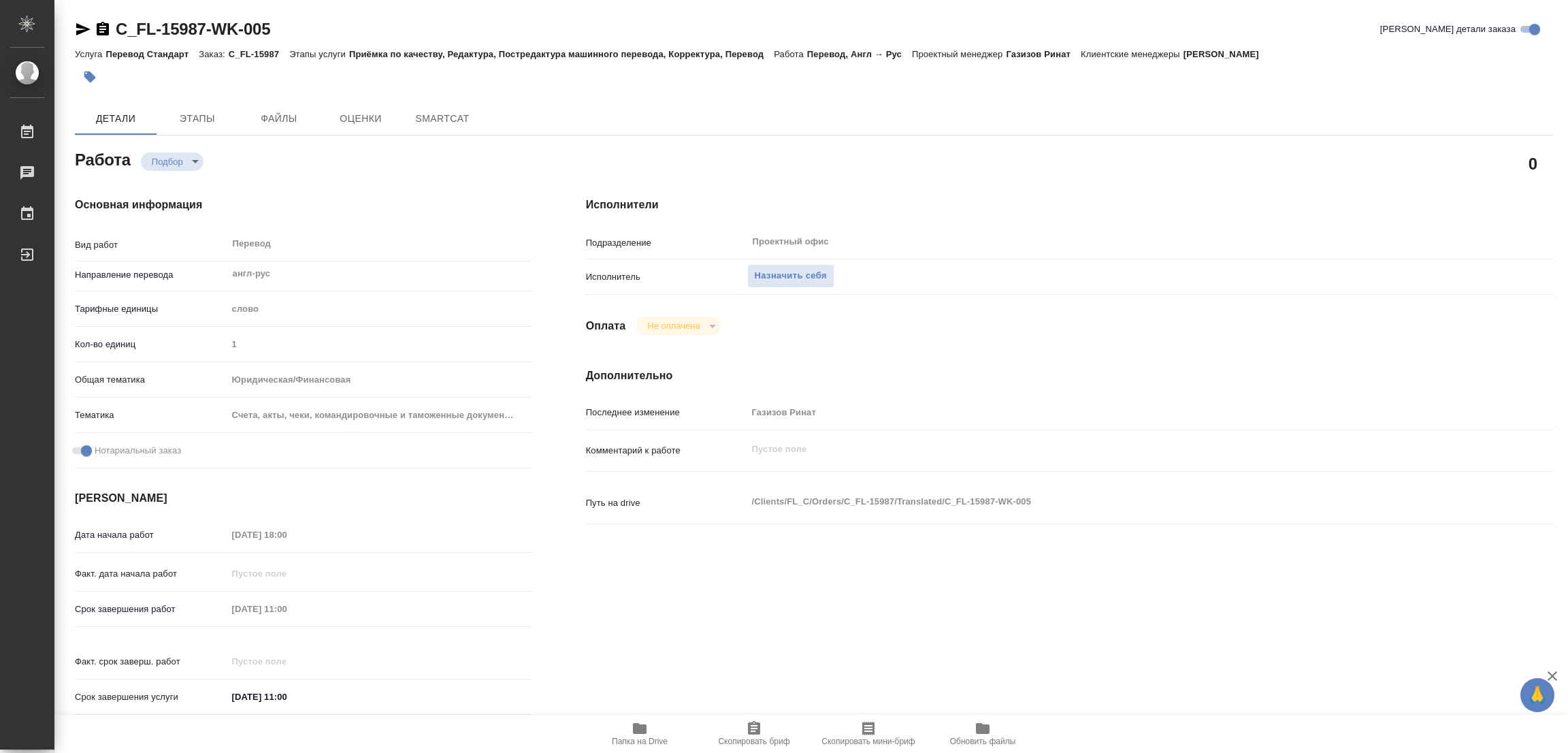
type textarea "x"
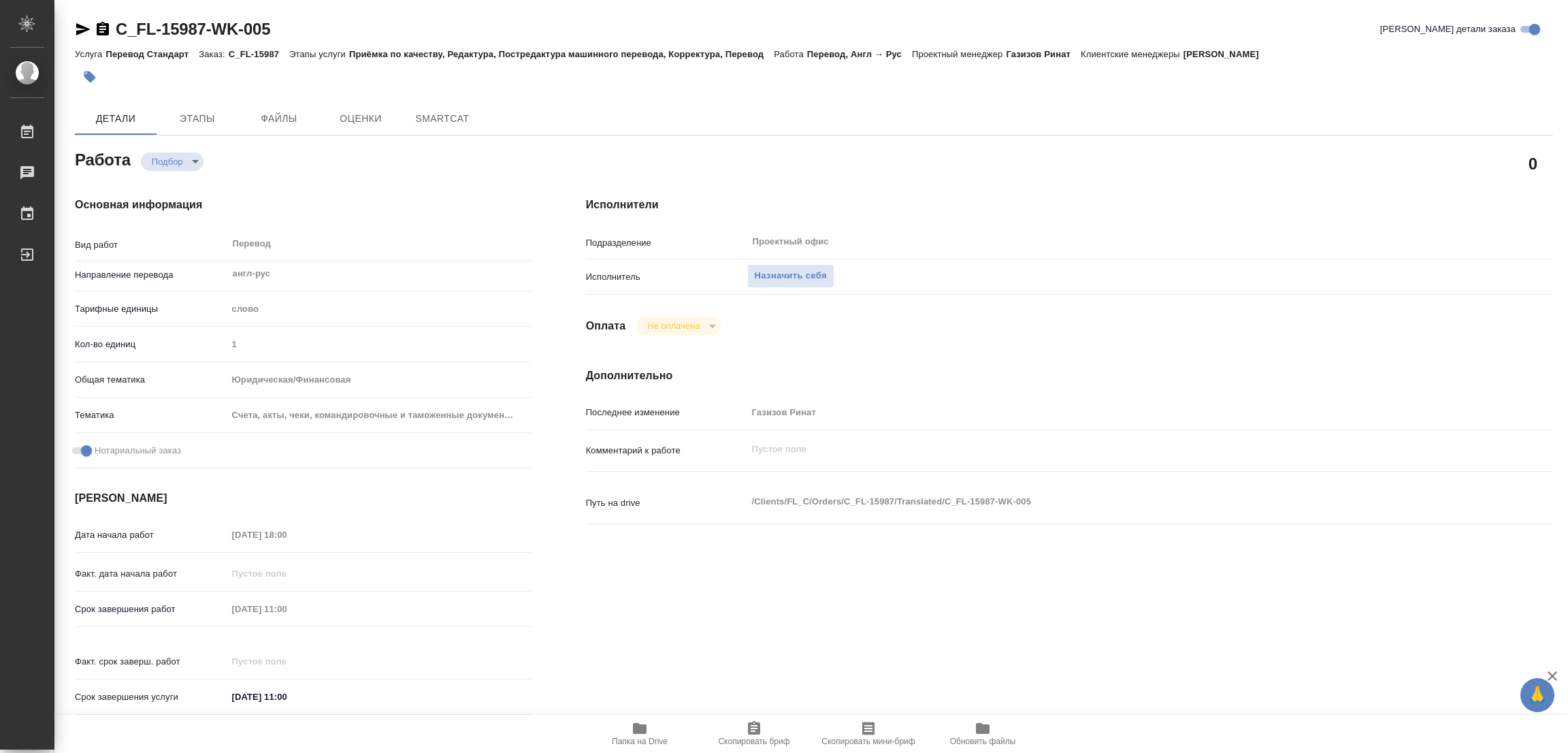
type textarea "x"
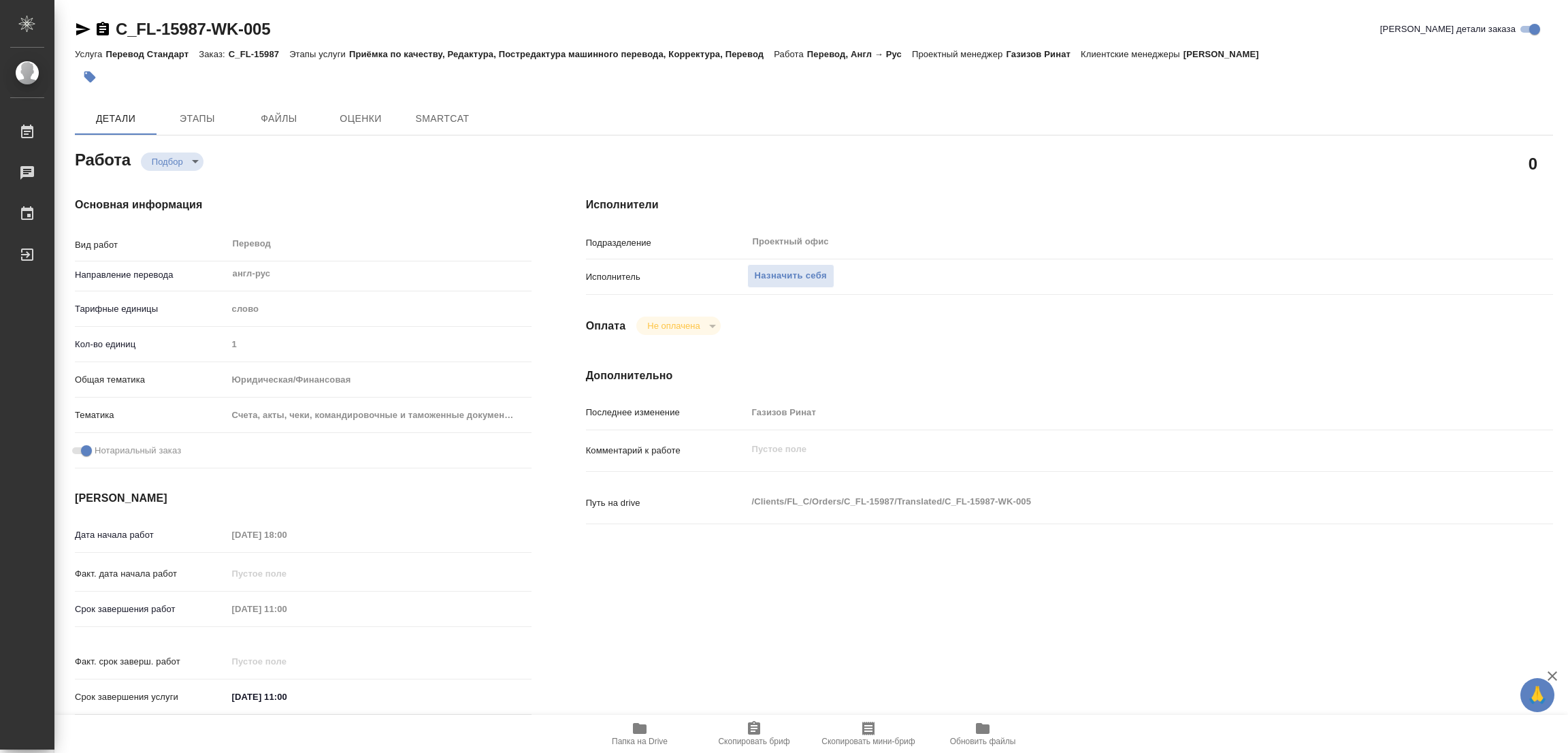
type textarea "x"
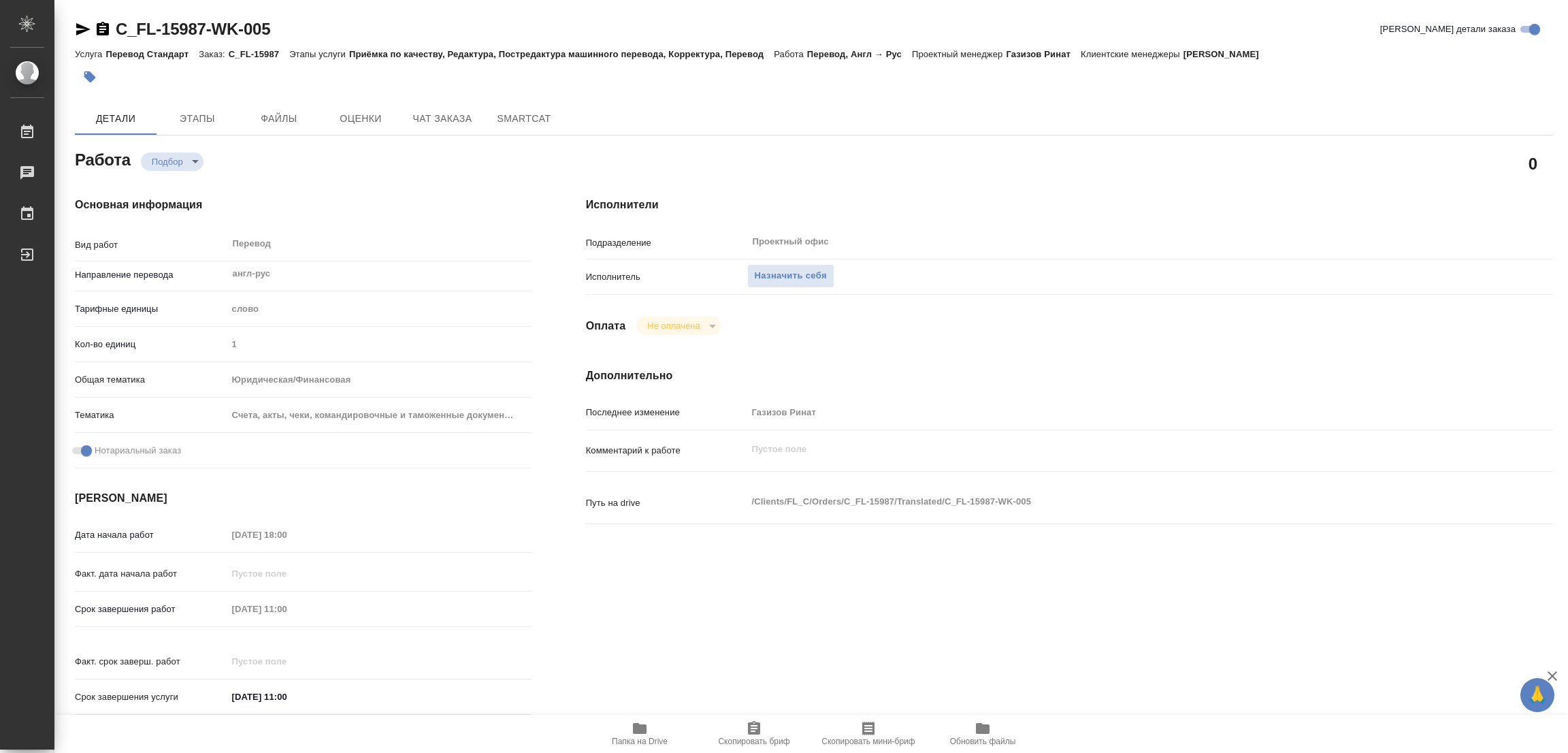
type textarea "x"
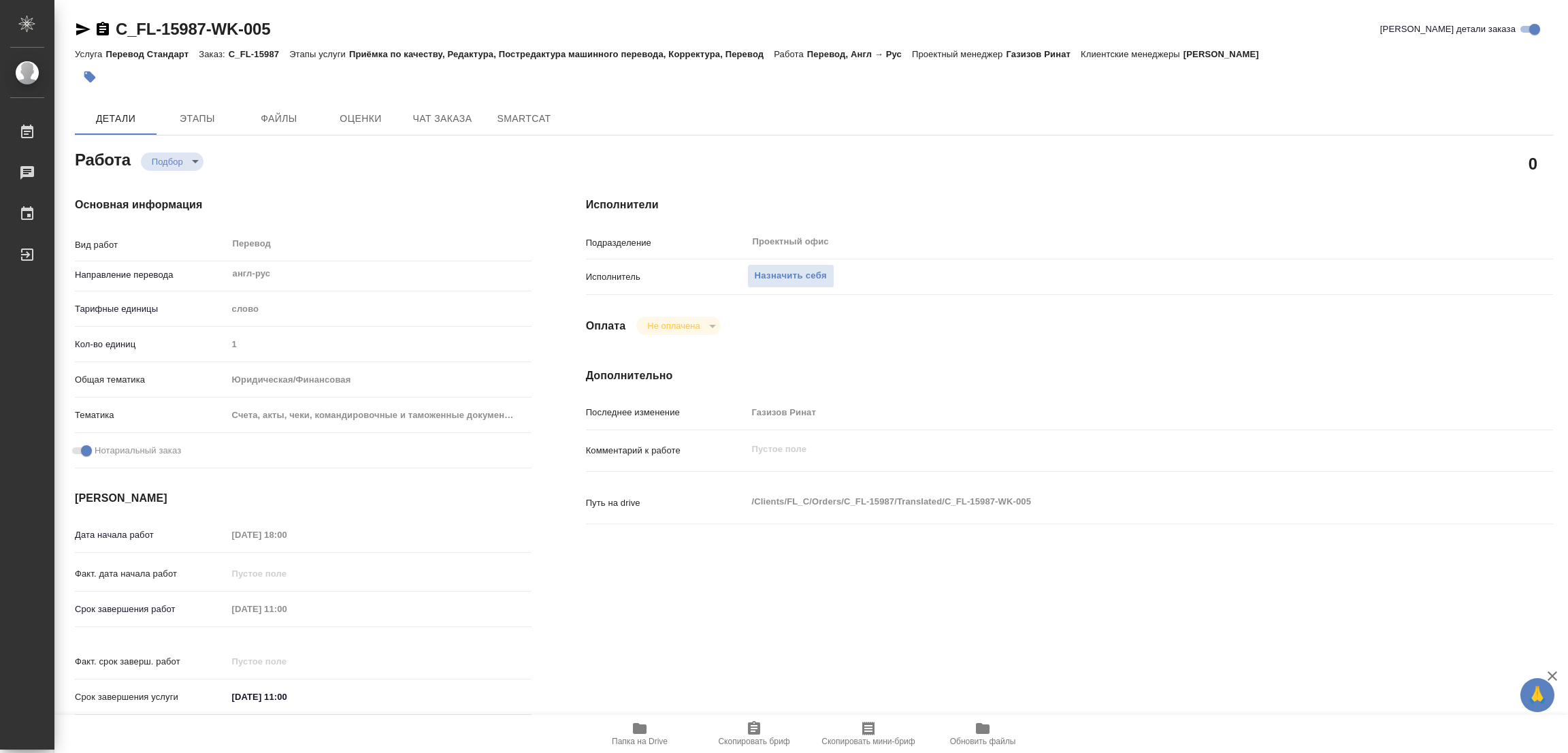
scroll to position [391, 0]
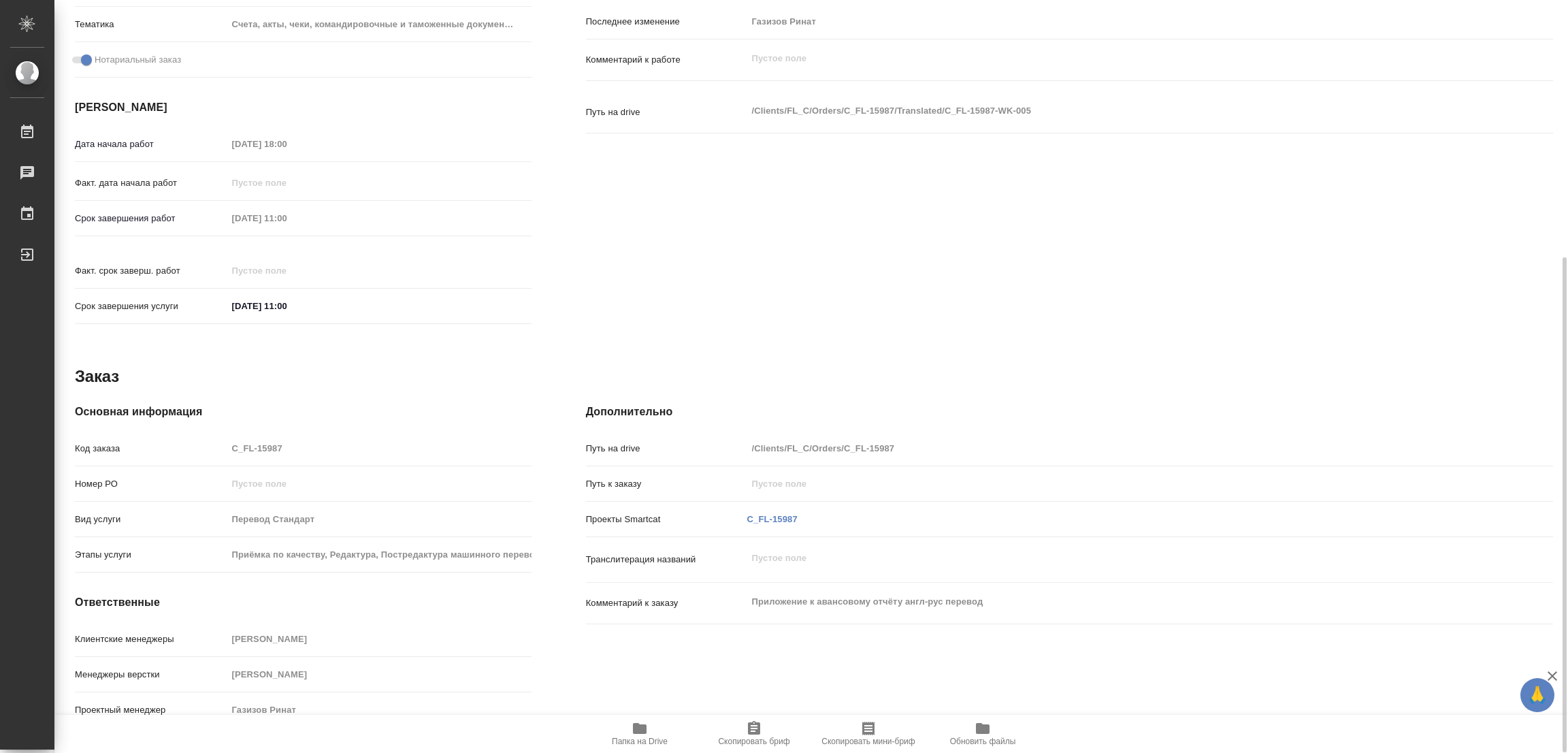
type textarea "x"
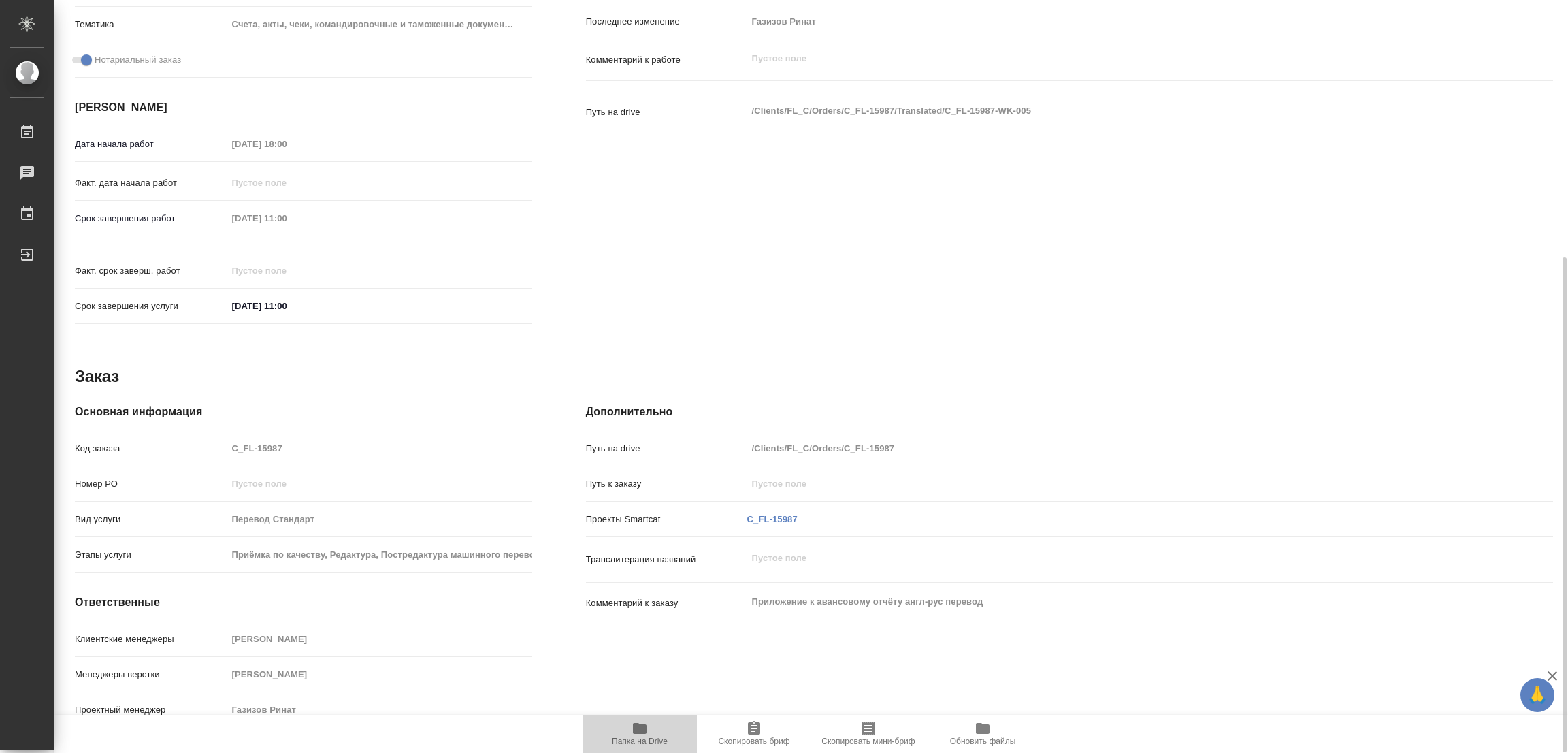
click at [635, 728] on icon "button" at bounding box center [640, 728] width 14 height 11
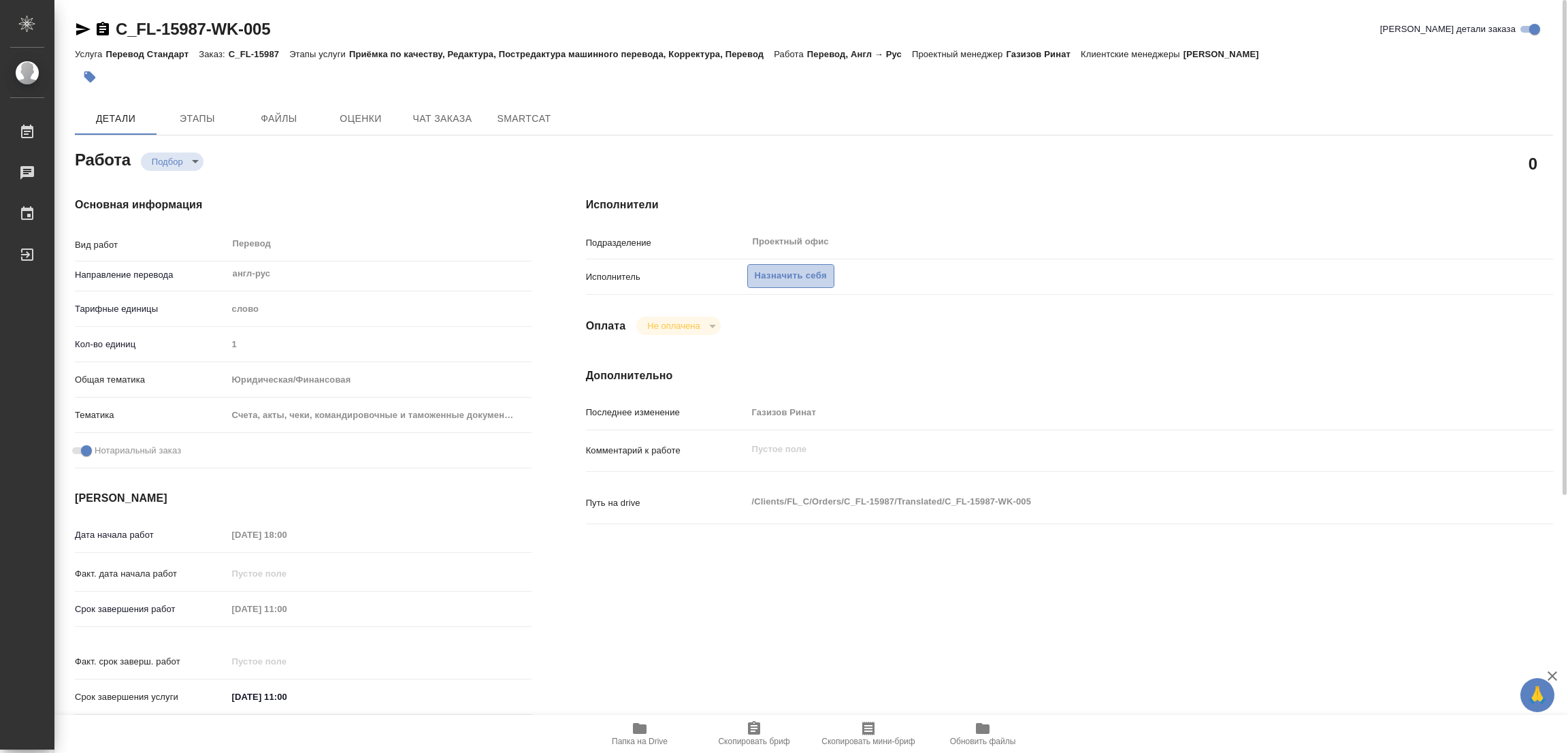
click at [799, 271] on span "Назначить себя" at bounding box center [791, 276] width 72 height 16
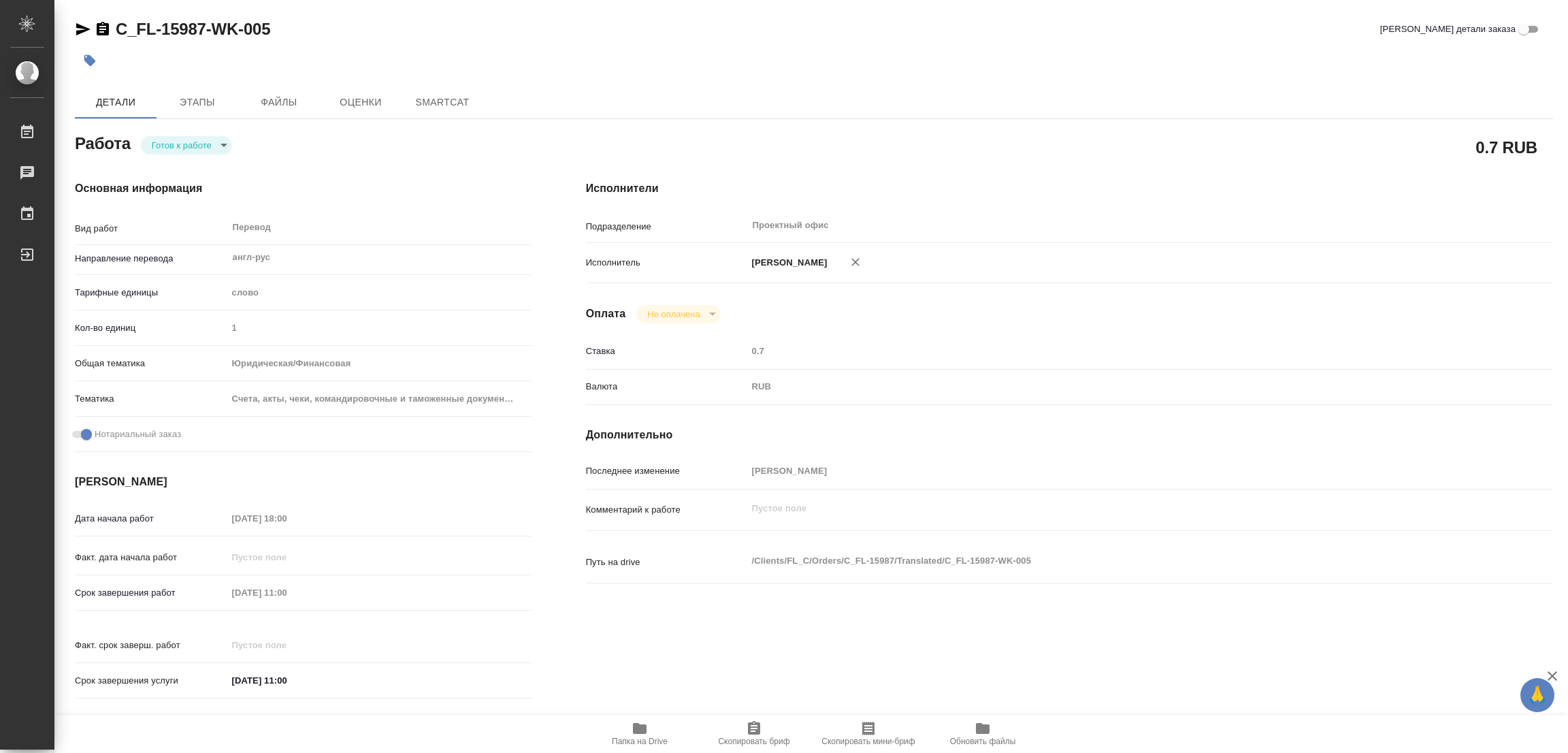
type textarea "x"
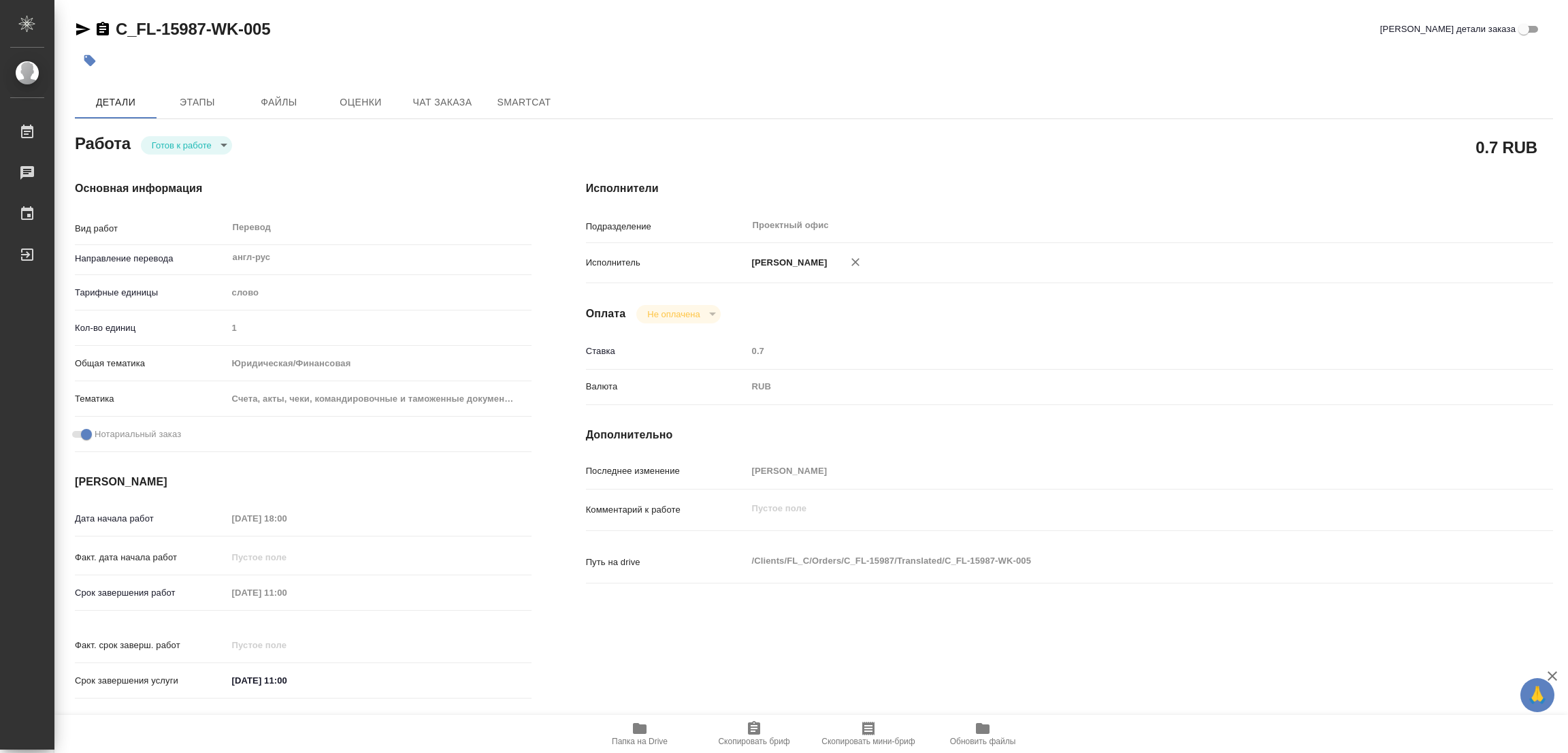
type textarea "x"
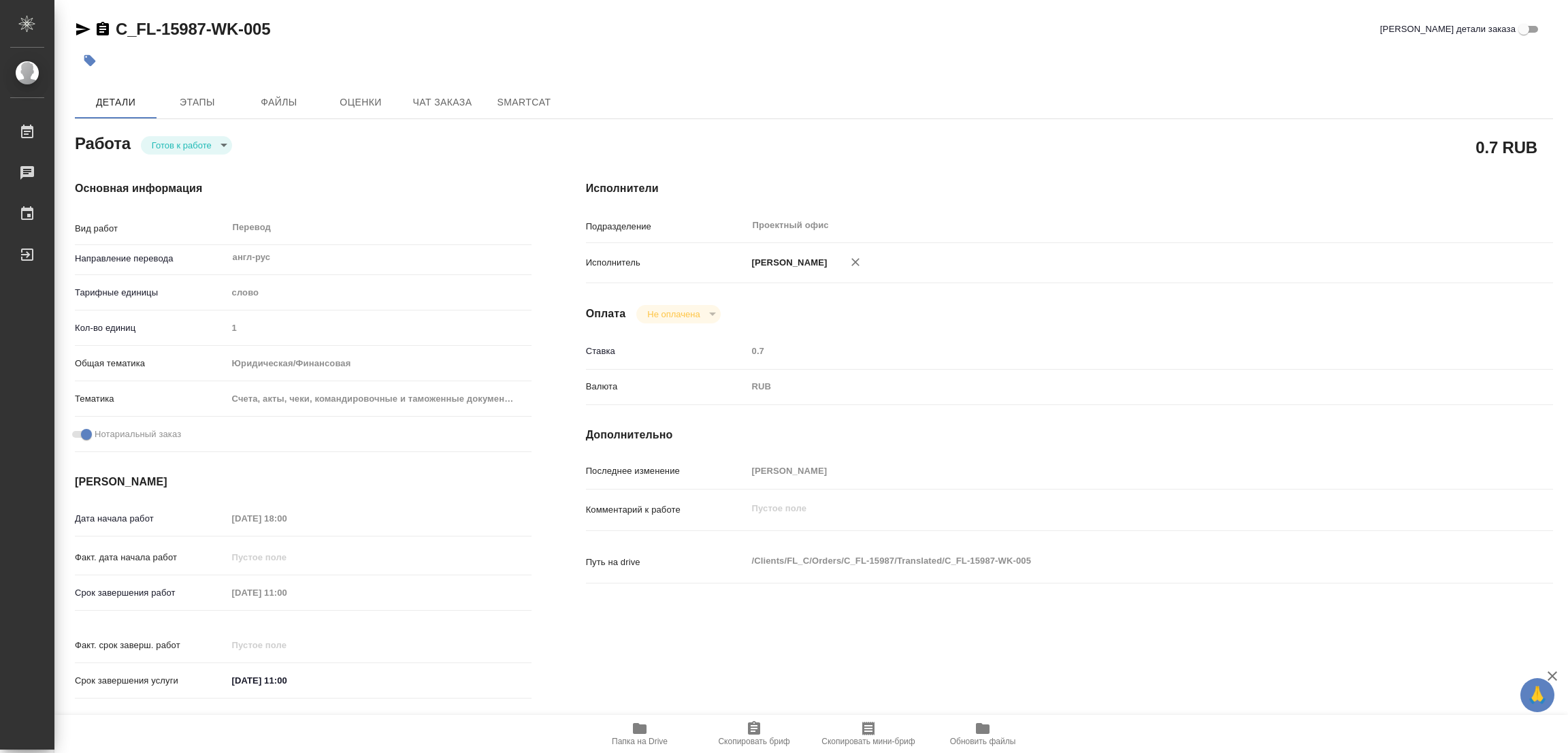
type textarea "x"
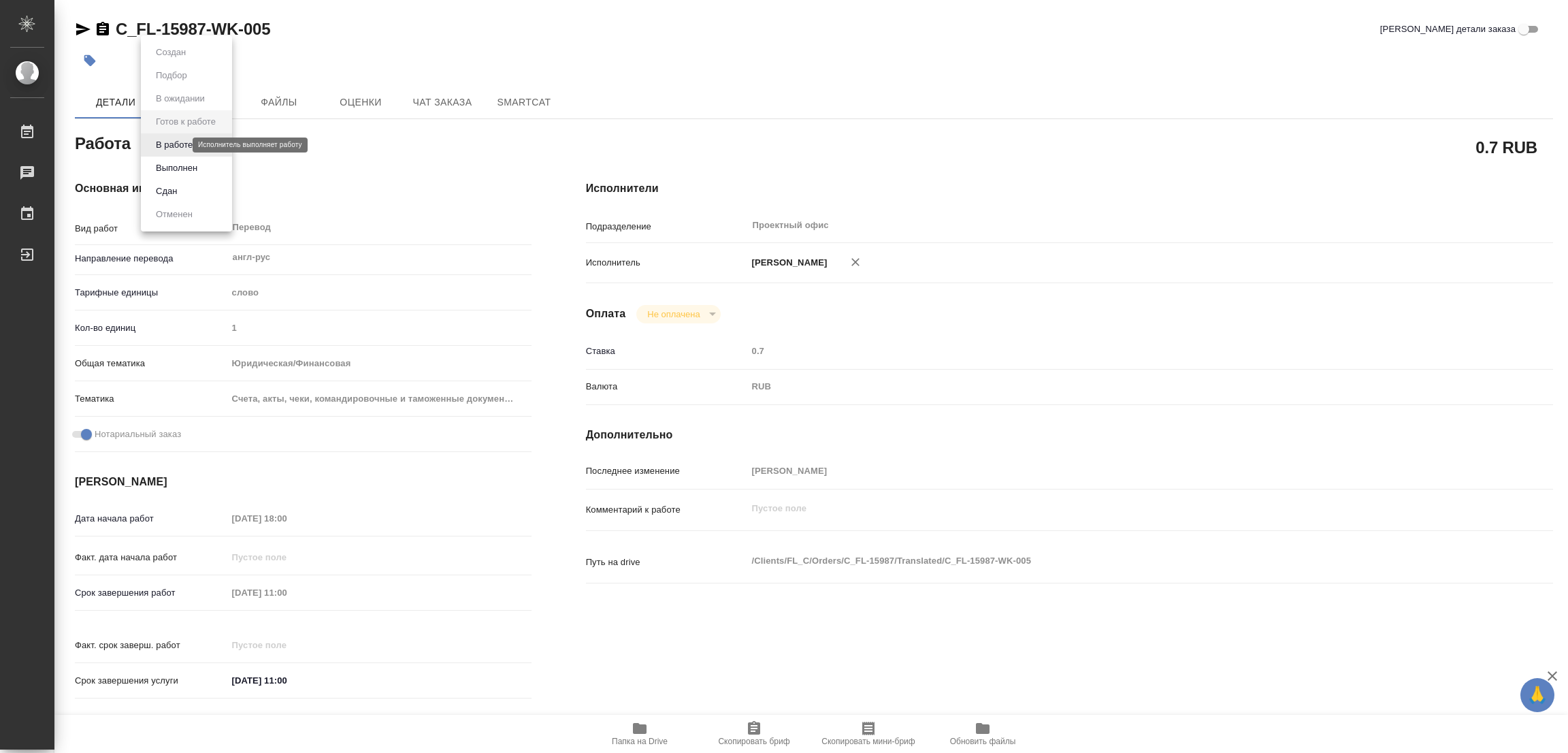
click at [174, 146] on body "🙏 .cls-1 fill:#fff; AWATERA [PERSON_NAME] Работы Чаты График Выйти C_FL-15987-W…" at bounding box center [784, 376] width 1568 height 753
type textarea "x"
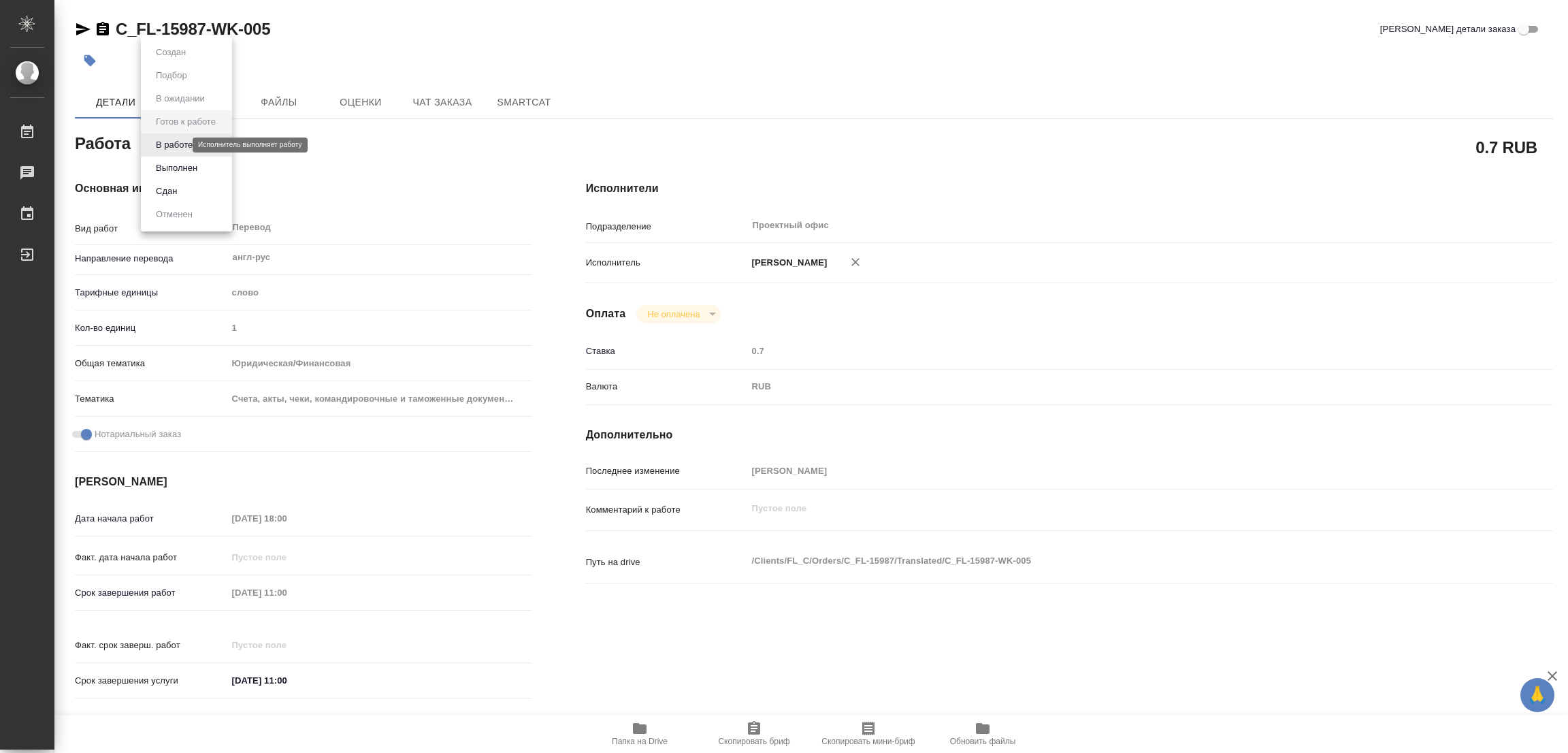
type textarea "x"
click at [174, 146] on button "В работе" at bounding box center [174, 145] width 45 height 15
type textarea "x"
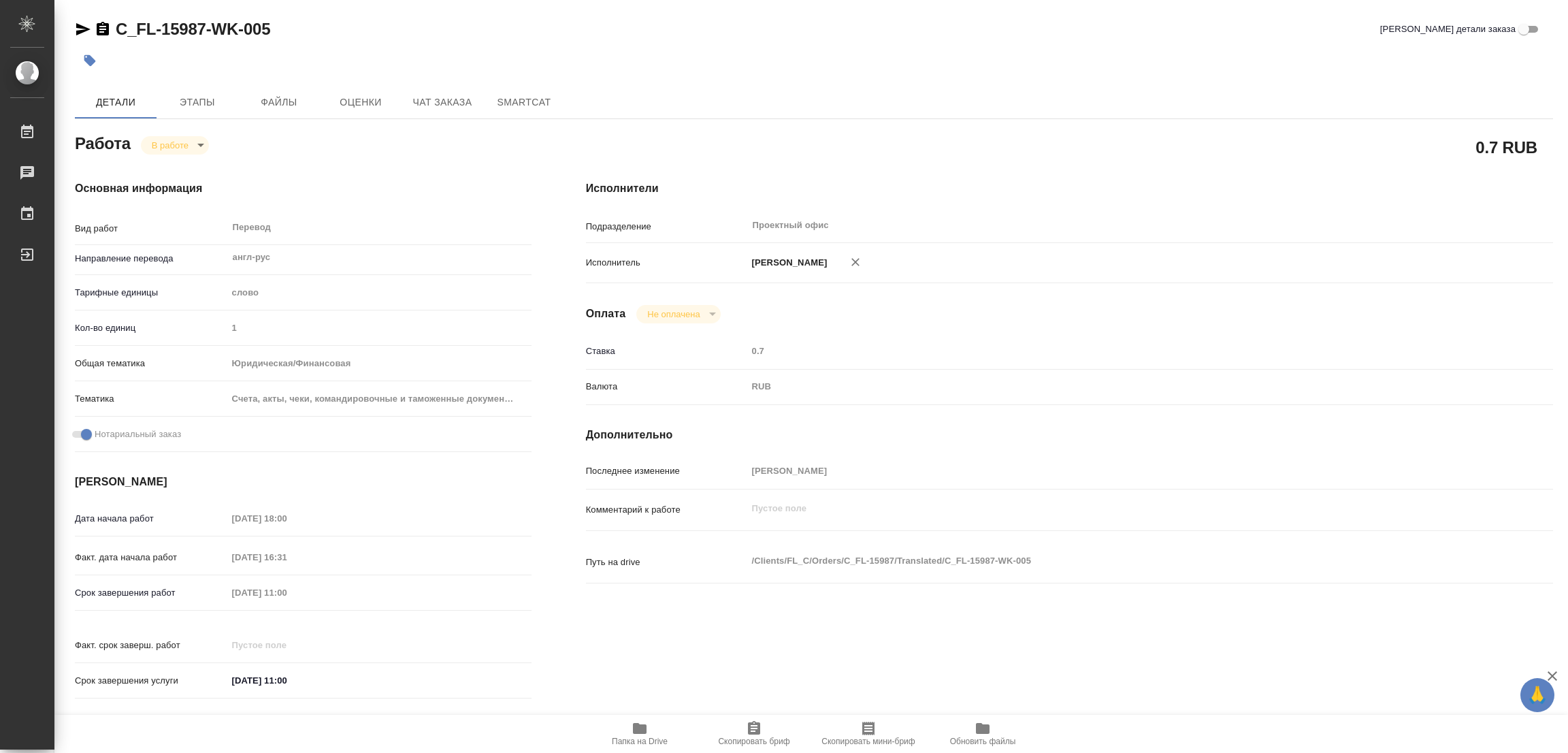
type textarea "x"
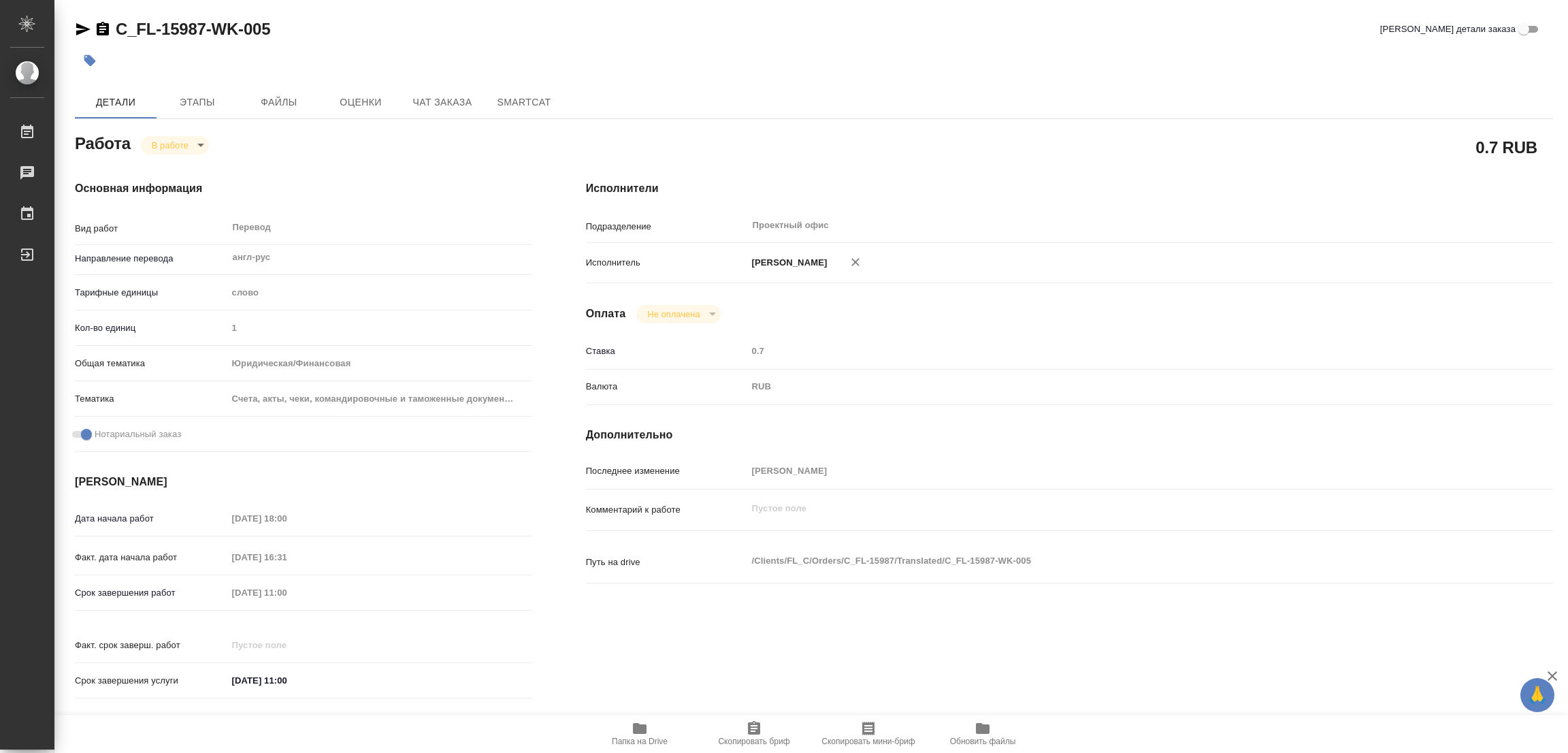
type textarea "x"
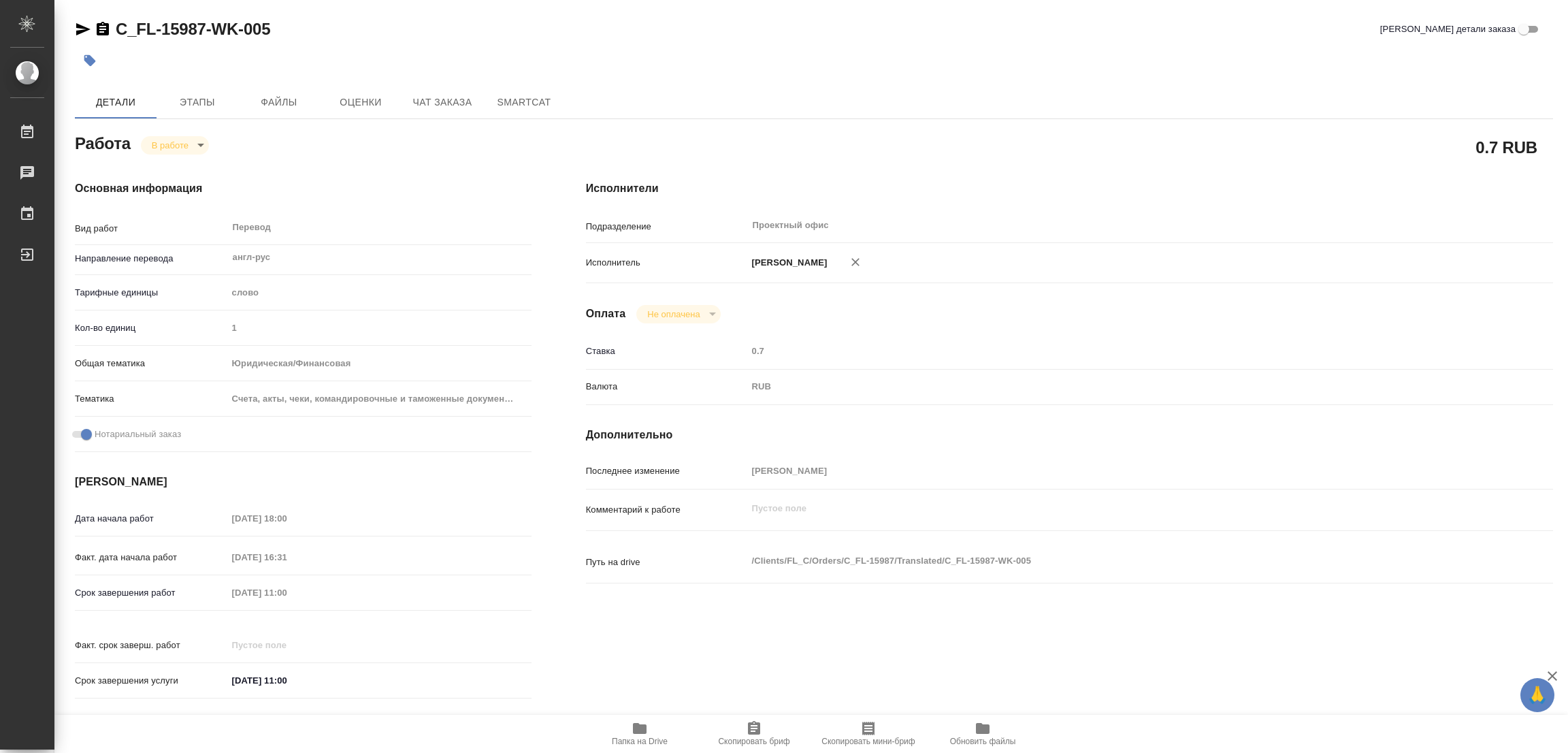
type textarea "x"
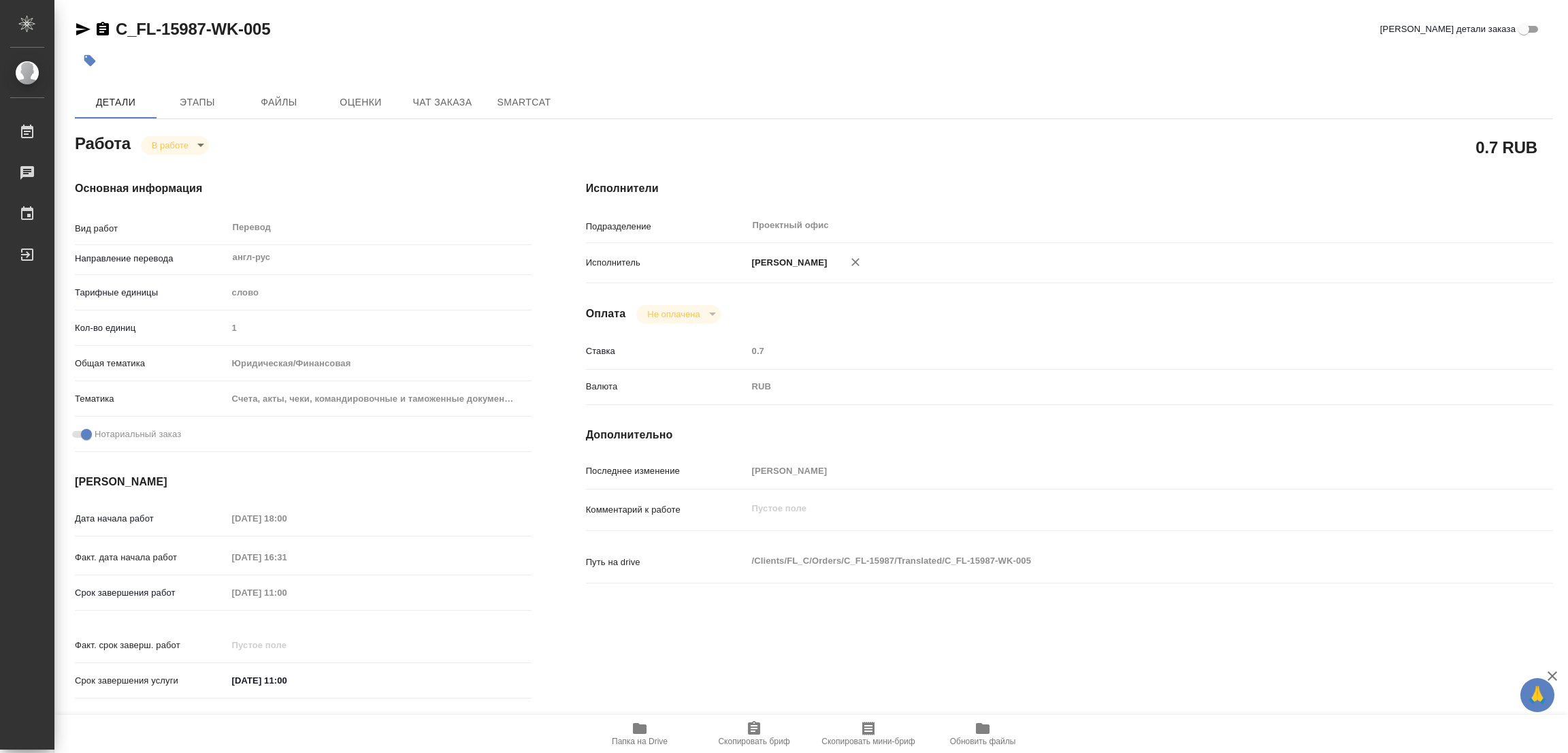
type textarea "x"
